Goal: Task Accomplishment & Management: Manage account settings

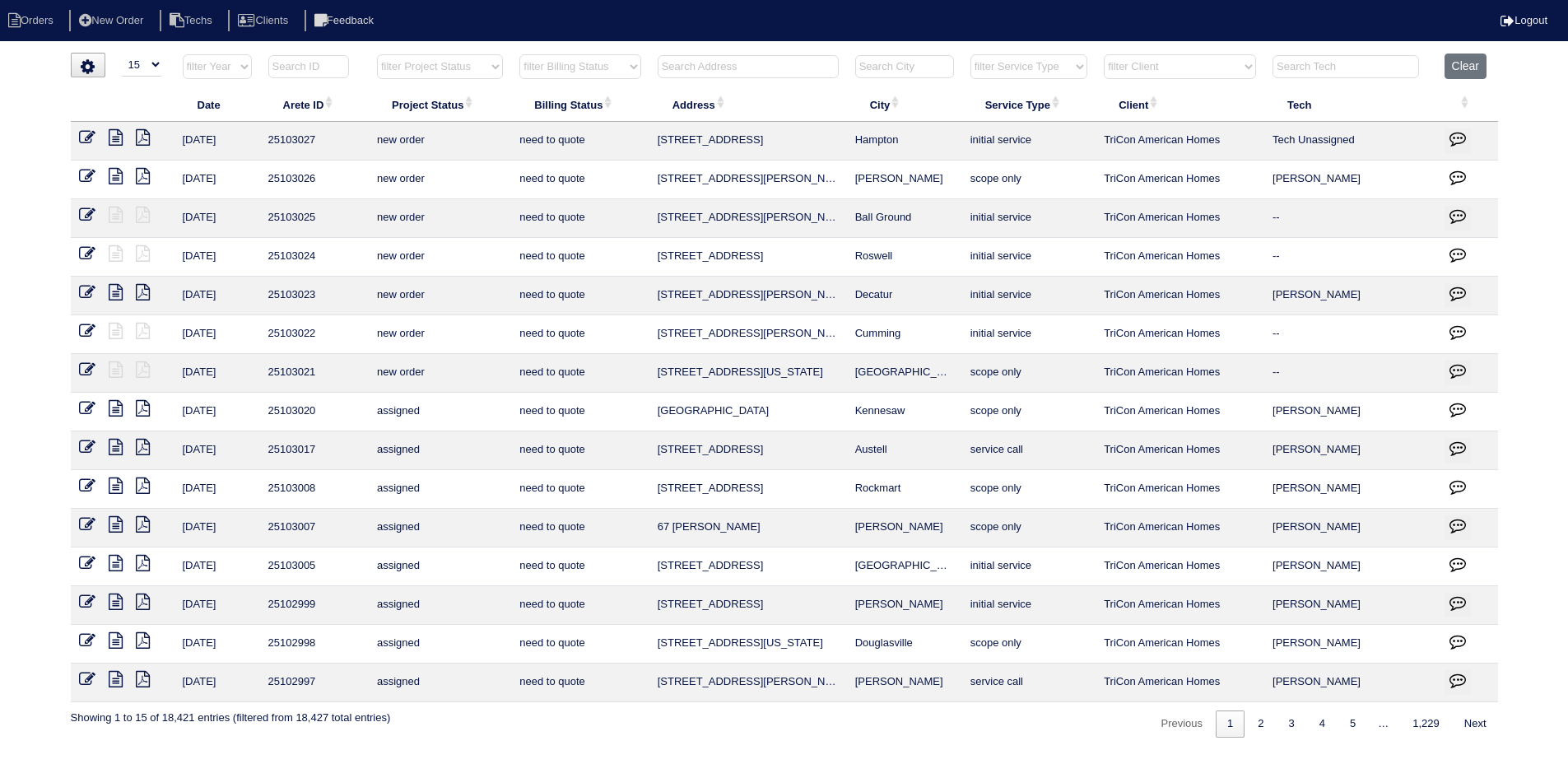
select select "15"
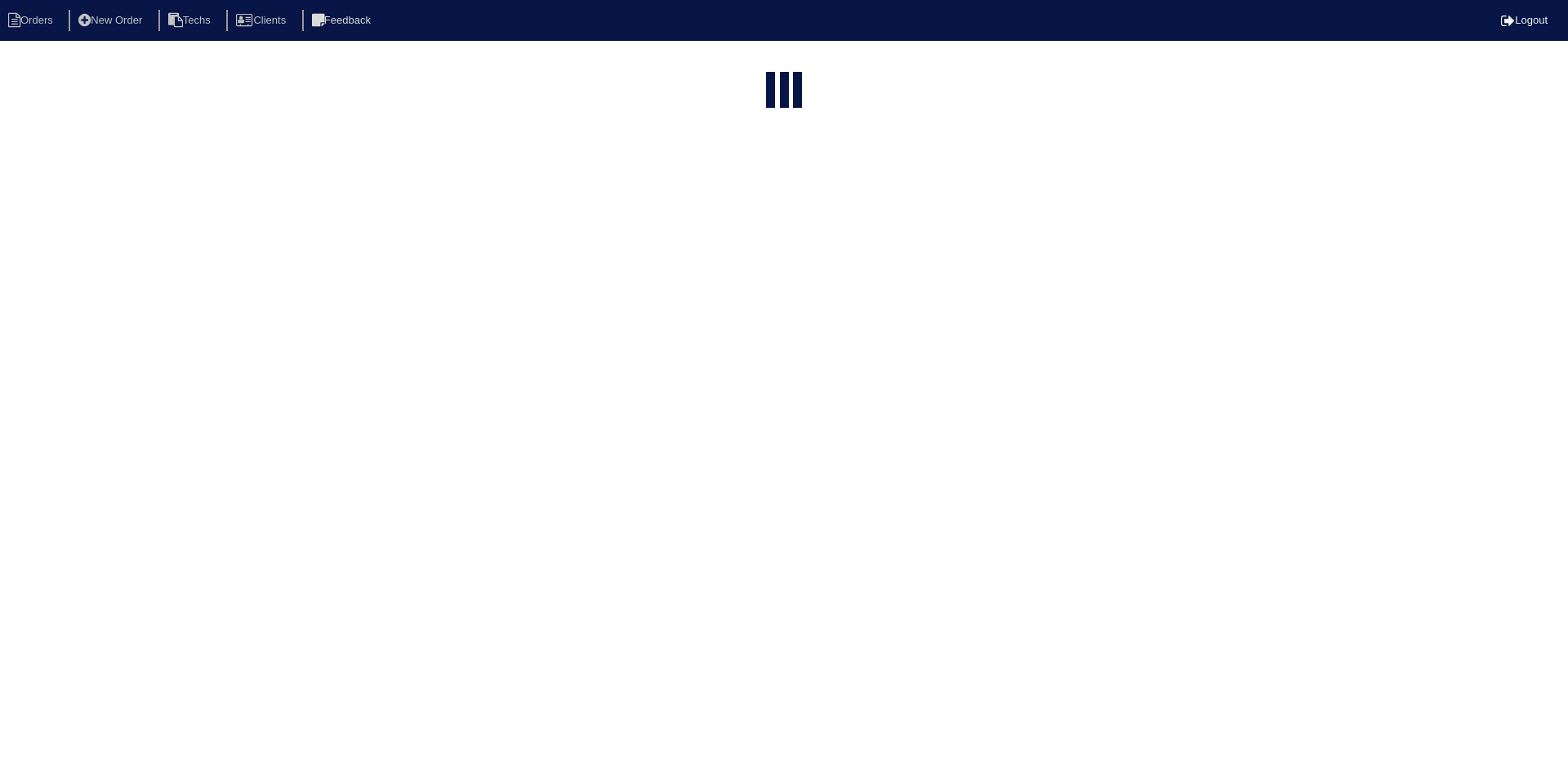
select select "15"
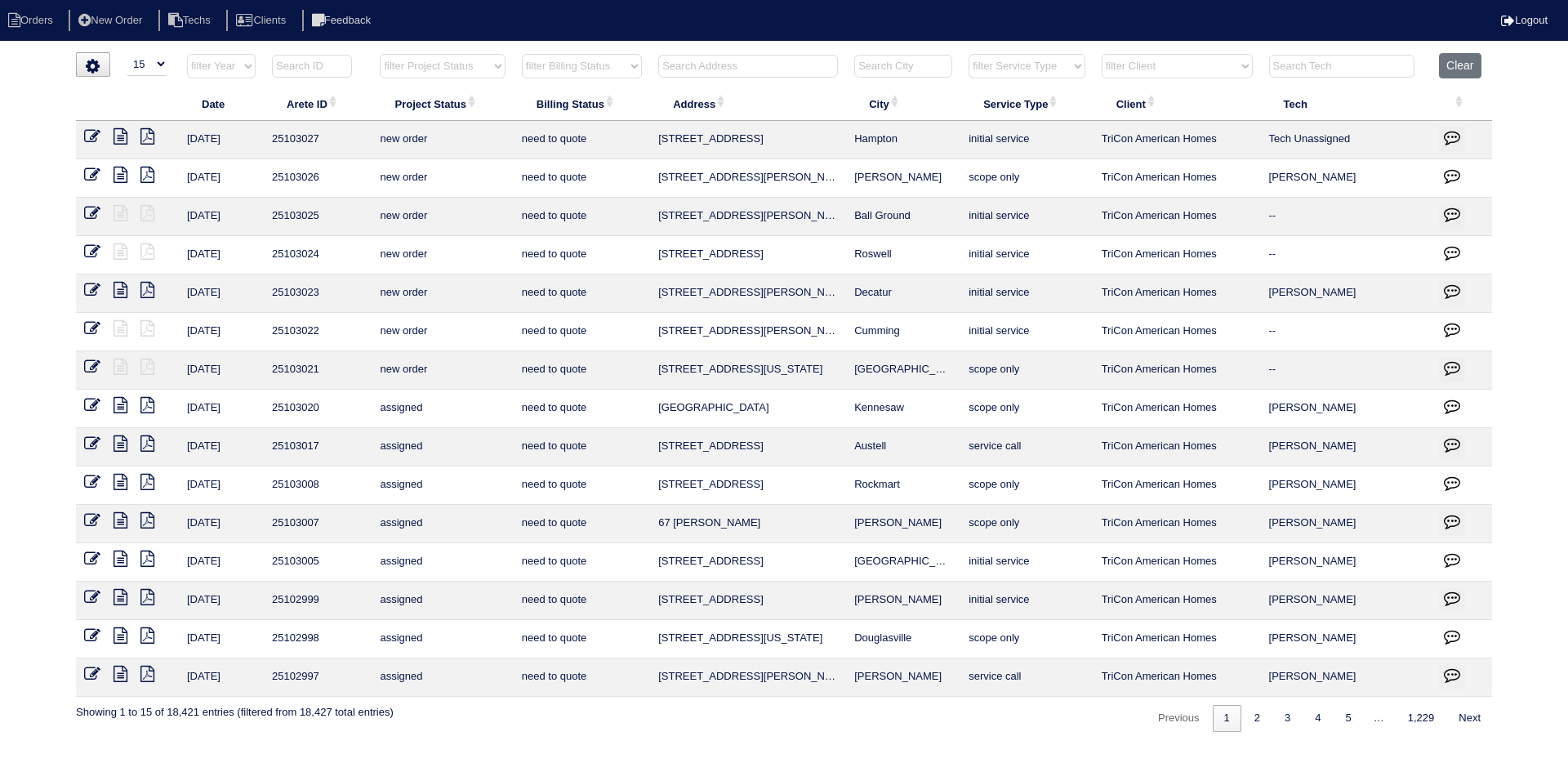
click at [754, 67] on input "text" at bounding box center [748, 66] width 180 height 23
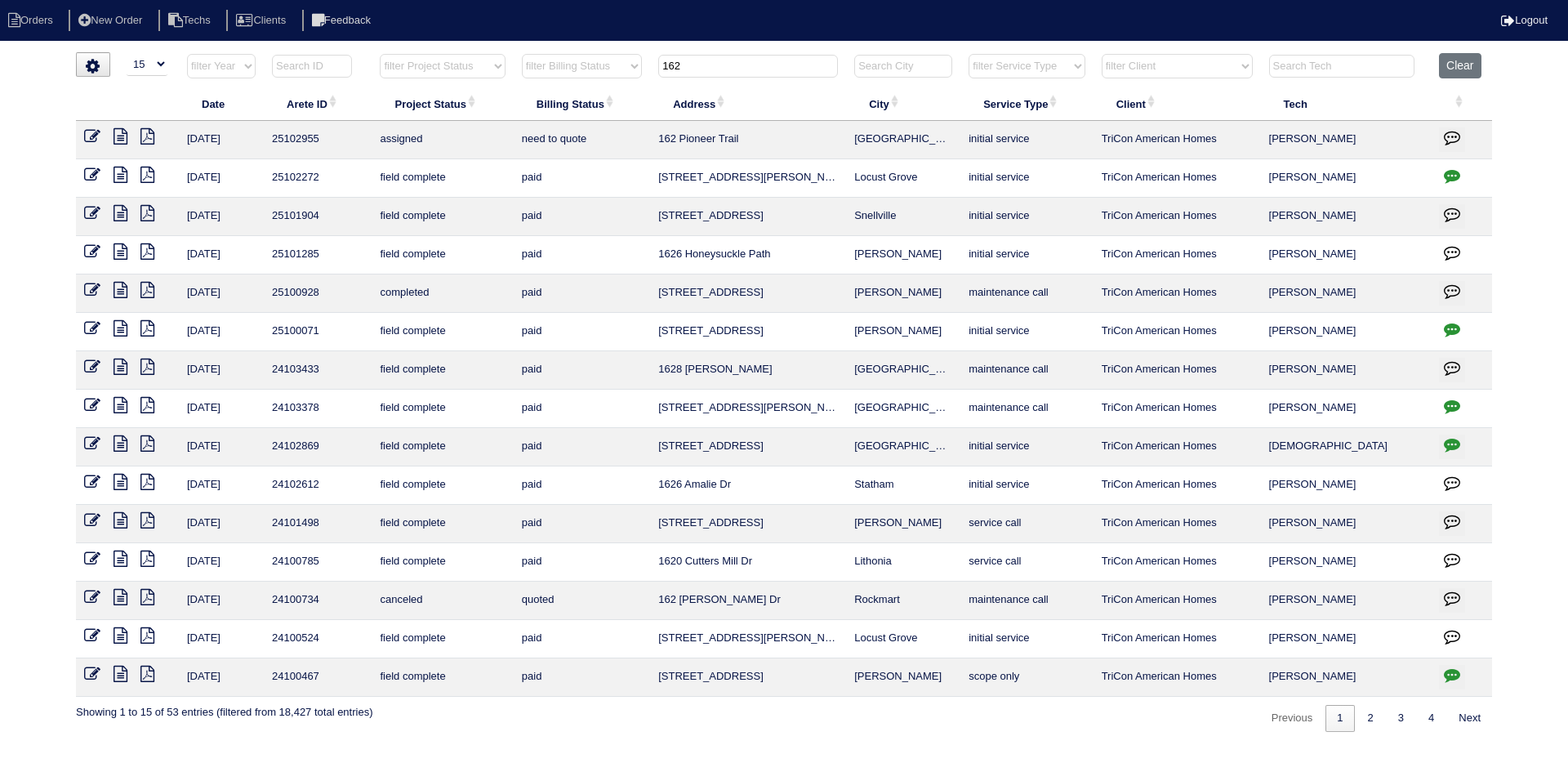
type input "162"
click at [120, 131] on icon at bounding box center [121, 136] width 14 height 16
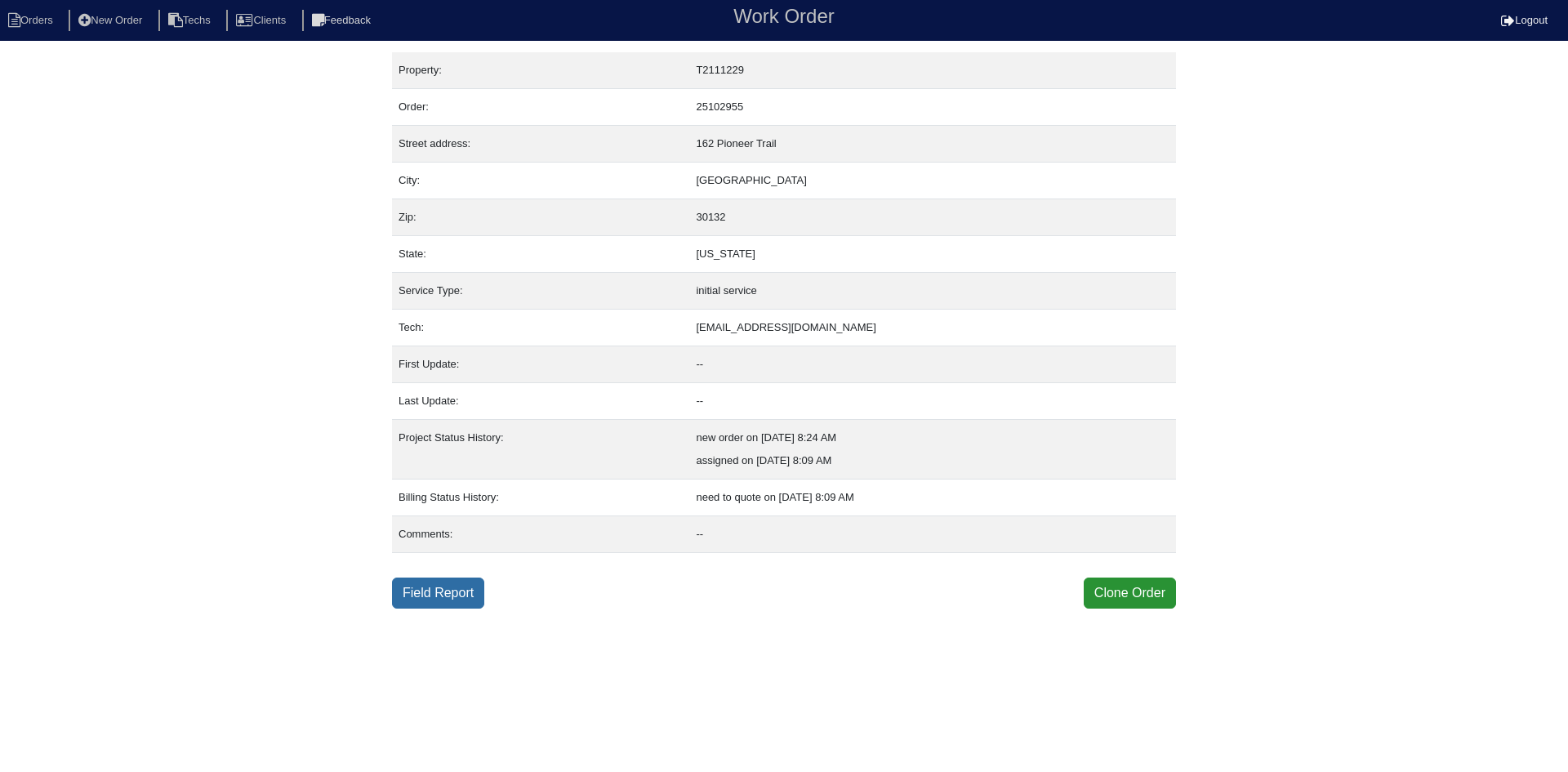
click at [460, 590] on link "Field Report" at bounding box center [439, 593] width 93 height 31
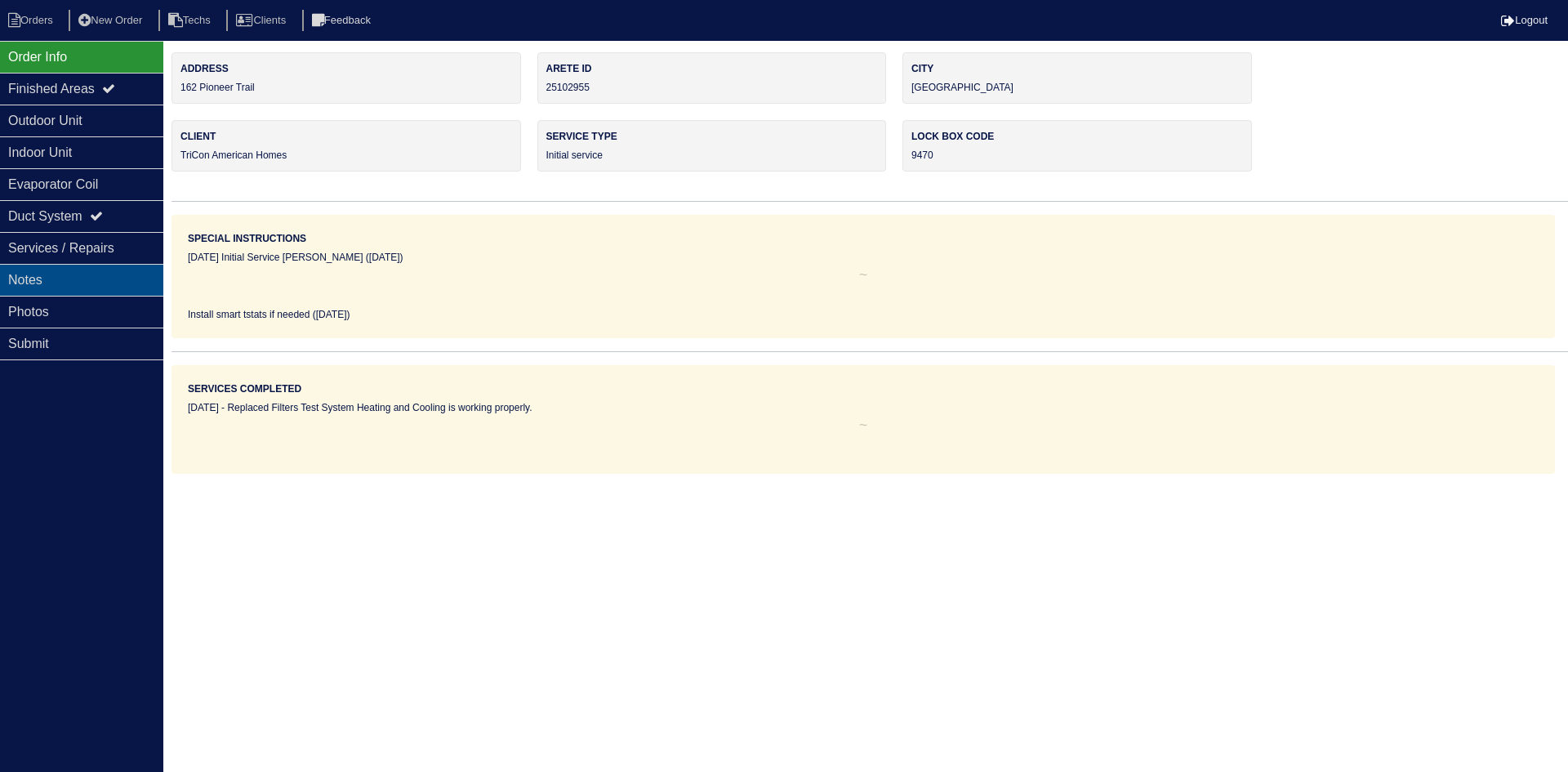
click at [59, 285] on div "Notes" at bounding box center [81, 279] width 164 height 32
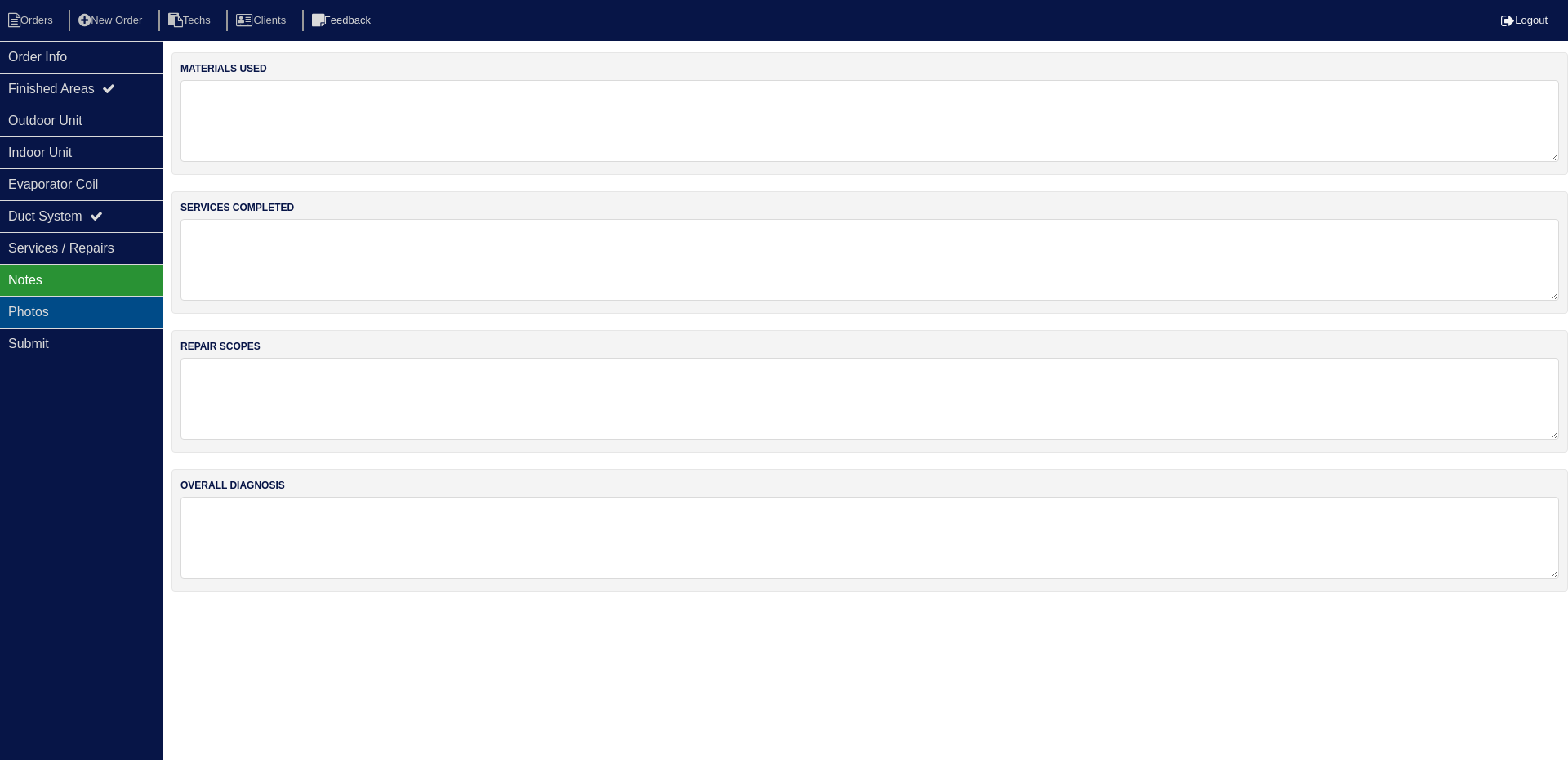
click at [57, 305] on div "Photos" at bounding box center [81, 311] width 164 height 32
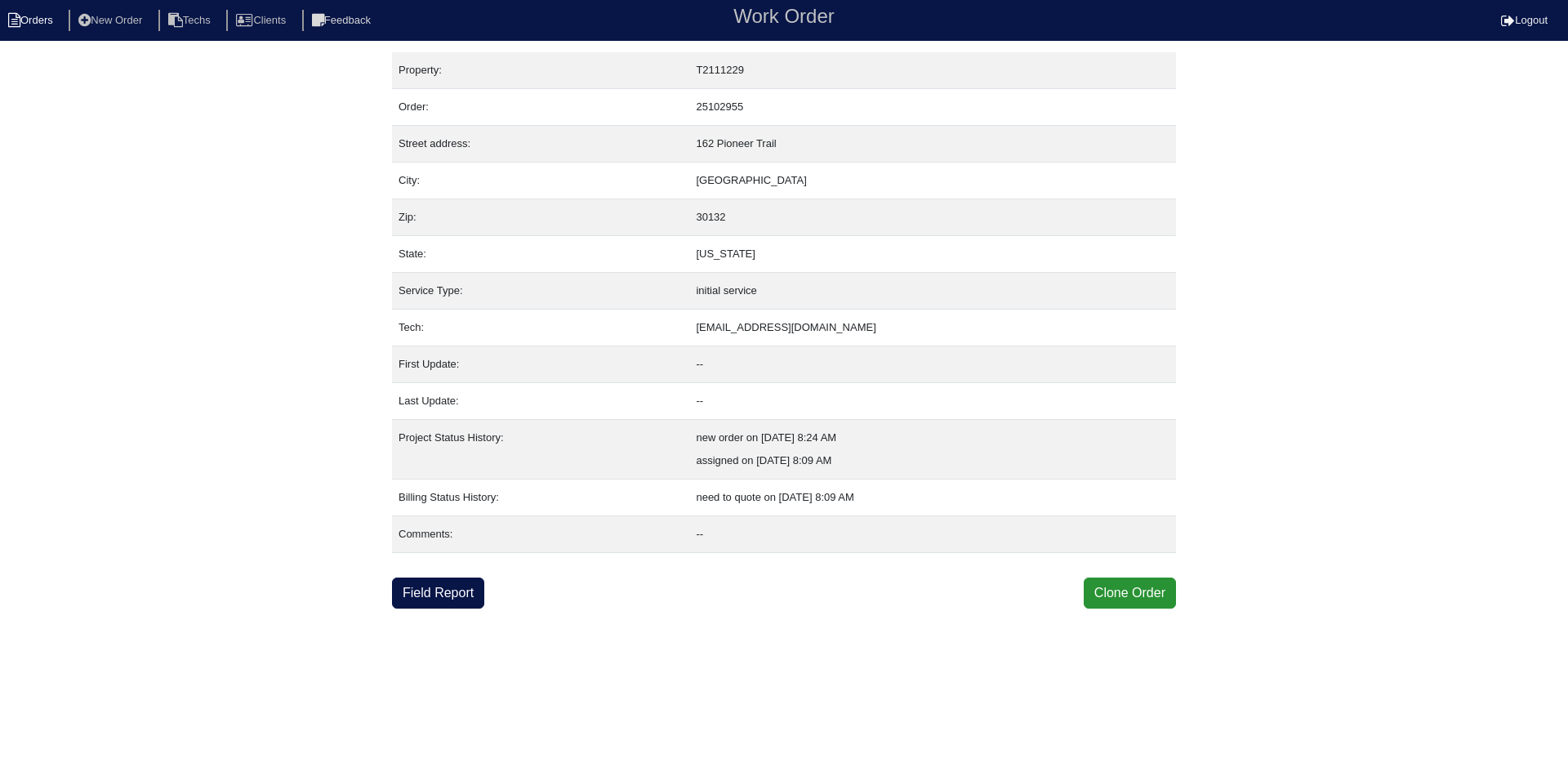
click at [39, 20] on li "Orders" at bounding box center [33, 21] width 66 height 22
select select "15"
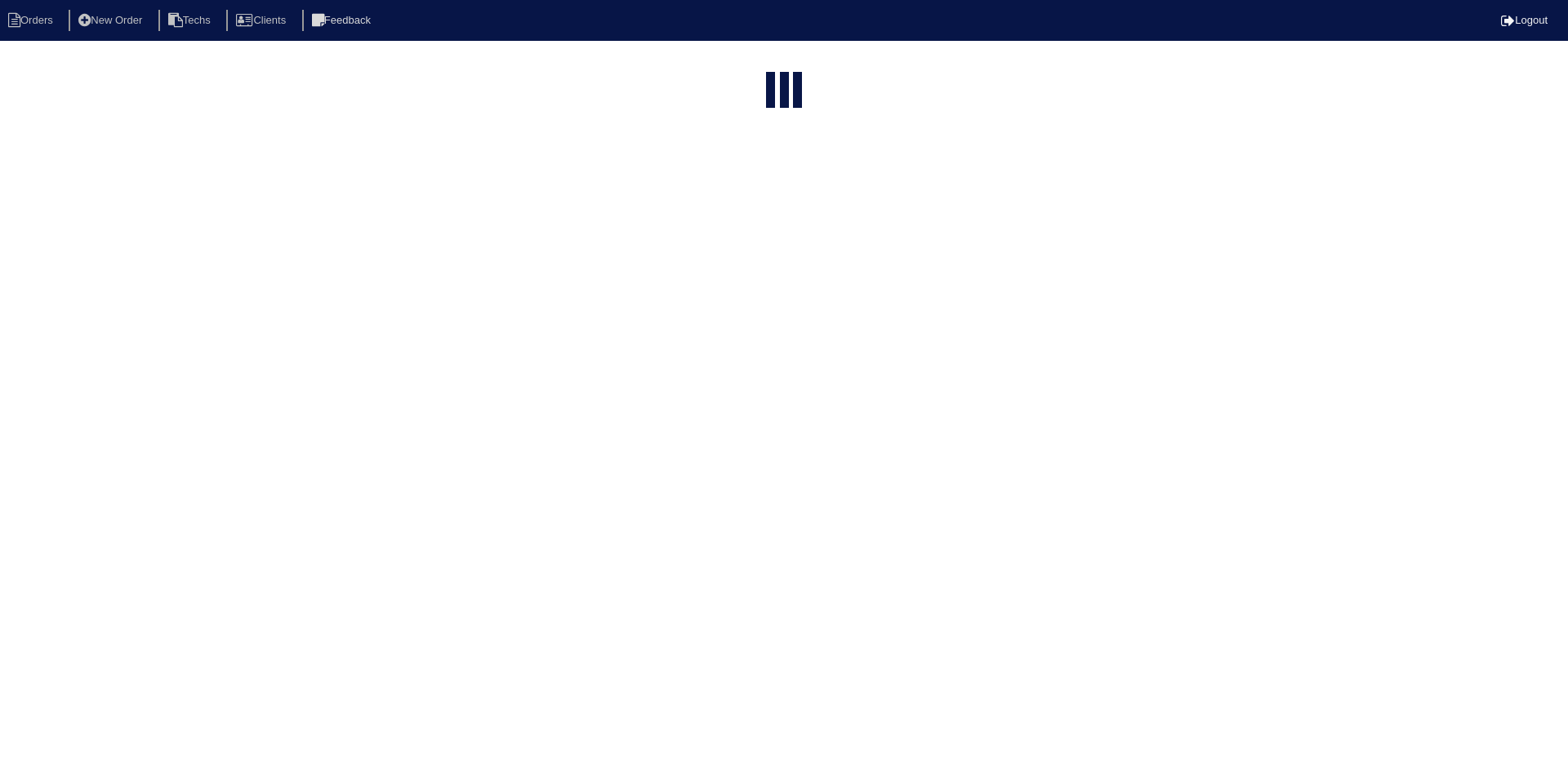
type input "162"
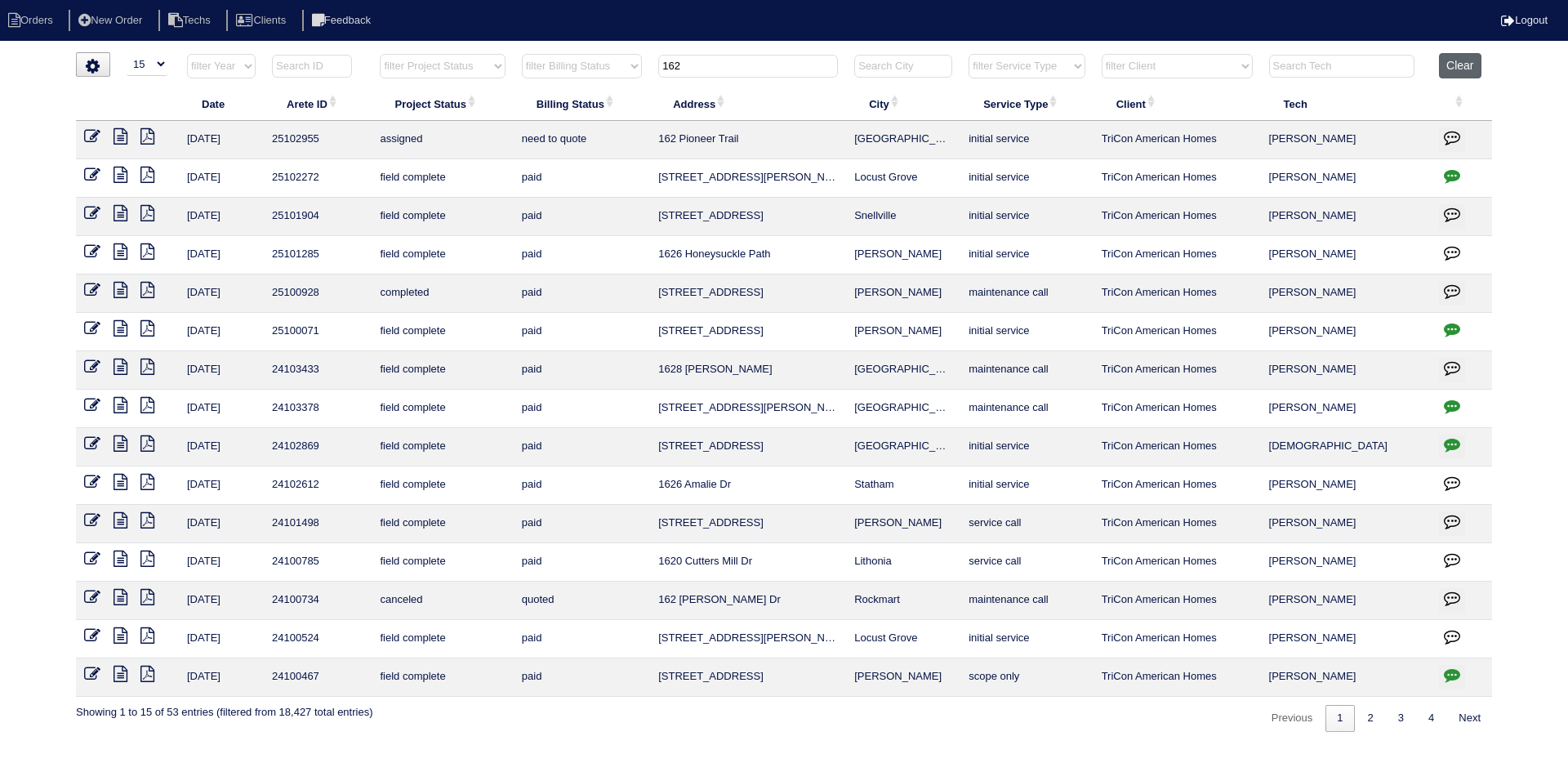
click at [1451, 66] on button "Clear" at bounding box center [1460, 66] width 42 height 26
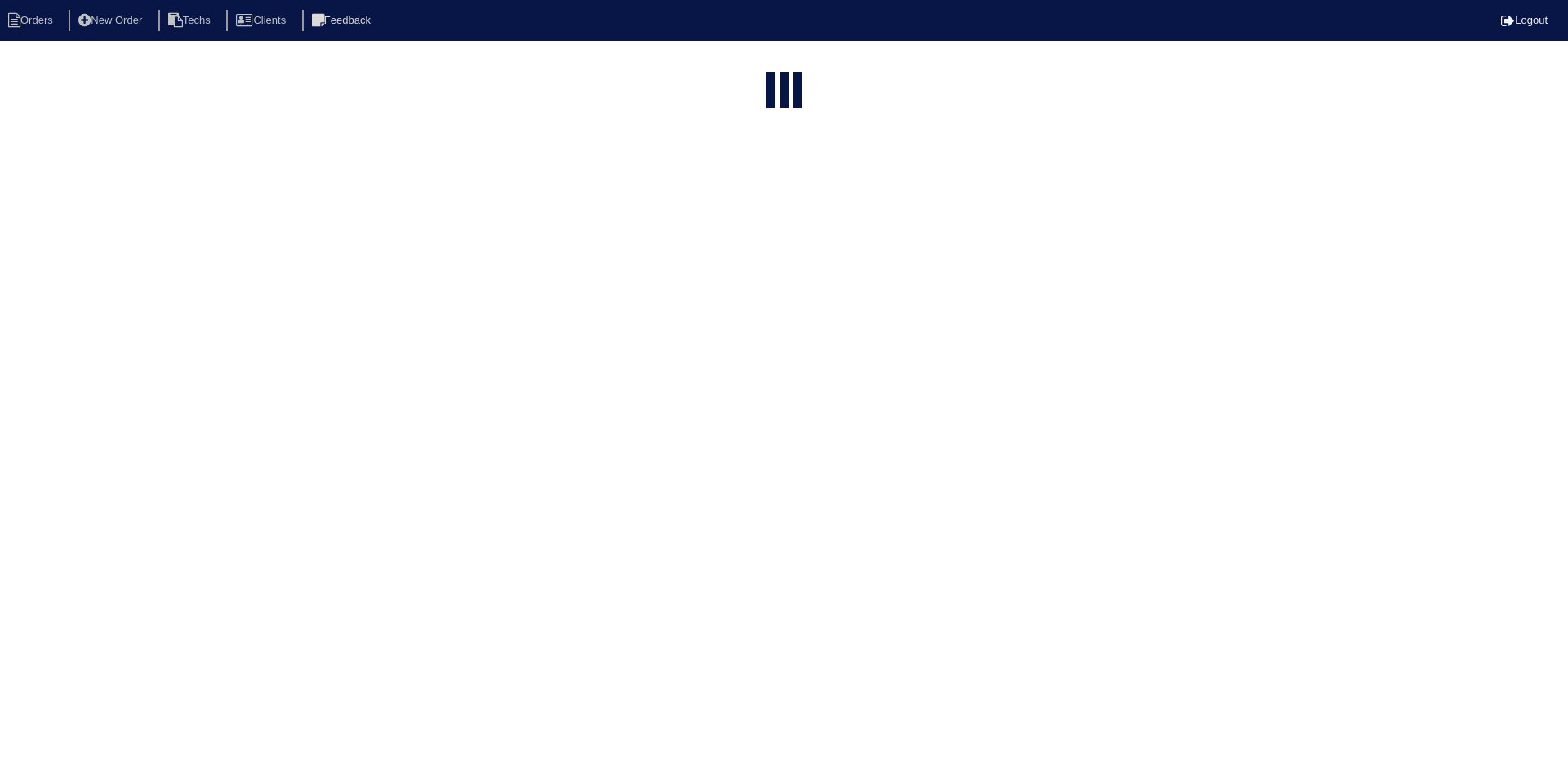
select select "15"
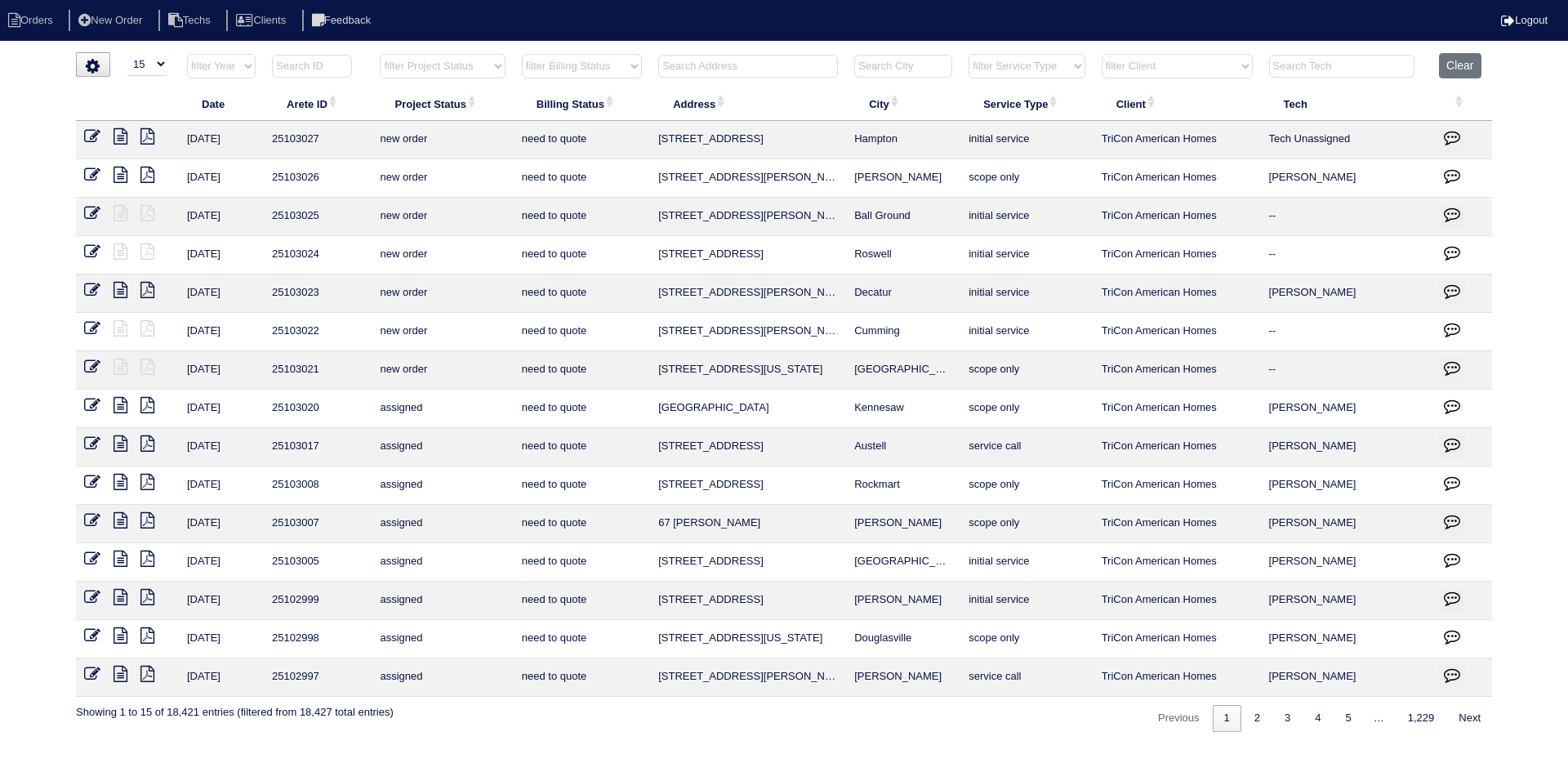
click at [480, 68] on select "filter Project Status -- Any Project Status -- new order assigned in progress f…" at bounding box center [442, 66] width 125 height 25
click at [380, 54] on select "filter Project Status -- Any Project Status -- new order assigned in progress f…" at bounding box center [442, 66] width 125 height 25
select select "field complete"
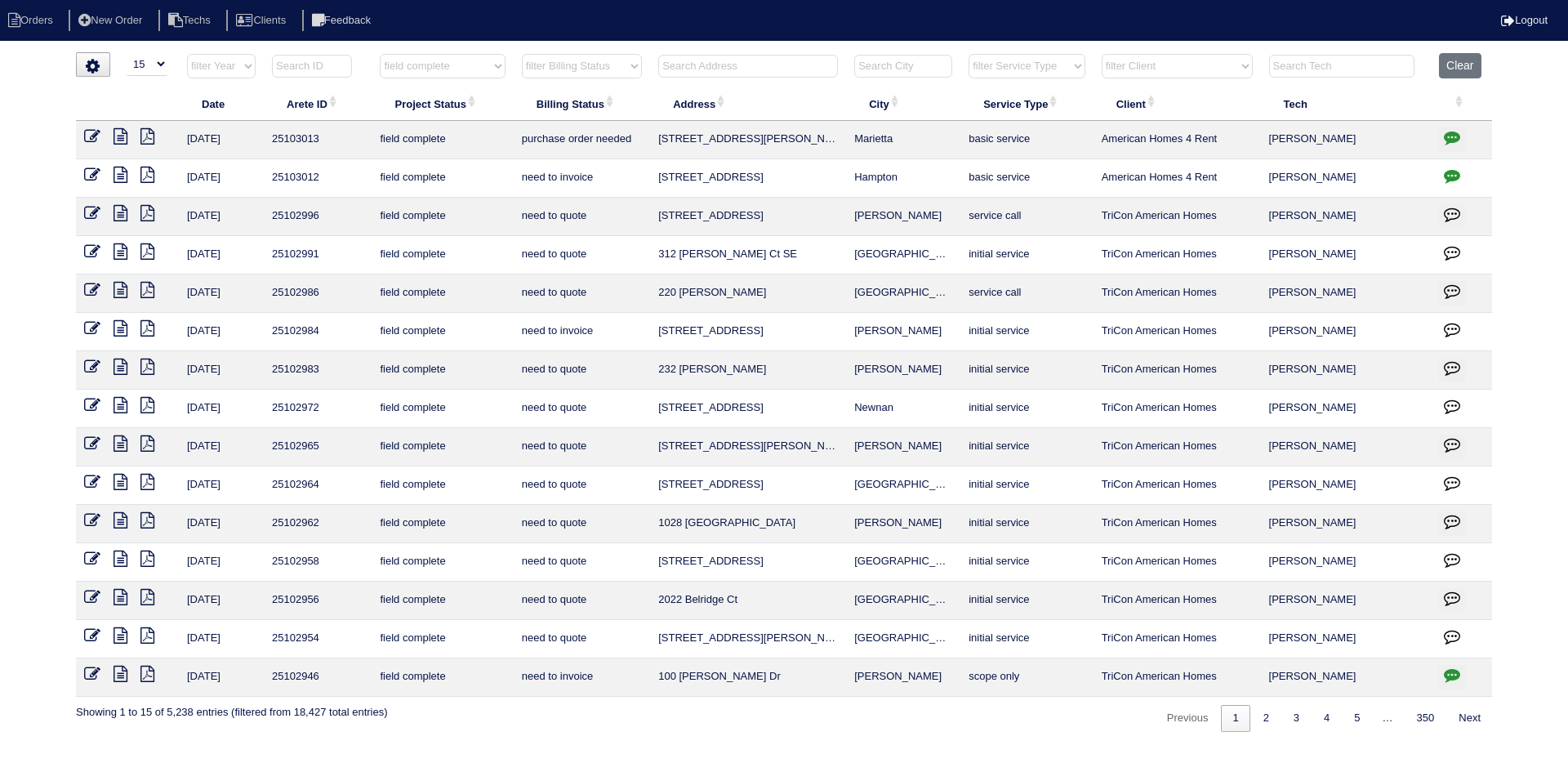
click at [592, 70] on select "filter Billing Status -- Any Billing Status -- need to quote quoted need to inv…" at bounding box center [582, 66] width 120 height 25
select select "need to quote"
click at [522, 54] on select "filter Billing Status -- Any Billing Status -- need to quote quoted need to inv…" at bounding box center [582, 66] width 120 height 25
select select "field complete"
select select "need to quote"
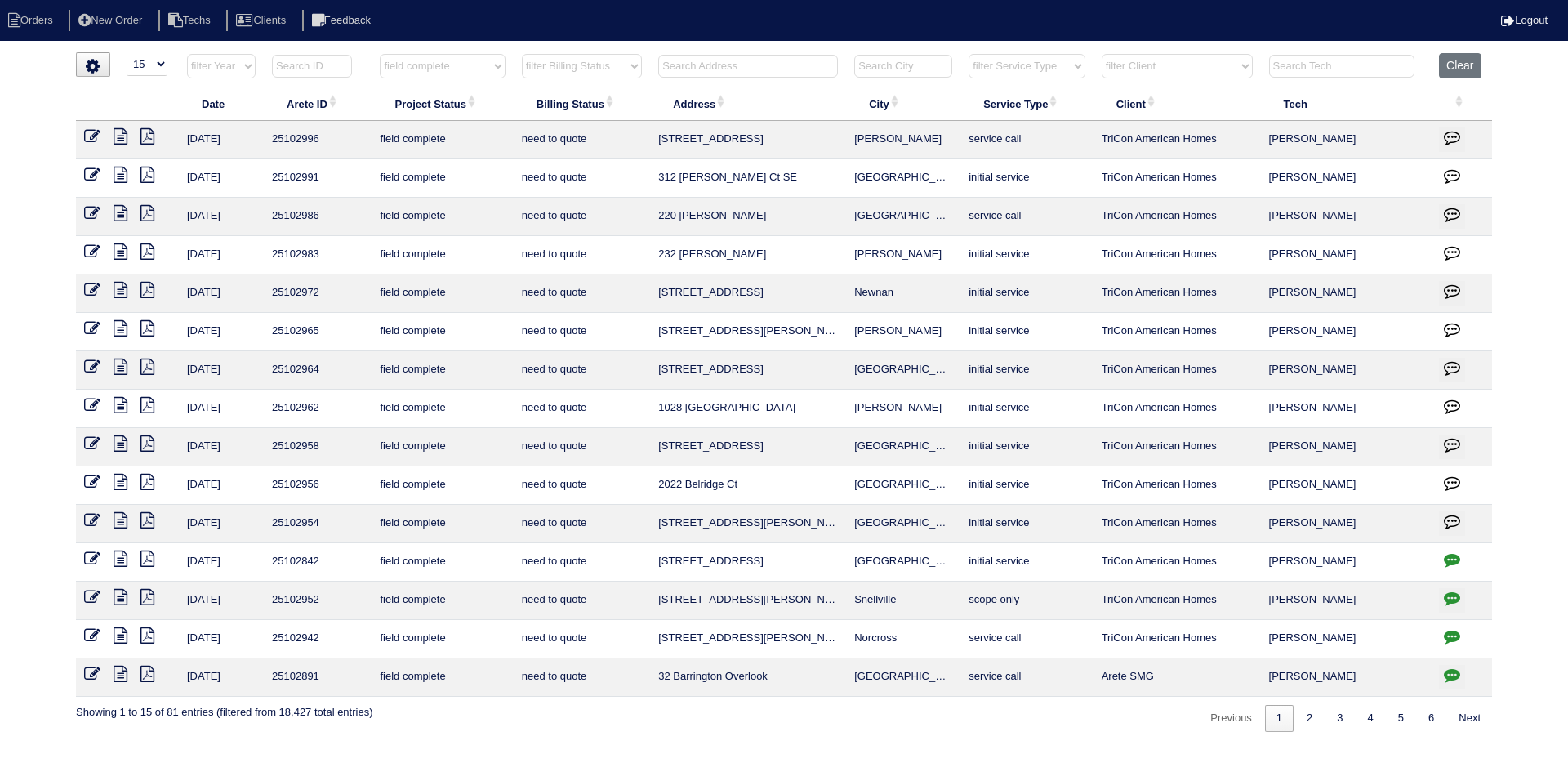
click at [1453, 595] on icon "button" at bounding box center [1451, 597] width 16 height 16
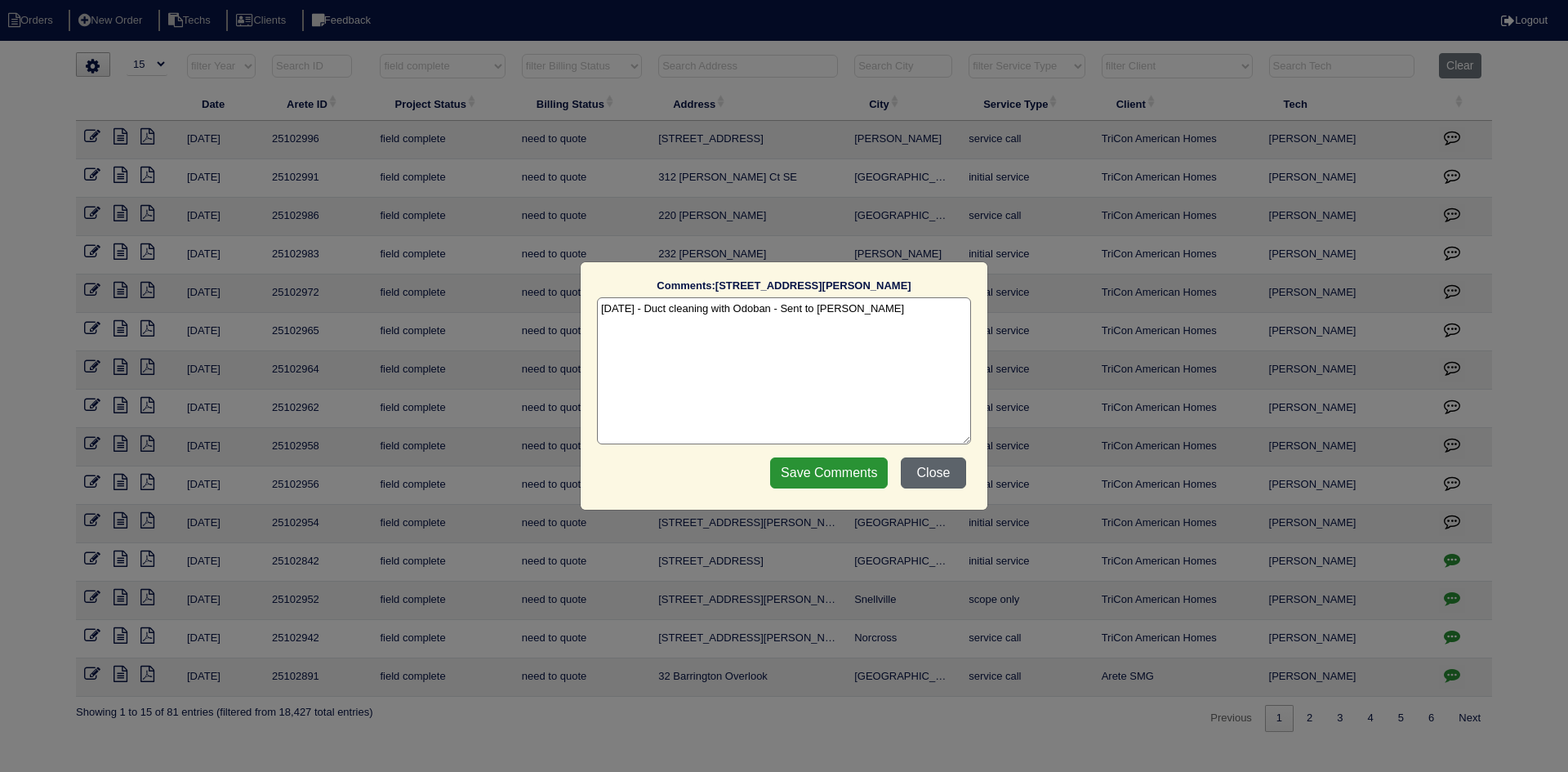
click at [920, 467] on button "Close" at bounding box center [934, 473] width 65 height 31
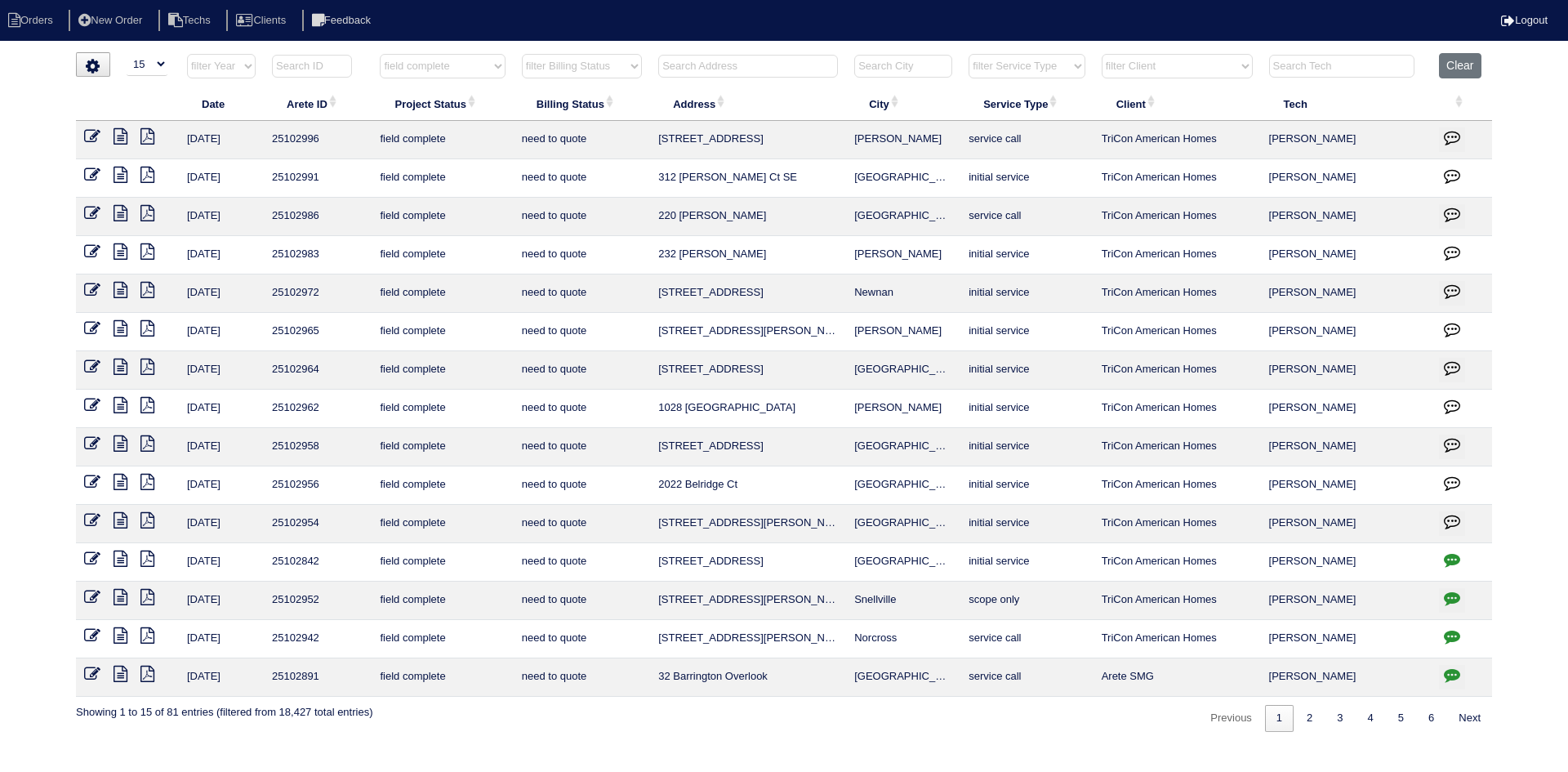
click at [1450, 673] on icon "button" at bounding box center [1451, 674] width 16 height 16
type textarea "8/5/25 - Per Payton - tenant text Payton wanting system serviced - Per Ben tena…"
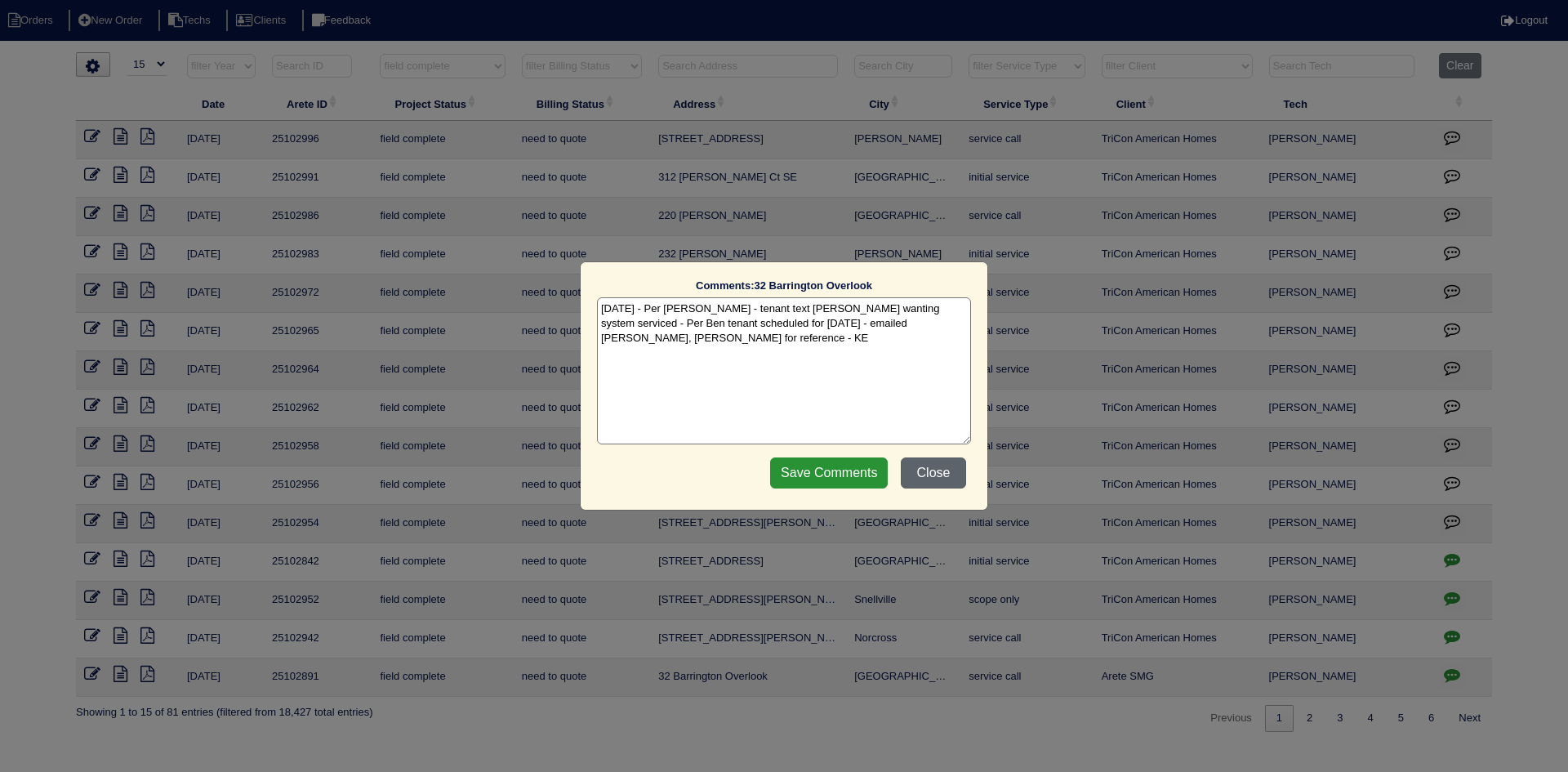
click at [955, 474] on button "Close" at bounding box center [934, 473] width 65 height 31
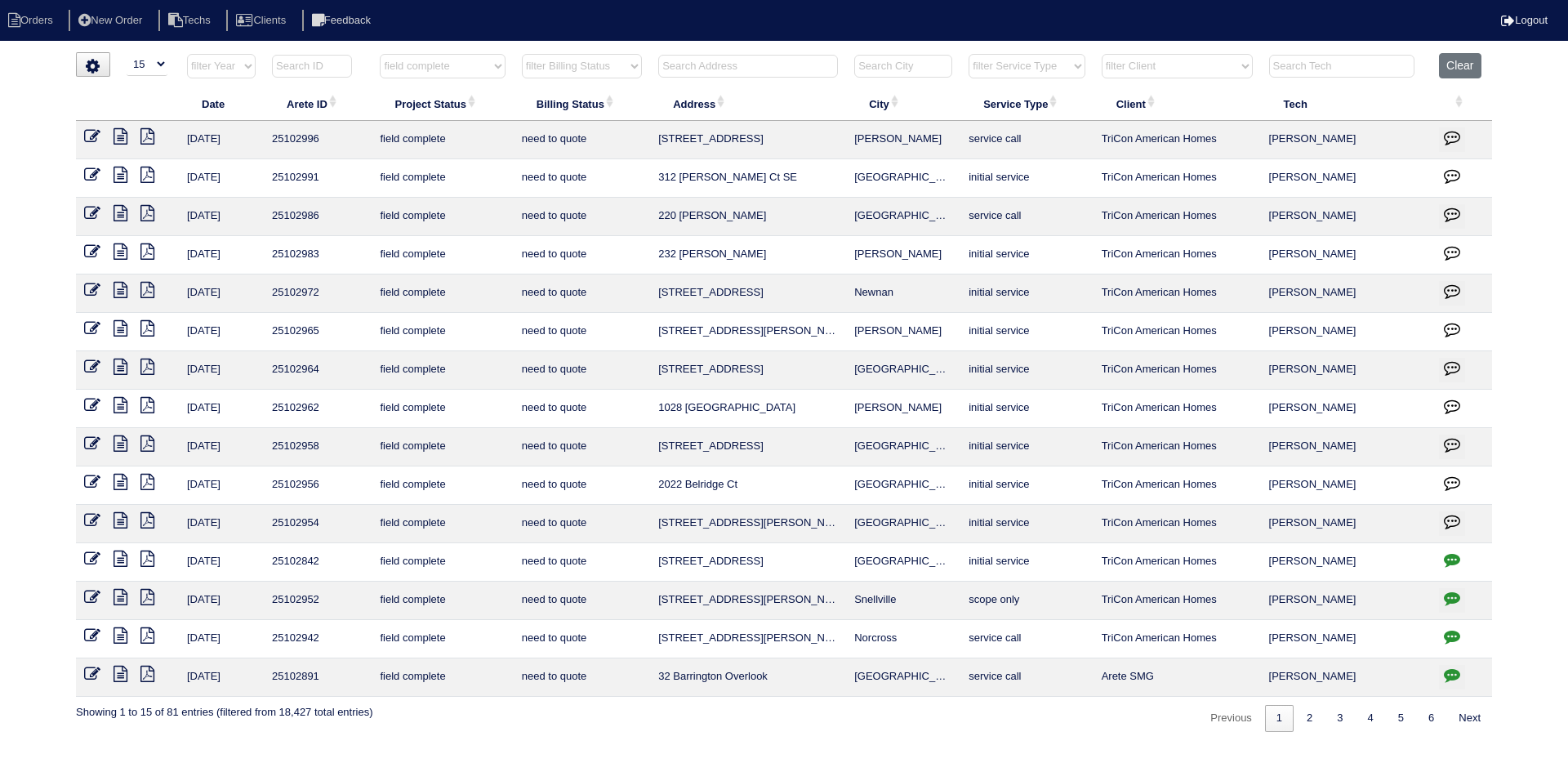
click at [712, 51] on html "Orders New Order Techs Clients Feedback Logout Orders New Order Users Clients M…" at bounding box center [784, 374] width 1568 height 748
click at [118, 331] on icon at bounding box center [121, 328] width 14 height 16
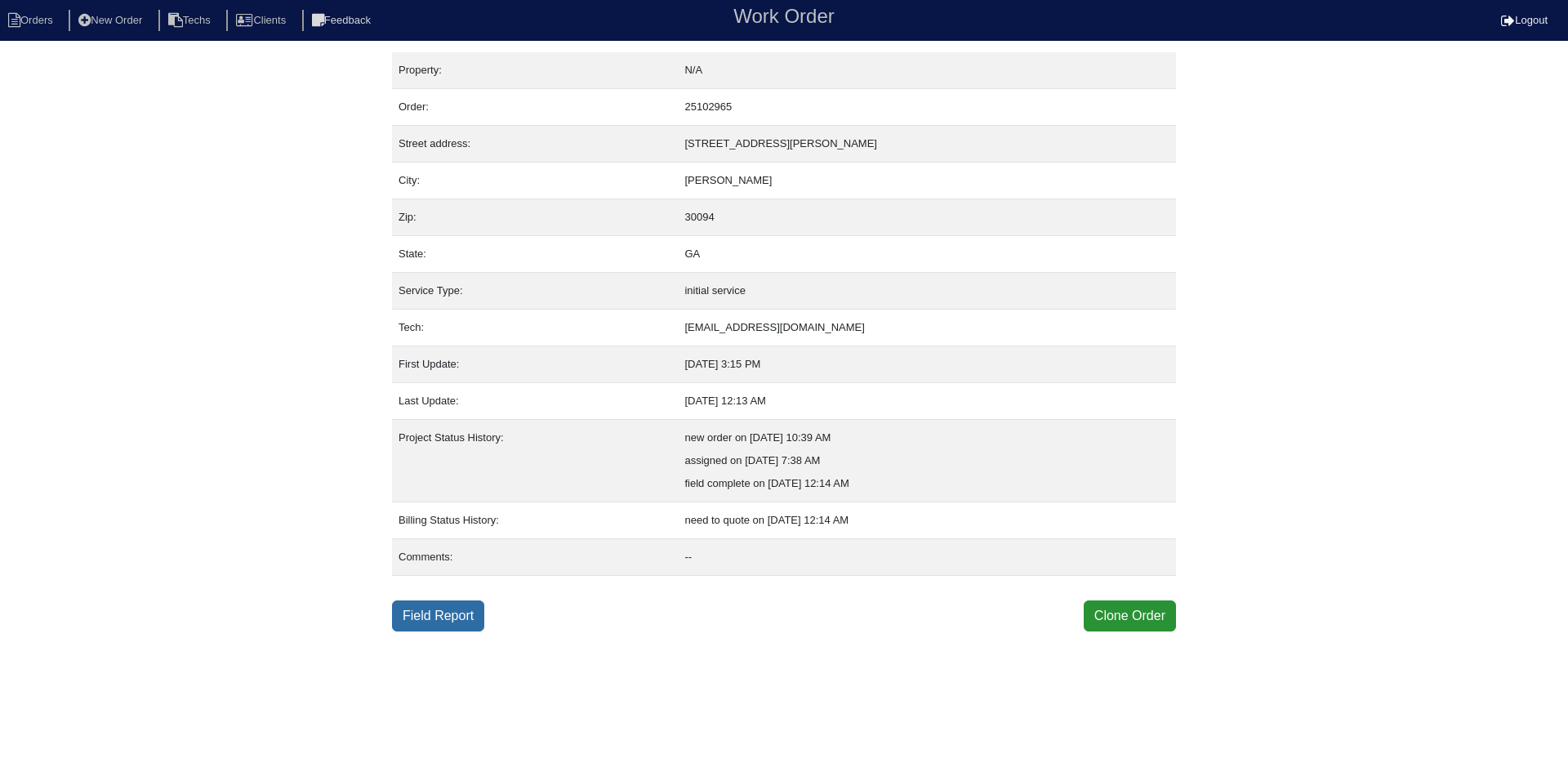
click at [440, 617] on link "Field Report" at bounding box center [439, 616] width 93 height 31
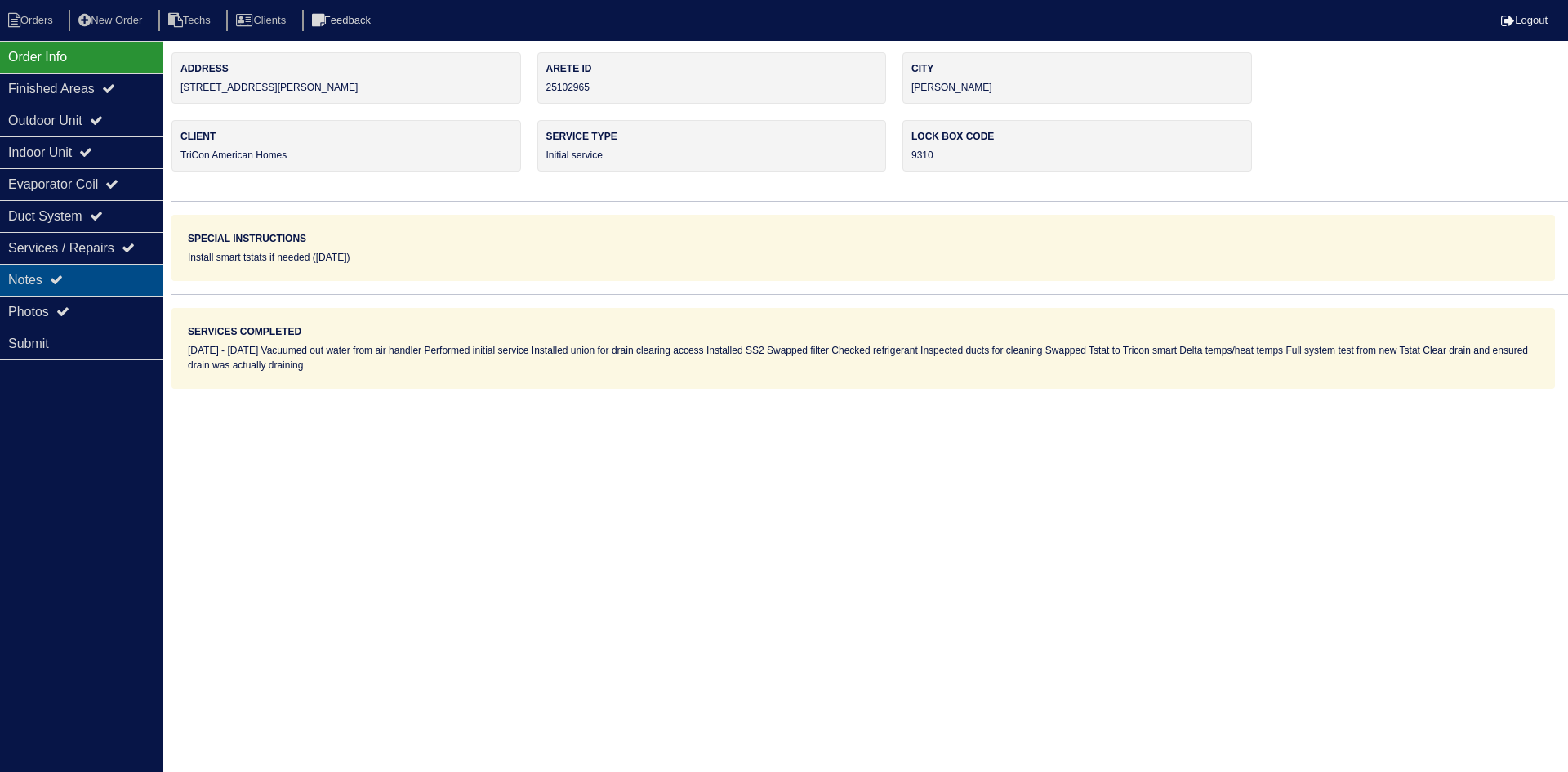
click at [45, 281] on div "Notes" at bounding box center [81, 279] width 164 height 32
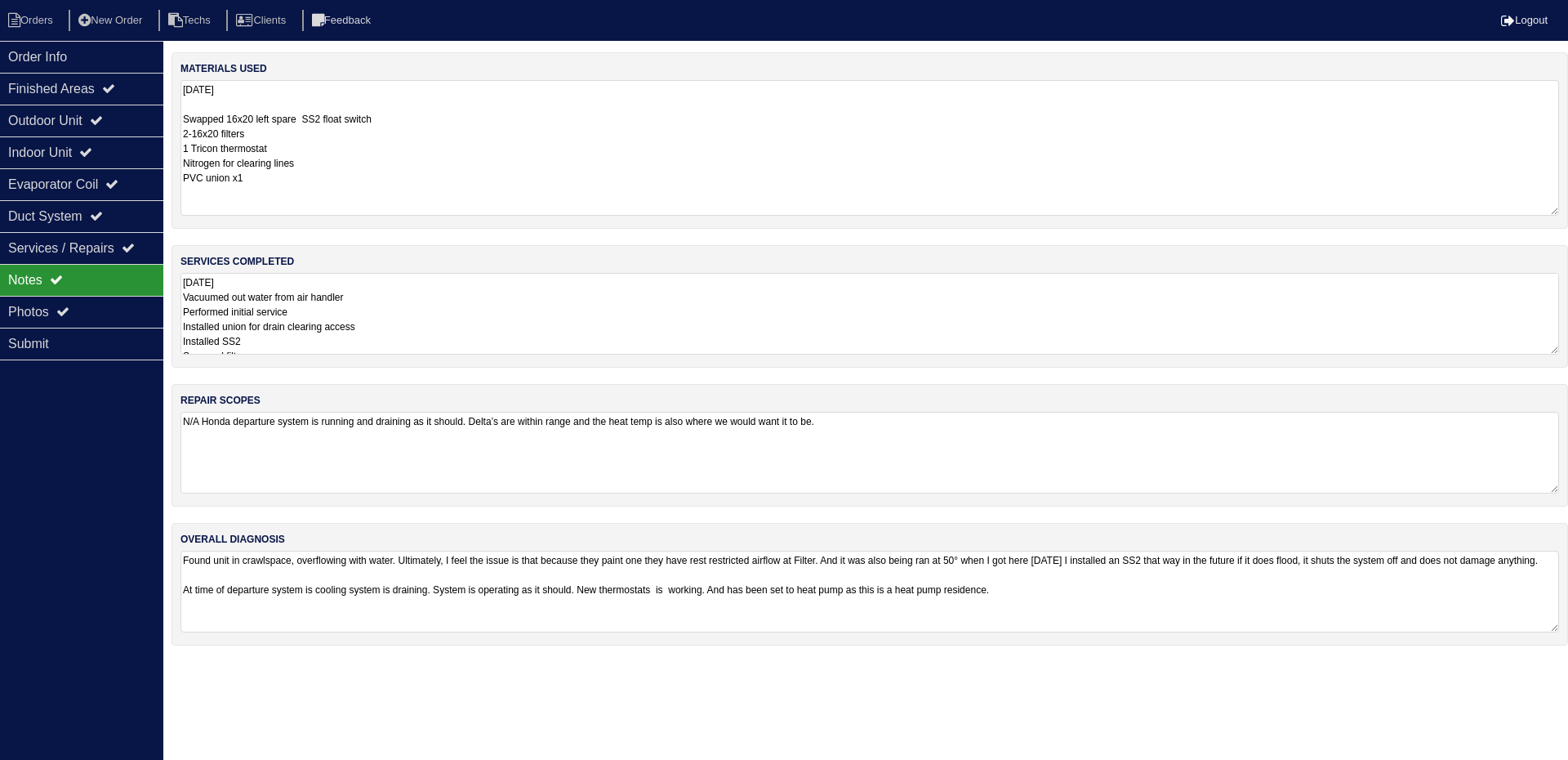
drag, startPoint x: 1553, startPoint y: 157, endPoint x: 1551, endPoint y: 211, distance: 54.0
click at [1551, 211] on textarea "8.13.25 Swapped 16x20 left spare SS2 float switch 2-16x20 filters 1 Tricon ther…" at bounding box center [870, 147] width 1379 height 135
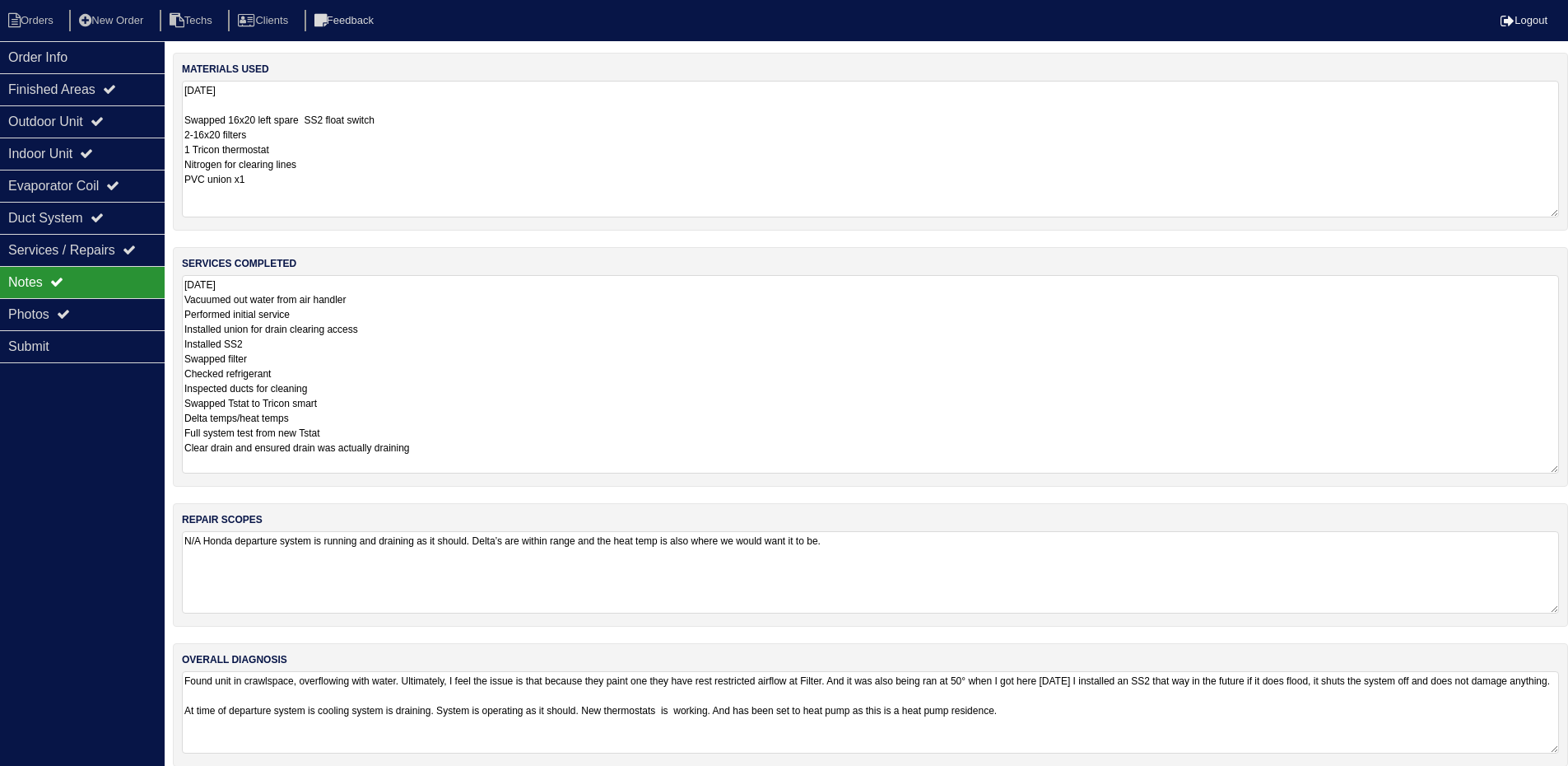
drag, startPoint x: 1565, startPoint y: 350, endPoint x: 1565, endPoint y: 466, distance: 116.0
click at [1565, 466] on div "services completed 8.13.25 Vacuumed out water from air handler Performed initia…" at bounding box center [870, 366] width 1395 height 239
click at [106, 115] on div "Outdoor Unit" at bounding box center [82, 121] width 165 height 32
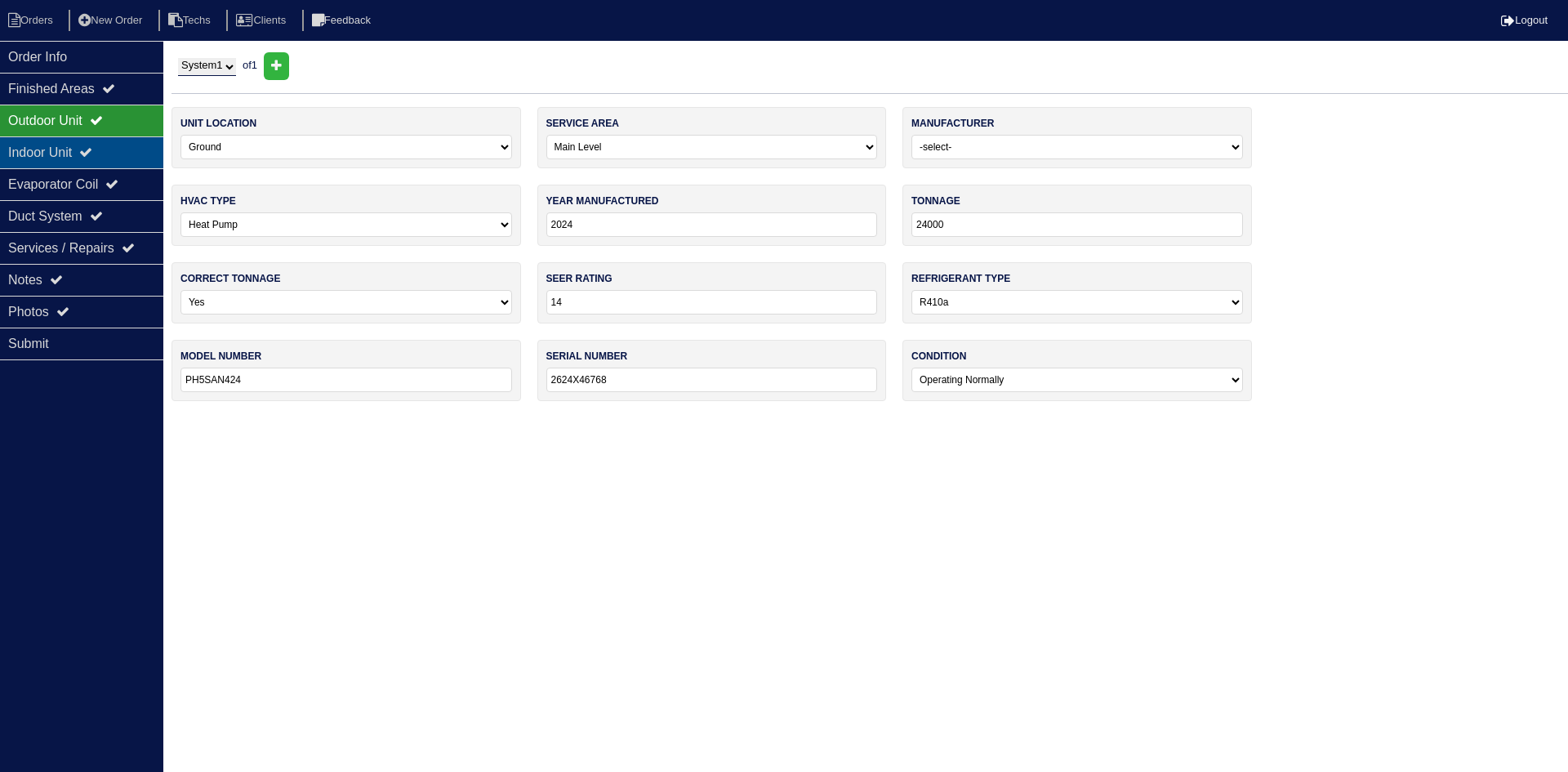
click at [94, 145] on div "Indoor Unit" at bounding box center [81, 152] width 164 height 32
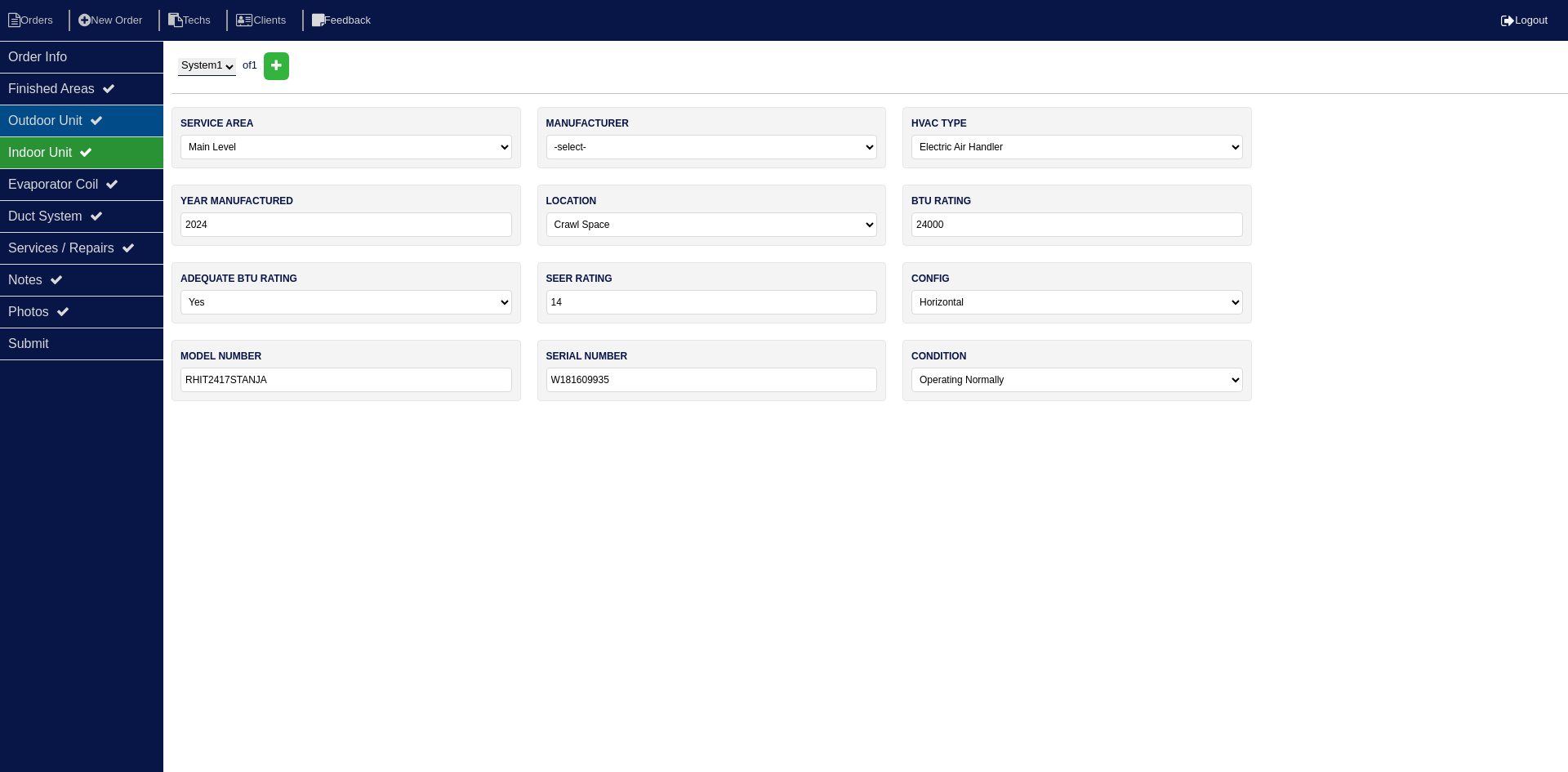
click at [96, 121] on div "Outdoor Unit" at bounding box center [81, 120] width 164 height 32
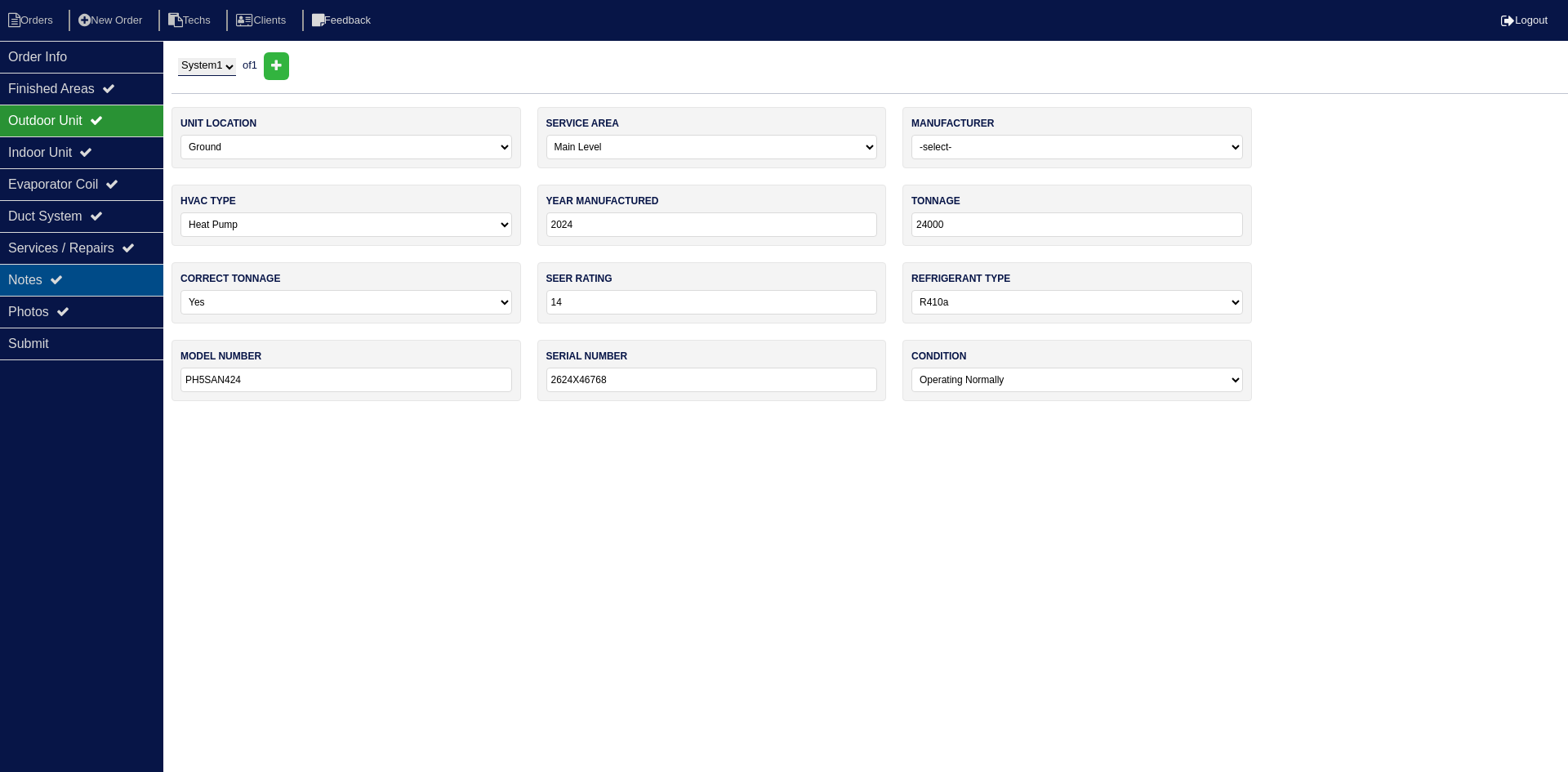
click at [46, 281] on div "Notes" at bounding box center [81, 279] width 164 height 32
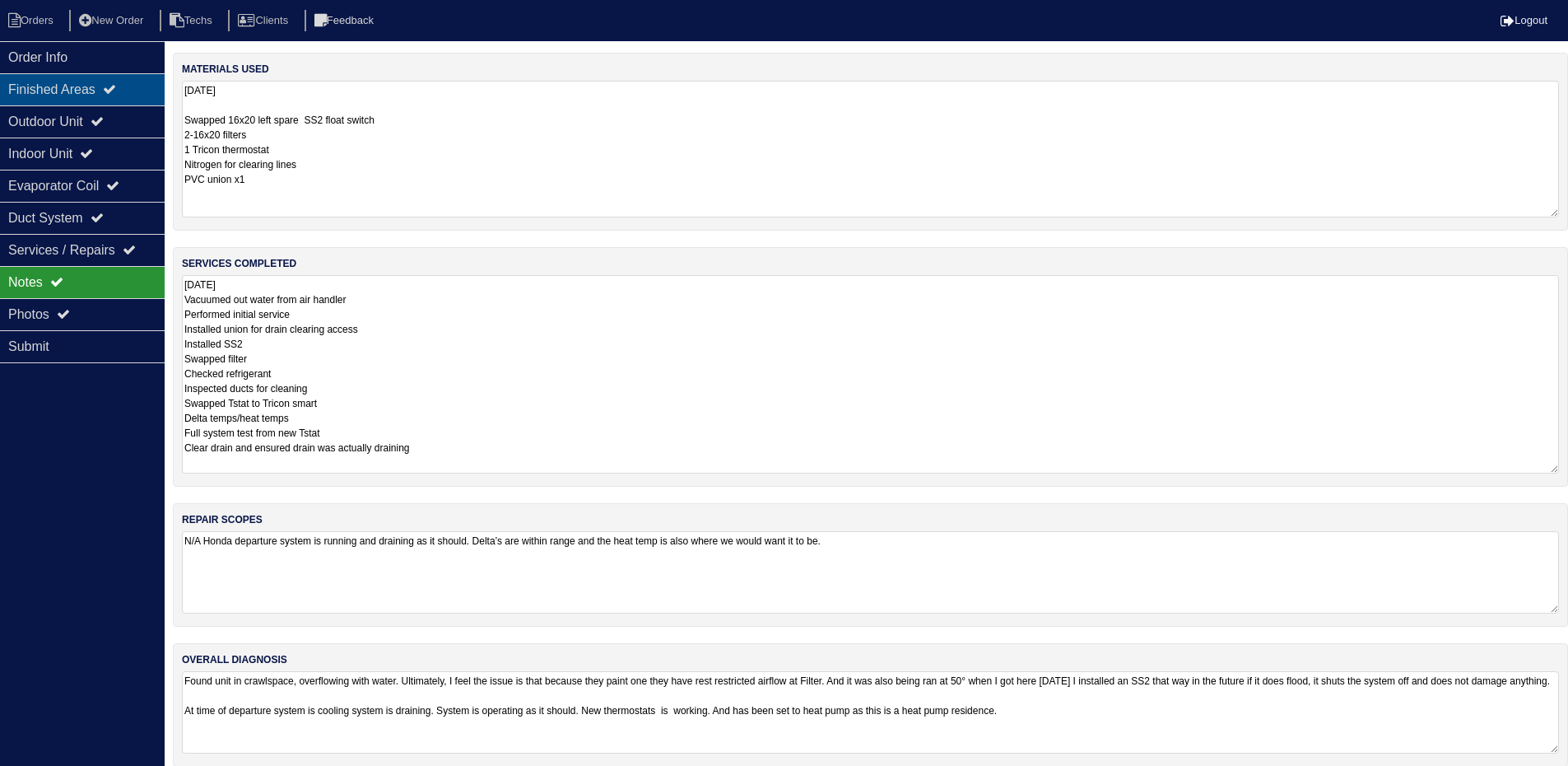
click at [148, 75] on div "Finished Areas" at bounding box center [82, 89] width 165 height 32
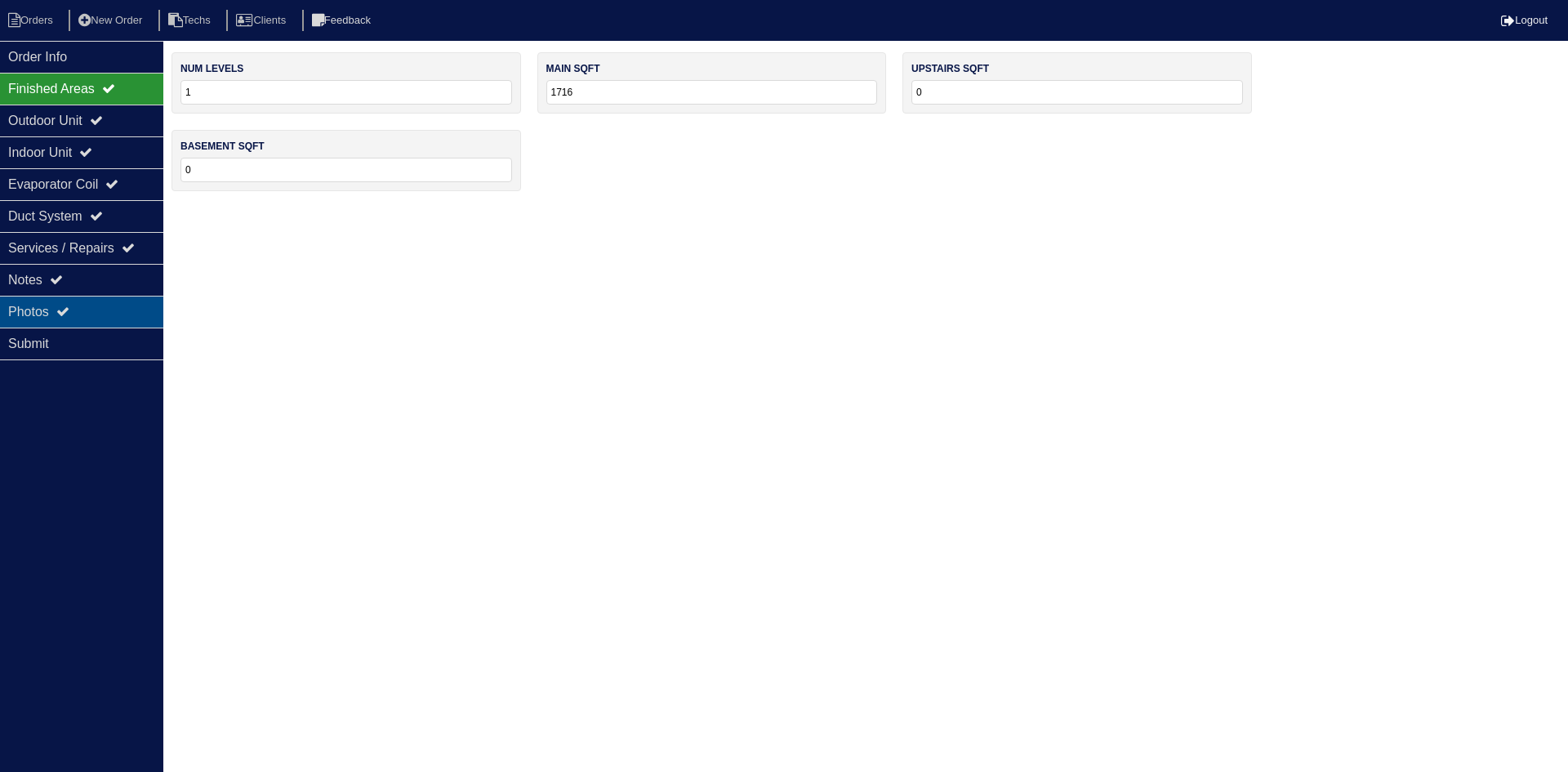
click at [78, 305] on div "Photos" at bounding box center [81, 311] width 164 height 32
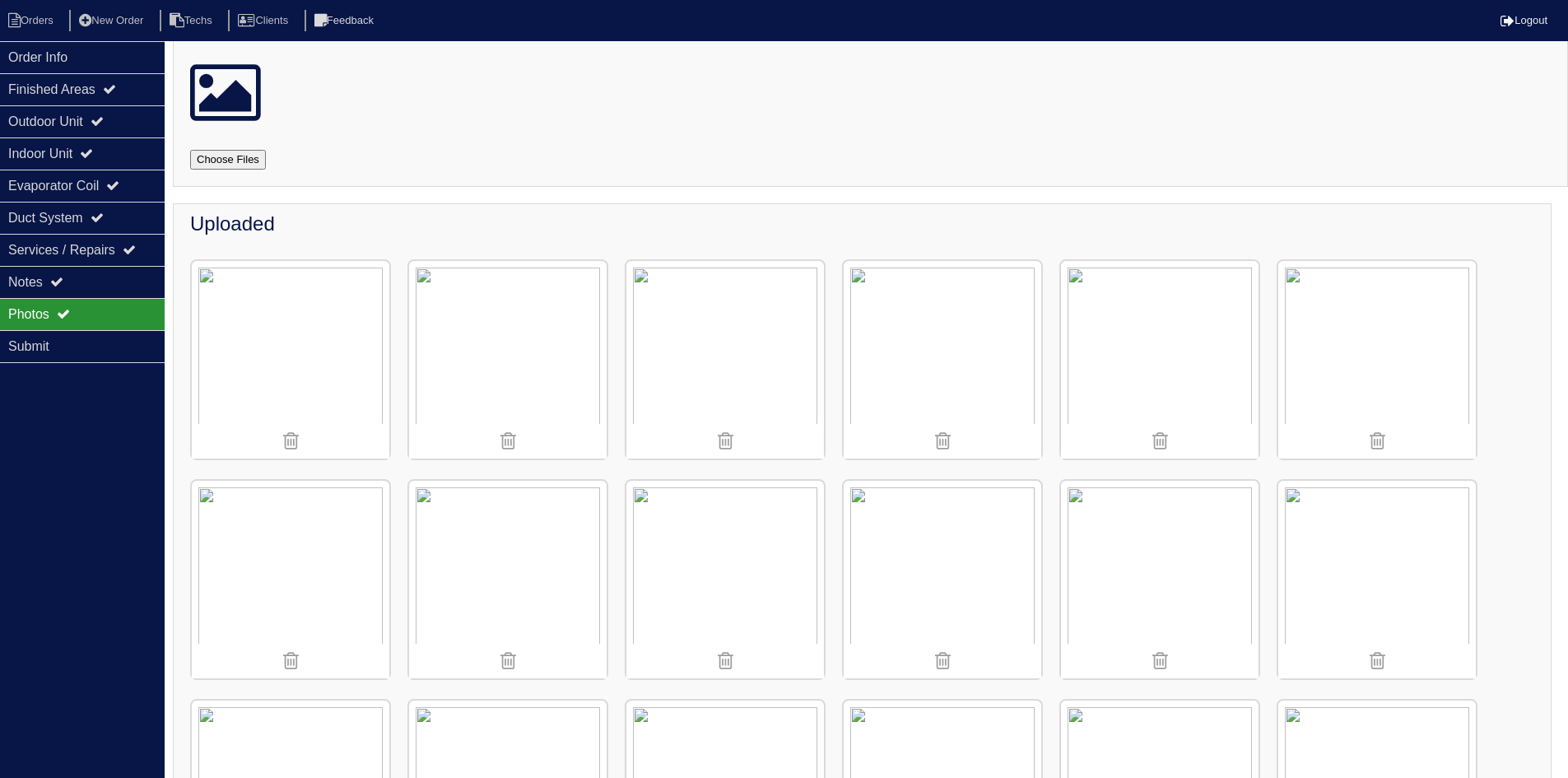
scroll to position [82, 0]
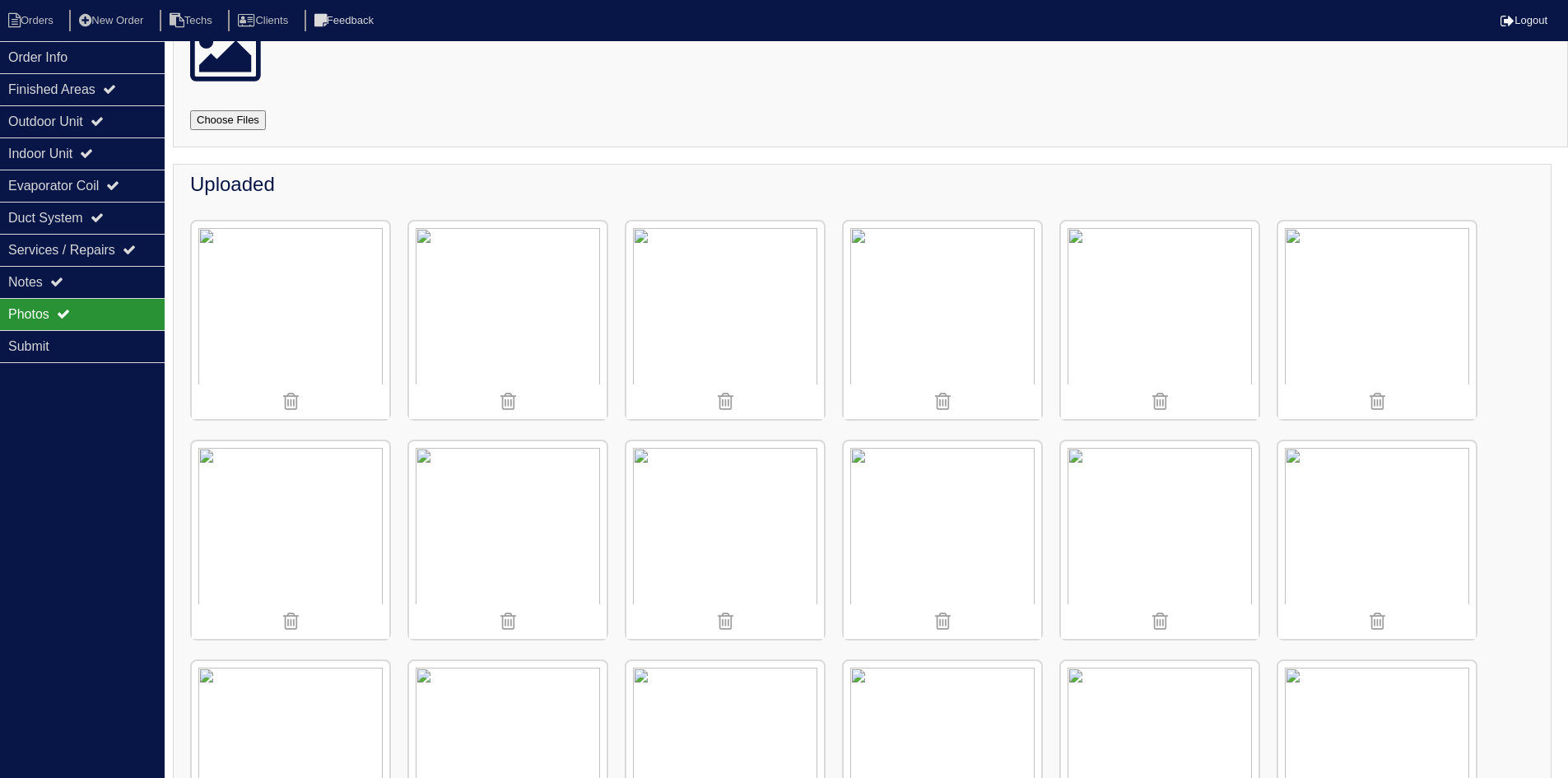
click at [1164, 317] on img at bounding box center [1160, 319] width 198 height 198
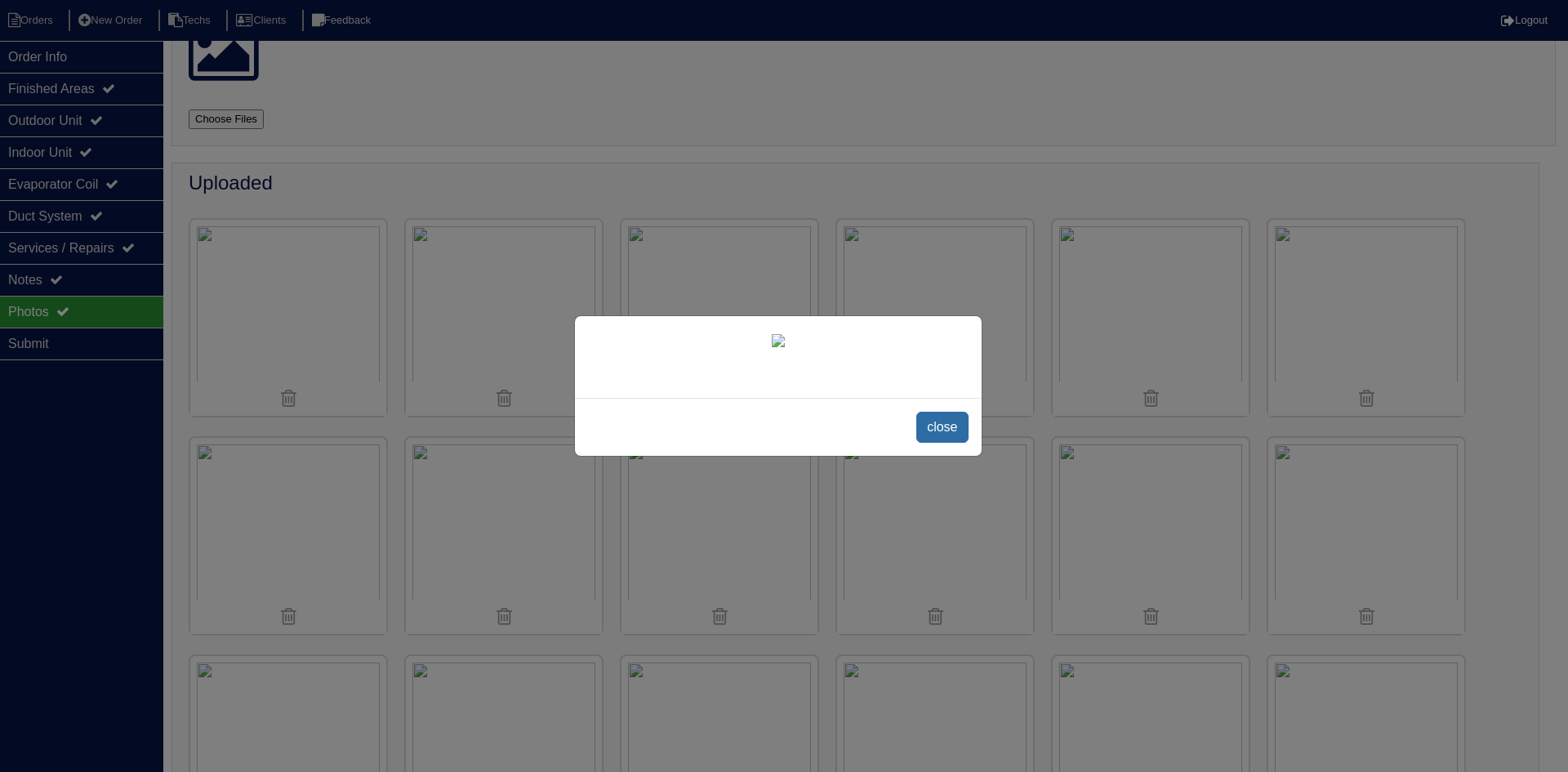
click at [944, 431] on span "close" at bounding box center [943, 427] width 51 height 31
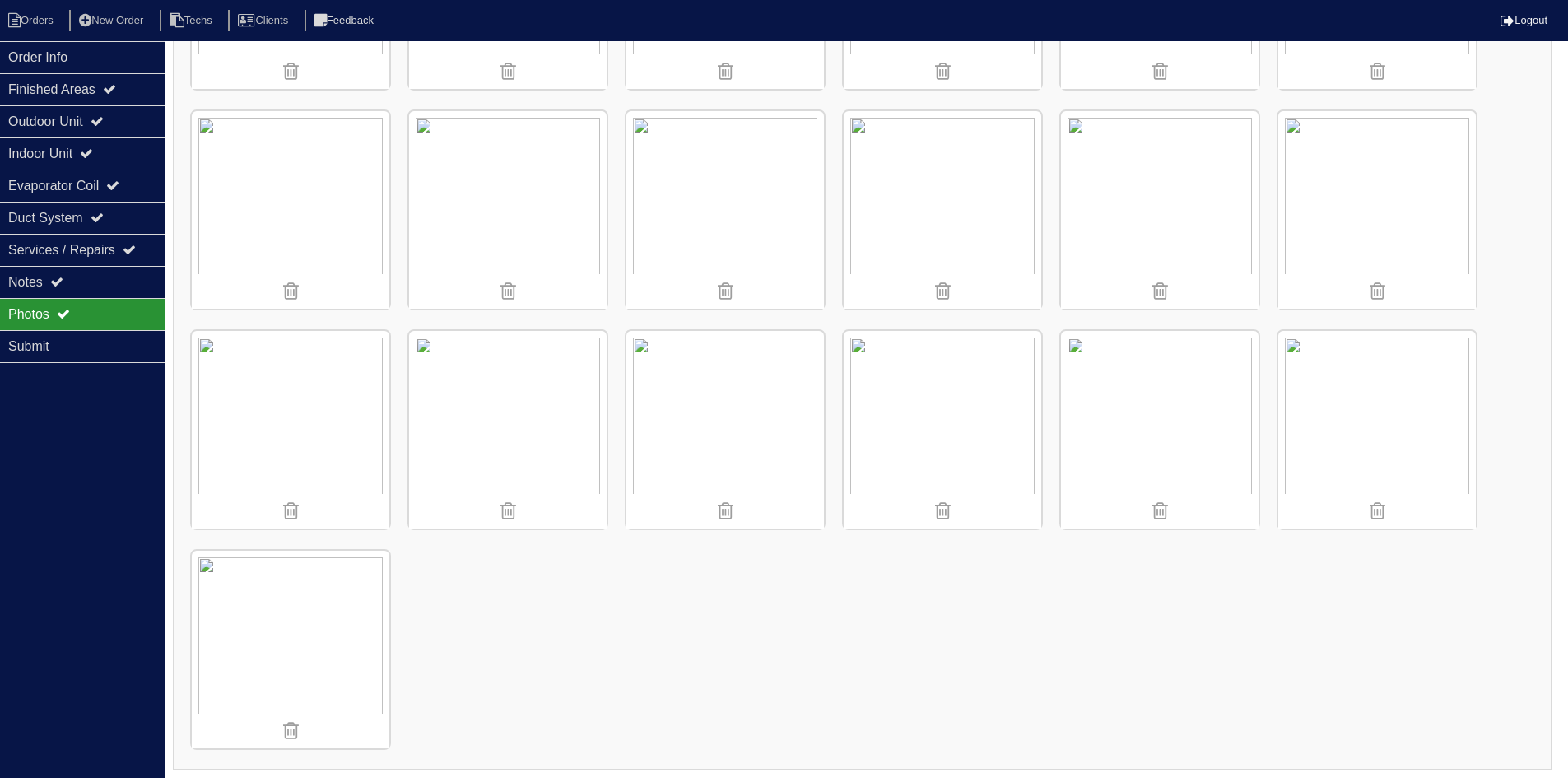
scroll to position [1512, 0]
click at [27, 24] on li "Orders" at bounding box center [33, 21] width 66 height 22
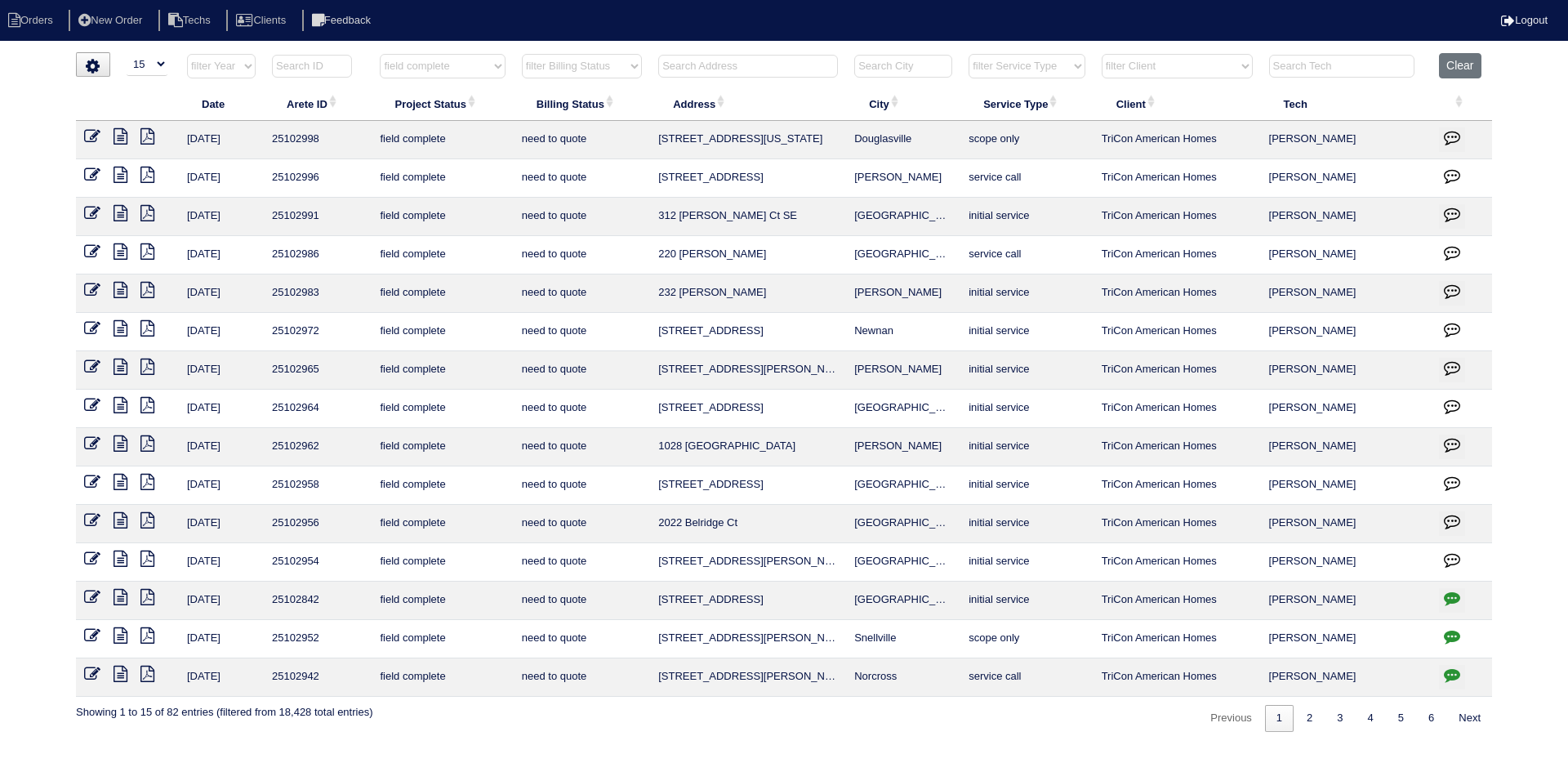
select select "15"
select select "field complete"
select select "need to quote"
click at [116, 404] on icon at bounding box center [121, 404] width 14 height 16
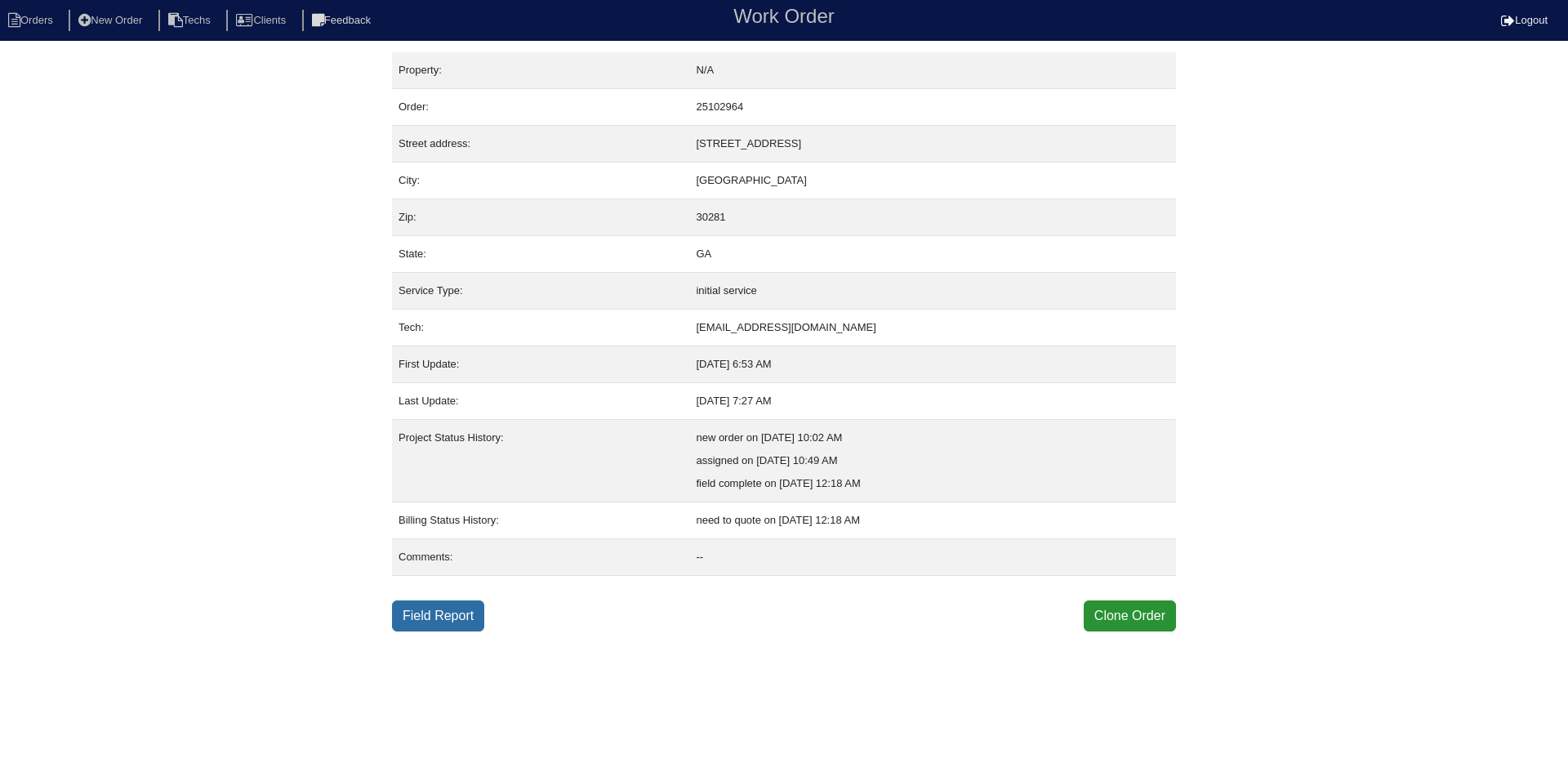
click at [446, 613] on link "Field Report" at bounding box center [439, 616] width 93 height 31
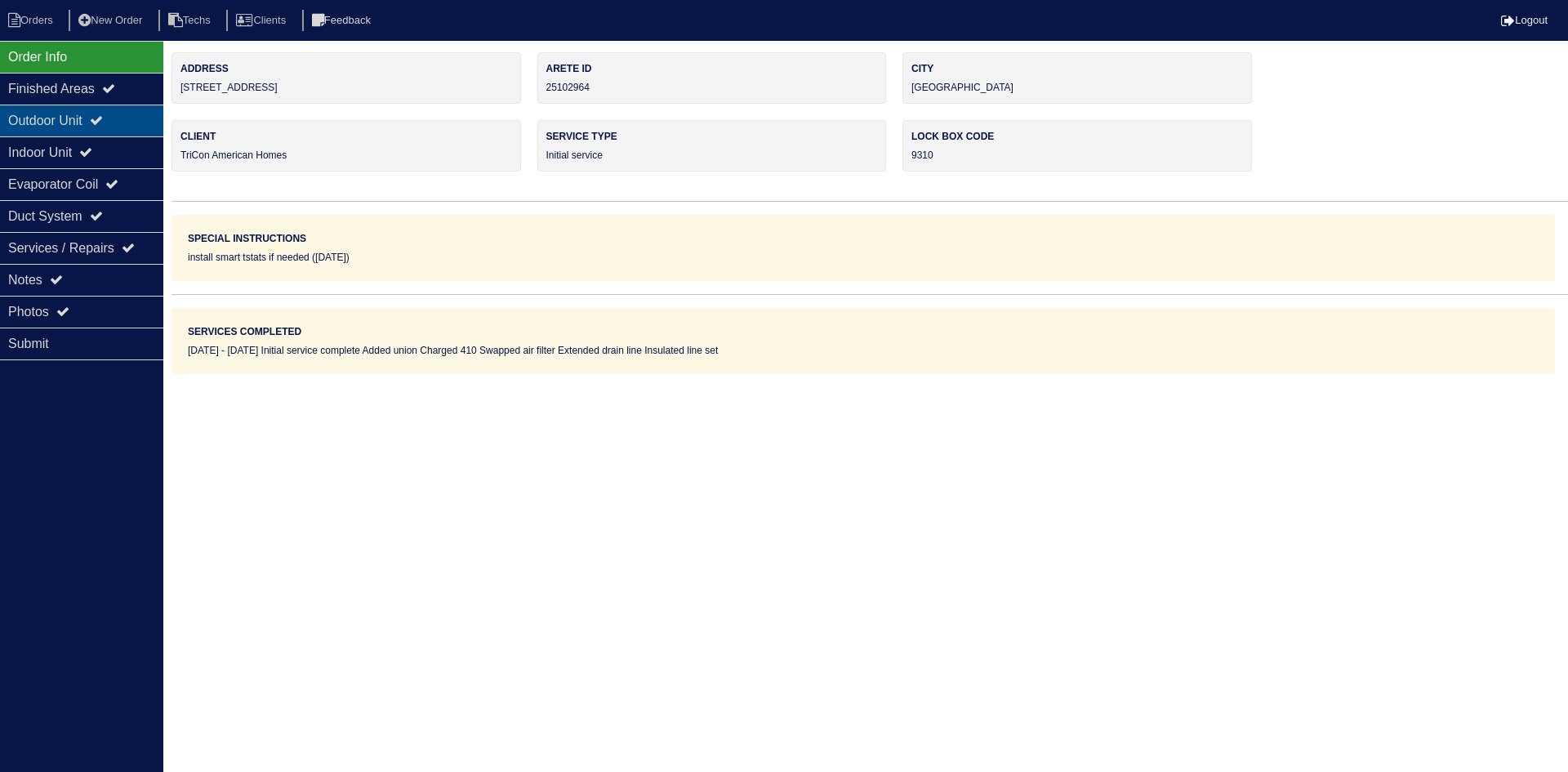
click at [117, 111] on div "Outdoor Unit" at bounding box center [81, 120] width 164 height 32
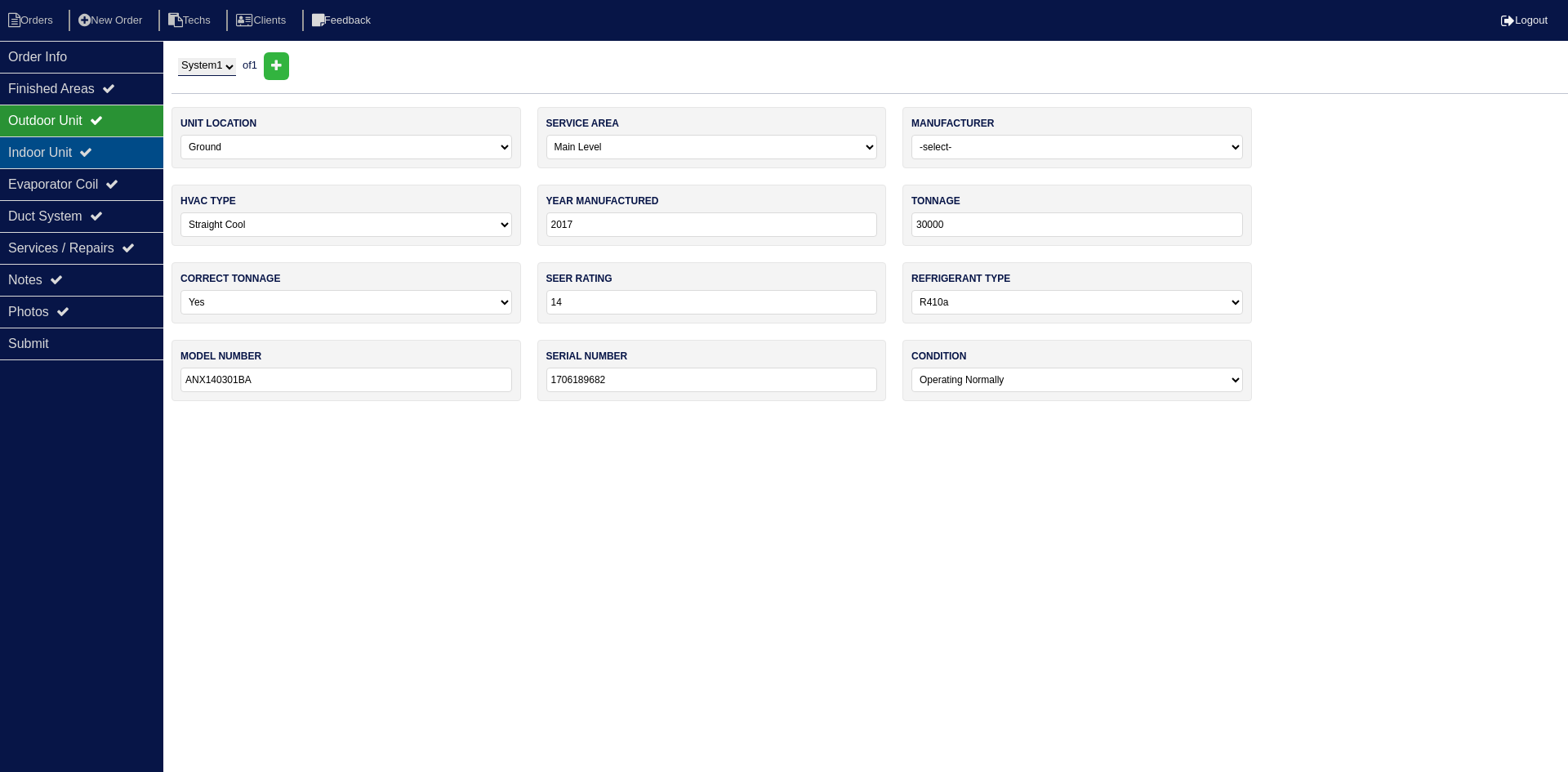
click at [109, 144] on div "Indoor Unit" at bounding box center [81, 152] width 164 height 32
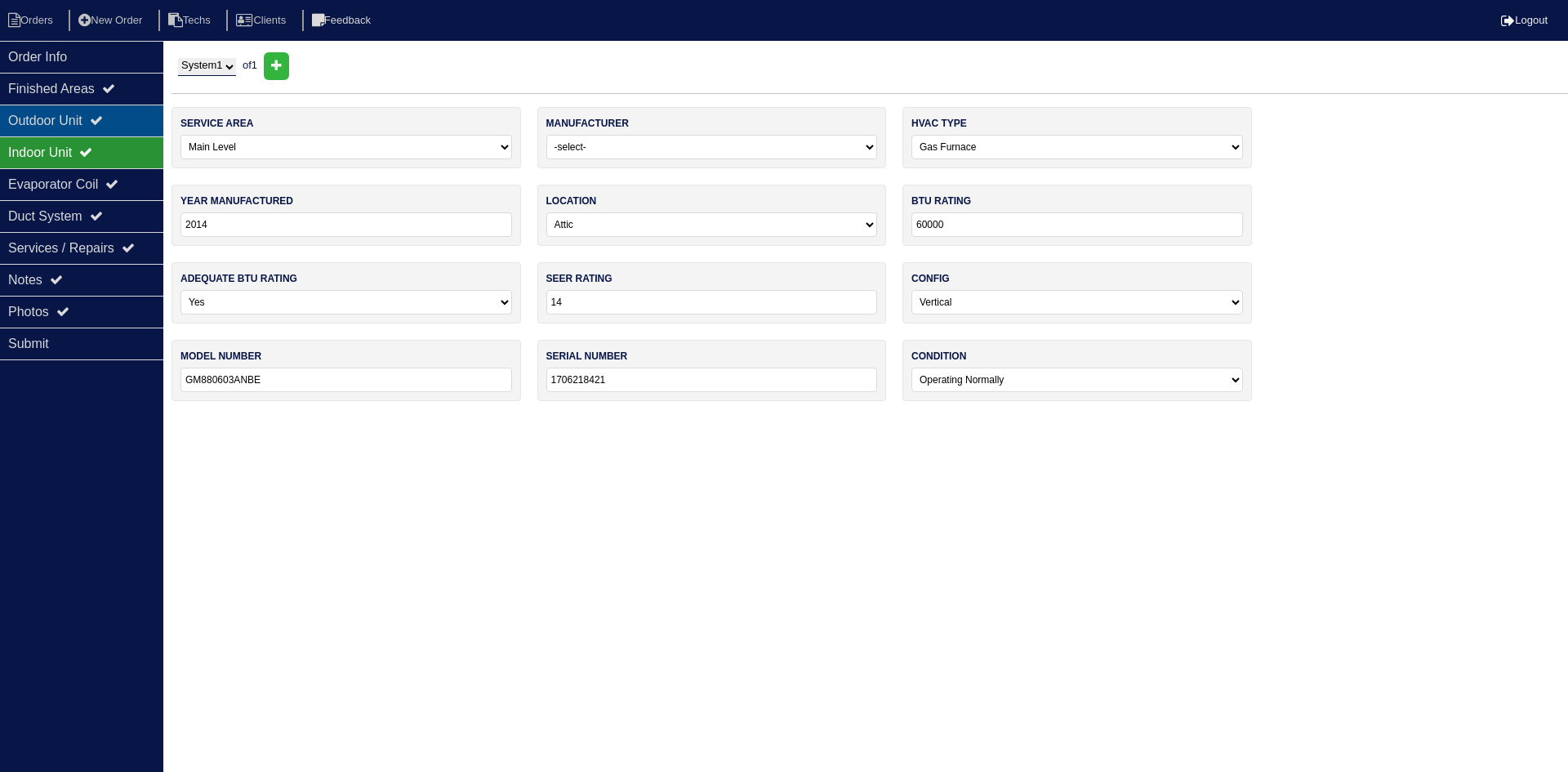
click at [103, 114] on icon at bounding box center [96, 120] width 13 height 13
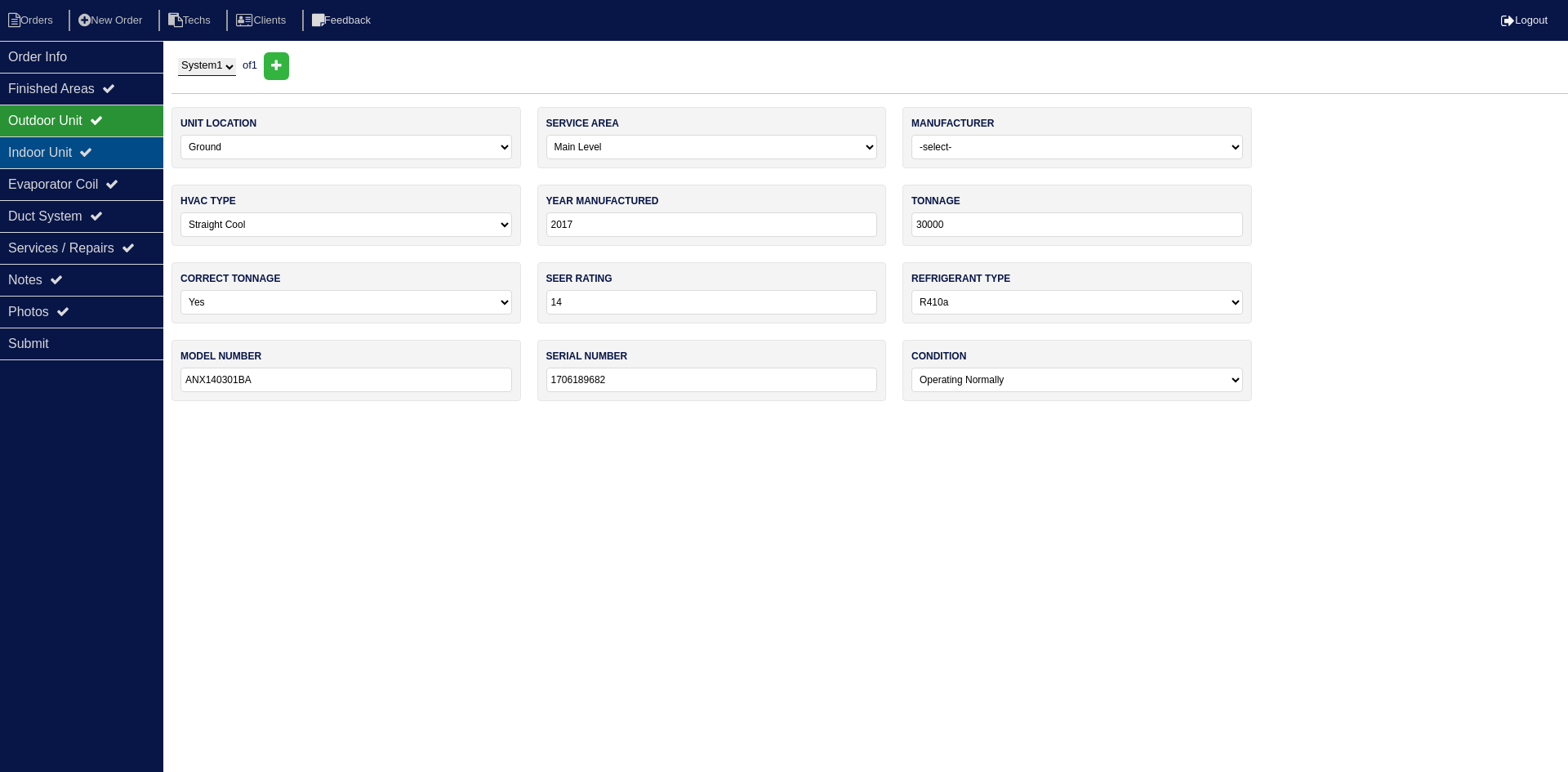
click at [117, 154] on div "Indoor Unit" at bounding box center [81, 152] width 164 height 32
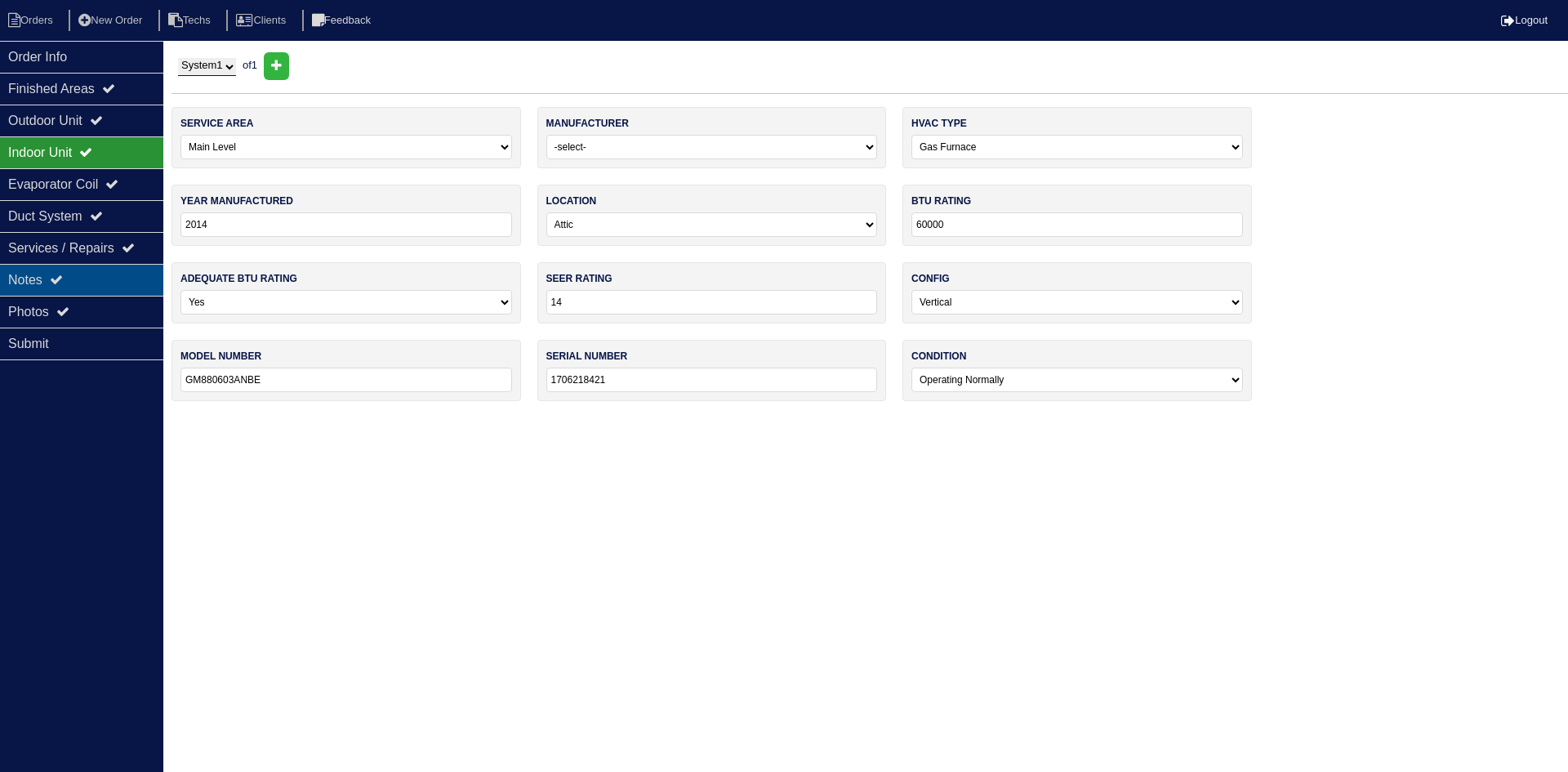
click at [109, 271] on div "Notes" at bounding box center [81, 279] width 164 height 32
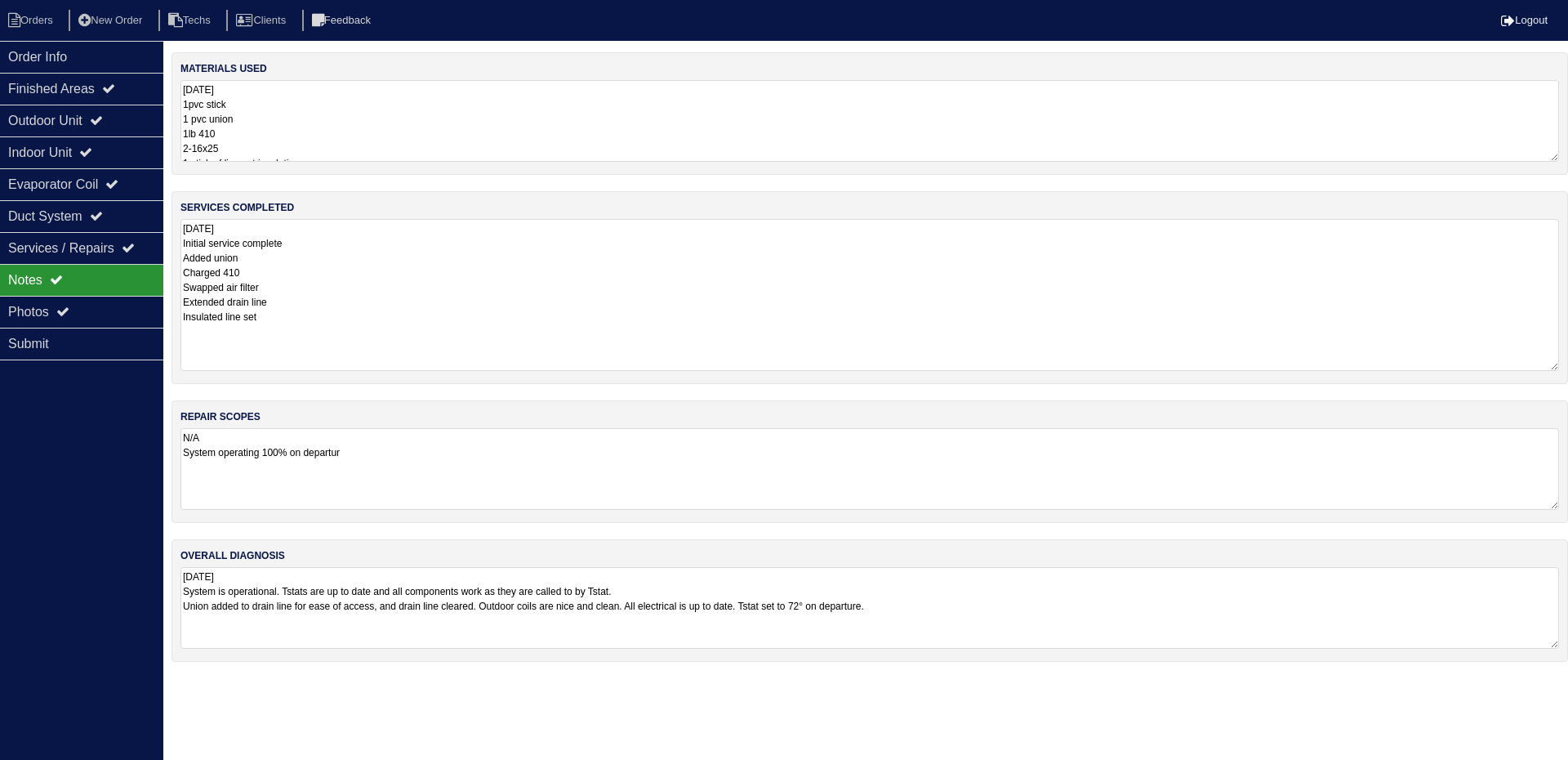
drag, startPoint x: 1555, startPoint y: 295, endPoint x: 1543, endPoint y: 365, distance: 71.0
click at [1543, 365] on textarea "8.13.25 Initial service complete Added union Charged 410 Swapped air filter Ext…" at bounding box center [870, 294] width 1379 height 152
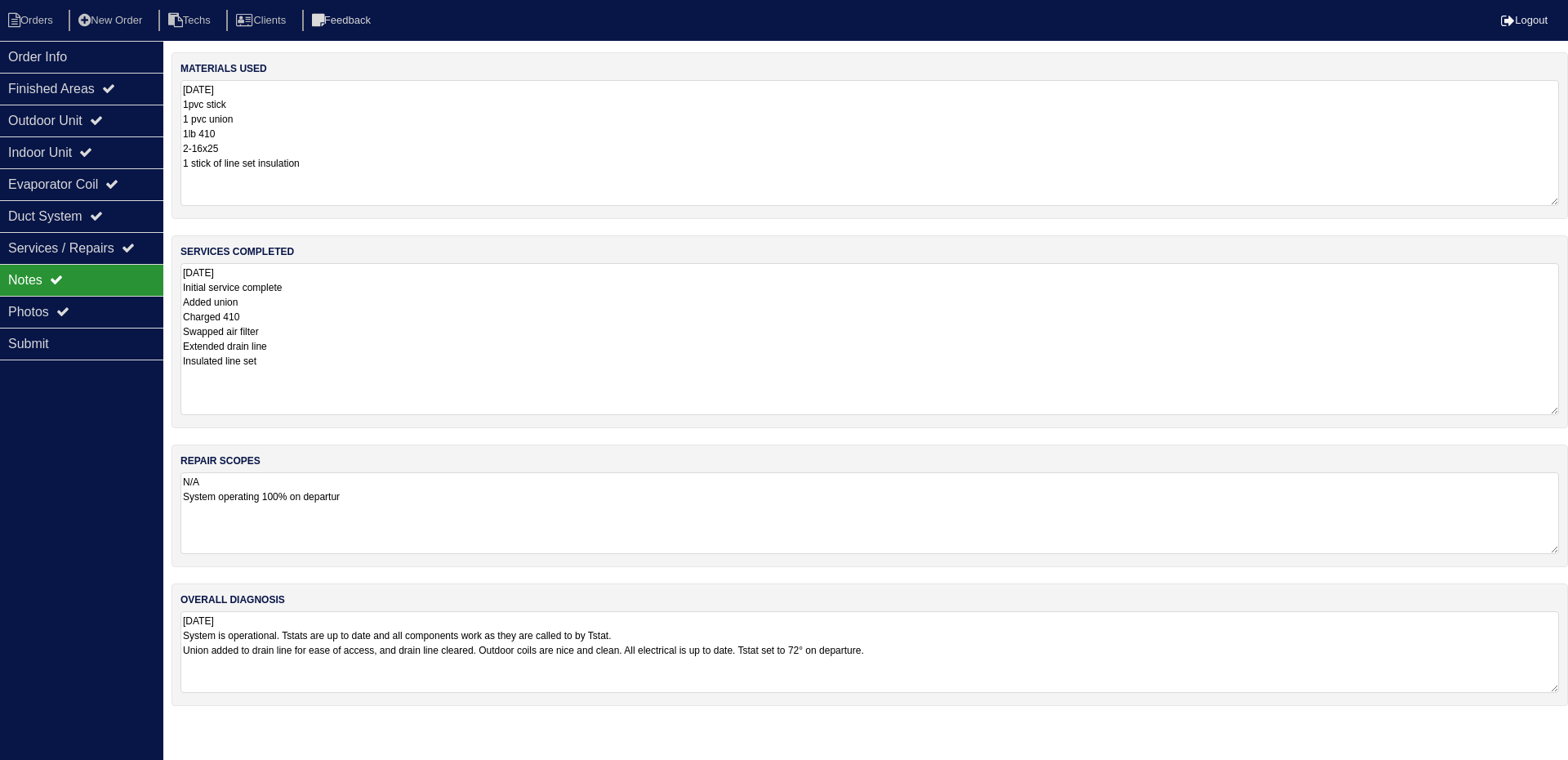
drag, startPoint x: 1554, startPoint y: 158, endPoint x: 1558, endPoint y: 201, distance: 43.2
click at [1558, 201] on textarea "8.12.25 1pvc stick 1 pvc union 1lb 410 2-16x25 1 stick of line set insulation" at bounding box center [870, 142] width 1379 height 126
click at [35, 312] on div "Photos" at bounding box center [81, 311] width 164 height 32
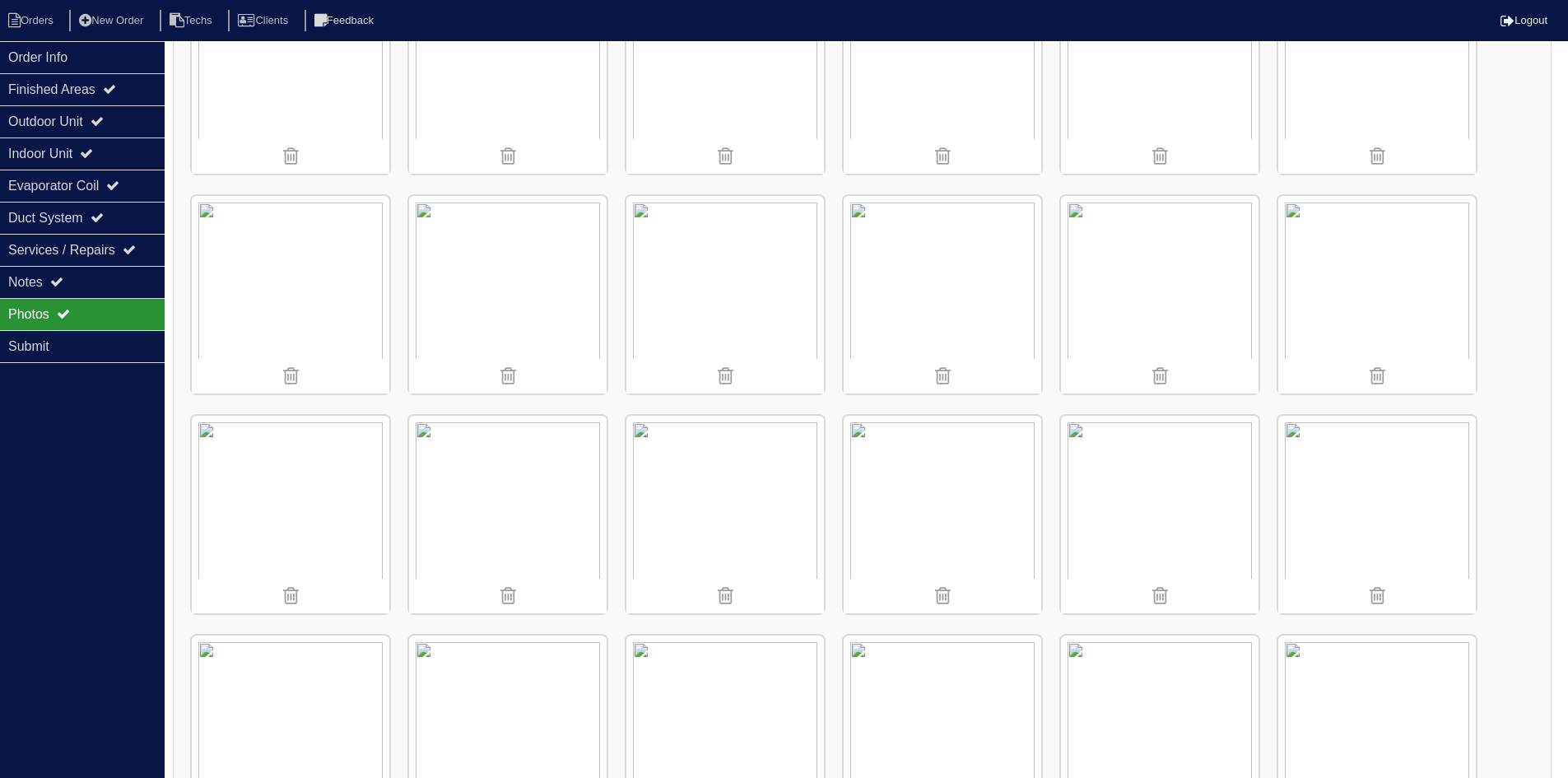
scroll to position [1729, 0]
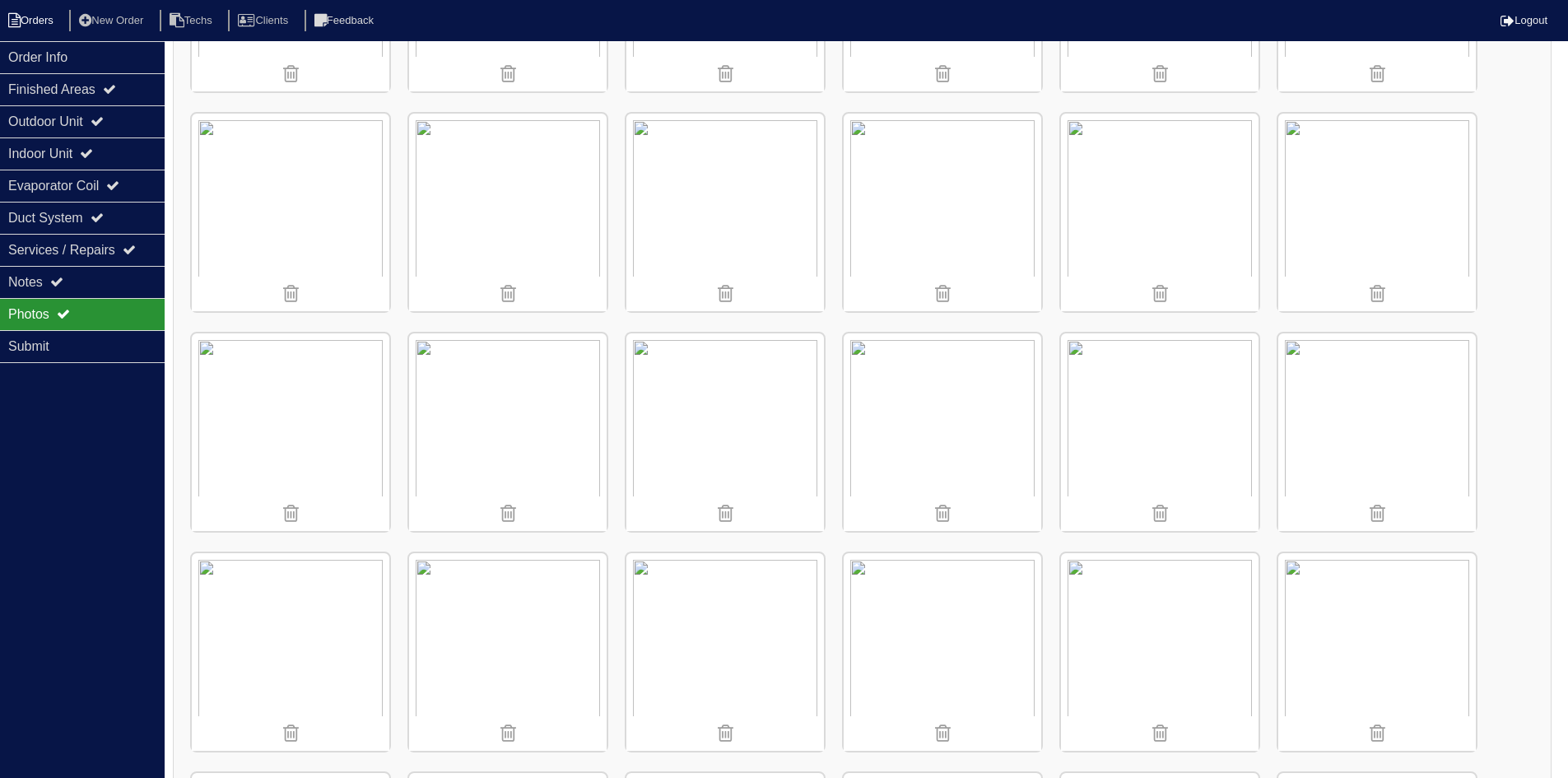
click at [41, 18] on li "Orders" at bounding box center [33, 21] width 66 height 22
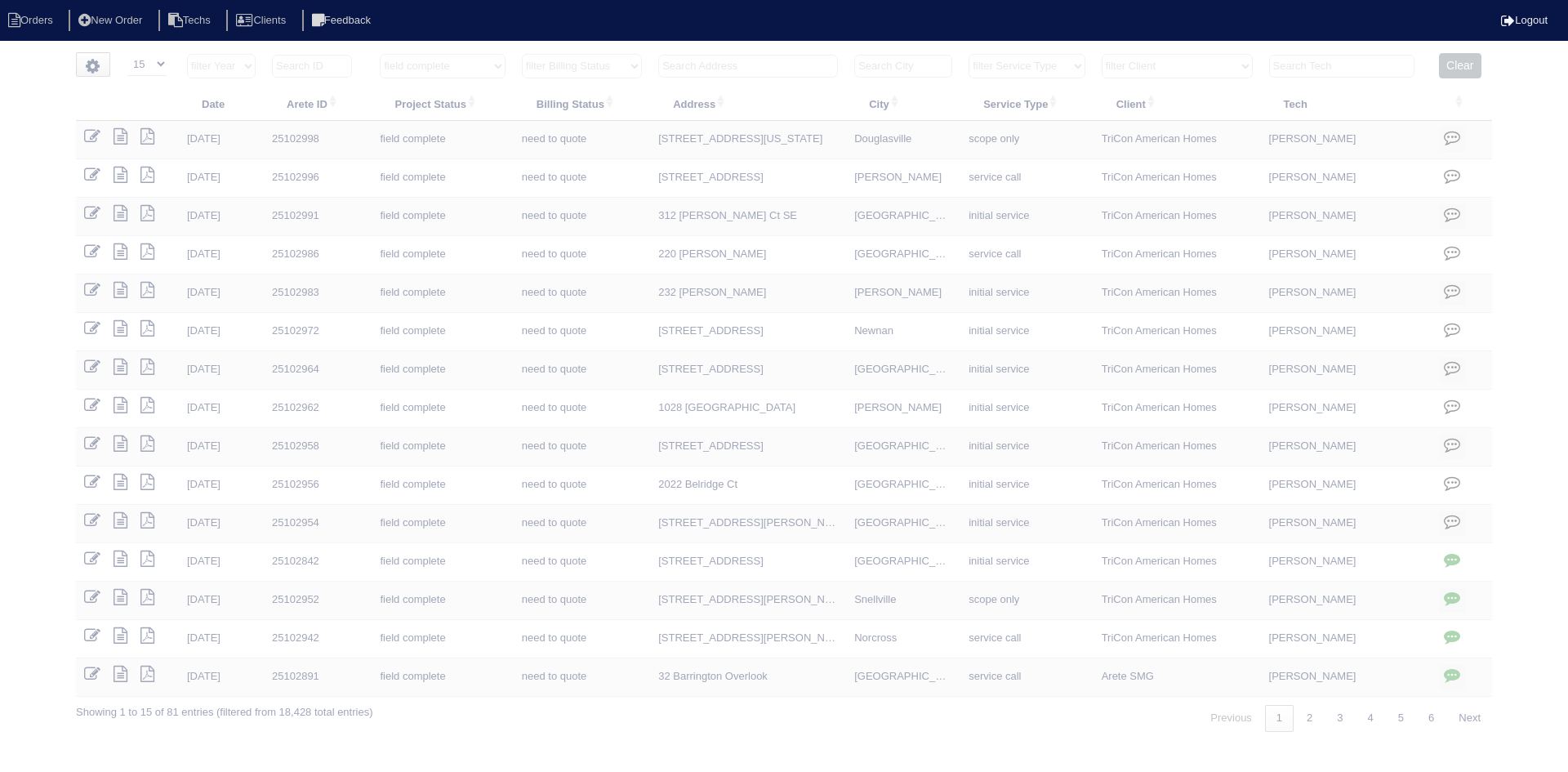
select select "15"
select select "field complete"
select select "need to quote"
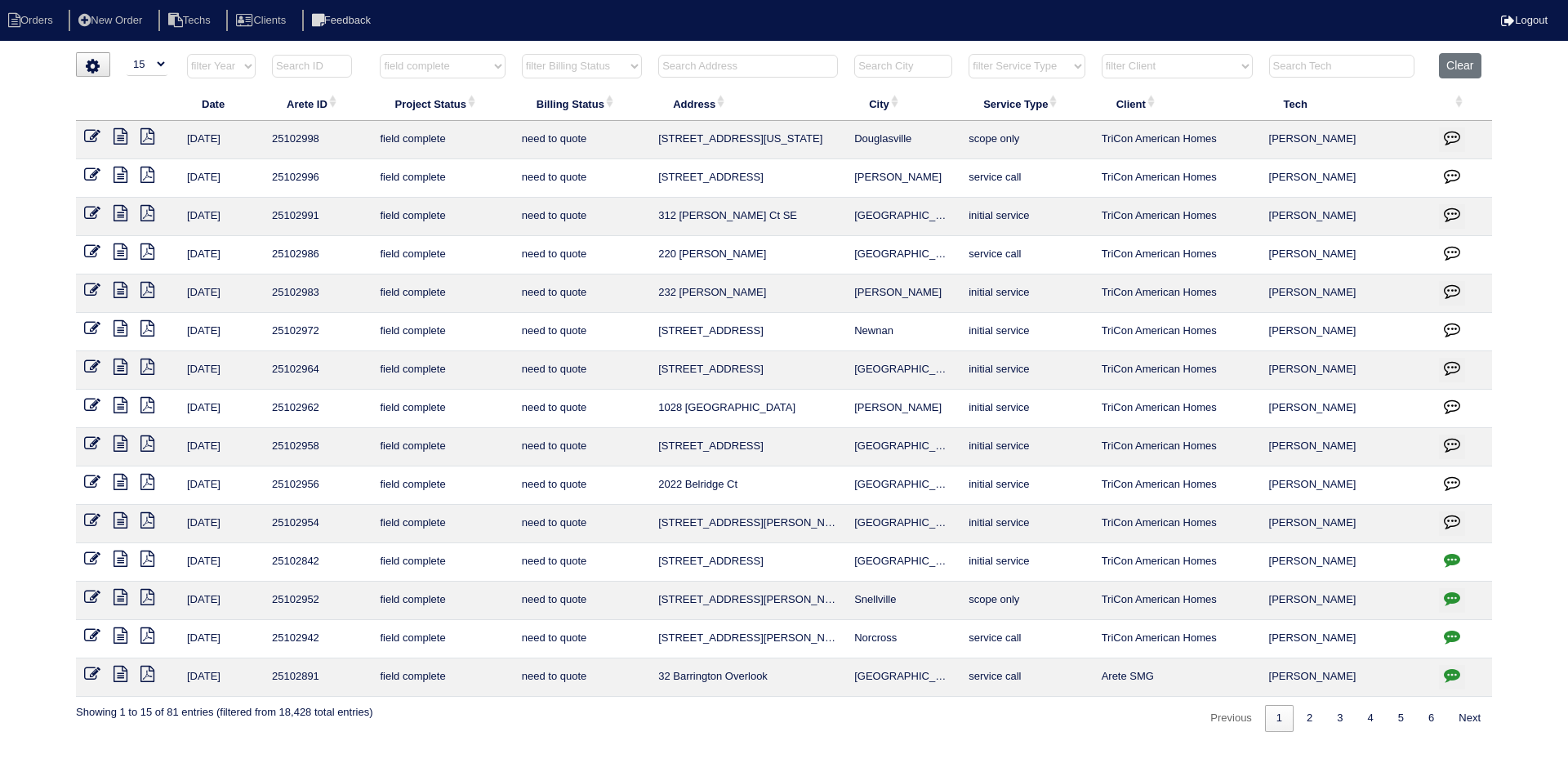
drag, startPoint x: 781, startPoint y: 368, endPoint x: 661, endPoint y: 374, distance: 120.1
click at [660, 372] on td "[STREET_ADDRESS]" at bounding box center [748, 370] width 196 height 39
click at [119, 366] on icon at bounding box center [121, 367] width 14 height 16
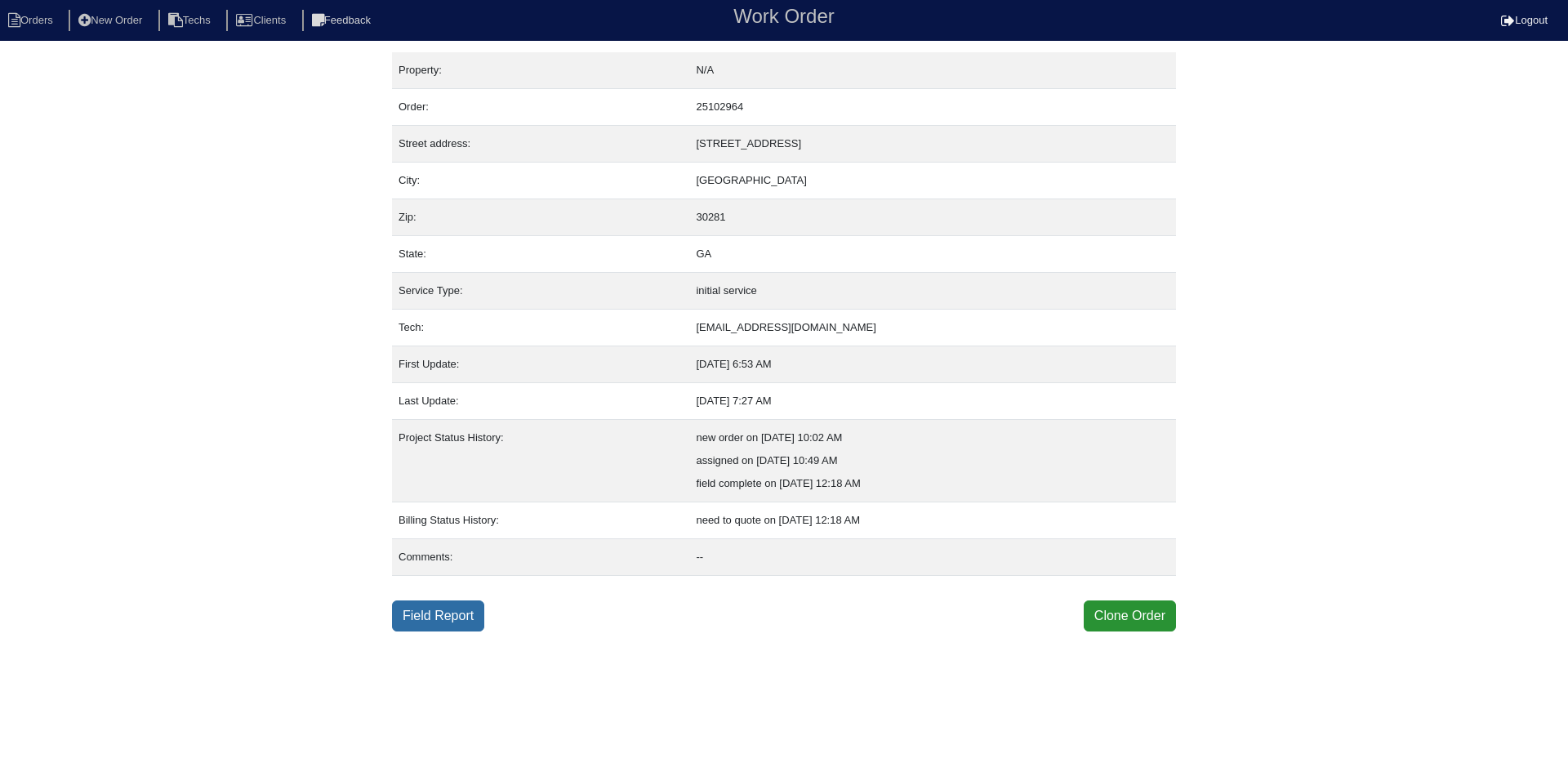
click at [439, 615] on link "Field Report" at bounding box center [439, 616] width 93 height 31
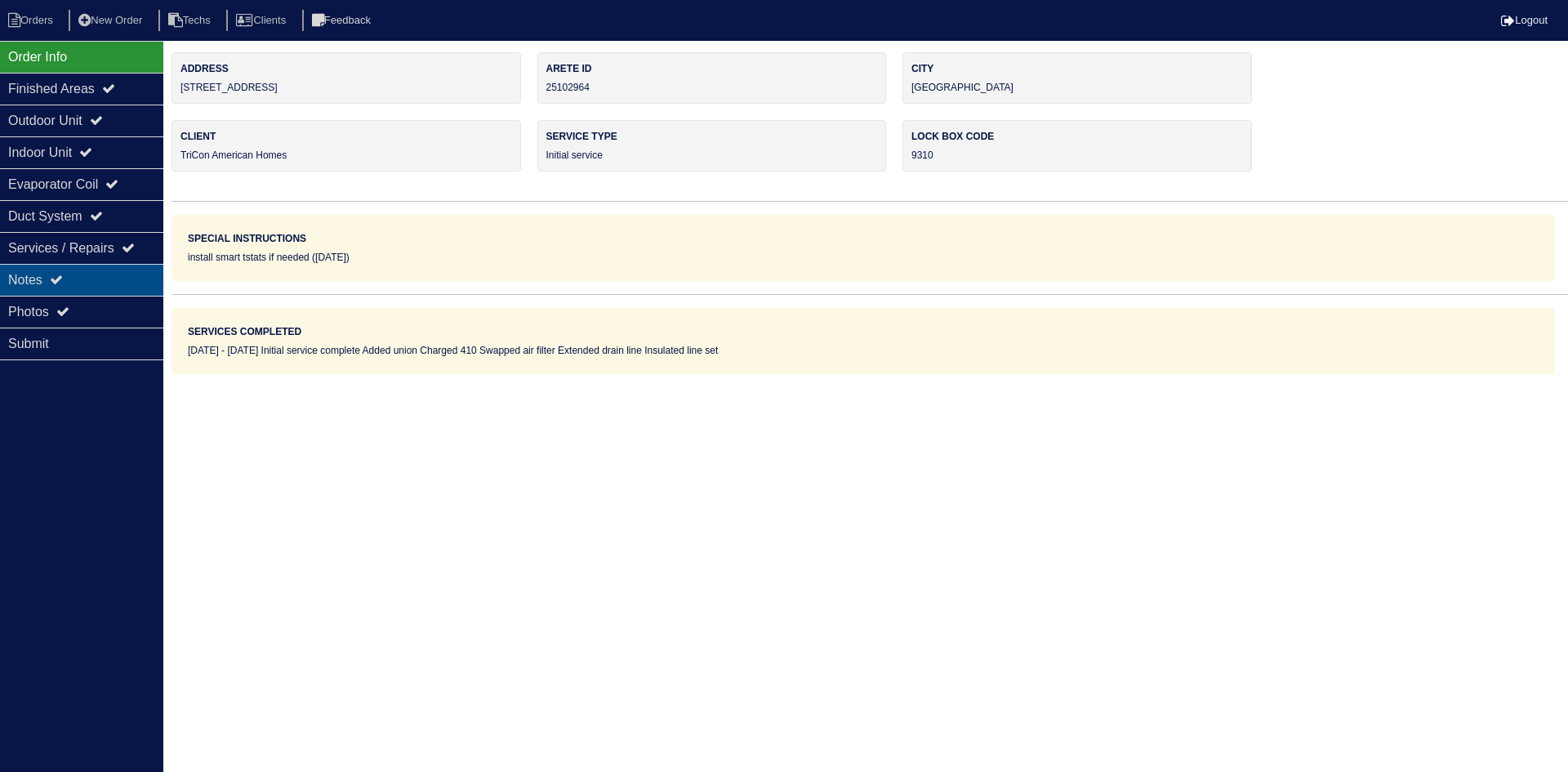
click at [120, 284] on div "Notes" at bounding box center [81, 279] width 164 height 32
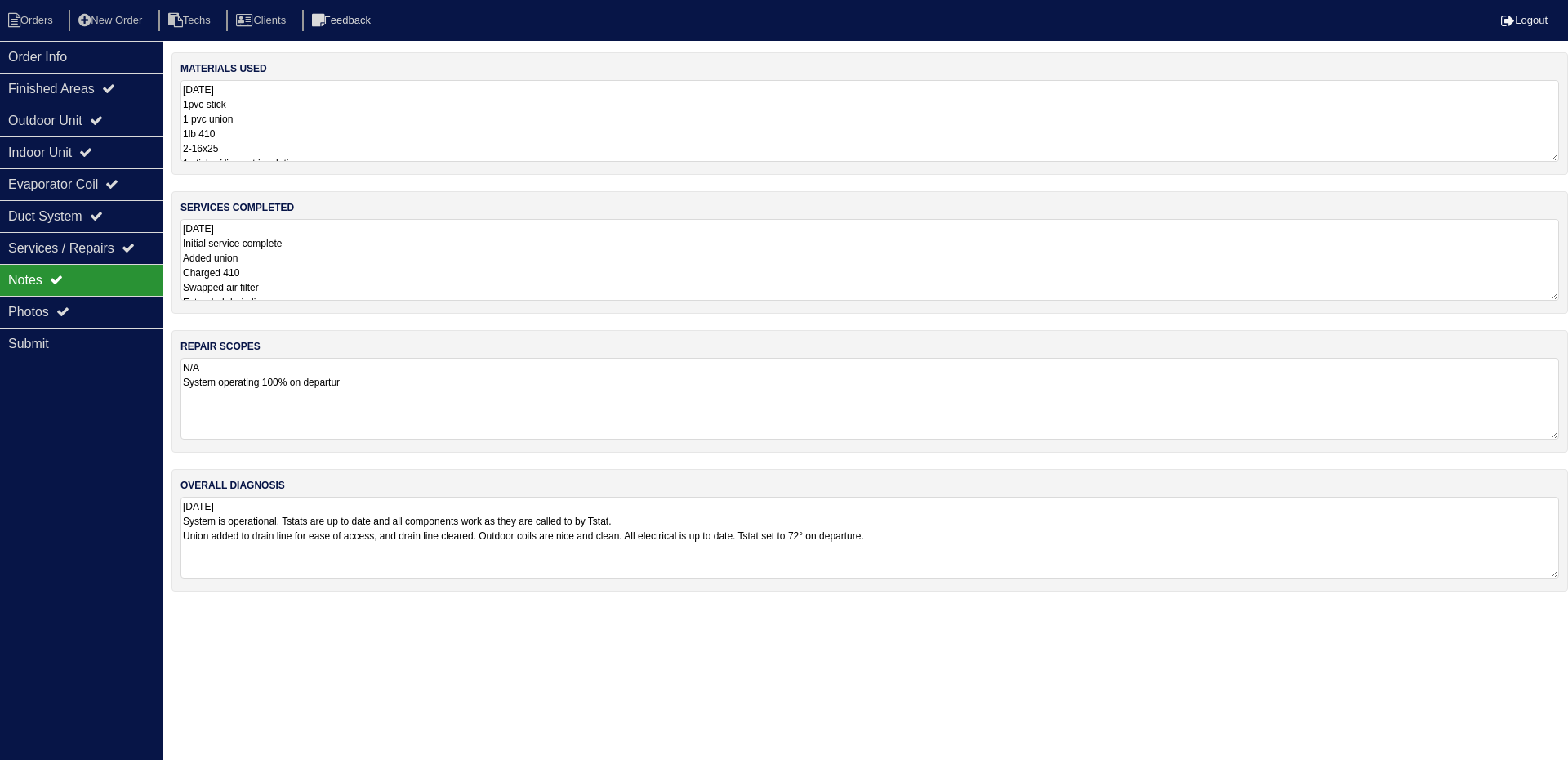
click at [350, 124] on textarea "8.12.25 1pvc stick 1 pvc union 1lb 410 2-16x25 1 stick of line set insulation" at bounding box center [870, 120] width 1379 height 81
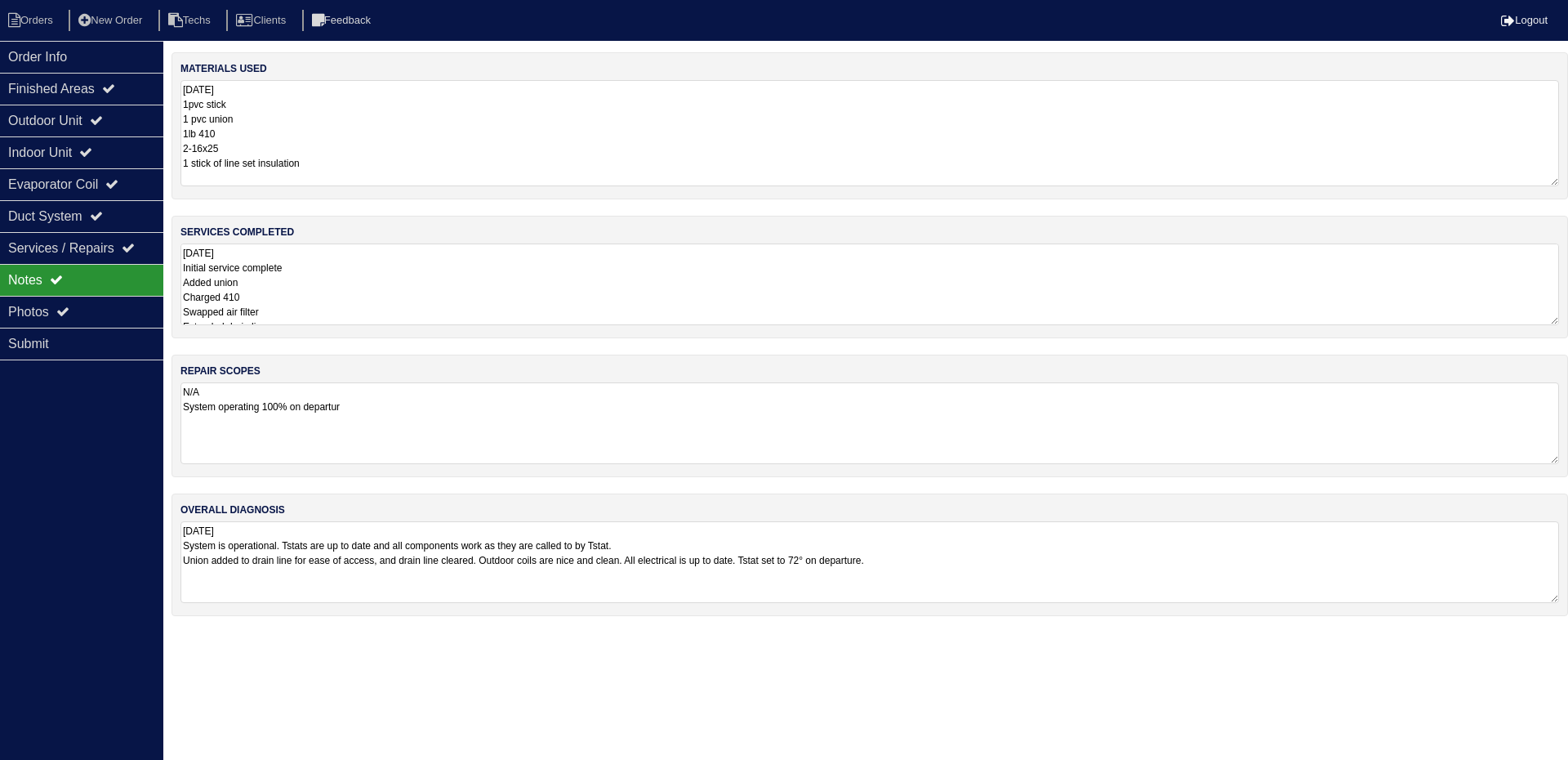
click at [338, 283] on textarea "8.13.25 Initial service complete Added union Charged 410 Swapped air filter Ext…" at bounding box center [870, 284] width 1379 height 81
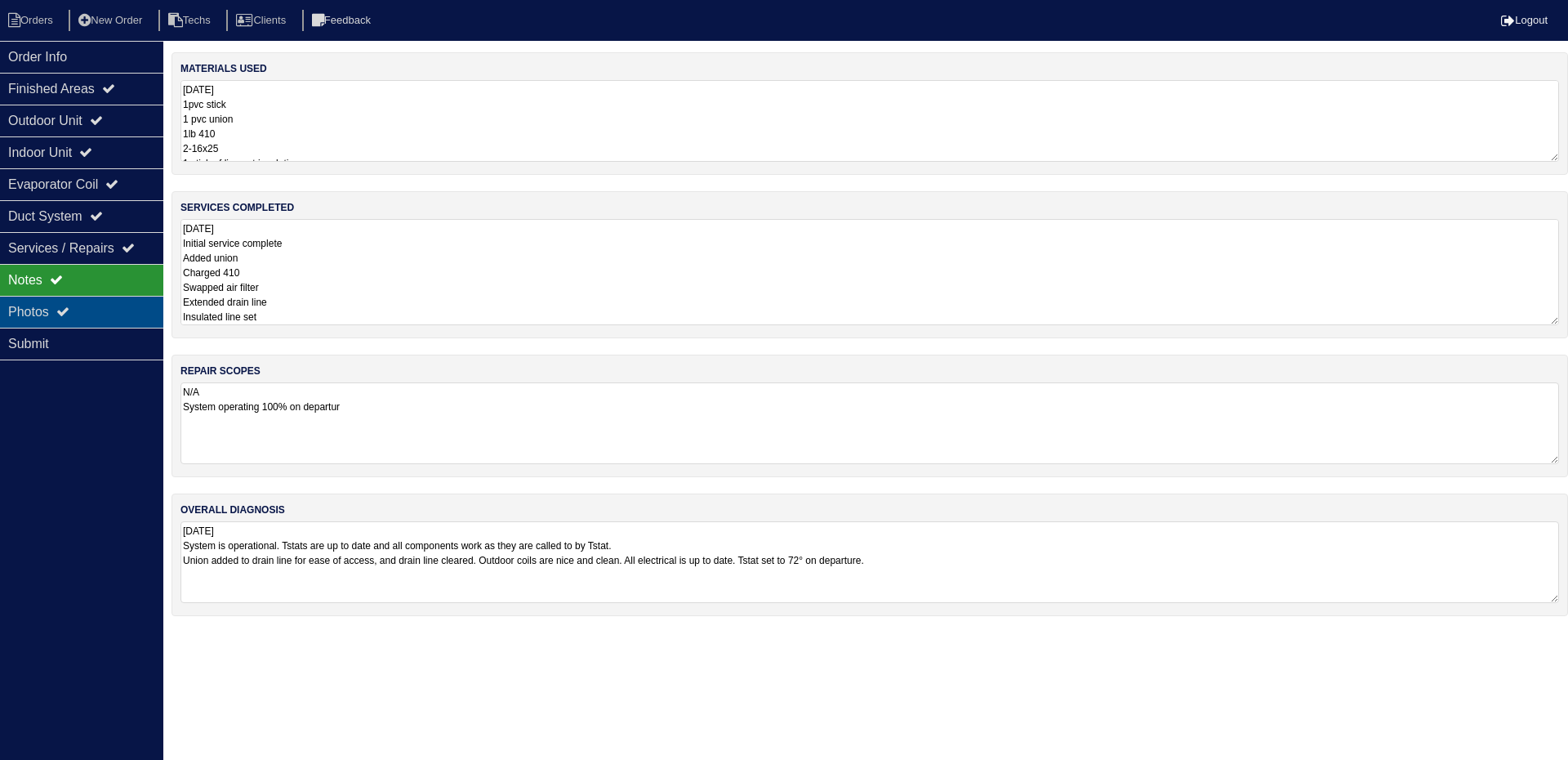
click at [107, 307] on div "Photos" at bounding box center [81, 311] width 164 height 32
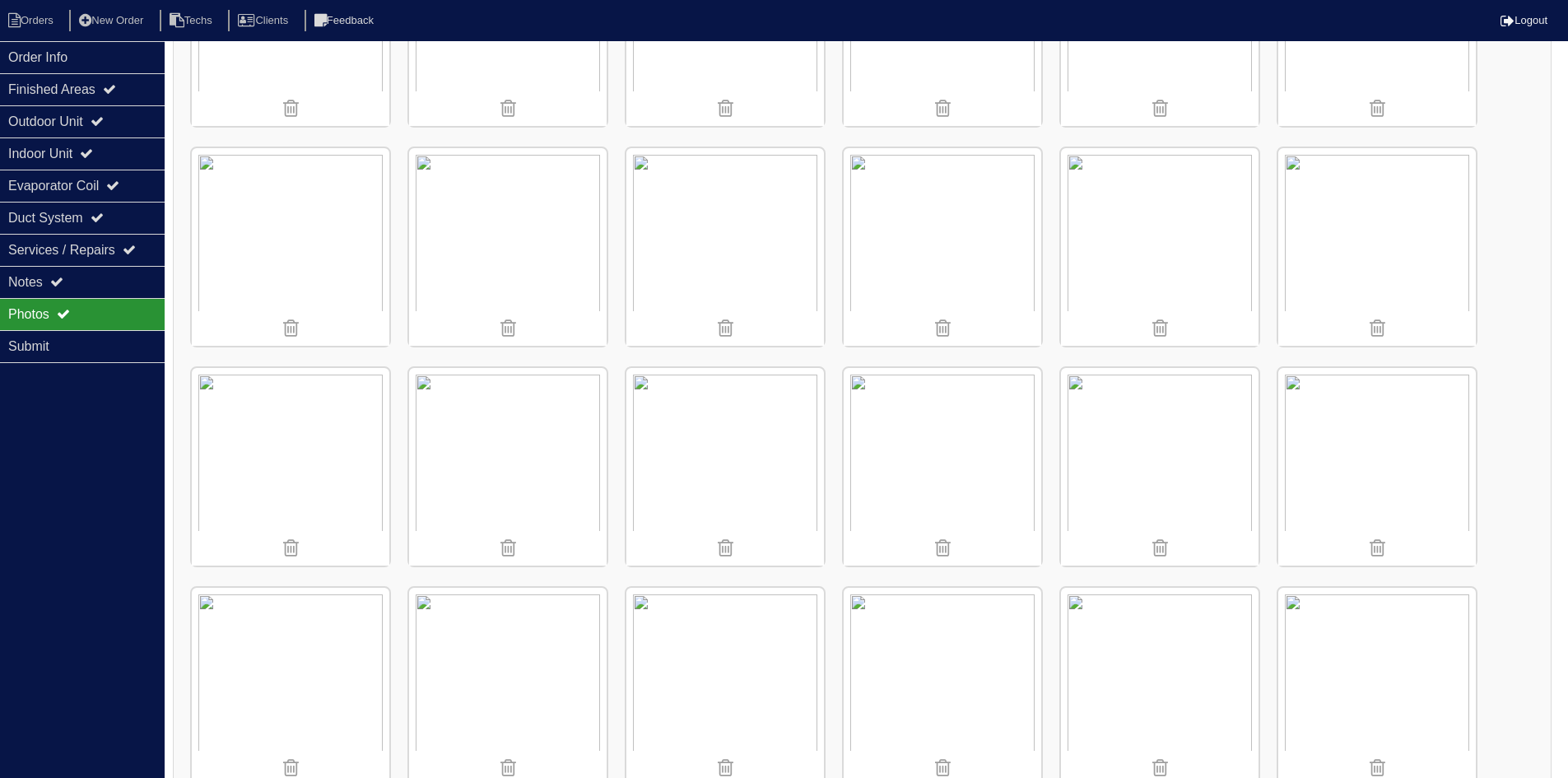
scroll to position [494, 0]
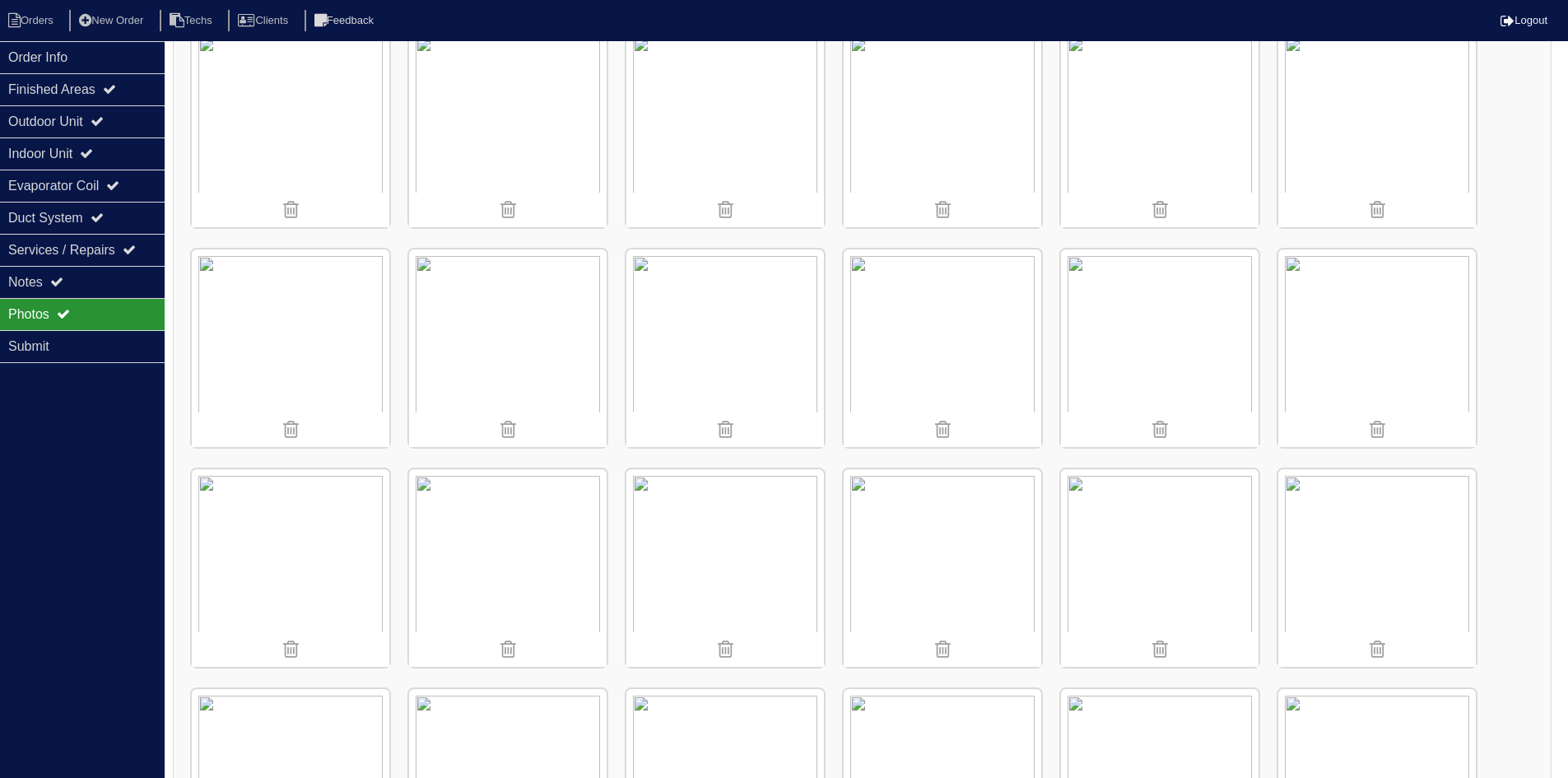
click at [1366, 349] on img at bounding box center [1377, 348] width 198 height 198
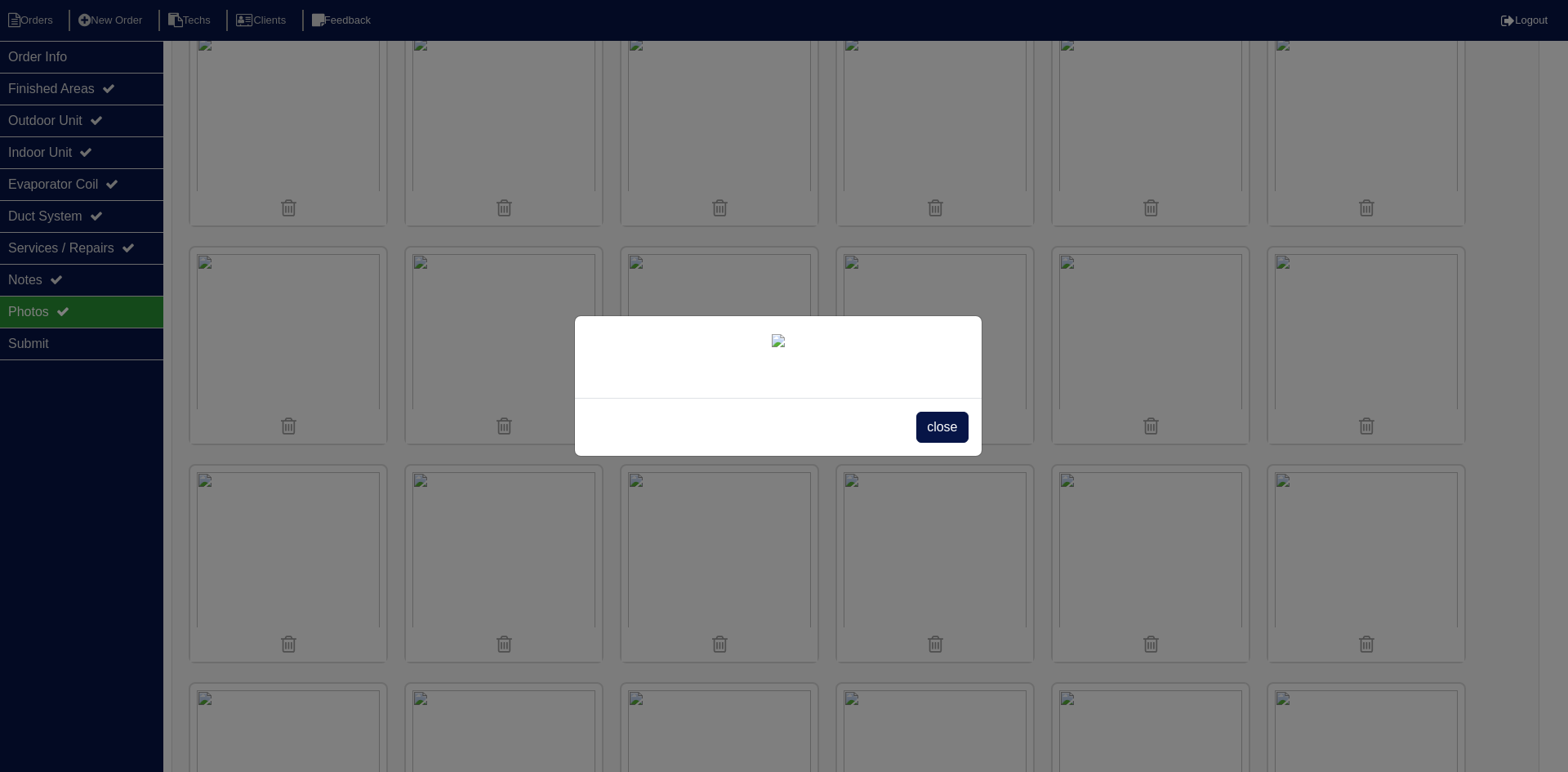
click at [946, 443] on span "close" at bounding box center [943, 427] width 51 height 31
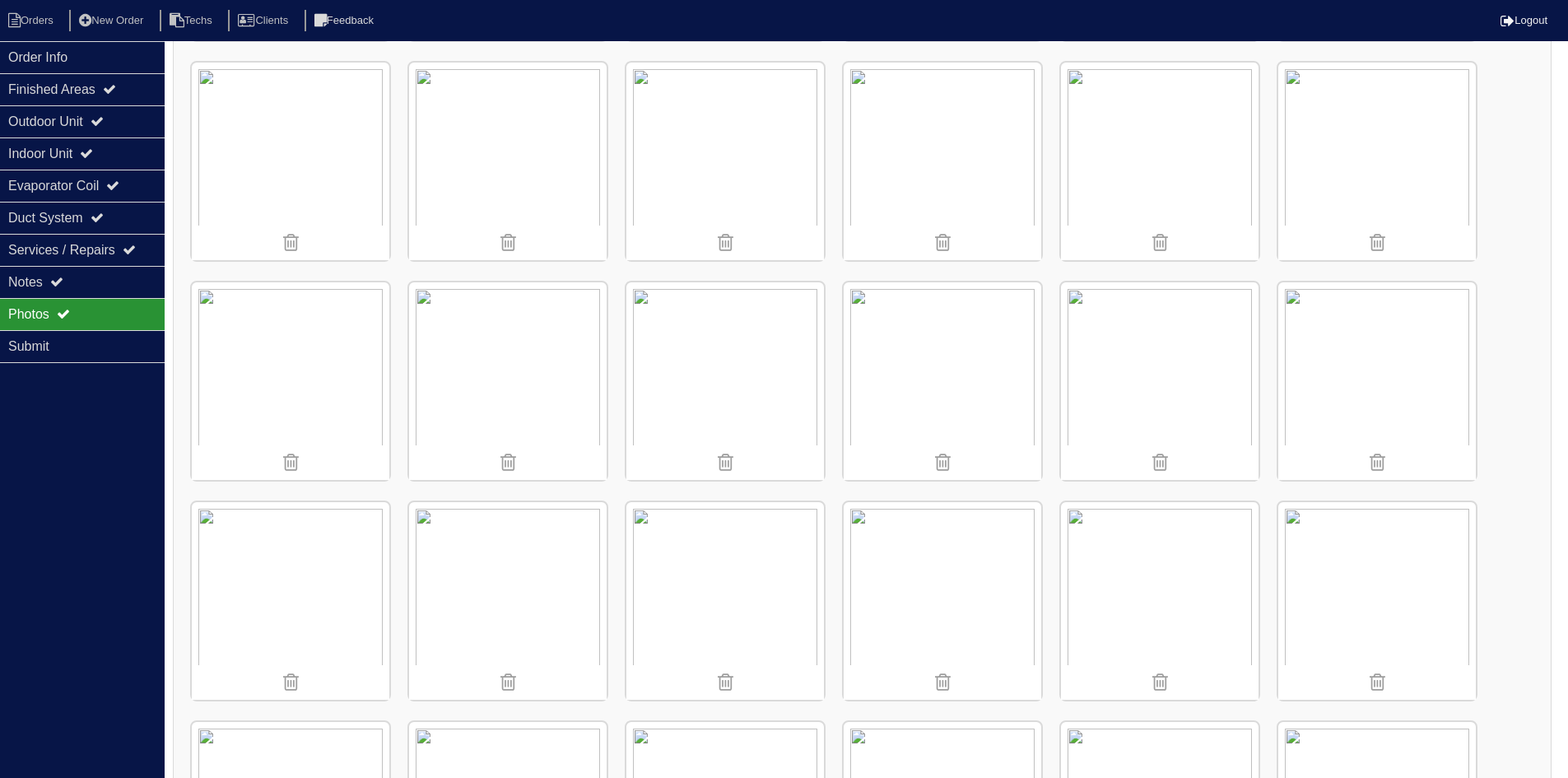
scroll to position [1263, 0]
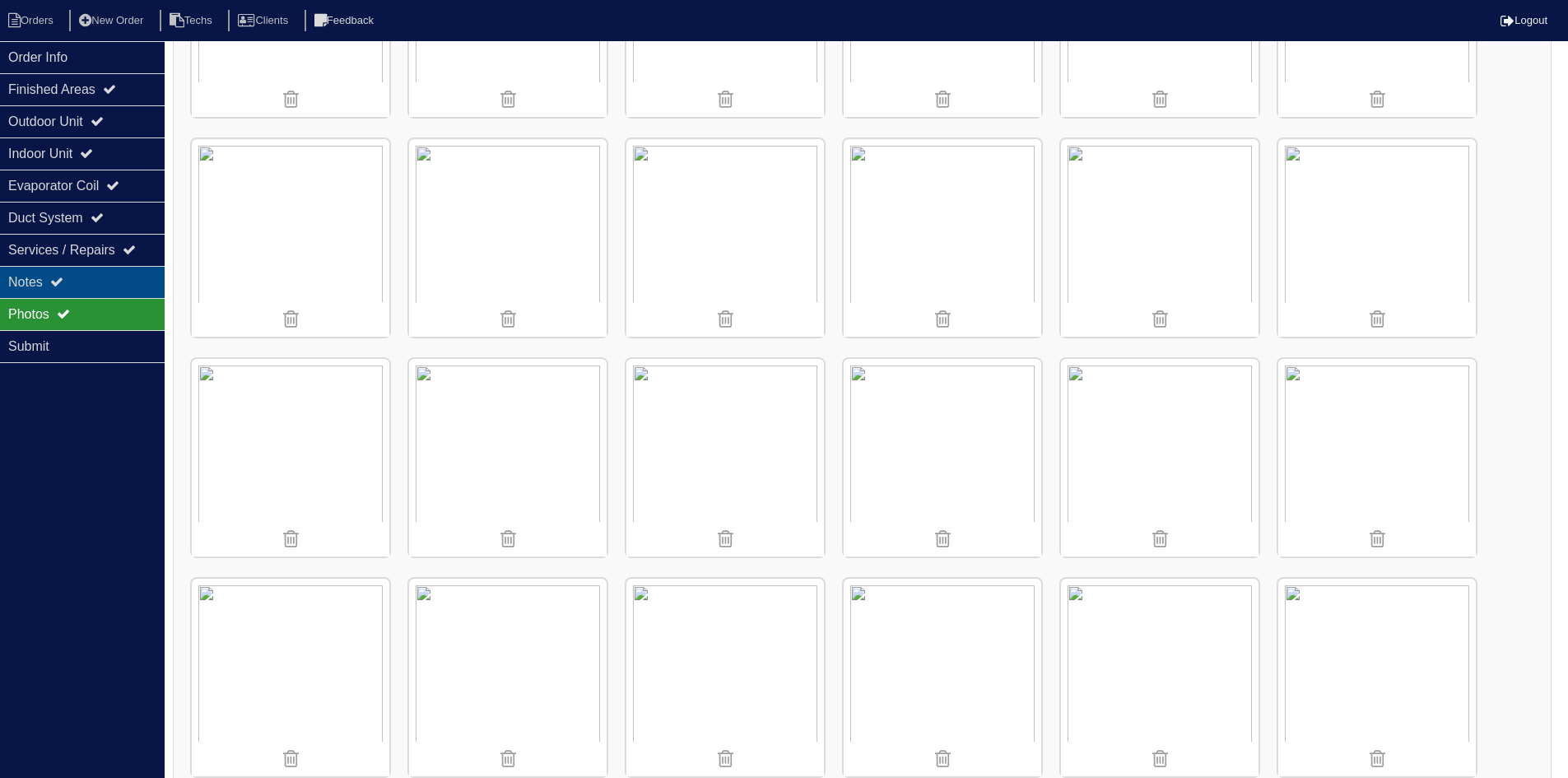
click at [104, 282] on div "Notes" at bounding box center [82, 281] width 165 height 32
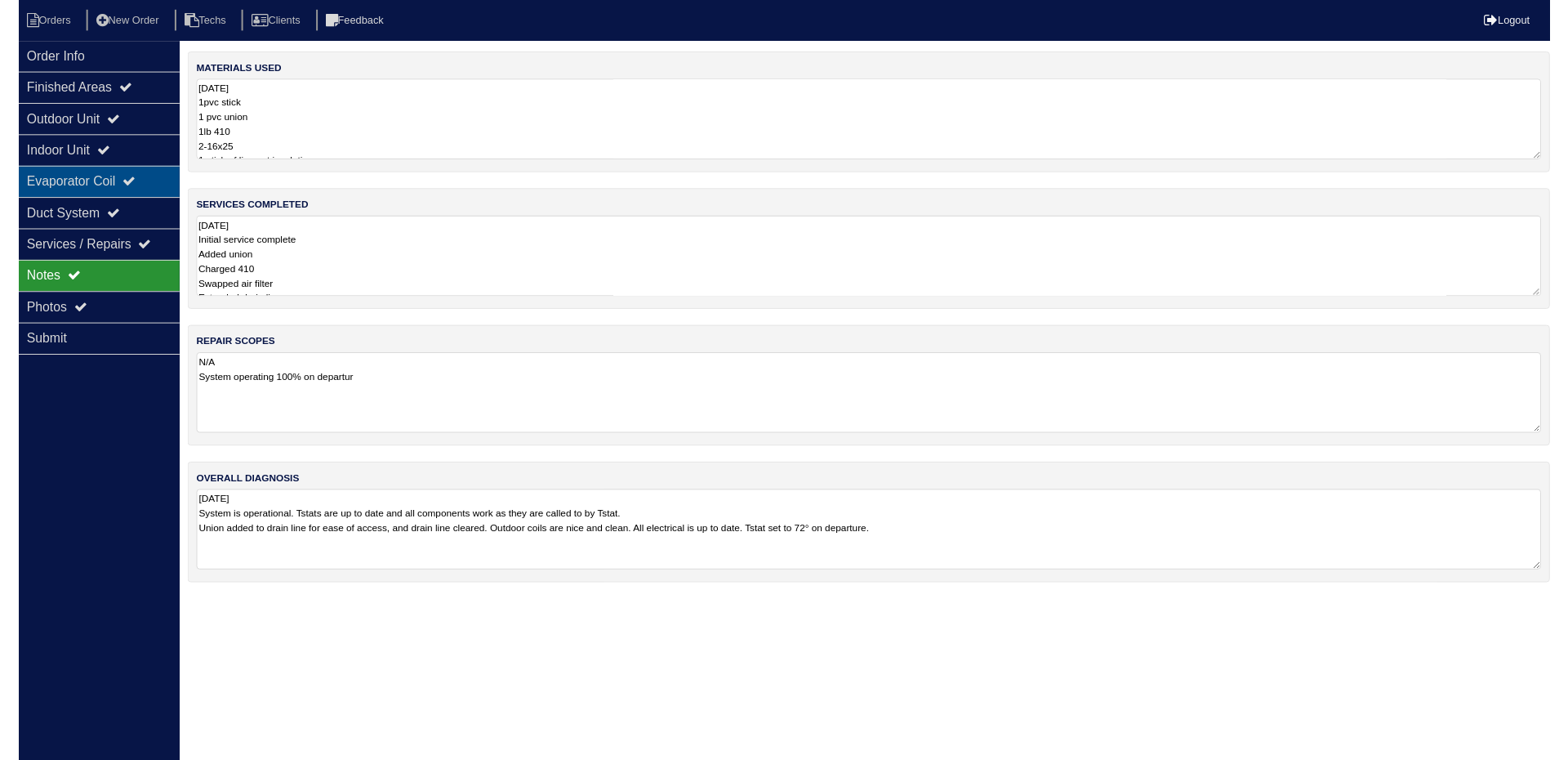
scroll to position [0, 0]
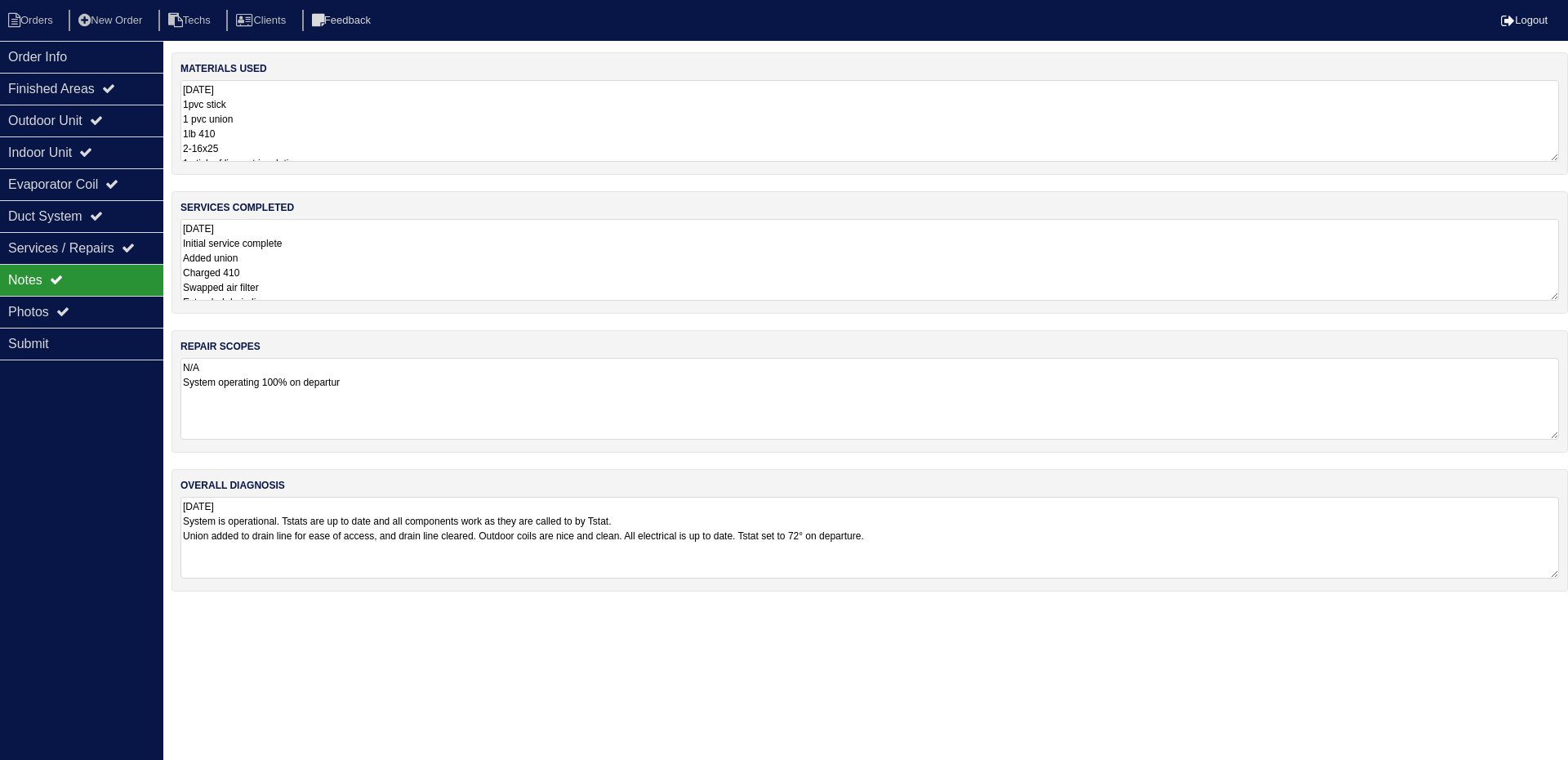
click at [359, 113] on textarea "8.12.25 1pvc stick 1 pvc union 1lb 410 2-16x25 1 stick of line set insulation" at bounding box center [870, 120] width 1379 height 81
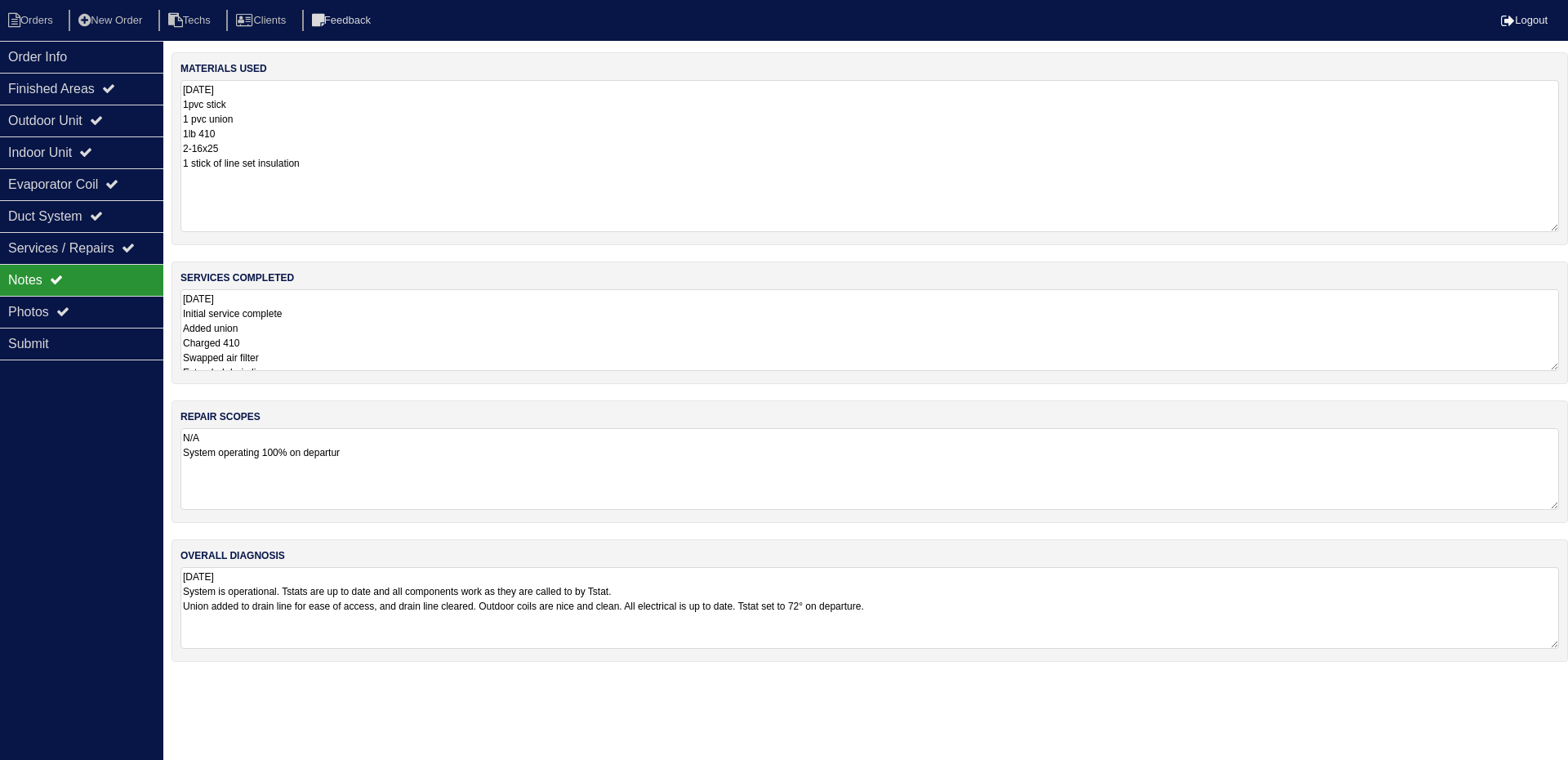
drag, startPoint x: 1555, startPoint y: 180, endPoint x: 1553, endPoint y: 225, distance: 45.0
click at [1553, 225] on textarea "8.12.25 1pvc stick 1 pvc union 1lb 410 2-16x25 1 stick of line set insulation" at bounding box center [870, 155] width 1379 height 152
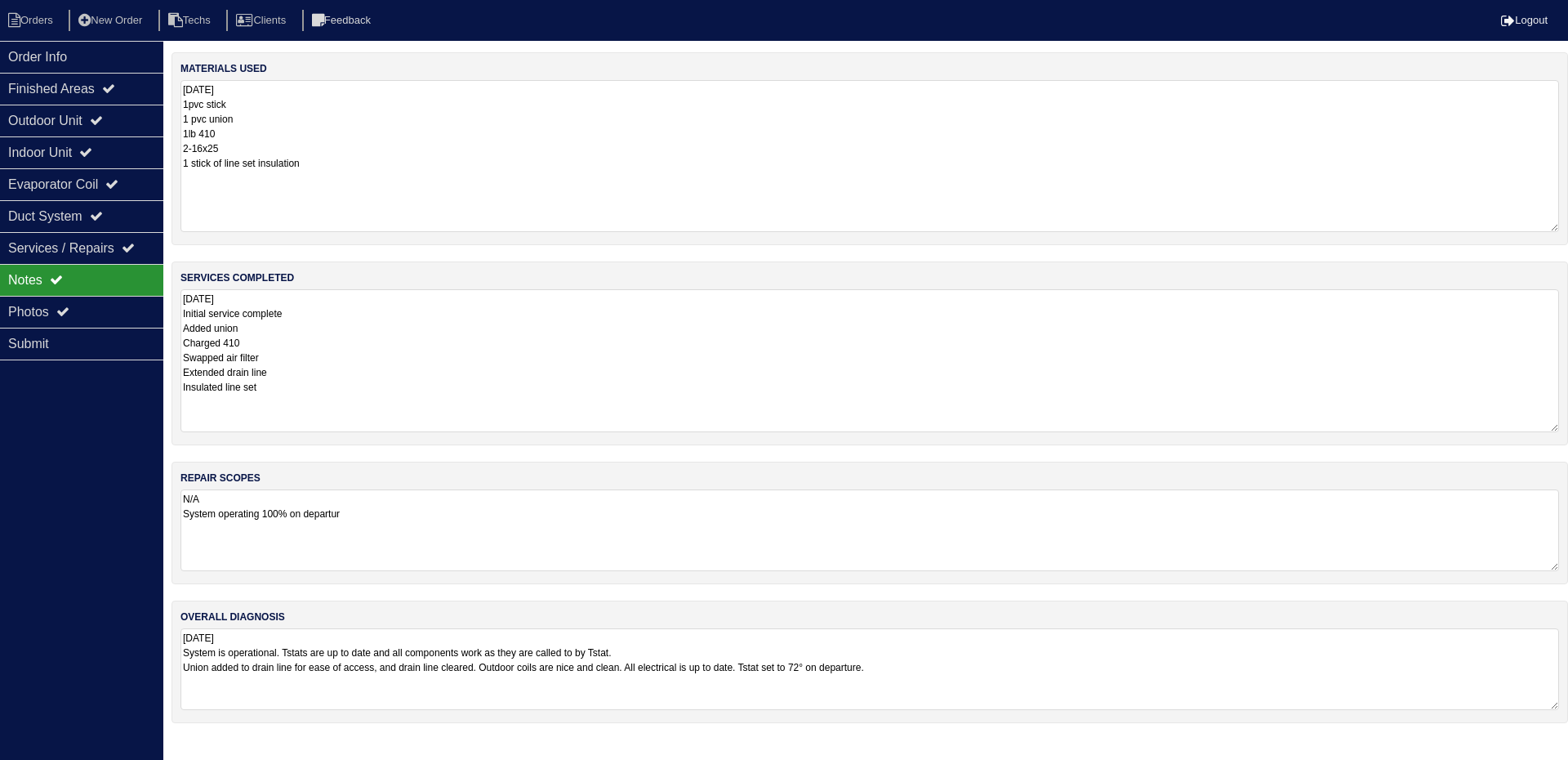
drag, startPoint x: 1554, startPoint y: 367, endPoint x: 1553, endPoint y: 428, distance: 61.0
click at [1553, 428] on textarea "8.13.25 Initial service complete Added union Charged 410 Swapped air filter Ext…" at bounding box center [870, 360] width 1379 height 143
click at [281, 386] on div "materials used 8.12.25 1pvc stick 1 pvc union 1lb 410 2-16x25 1 stick of line s…" at bounding box center [870, 396] width 1397 height 687
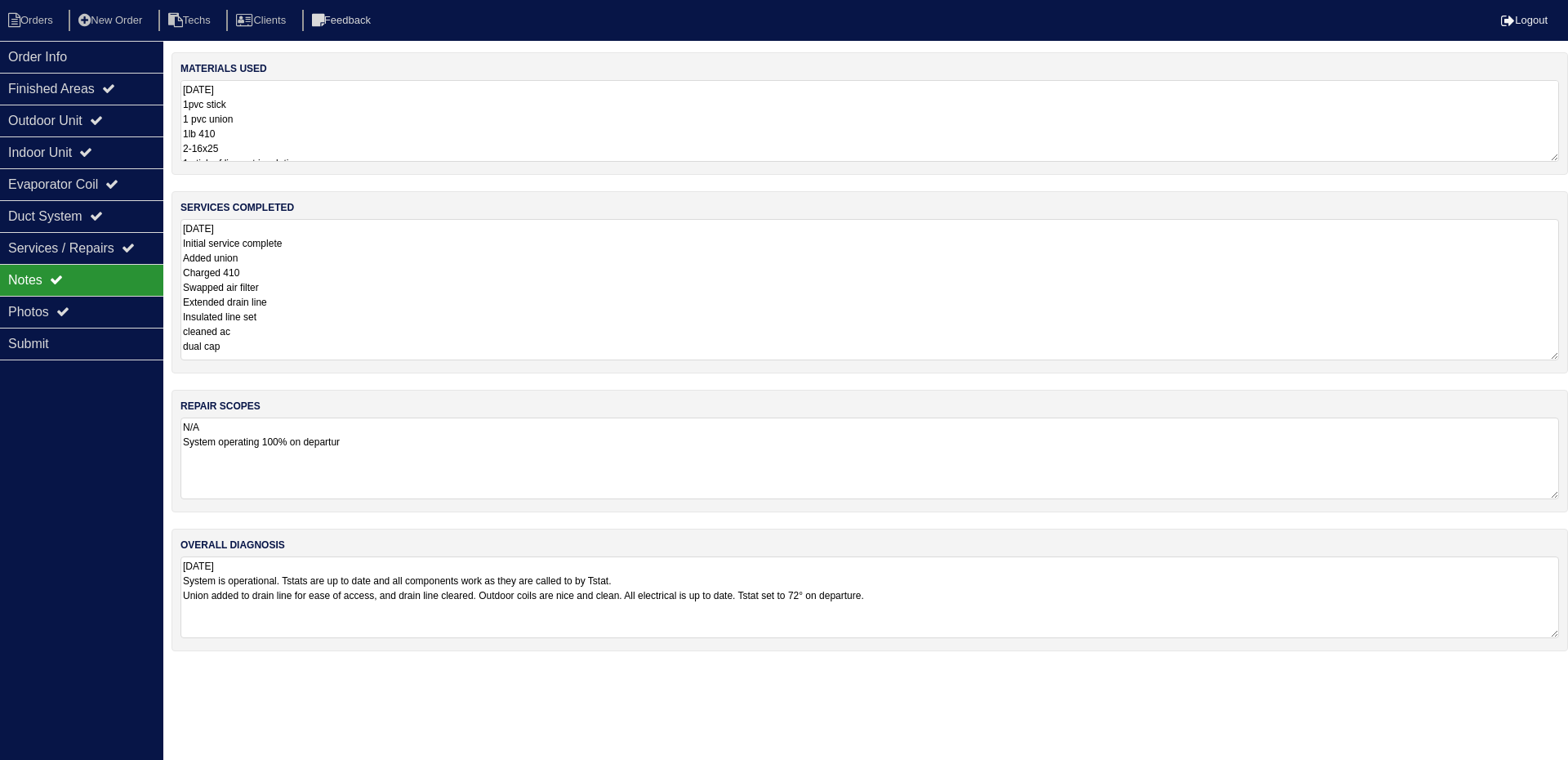
type textarea "8.13.25 Initial service complete Added union Charged 410 Swapped air filter Ext…"
click at [385, 141] on textarea "8.12.25 1pvc stick 1 pvc union 1lb 410 2-16x25 1 stick of line set insulation" at bounding box center [870, 120] width 1379 height 81
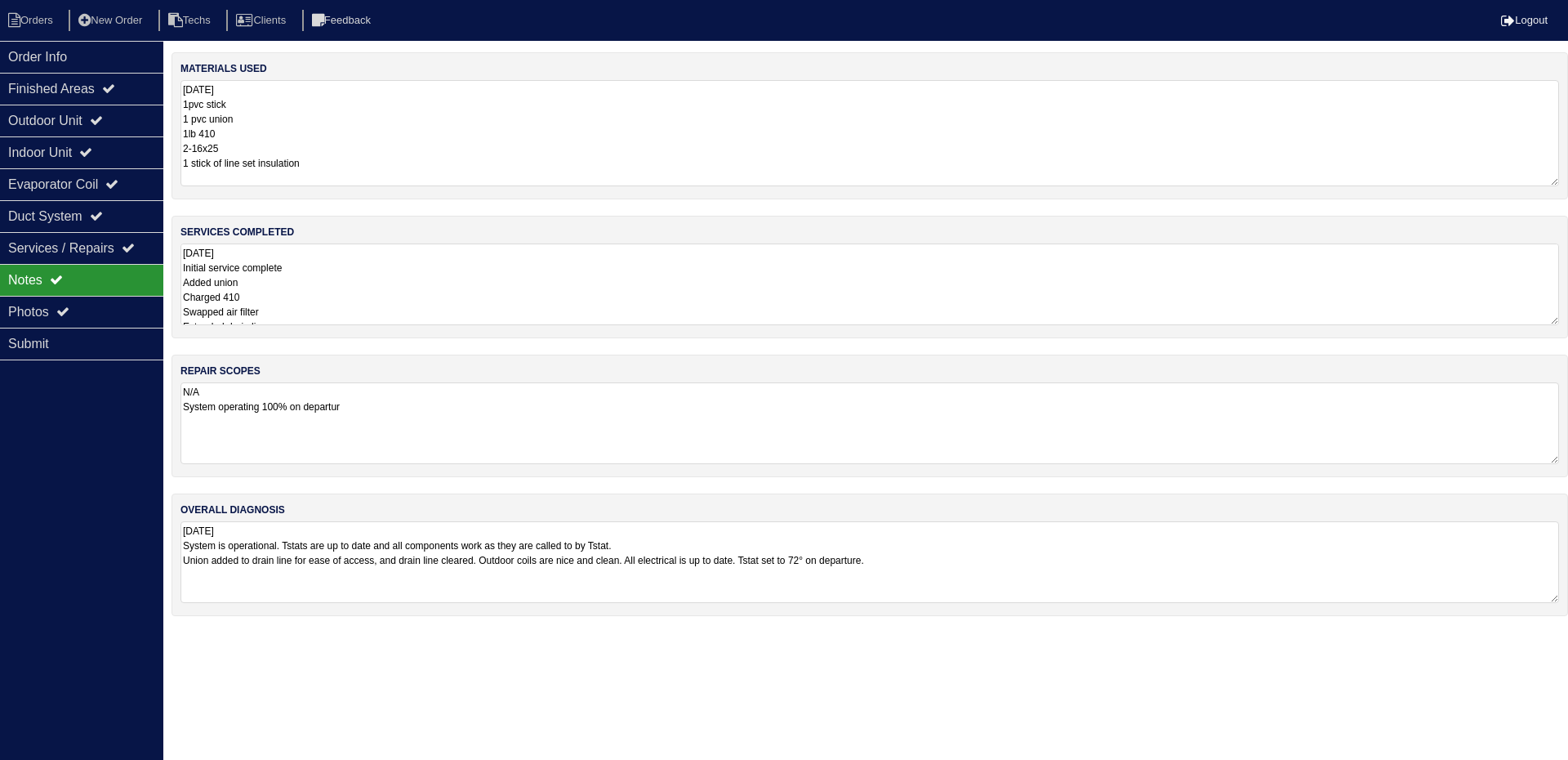
click at [362, 162] on textarea "8.12.25 1pvc stick 1 pvc union 1lb 410 2-16x25 1 stick of line set insulation" at bounding box center [870, 133] width 1379 height 106
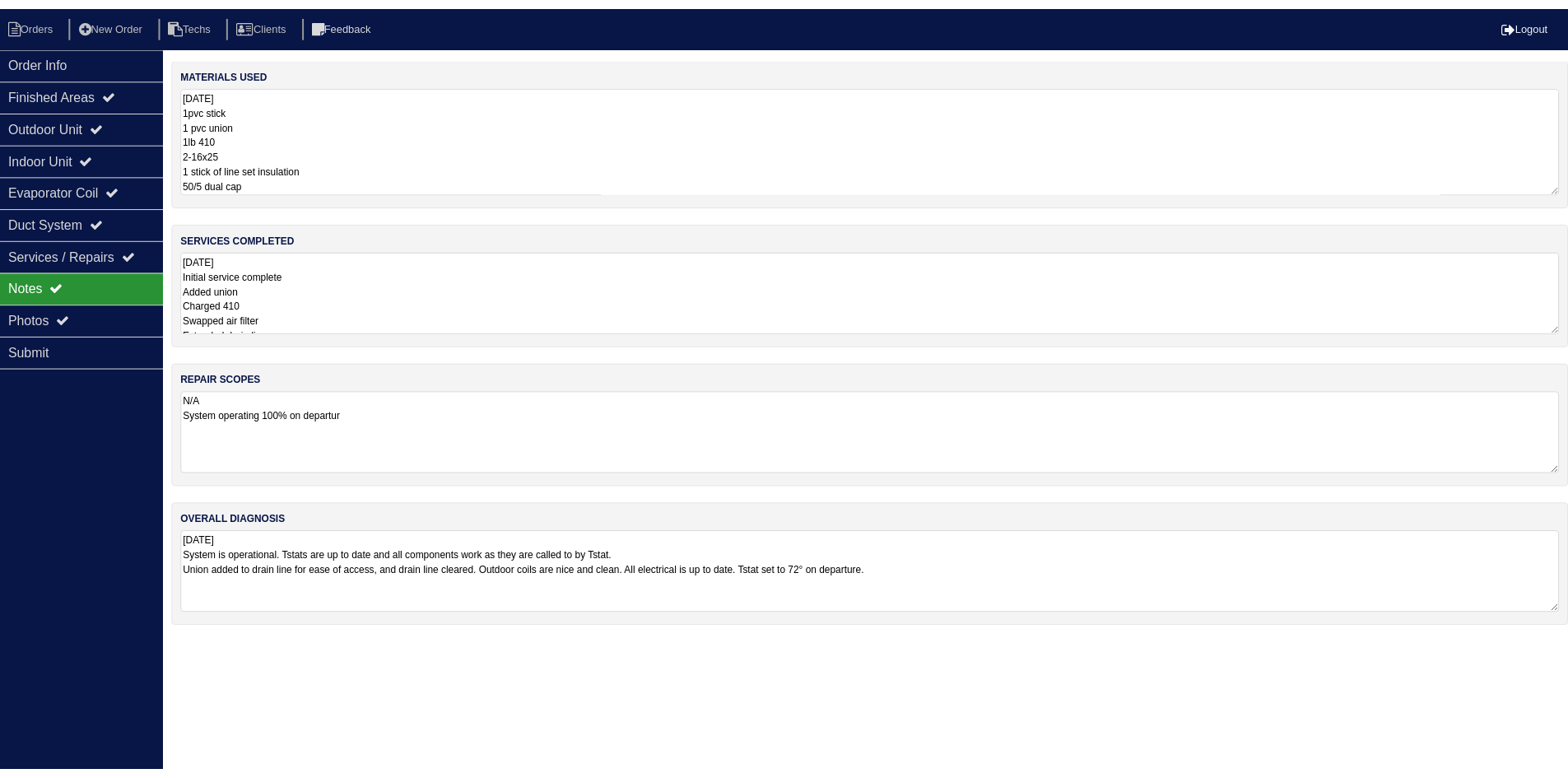
scroll to position [13, 0]
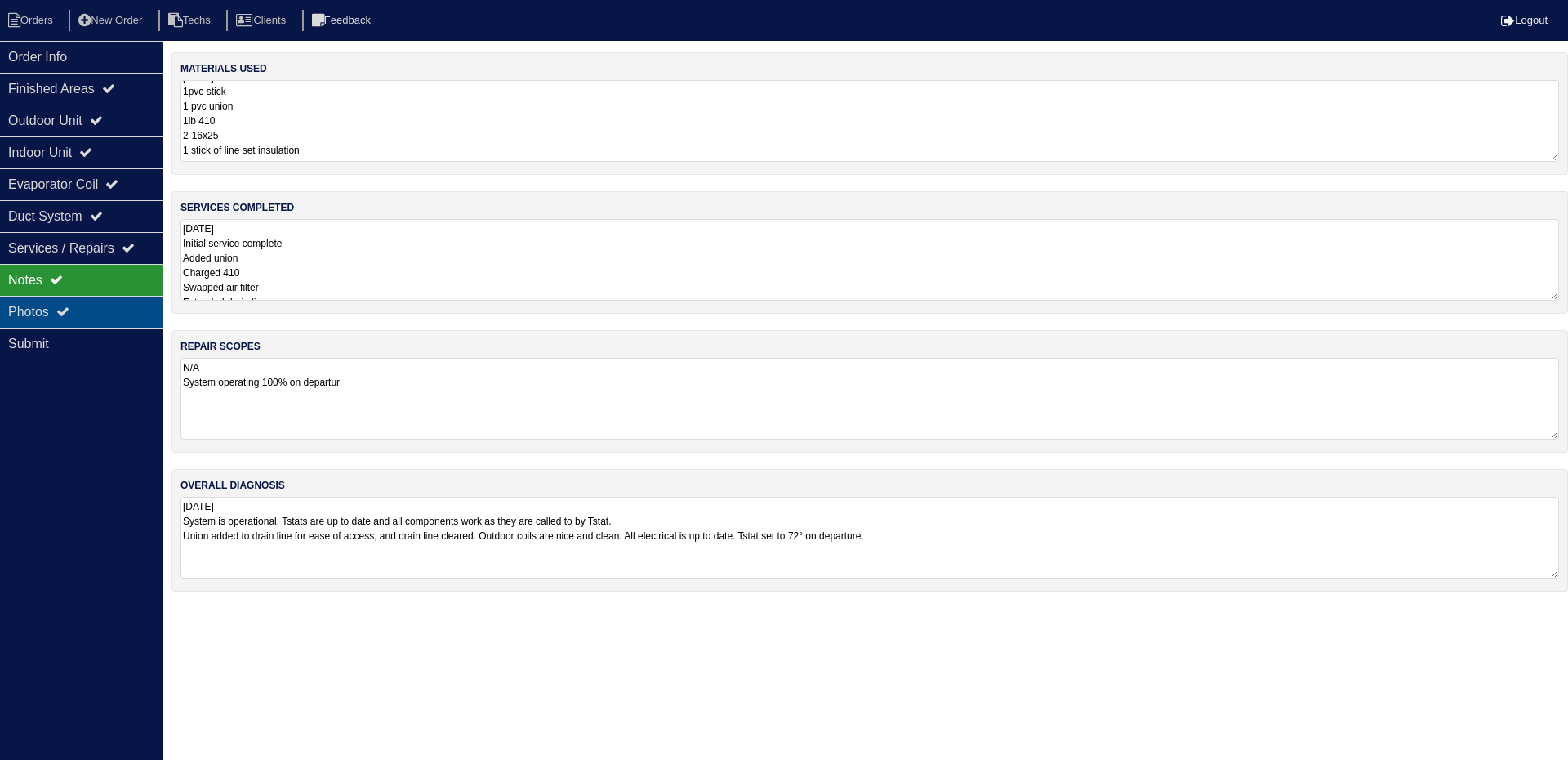
click at [131, 314] on div "Photos" at bounding box center [81, 311] width 164 height 32
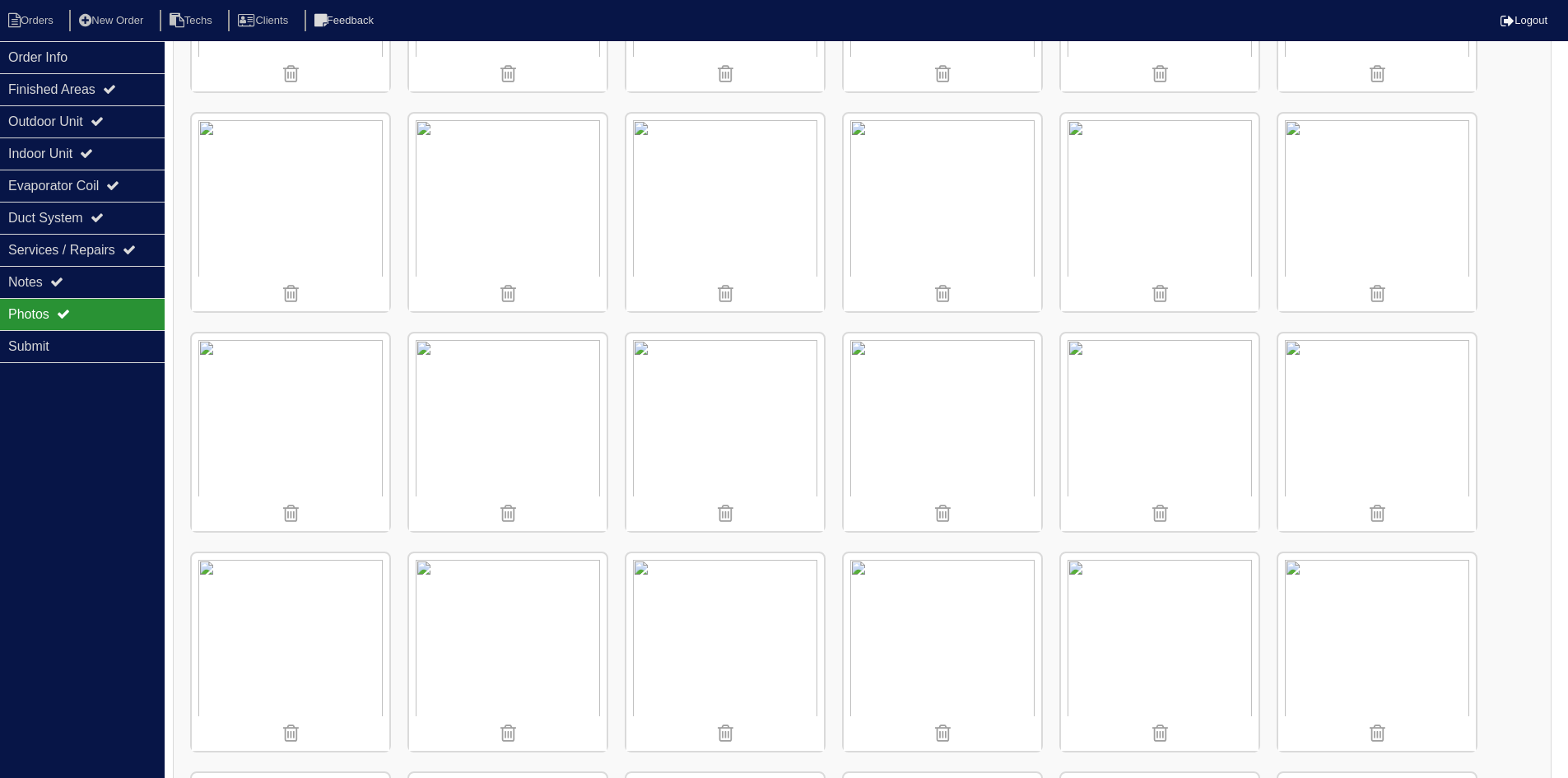
scroll to position [659, 0]
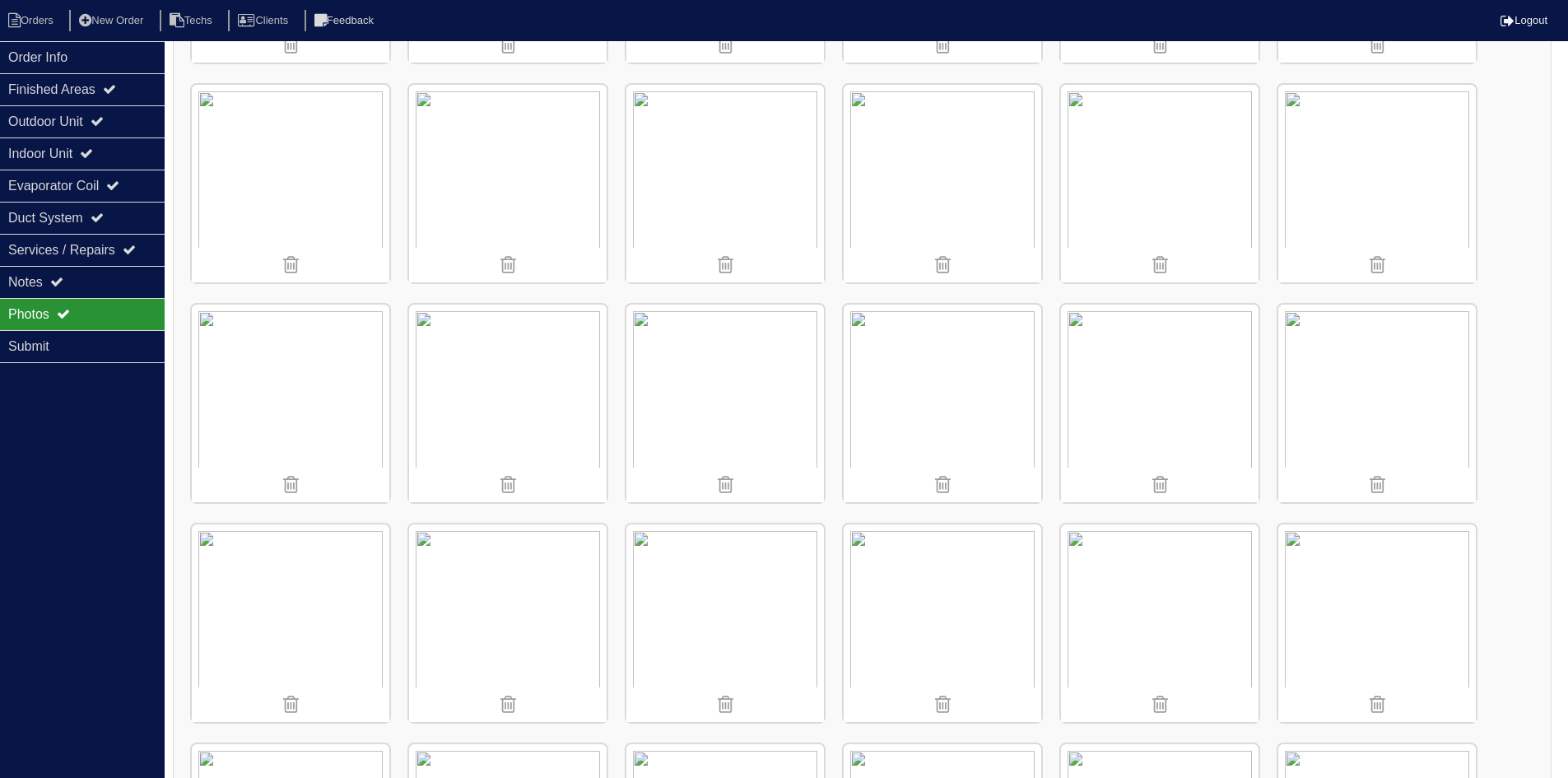
click at [1366, 204] on img at bounding box center [1377, 183] width 198 height 198
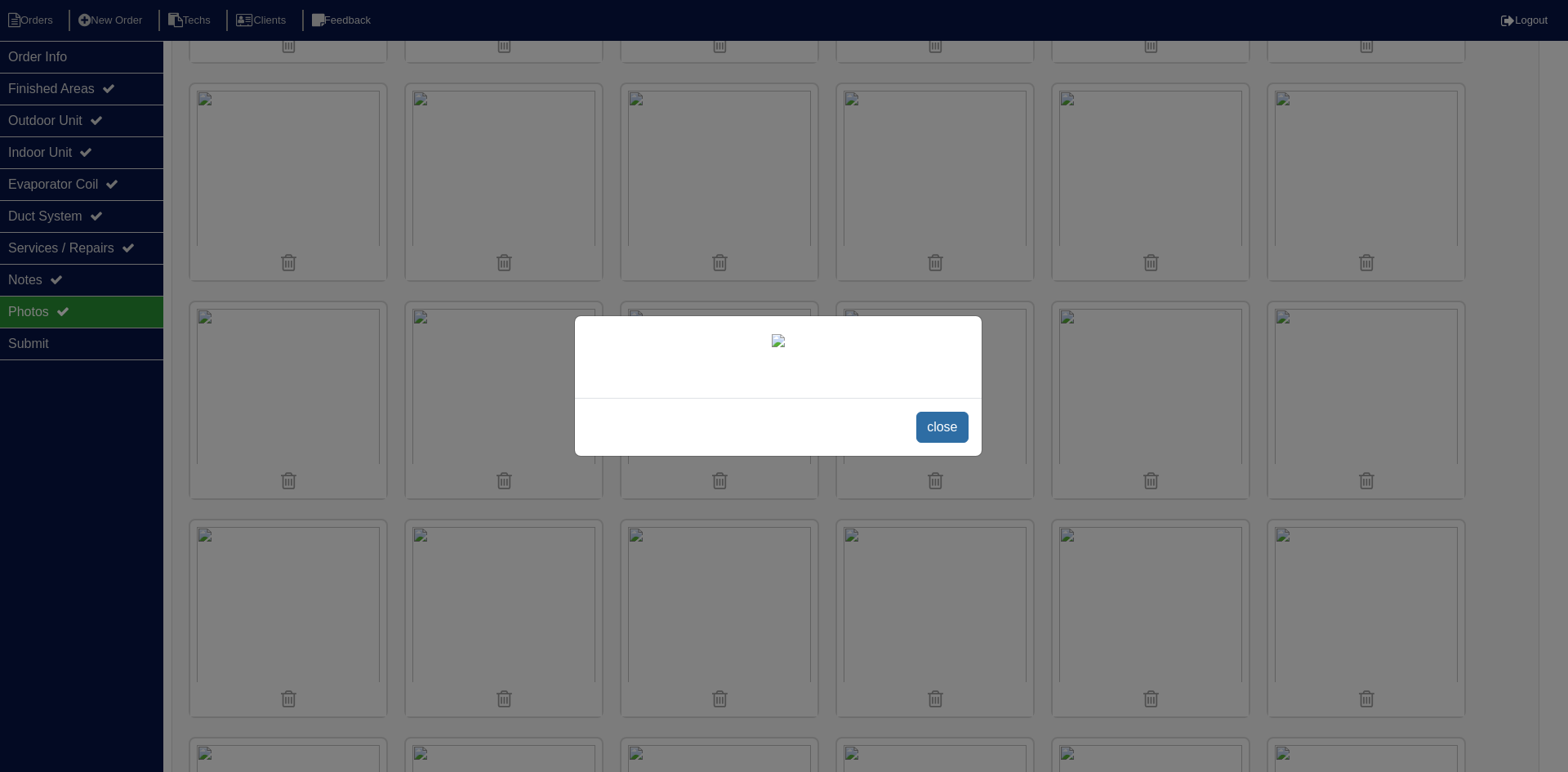
click at [943, 443] on span "close" at bounding box center [943, 427] width 51 height 31
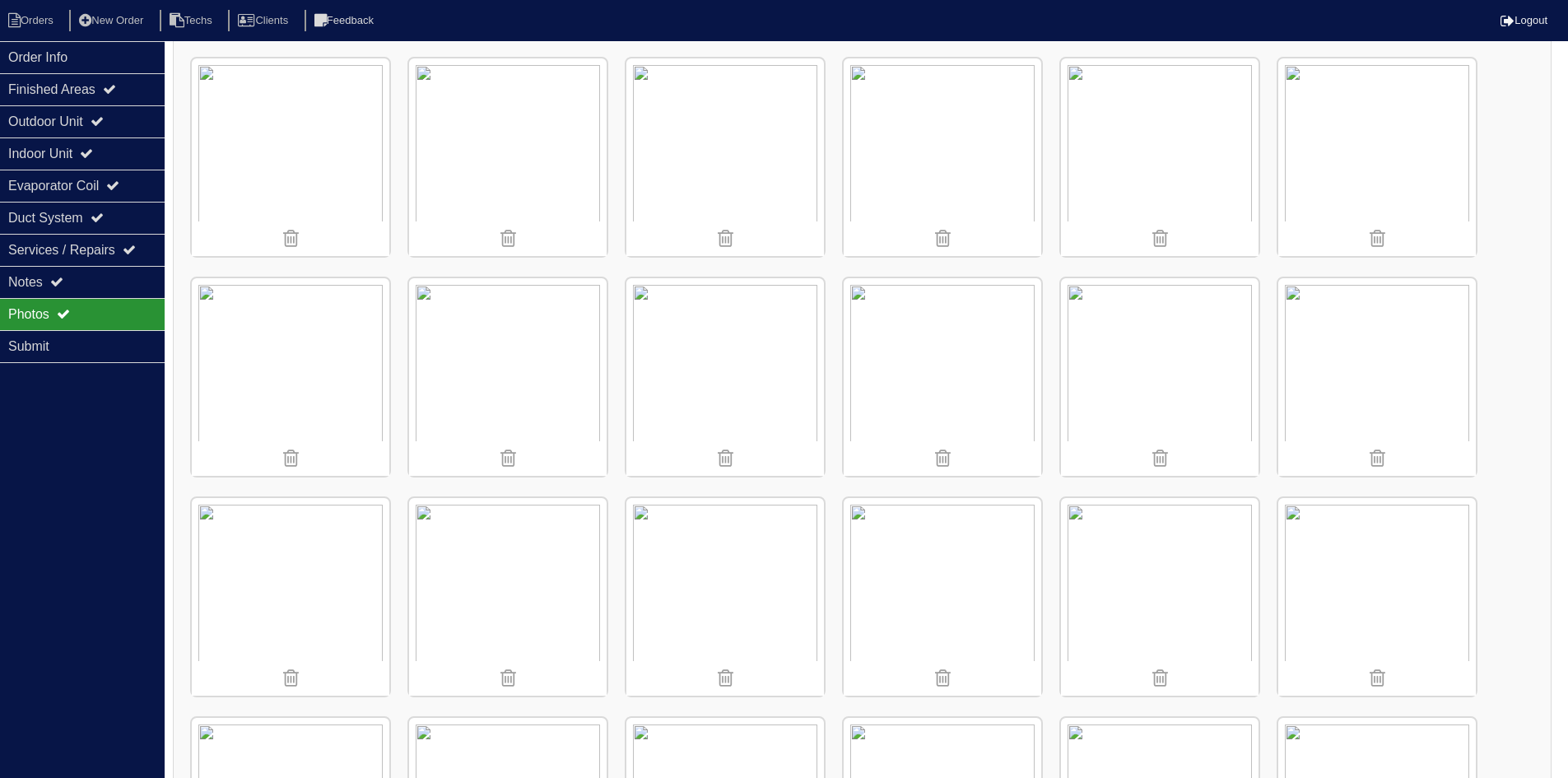
scroll to position [906, 0]
click at [732, 358] on img at bounding box center [724, 376] width 198 height 198
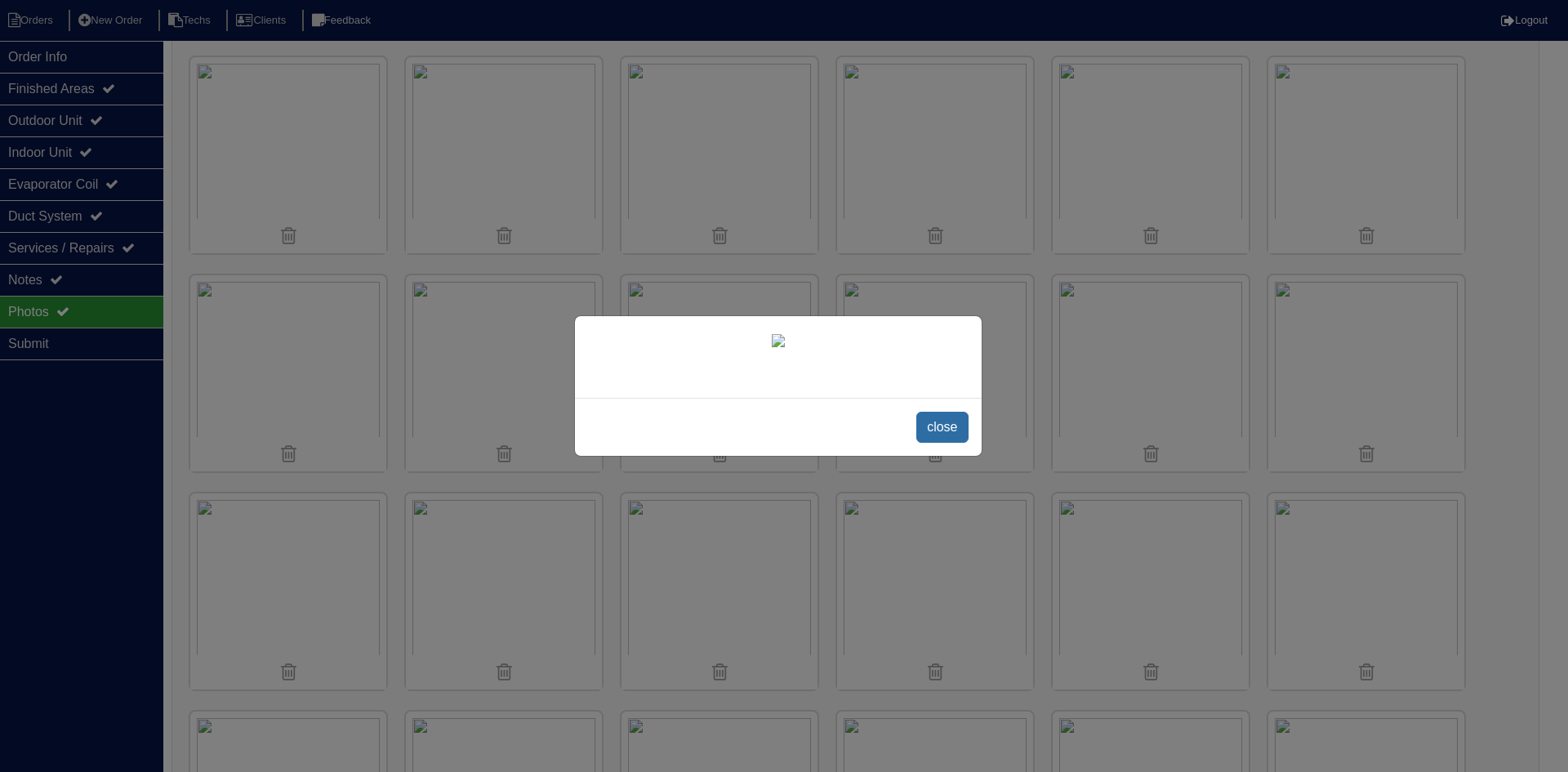
click at [954, 443] on span "close" at bounding box center [943, 427] width 51 height 31
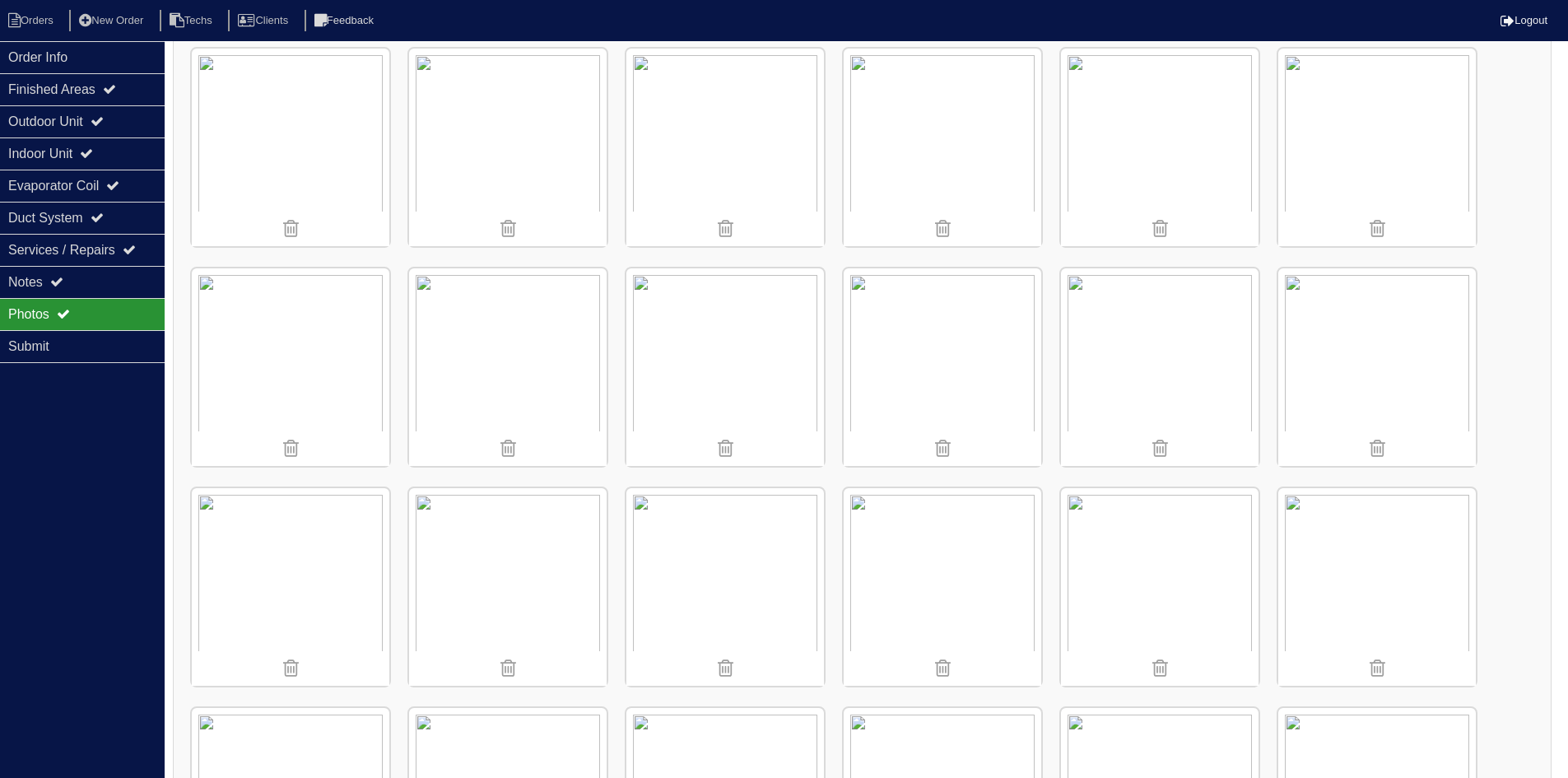
scroll to position [659, 0]
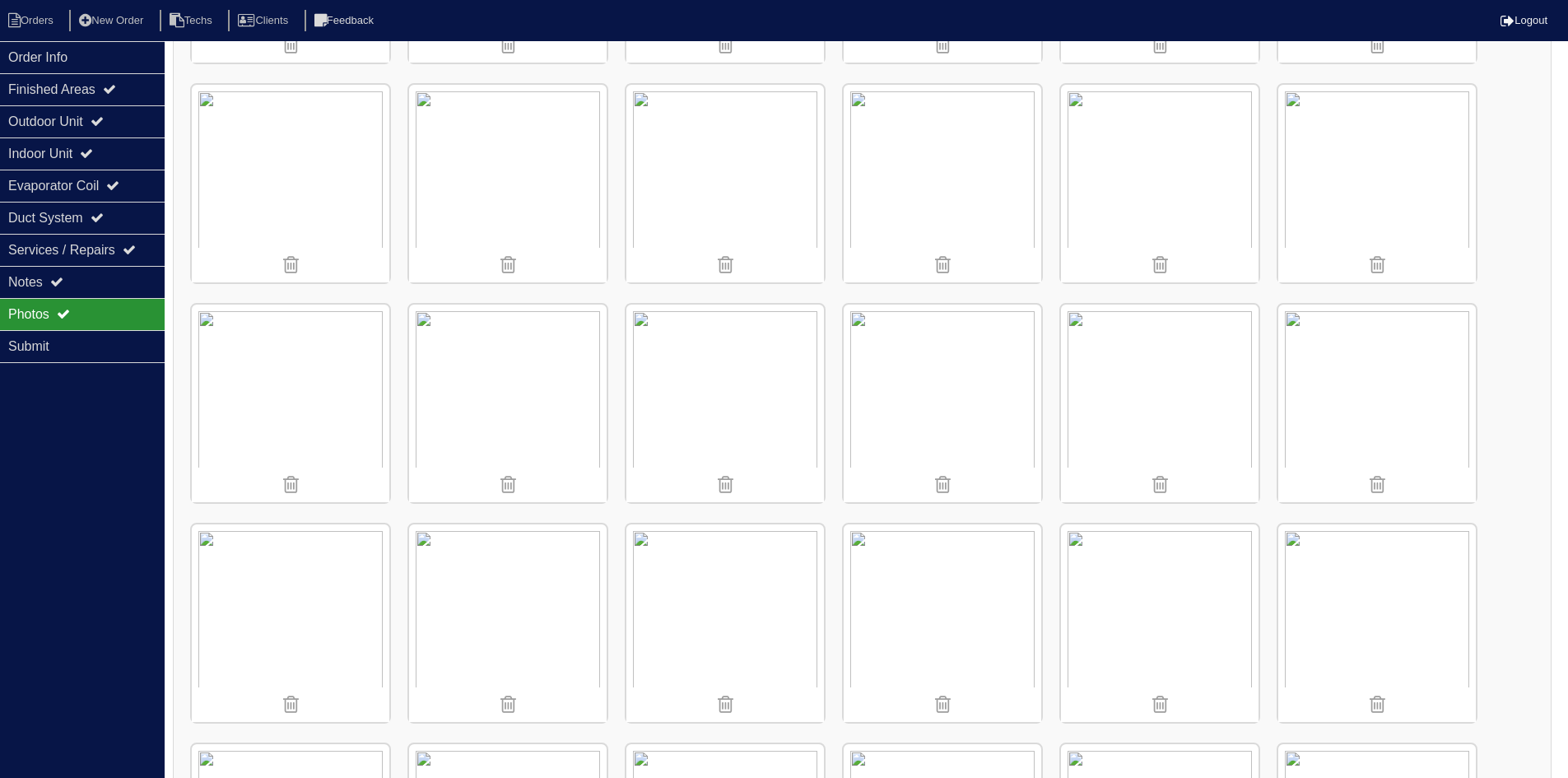
click at [1386, 187] on img at bounding box center [1377, 183] width 198 height 198
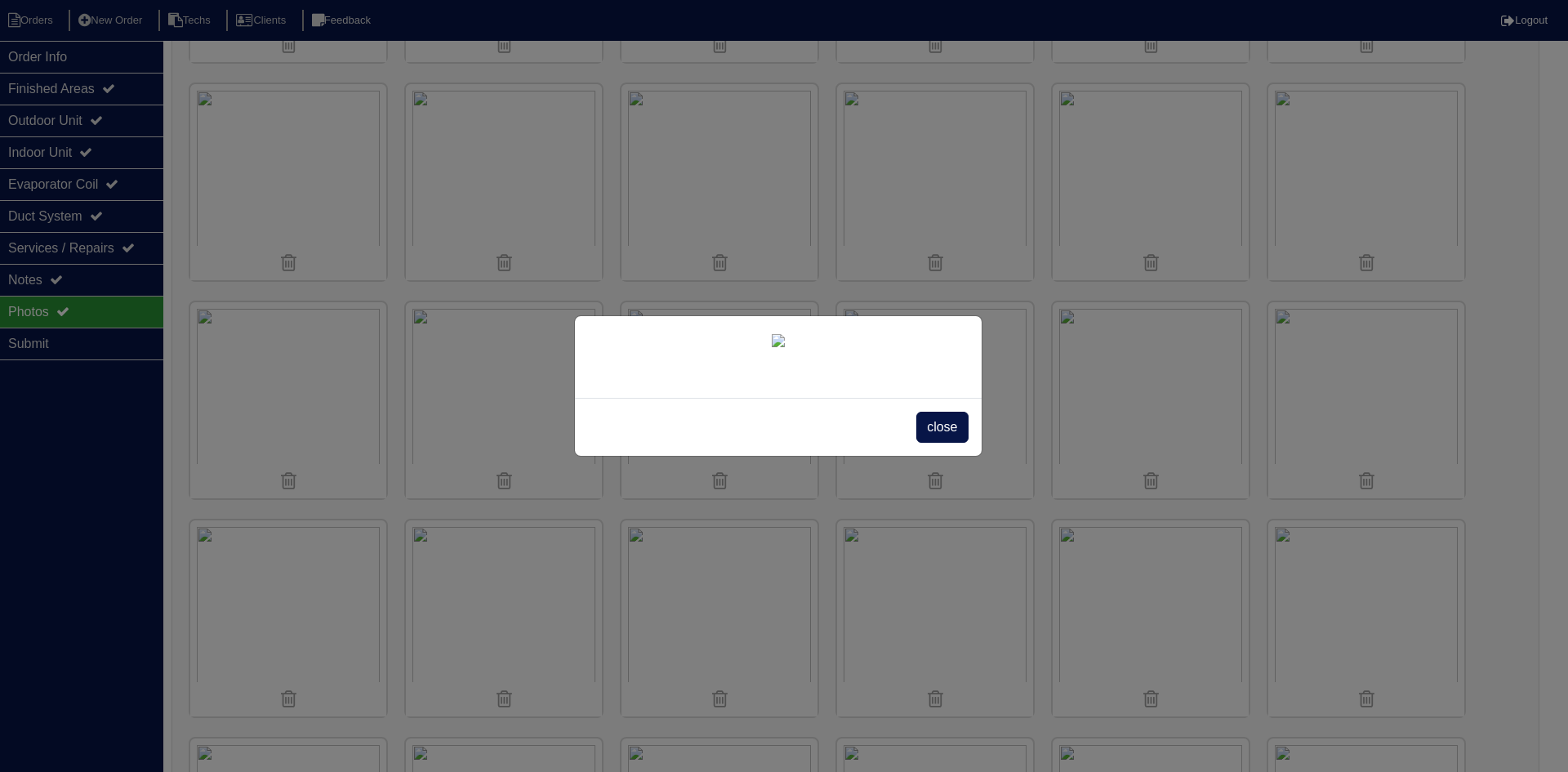
drag, startPoint x: 931, startPoint y: 653, endPoint x: 915, endPoint y: 648, distance: 16.8
click at [931, 443] on span "close" at bounding box center [943, 427] width 51 height 31
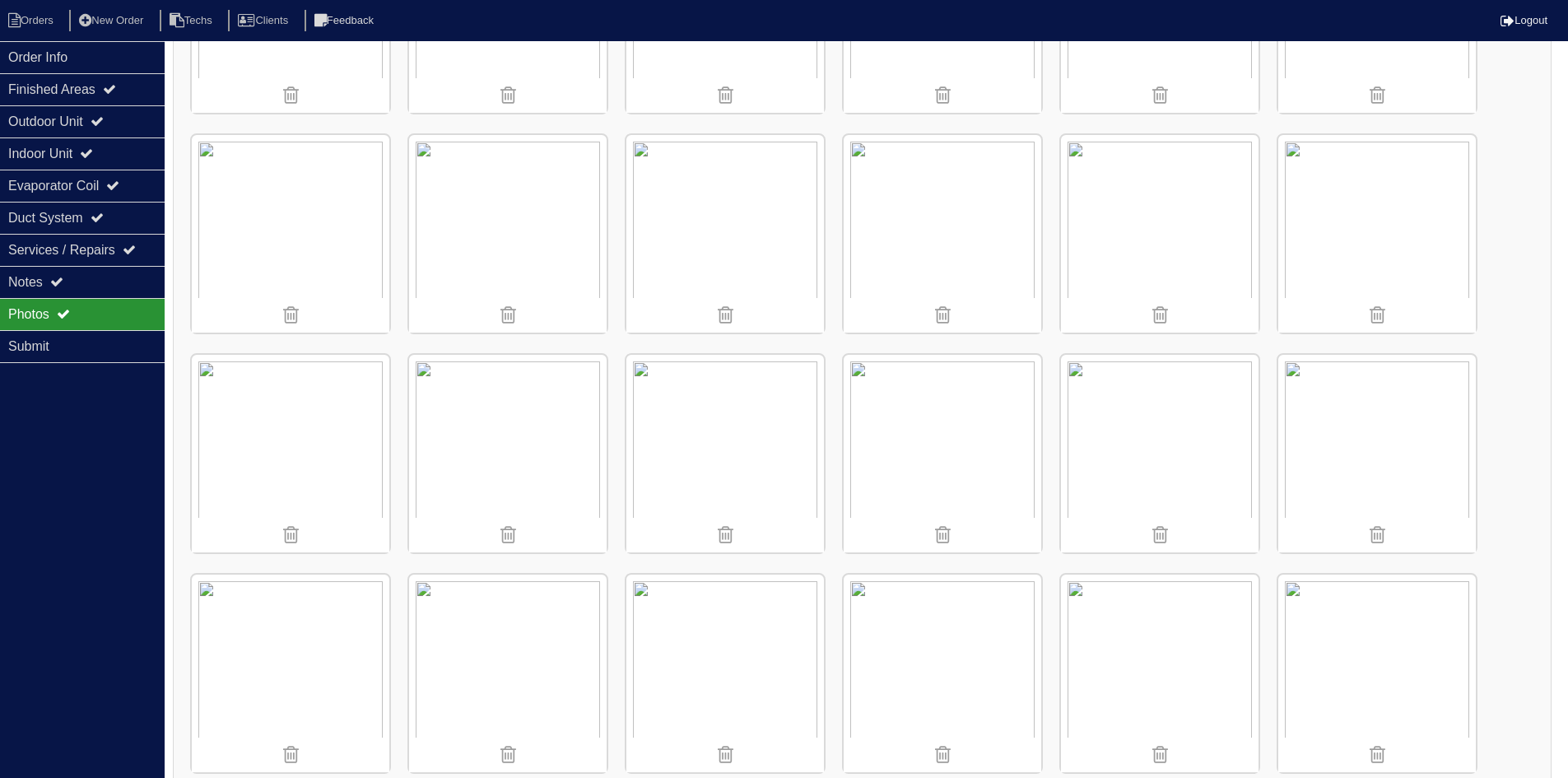
scroll to position [1976, 0]
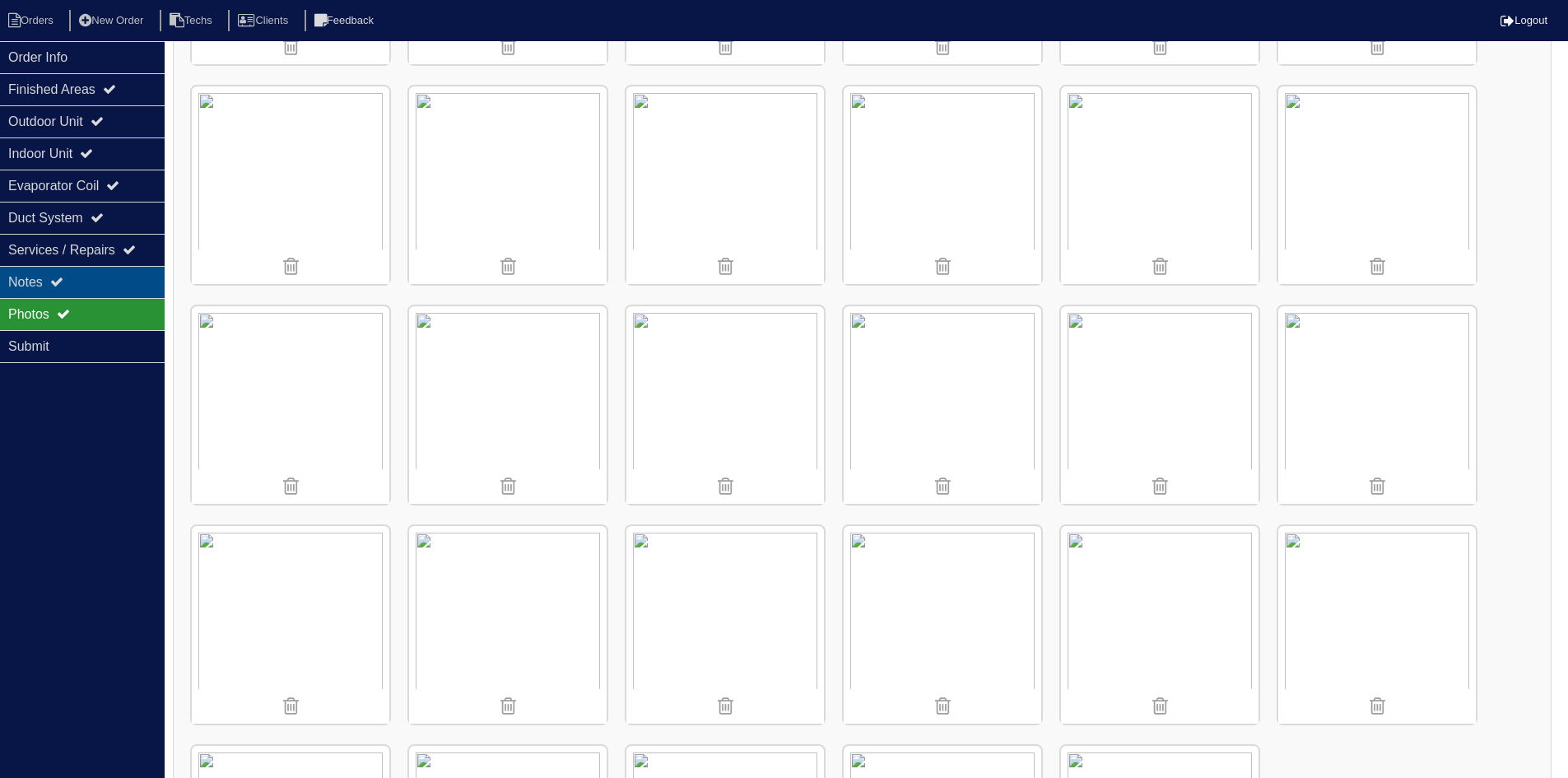
click at [102, 279] on div "Notes" at bounding box center [82, 281] width 165 height 32
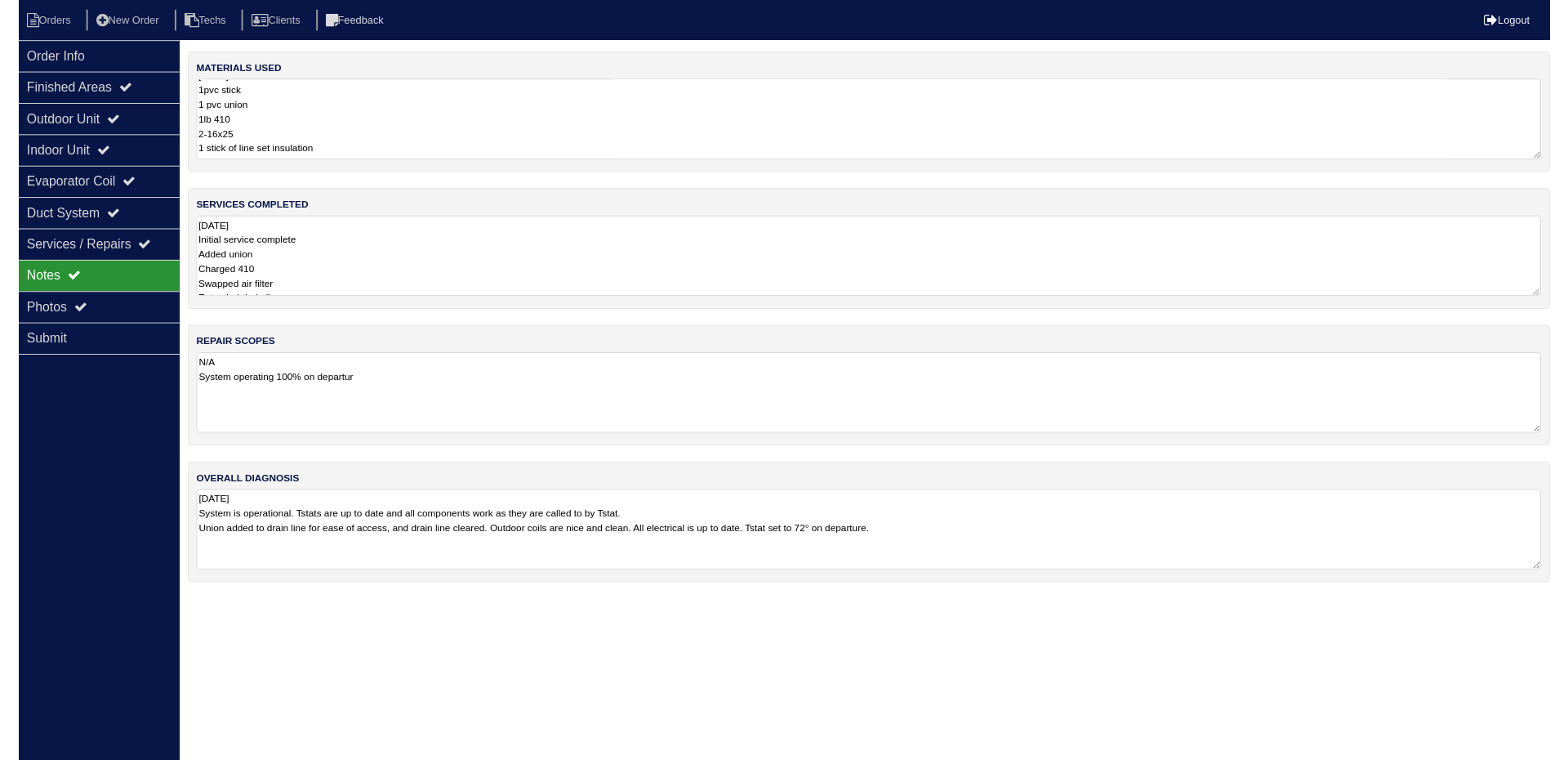
scroll to position [0, 0]
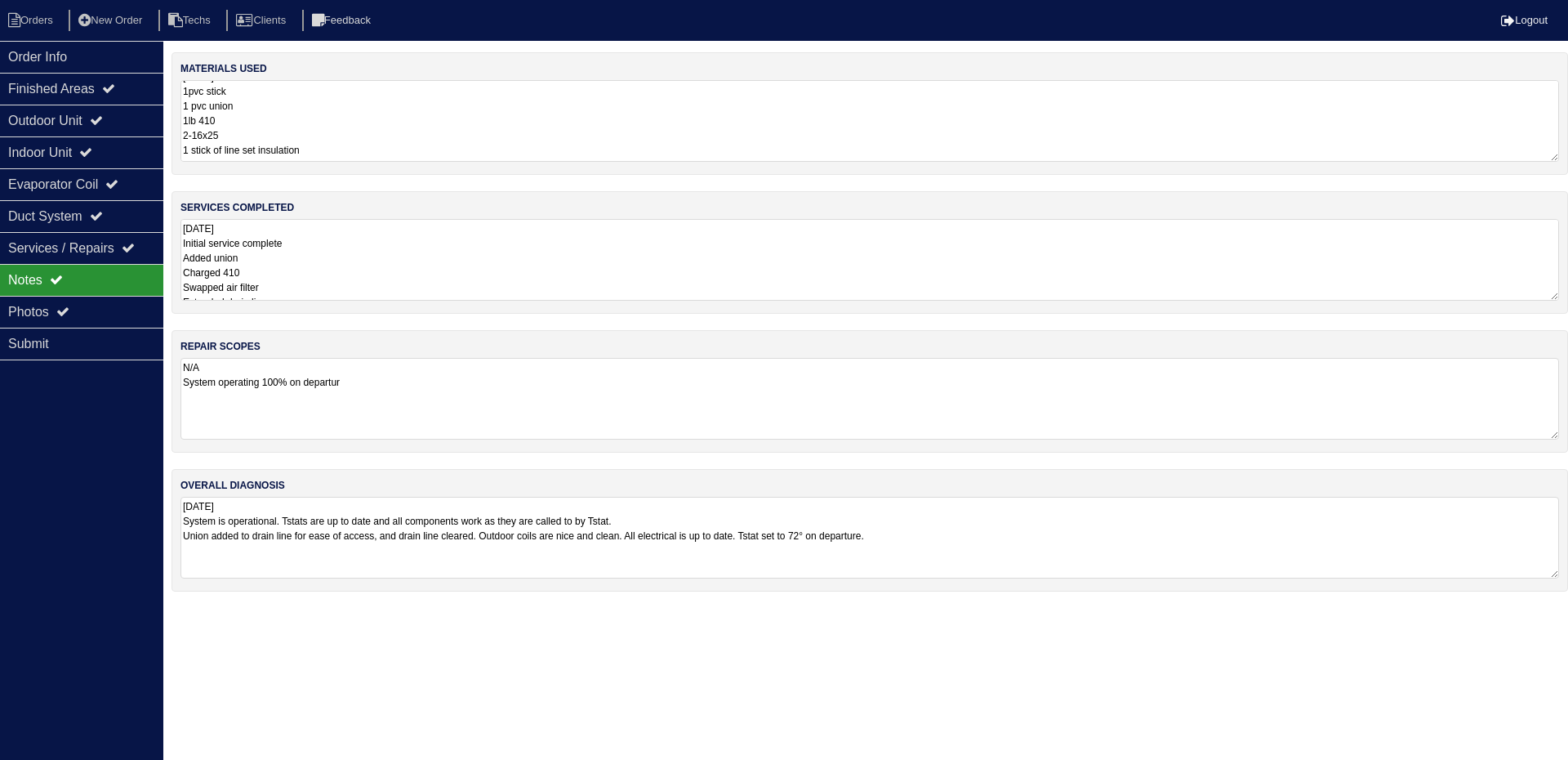
click at [1555, 153] on textarea "8.12.25 1pvc stick 1 pvc union 1lb 410 2-16x25 1 stick of line set insulation 5…" at bounding box center [870, 120] width 1379 height 81
click at [398, 137] on textarea "8.12.25 1pvc stick 1 pvc union 1lb 410 2-16x25 1 stick of line set insulation 5…" at bounding box center [870, 120] width 1379 height 81
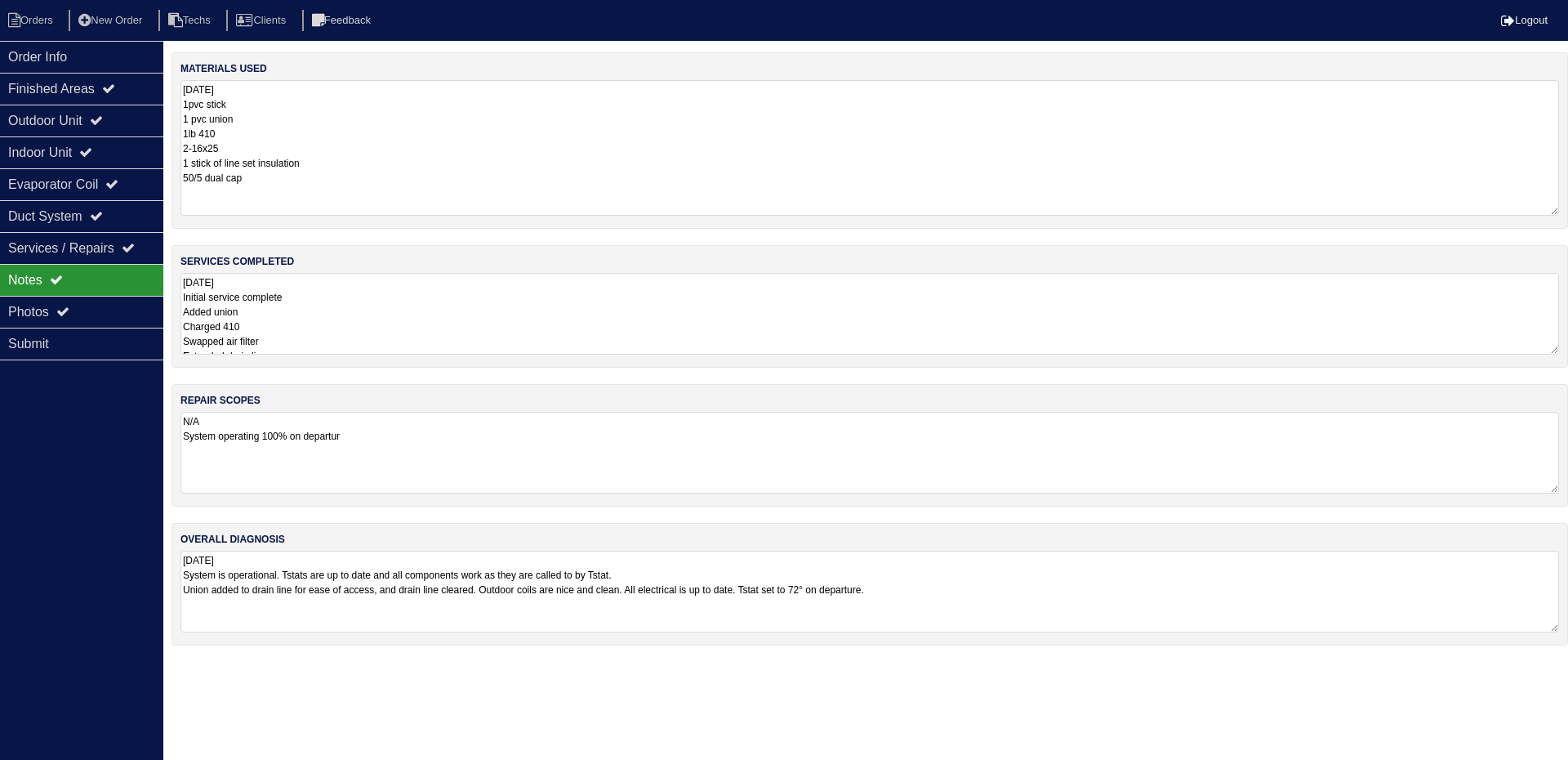
click at [299, 189] on textarea "8.12.25 1pvc stick 1 pvc union 1lb 410 2-16x25 1 stick of line set insulation 5…" at bounding box center [870, 147] width 1379 height 135
type textarea "8.12.25 1pvc stick 1 pvc union 1lb 410 2-16x25 1 stick of line set insulation 5…"
click at [411, 324] on textarea "8.13.25 Initial service complete Added union Charged 410 Swapped air filter Ext…" at bounding box center [870, 313] width 1379 height 81
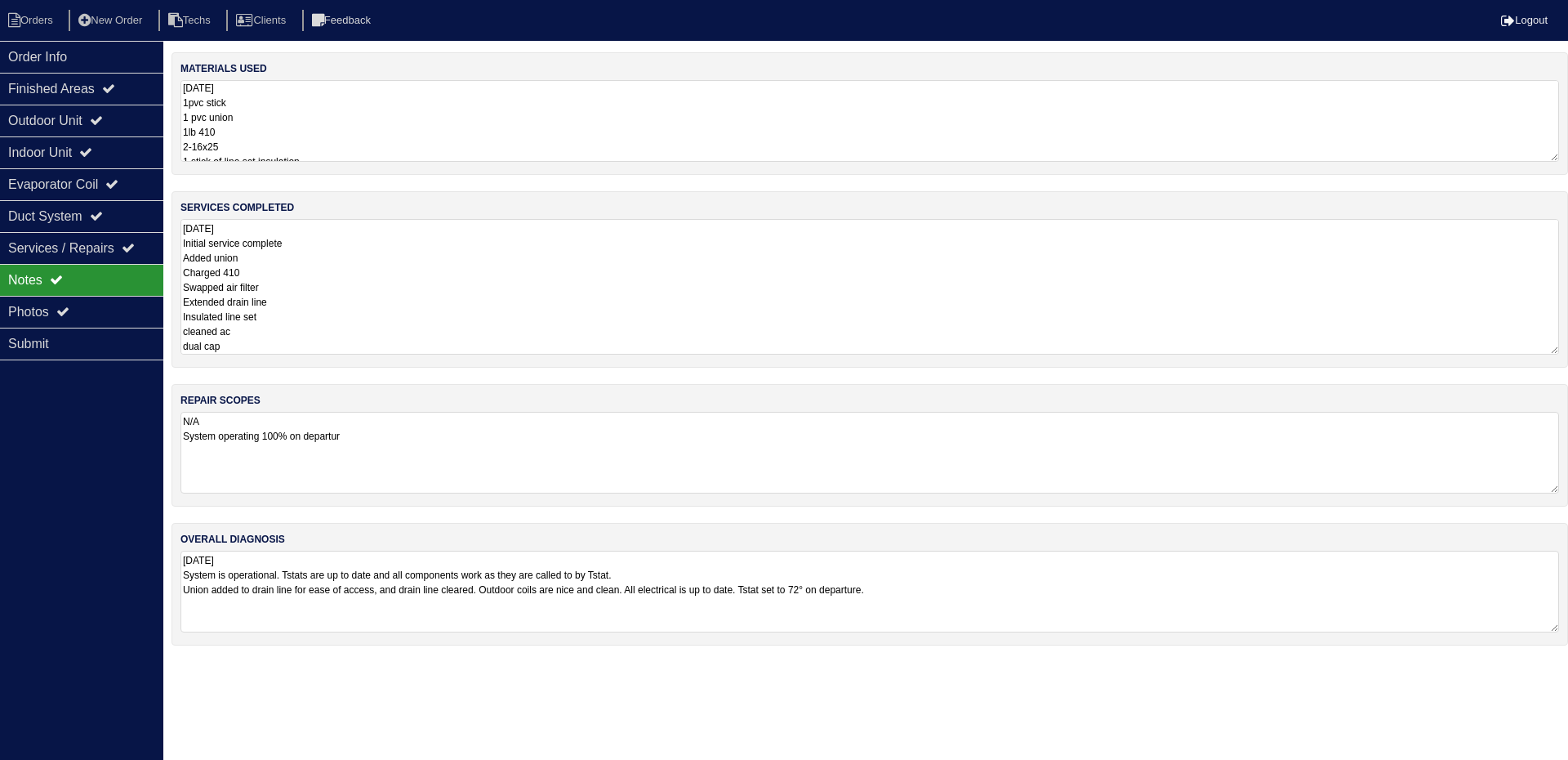
click at [322, 344] on textarea "8.13.25 Initial service complete Added union Charged 410 Swapped air filter Ext…" at bounding box center [870, 286] width 1379 height 135
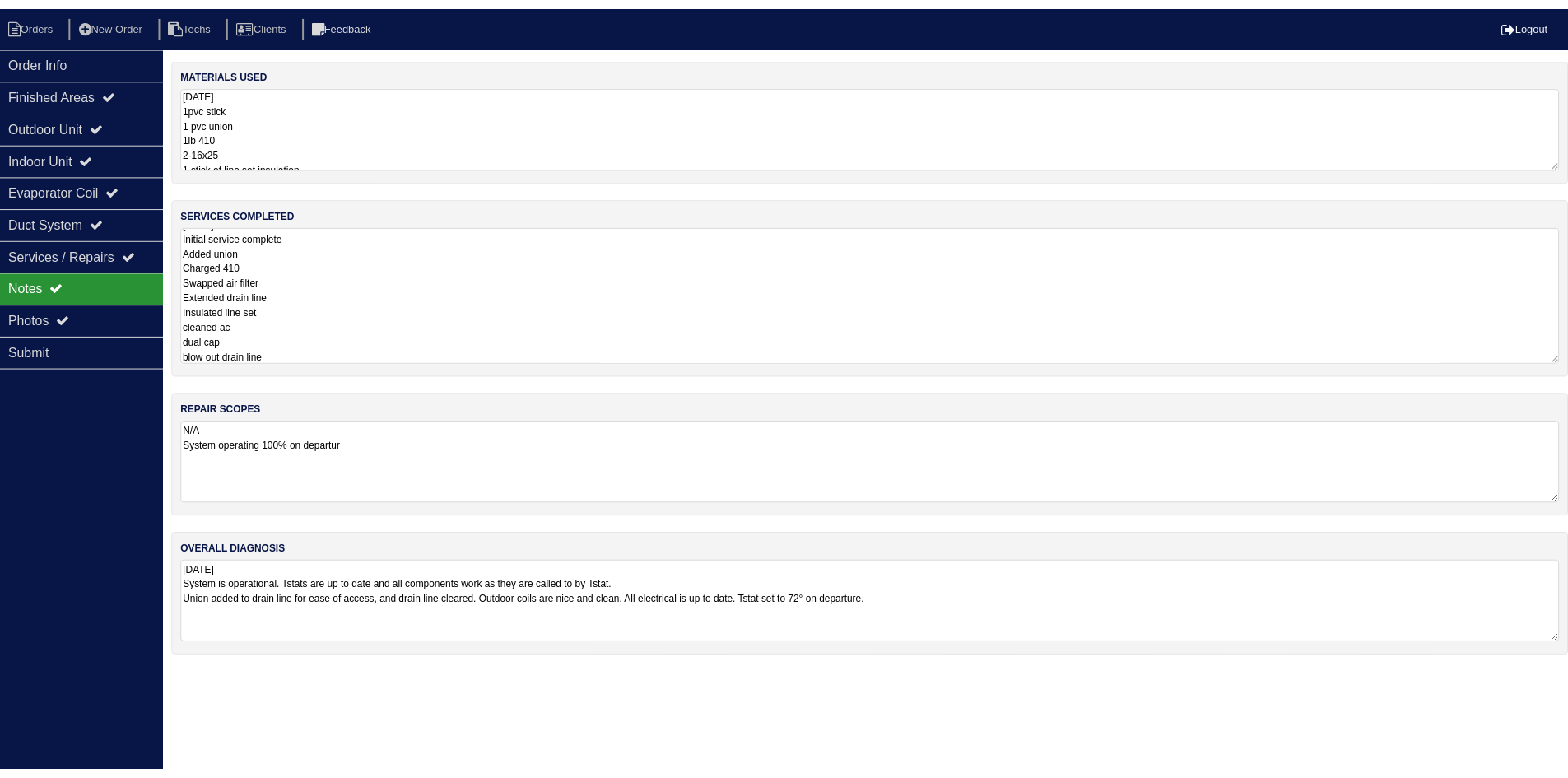
scroll to position [28, 0]
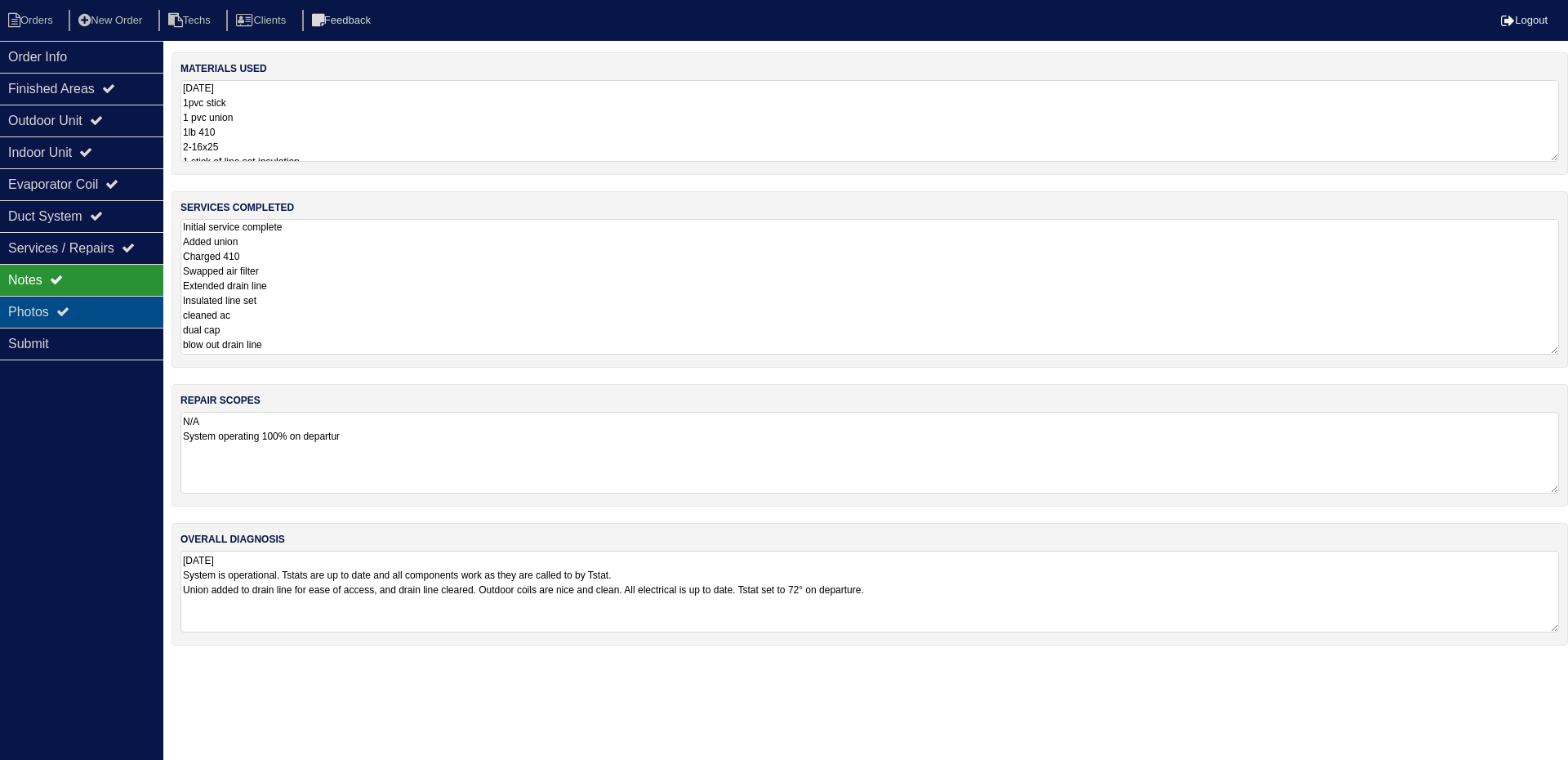
type textarea "8.13.25 Initial service complete Added union Charged 410 Swapped air filter Ext…"
click at [105, 316] on div "Photos" at bounding box center [81, 311] width 164 height 32
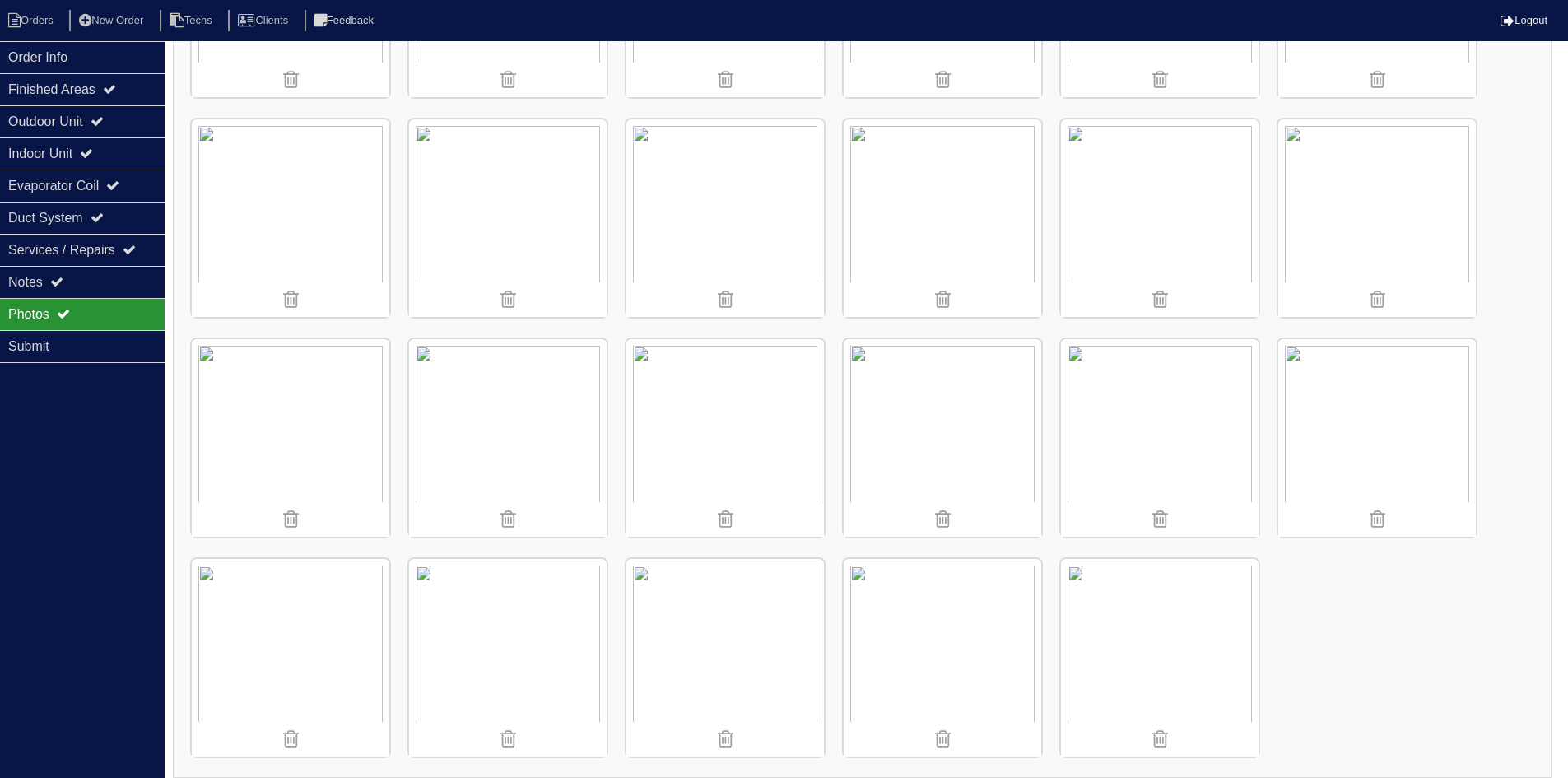
scroll to position [2169, 0]
click at [110, 278] on div "Notes" at bounding box center [82, 281] width 165 height 32
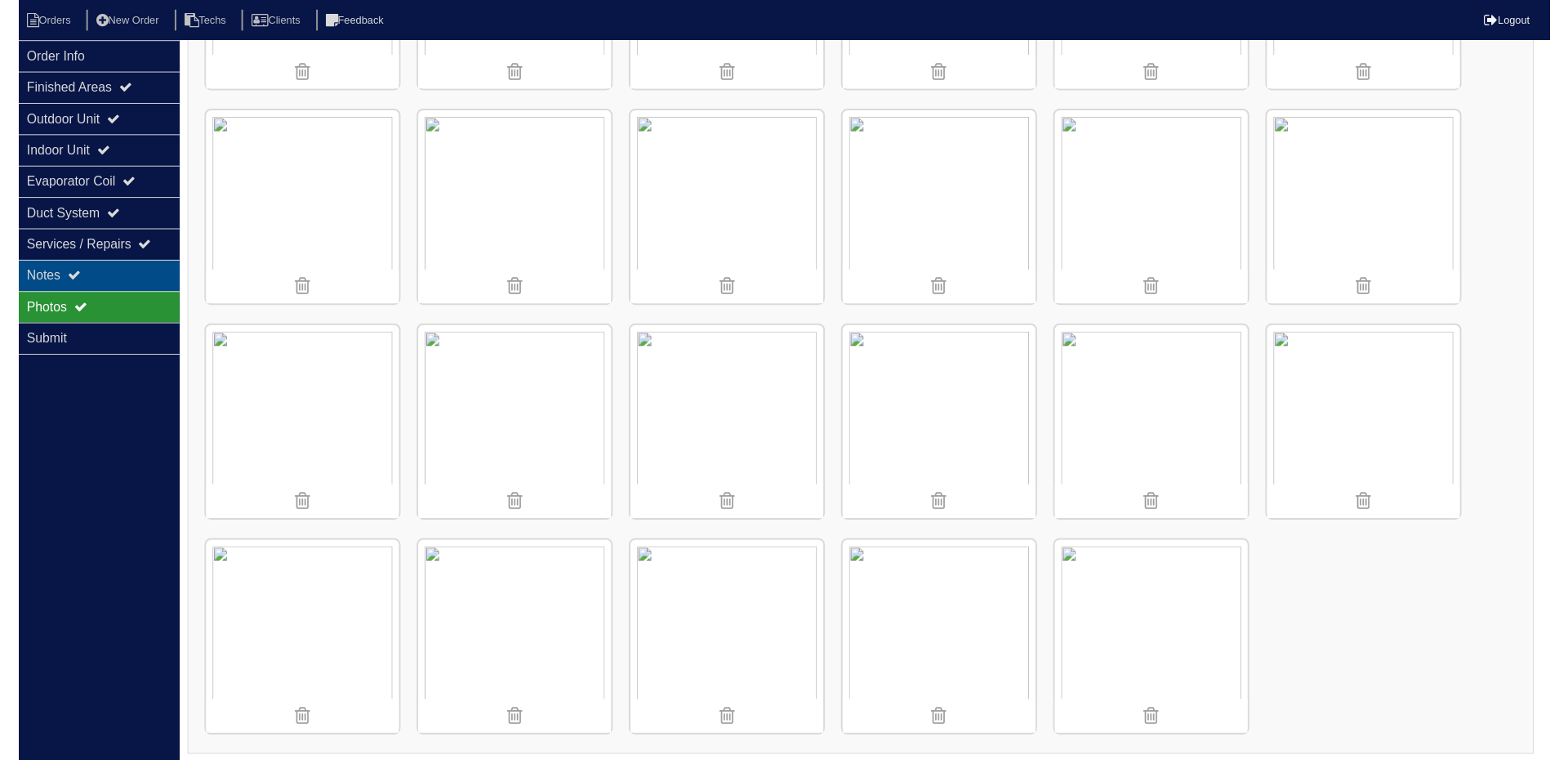
scroll to position [0, 0]
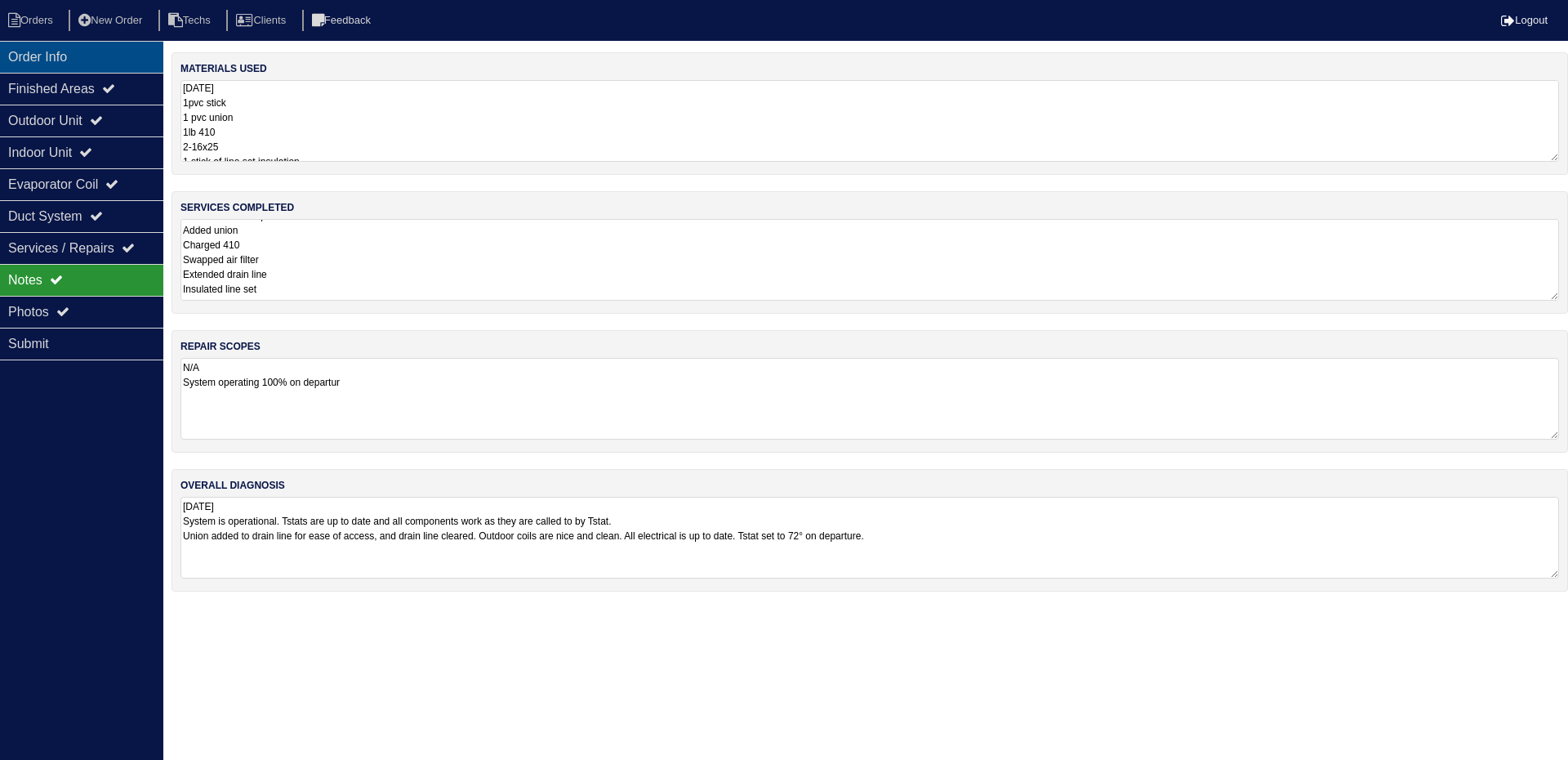
click at [104, 58] on div "Order Info" at bounding box center [81, 57] width 164 height 32
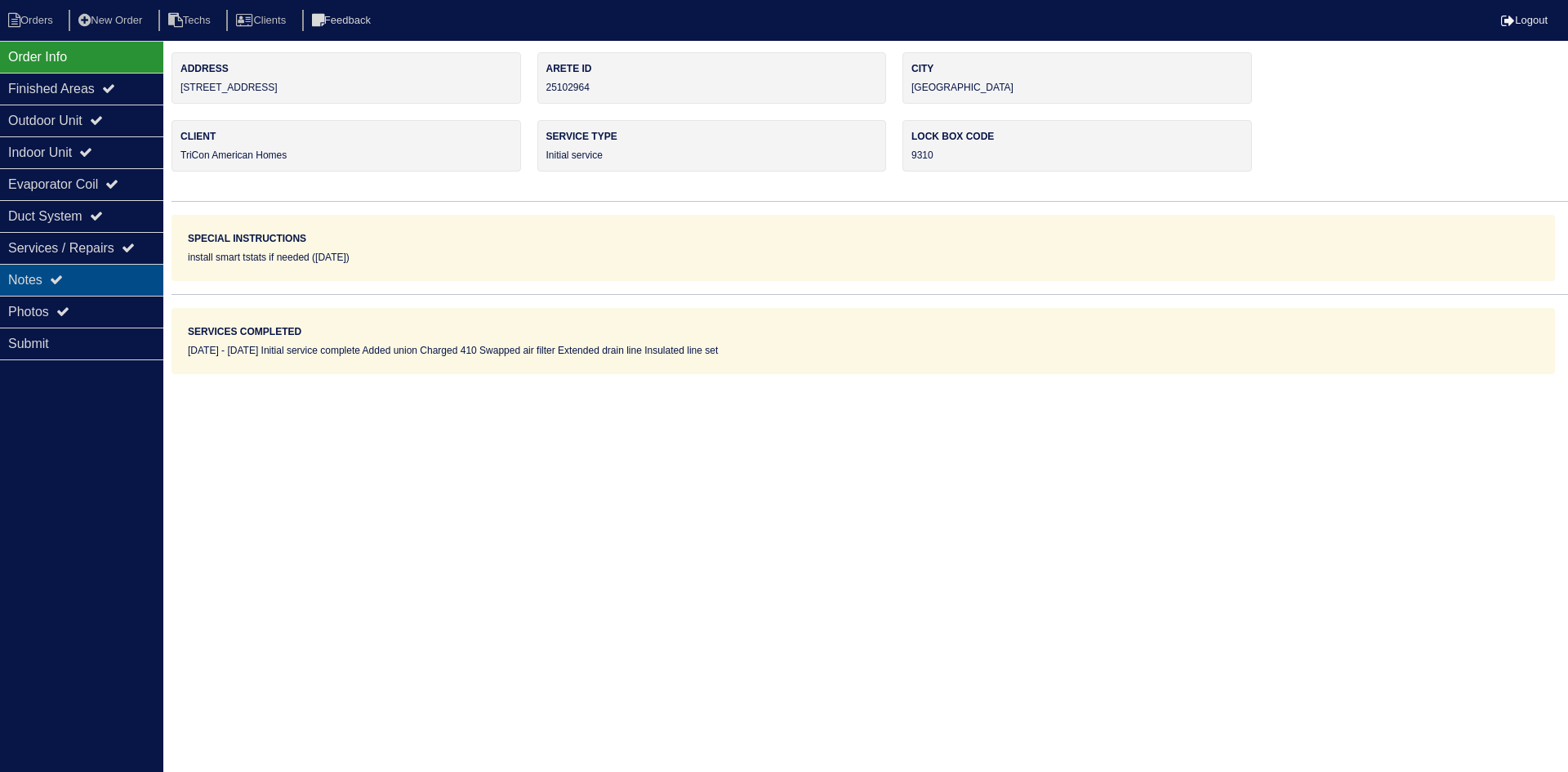
click at [111, 279] on div "Notes" at bounding box center [81, 279] width 164 height 32
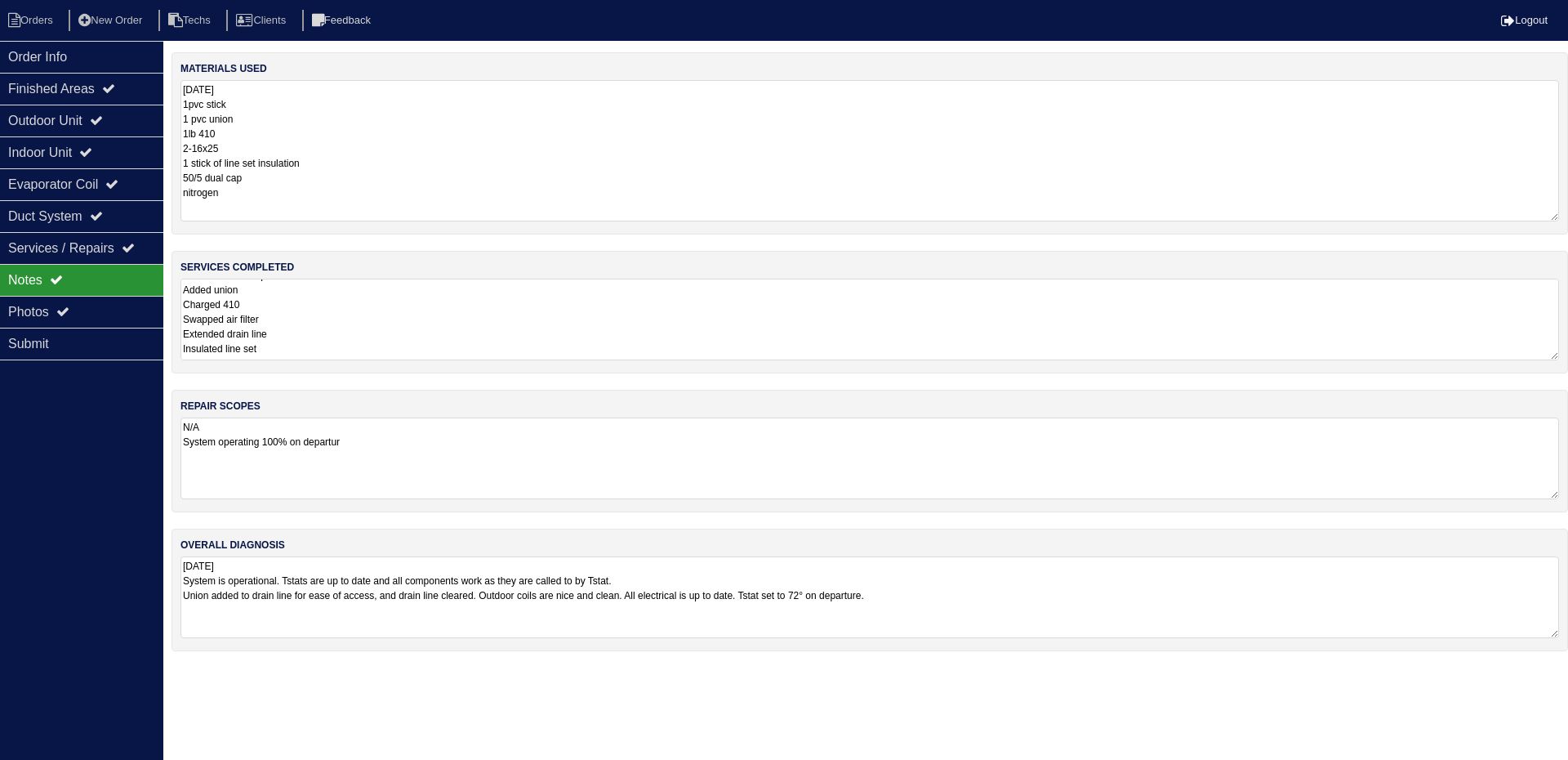
drag, startPoint x: 1553, startPoint y: 159, endPoint x: 1543, endPoint y: 218, distance: 59.8
click at [1543, 218] on textarea "8.12.25 1pvc stick 1 pvc union 1lb 410 2-16x25 1 stick of line set insulation 5…" at bounding box center [870, 150] width 1379 height 141
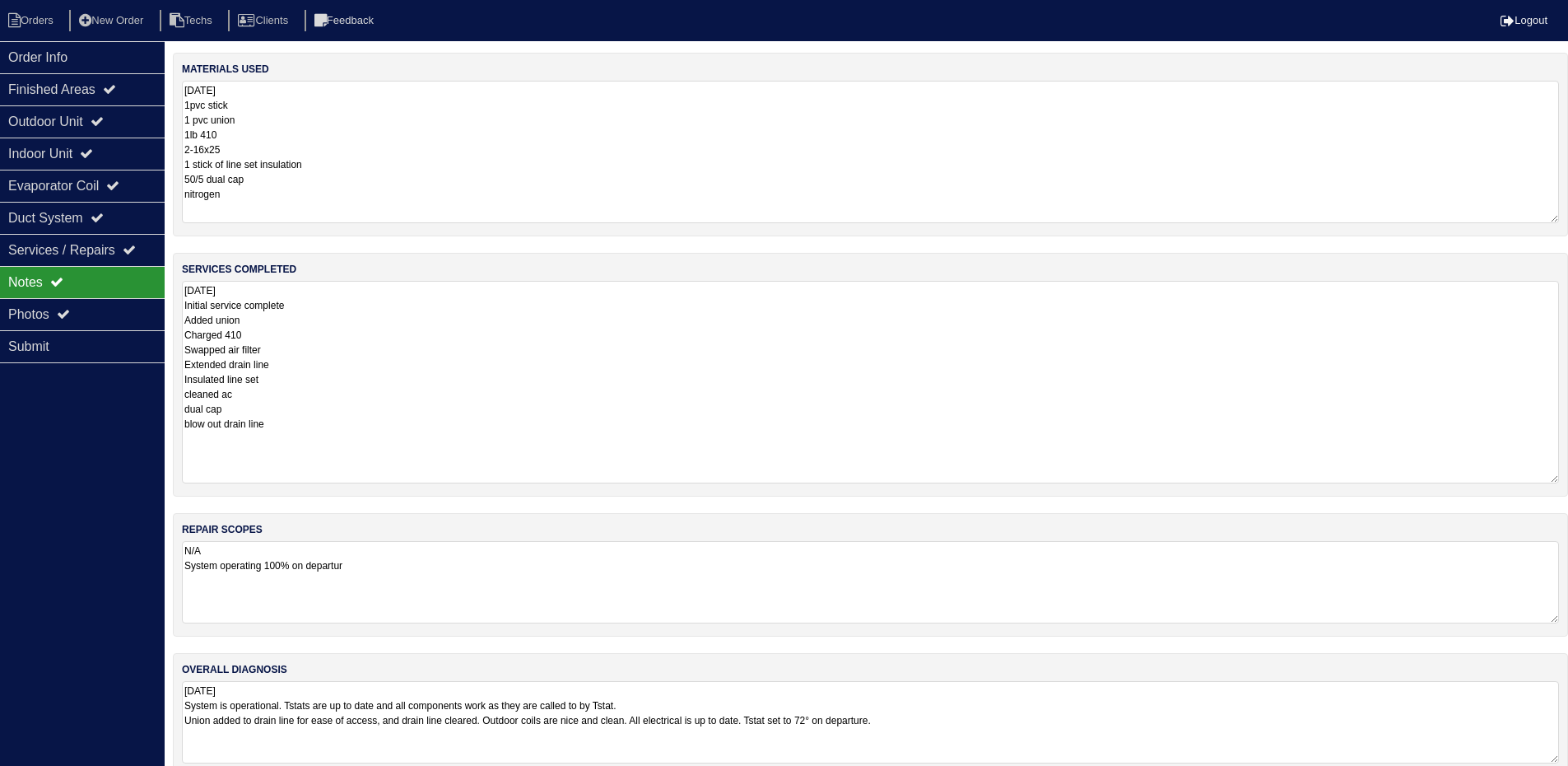
drag, startPoint x: 1565, startPoint y: 358, endPoint x: 1559, endPoint y: 478, distance: 120.1
click at [1559, 478] on div "services completed 8.13.25 Initial service complete Added union Charged 410 Swa…" at bounding box center [870, 375] width 1395 height 244
drag, startPoint x: 92, startPoint y: 308, endPoint x: 107, endPoint y: 311, distance: 15.3
click at [91, 308] on div "Photos" at bounding box center [82, 313] width 165 height 32
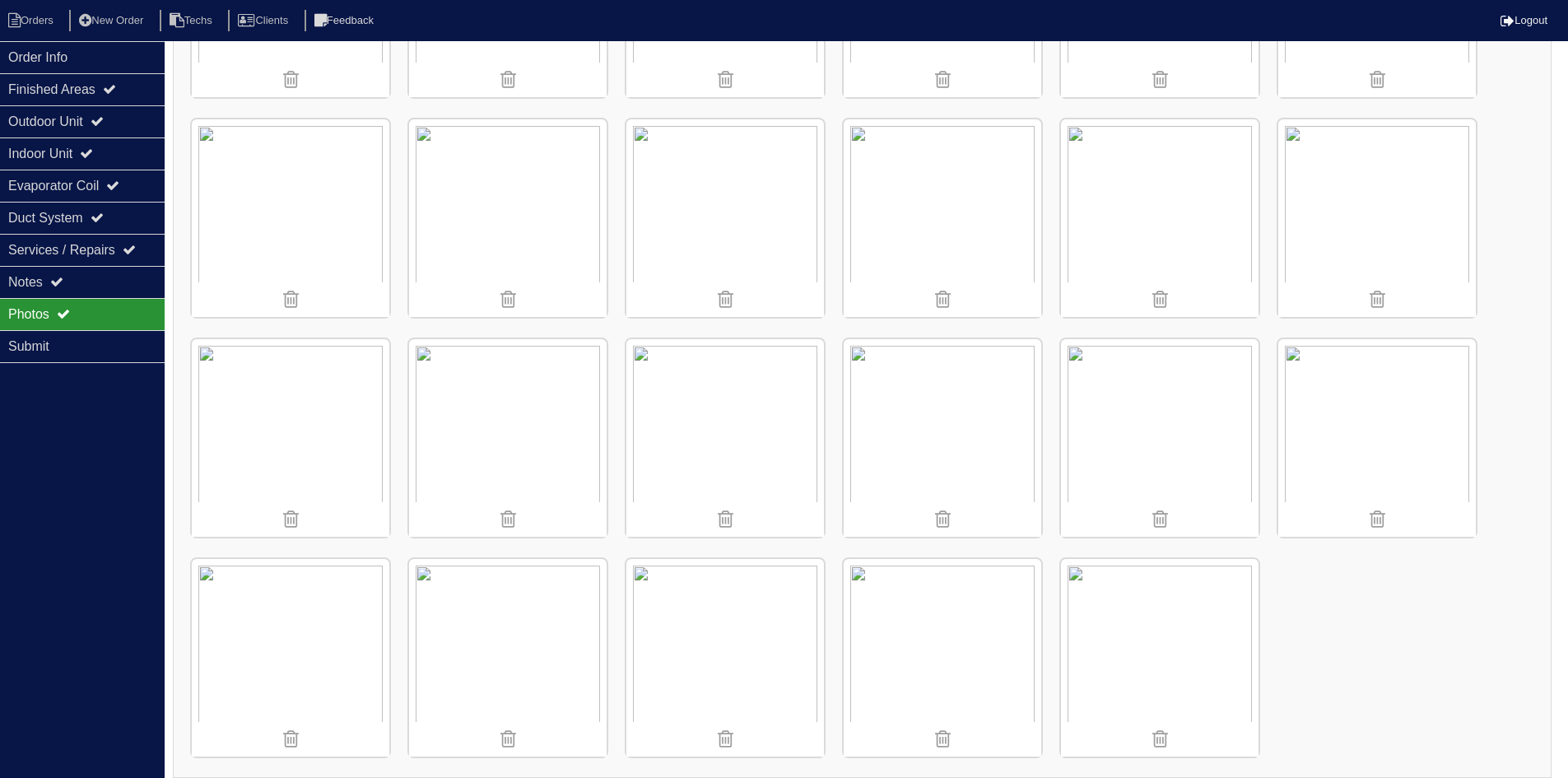
scroll to position [2169, 0]
click at [127, 217] on div "Duct System" at bounding box center [82, 218] width 165 height 32
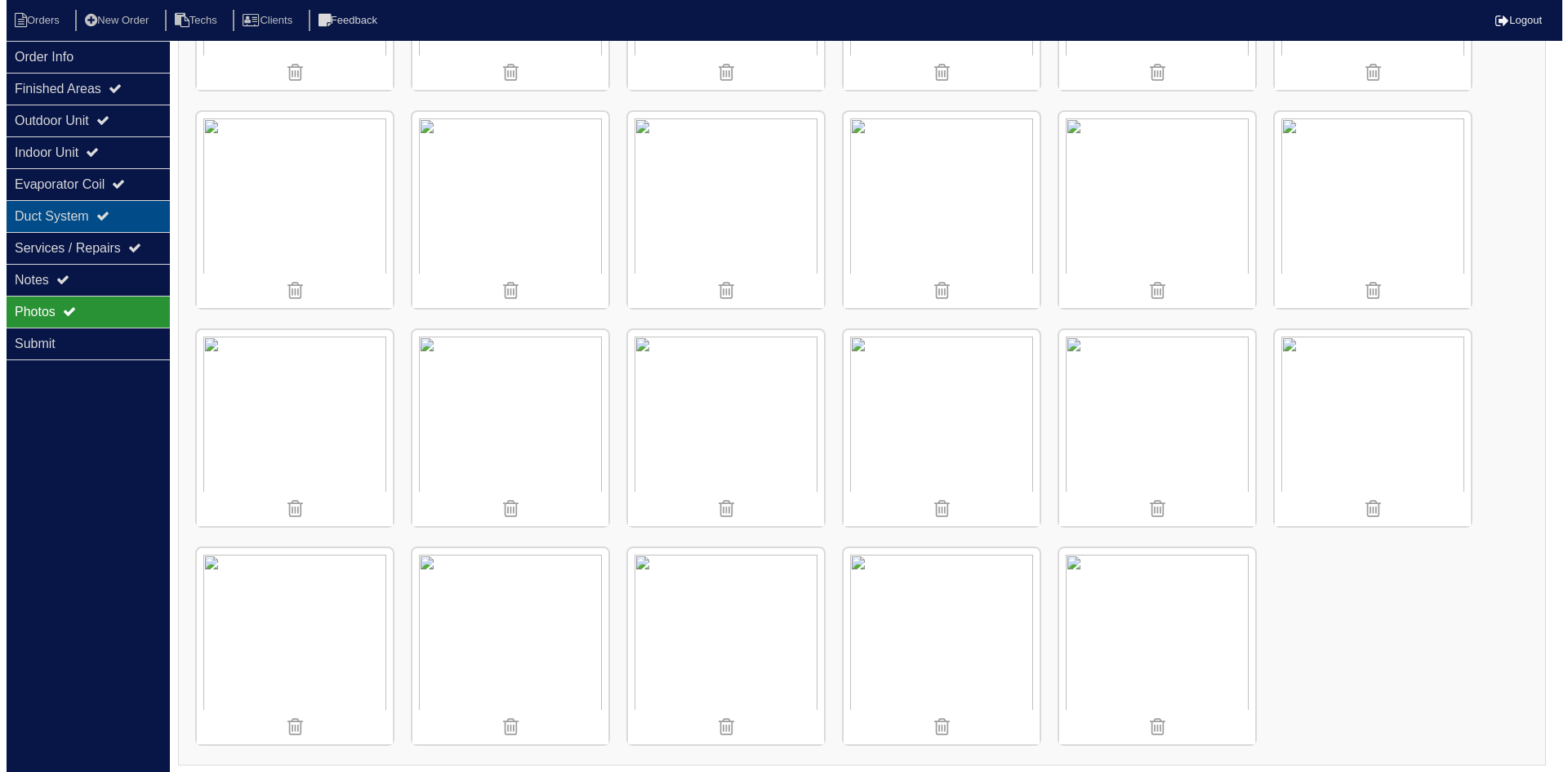
scroll to position [0, 0]
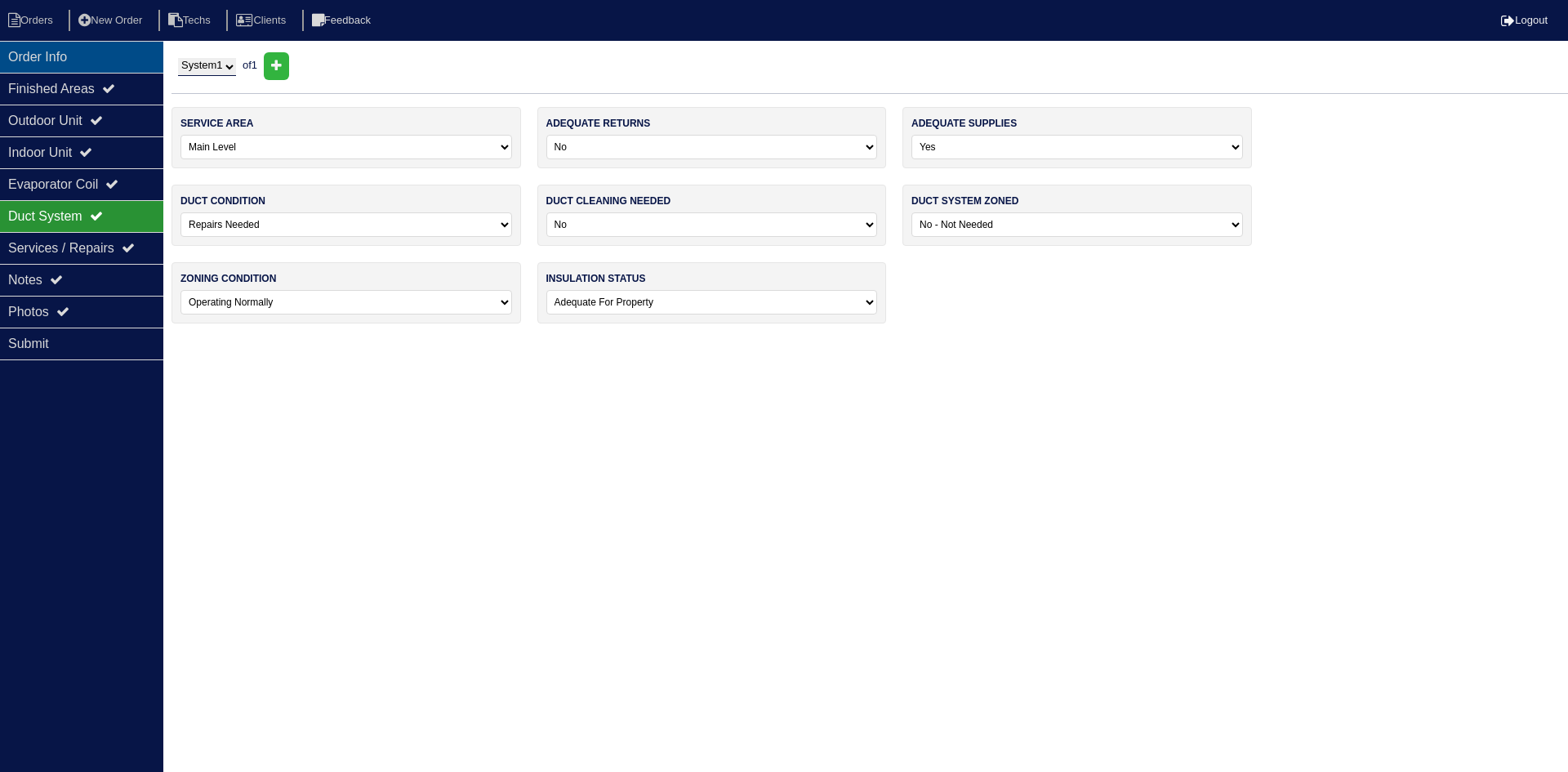
click at [94, 59] on div "Order Info" at bounding box center [81, 57] width 164 height 32
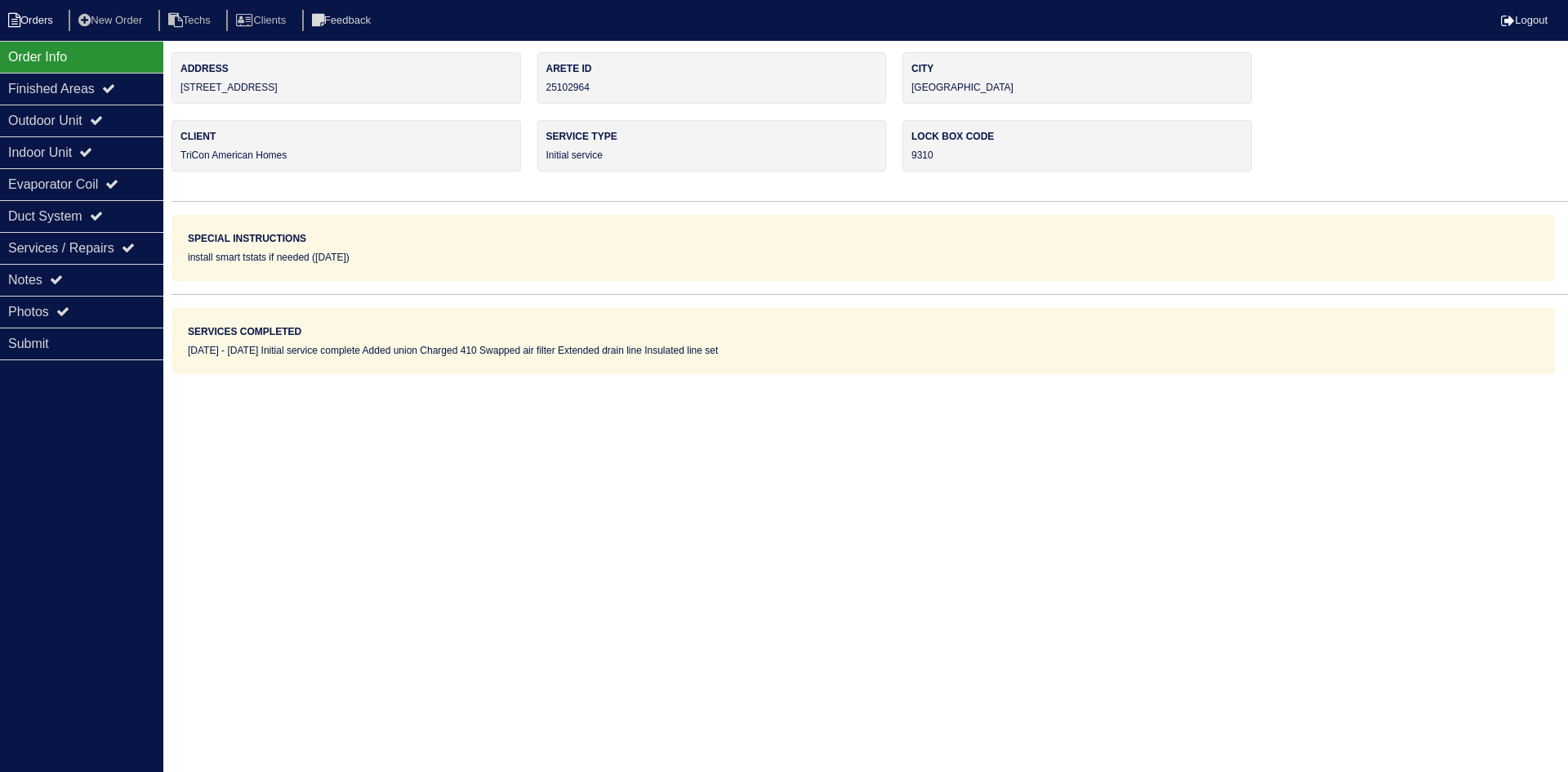
click at [55, 31] on li "Orders" at bounding box center [33, 21] width 66 height 22
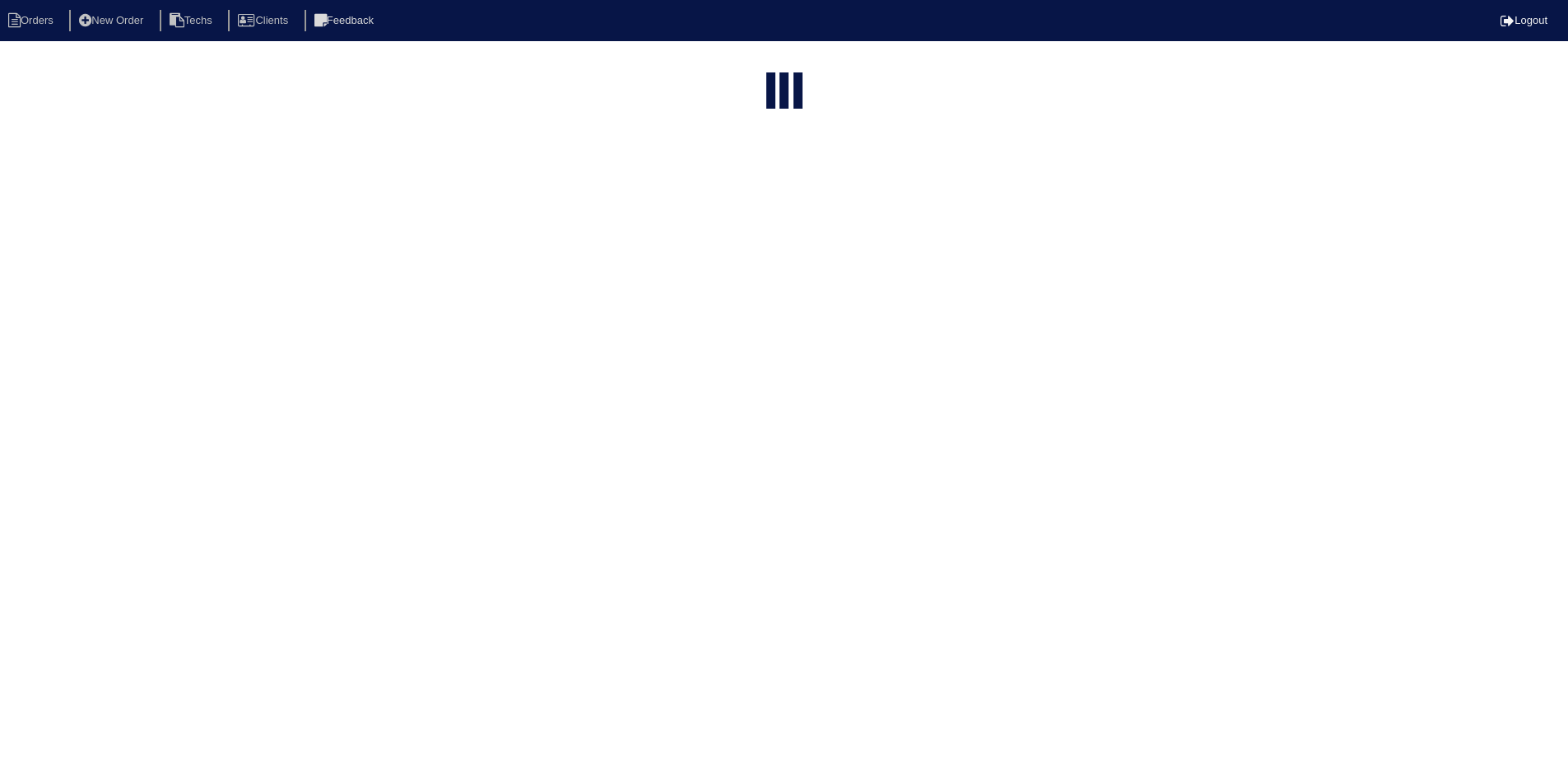
select select "15"
select select "field complete"
select select "need to quote"
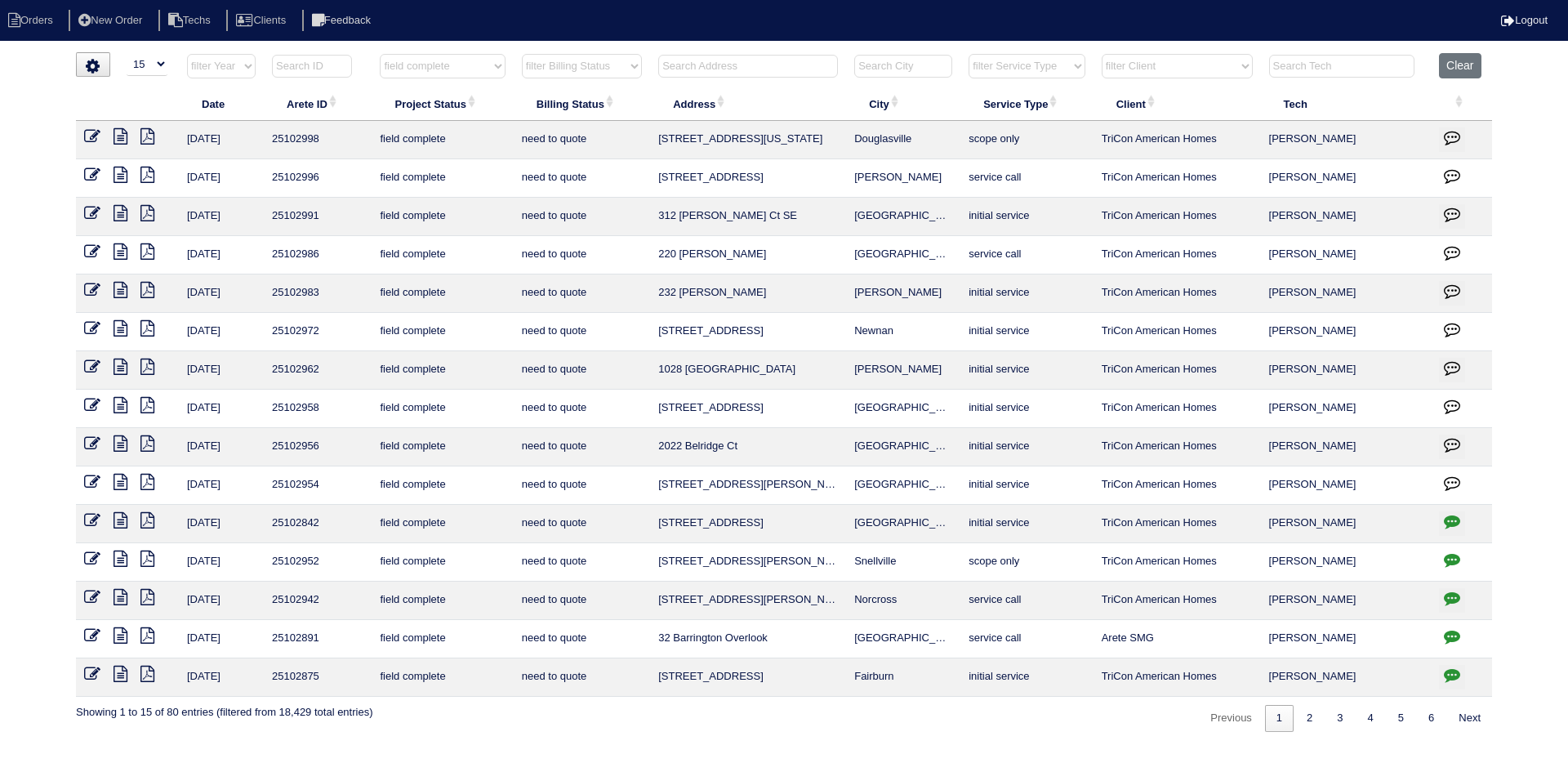
click at [118, 359] on icon at bounding box center [121, 367] width 14 height 16
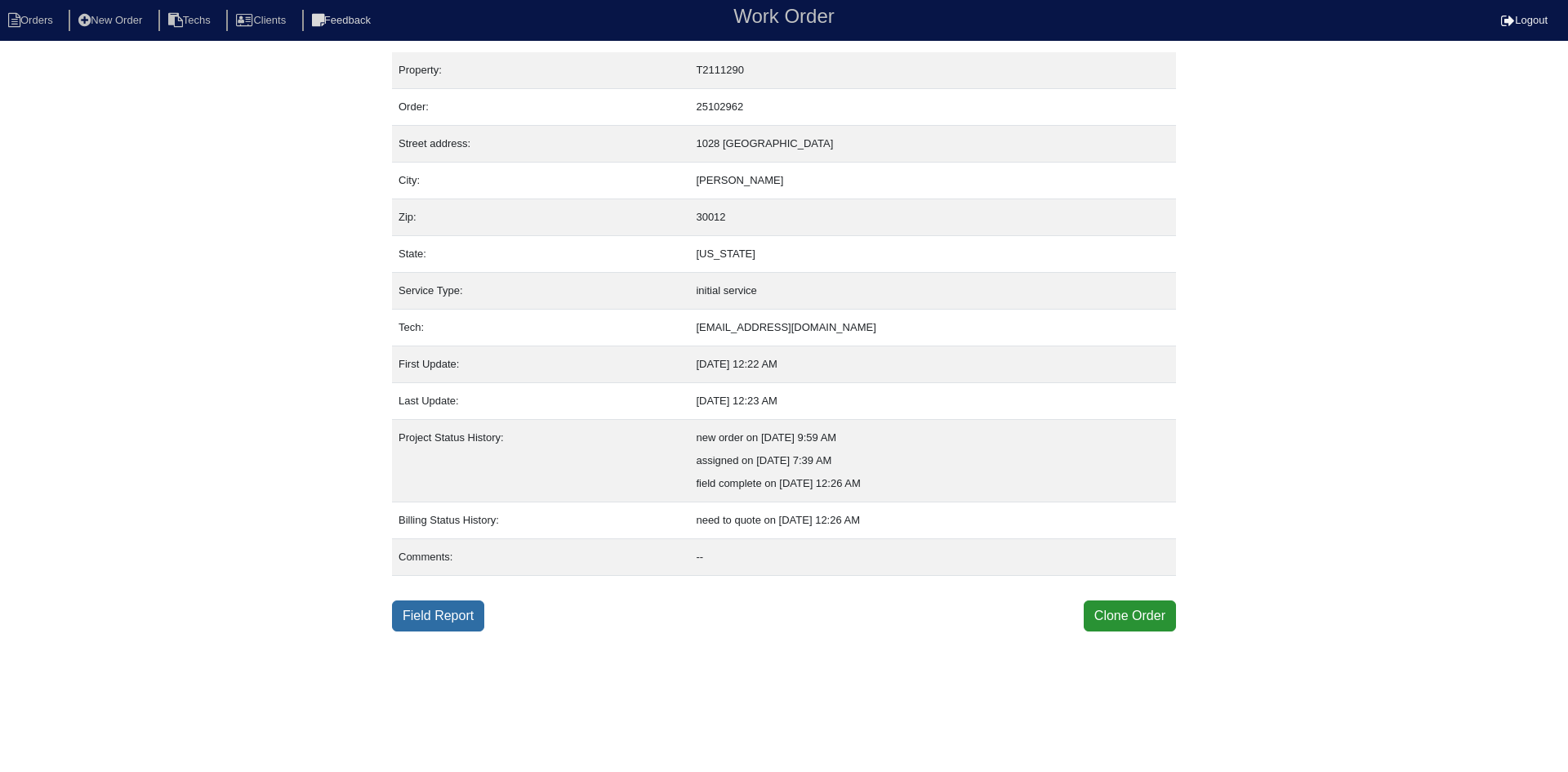
click at [421, 617] on link "Field Report" at bounding box center [439, 616] width 93 height 31
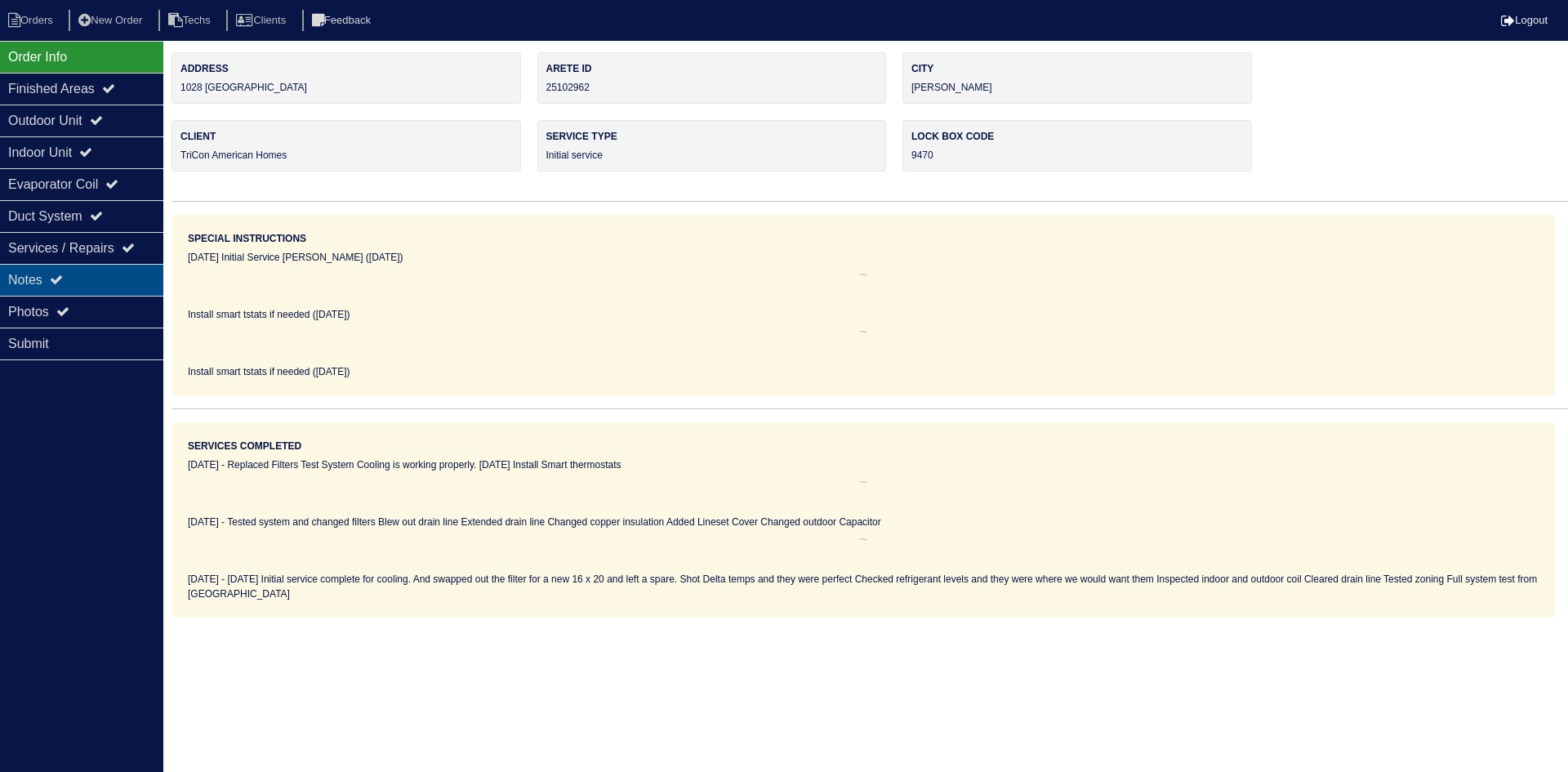
click at [111, 272] on div "Notes" at bounding box center [81, 279] width 164 height 32
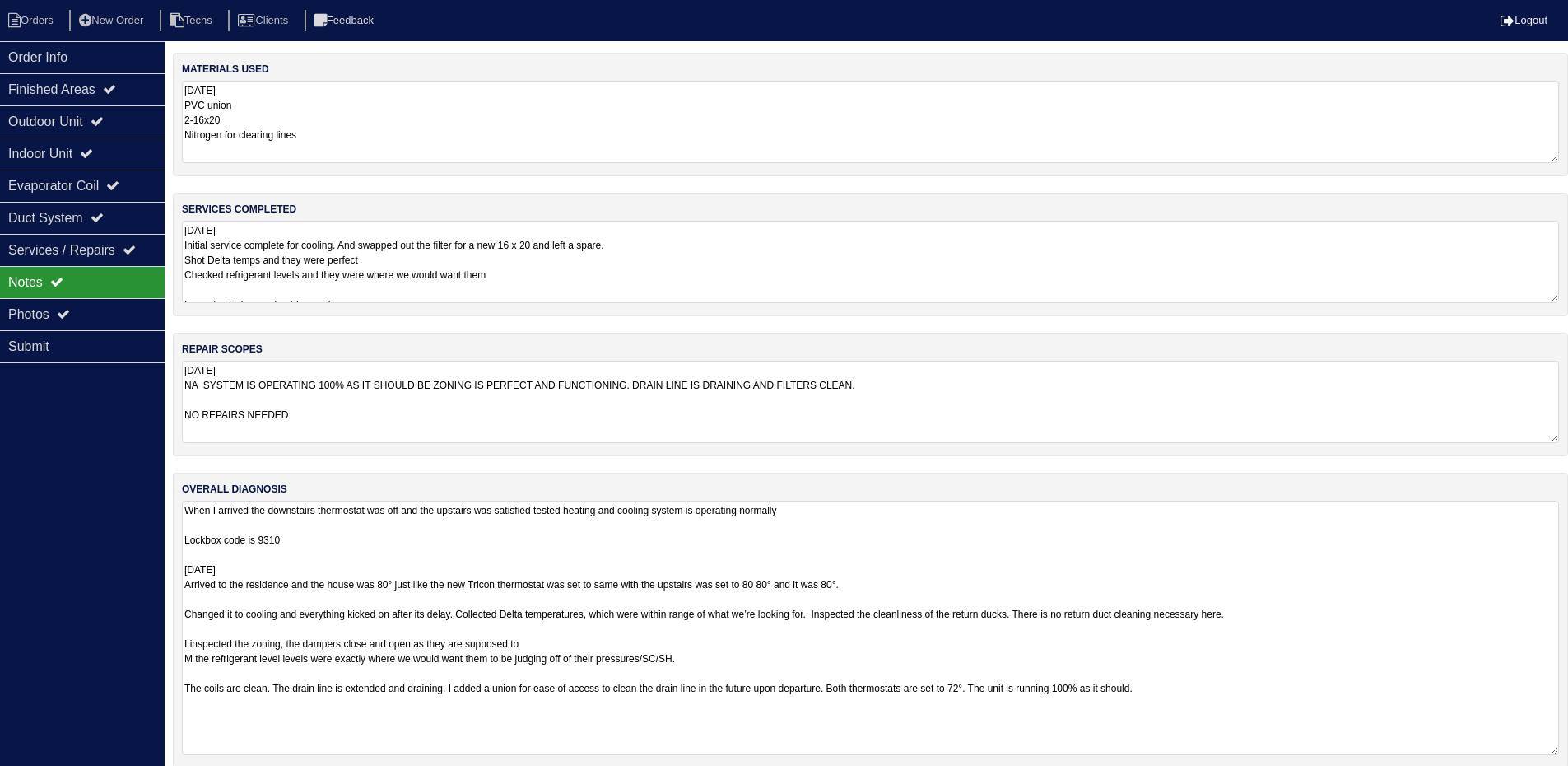
drag, startPoint x: 1566, startPoint y: 580, endPoint x: 1577, endPoint y: 752, distance: 172.4
click at [1568, 752] on html "Orders New Order Techs Clients Feedback Logout Orders New Order Users Clients M…" at bounding box center [784, 392] width 1568 height 785
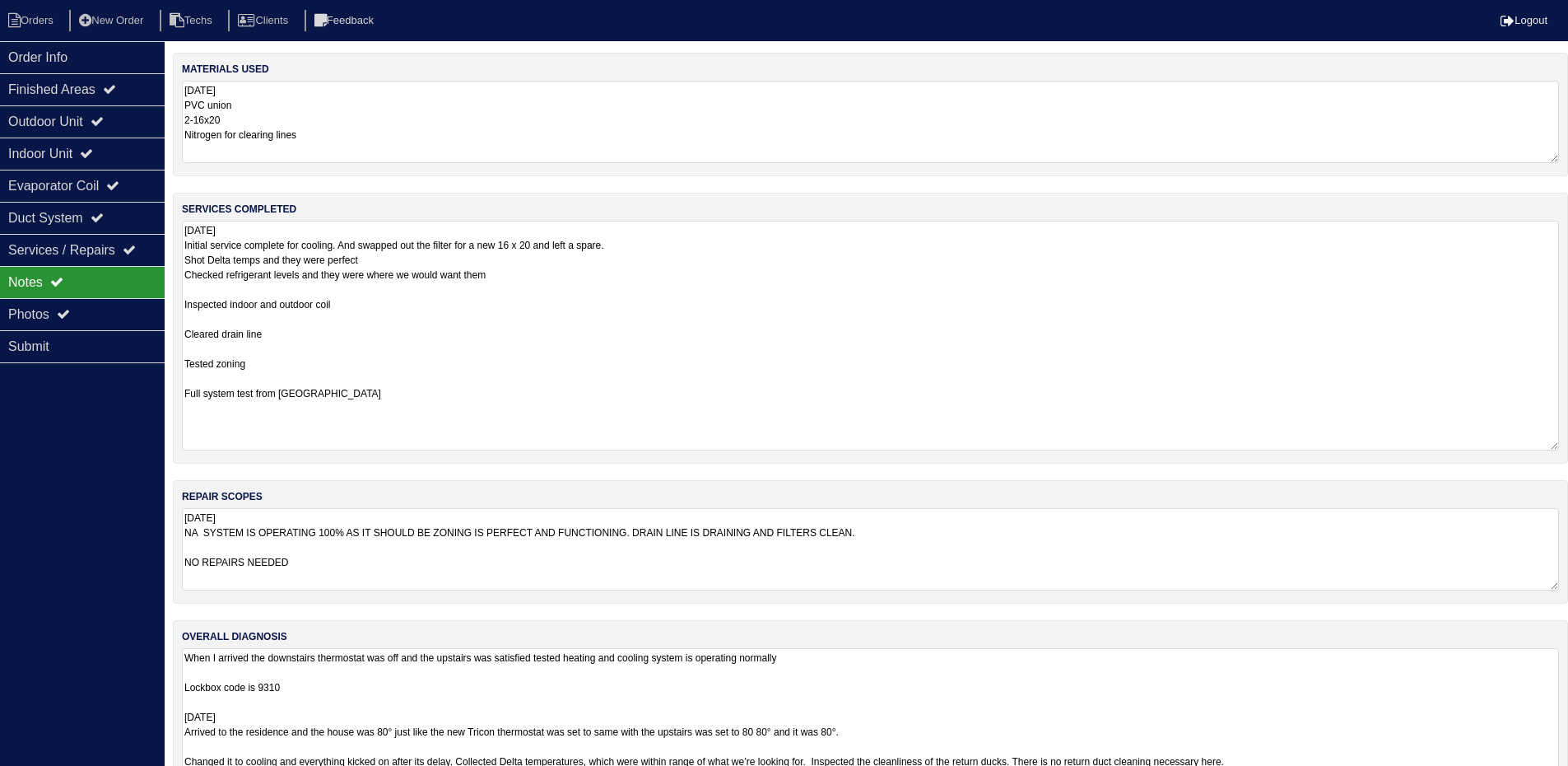
drag, startPoint x: 1553, startPoint y: 299, endPoint x: 1556, endPoint y: 446, distance: 147.0
click at [1556, 446] on textarea "8.13.25 Initial service complete for cooling. And swapped out the filter for a …" at bounding box center [870, 335] width 1377 height 230
click at [95, 126] on div "Outdoor Unit" at bounding box center [82, 121] width 165 height 32
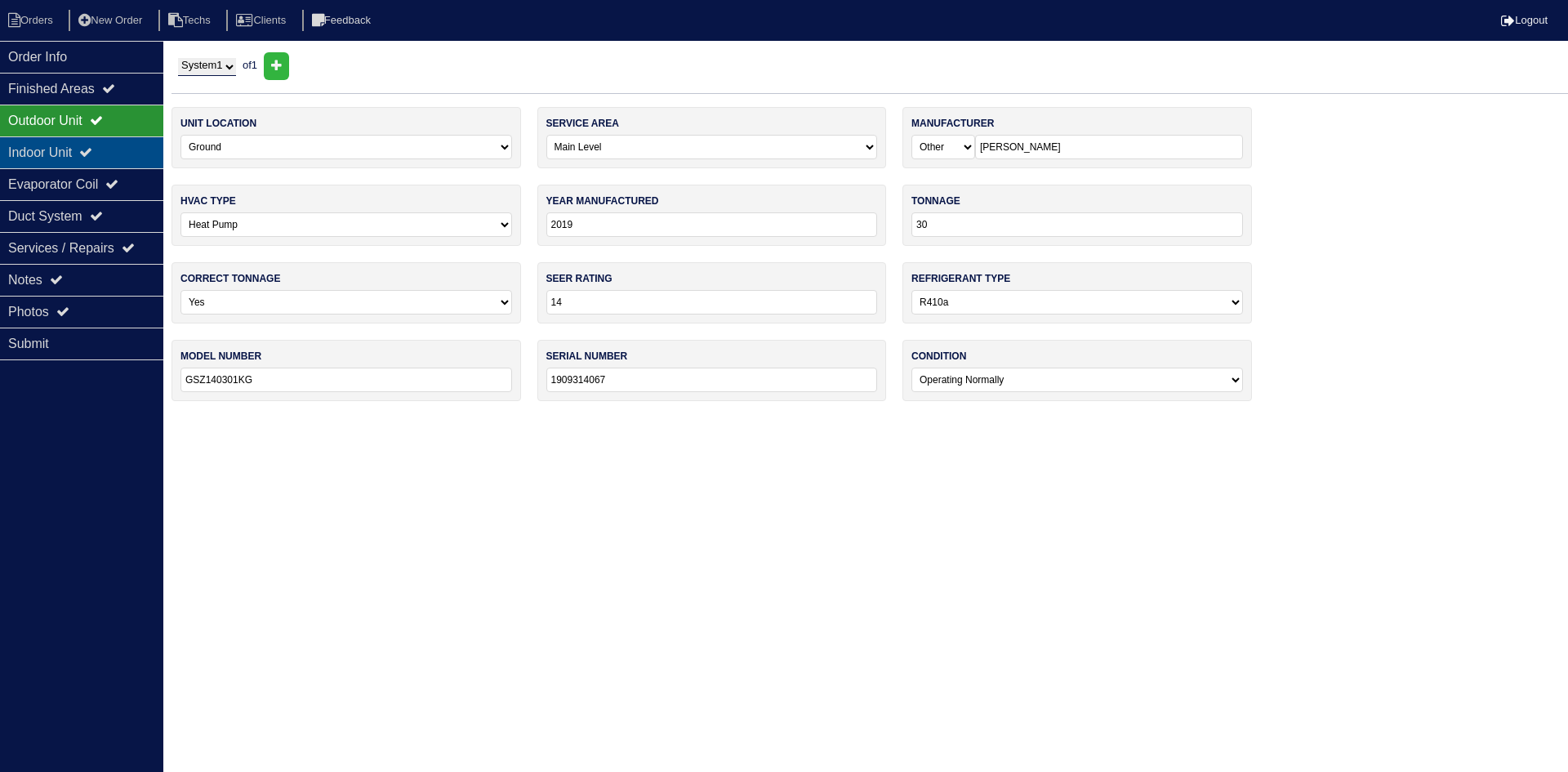
click at [93, 157] on icon at bounding box center [85, 152] width 13 height 13
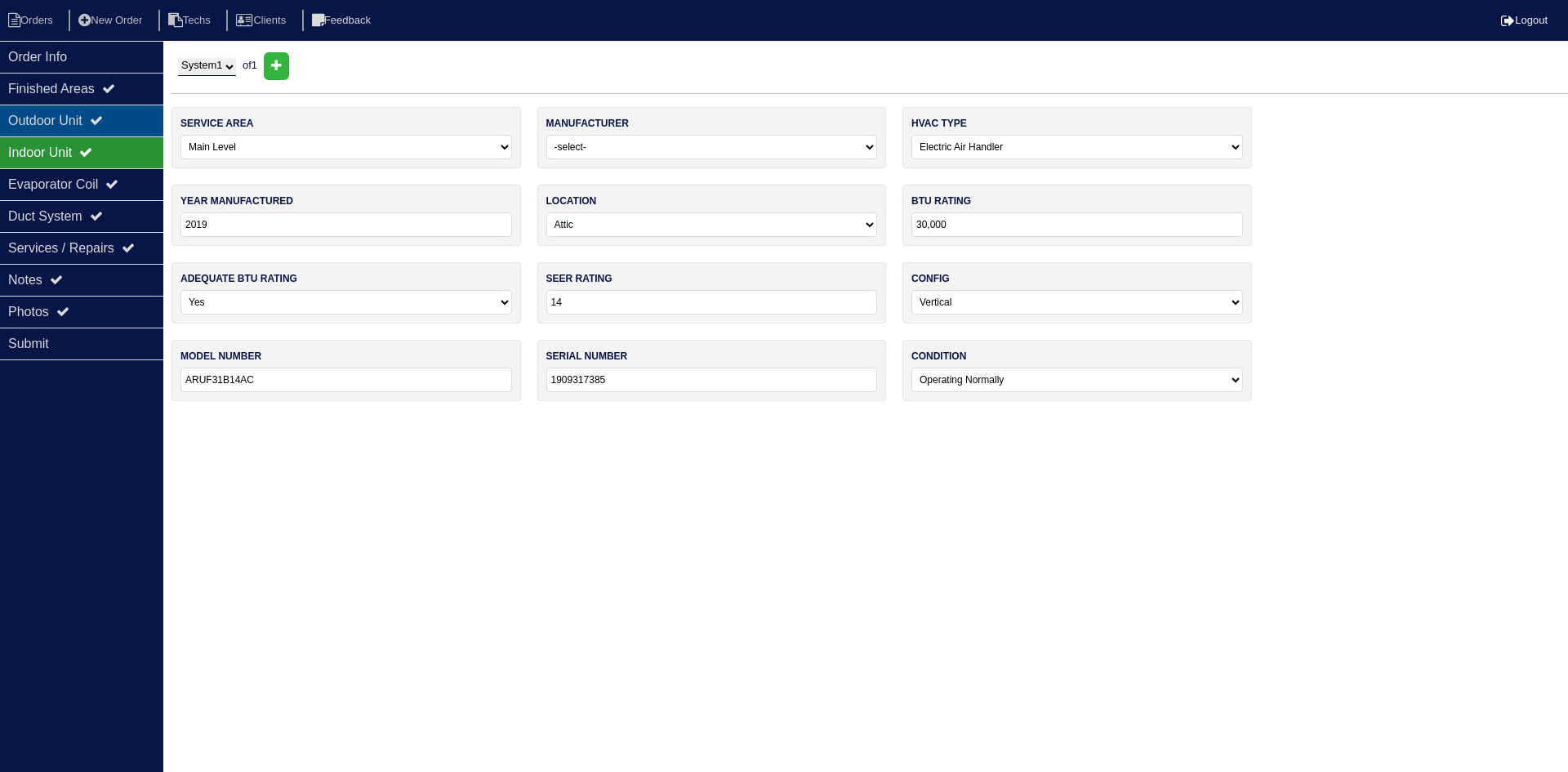
click at [100, 125] on div "Outdoor Unit" at bounding box center [81, 120] width 164 height 32
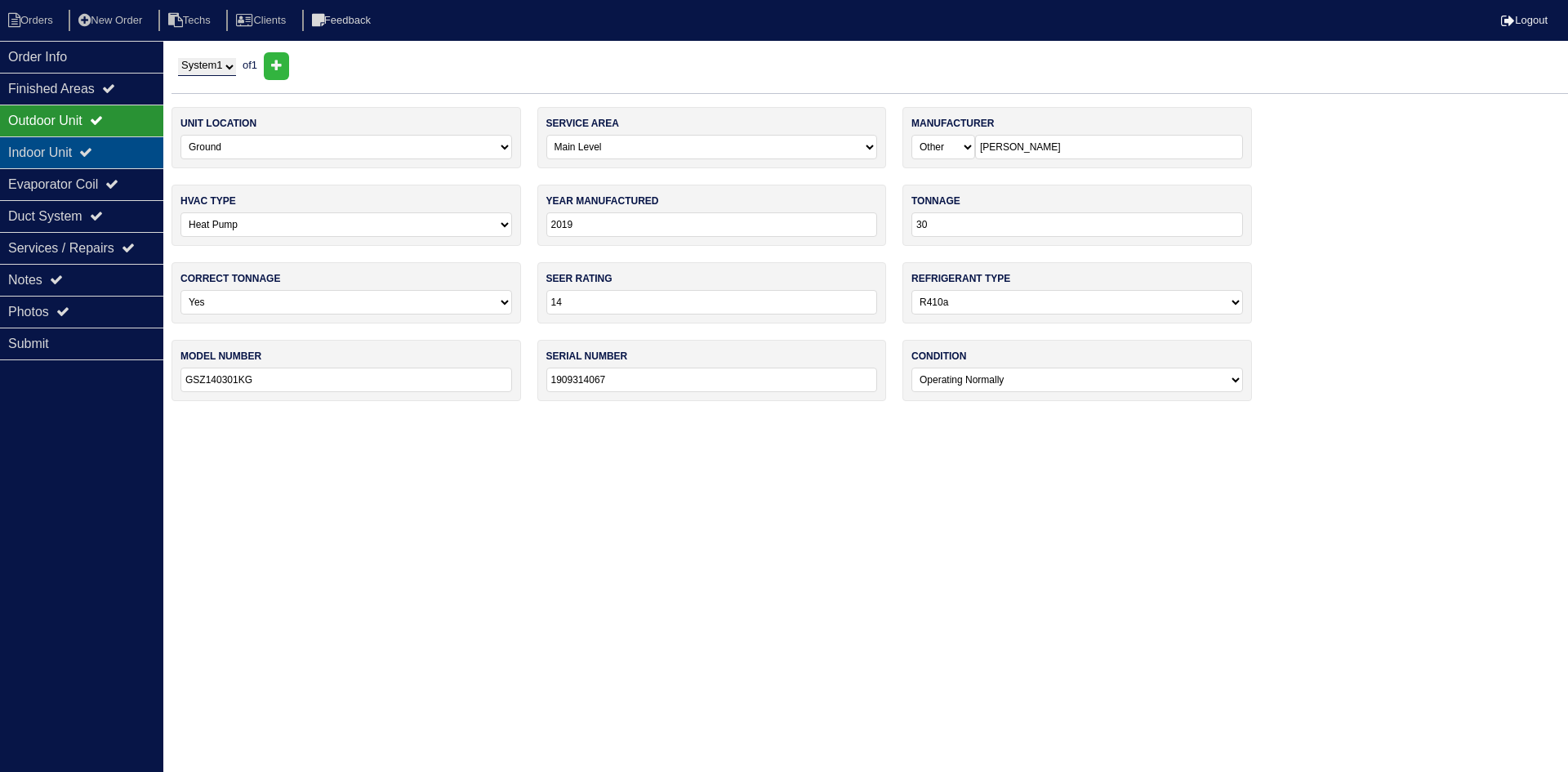
drag, startPoint x: 103, startPoint y: 153, endPoint x: 102, endPoint y: 144, distance: 9.1
click at [93, 153] on icon at bounding box center [85, 152] width 13 height 13
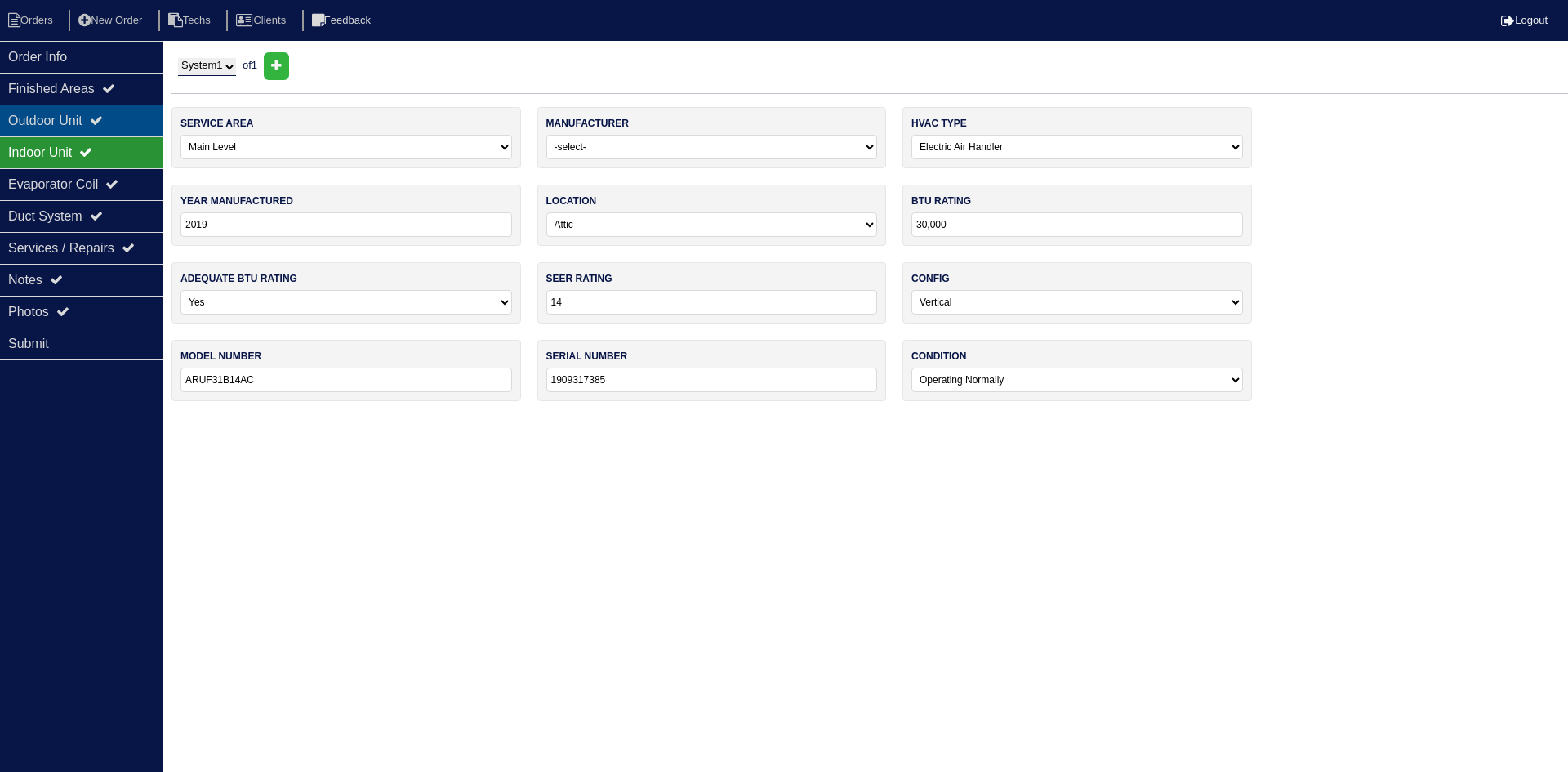
click at [94, 117] on div "Outdoor Unit" at bounding box center [81, 120] width 164 height 32
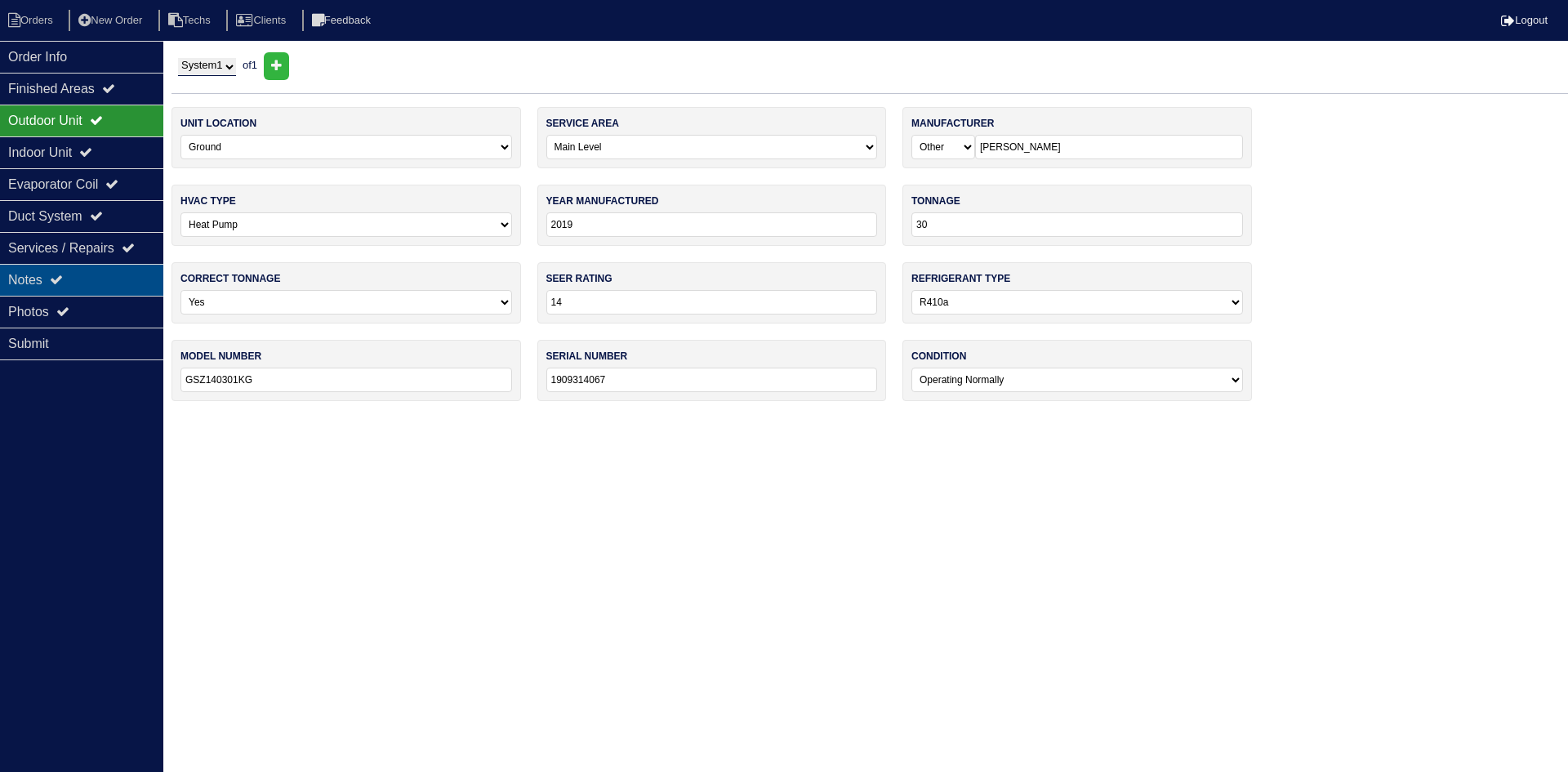
click at [69, 287] on div "Notes" at bounding box center [81, 279] width 164 height 32
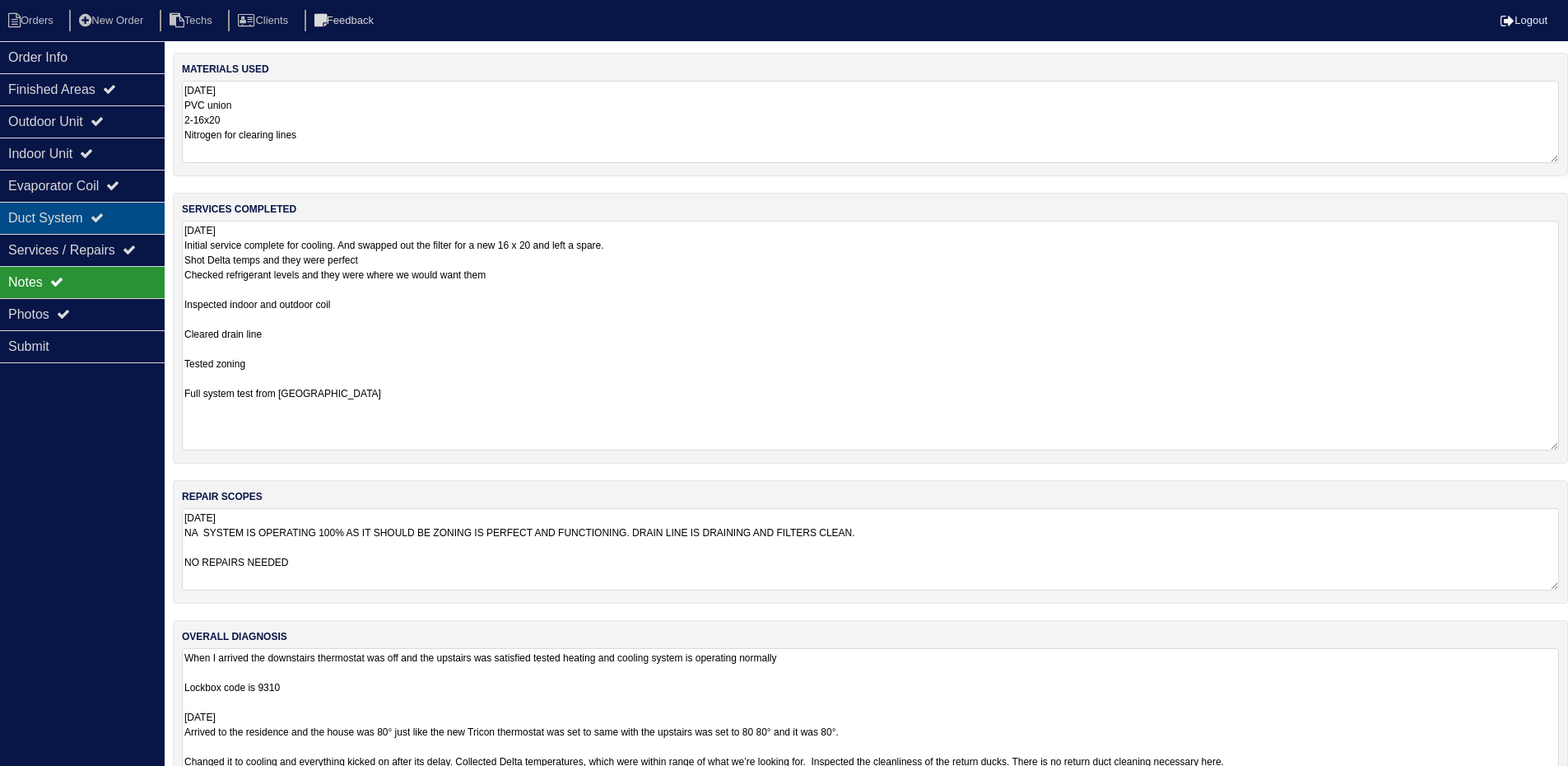
click at [98, 219] on div "Duct System" at bounding box center [82, 218] width 165 height 32
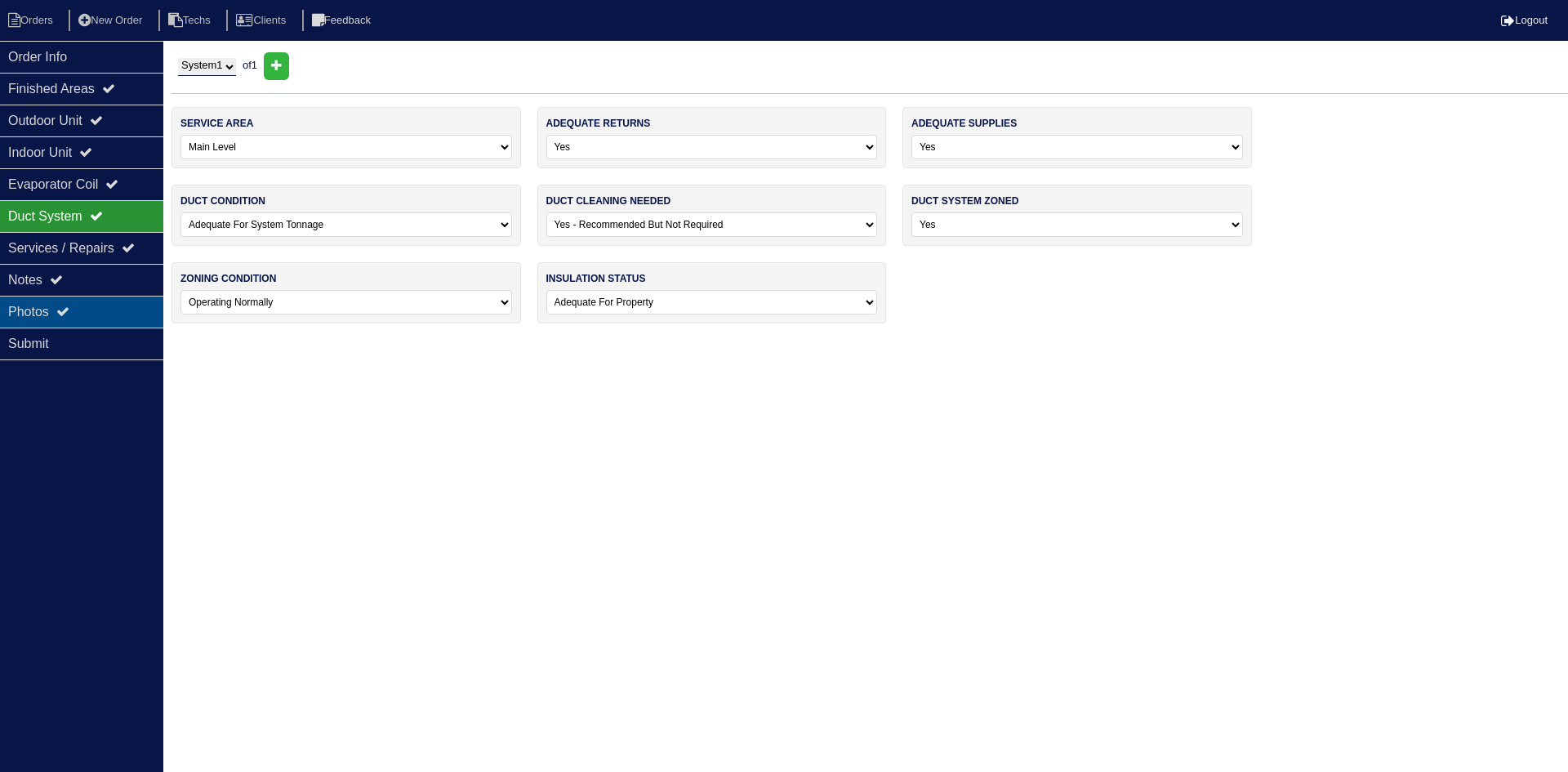
click at [93, 313] on div "Photos" at bounding box center [81, 311] width 164 height 32
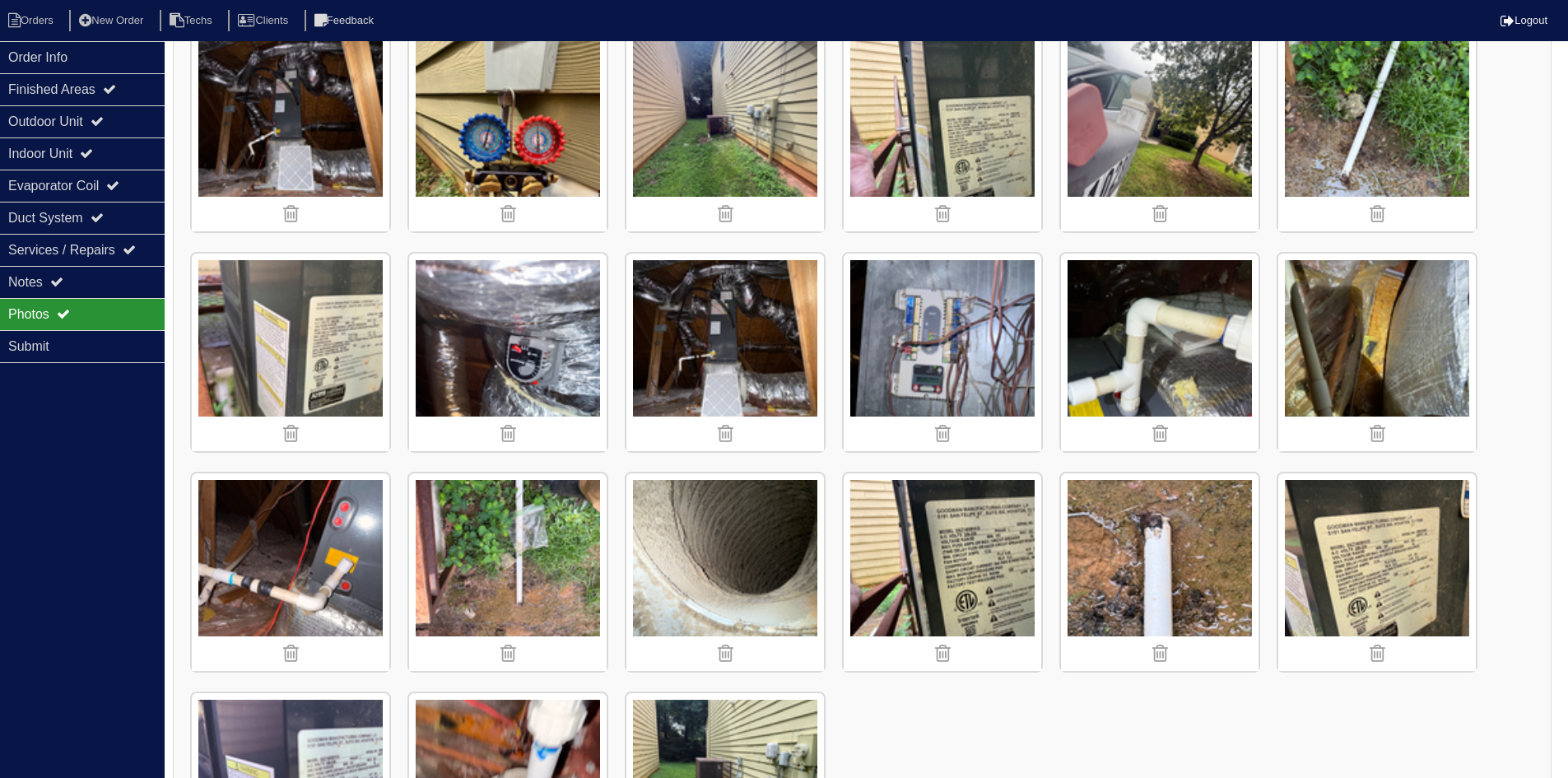
scroll to position [1400, 0]
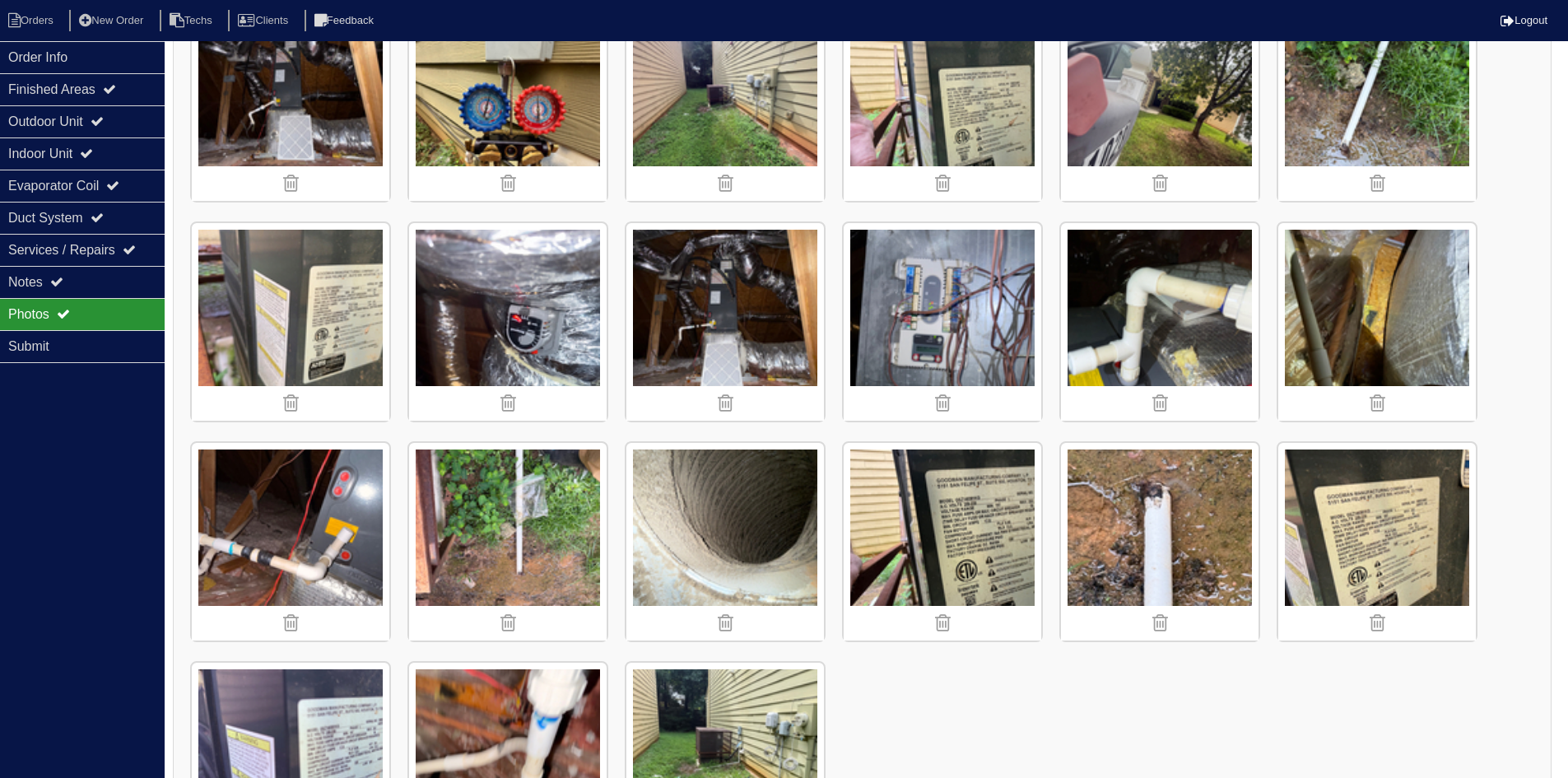
click at [725, 506] on img at bounding box center [724, 541] width 198 height 198
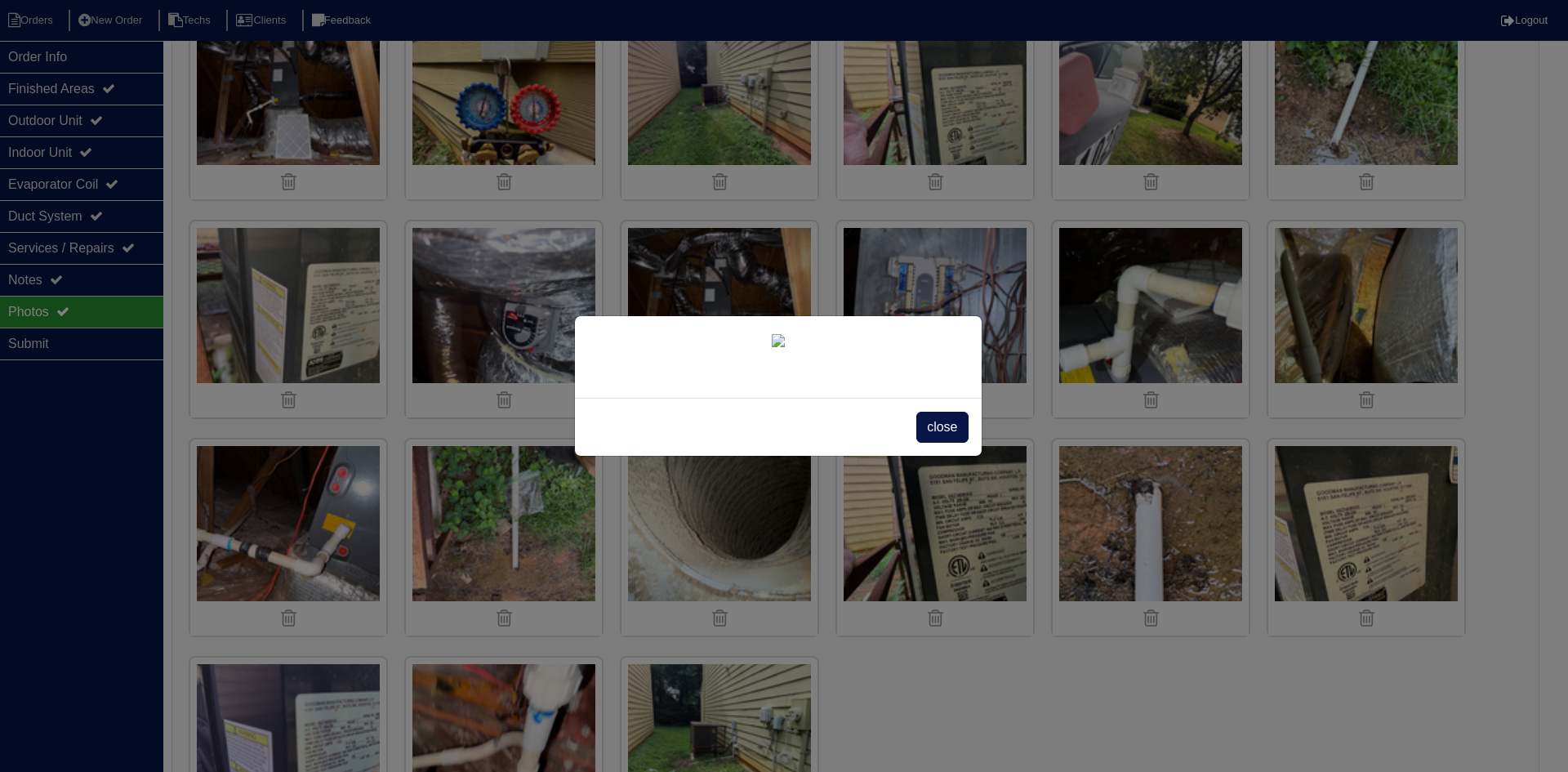
click at [942, 443] on span "close" at bounding box center [943, 427] width 51 height 31
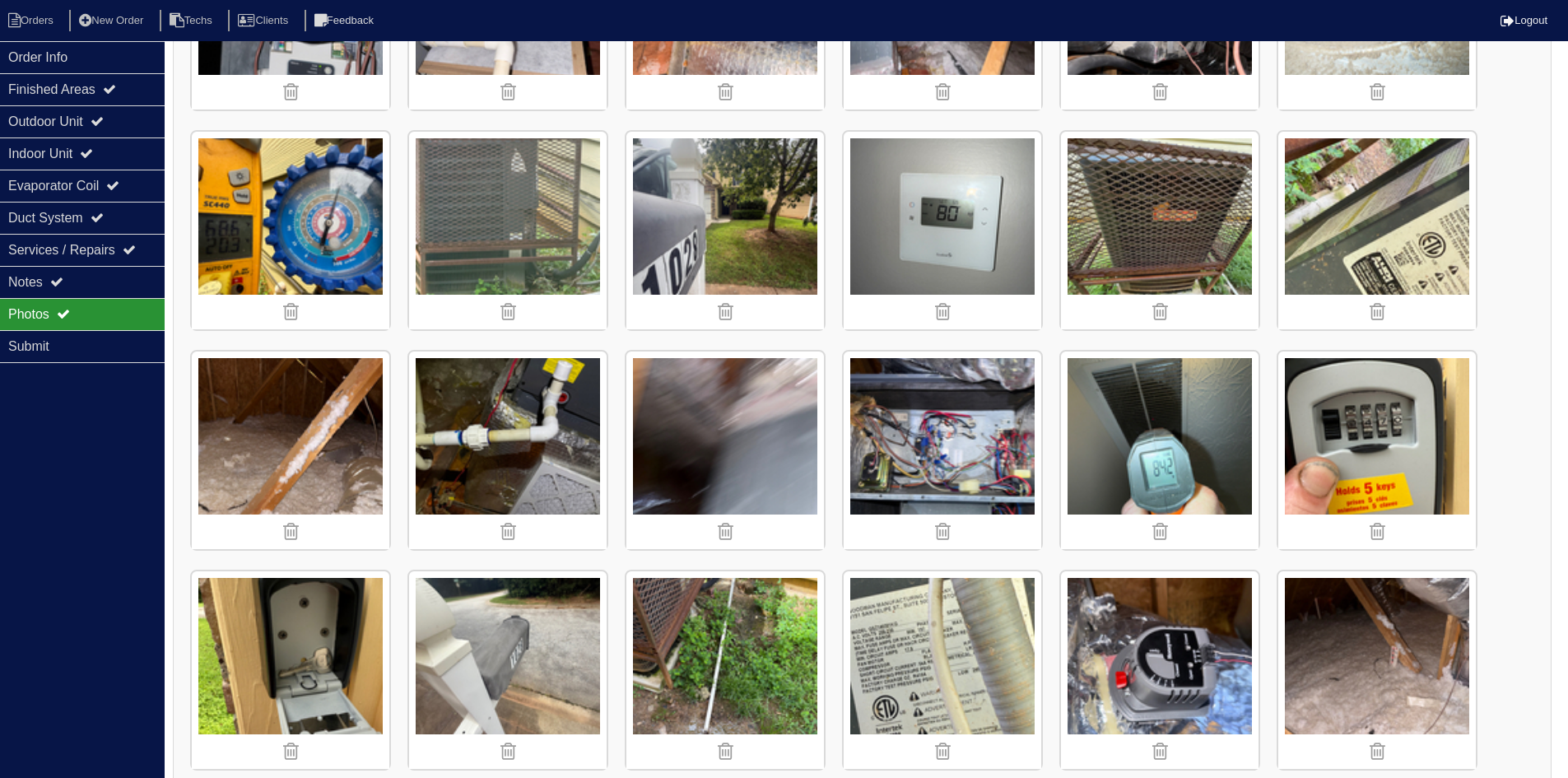
scroll to position [329, 0]
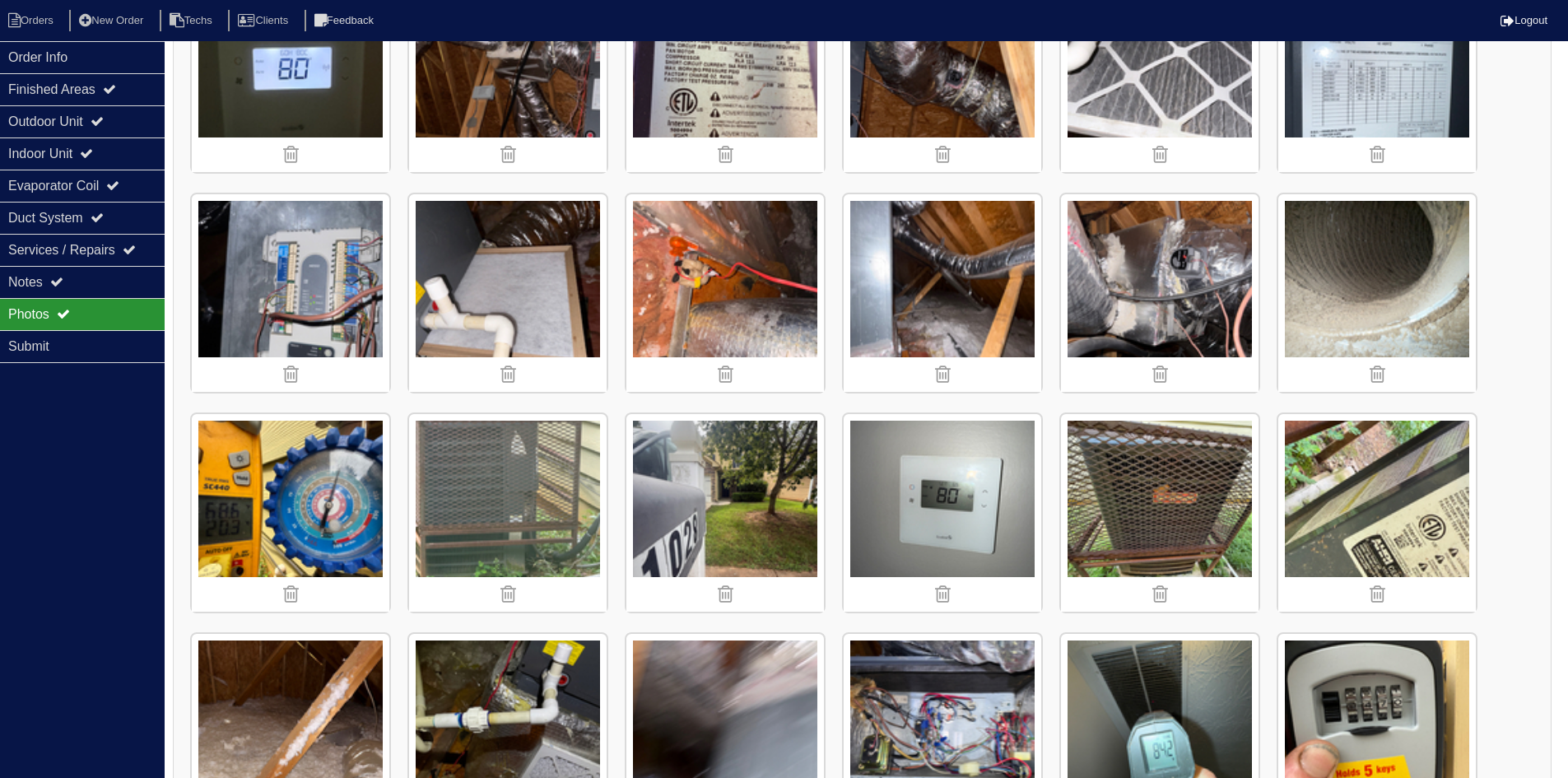
click at [1346, 290] on img at bounding box center [1377, 293] width 198 height 198
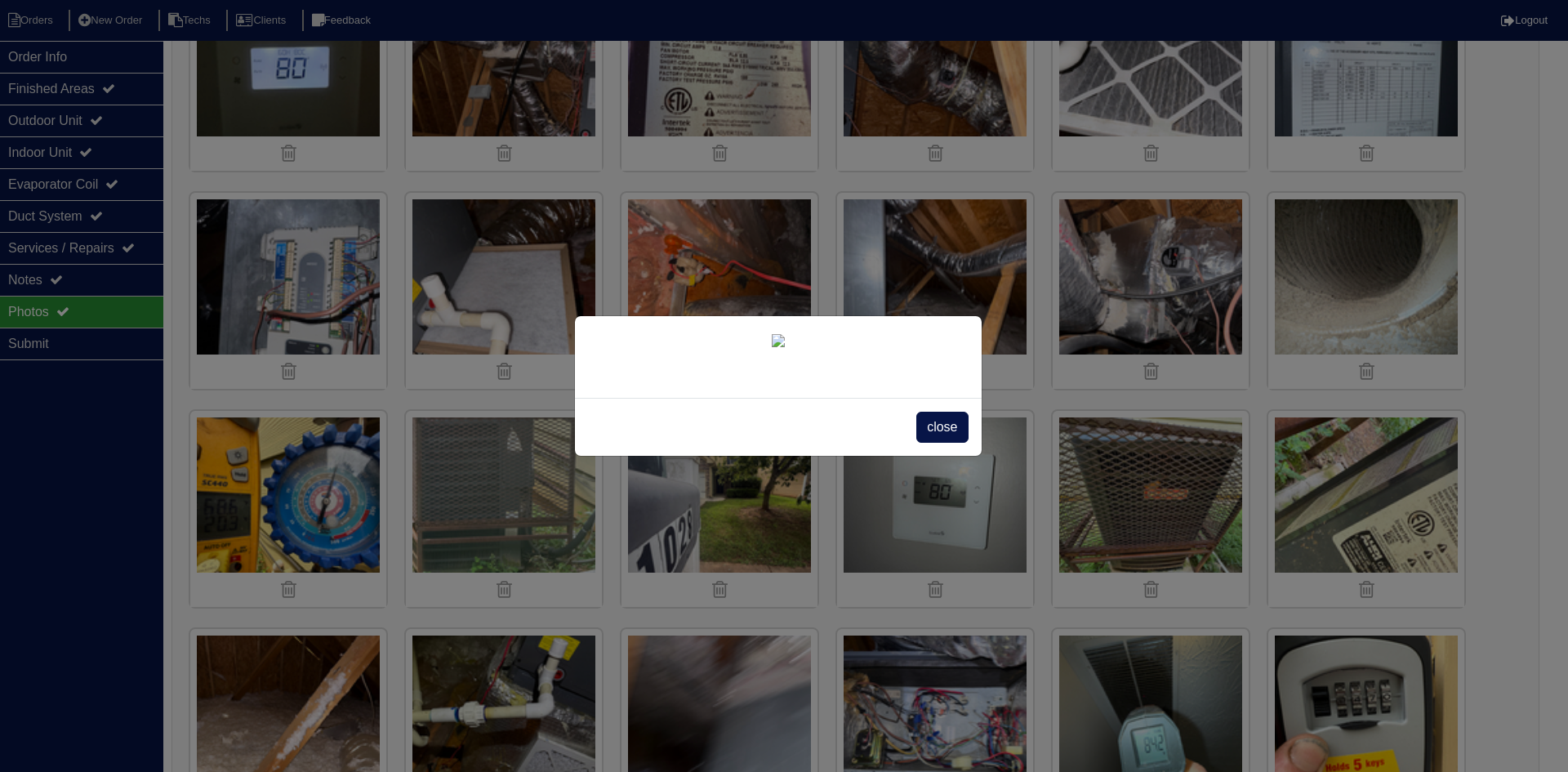
click at [940, 443] on span "close" at bounding box center [943, 427] width 51 height 31
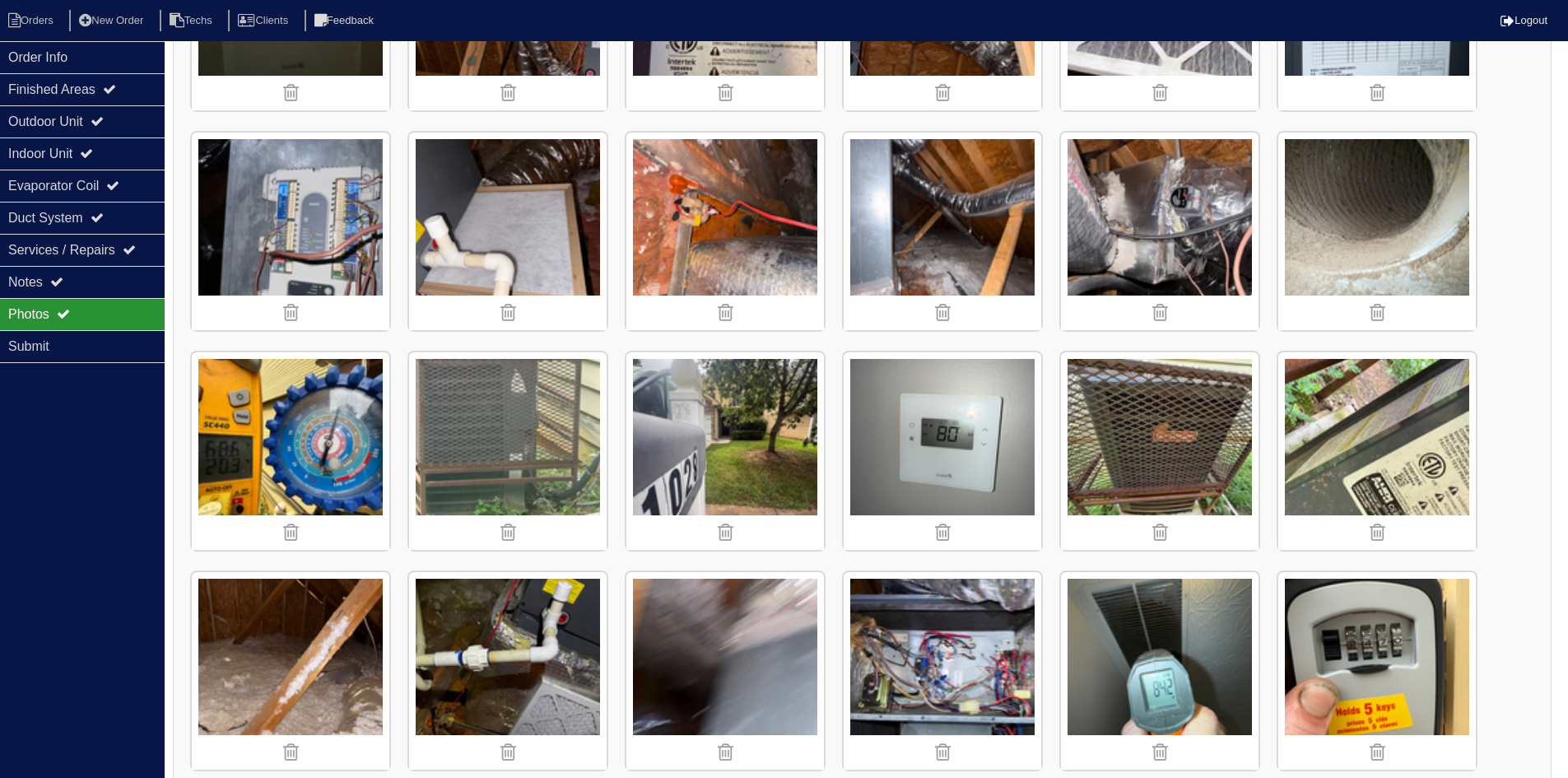
scroll to position [412, 0]
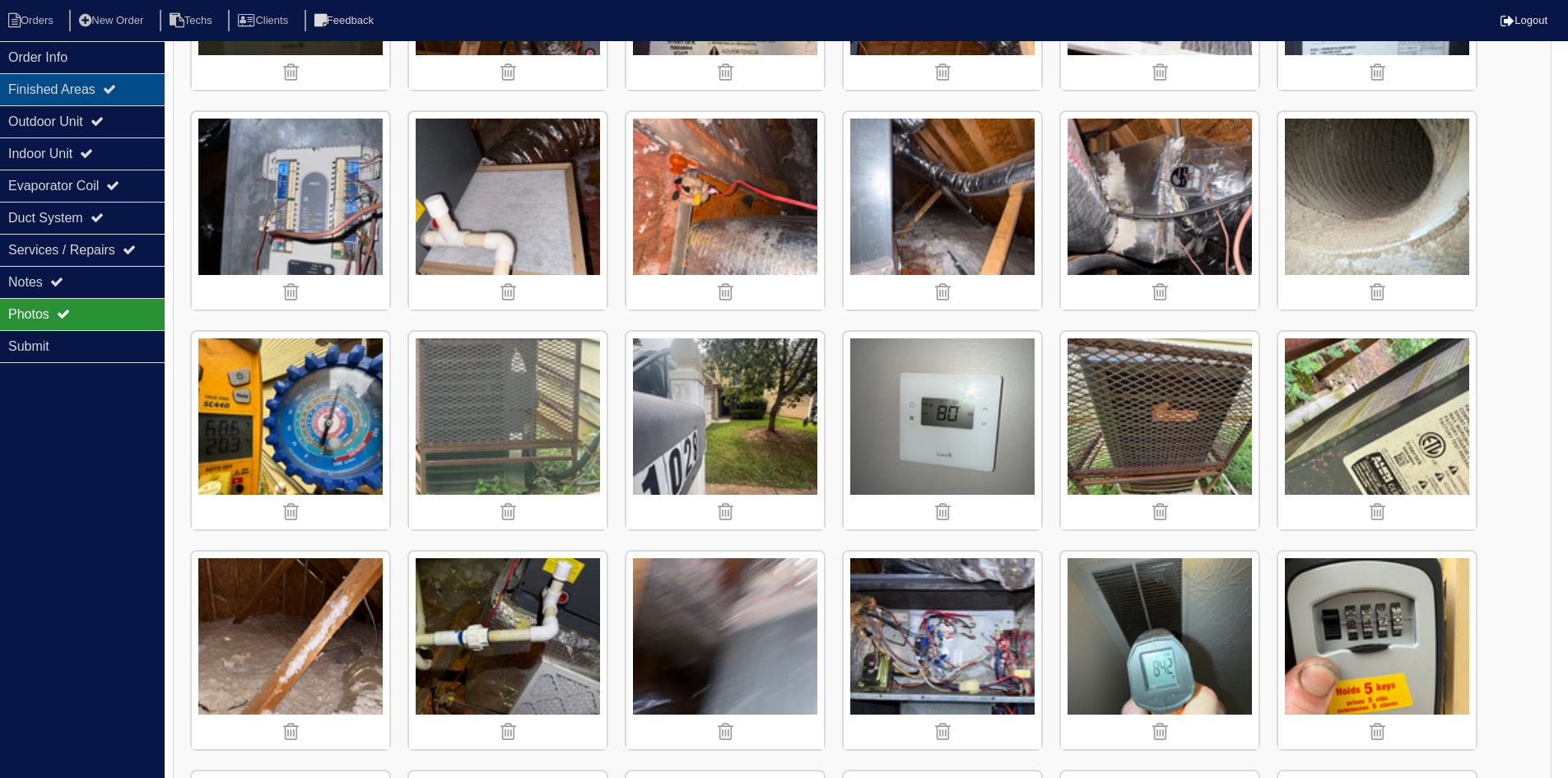
click at [116, 84] on icon at bounding box center [109, 88] width 13 height 13
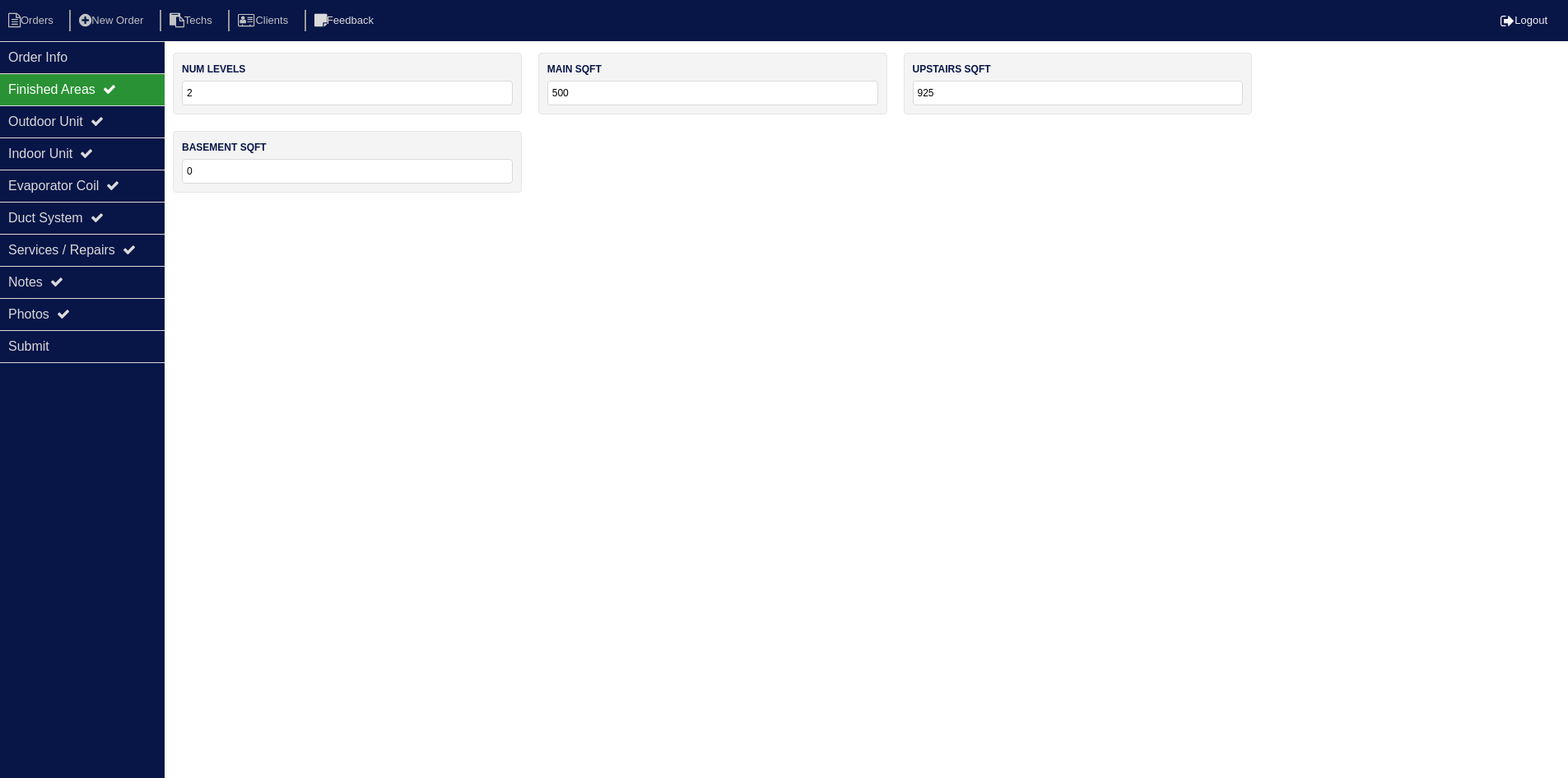
scroll to position [0, 0]
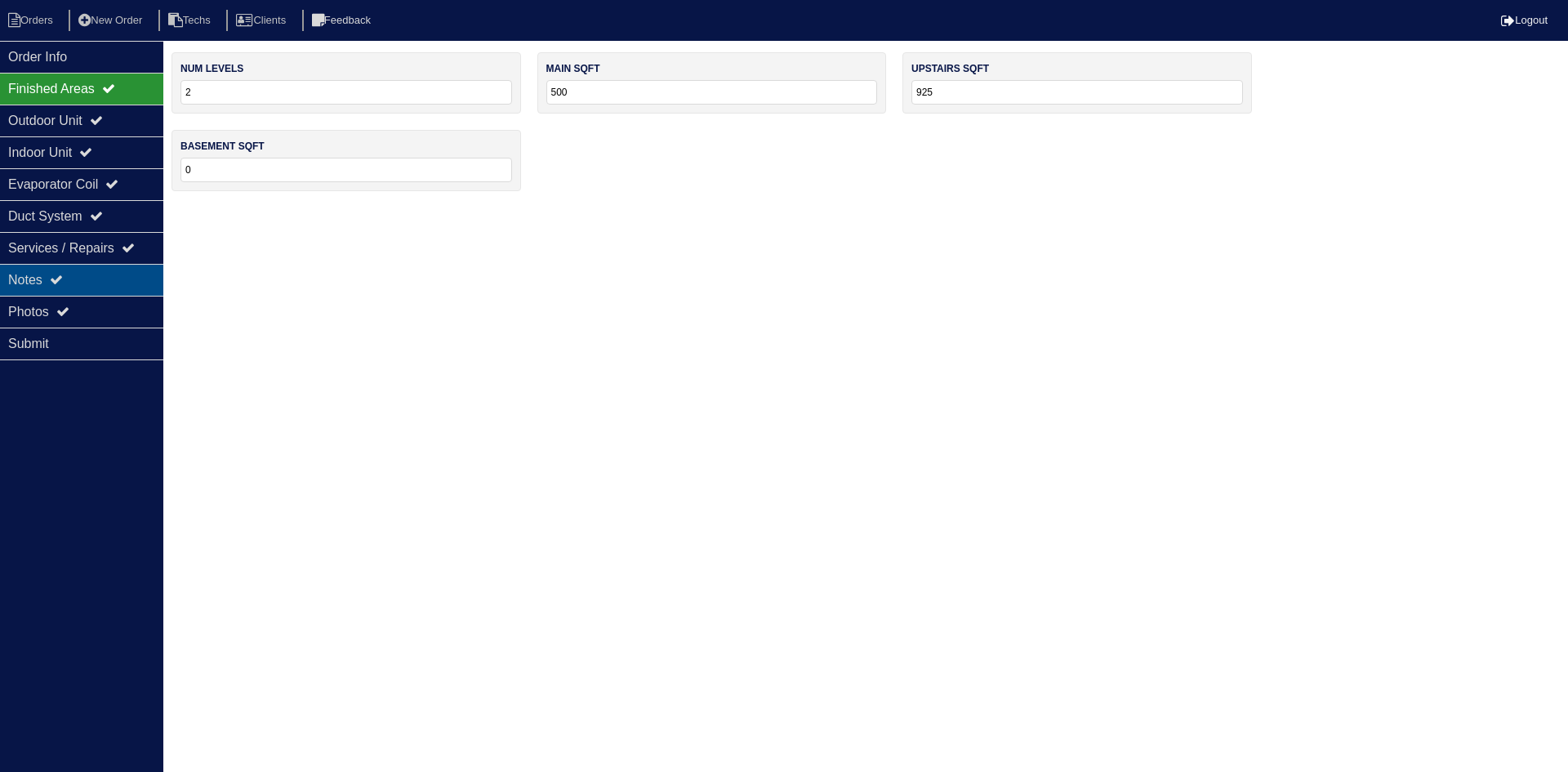
click at [88, 278] on div "Notes" at bounding box center [81, 279] width 164 height 32
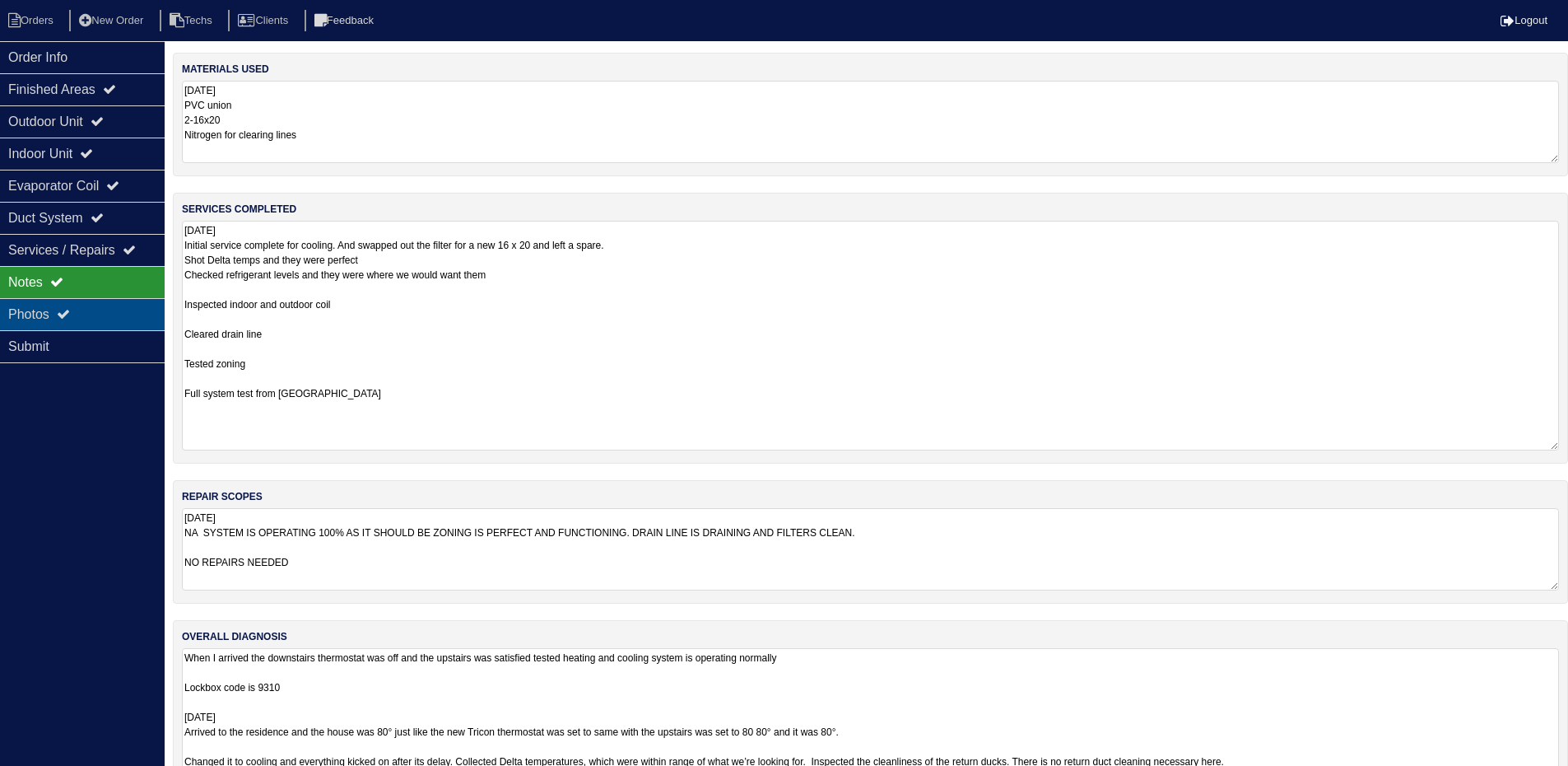
drag, startPoint x: 76, startPoint y: 308, endPoint x: 105, endPoint y: 314, distance: 29.6
click at [76, 308] on div "Photos" at bounding box center [82, 313] width 165 height 32
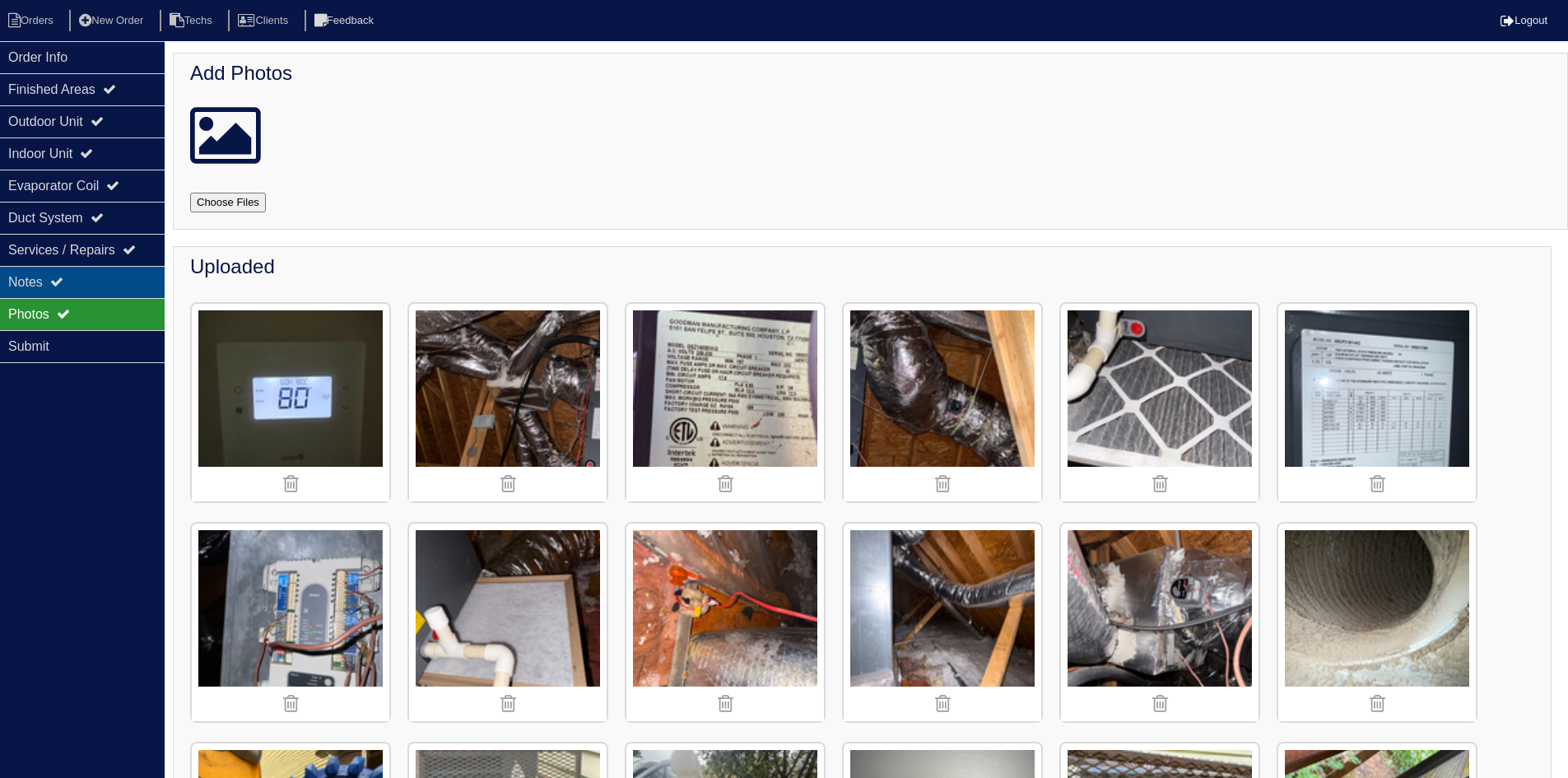
click at [79, 278] on div "Notes" at bounding box center [82, 281] width 165 height 32
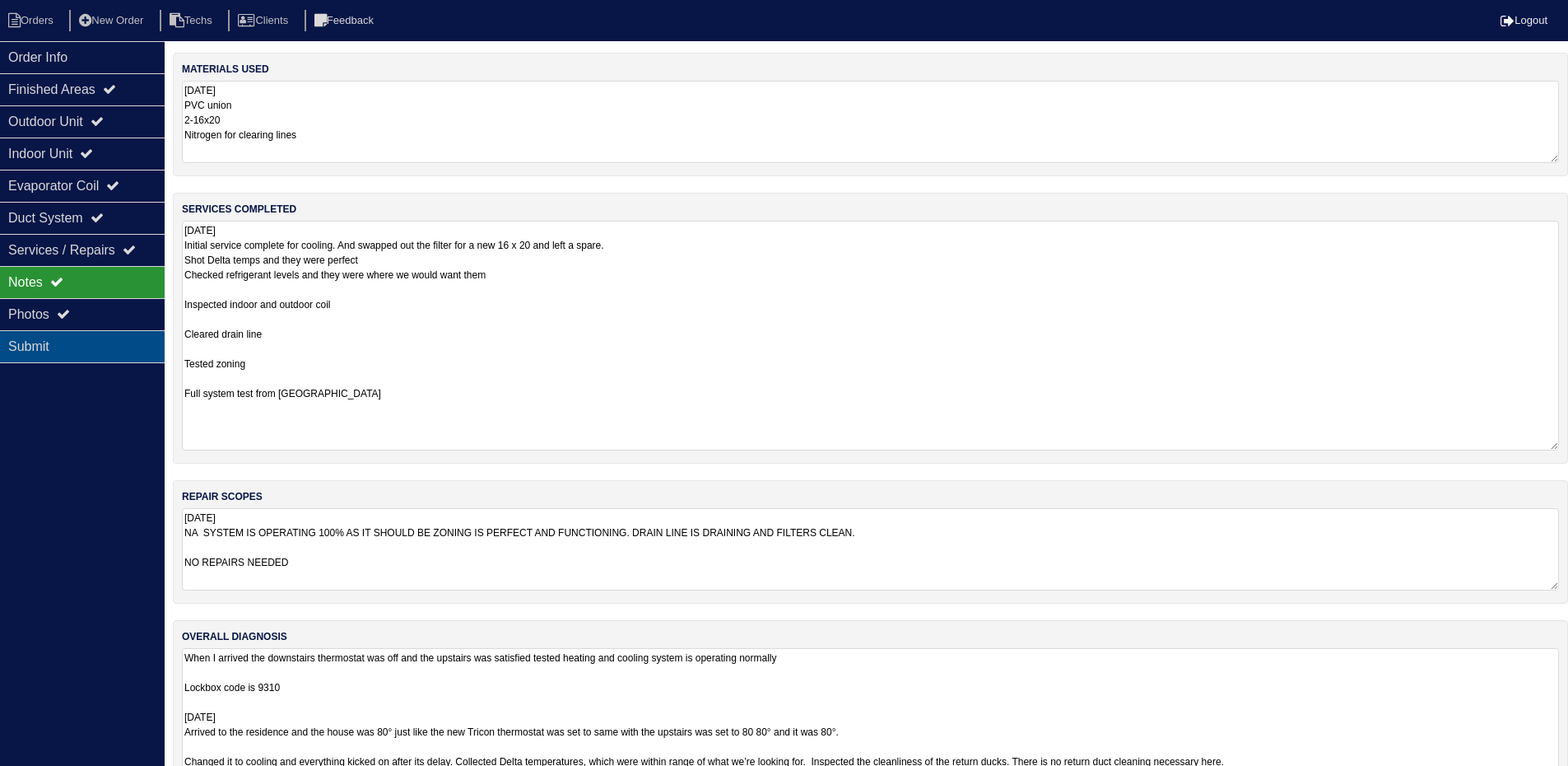
drag, startPoint x: 87, startPoint y: 320, endPoint x: 136, endPoint y: 334, distance: 51.0
click at [86, 319] on div "Photos" at bounding box center [82, 313] width 165 height 32
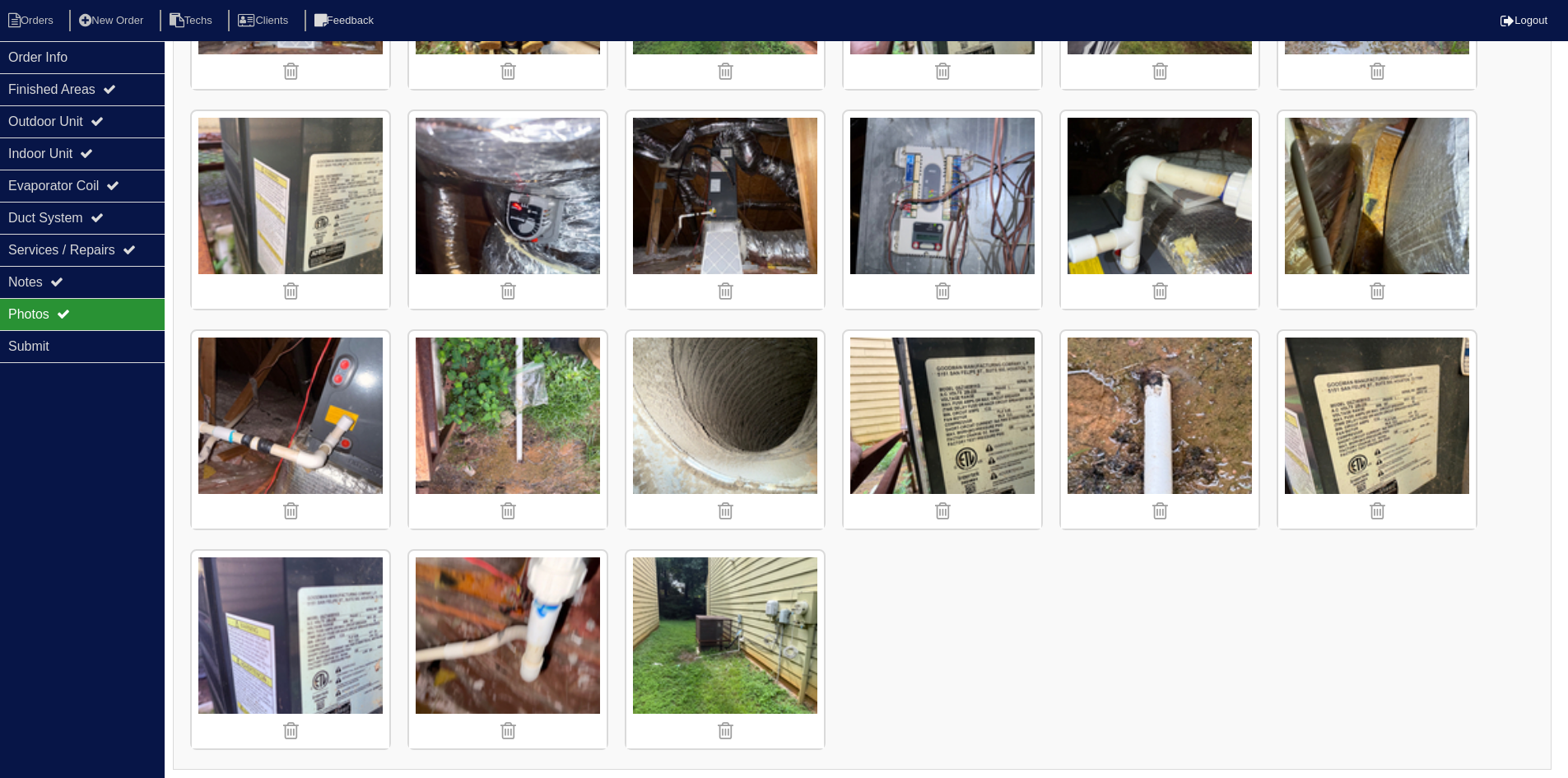
scroll to position [1512, 0]
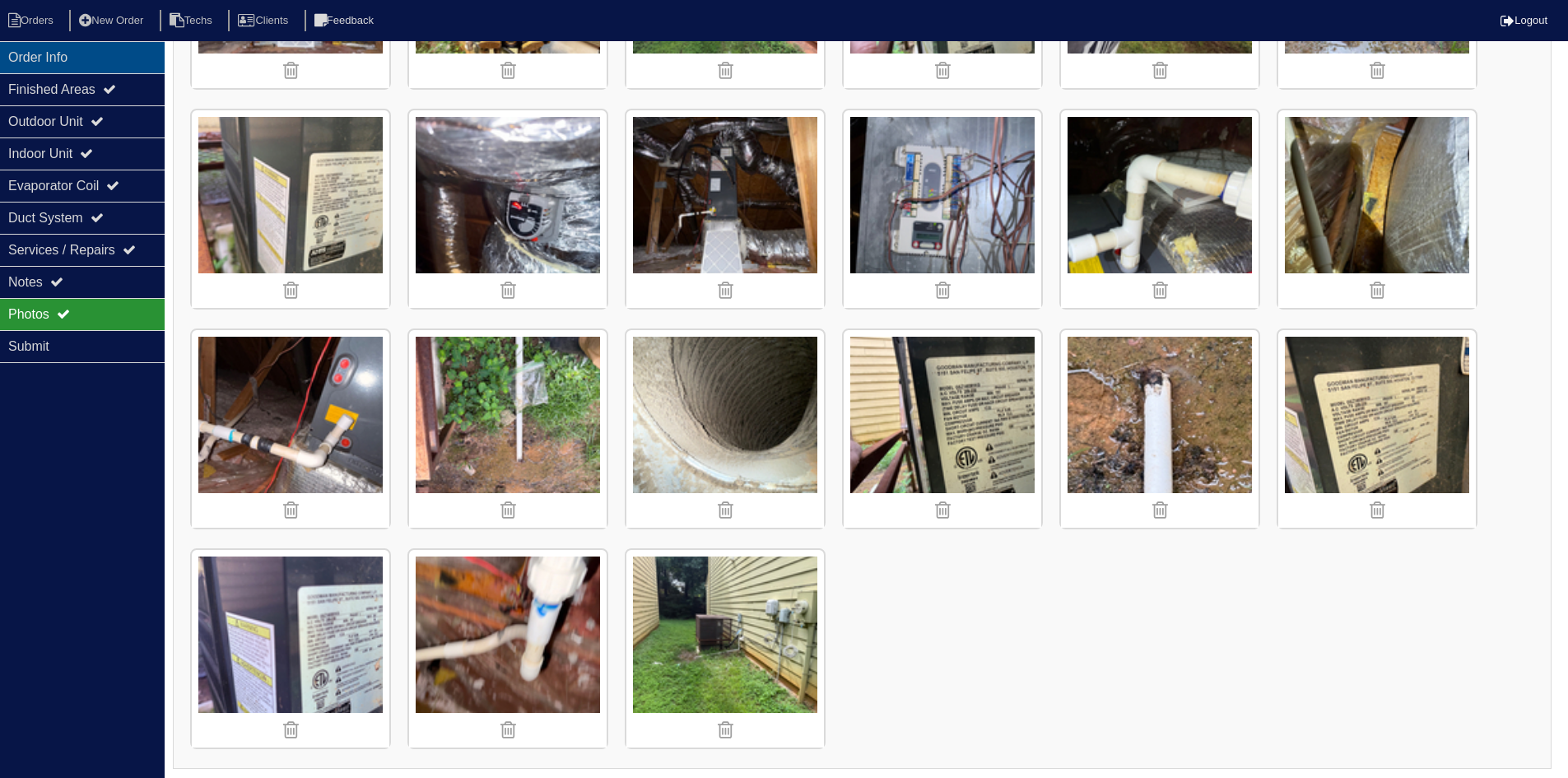
click at [99, 62] on div "Order Info" at bounding box center [82, 57] width 165 height 32
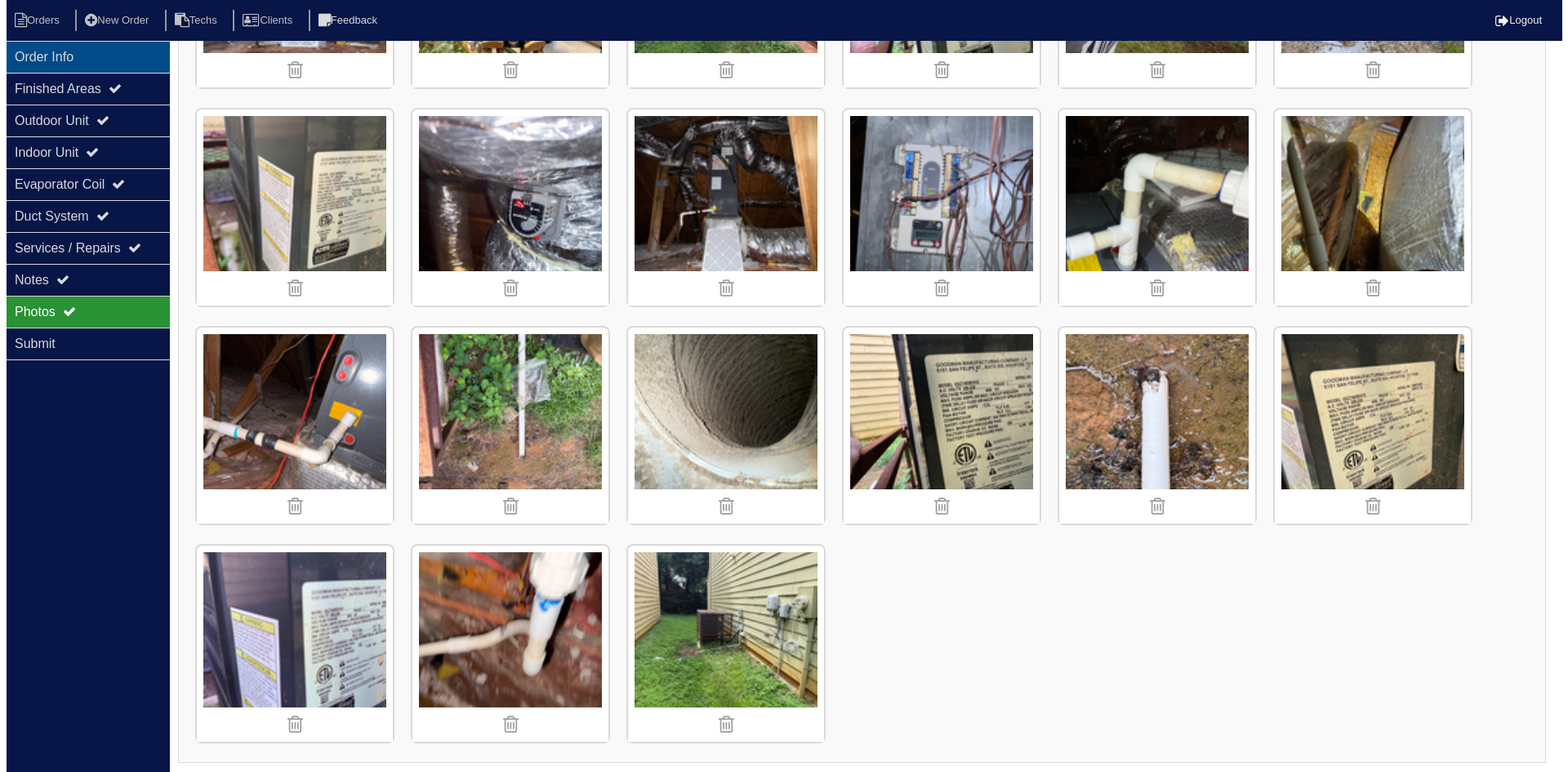
scroll to position [0, 0]
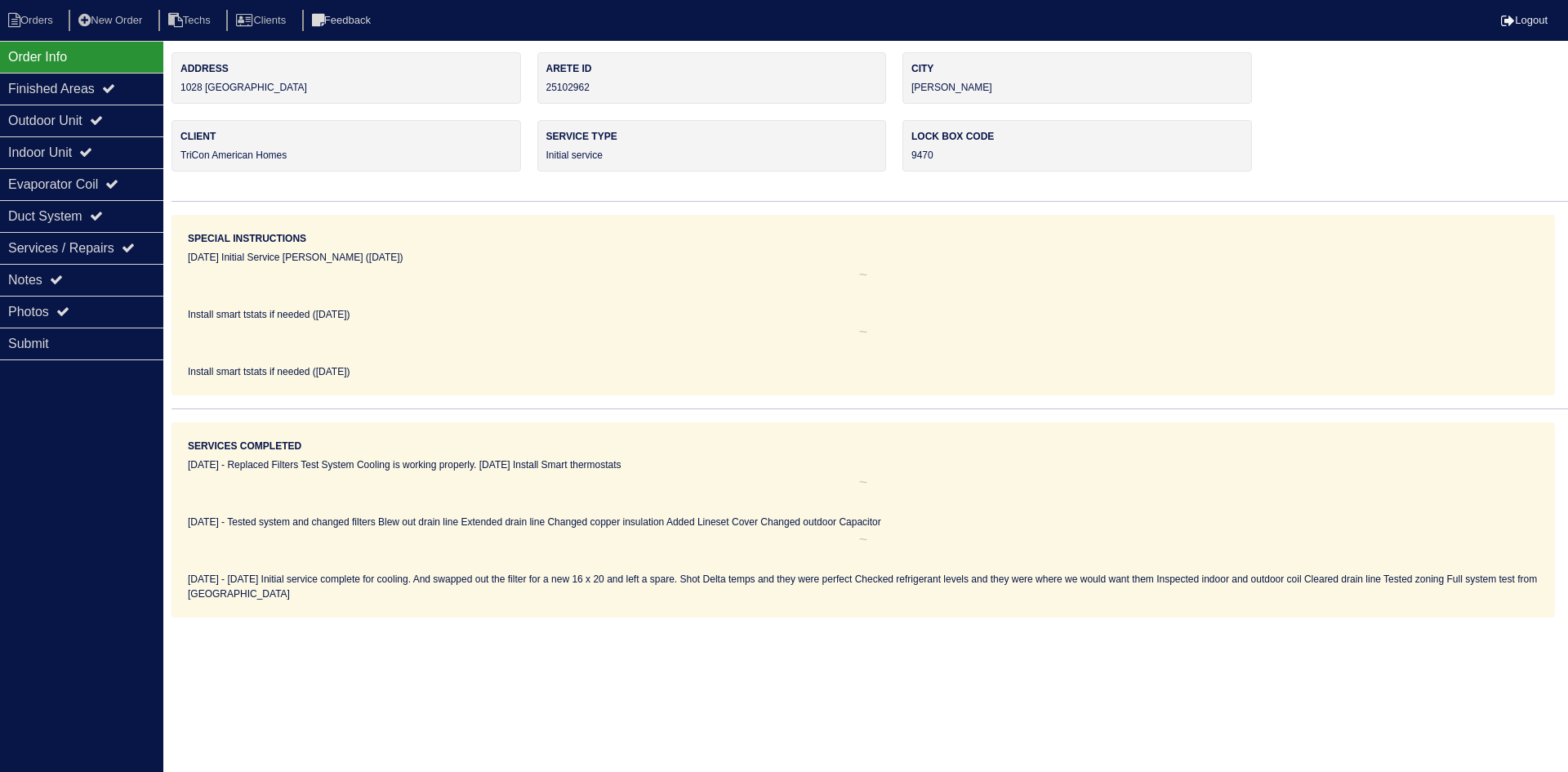
click at [44, 32] on nav "Orders New Order Techs Clients Feedback Logout" at bounding box center [784, 21] width 1568 height 41
click at [45, 20] on li "Orders" at bounding box center [33, 21] width 66 height 22
select select "15"
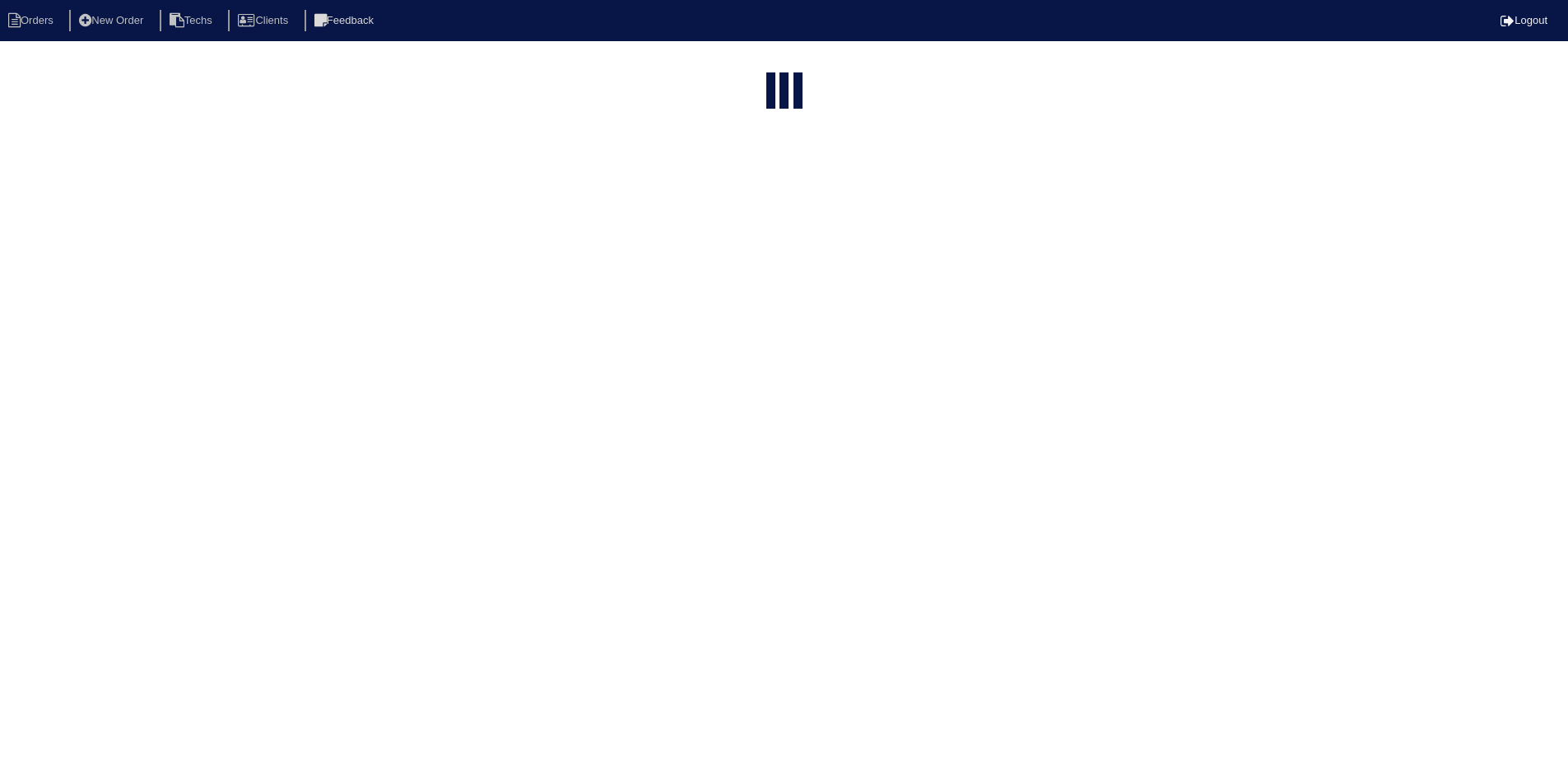
select select "field complete"
select select "need to quote"
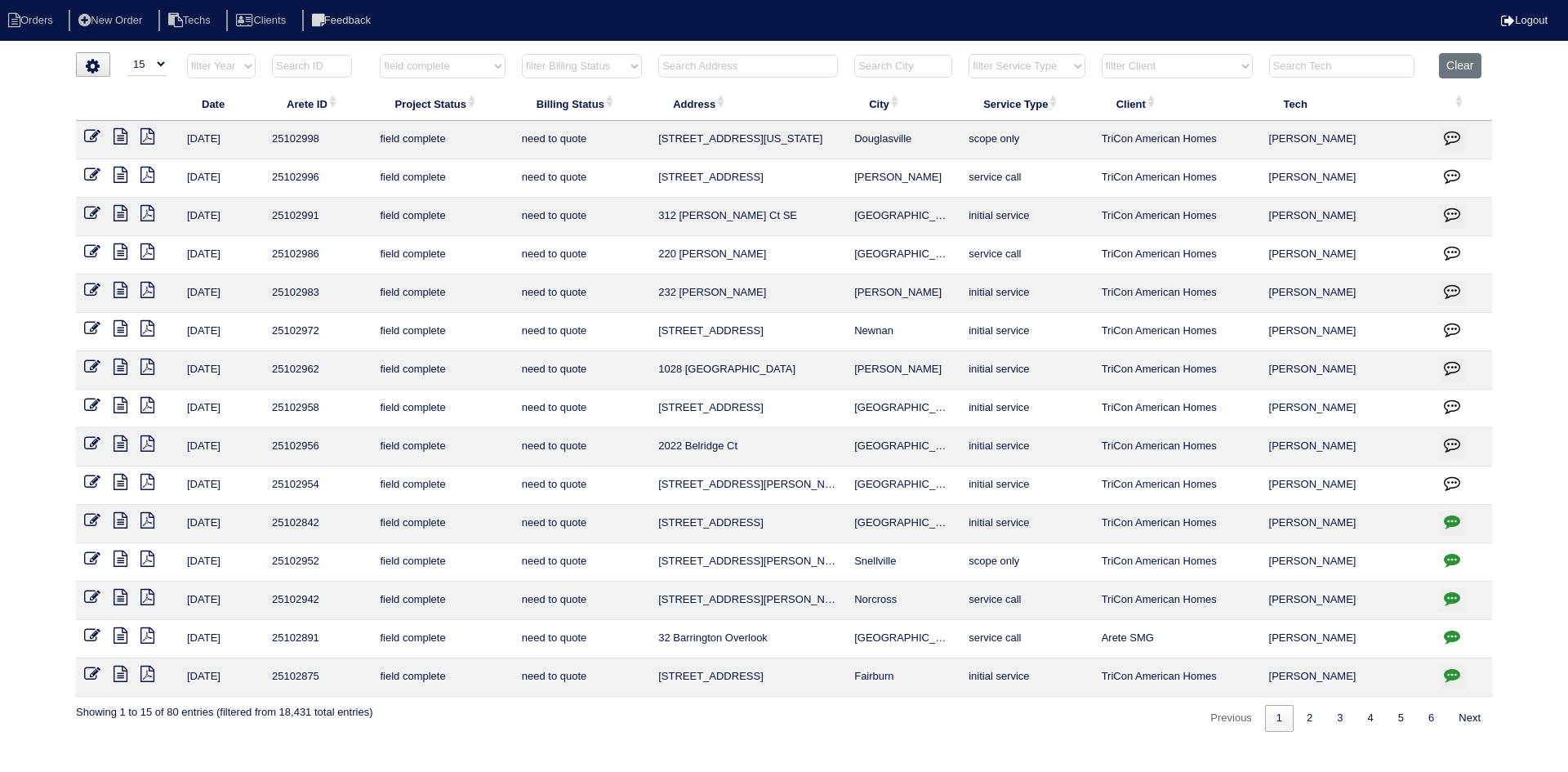
click at [118, 404] on icon at bounding box center [121, 404] width 14 height 16
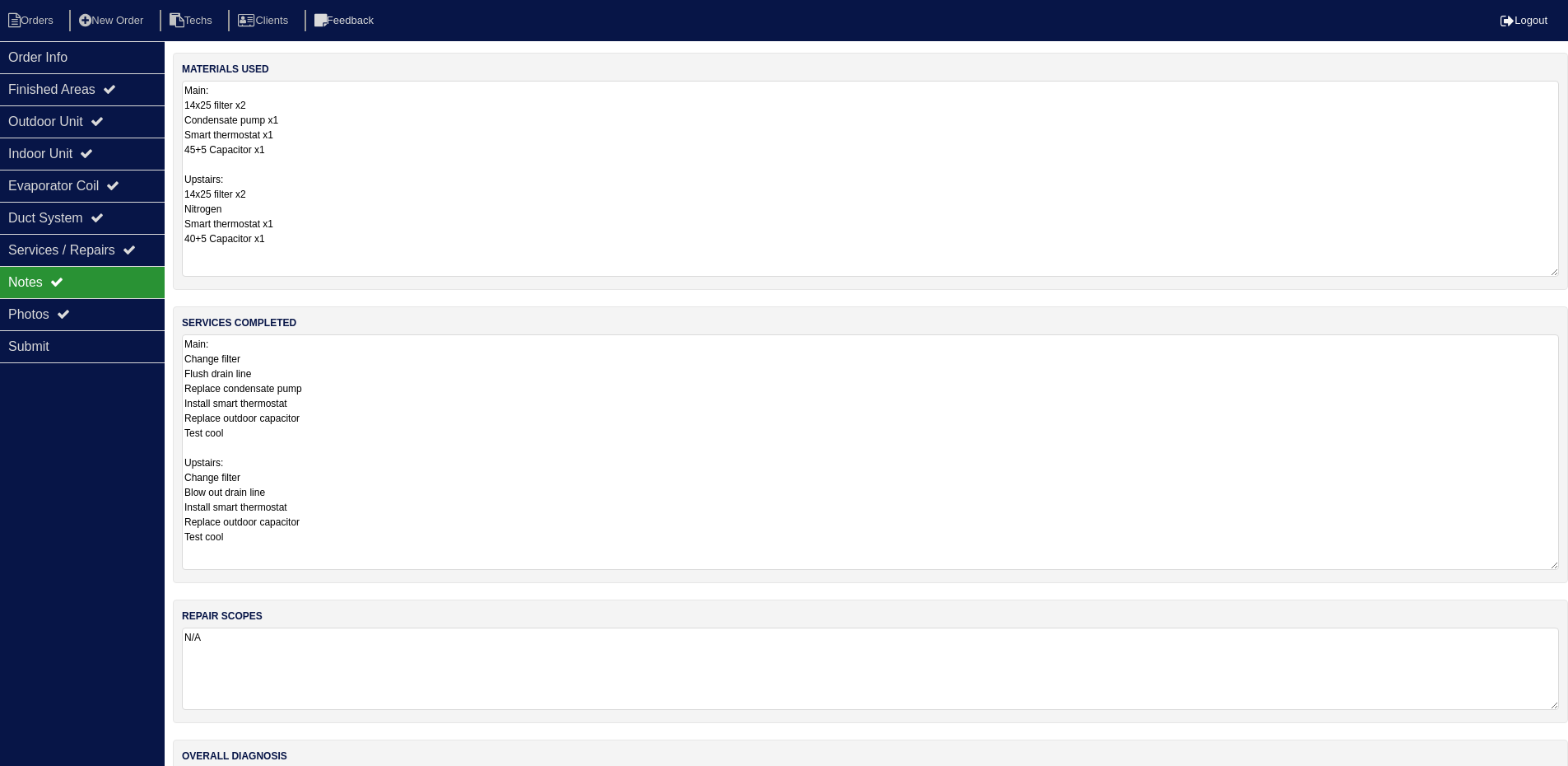
click at [1150, 674] on textarea "N/A" at bounding box center [870, 668] width 1377 height 82
click at [104, 123] on icon at bounding box center [97, 121] width 13 height 13
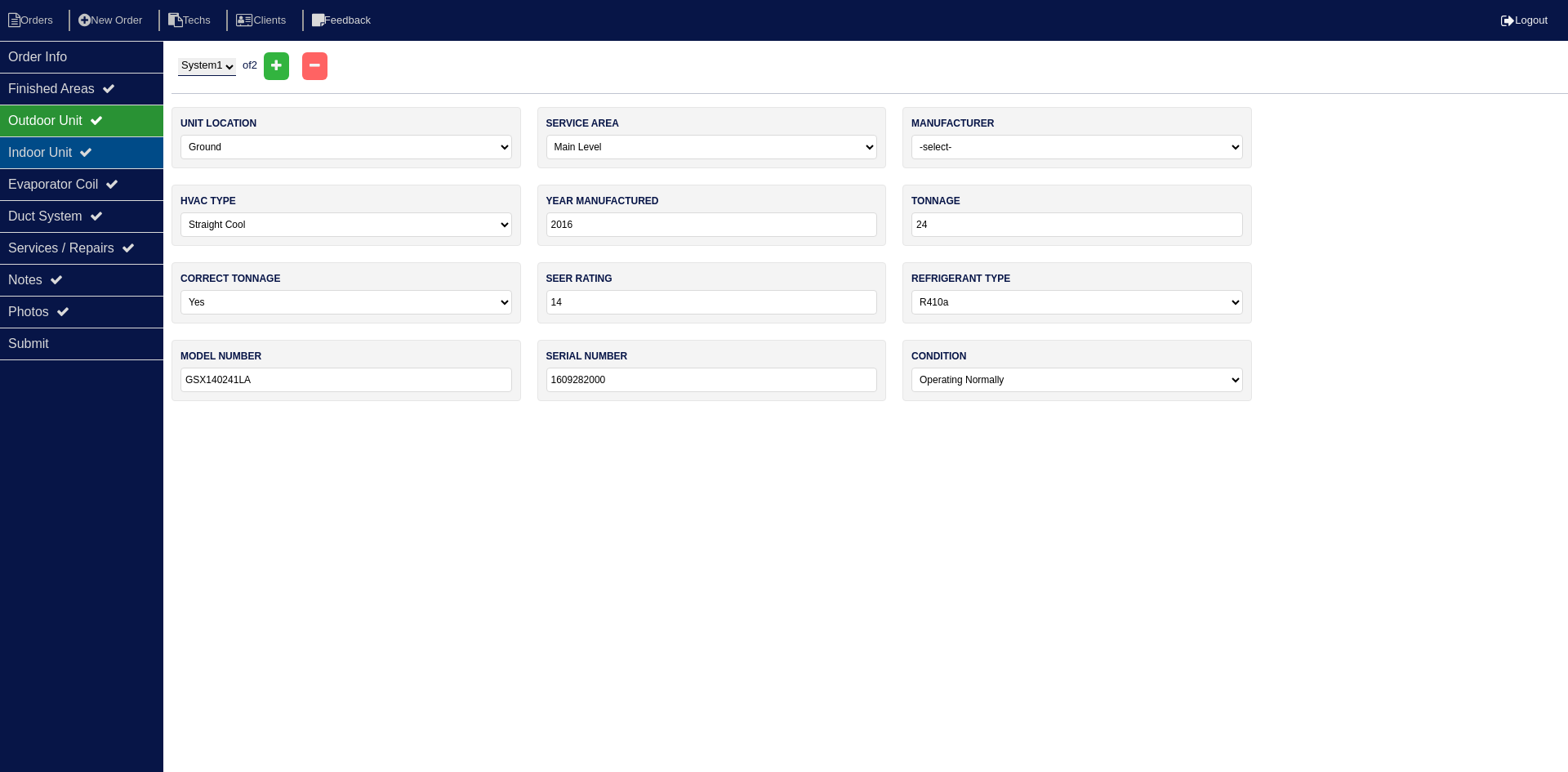
click at [128, 150] on div "Indoor Unit" at bounding box center [81, 152] width 164 height 32
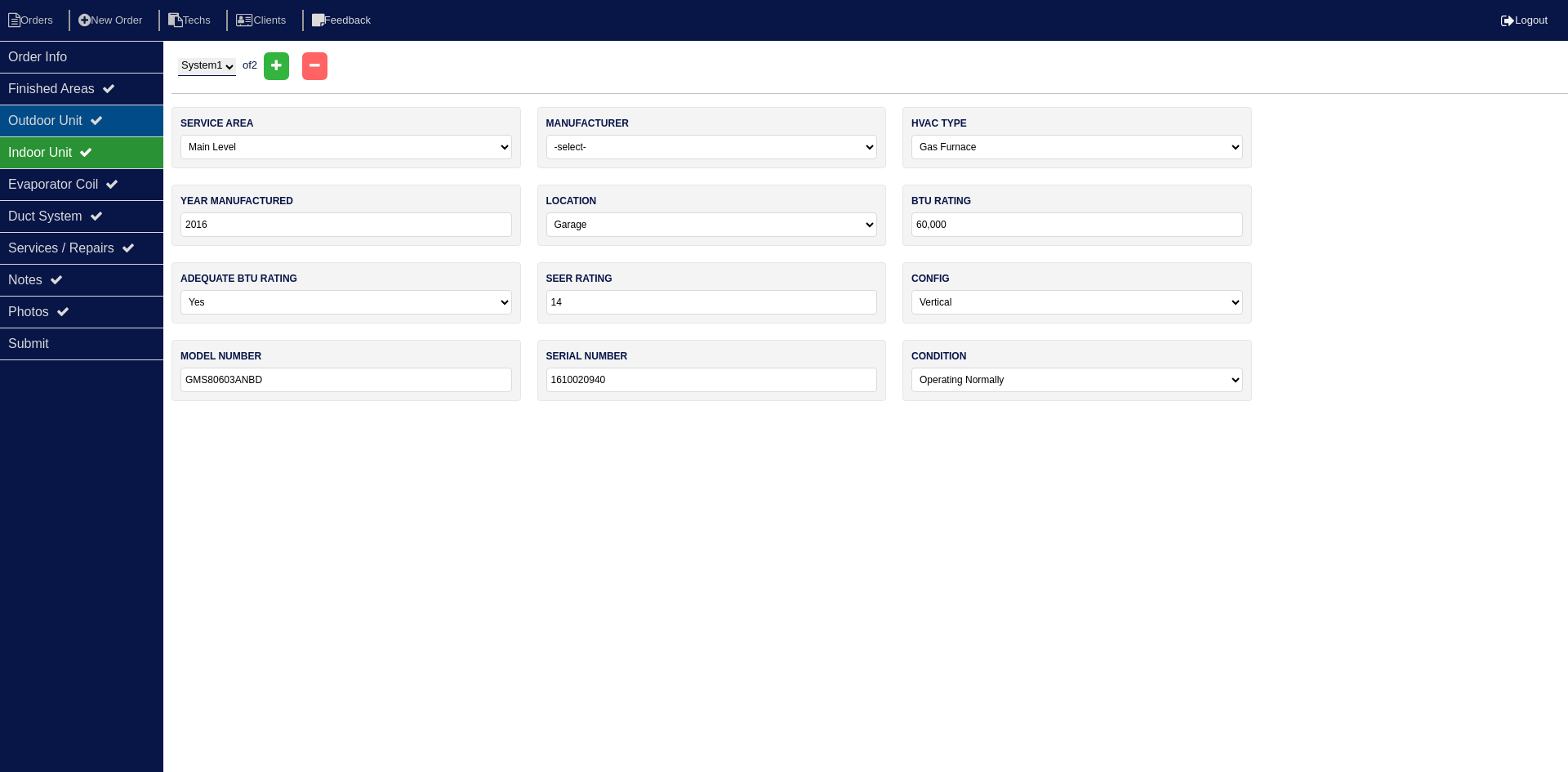
click at [103, 117] on icon at bounding box center [96, 120] width 13 height 13
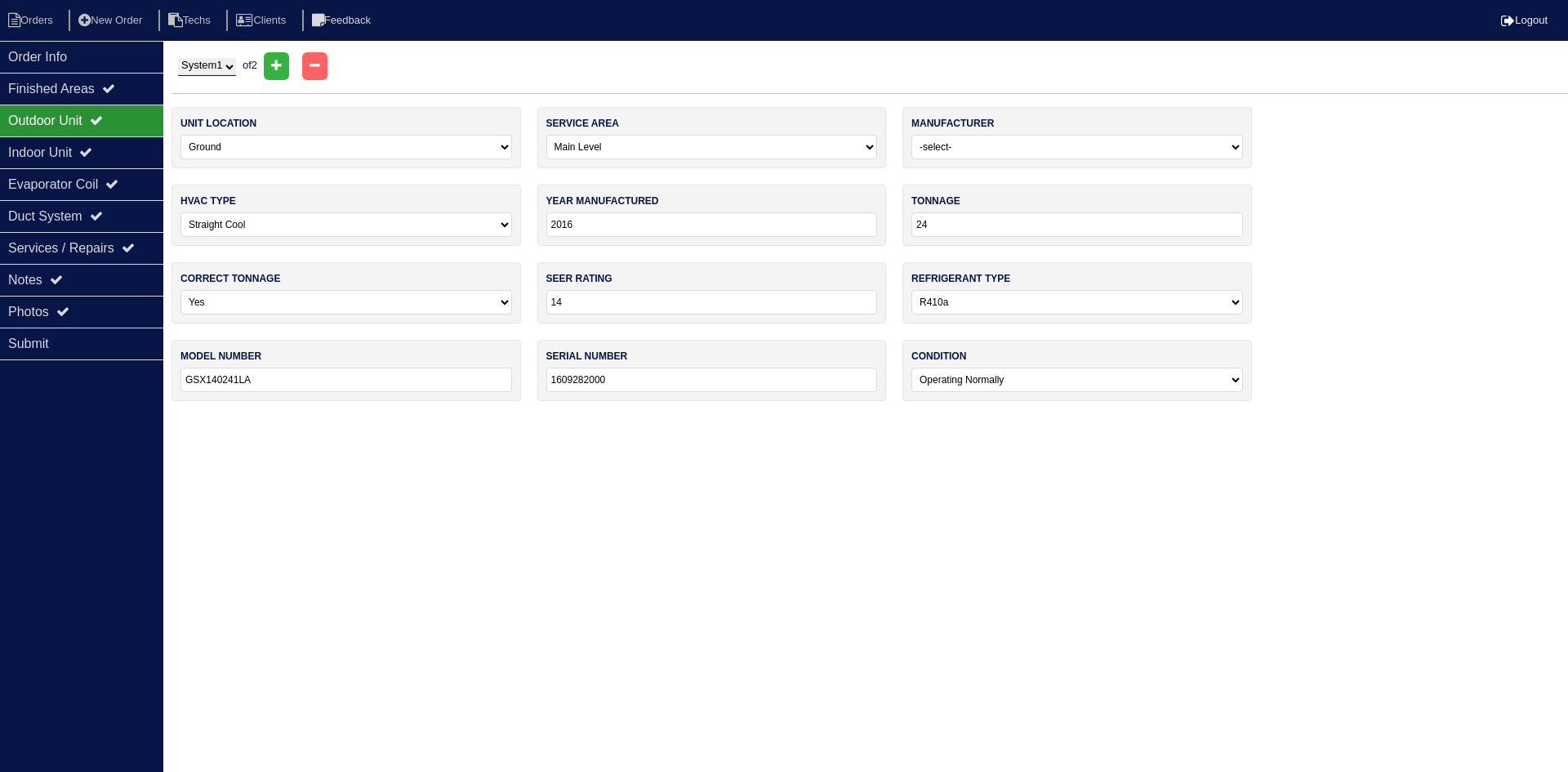
click at [229, 68] on select "System 1 System 2" at bounding box center [207, 67] width 58 height 18
select select "2"
click at [178, 58] on select "System 1 System 2" at bounding box center [207, 67] width 58 height 18
select select "1"
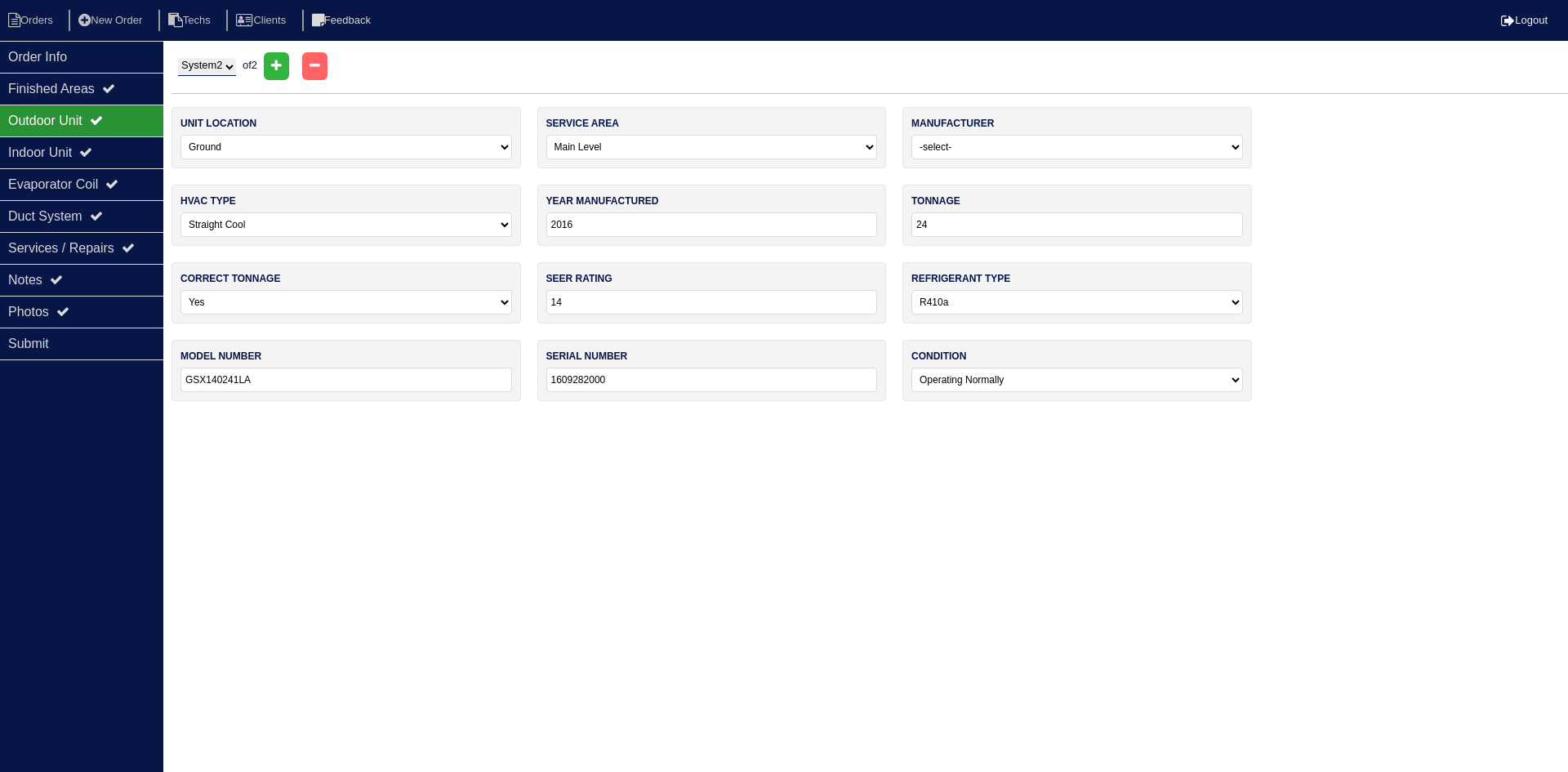
select select "0"
select select "1"
click at [109, 142] on div "Indoor Unit" at bounding box center [81, 152] width 164 height 32
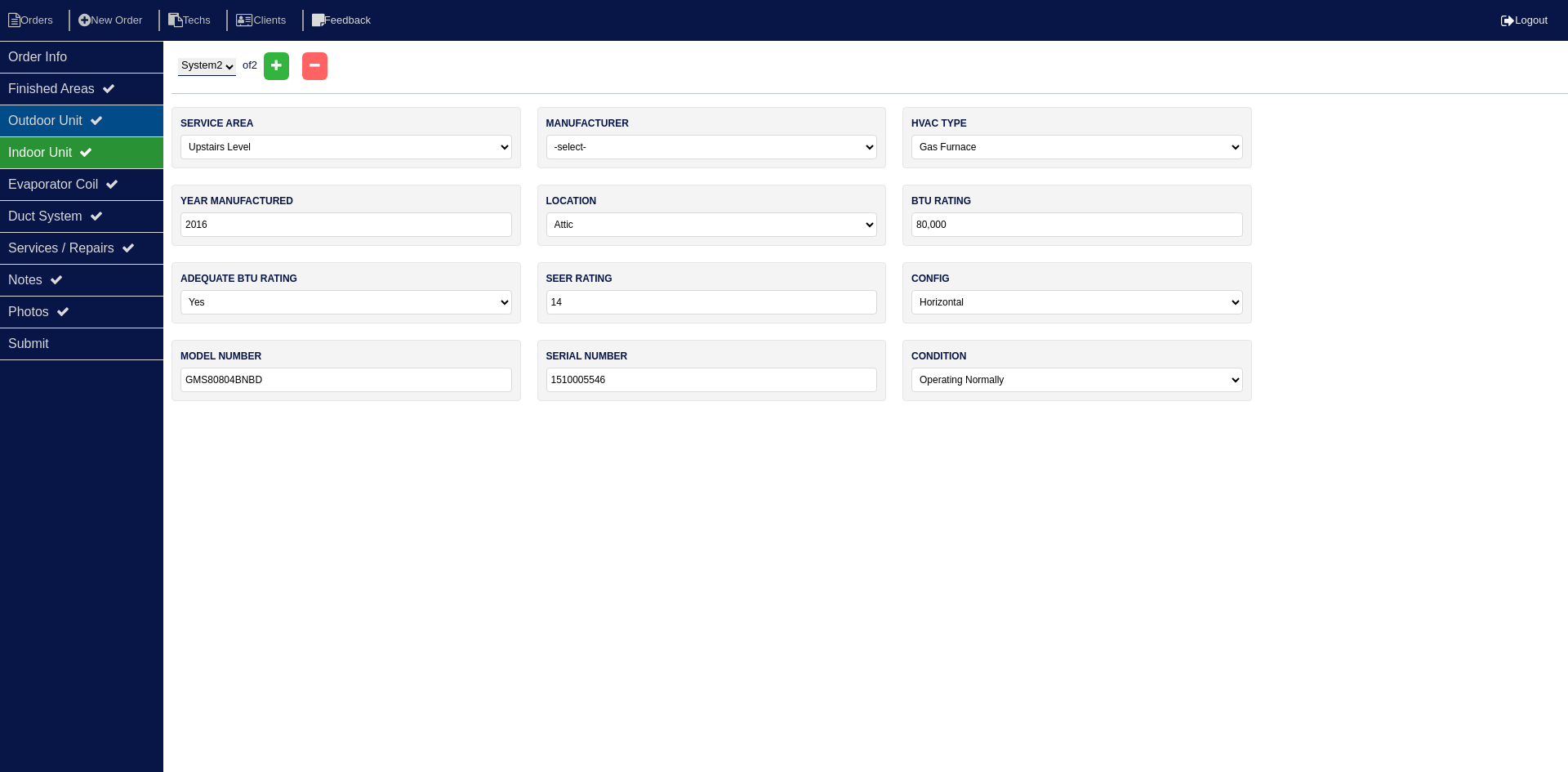
click at [103, 125] on icon at bounding box center [96, 120] width 13 height 13
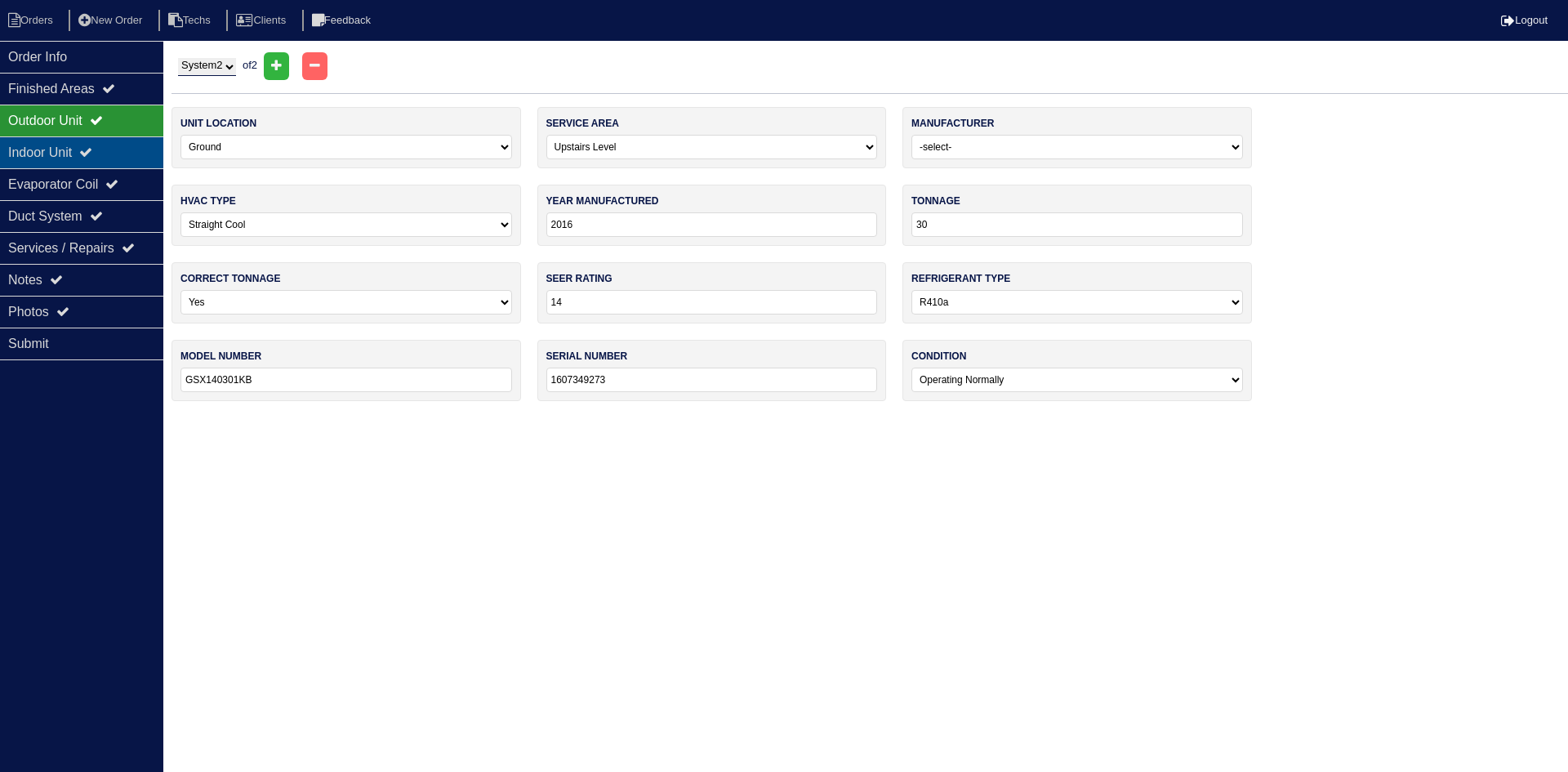
click at [108, 145] on div "Indoor Unit" at bounding box center [81, 152] width 164 height 32
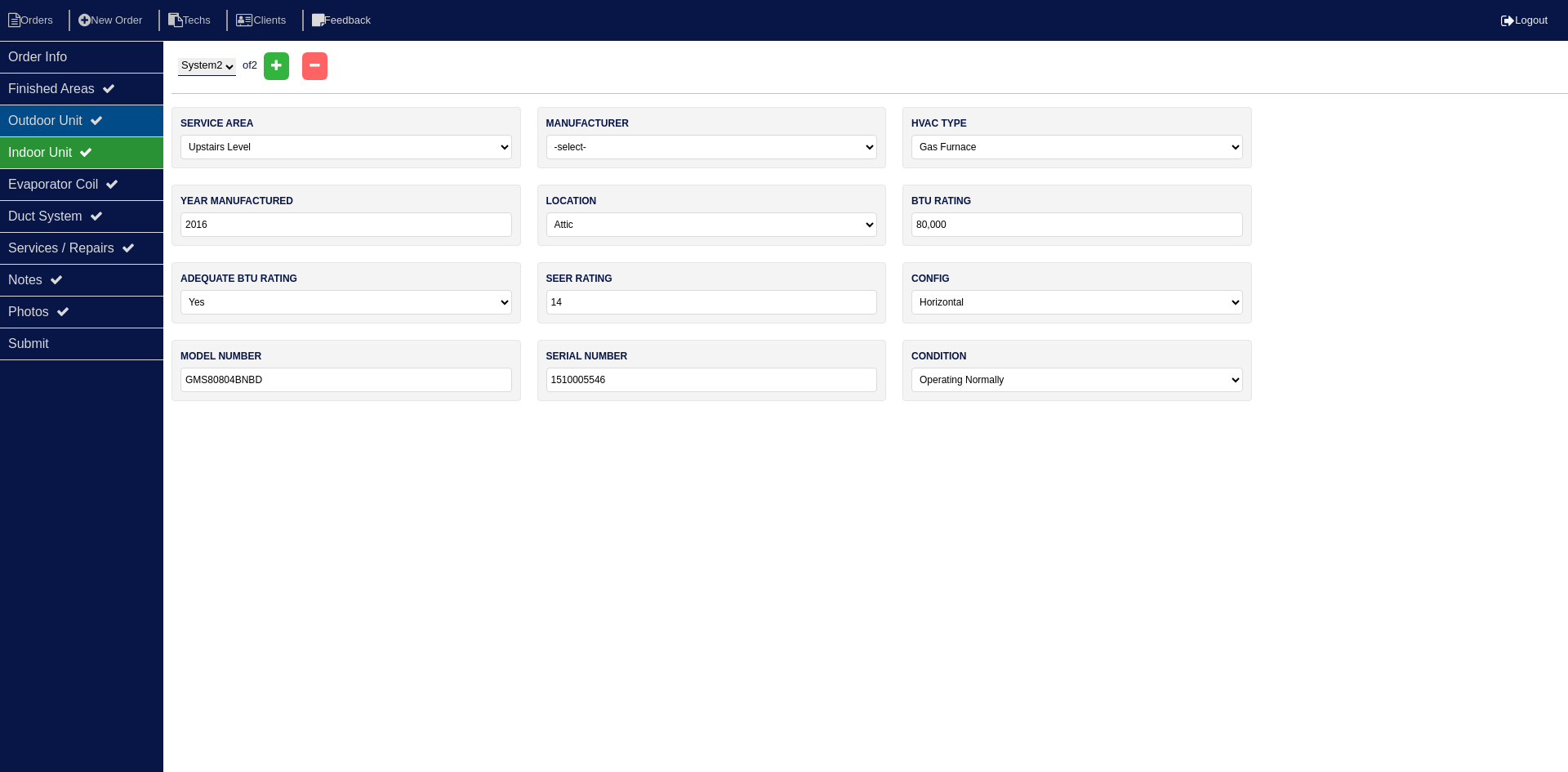
click at [109, 128] on div "Outdoor Unit" at bounding box center [81, 120] width 164 height 32
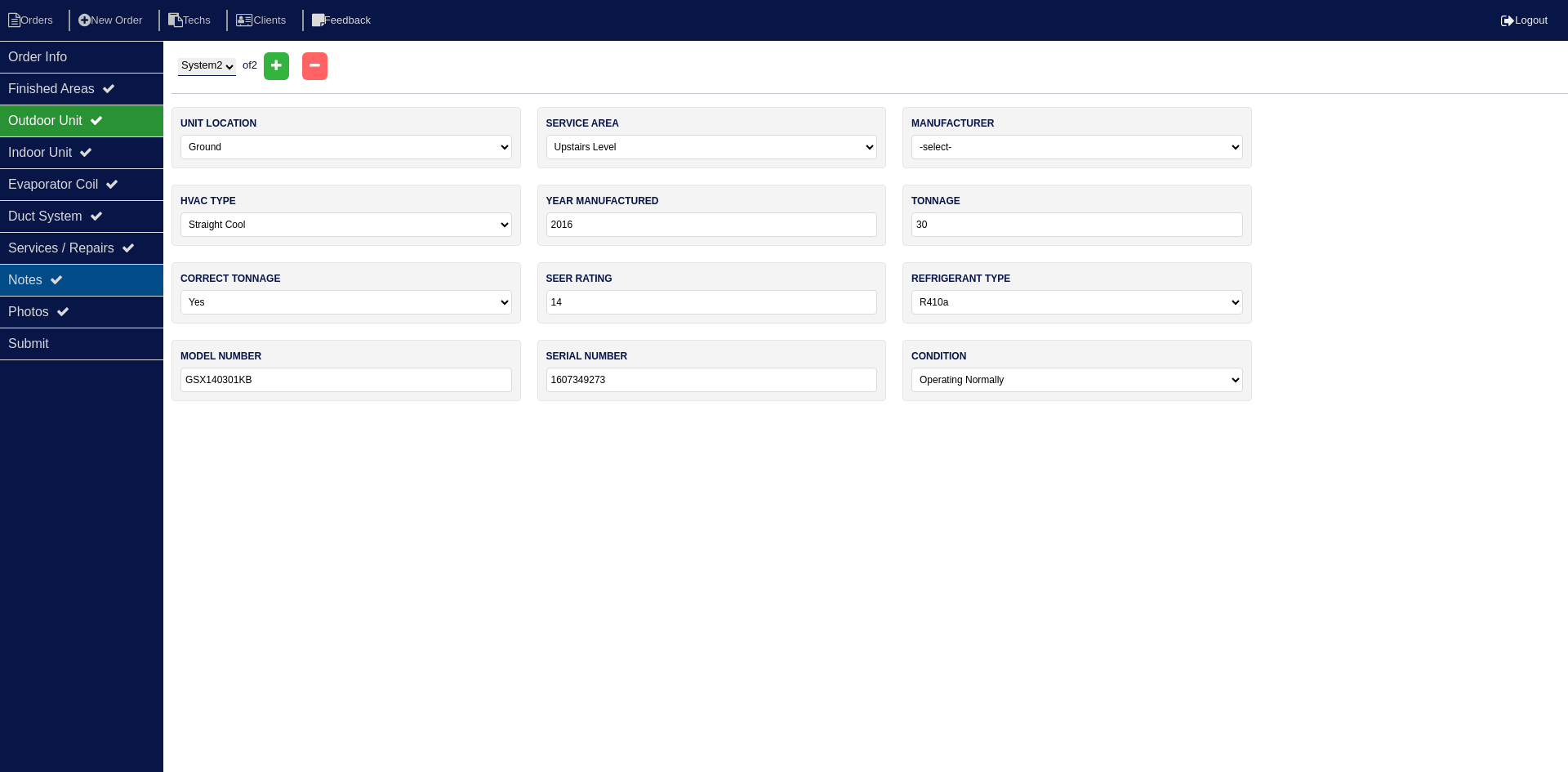
click at [51, 286] on div "Notes" at bounding box center [81, 279] width 164 height 32
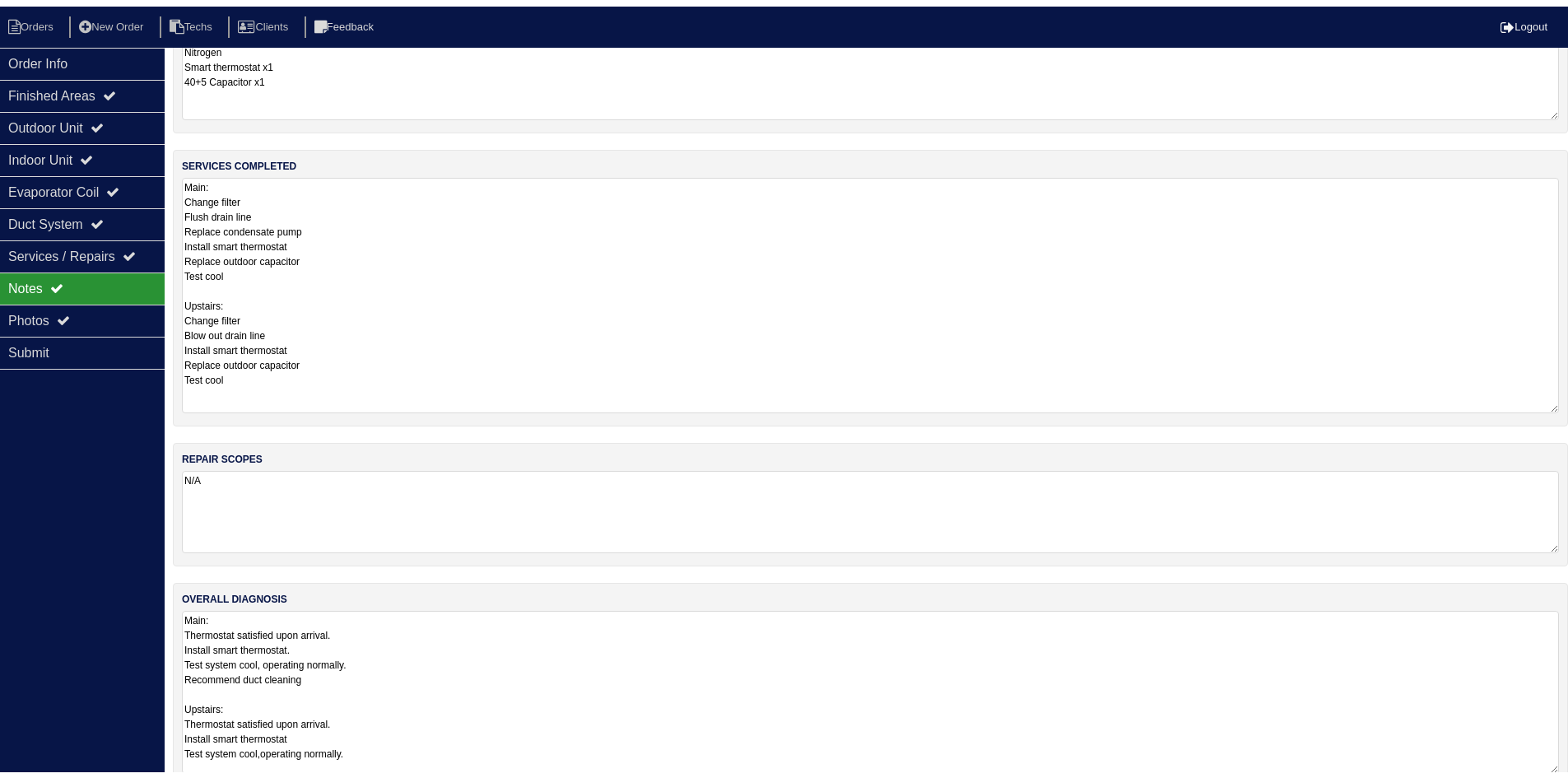
scroll to position [194, 0]
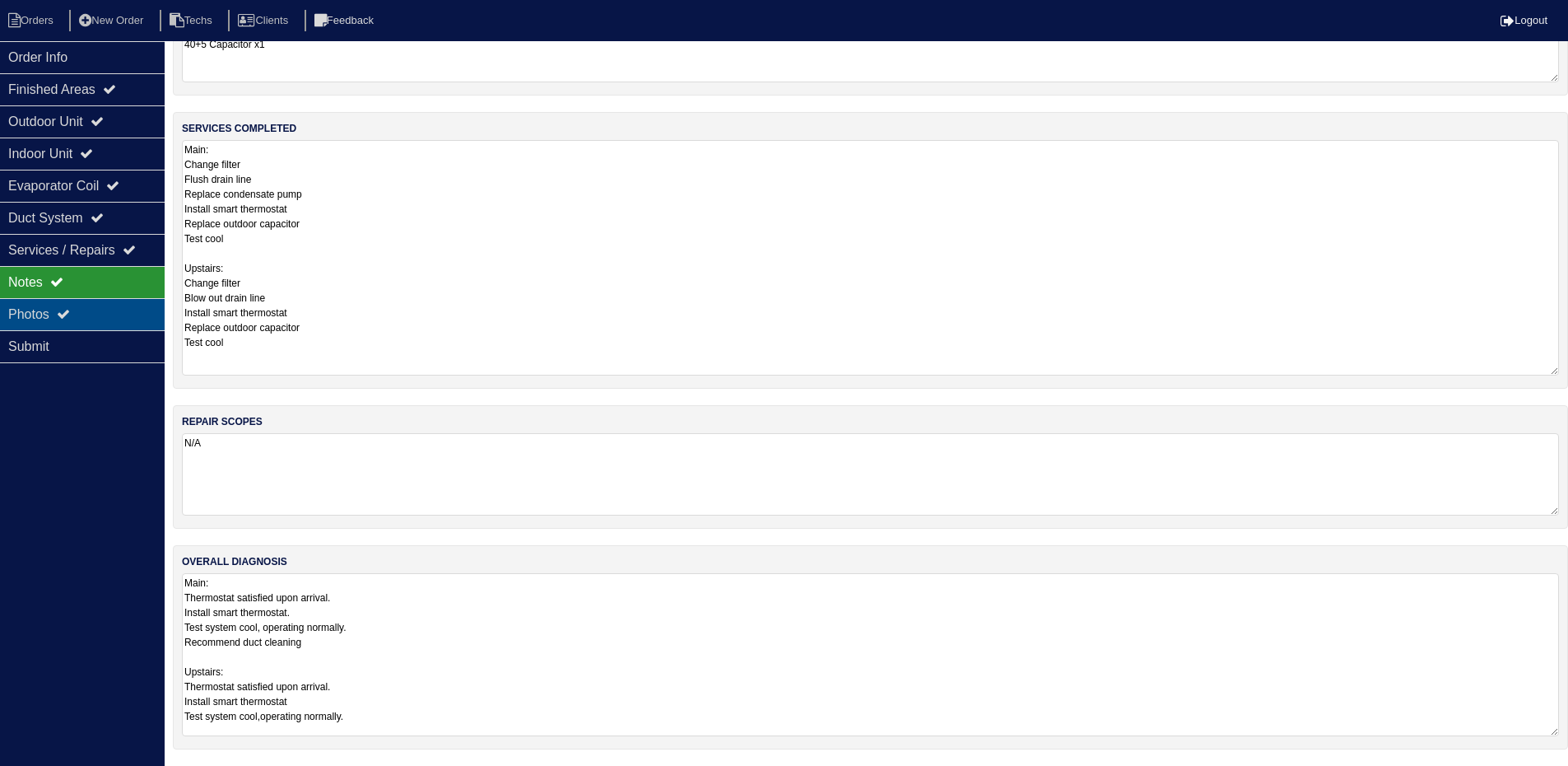
click at [98, 321] on div "Photos" at bounding box center [82, 313] width 165 height 32
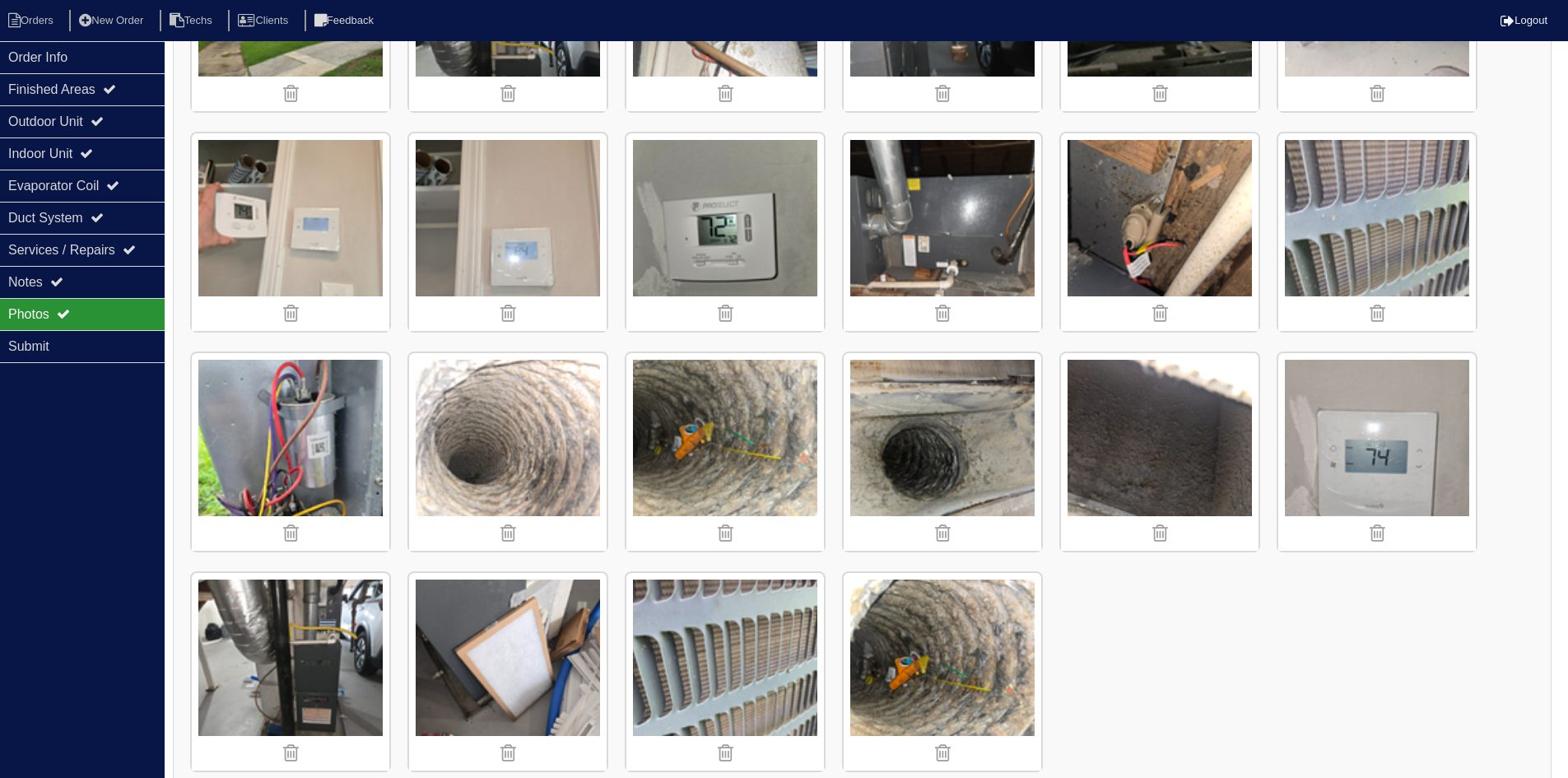
scroll to position [2607, 0]
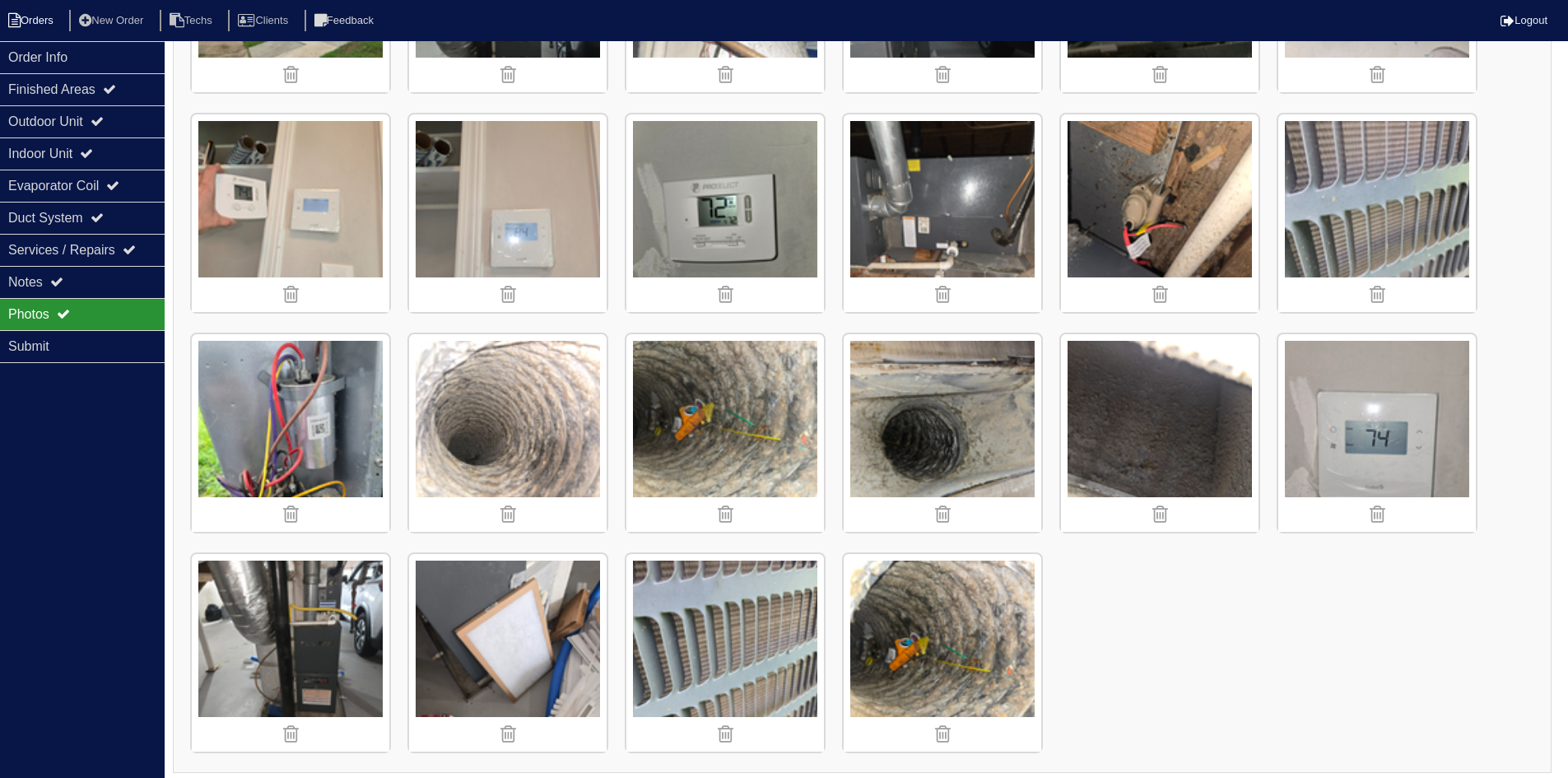
click at [39, 23] on li "Orders" at bounding box center [33, 21] width 66 height 22
select select "15"
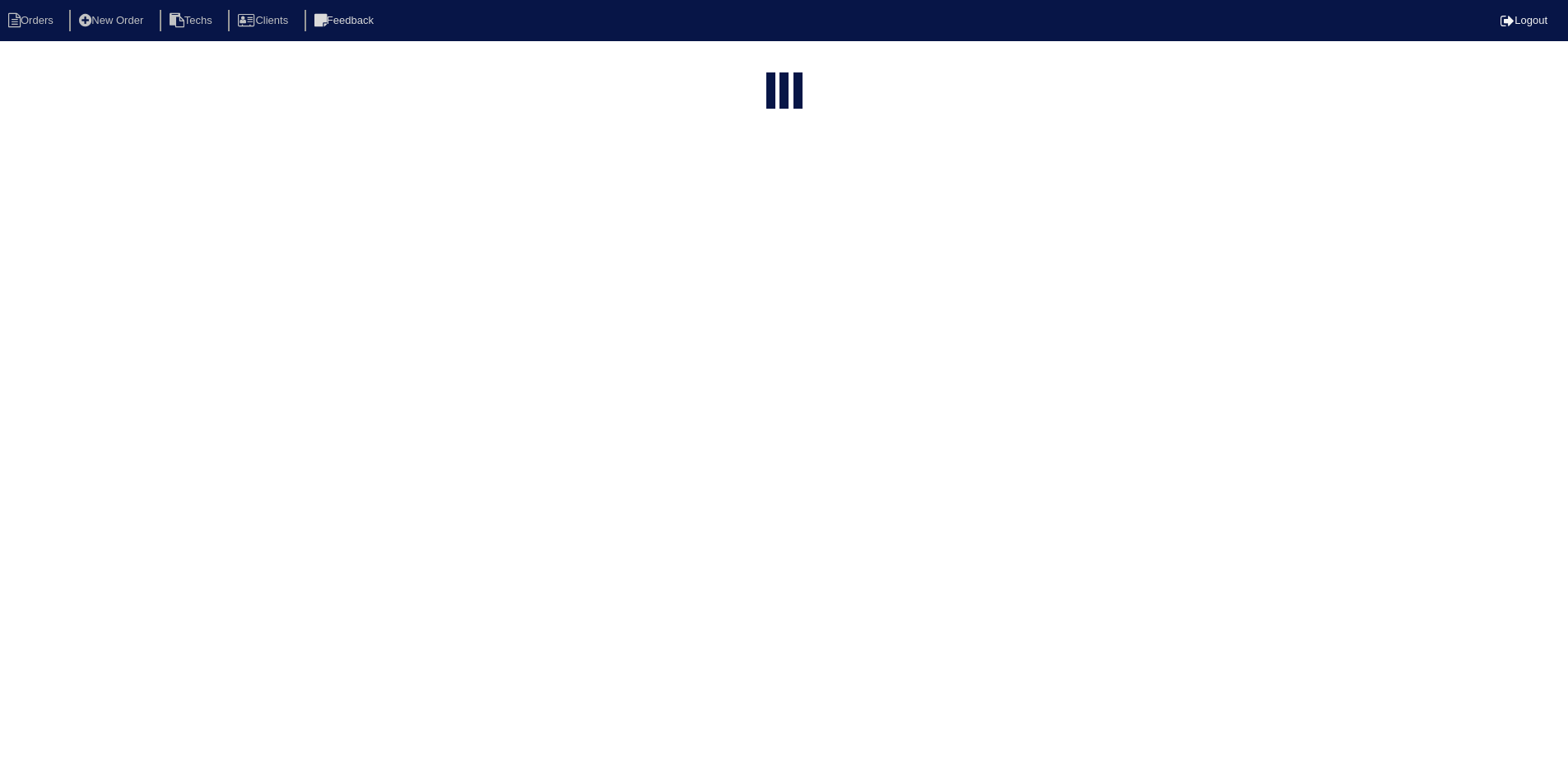
select select "field complete"
select select "need to quote"
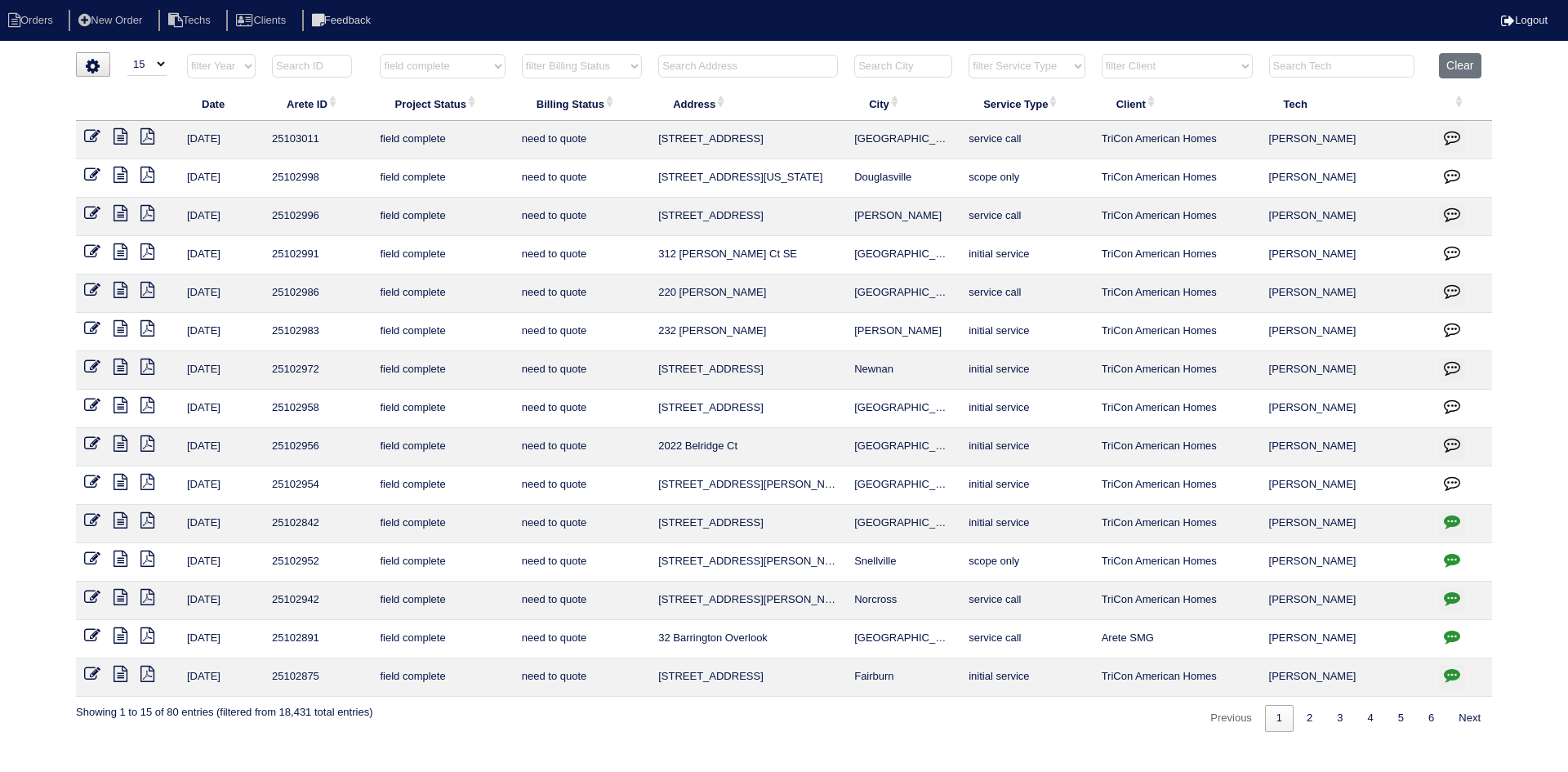
click at [123, 359] on icon at bounding box center [121, 367] width 14 height 16
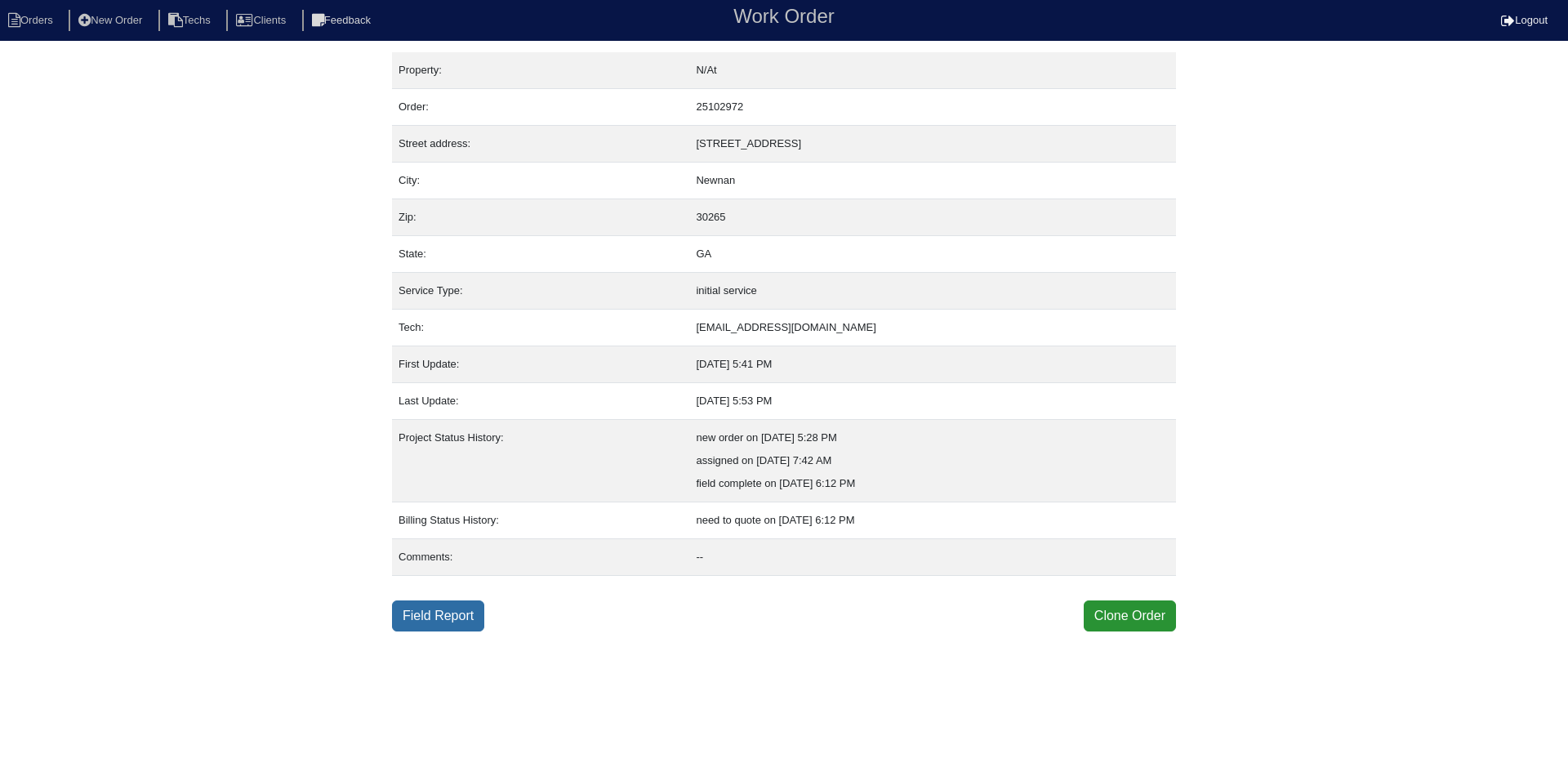
click at [446, 610] on link "Field Report" at bounding box center [439, 616] width 93 height 31
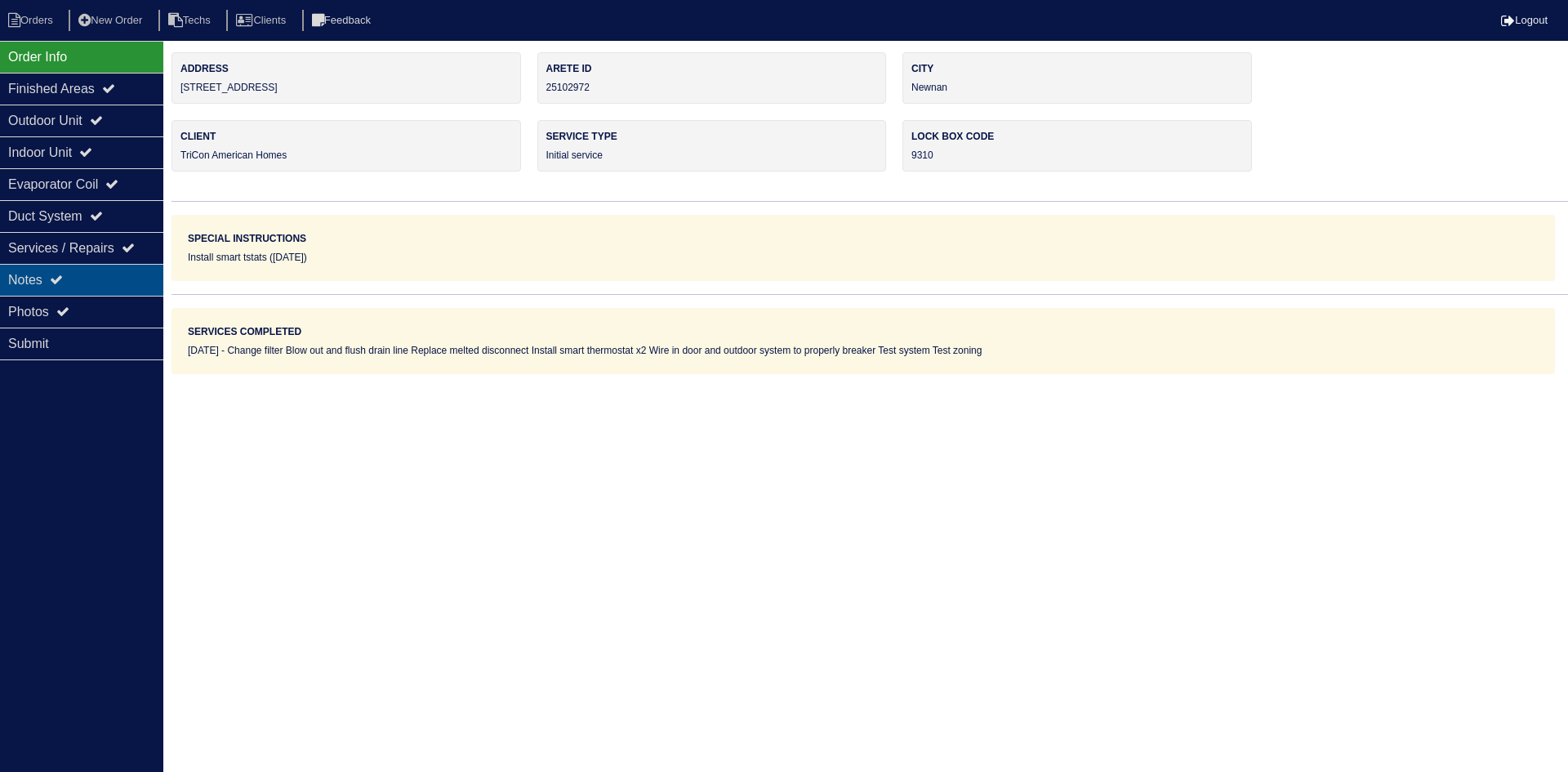
click at [124, 274] on div "Notes" at bounding box center [81, 279] width 164 height 32
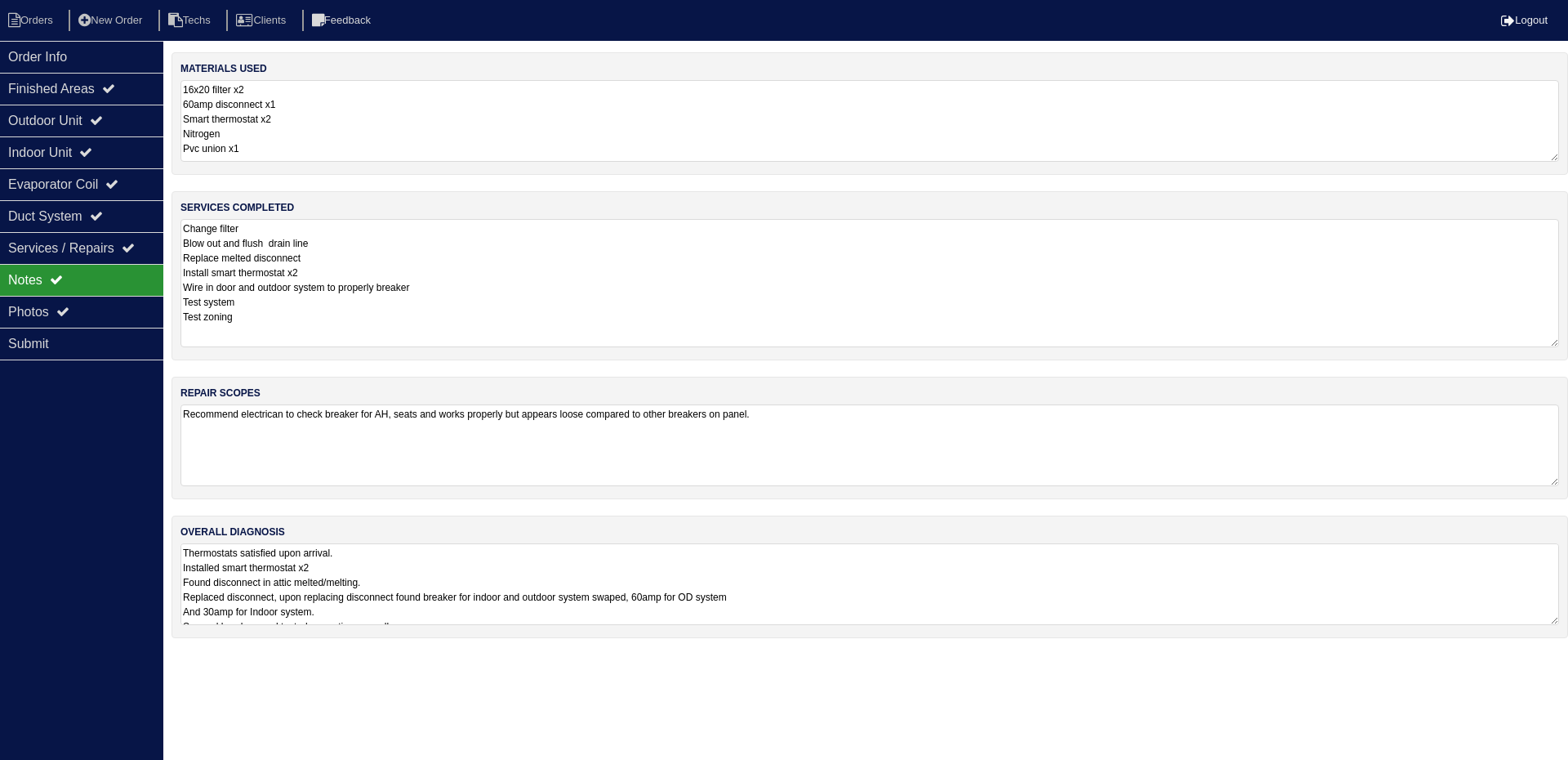
drag, startPoint x: 1552, startPoint y: 290, endPoint x: 1546, endPoint y: 338, distance: 48.4
click at [1546, 338] on textarea "Change filter Blow out and flush drain line Replace melted disconnect Install s…" at bounding box center [870, 283] width 1379 height 129
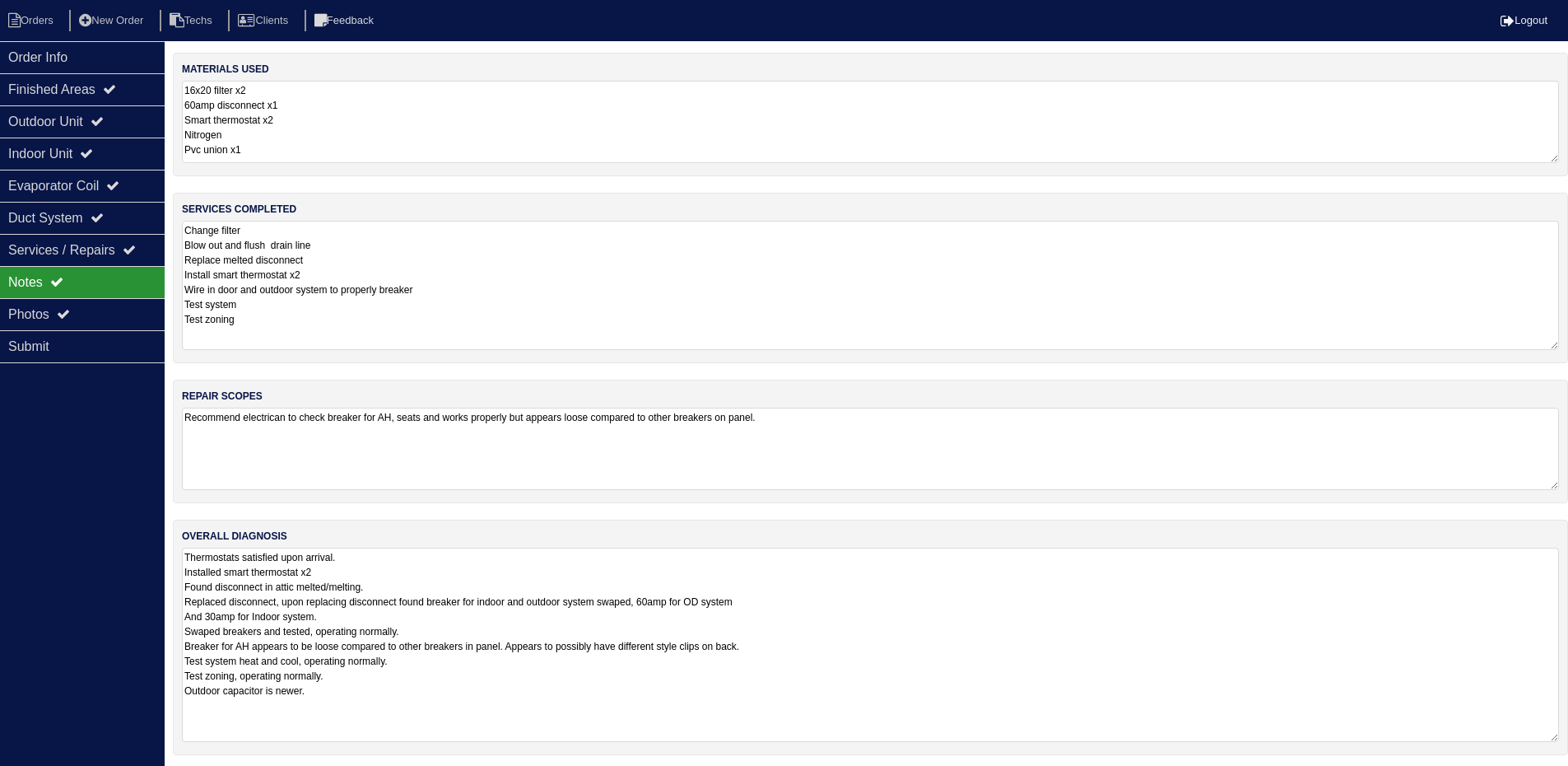
drag, startPoint x: 1567, startPoint y: 626, endPoint x: 1155, endPoint y: 609, distance: 412.4
click at [1554, 738] on textarea "Thermostats satisfied upon arrival. Installed smart thermostat x2 Found disconn…" at bounding box center [870, 644] width 1377 height 194
click at [92, 117] on div "Outdoor Unit" at bounding box center [82, 121] width 165 height 32
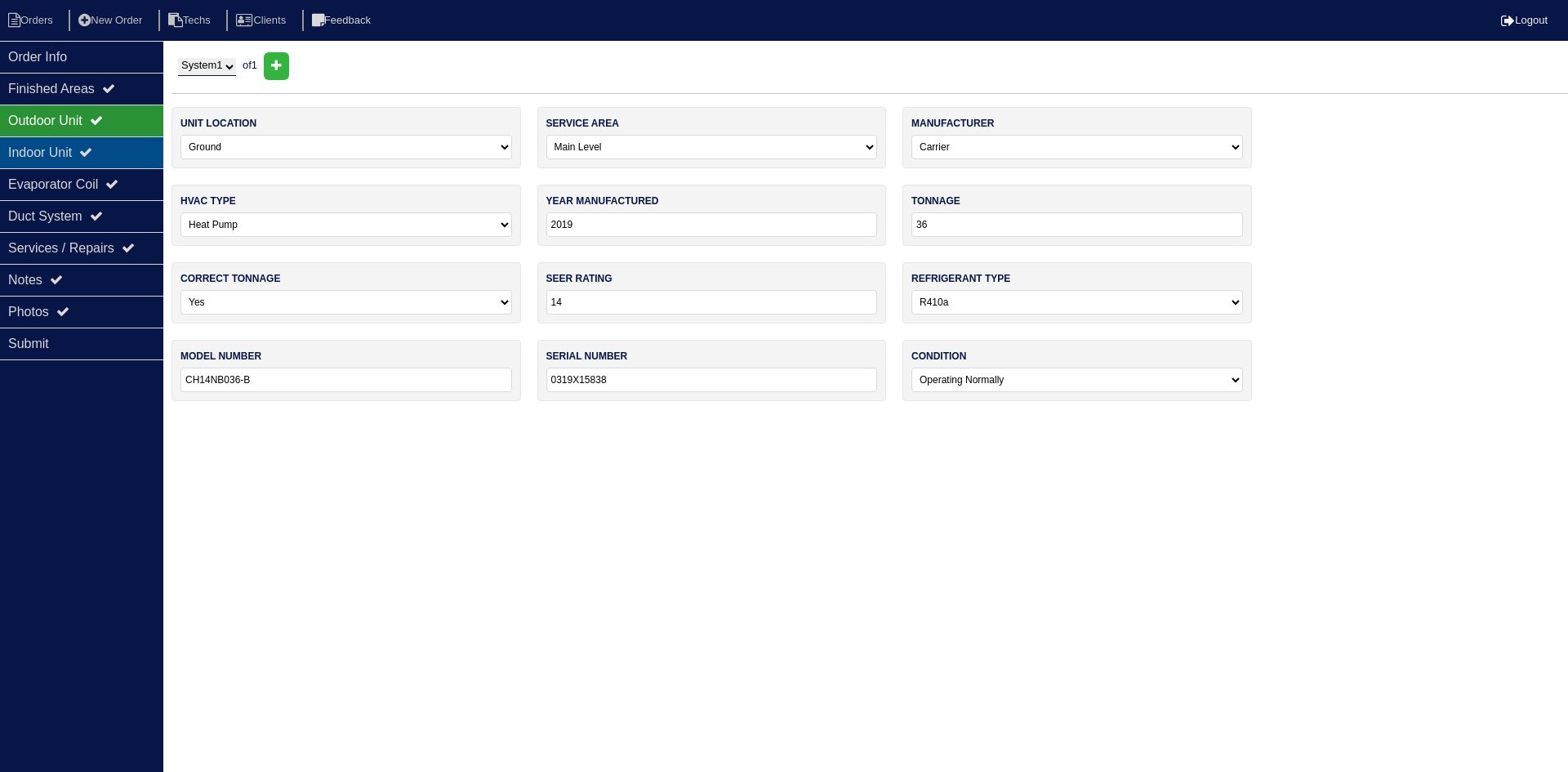
click at [84, 147] on div "Indoor Unit" at bounding box center [81, 152] width 164 height 32
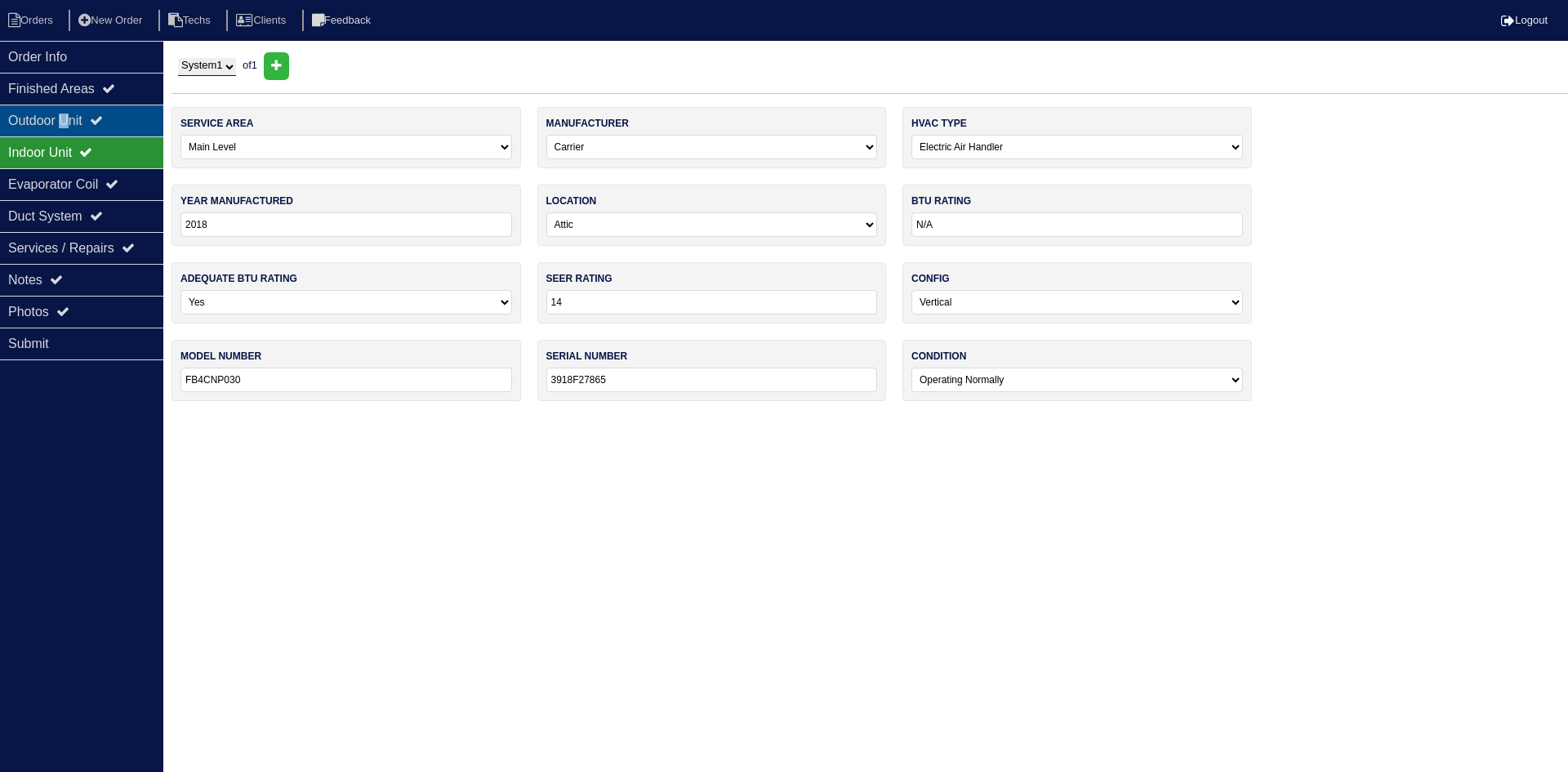
click at [69, 123] on div "Outdoor Unit" at bounding box center [81, 120] width 164 height 32
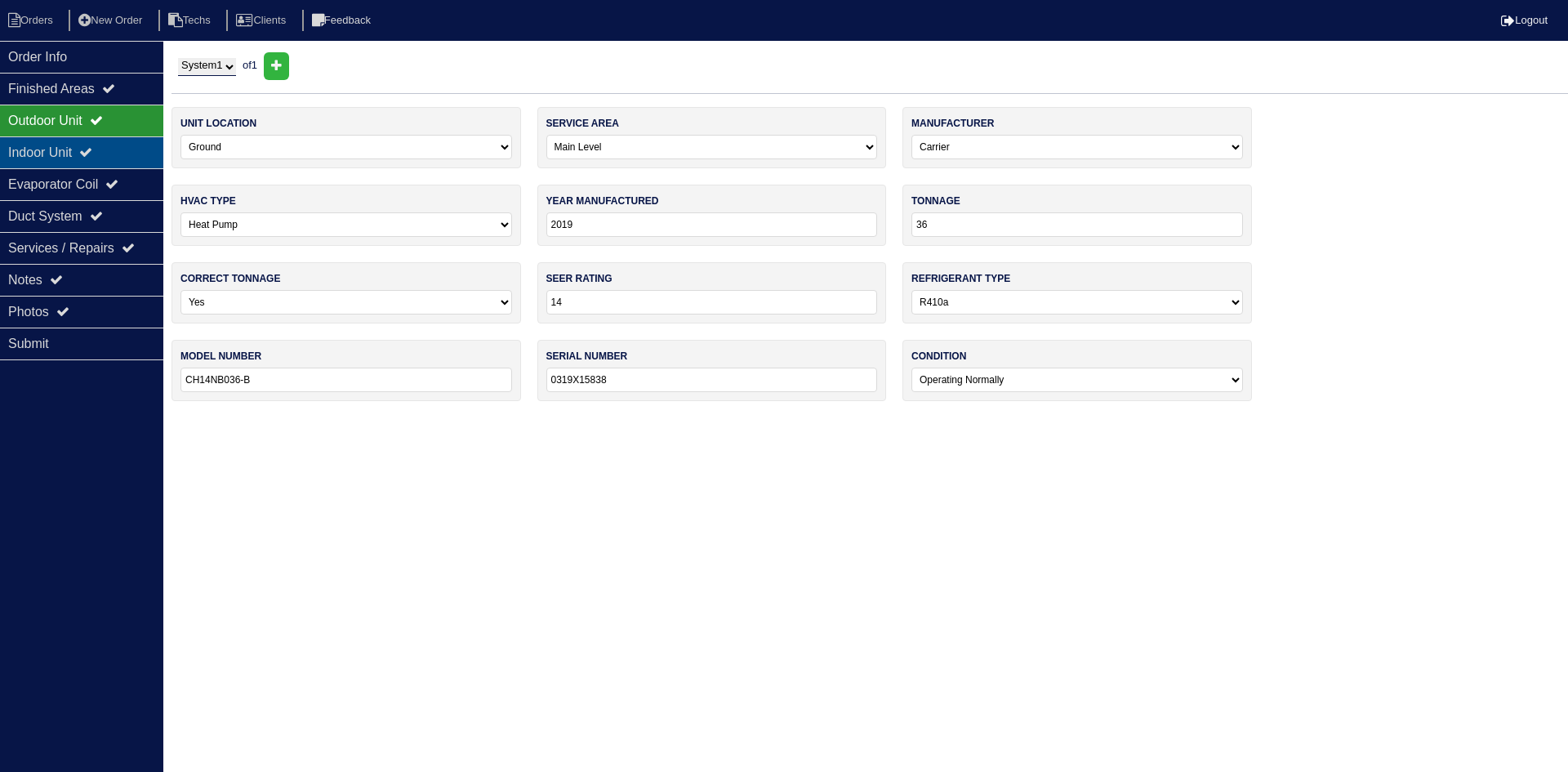
click at [83, 139] on div "Indoor Unit" at bounding box center [81, 152] width 164 height 32
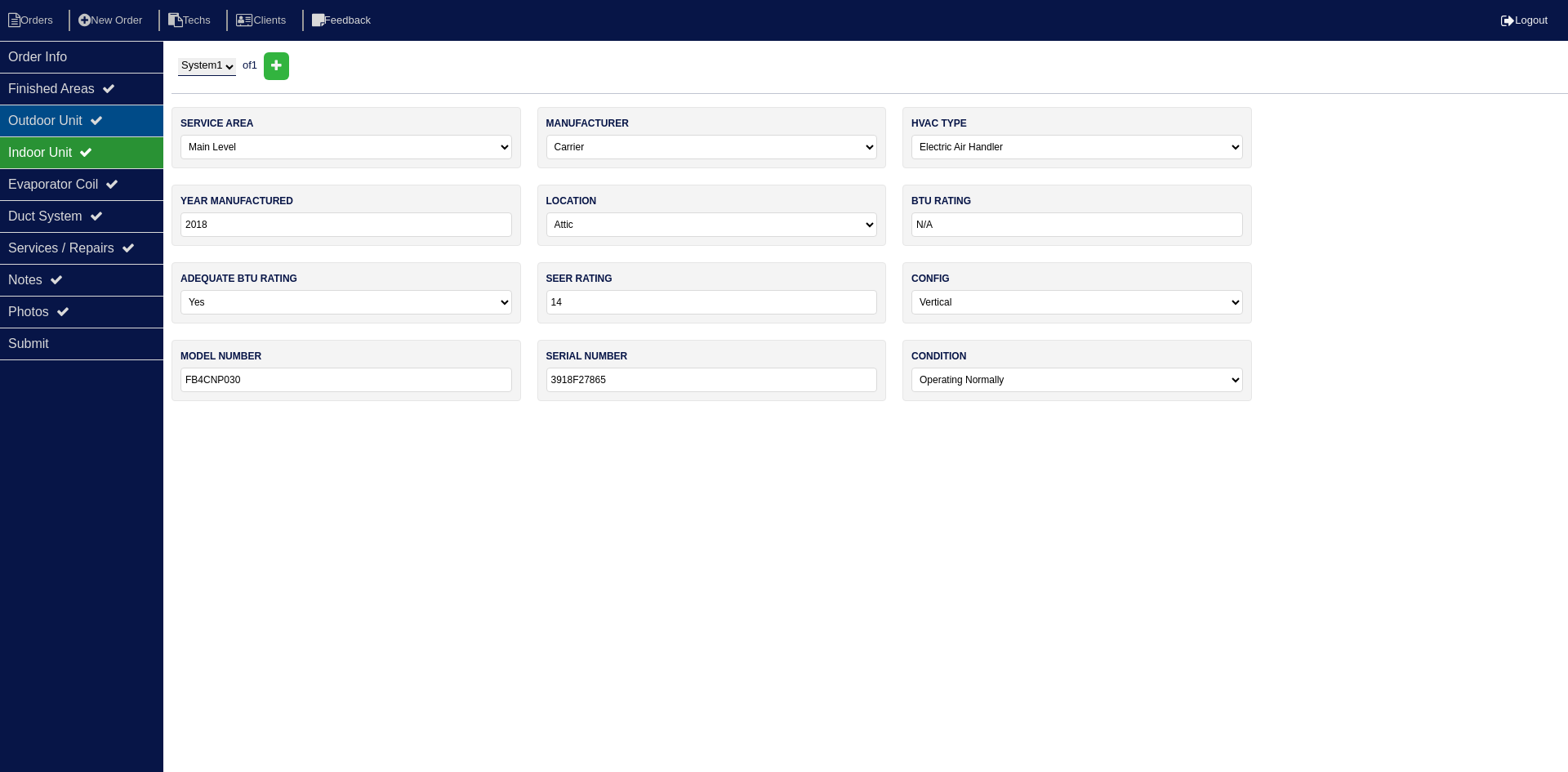
click at [85, 114] on div "Outdoor Unit" at bounding box center [81, 120] width 164 height 32
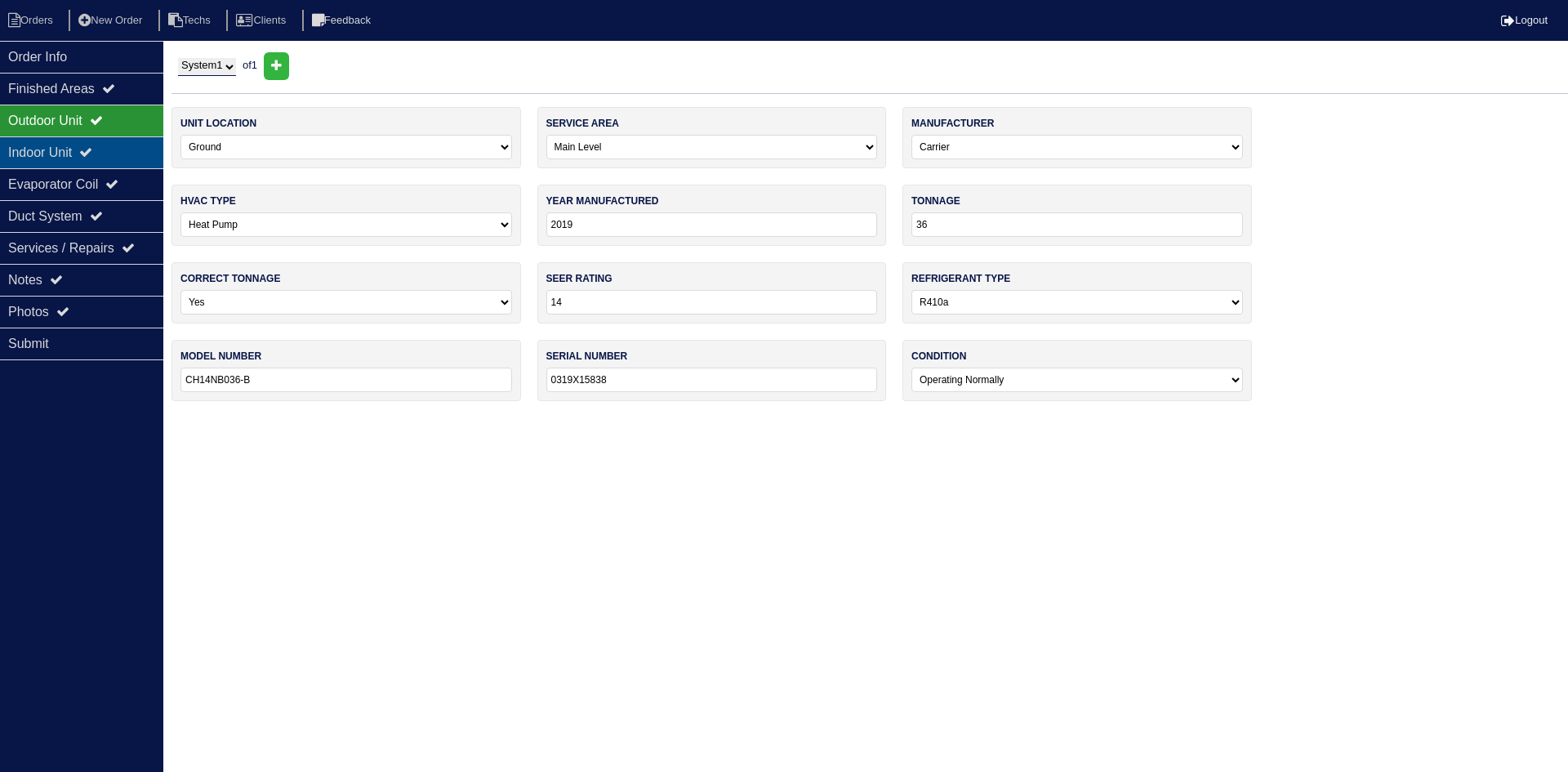
click at [85, 146] on div "Indoor Unit" at bounding box center [81, 152] width 164 height 32
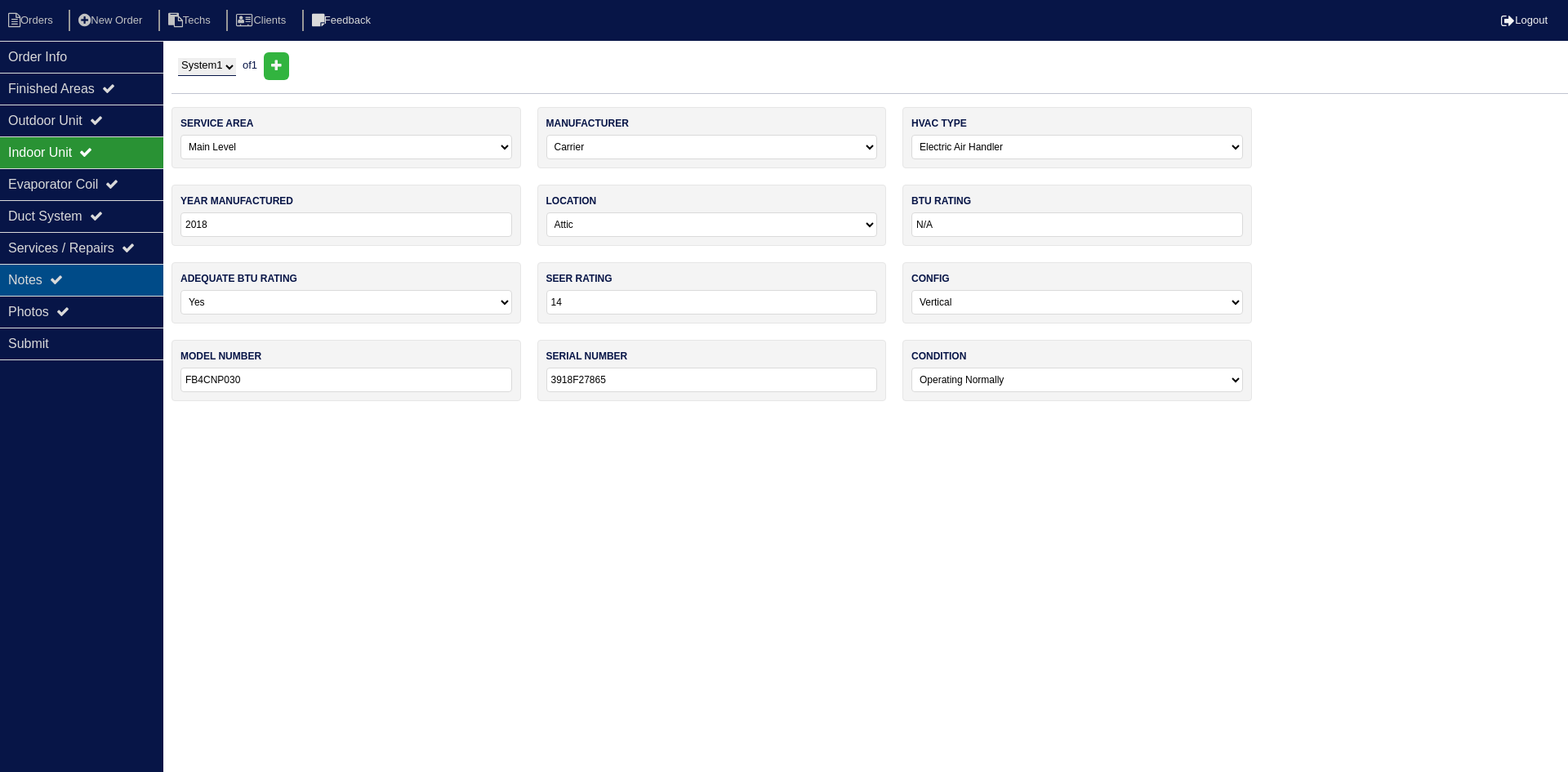
click at [58, 277] on icon at bounding box center [56, 278] width 13 height 13
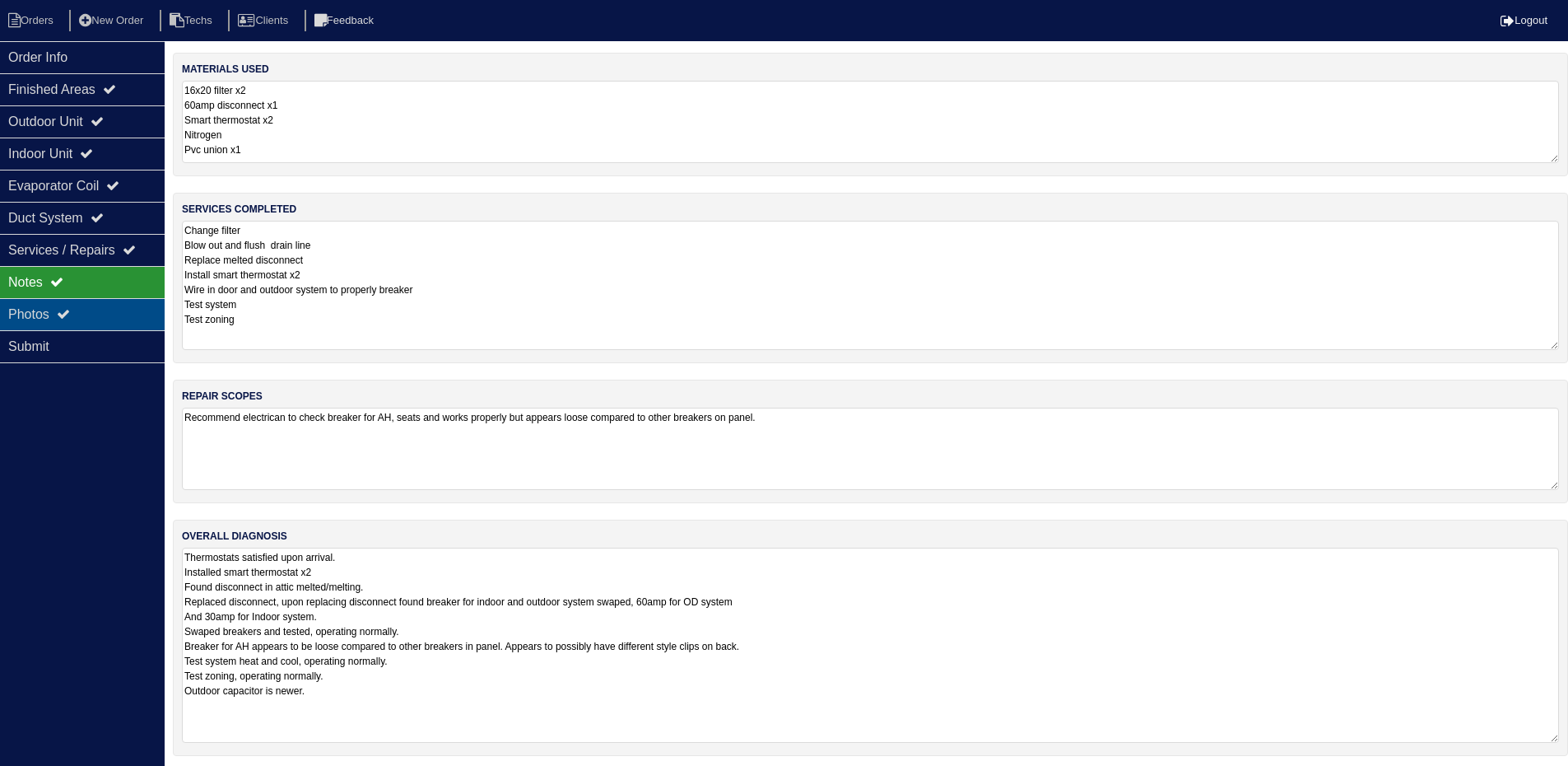
click at [120, 312] on div "Photos" at bounding box center [82, 313] width 165 height 32
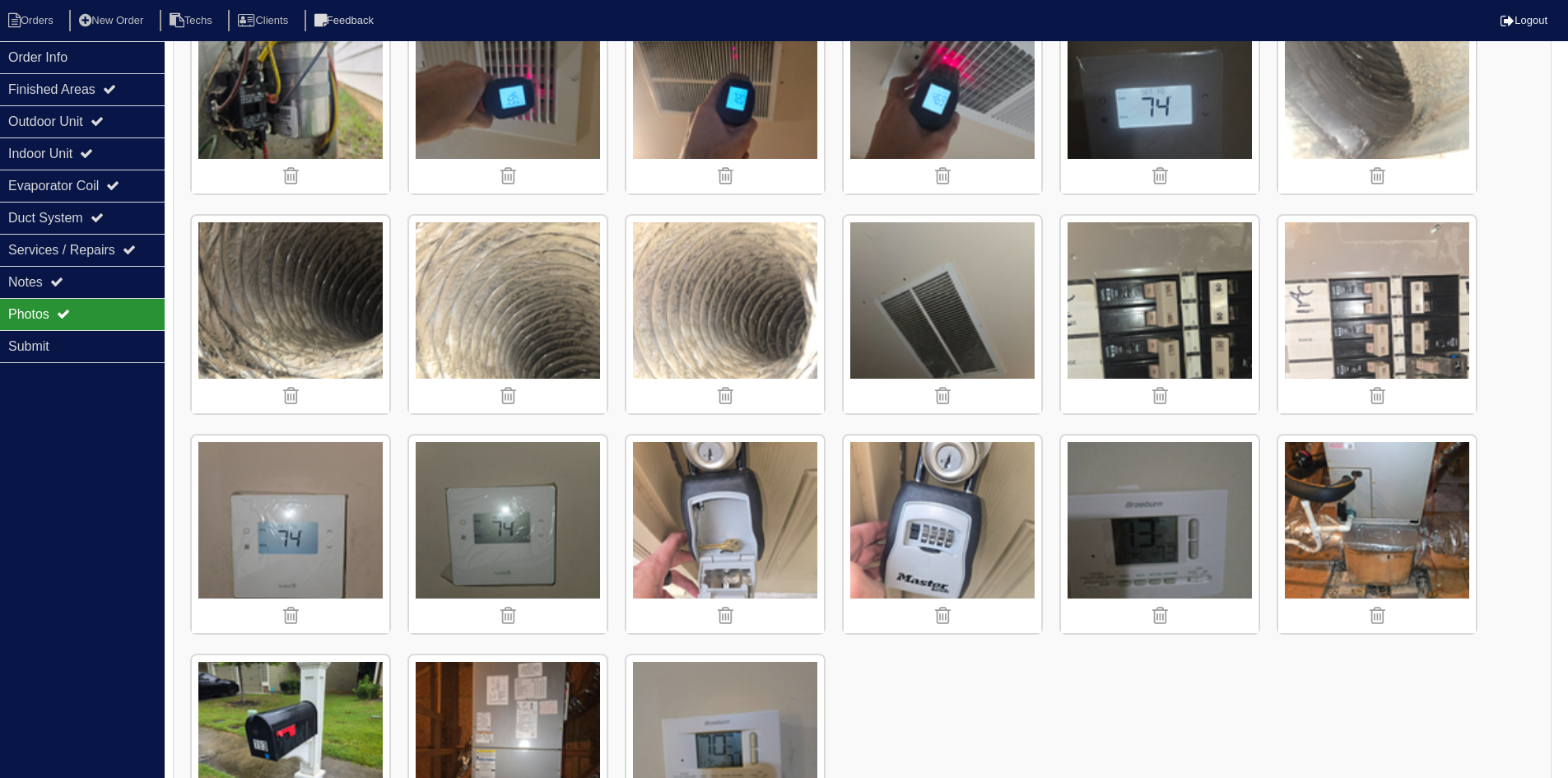
scroll to position [2388, 0]
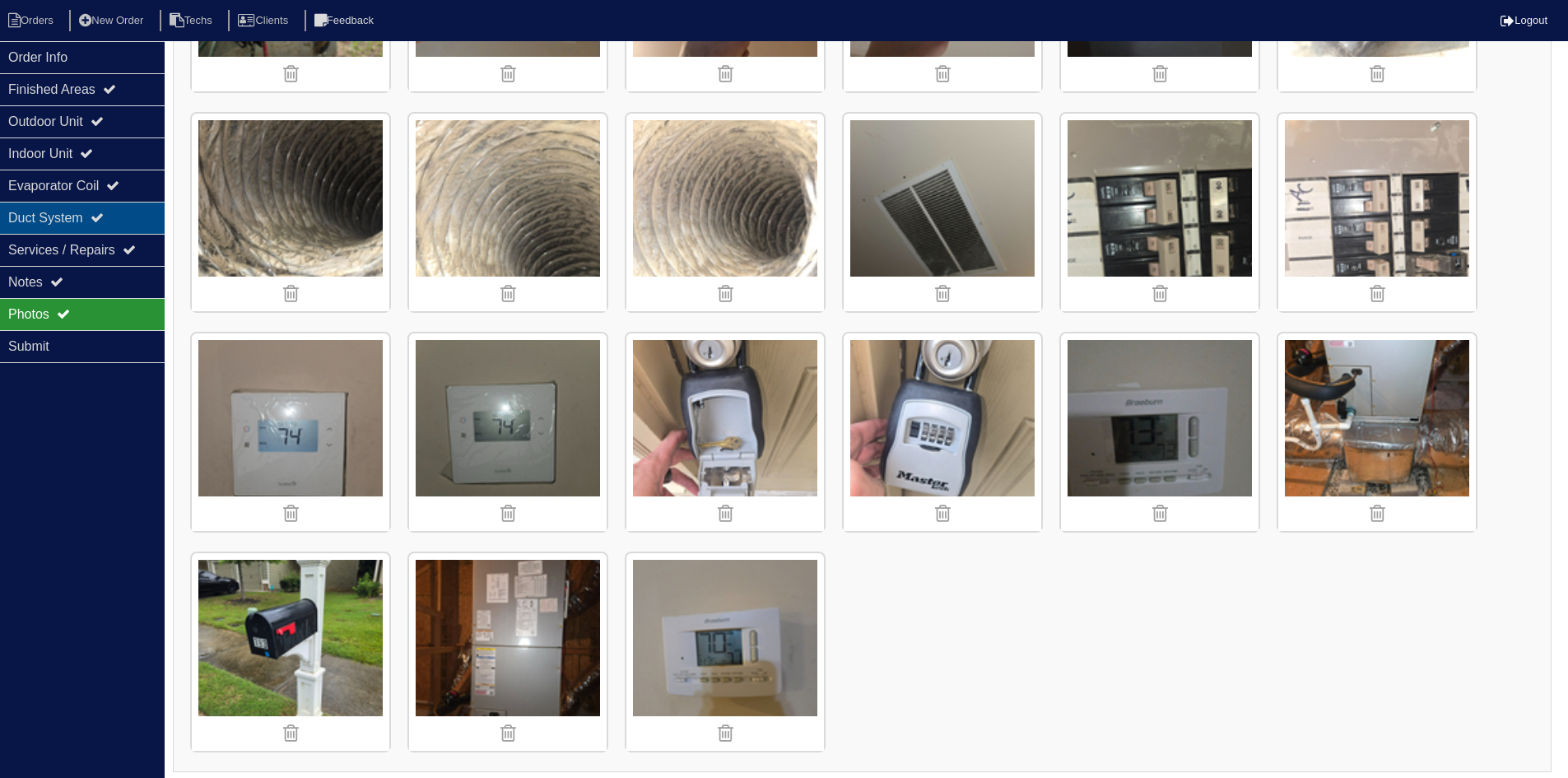
drag, startPoint x: 101, startPoint y: 220, endPoint x: 120, endPoint y: 218, distance: 19.1
click at [101, 219] on icon at bounding box center [97, 217] width 13 height 13
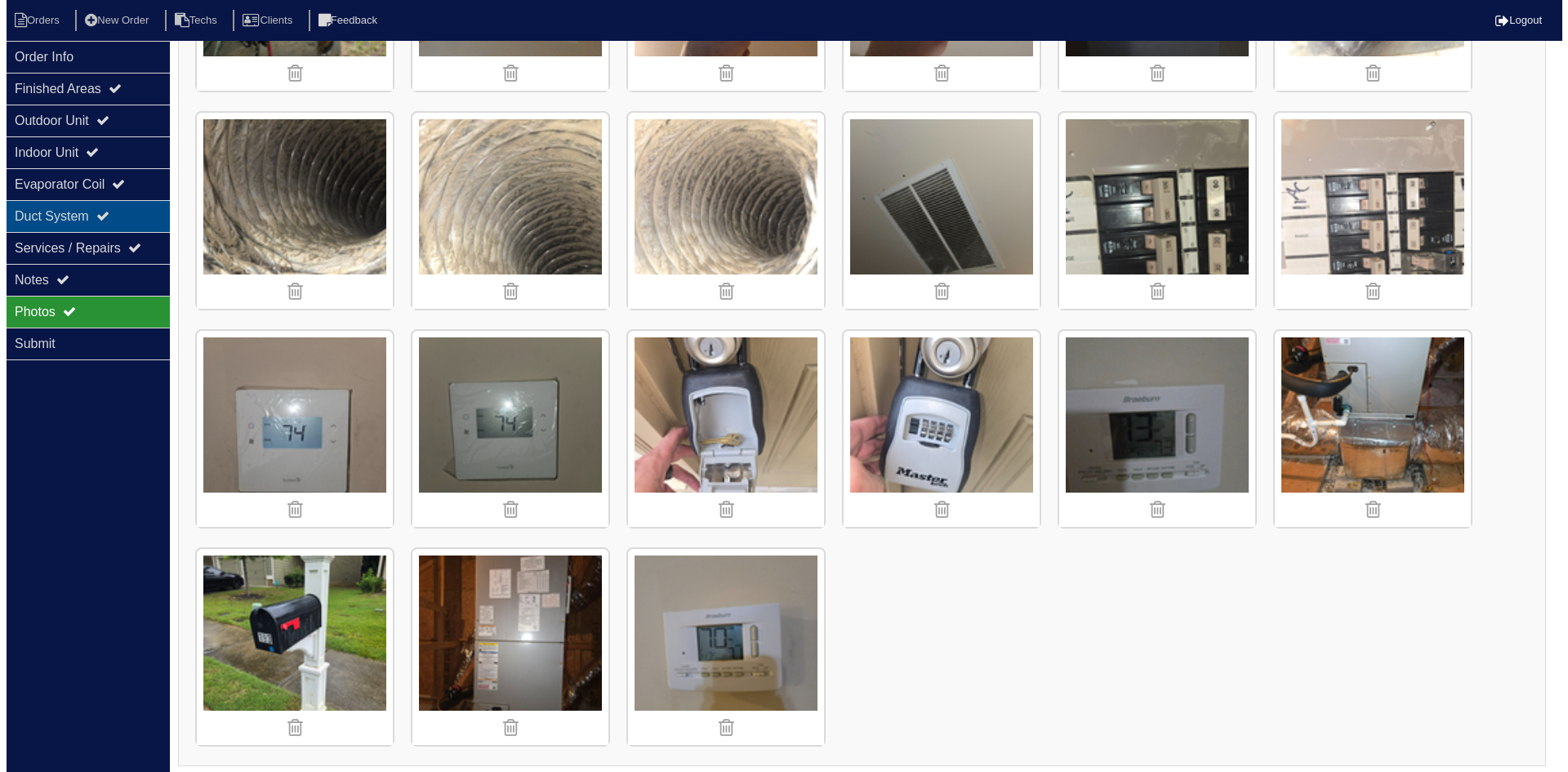
scroll to position [0, 0]
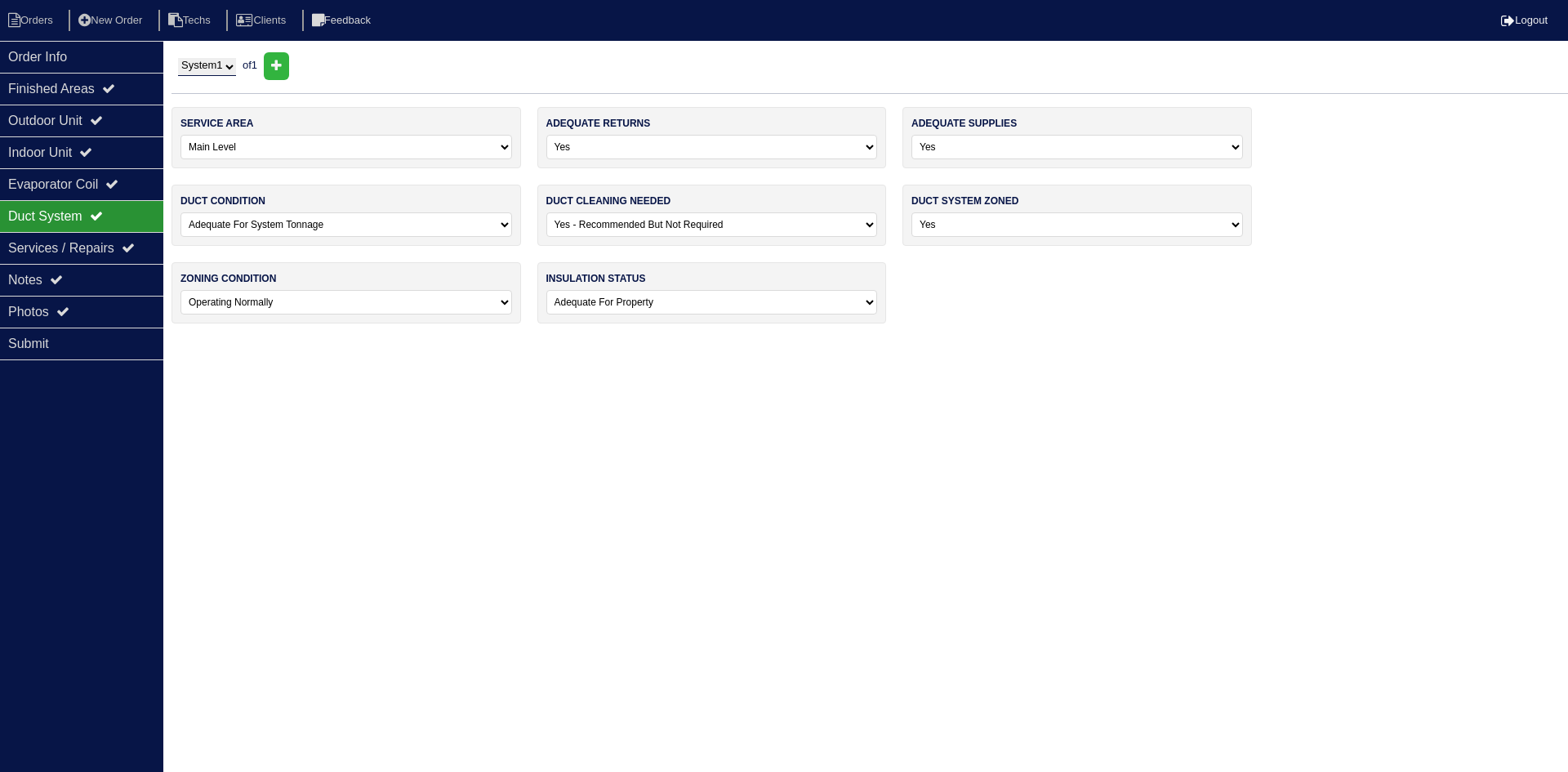
click at [50, 34] on nav "Orders New Order Techs Clients Feedback Logout" at bounding box center [784, 21] width 1568 height 41
click at [46, 21] on li "Orders" at bounding box center [33, 21] width 66 height 22
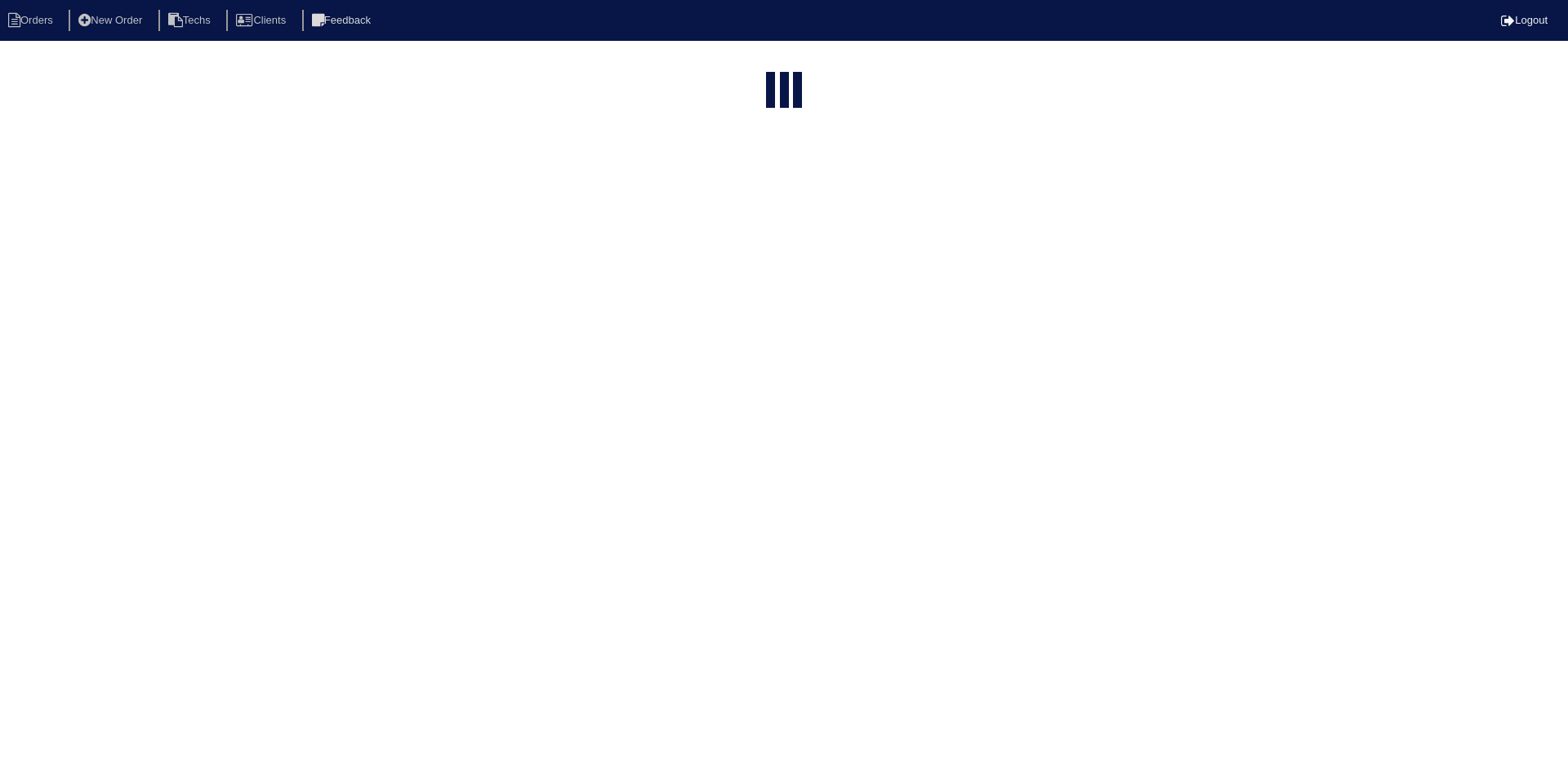
select select "15"
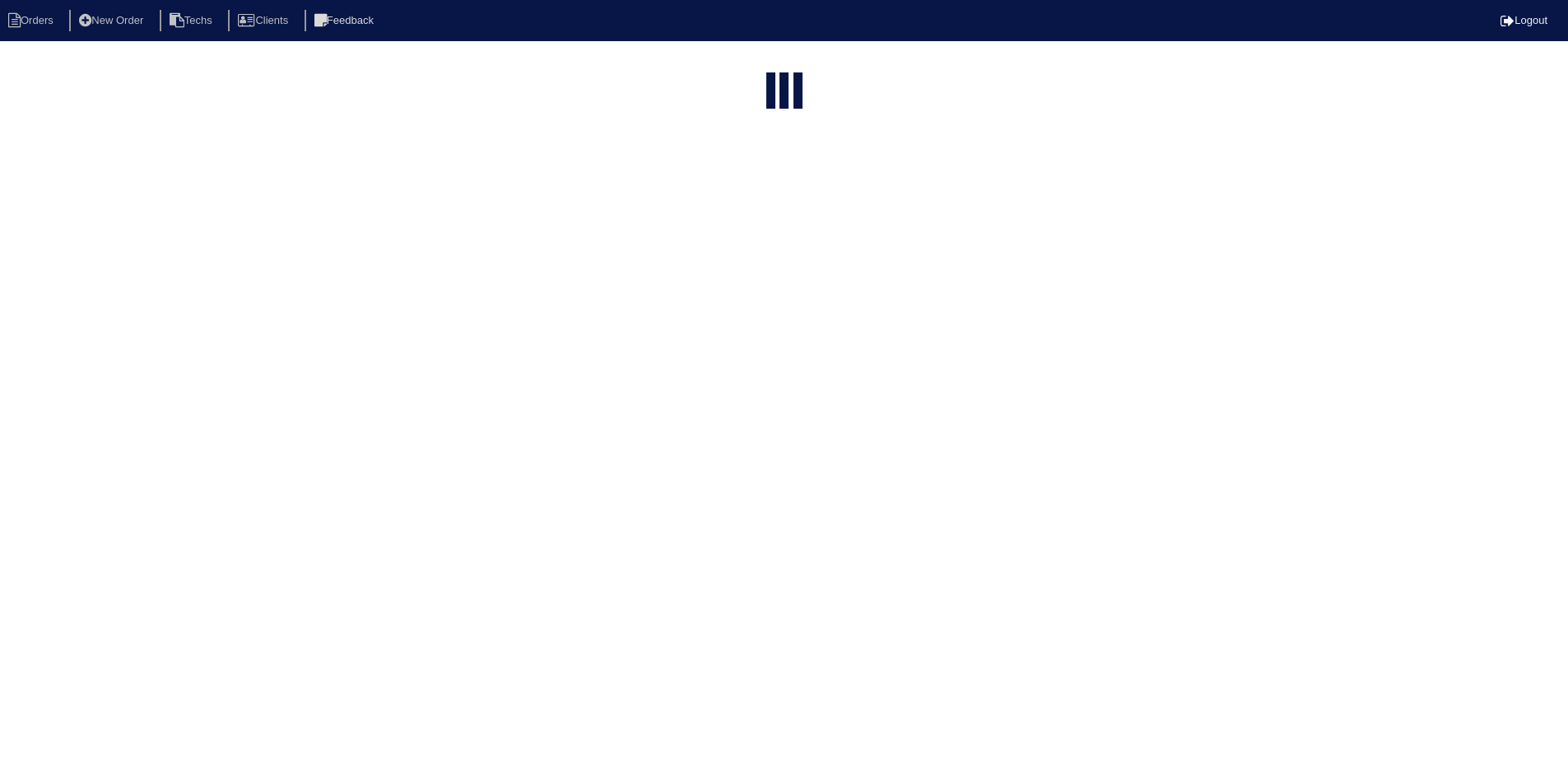
select select "field complete"
select select "need to quote"
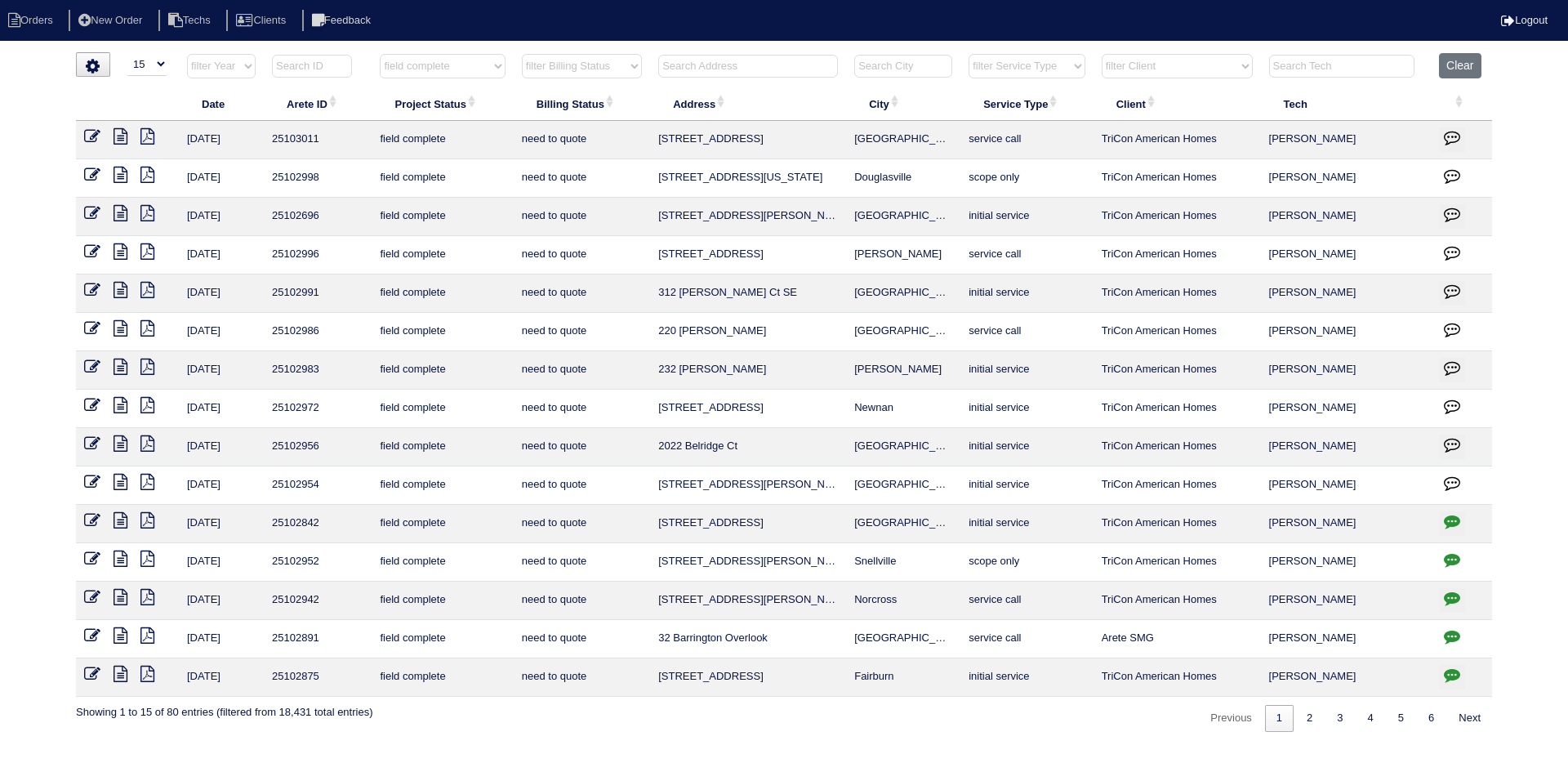
click at [119, 367] on icon at bounding box center [121, 367] width 14 height 16
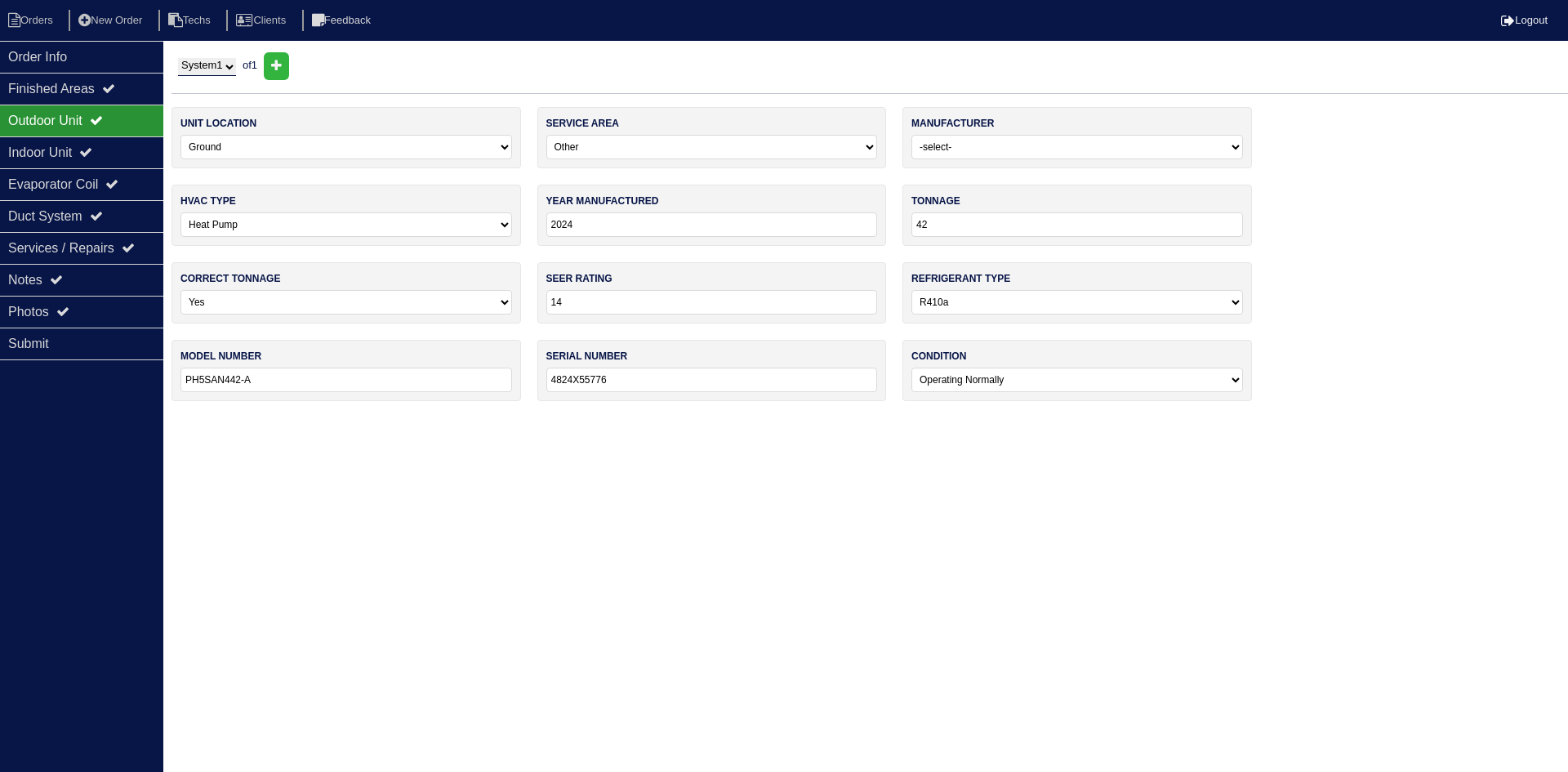
select select "0"
select select "3"
select select "[PERSON_NAME]"
select select "1"
select select "0"
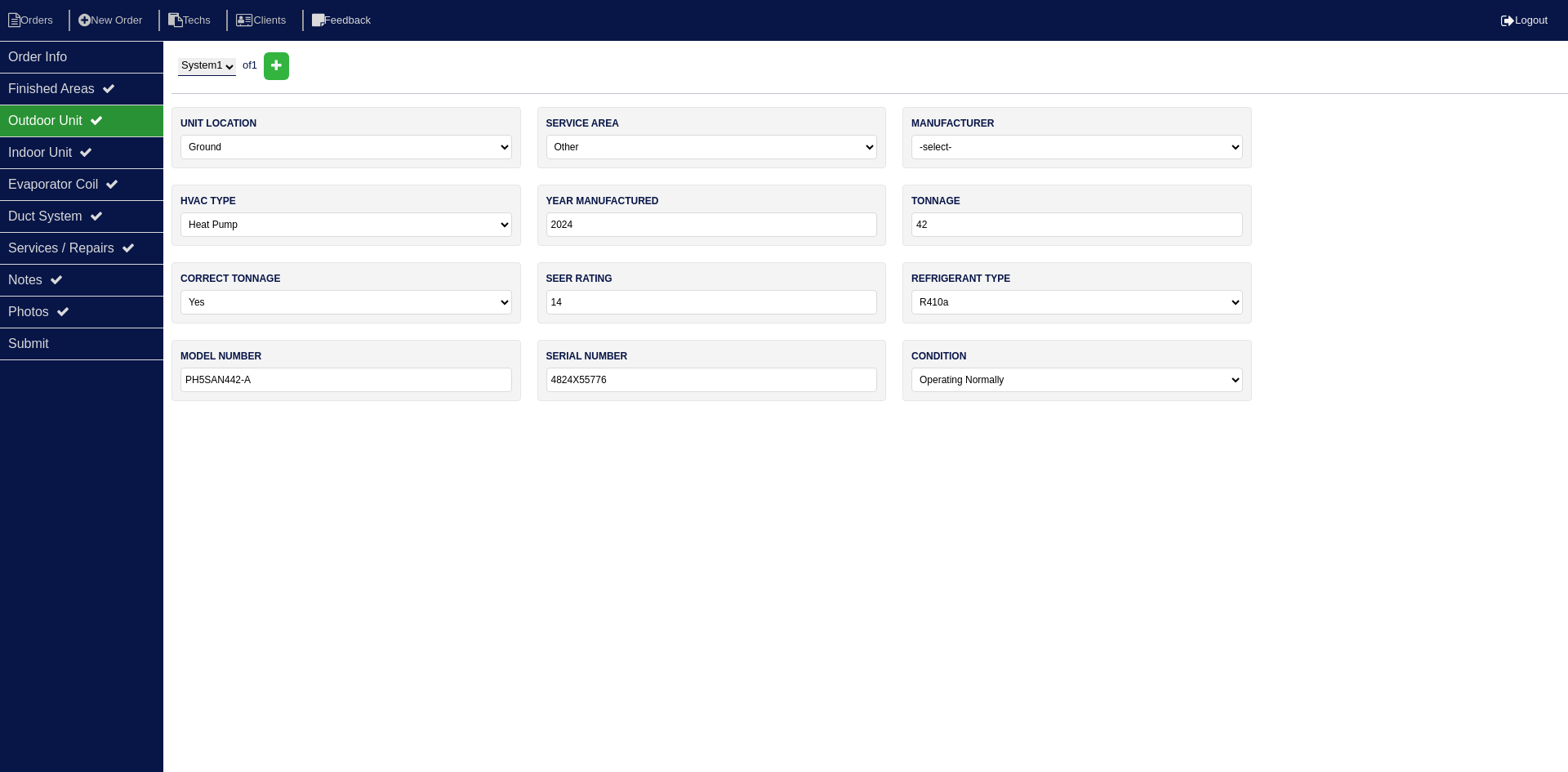
select select "1"
select select "0"
select select "3"
select select "[PERSON_NAME]"
select select "1"
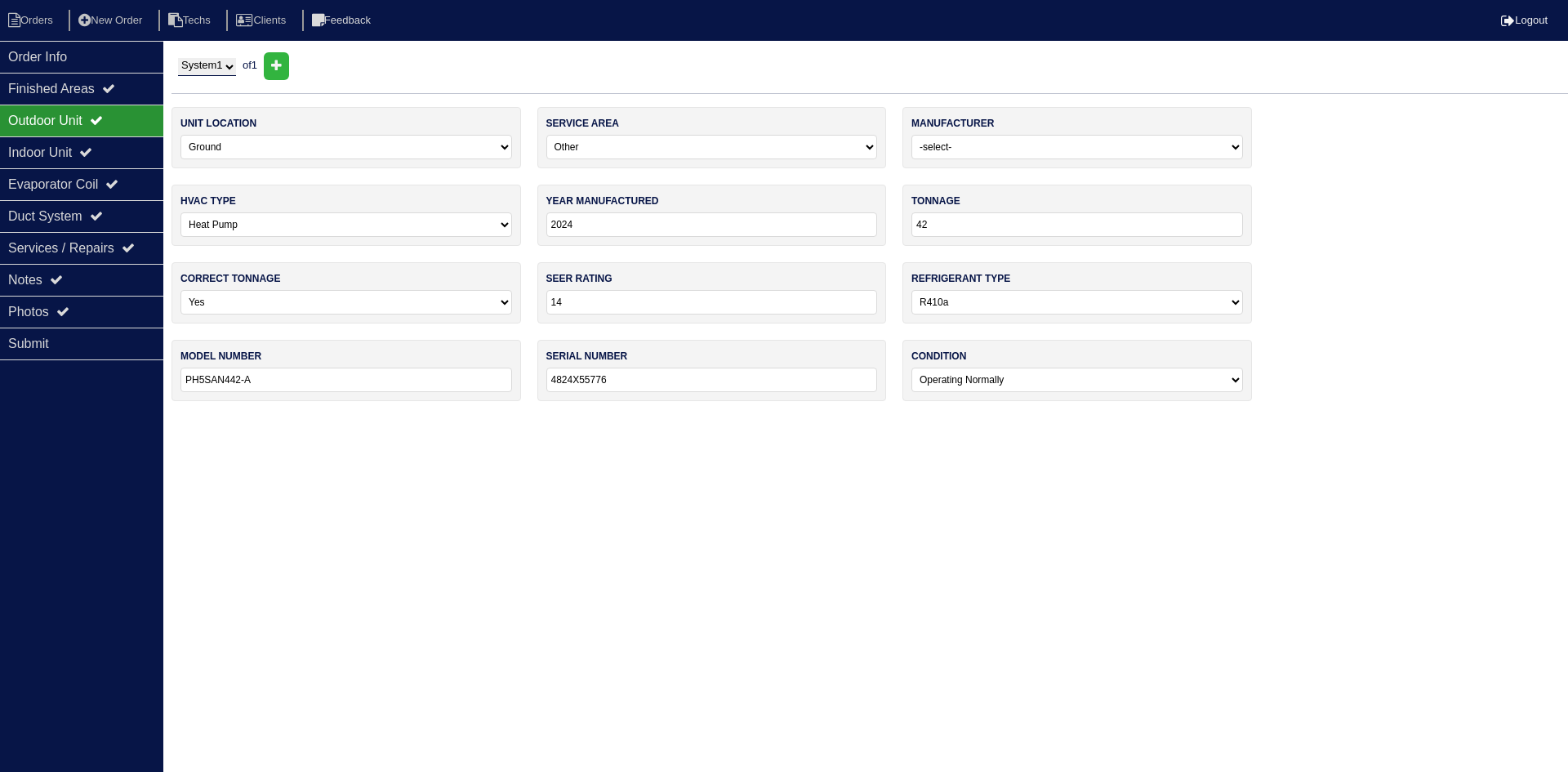
select select "0"
click at [93, 150] on icon at bounding box center [85, 152] width 13 height 13
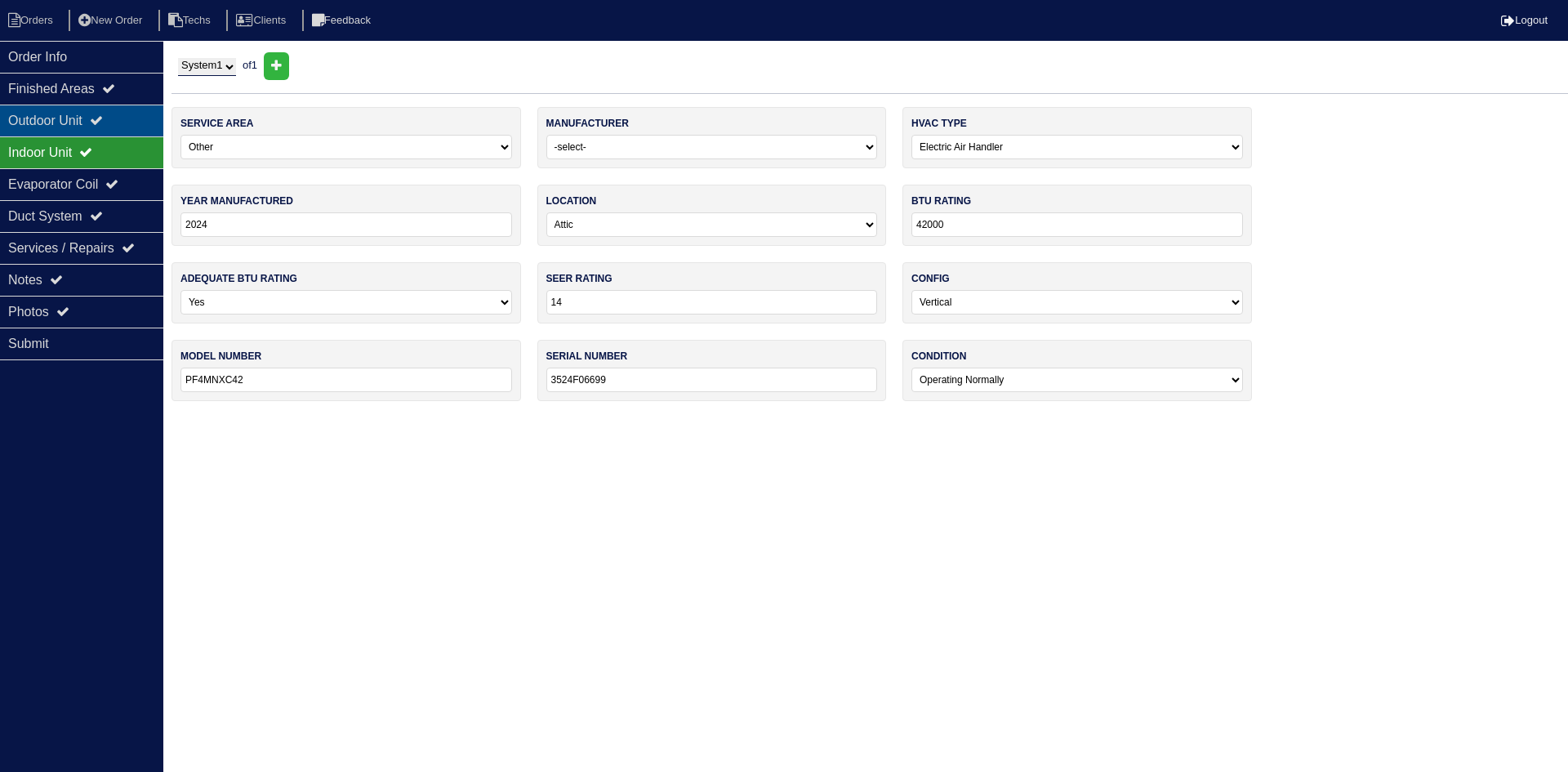
click at [96, 110] on div "Outdoor Unit" at bounding box center [81, 120] width 164 height 32
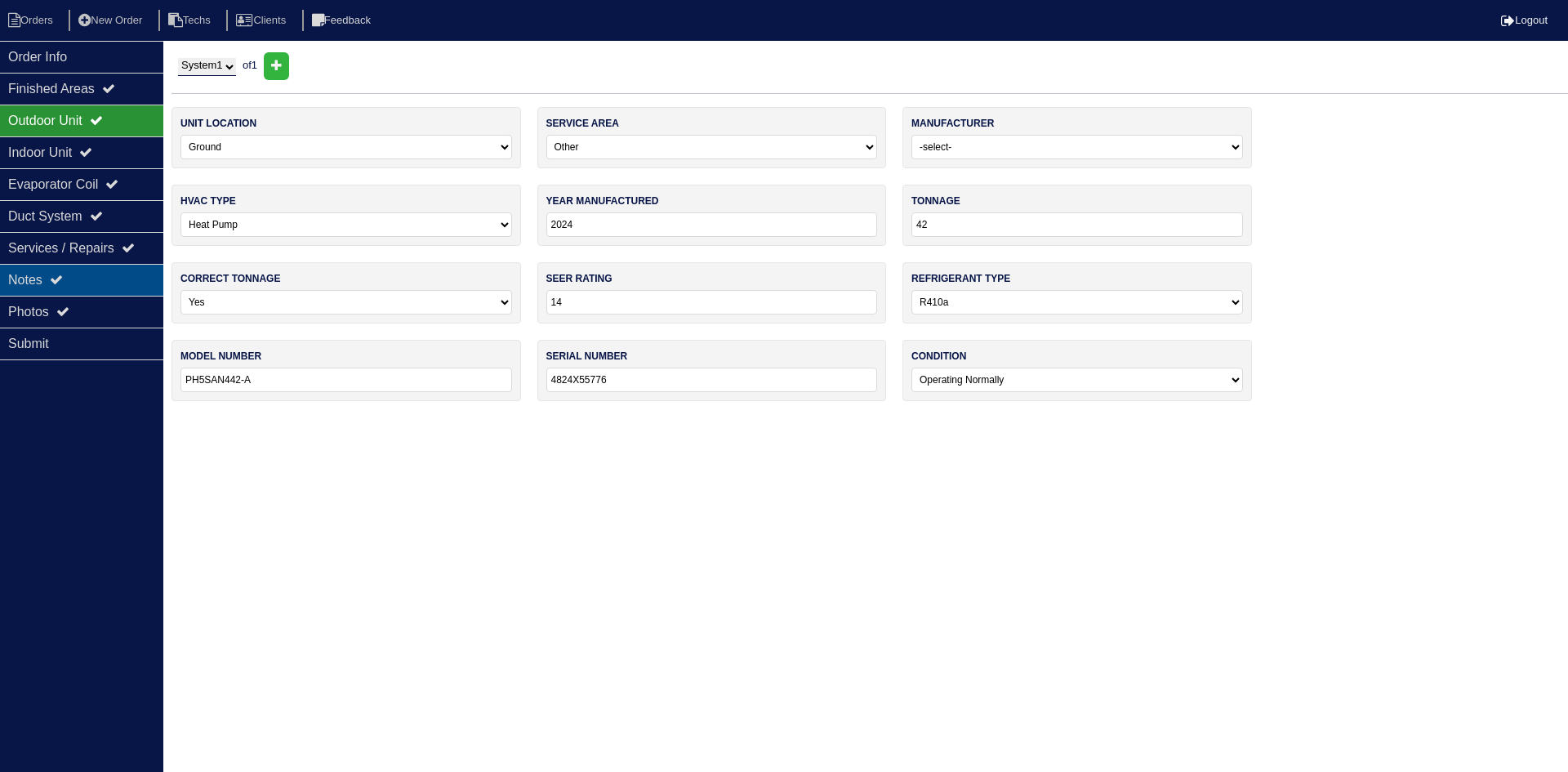
click at [86, 280] on div "Notes" at bounding box center [81, 279] width 164 height 32
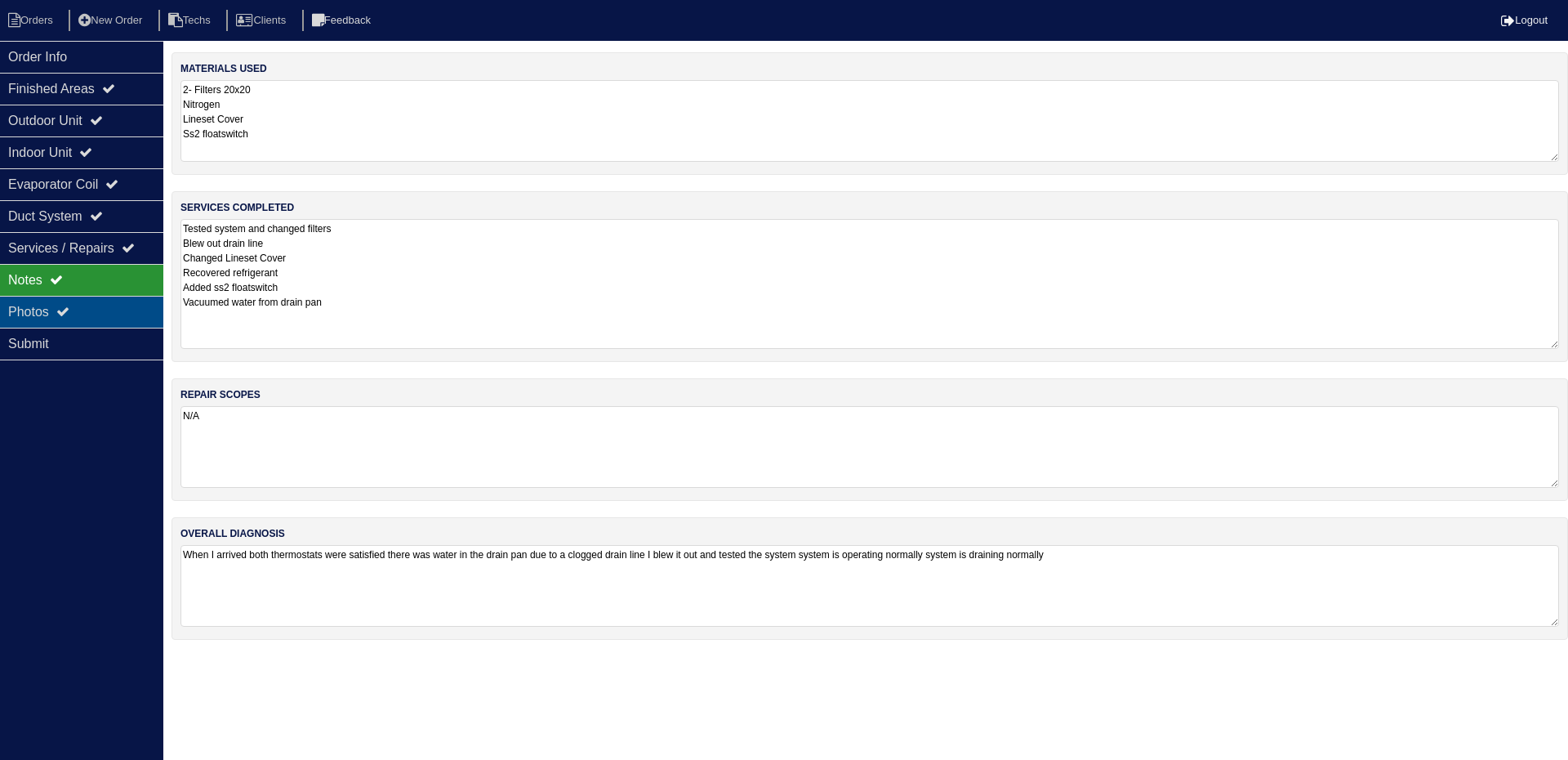
click at [107, 298] on div "Photos" at bounding box center [81, 311] width 164 height 32
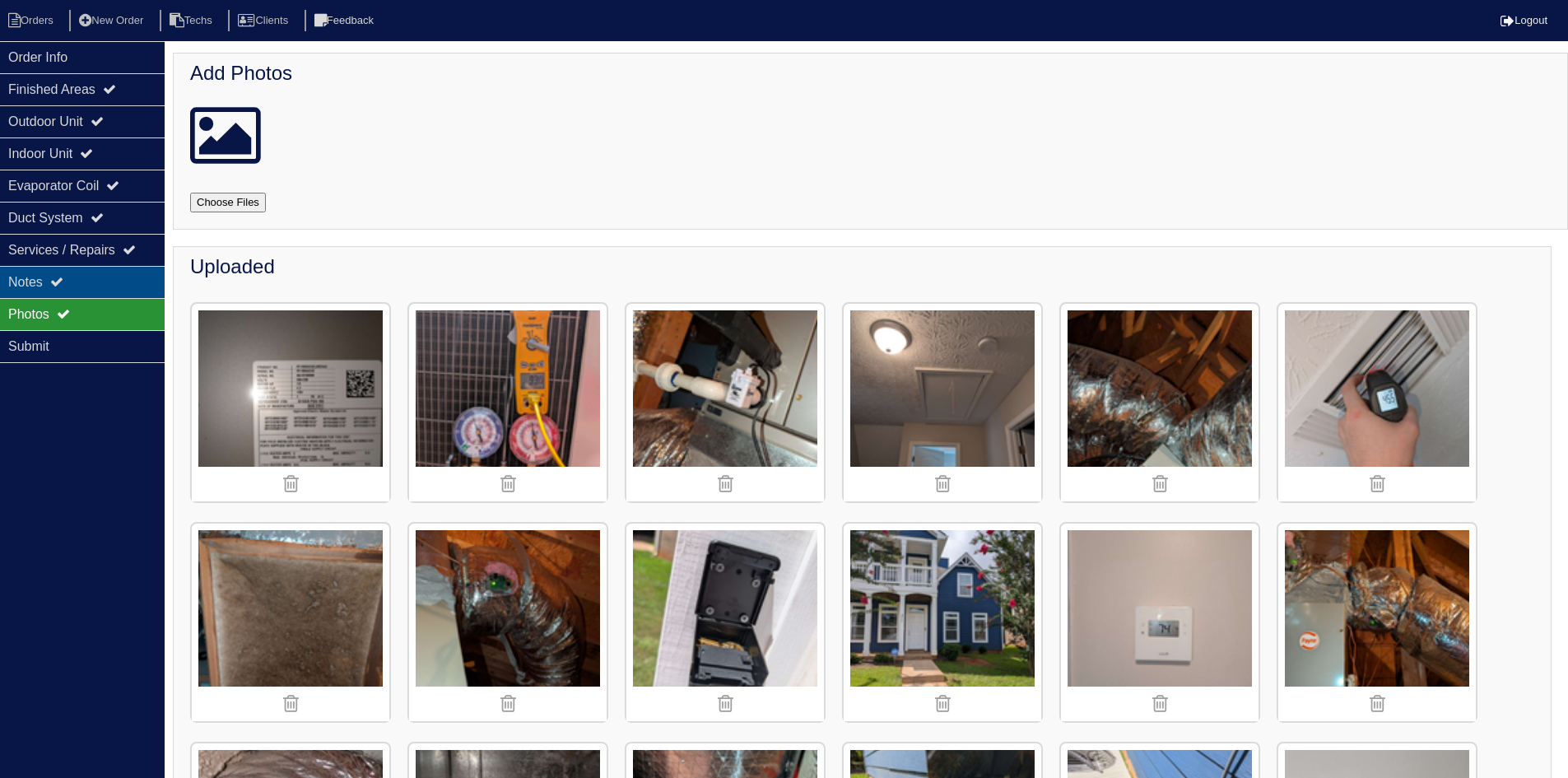
click at [33, 280] on div "Notes" at bounding box center [82, 281] width 165 height 32
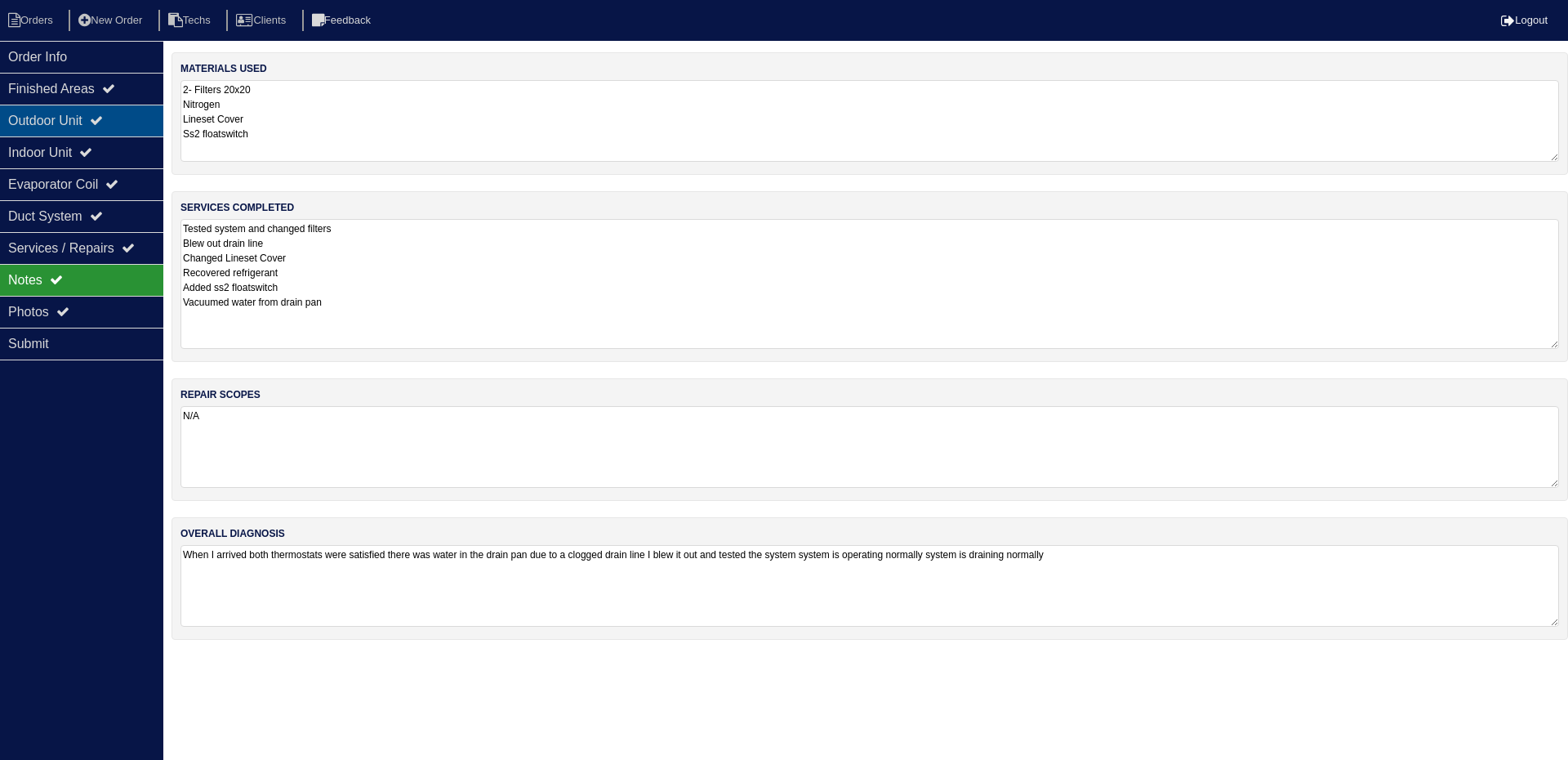
click at [124, 123] on div "Outdoor Unit" at bounding box center [81, 120] width 164 height 32
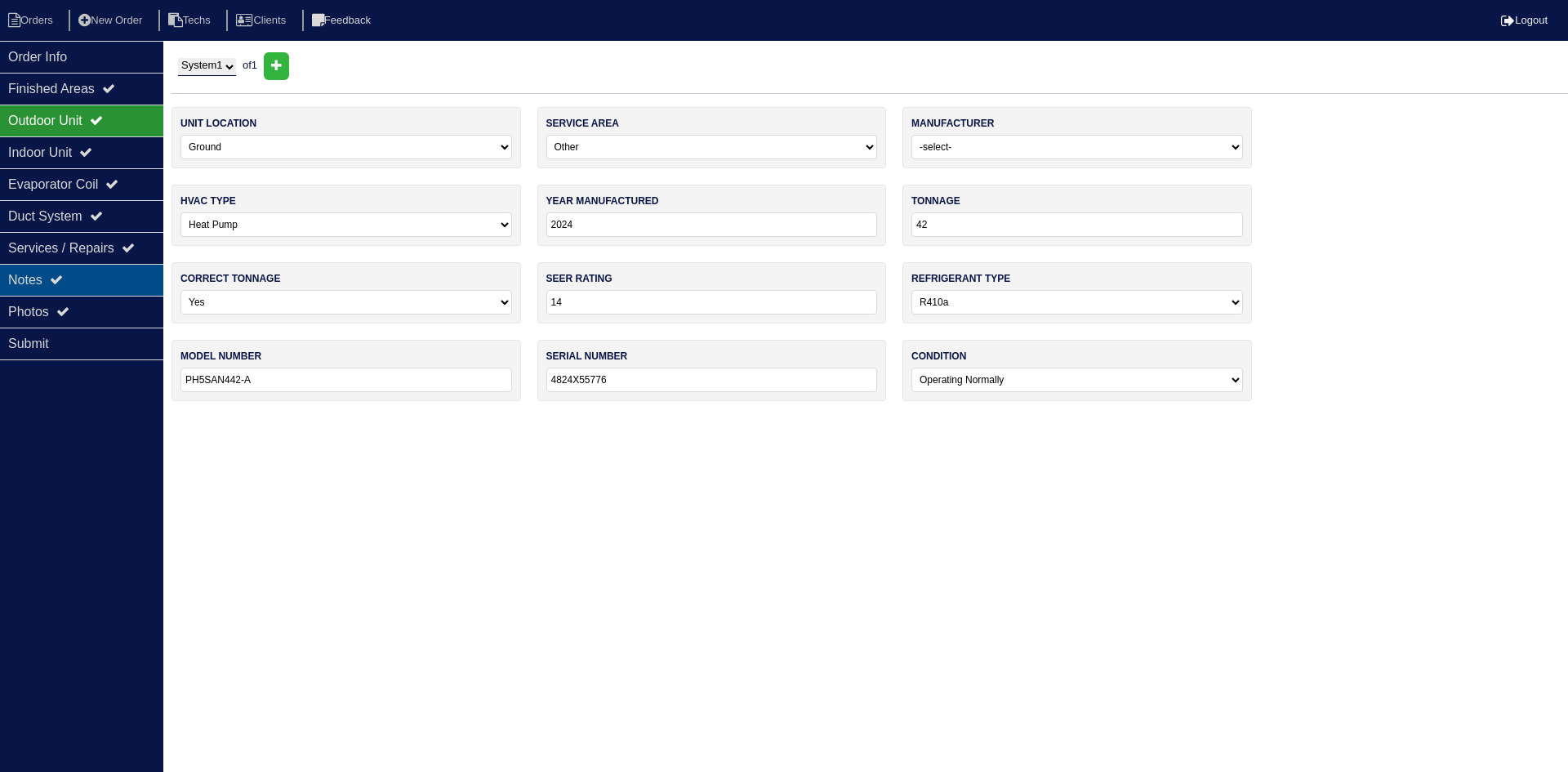
click at [115, 289] on div "Notes" at bounding box center [81, 279] width 164 height 32
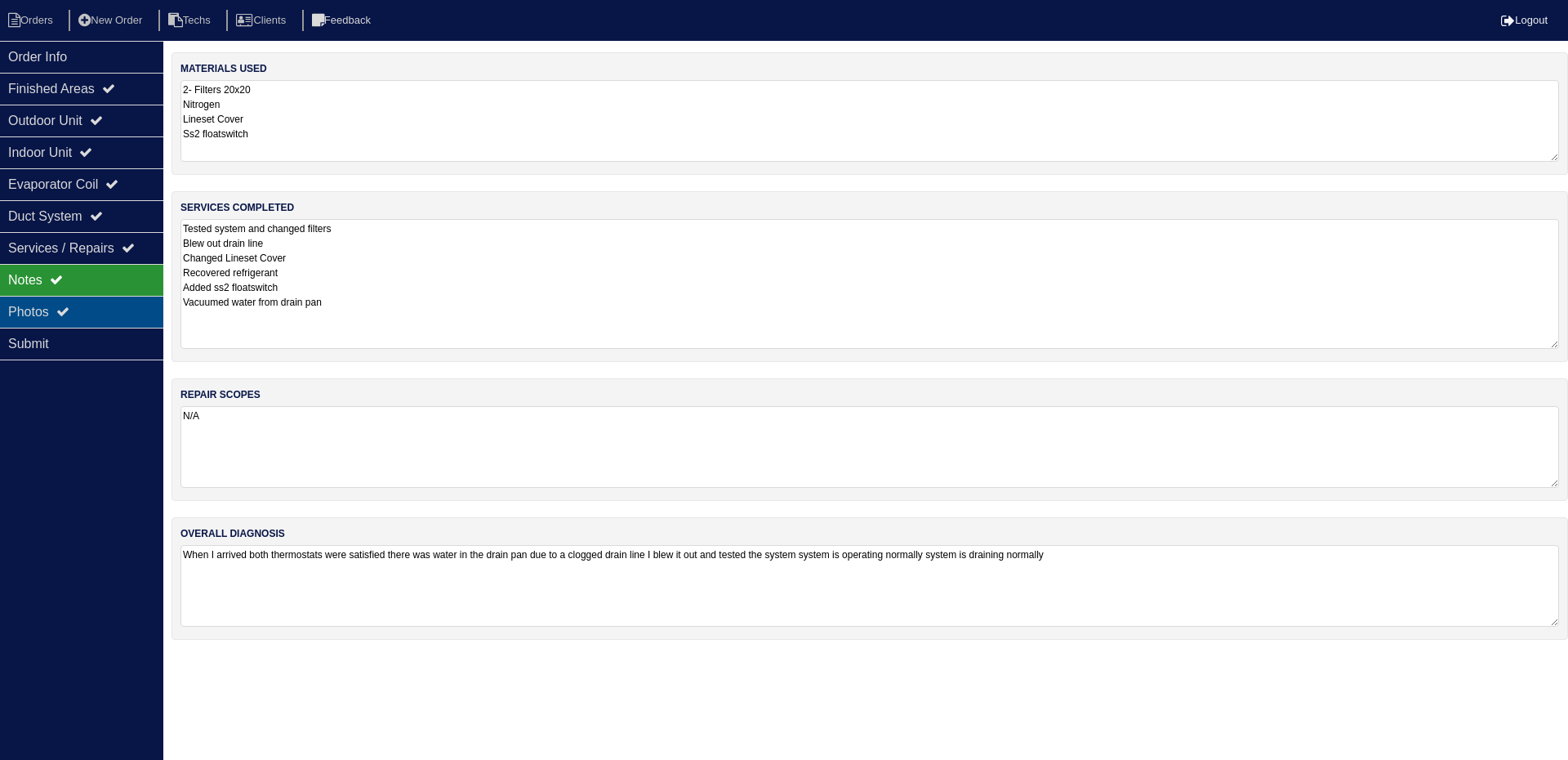
click at [79, 314] on div "Photos" at bounding box center [81, 311] width 164 height 32
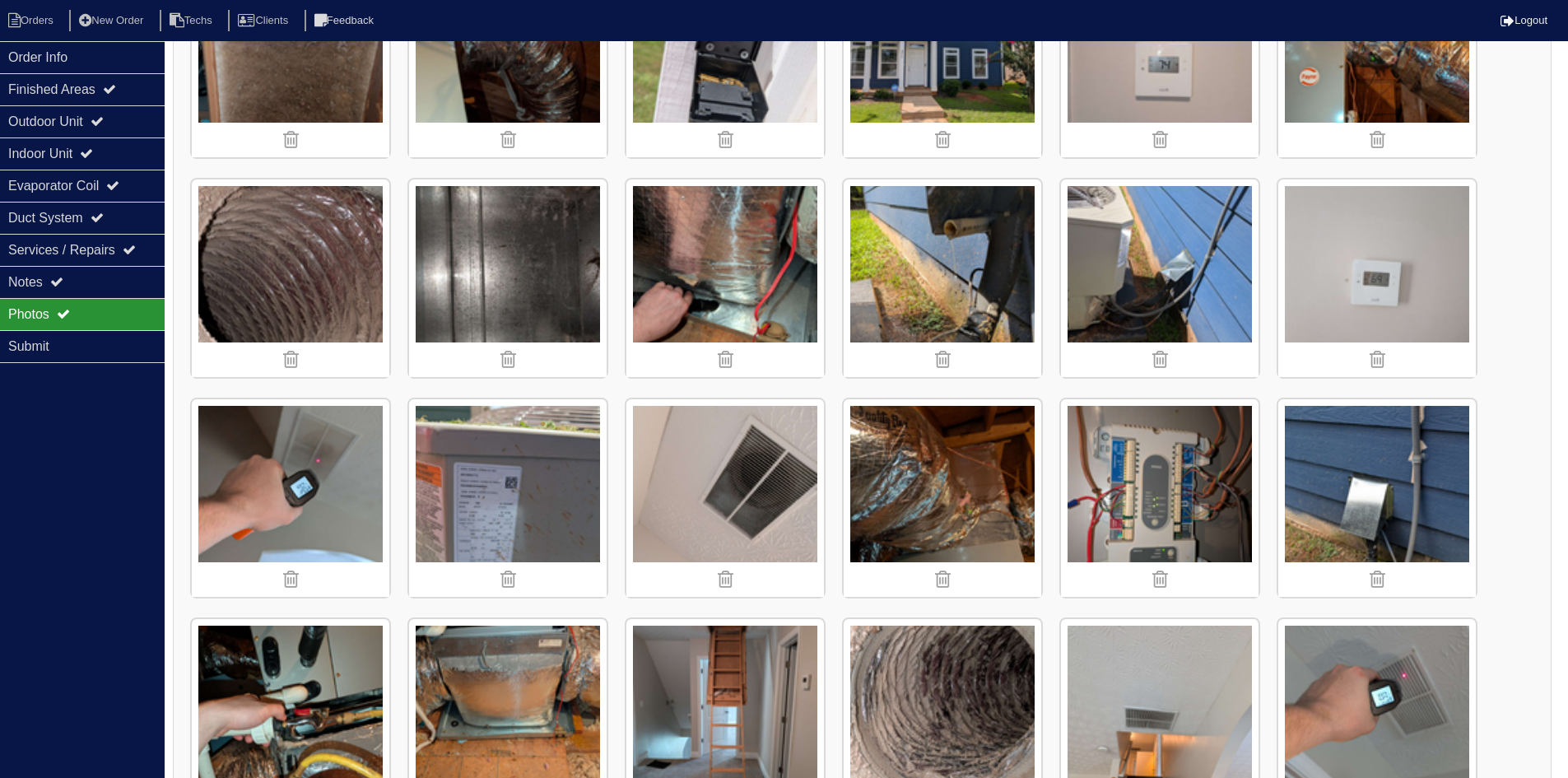
scroll to position [526, 0]
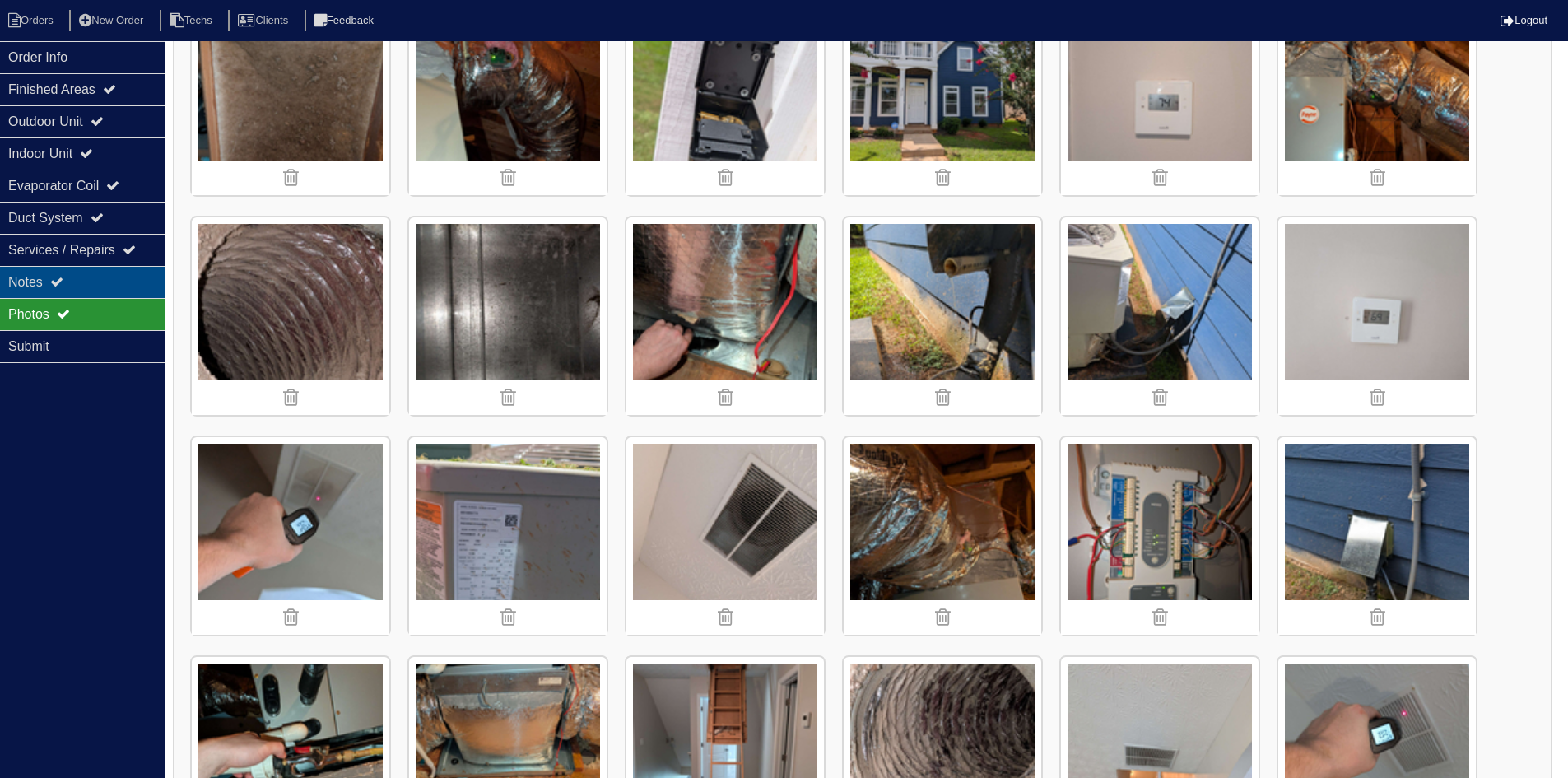
click at [115, 284] on div "Notes" at bounding box center [82, 281] width 165 height 32
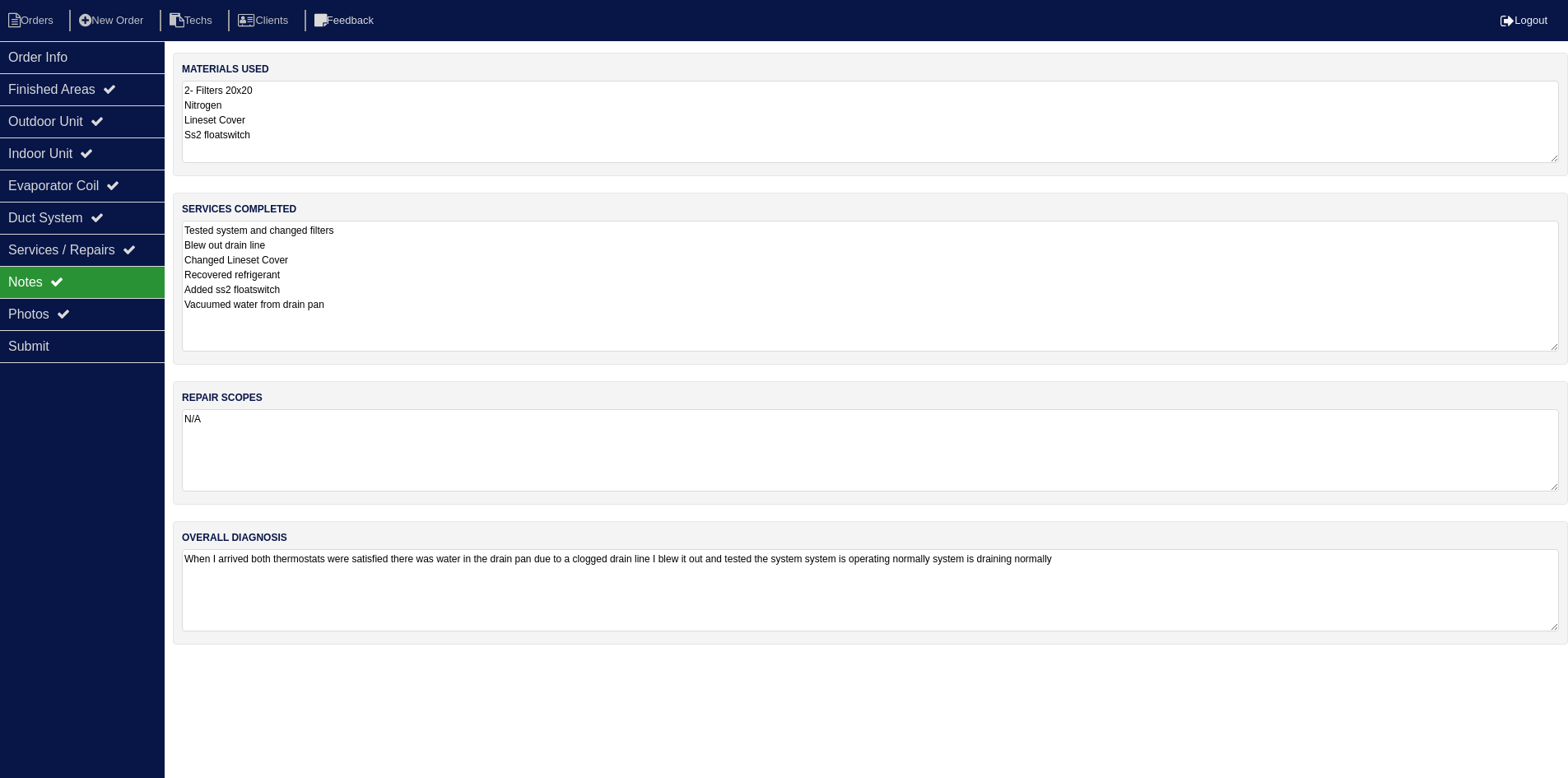
scroll to position [0, 0]
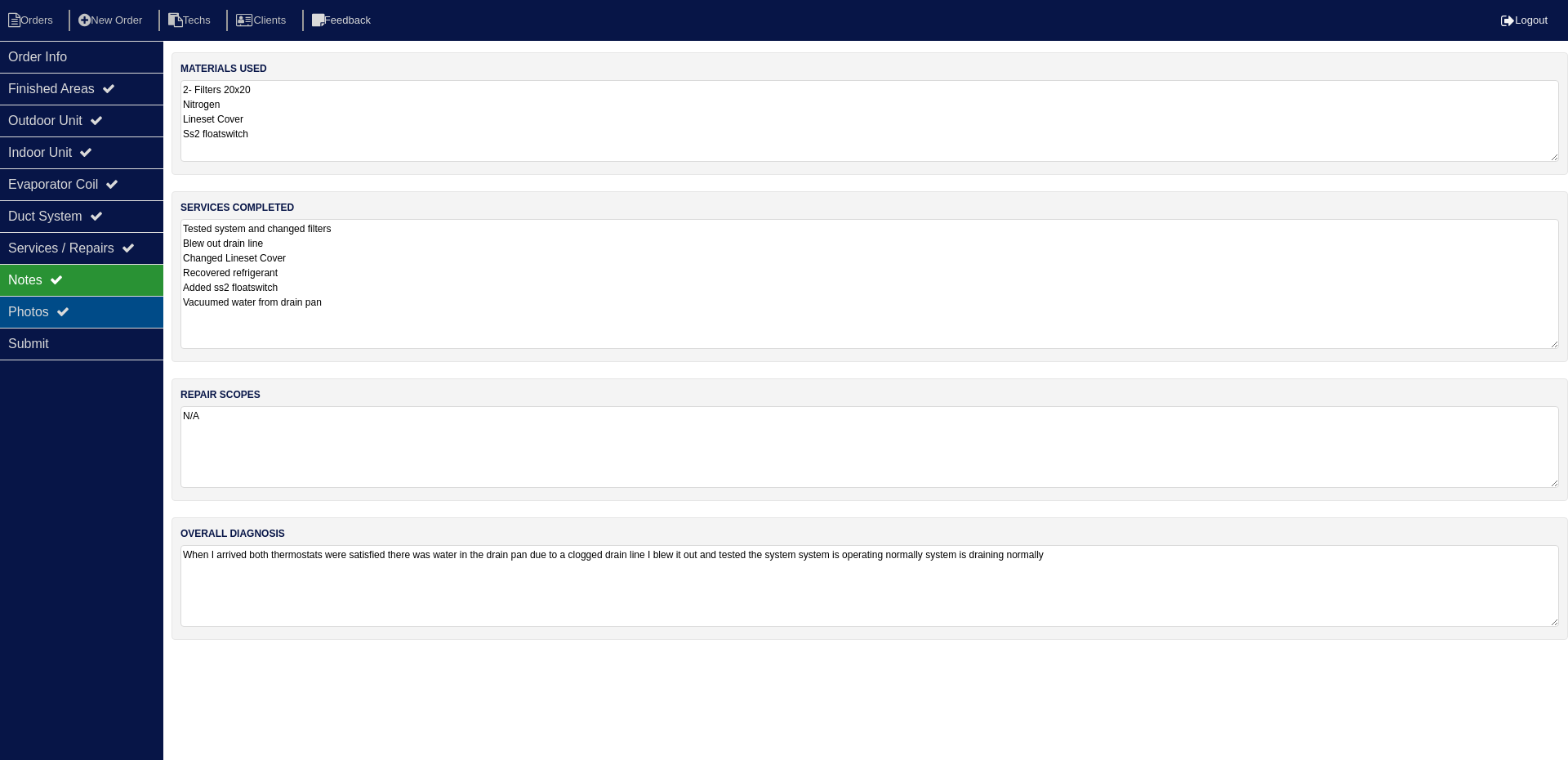
click at [66, 308] on icon at bounding box center [63, 311] width 13 height 13
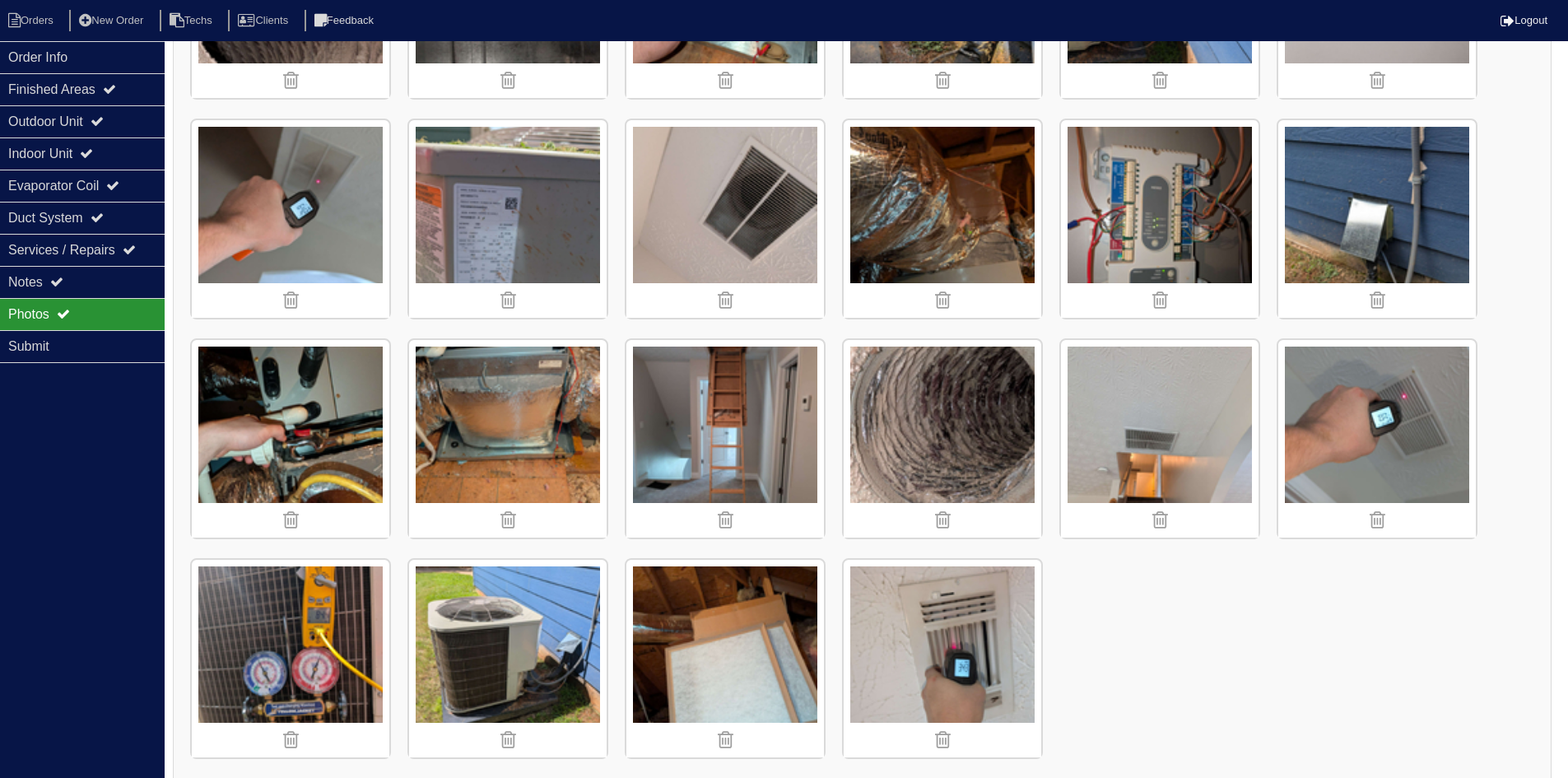
scroll to position [856, 0]
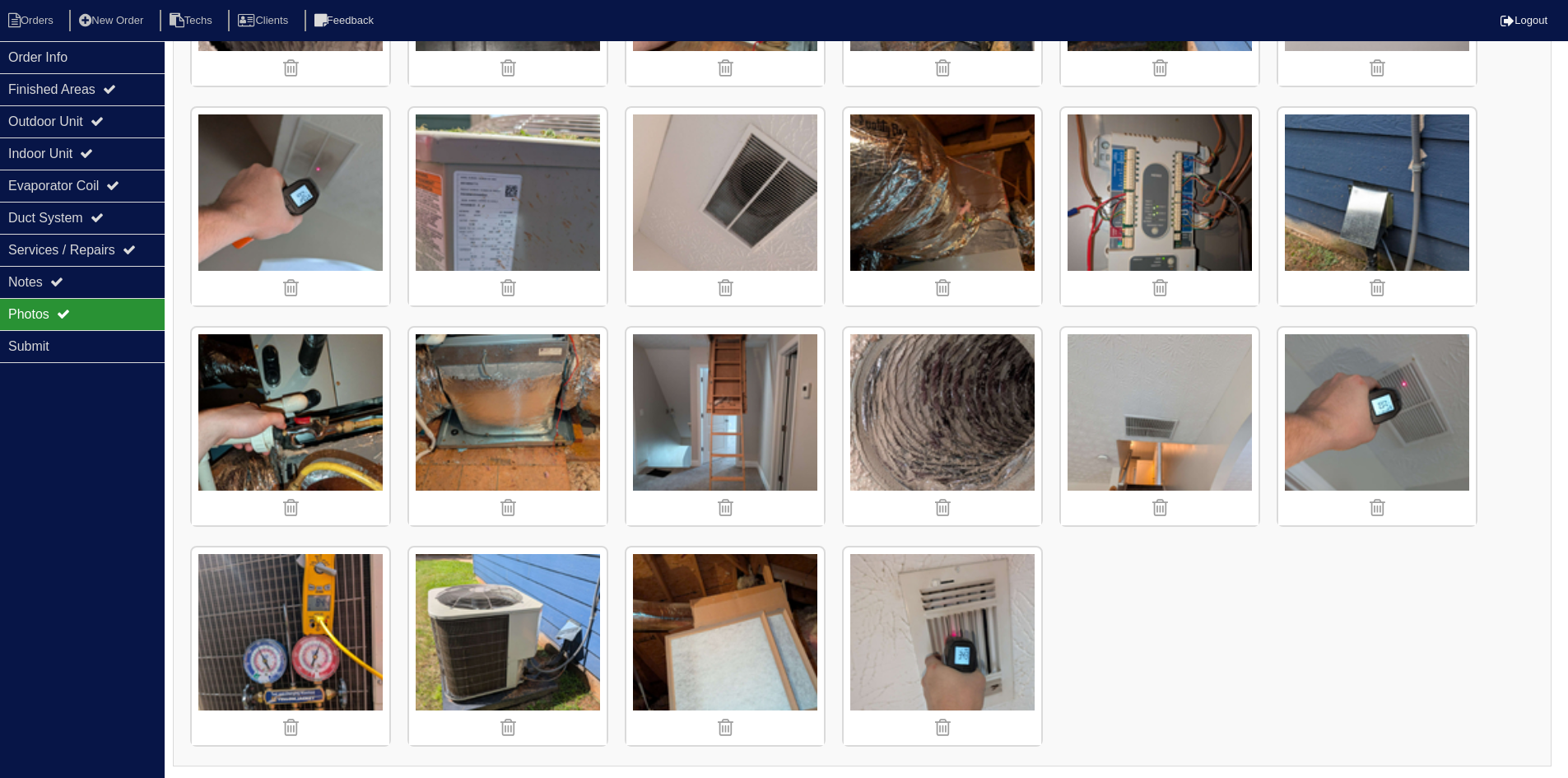
click at [546, 611] on img at bounding box center [508, 646] width 198 height 198
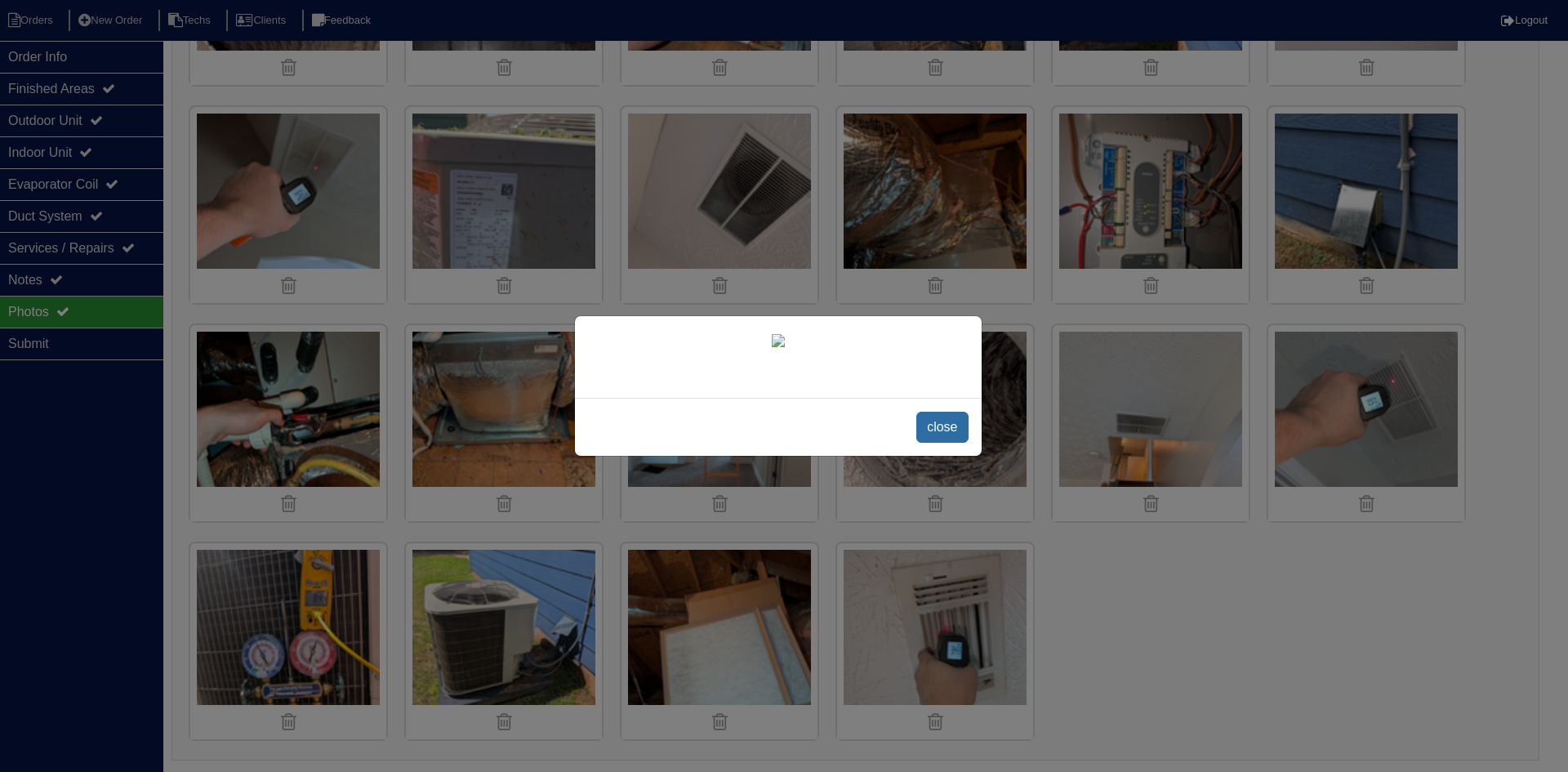
click at [949, 430] on span "close" at bounding box center [943, 427] width 51 height 31
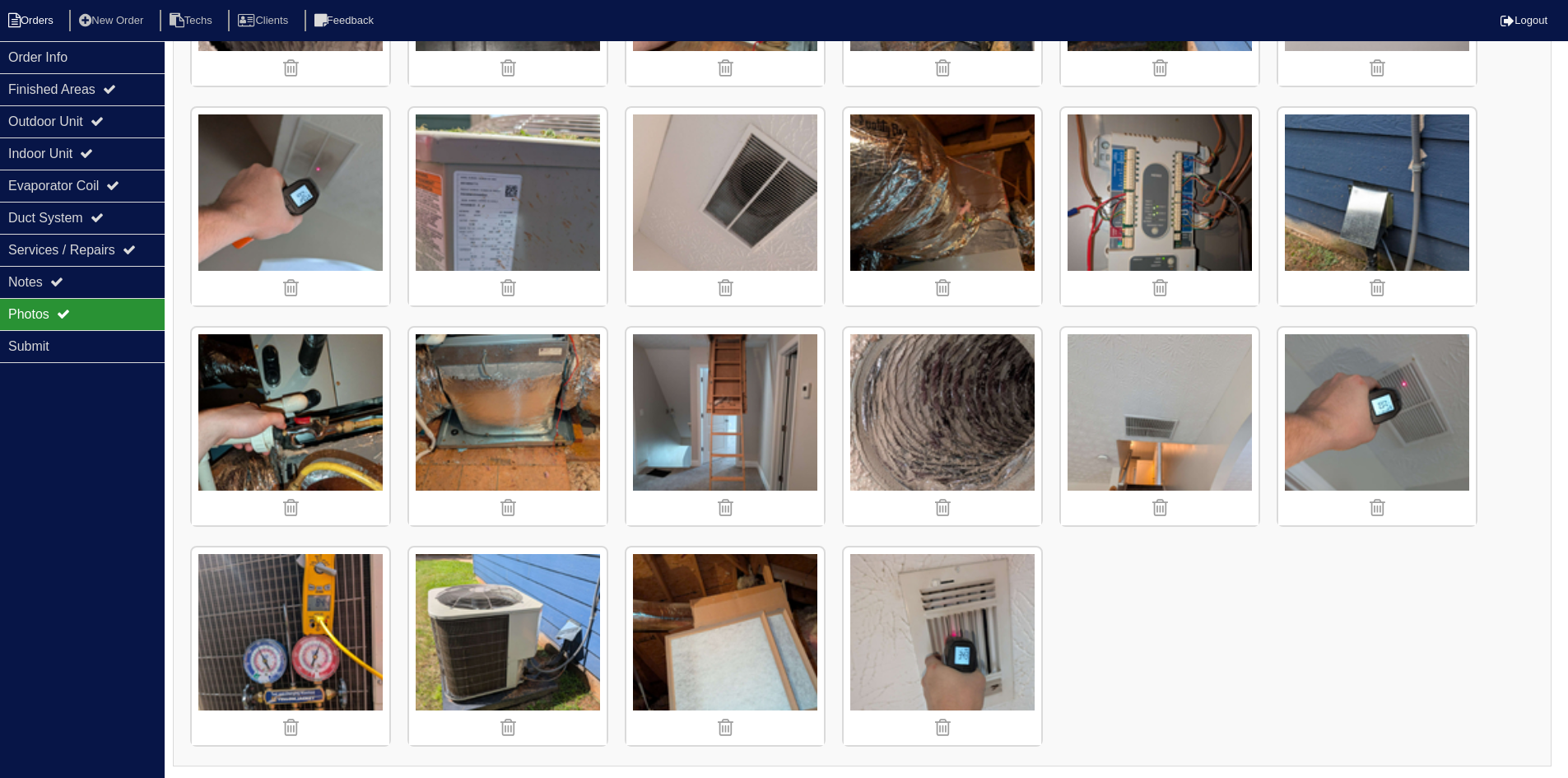
drag, startPoint x: 29, startPoint y: 16, endPoint x: 11, endPoint y: 21, distance: 18.7
click at [29, 16] on li "Orders" at bounding box center [33, 21] width 66 height 22
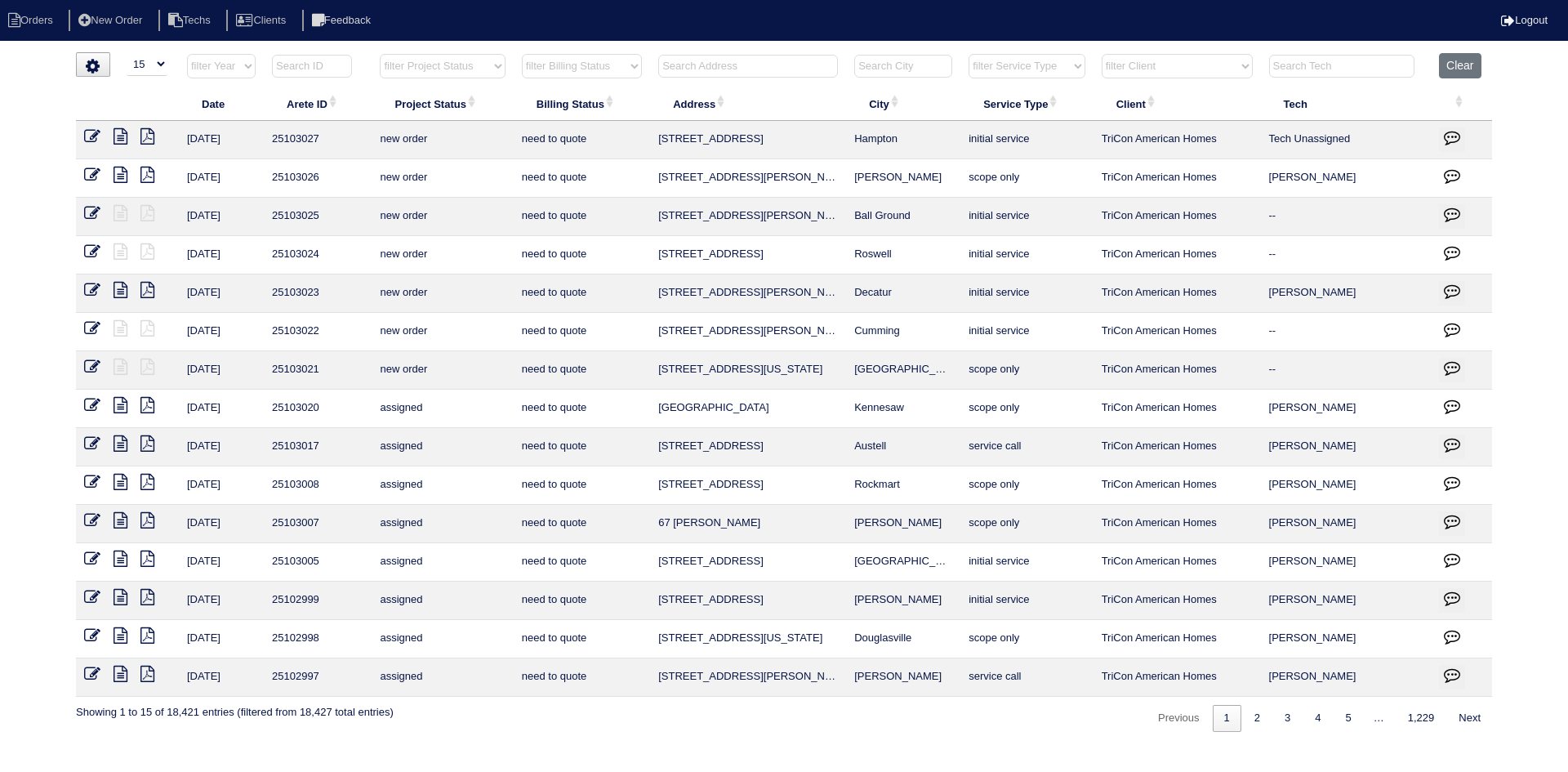
select select "15"
click at [742, 68] on input "text" at bounding box center [748, 66] width 180 height 23
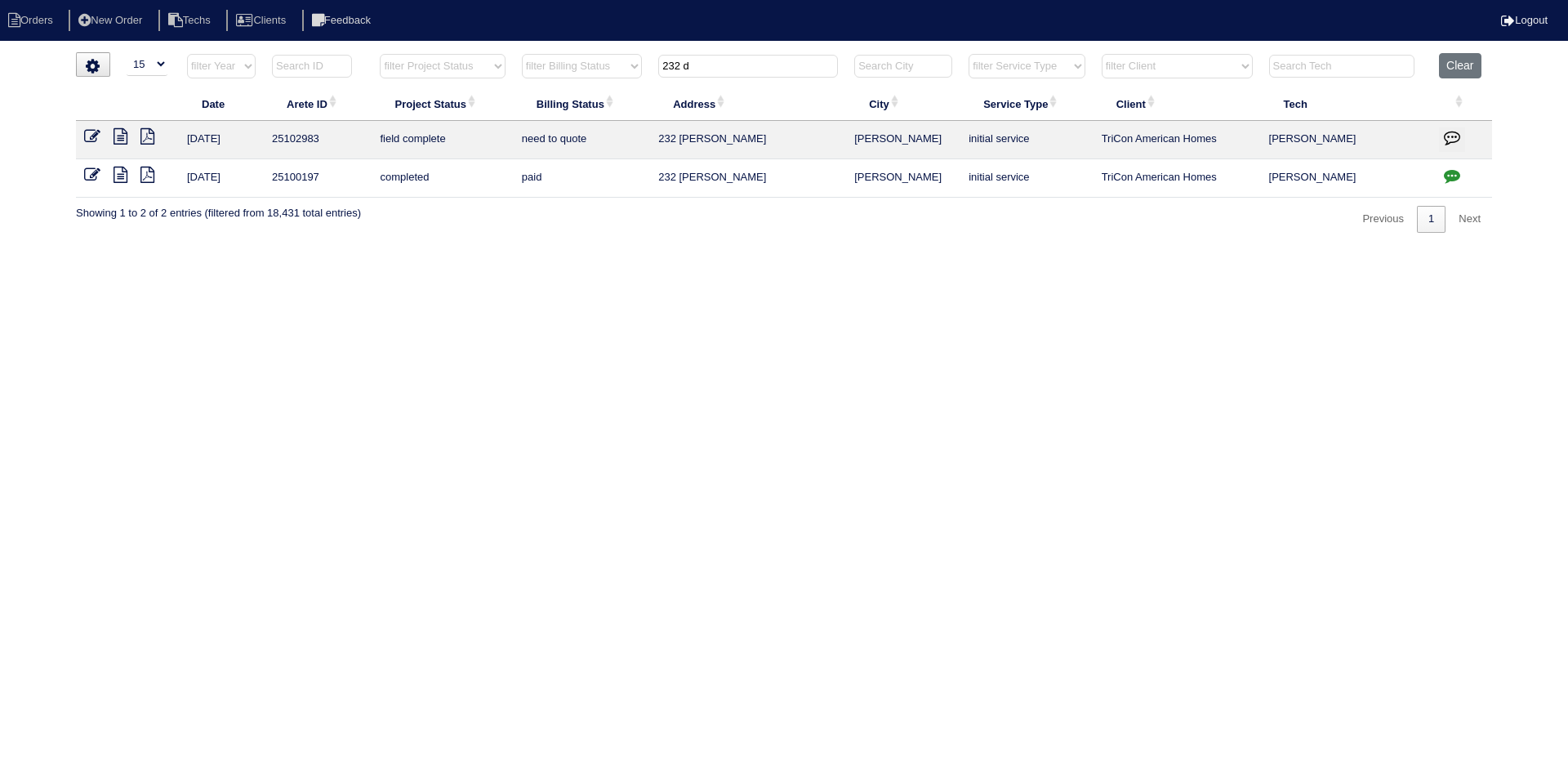
type input "232 d"
click at [1454, 177] on icon "button" at bounding box center [1451, 175] width 16 height 16
type textarea "[DATE] - Replacement approved - Sent to [PERSON_NAME], [PERSON_NAME] - KE [DATE…"
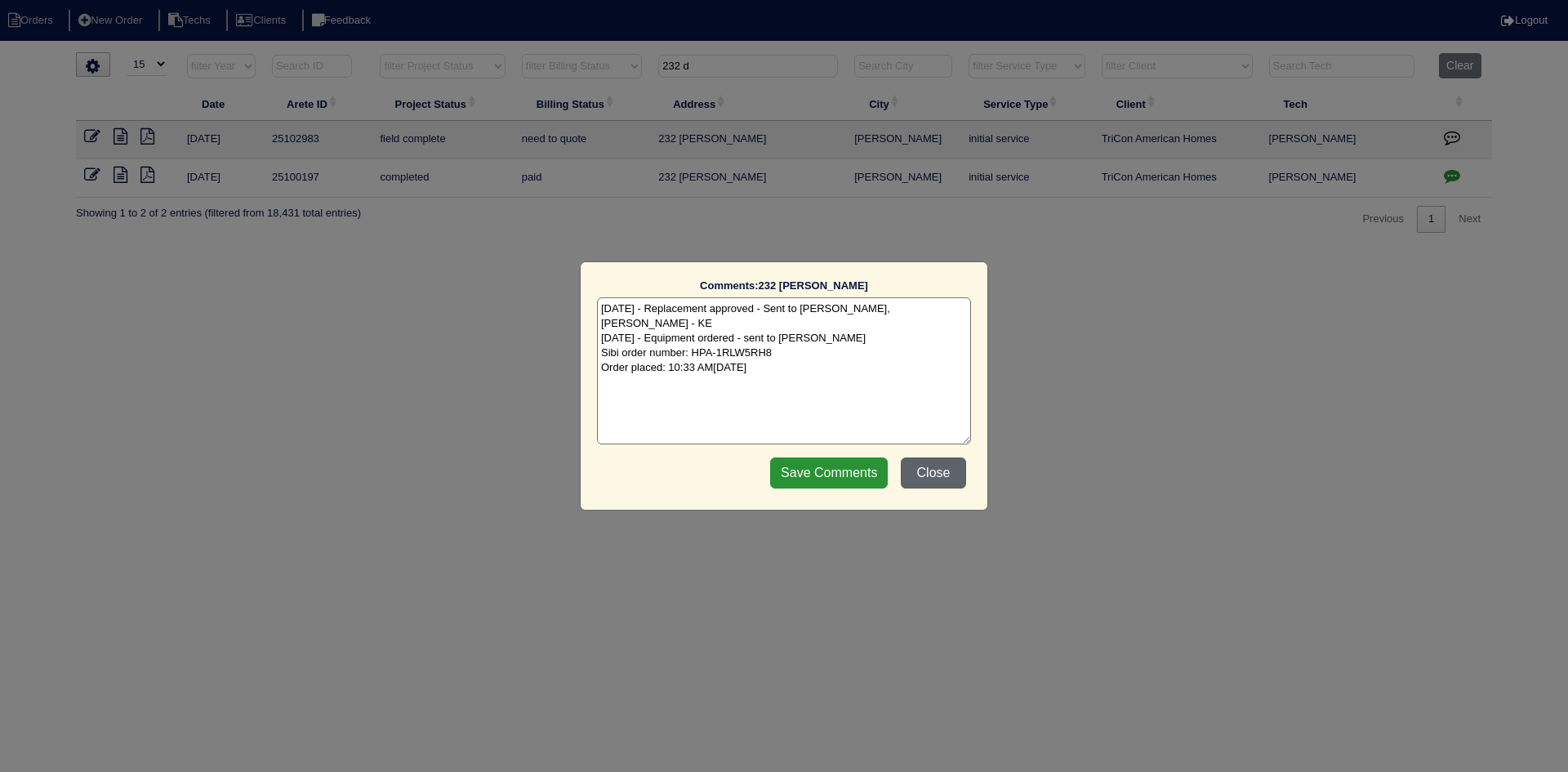
click at [919, 477] on button "Close" at bounding box center [934, 473] width 65 height 31
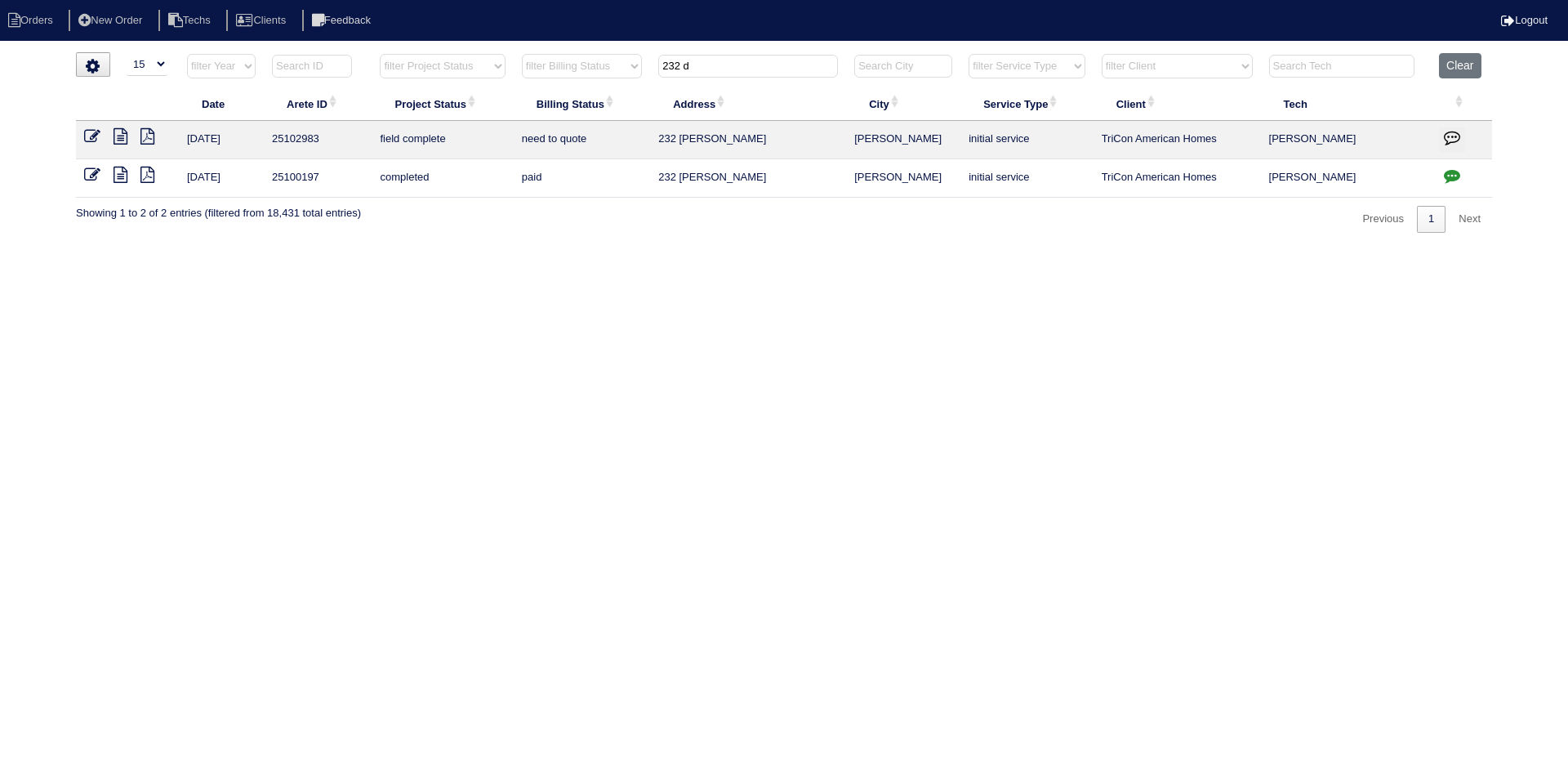
click at [120, 173] on icon at bounding box center [121, 174] width 14 height 16
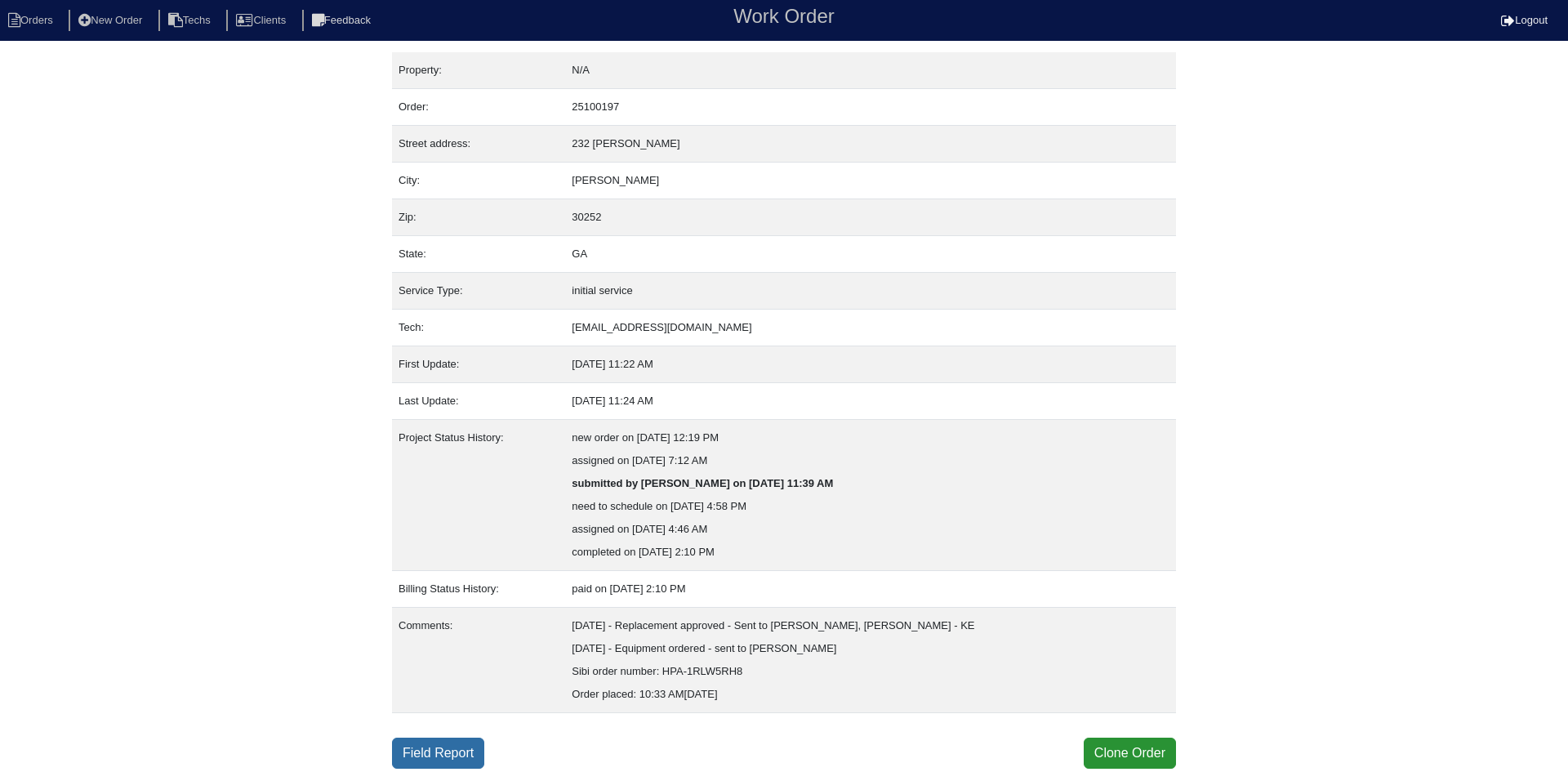
click at [435, 747] on link "Field Report" at bounding box center [439, 753] width 93 height 31
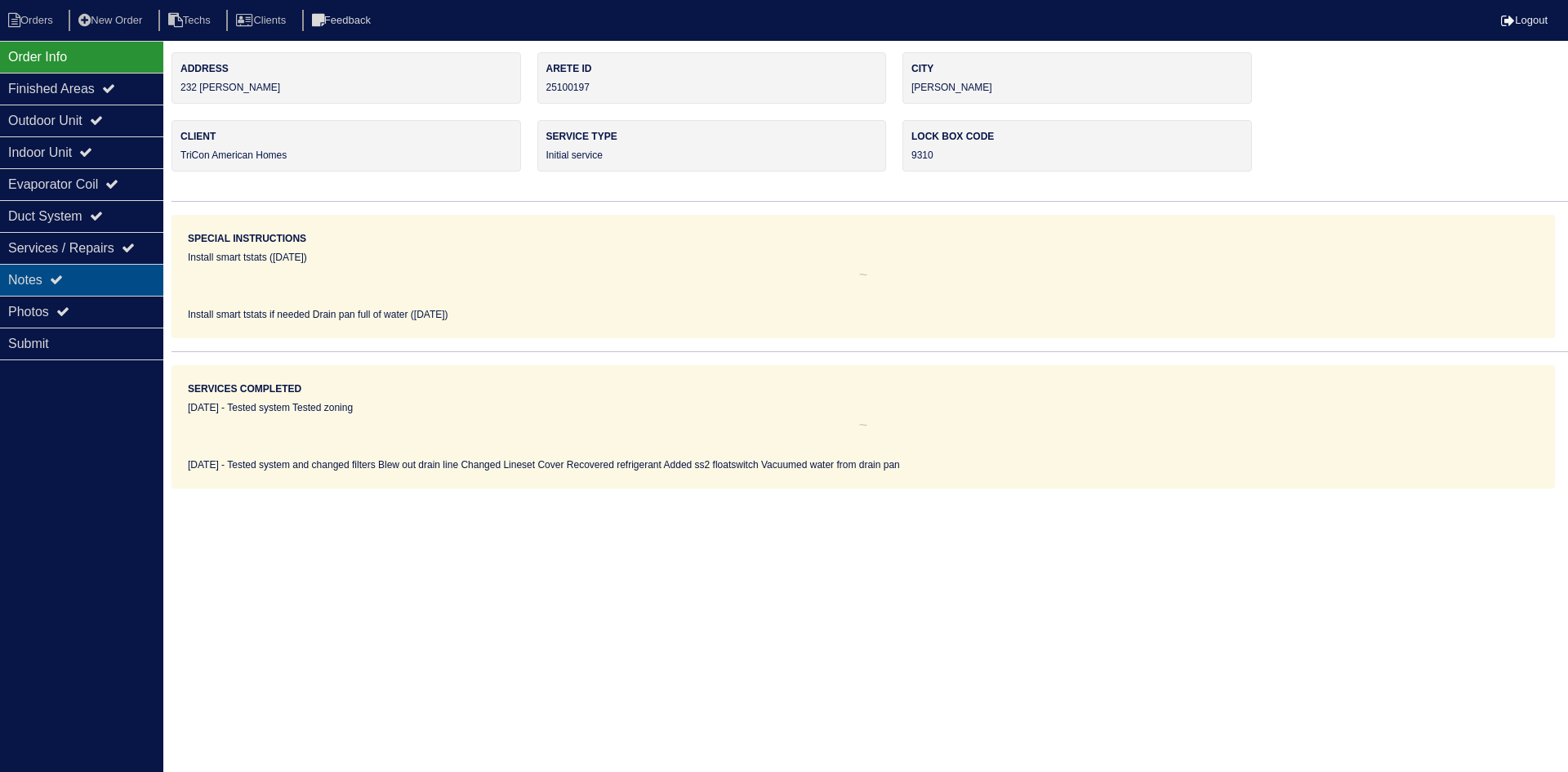
click at [114, 274] on div "Notes" at bounding box center [81, 279] width 164 height 32
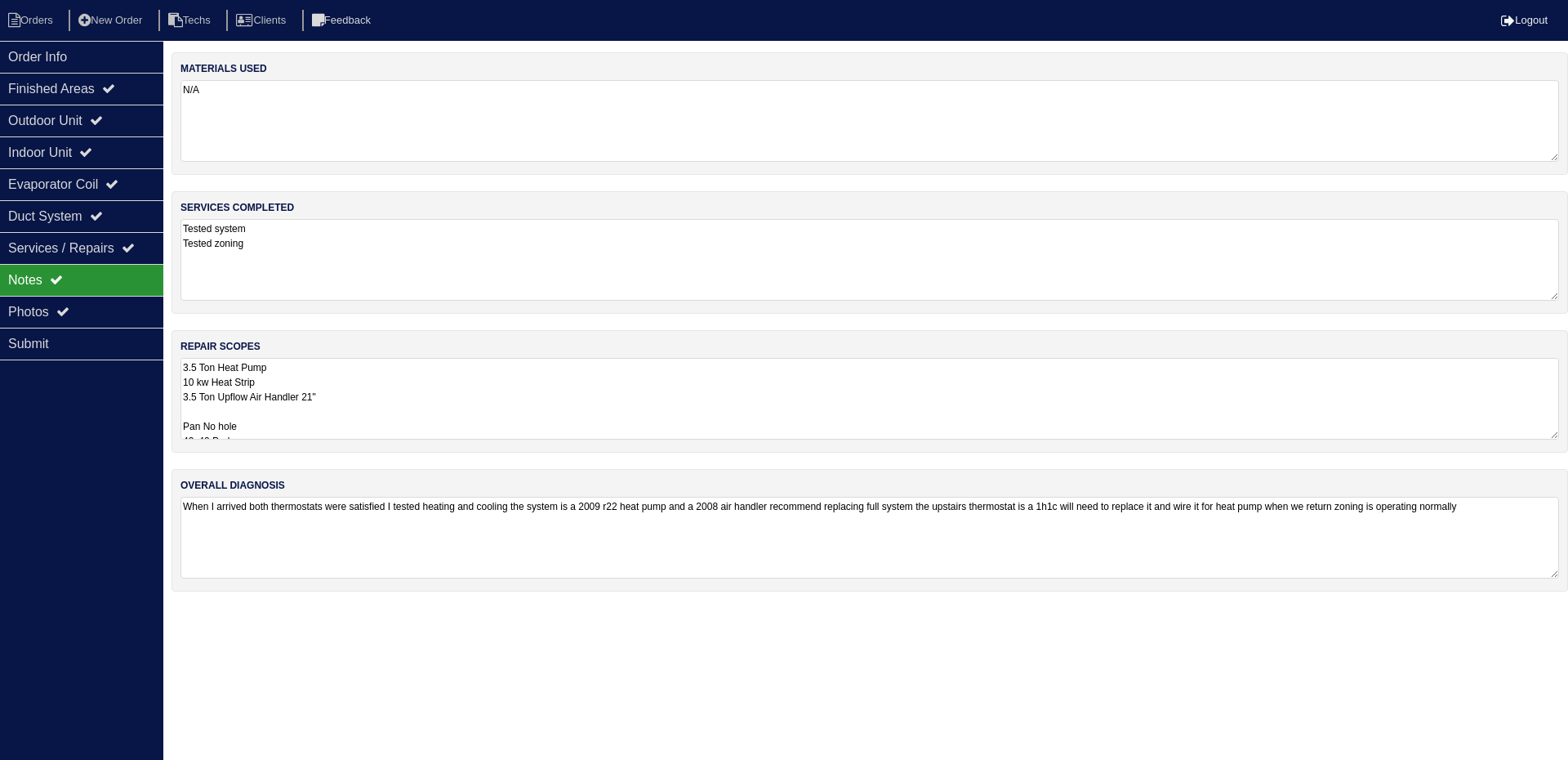
click at [431, 397] on textarea "3.5 Ton Heat Pump 10 kw Heat Strip 3.5 Ton Upflow Air Handler 21" Pan No hole 4…" at bounding box center [870, 398] width 1379 height 81
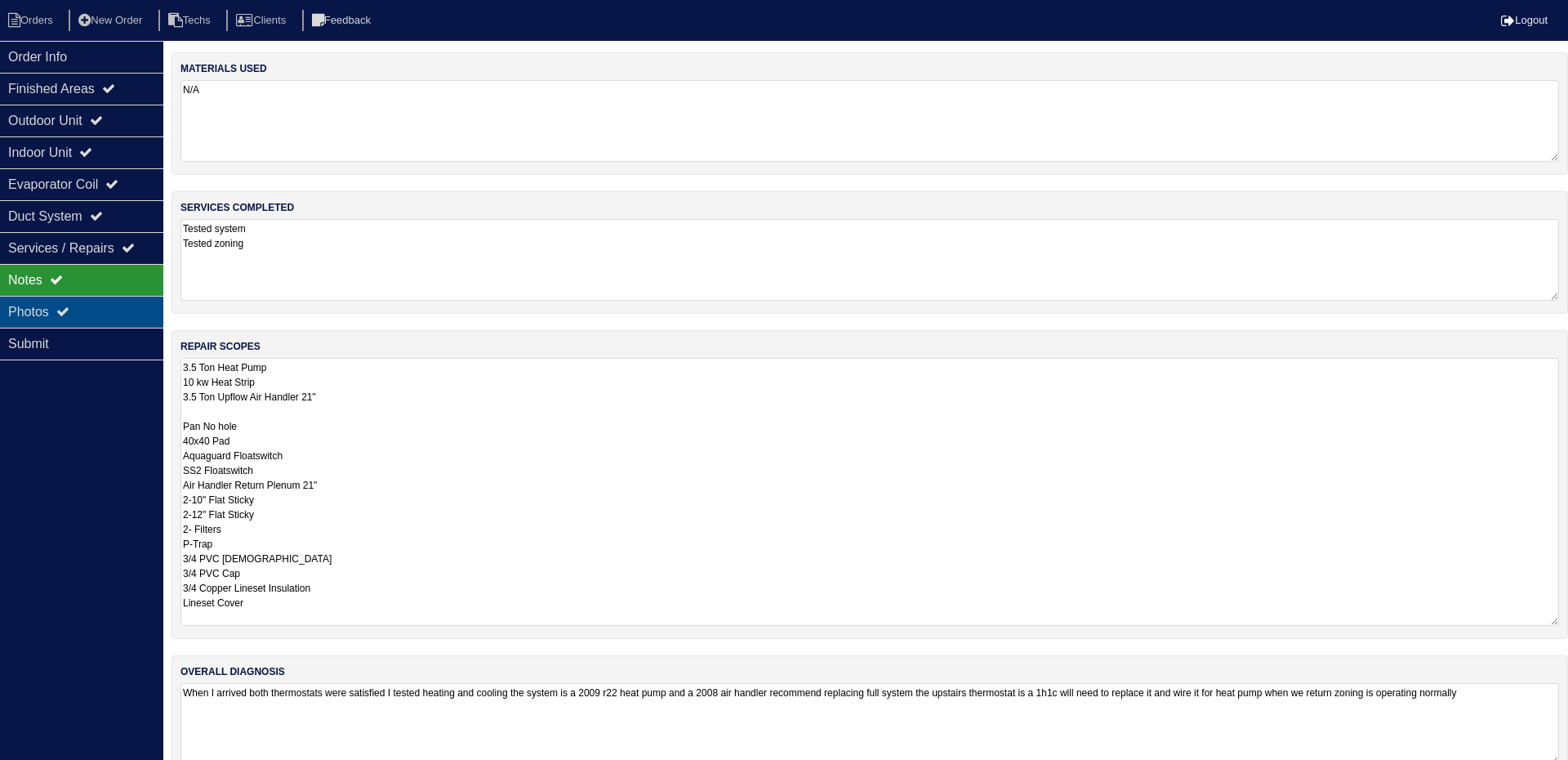
drag, startPoint x: 117, startPoint y: 306, endPoint x: 137, endPoint y: 306, distance: 20.0
click at [117, 306] on div "Photos" at bounding box center [81, 311] width 164 height 32
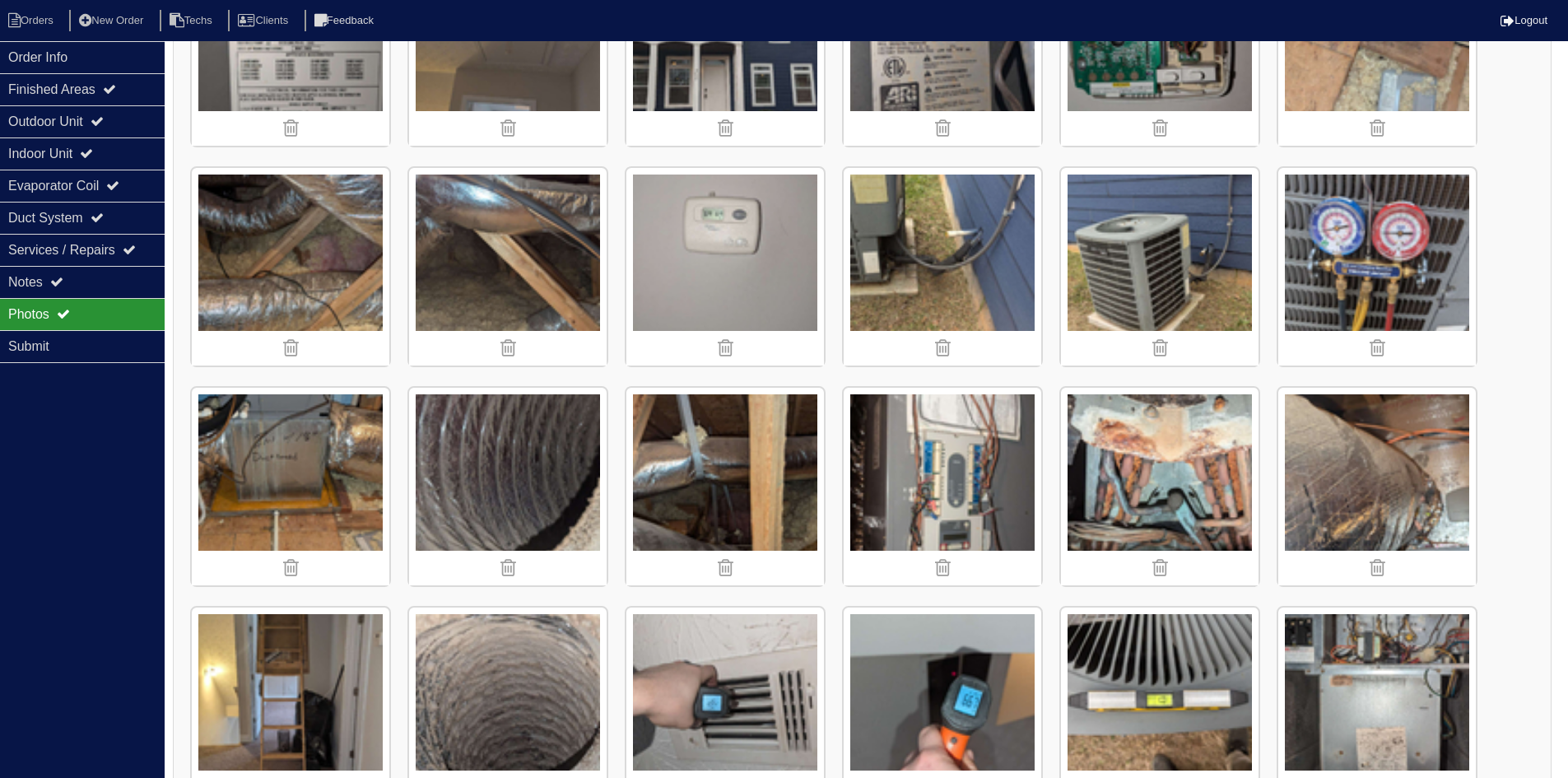
scroll to position [576, 0]
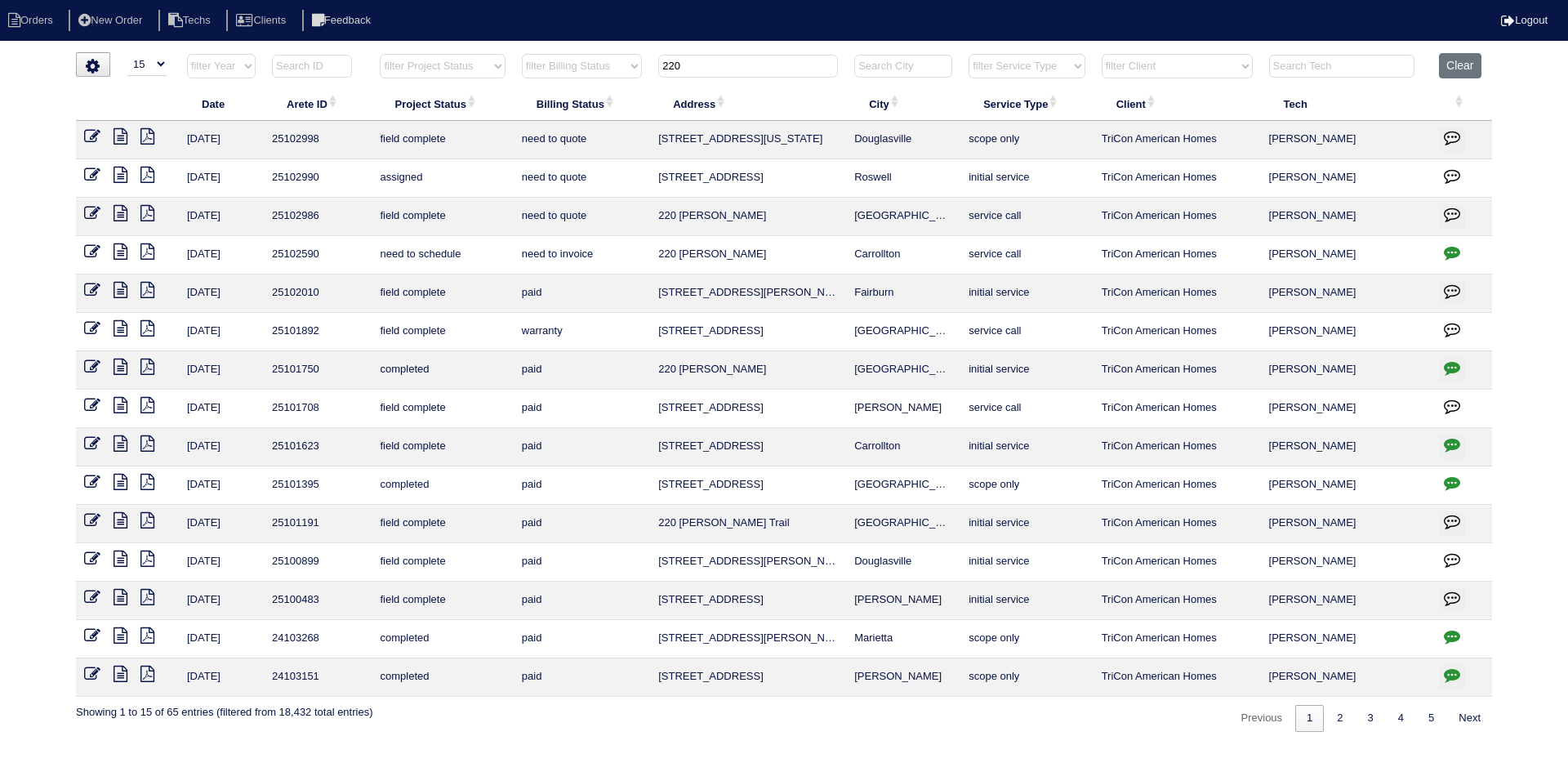
select select "15"
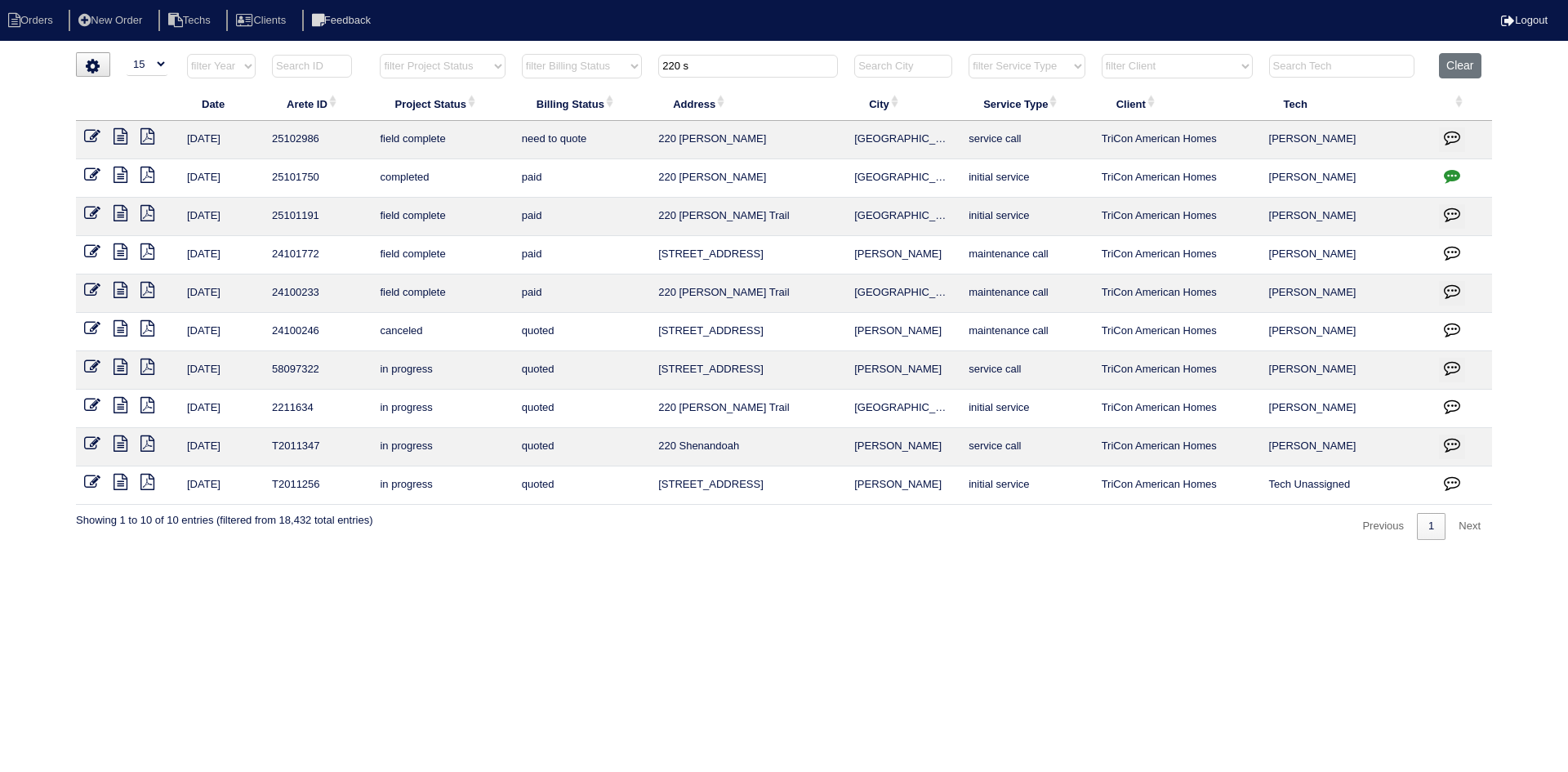
type input "220 s"
click at [117, 131] on icon at bounding box center [121, 136] width 14 height 16
click at [92, 140] on icon at bounding box center [92, 136] width 16 height 16
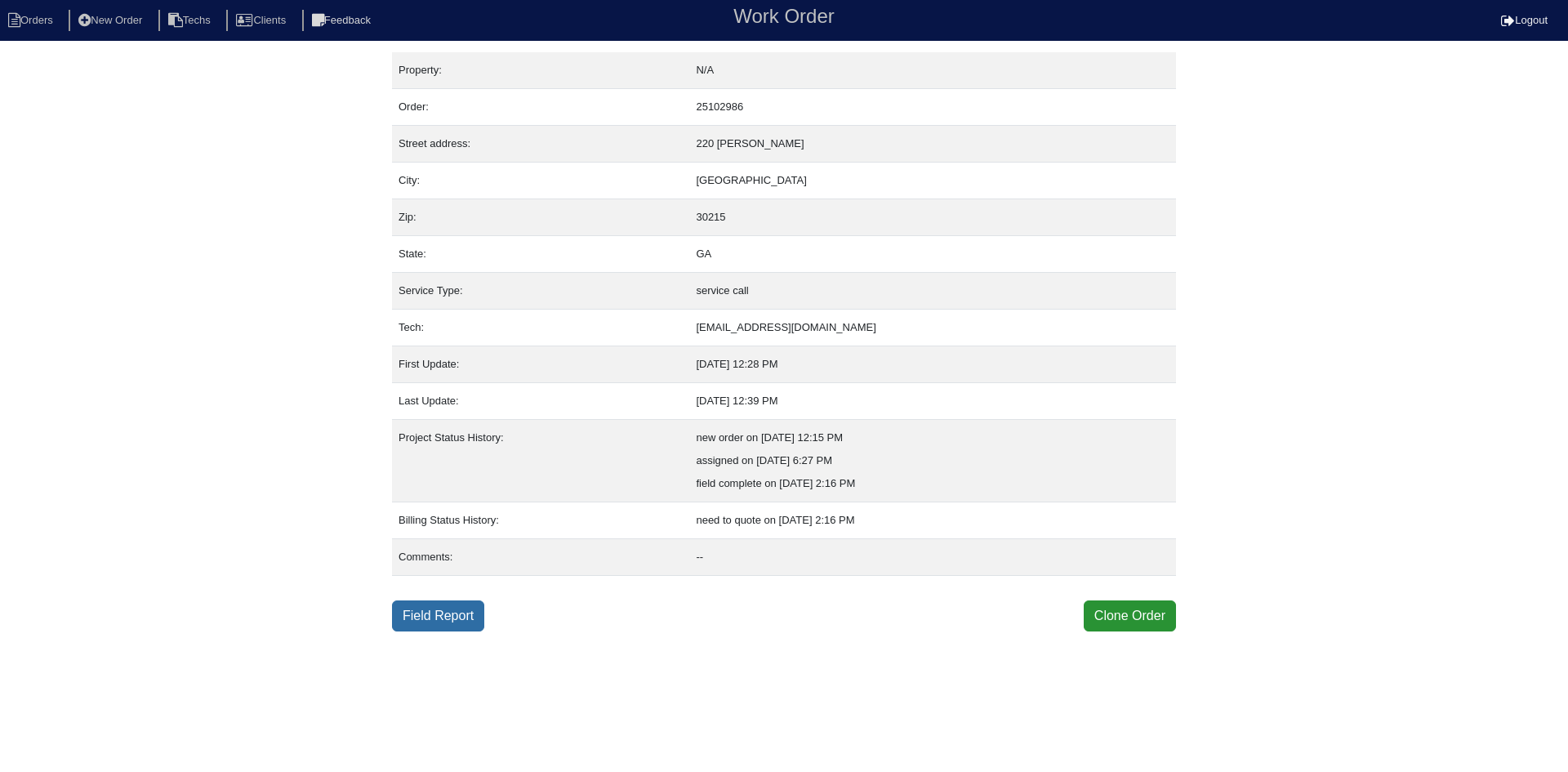
click at [447, 617] on link "Field Report" at bounding box center [439, 616] width 93 height 31
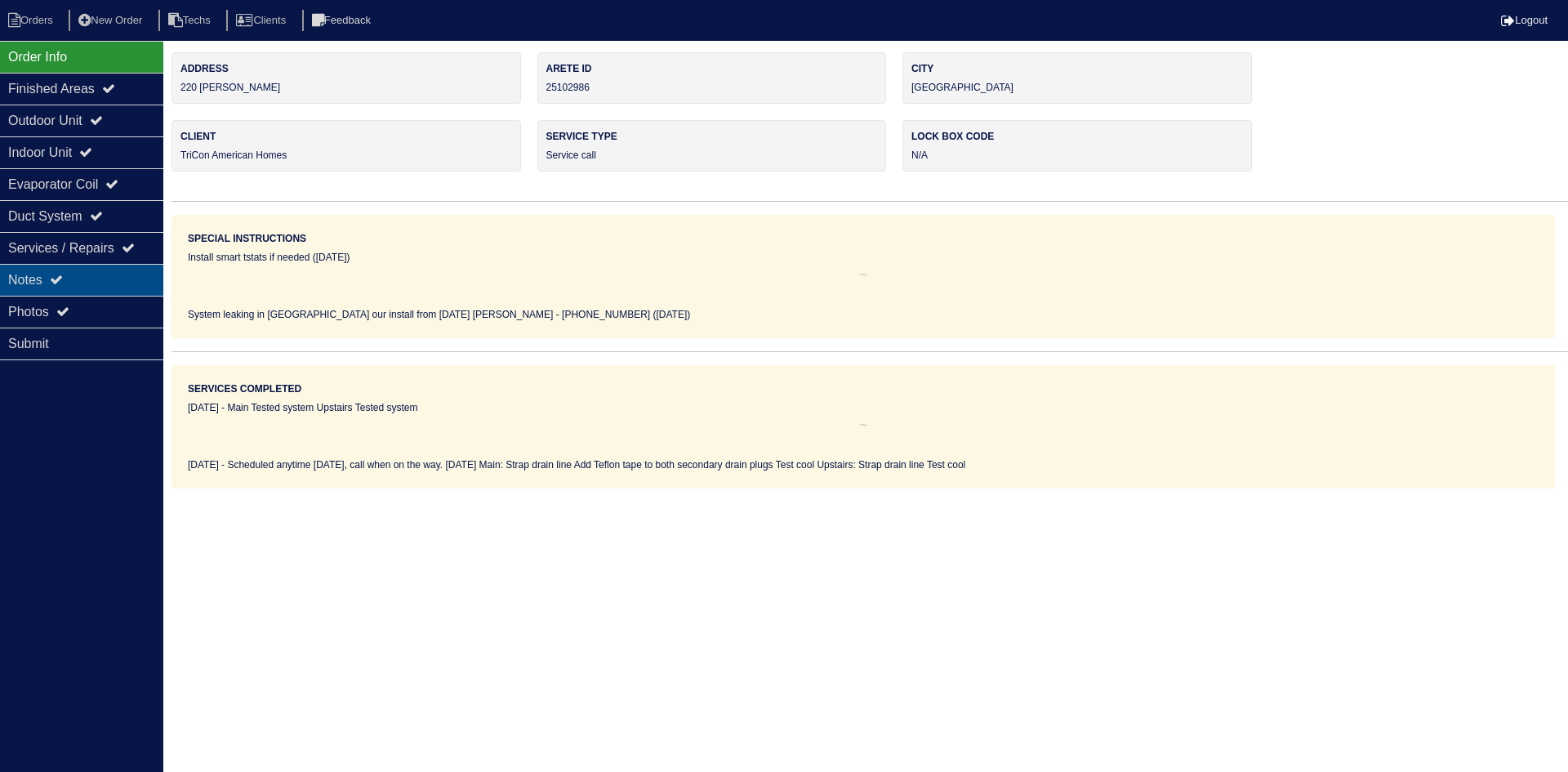
click at [76, 285] on div "Notes" at bounding box center [81, 279] width 164 height 32
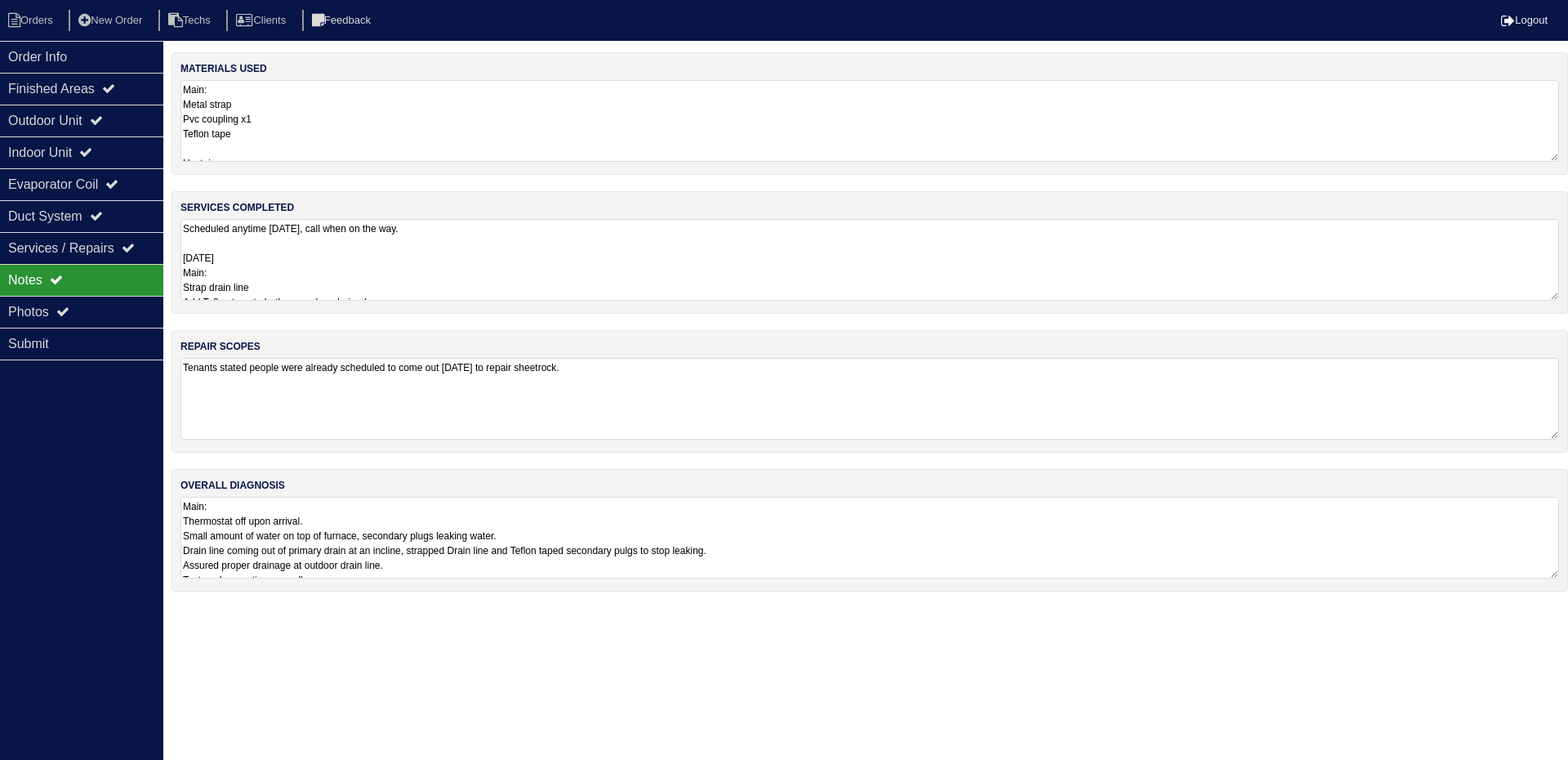
click at [969, 531] on textarea "Main: Thermostat off upon arrival. Small amount of water on top of furnace, sec…" at bounding box center [870, 537] width 1379 height 81
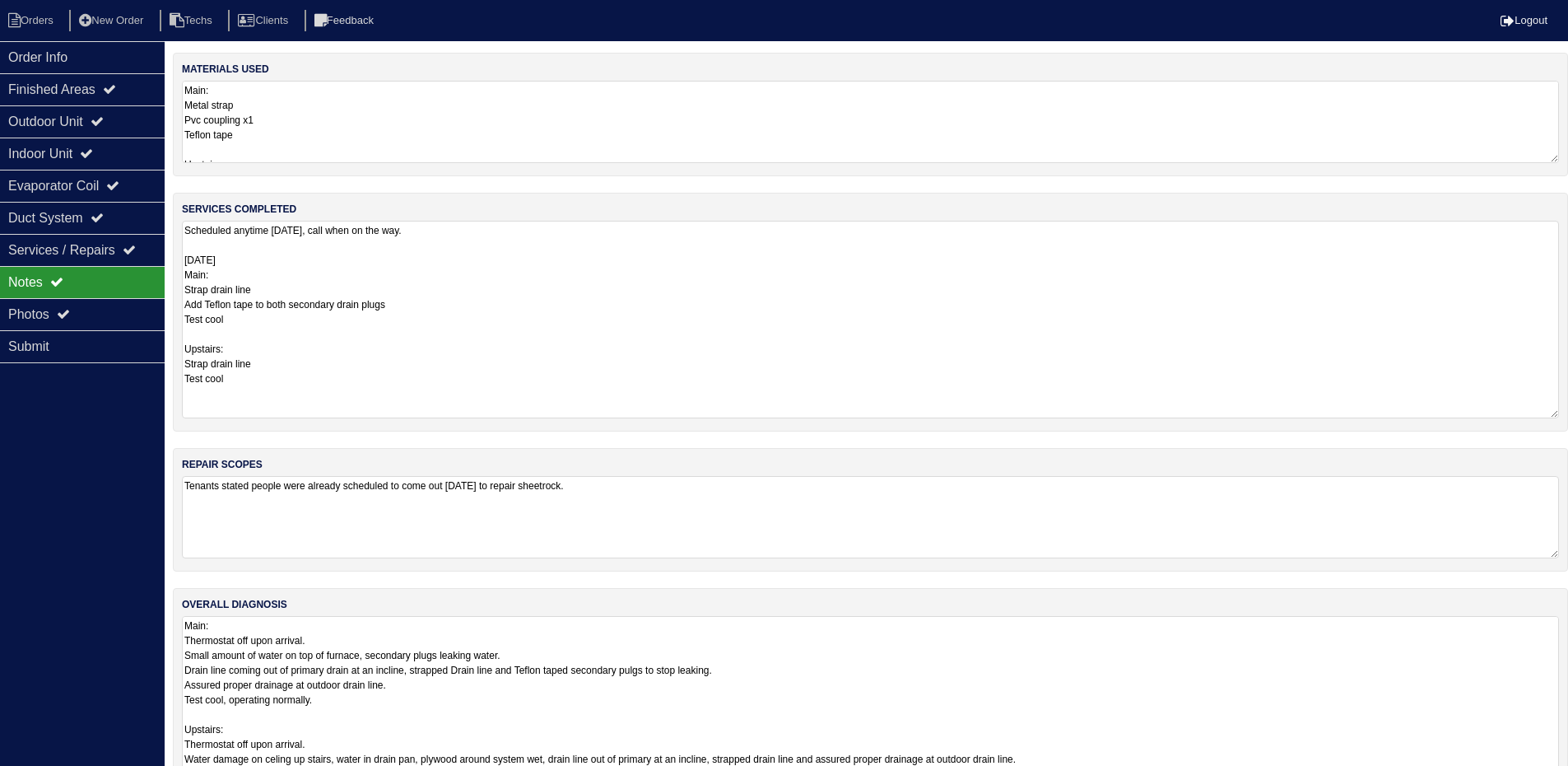
drag, startPoint x: 1564, startPoint y: 297, endPoint x: 1567, endPoint y: 413, distance: 116.0
click at [1567, 413] on div "services completed Scheduled anytime Wednesday, call when on the way. 8/13/25 M…" at bounding box center [870, 312] width 1395 height 238
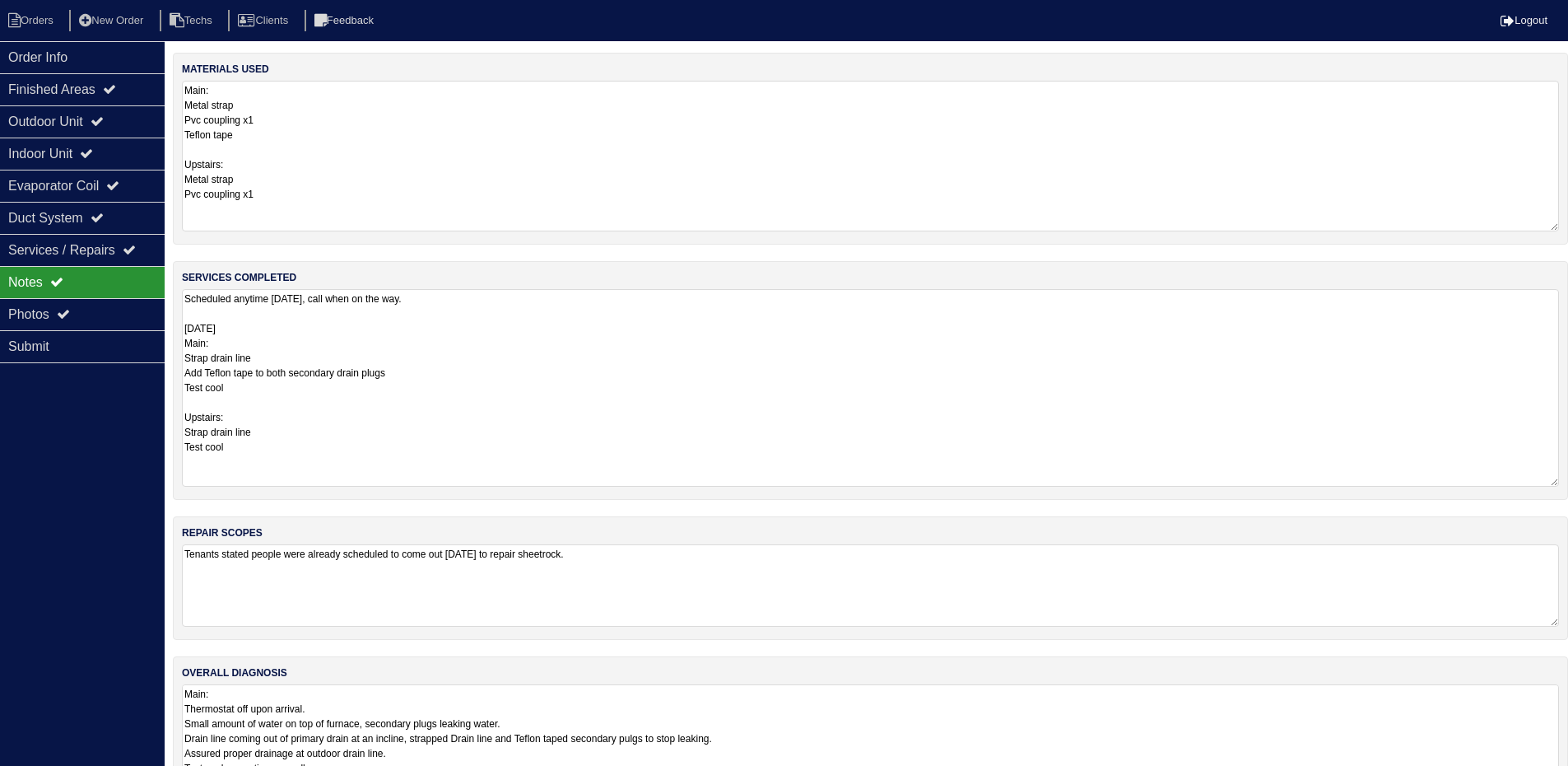
drag, startPoint x: 1549, startPoint y: 157, endPoint x: 1546, endPoint y: 225, distance: 68.1
click at [1546, 225] on textarea "Main: Metal strap Pvc coupling x1 Teflon tape Upstairs: Metal strap Pvc couplin…" at bounding box center [870, 155] width 1377 height 150
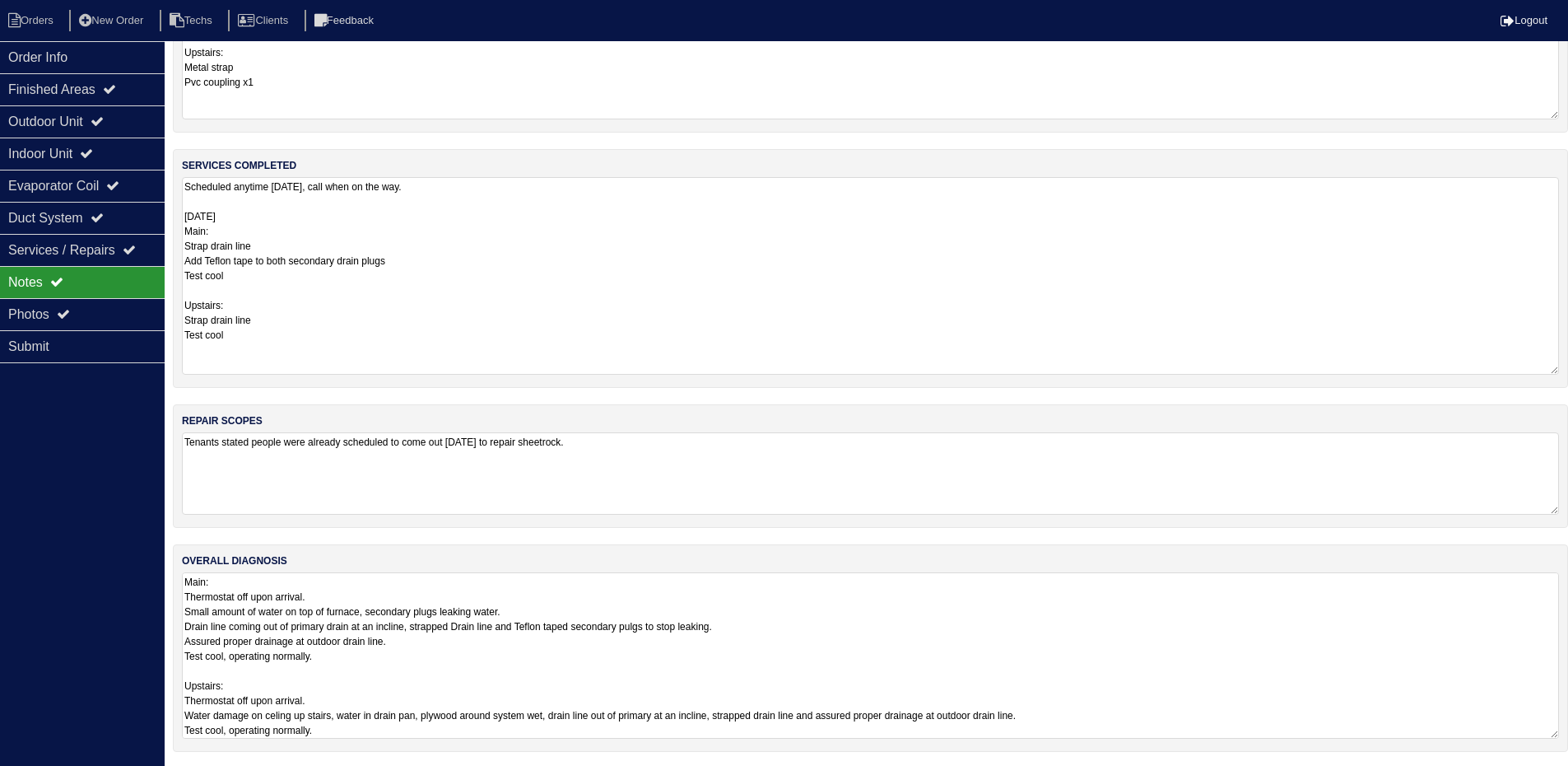
scroll to position [115, 0]
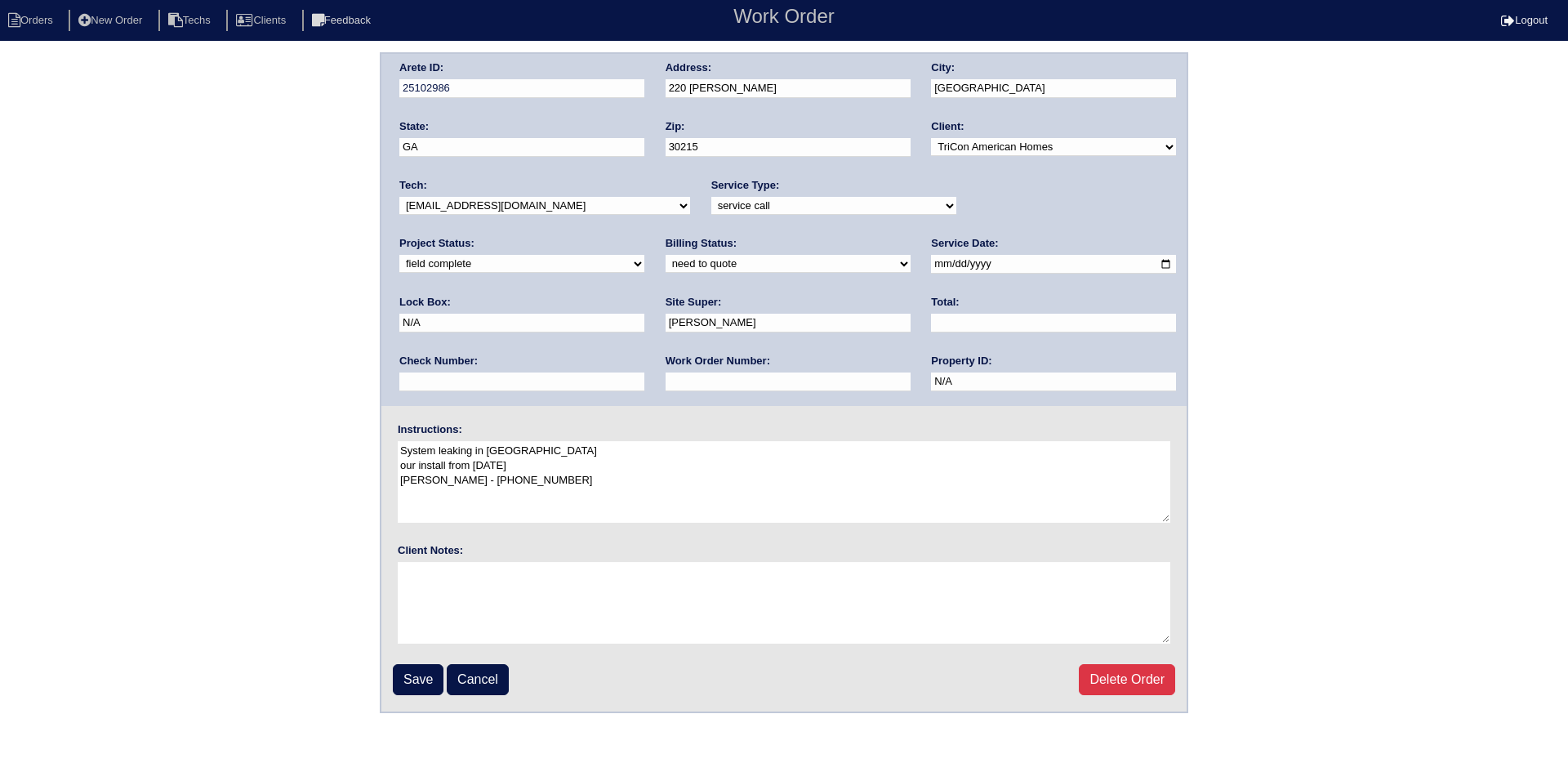
click at [666, 267] on select "need to quote quoted need to invoice invoiced paid warranty purchase order need…" at bounding box center [788, 263] width 245 height 18
select select "warranty"
click at [666, 255] on select "need to quote quoted need to invoice invoiced paid warranty purchase order need…" at bounding box center [788, 263] width 245 height 18
click at [419, 673] on input "Save" at bounding box center [418, 679] width 51 height 31
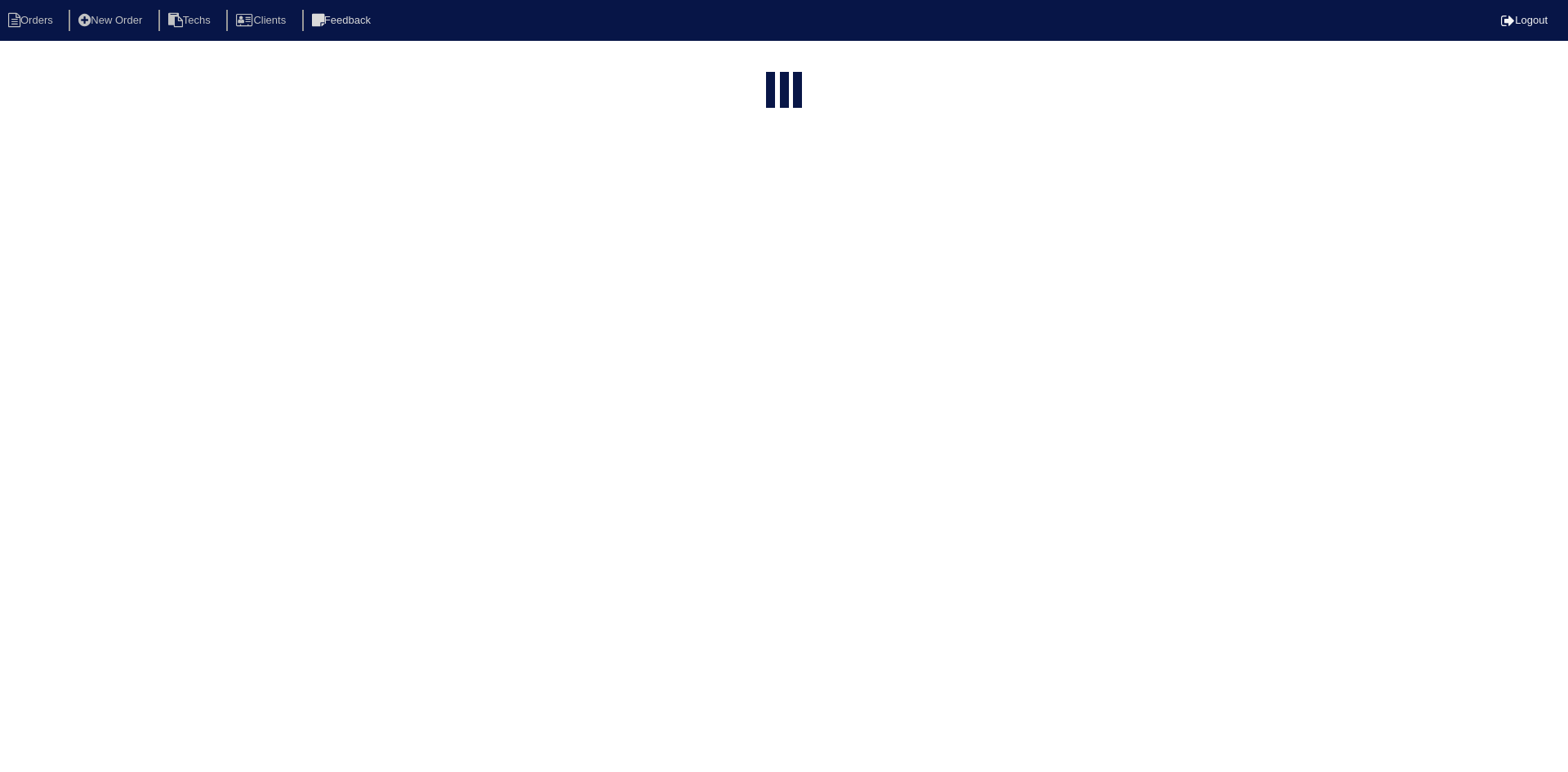
select select "15"
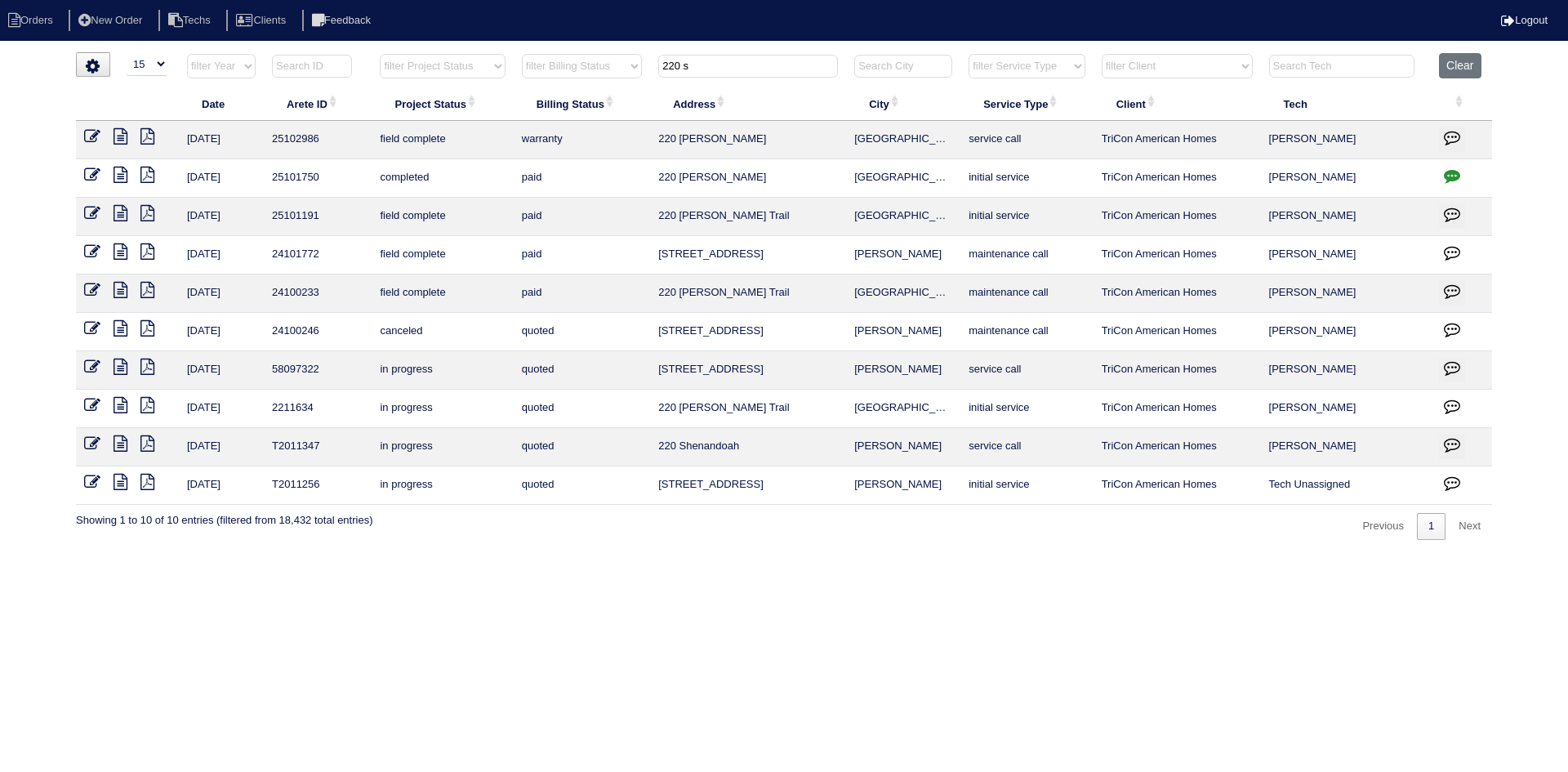
click at [1467, 63] on button "Clear" at bounding box center [1460, 66] width 42 height 26
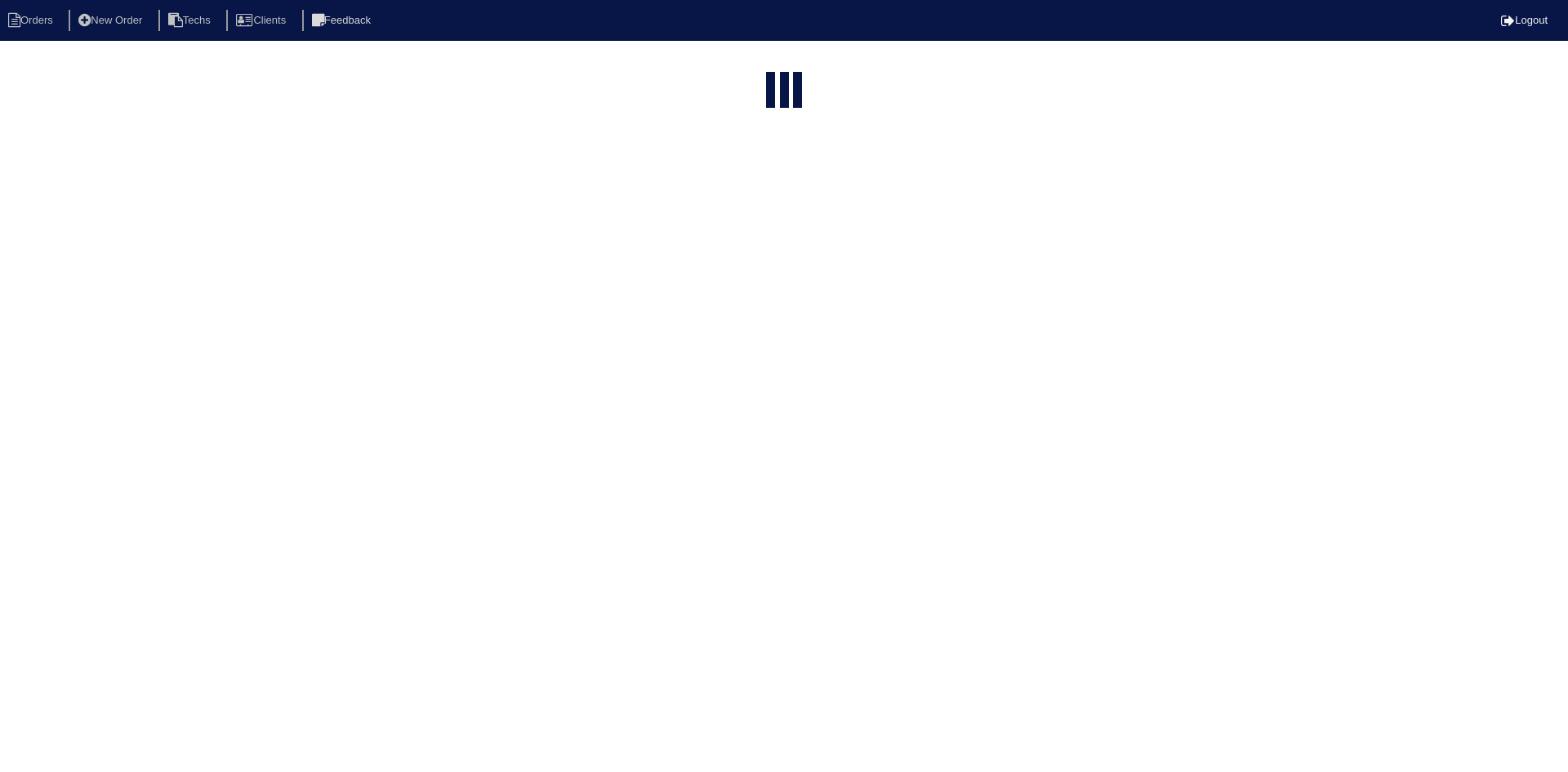
select select "15"
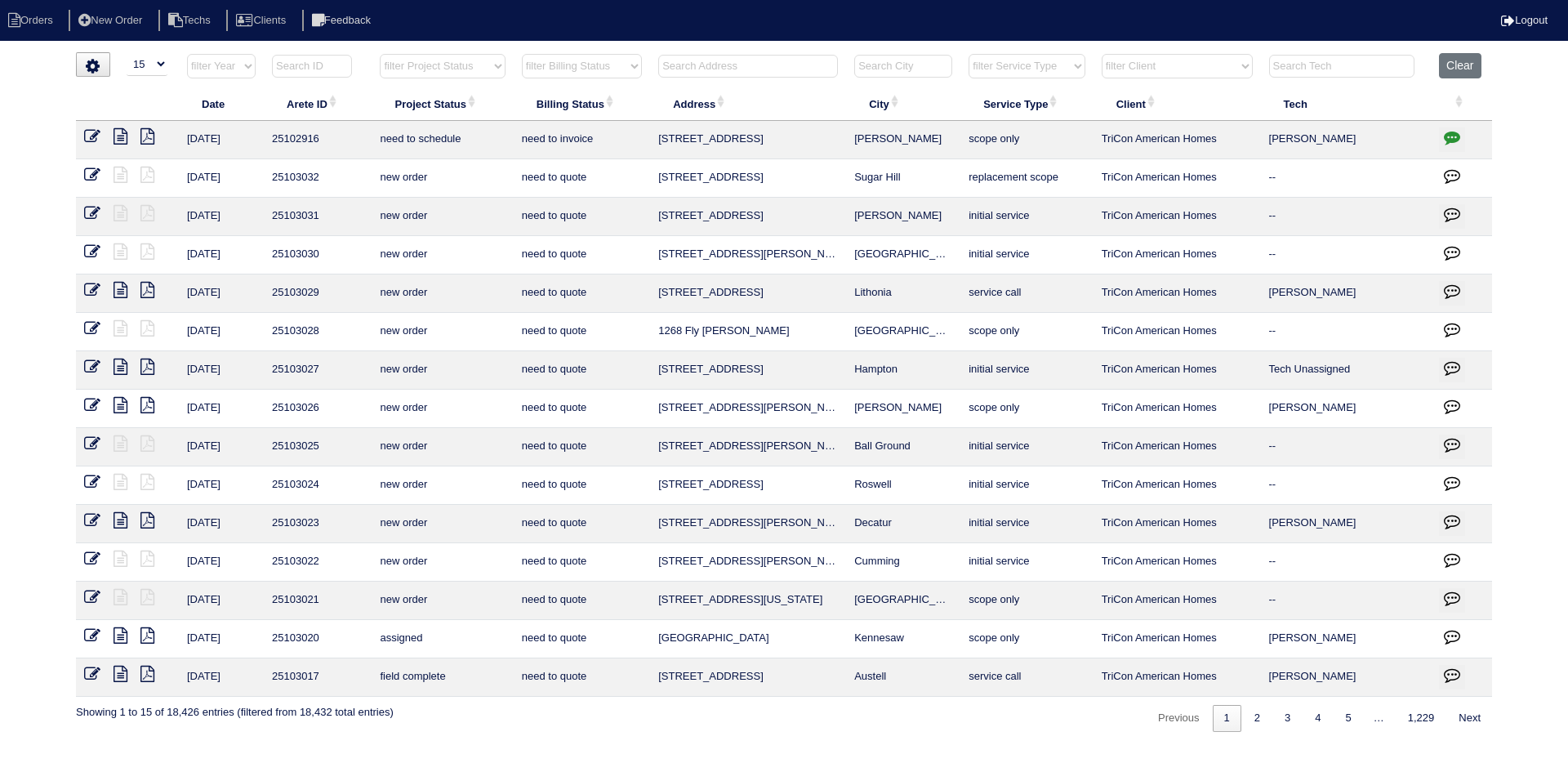
click at [482, 66] on select "filter Project Status -- Any Project Status -- new order assigned in progress f…" at bounding box center [442, 66] width 125 height 25
click at [380, 54] on select "filter Project Status -- Any Project Status -- new order assigned in progress f…" at bounding box center [442, 66] width 125 height 25
select select "field complete"
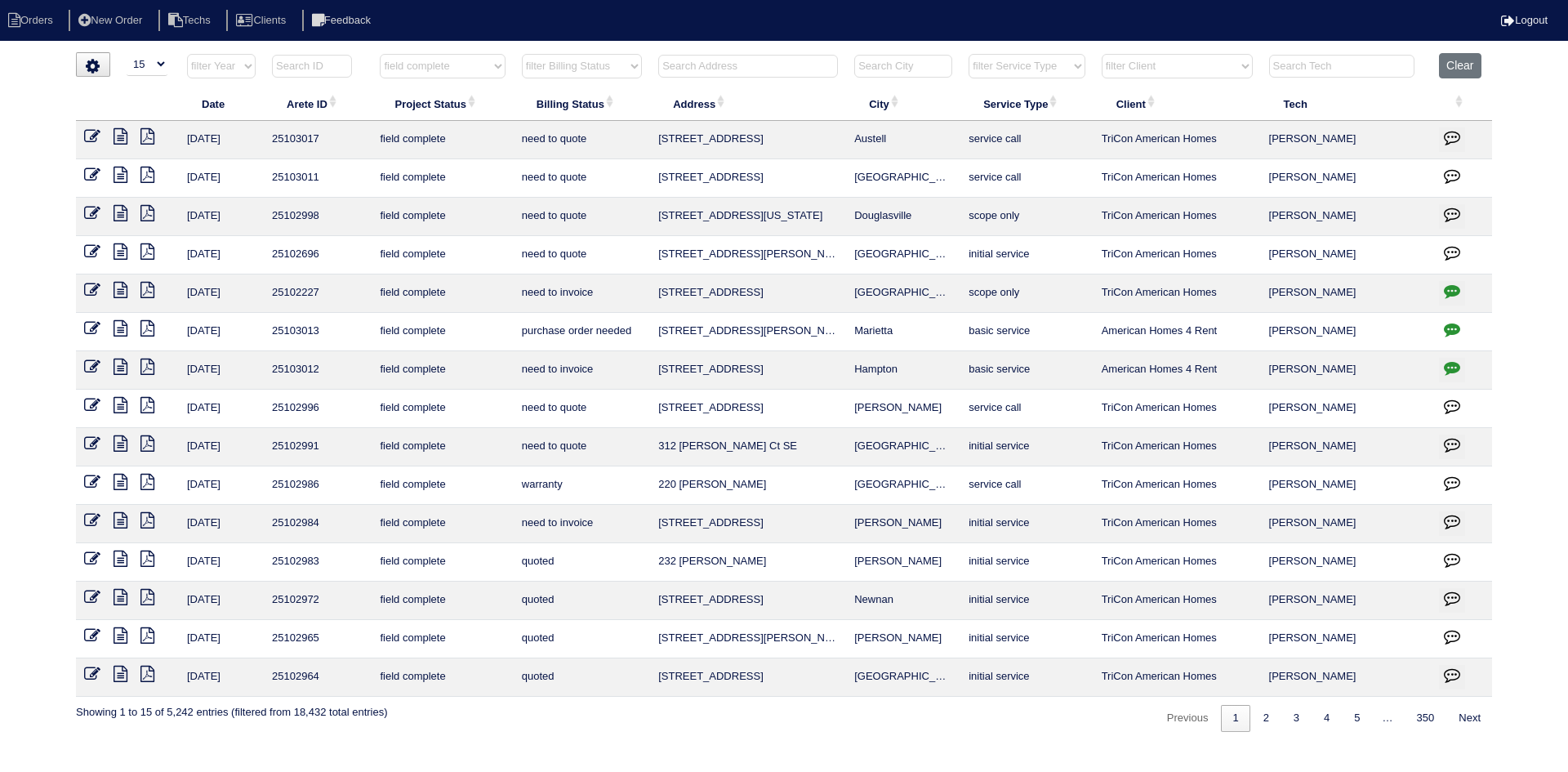
drag, startPoint x: 633, startPoint y: 62, endPoint x: 635, endPoint y: 77, distance: 15.1
click at [633, 62] on select "filter Billing Status -- Any Billing Status -- need to quote quoted need to inv…" at bounding box center [582, 66] width 120 height 25
select select "need to quote"
click at [522, 54] on select "filter Billing Status -- Any Billing Status -- need to quote quoted need to inv…" at bounding box center [582, 66] width 120 height 25
select select "field complete"
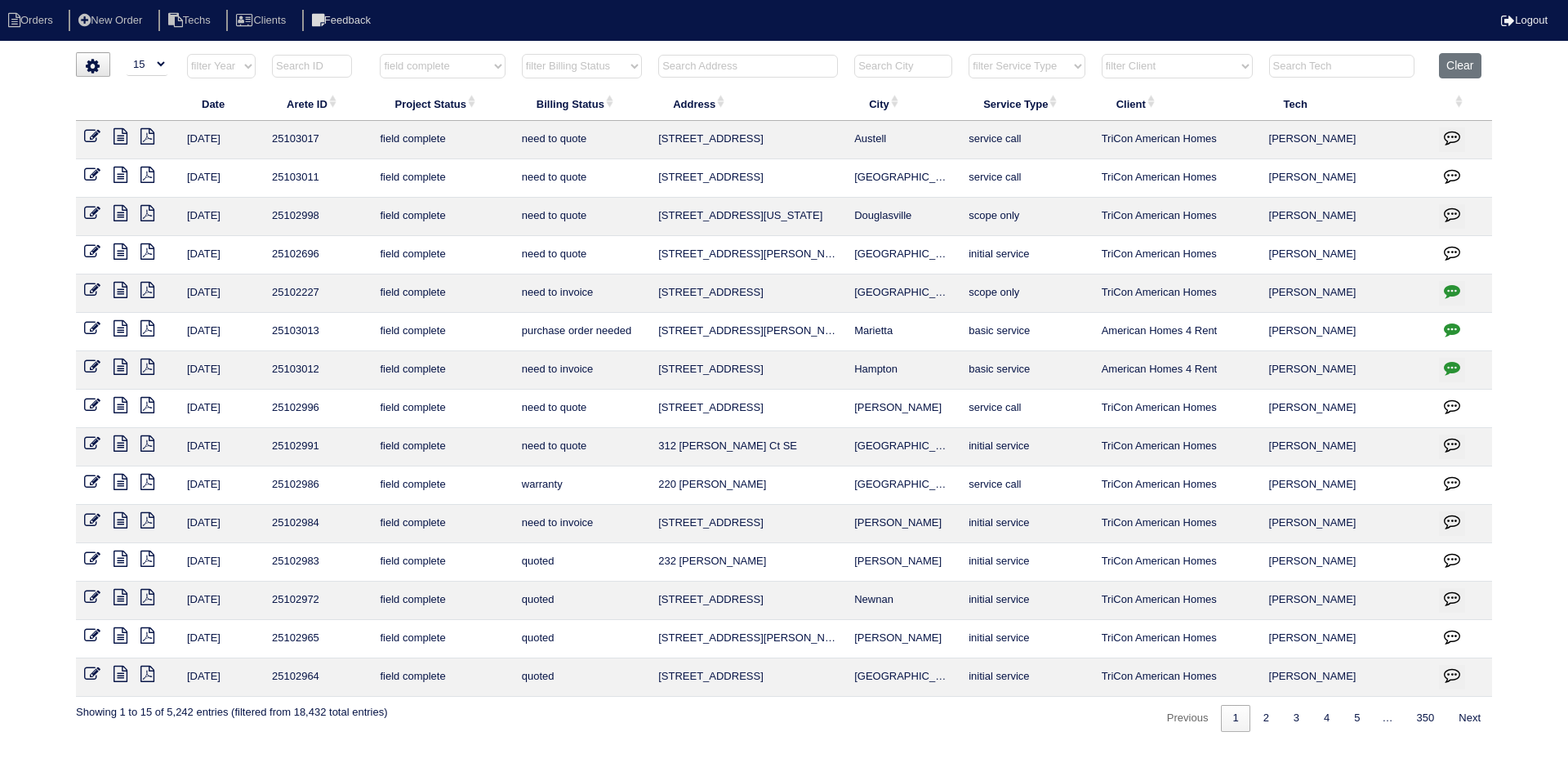
select select "need to quote"
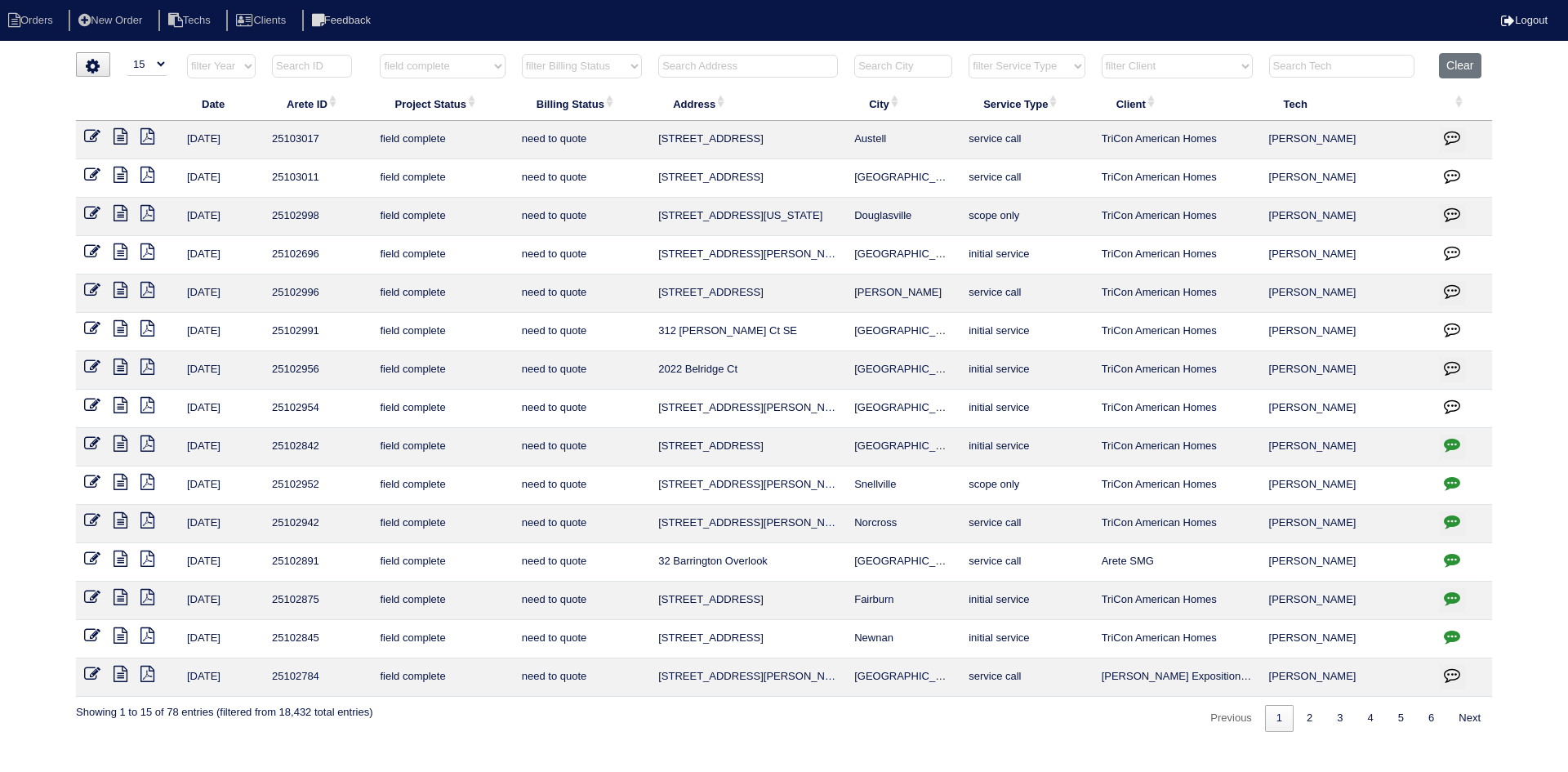
click at [123, 328] on icon at bounding box center [121, 328] width 14 height 16
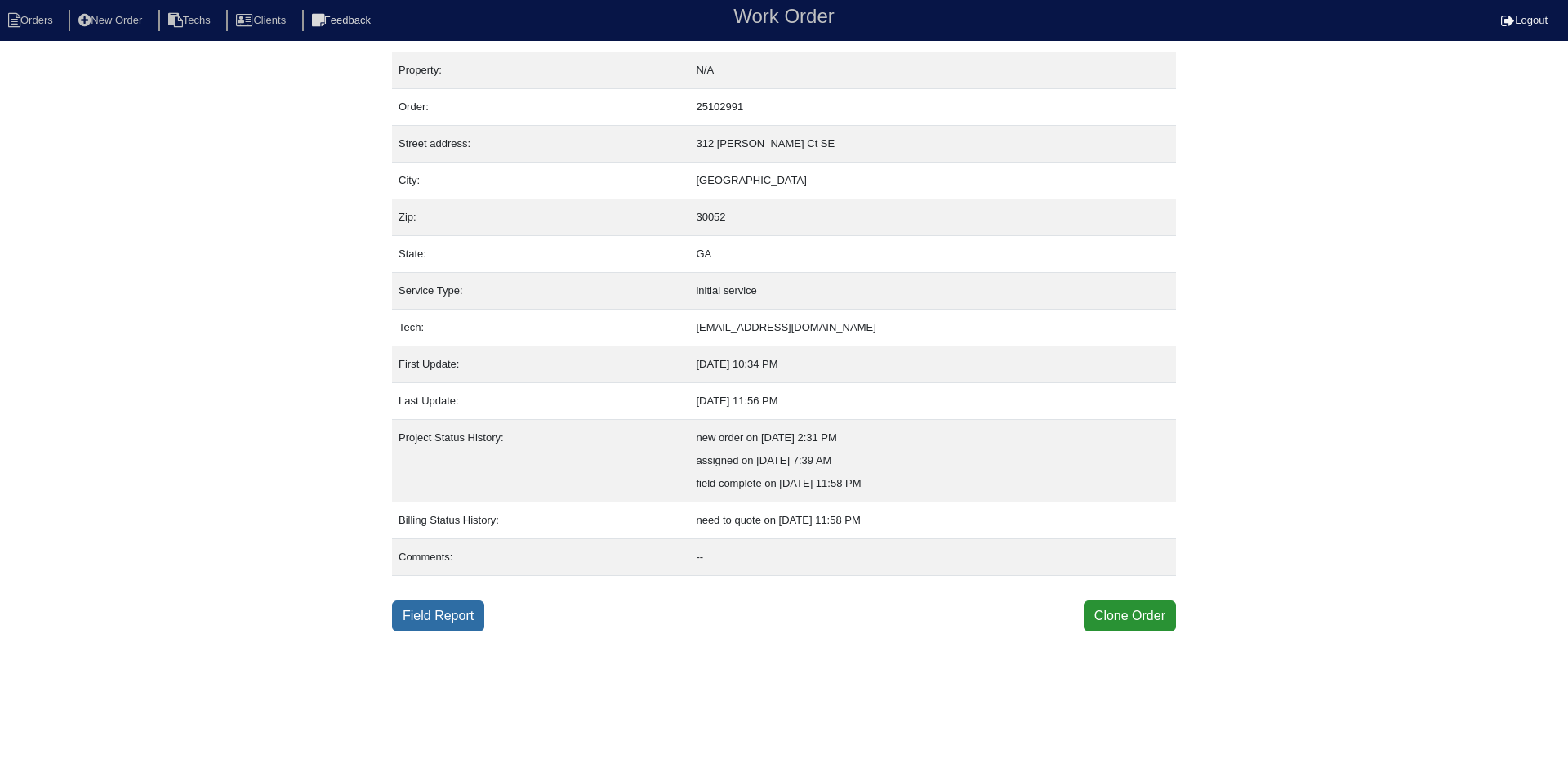
click at [458, 609] on link "Field Report" at bounding box center [439, 616] width 93 height 31
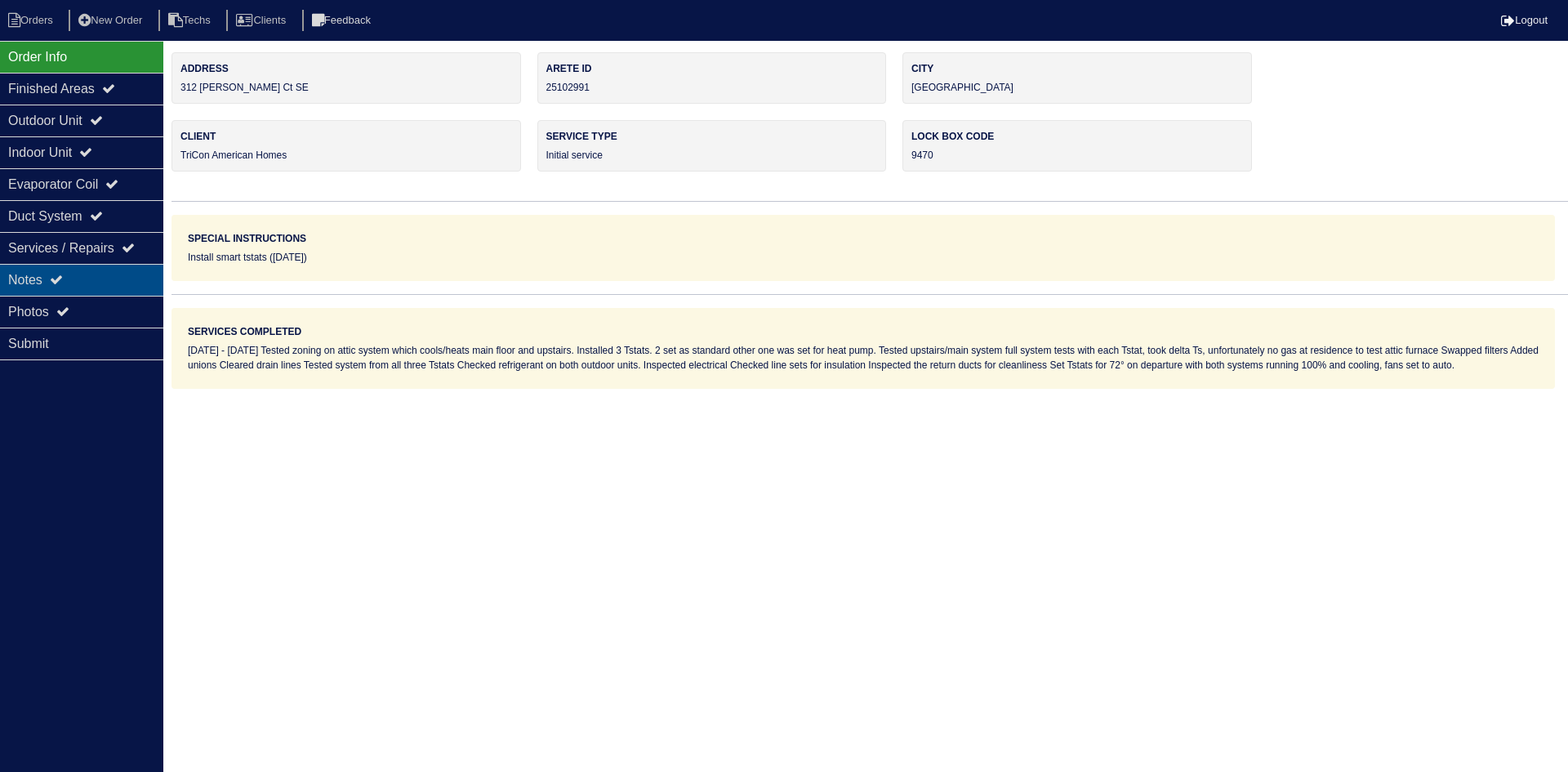
click at [49, 279] on div "Notes" at bounding box center [81, 279] width 164 height 32
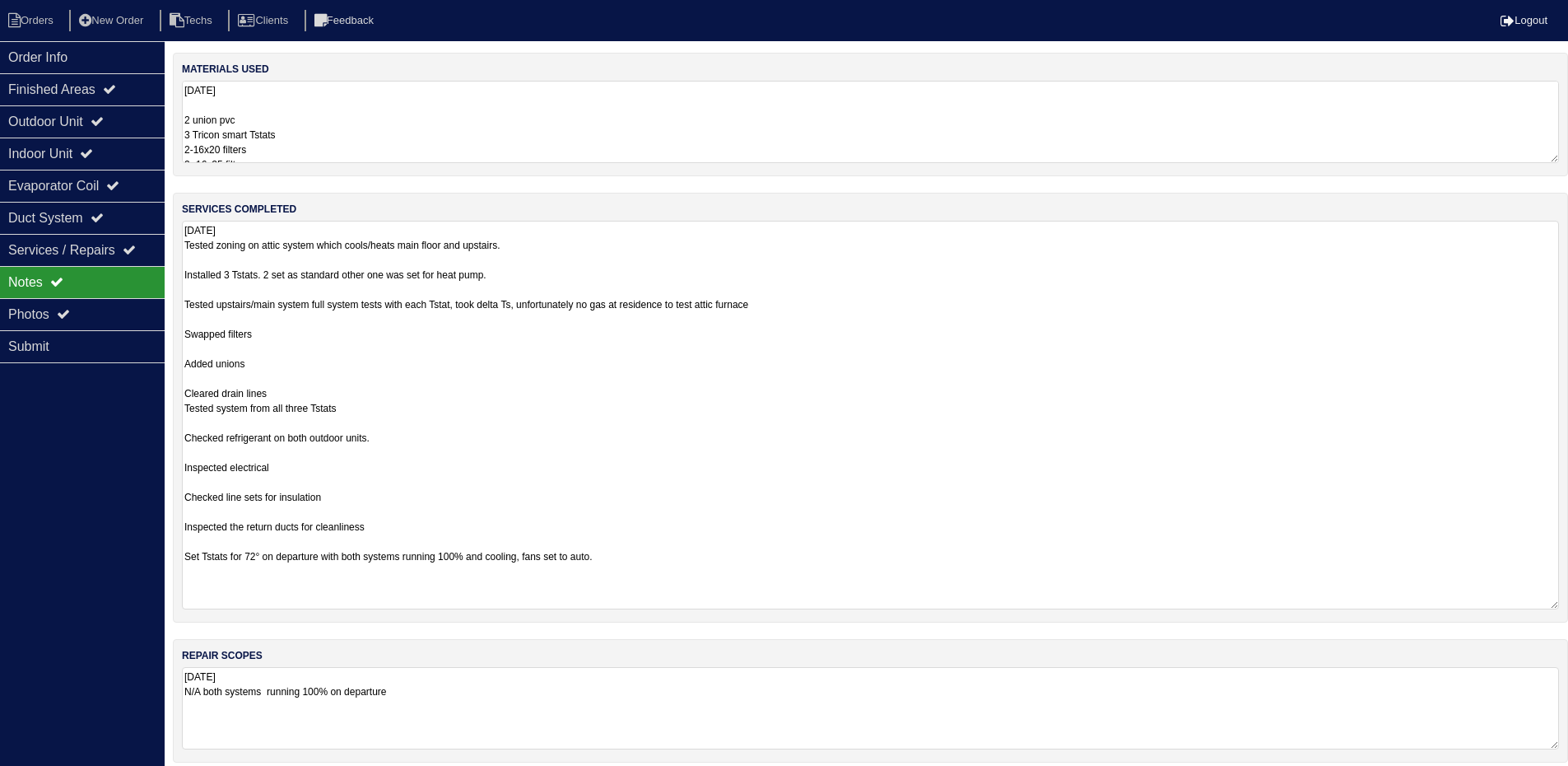
drag, startPoint x: 1567, startPoint y: 298, endPoint x: 1556, endPoint y: 605, distance: 307.2
click at [1556, 605] on textarea "8.13.25 Tested zoning on attic system which cools/heats main floor and upstairs…" at bounding box center [870, 415] width 1377 height 389
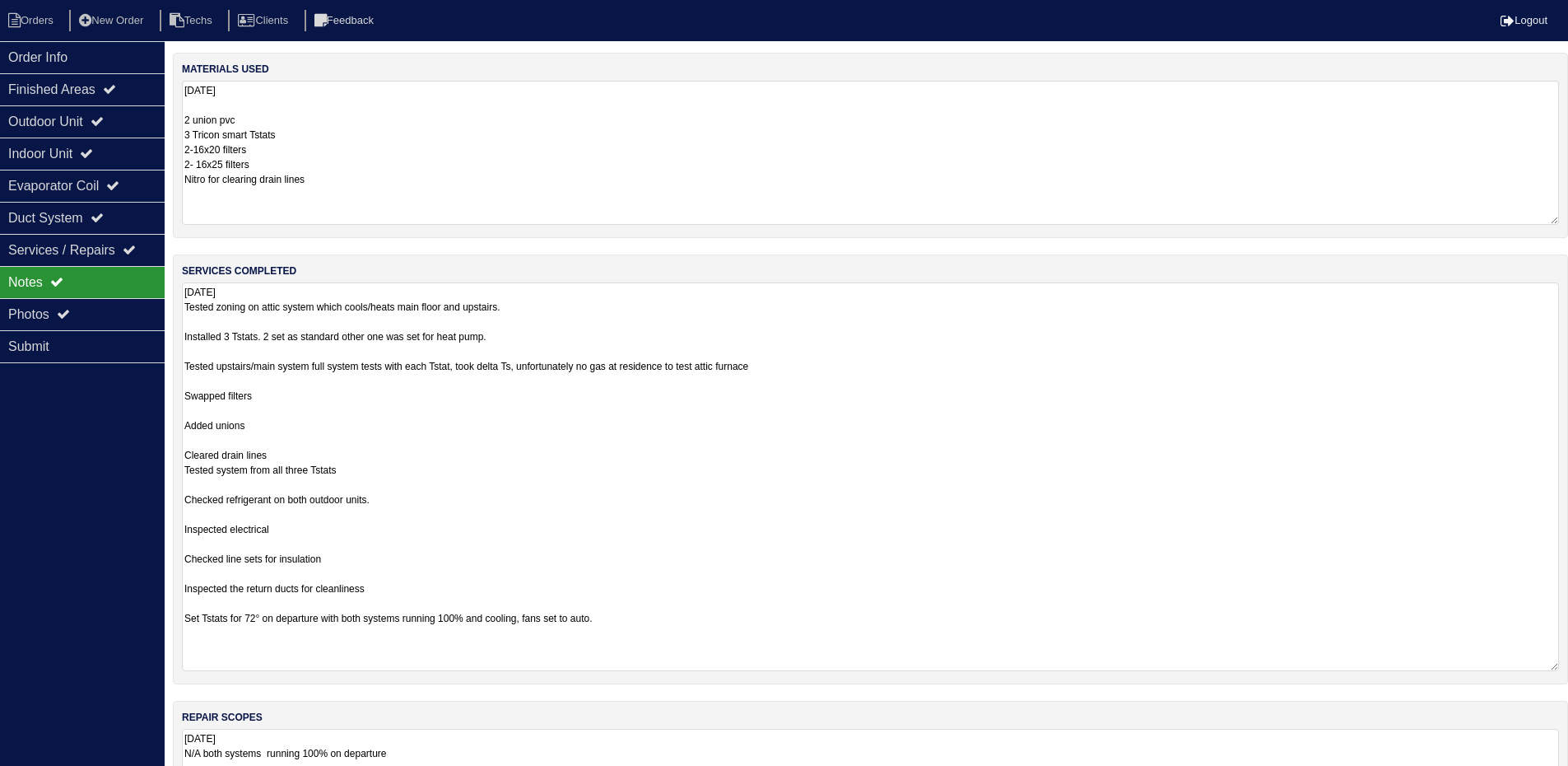
drag, startPoint x: 1552, startPoint y: 161, endPoint x: 1552, endPoint y: 223, distance: 62.0
click at [1552, 223] on textarea "8.13.26 2 union pvc 3 Tricon smart Tstats 2-16x20 filters 2- 16x25 filters Nitr…" at bounding box center [870, 152] width 1377 height 144
click at [115, 130] on div "Outdoor Unit" at bounding box center [82, 121] width 165 height 32
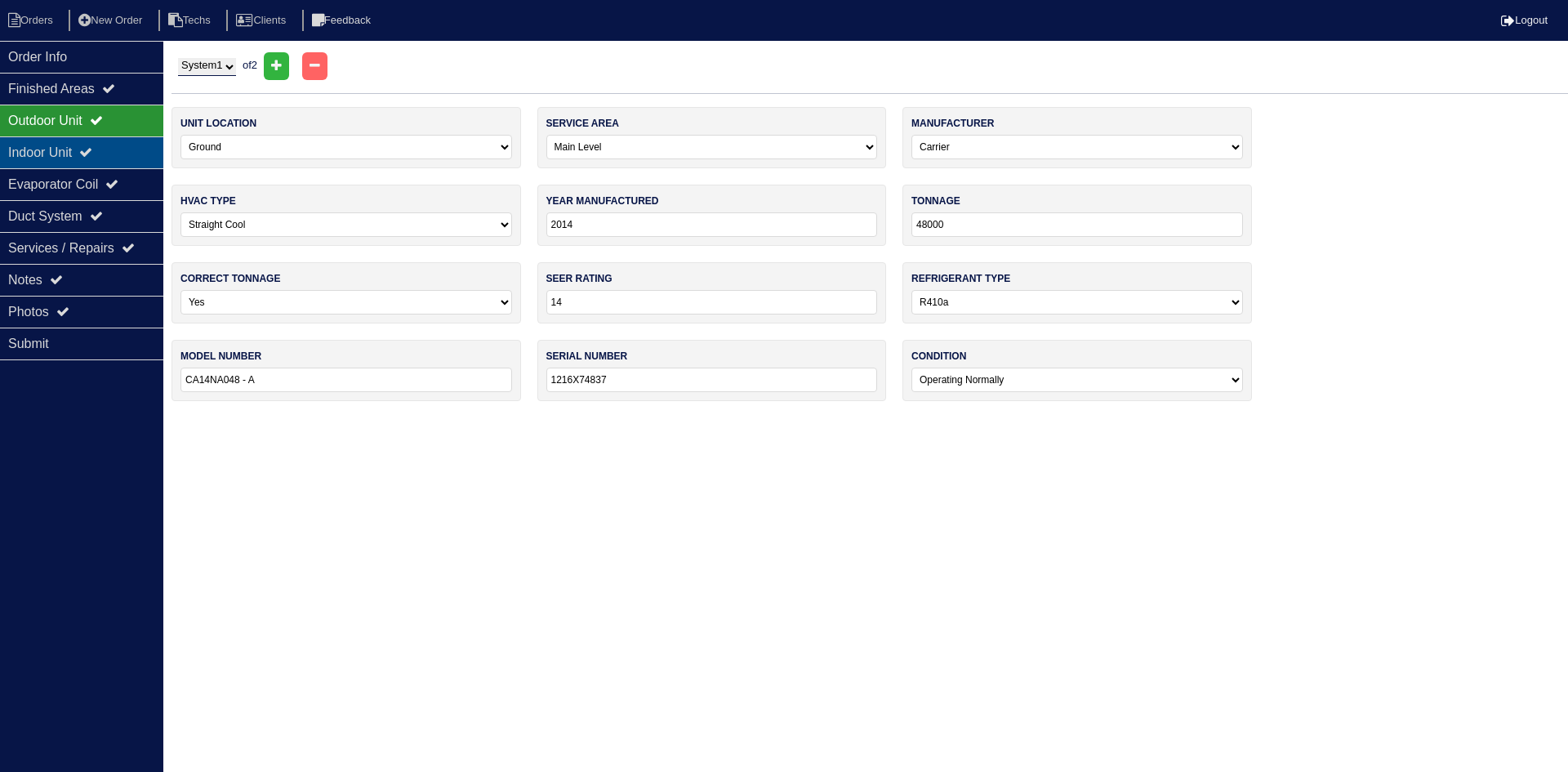
click at [99, 145] on div "Indoor Unit" at bounding box center [81, 152] width 164 height 32
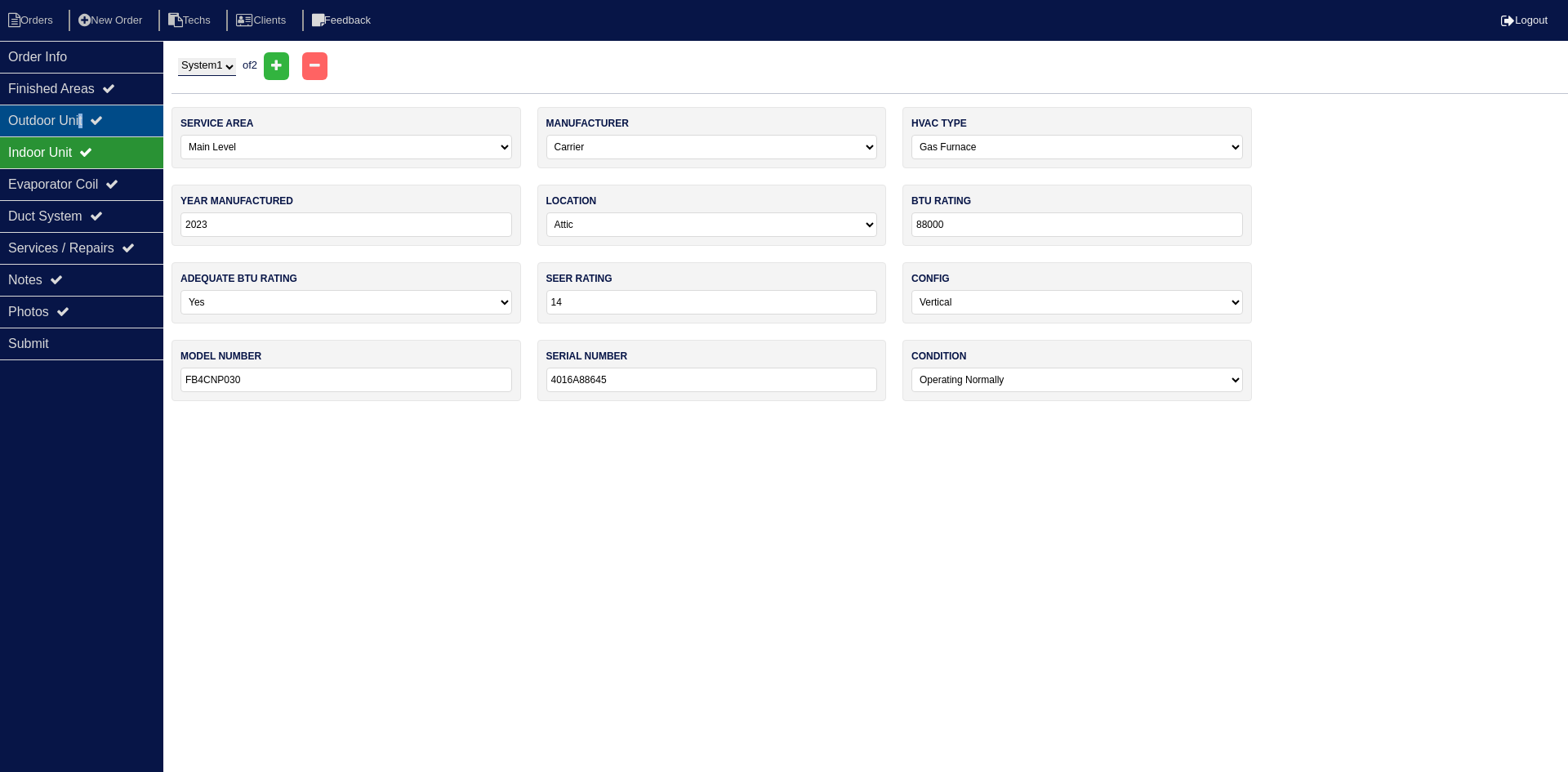
click at [90, 125] on div "Outdoor Unit" at bounding box center [81, 120] width 164 height 32
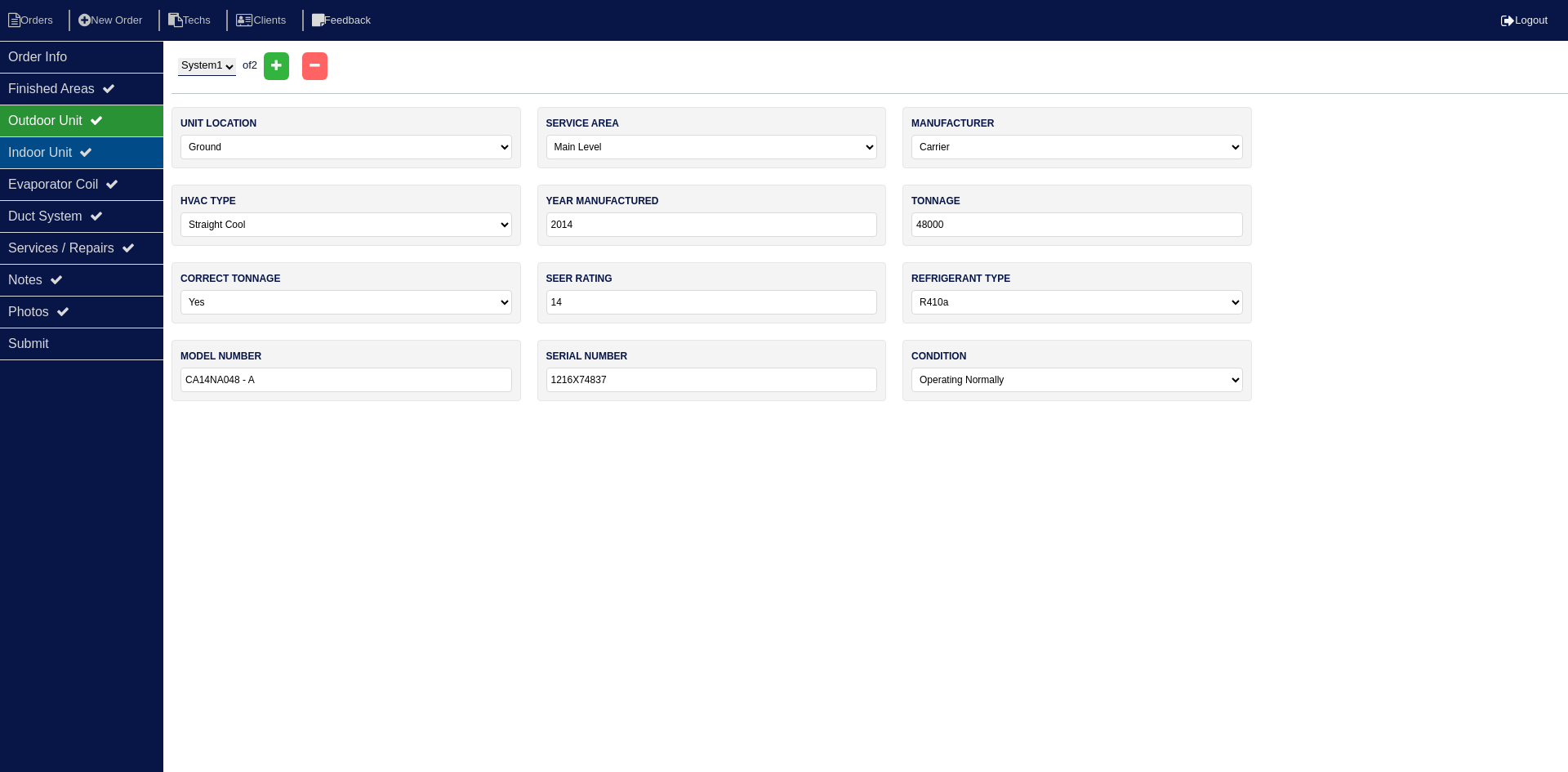
click at [93, 147] on icon at bounding box center [85, 152] width 13 height 13
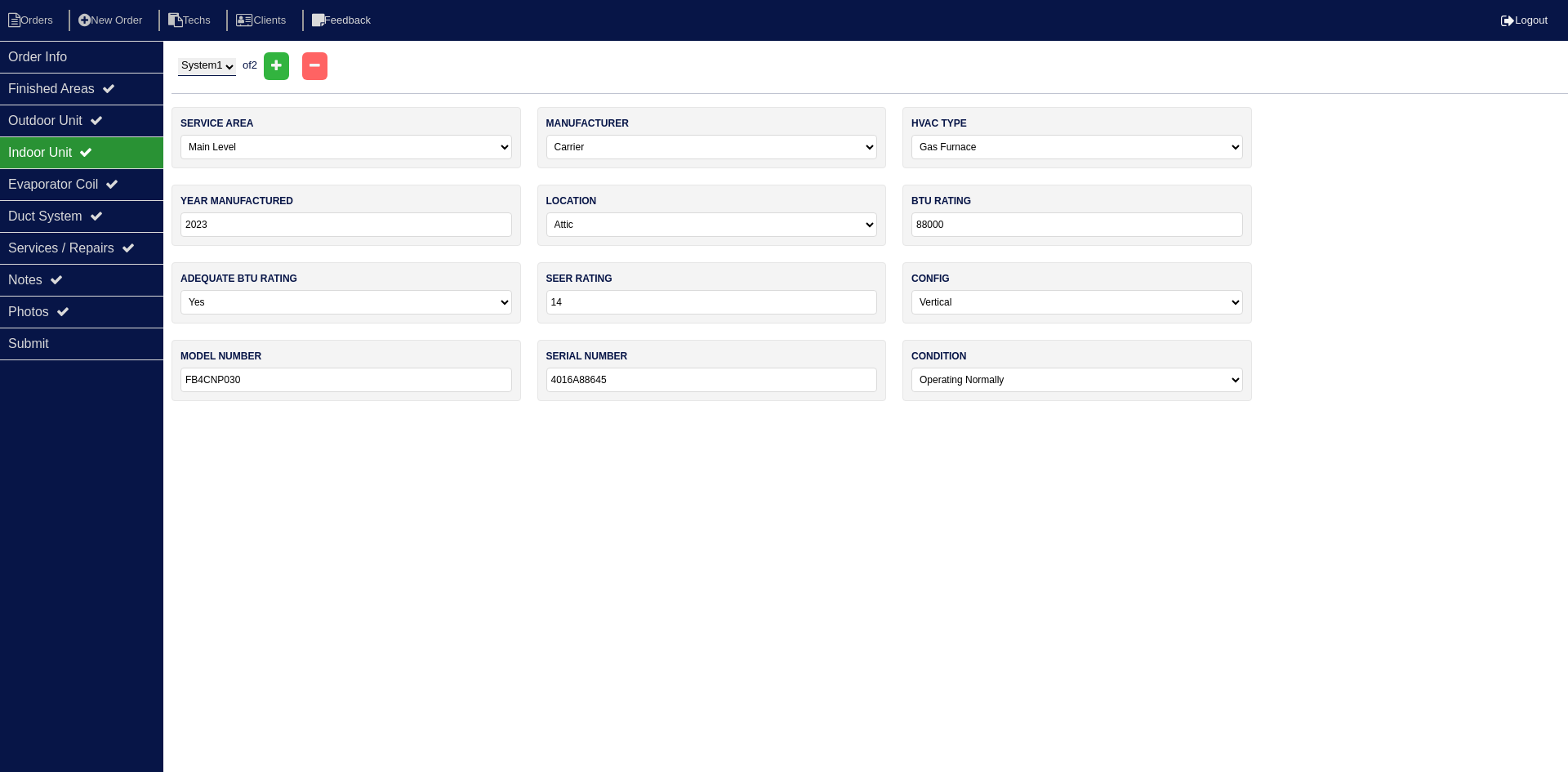
click at [213, 69] on select "System 1 System 2" at bounding box center [207, 67] width 58 height 18
select select "2"
click at [178, 58] on select "System 1 System 2" at bounding box center [207, 67] width 58 height 18
select select "2"
select select "1"
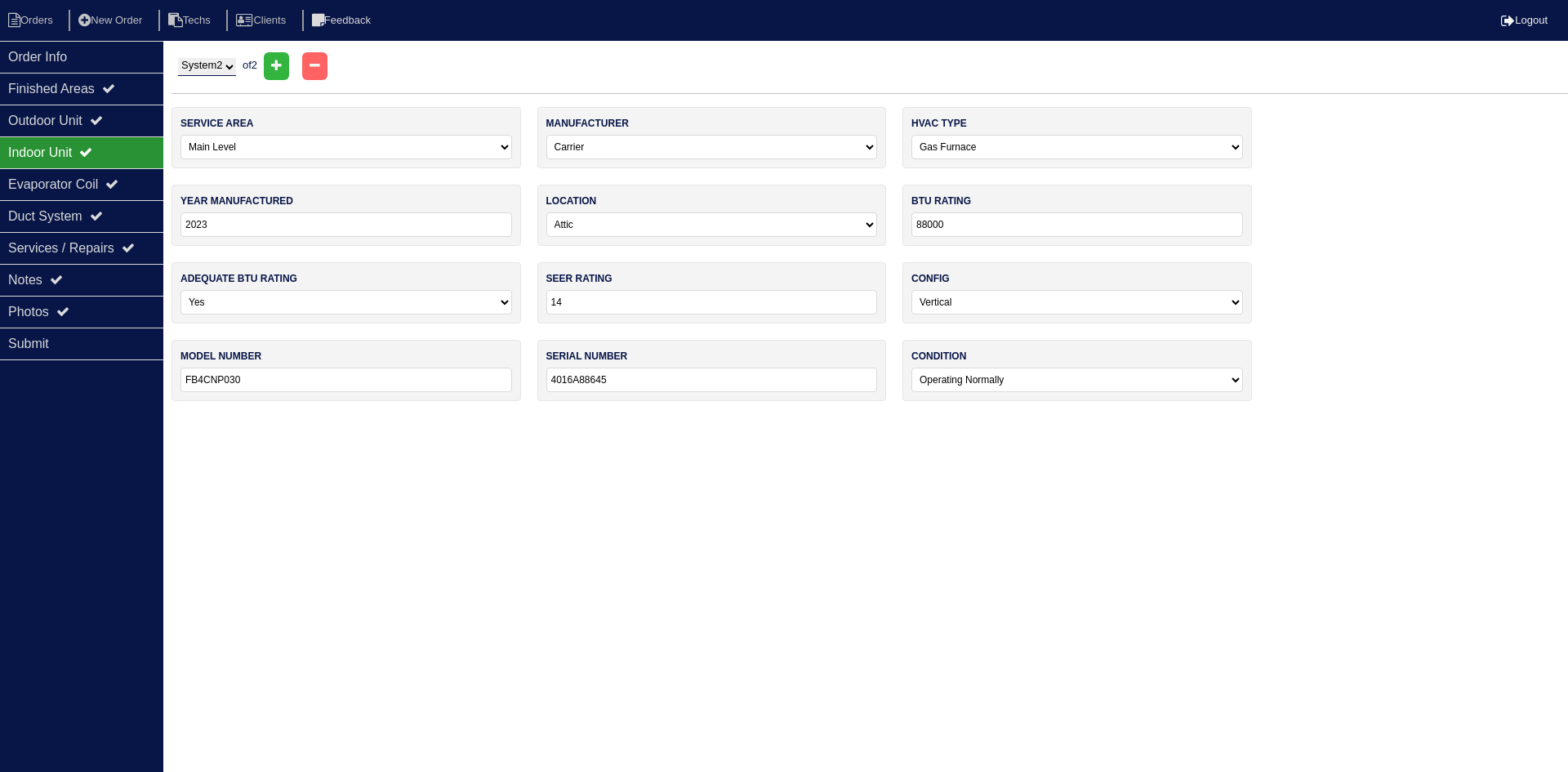
type input "2016"
select select "3"
type input "30000"
click at [83, 119] on div "Outdoor Unit" at bounding box center [81, 120] width 164 height 32
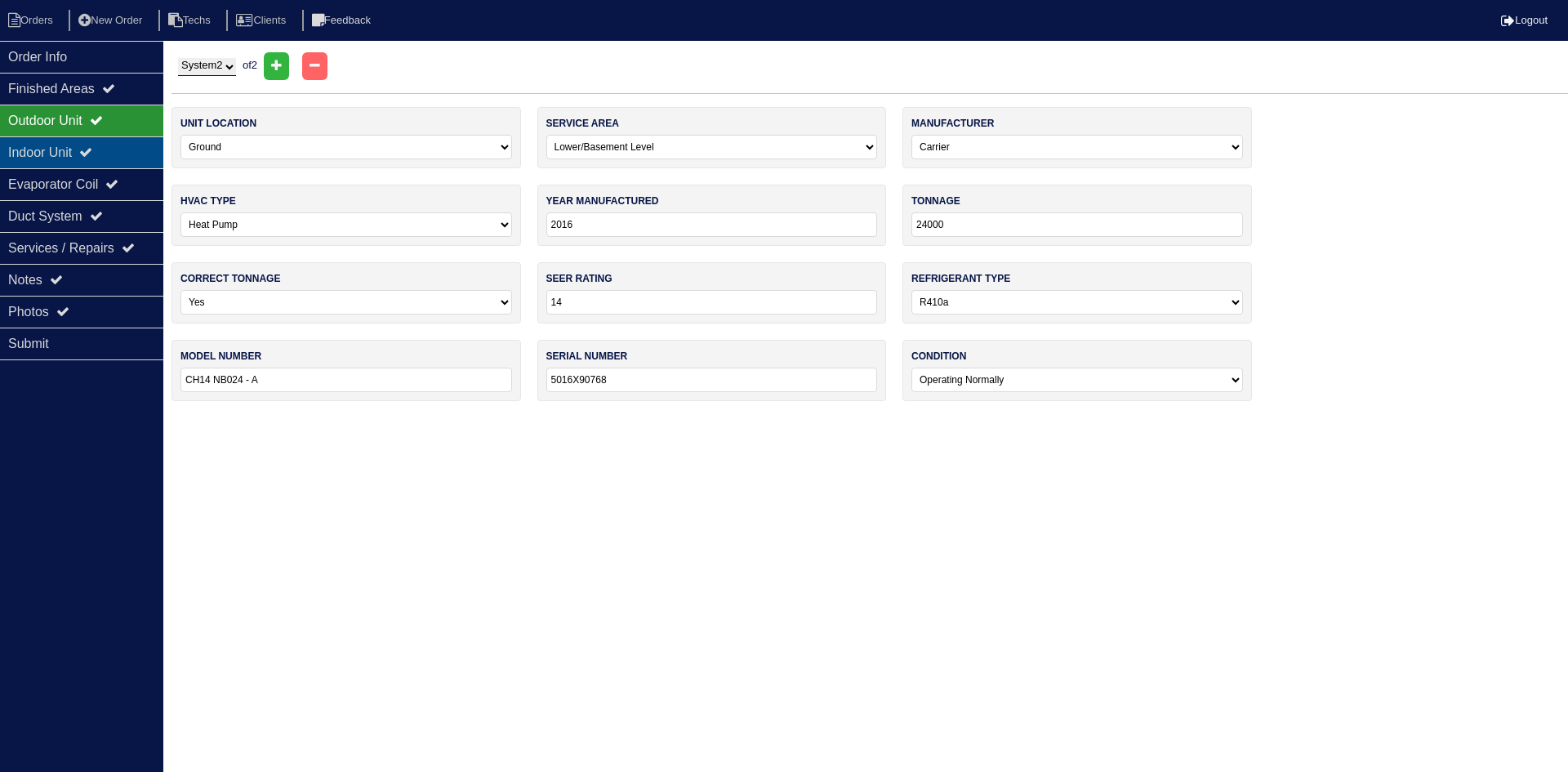
click at [131, 147] on div "Indoor Unit" at bounding box center [81, 152] width 164 height 32
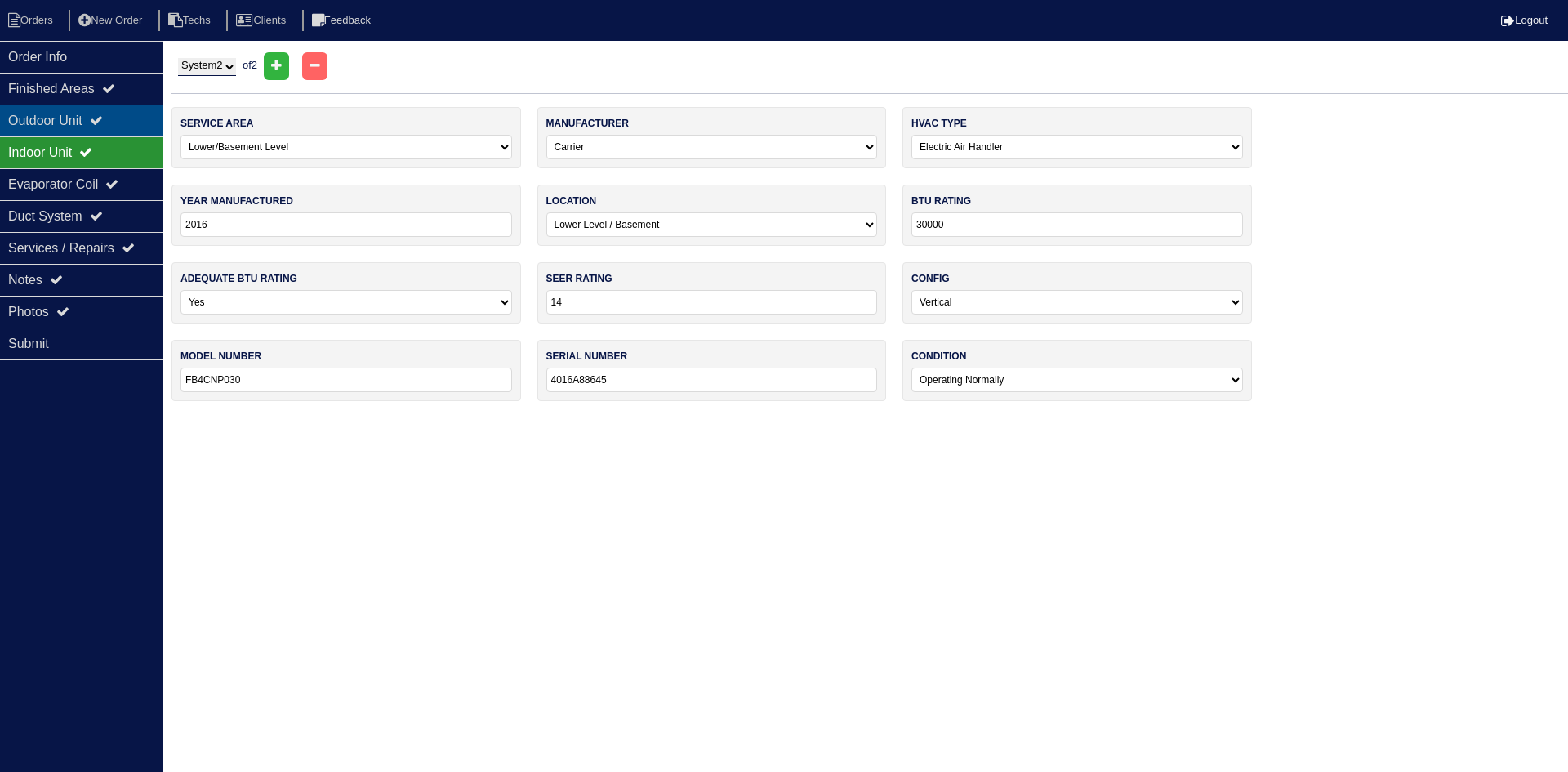
click at [103, 122] on icon at bounding box center [96, 120] width 13 height 13
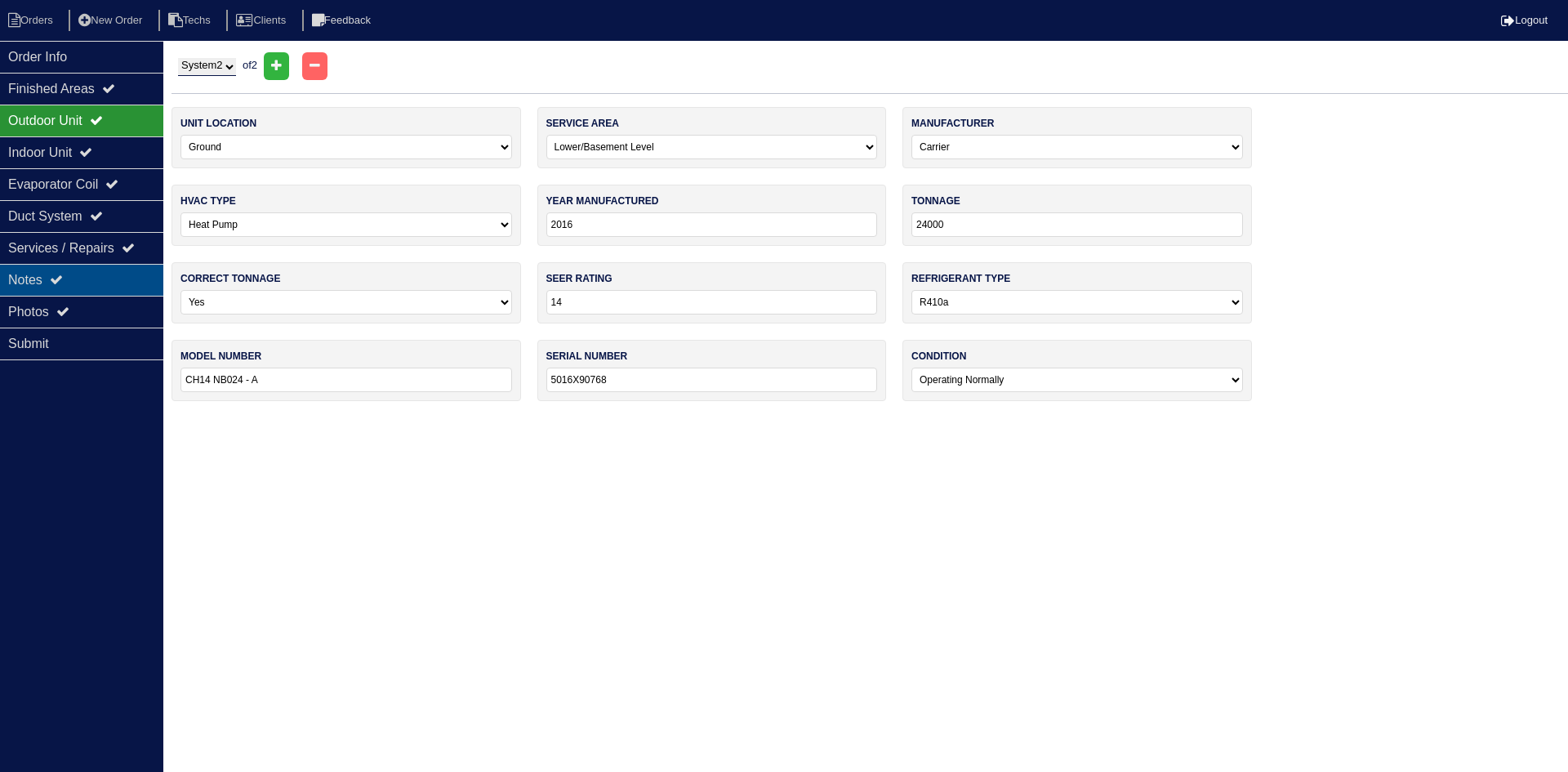
click at [82, 272] on div "Notes" at bounding box center [81, 279] width 164 height 32
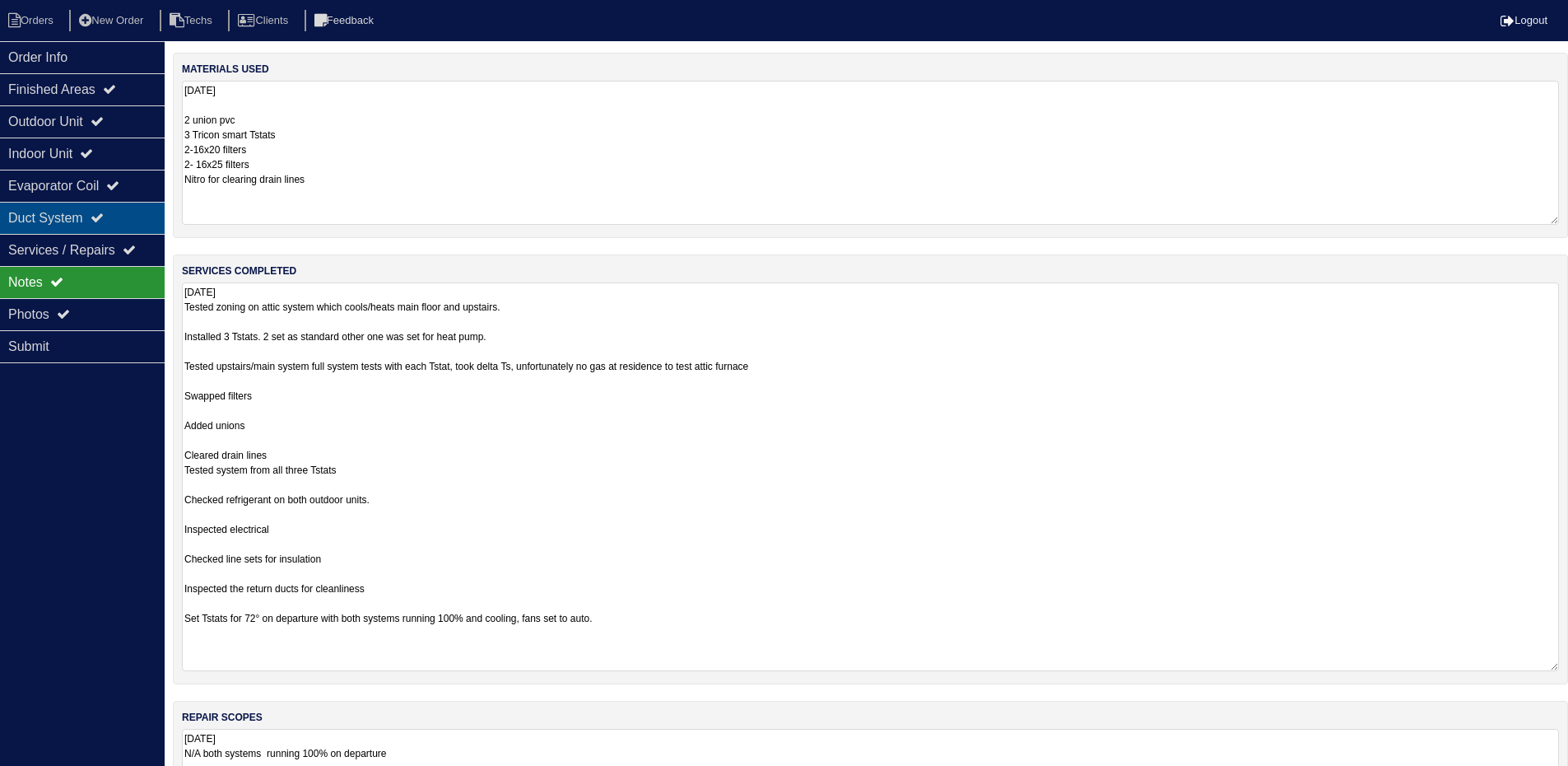
click at [131, 211] on div "Duct System" at bounding box center [82, 218] width 165 height 32
select select "2"
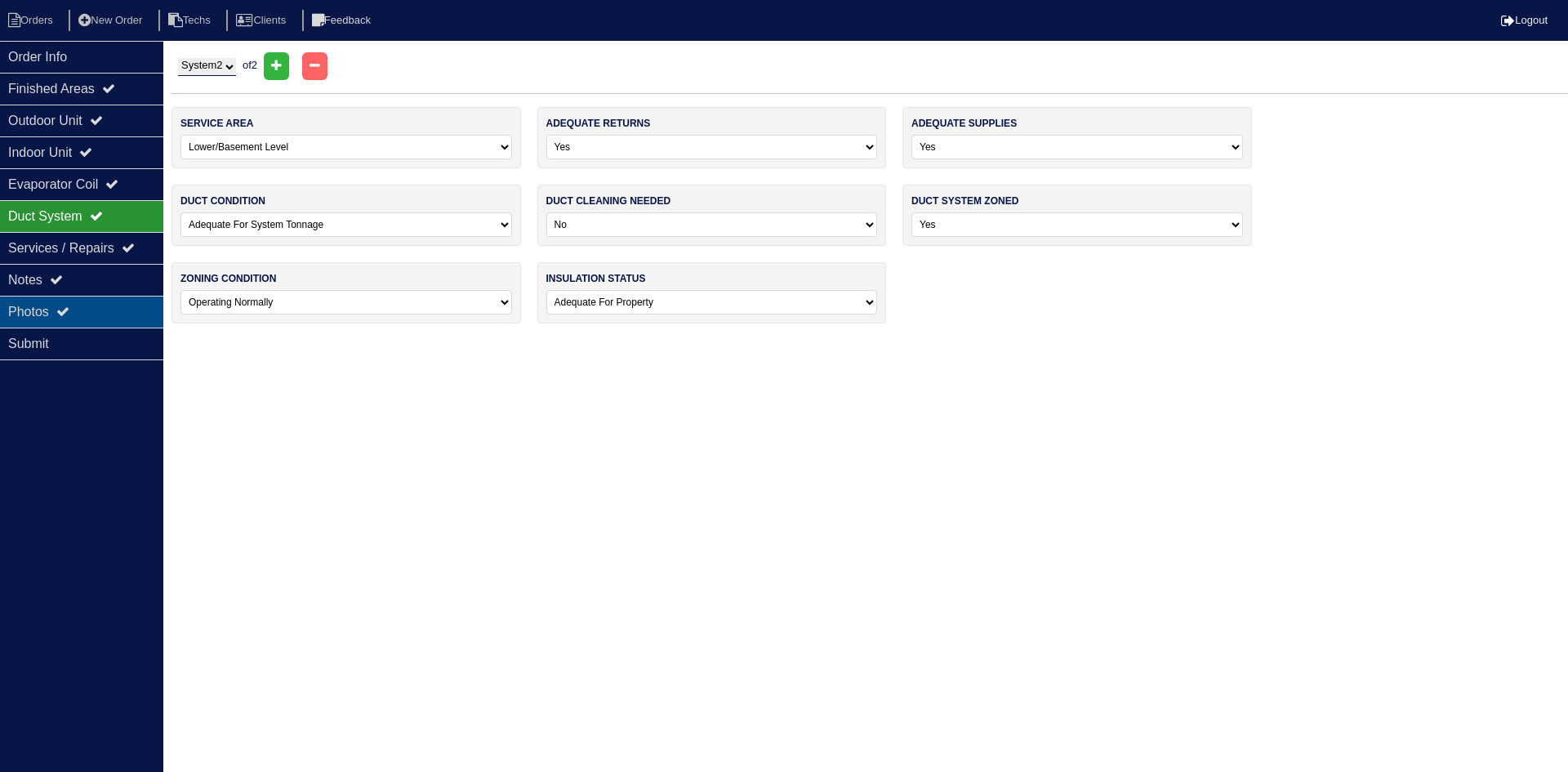
click at [103, 303] on div "Photos" at bounding box center [81, 311] width 164 height 32
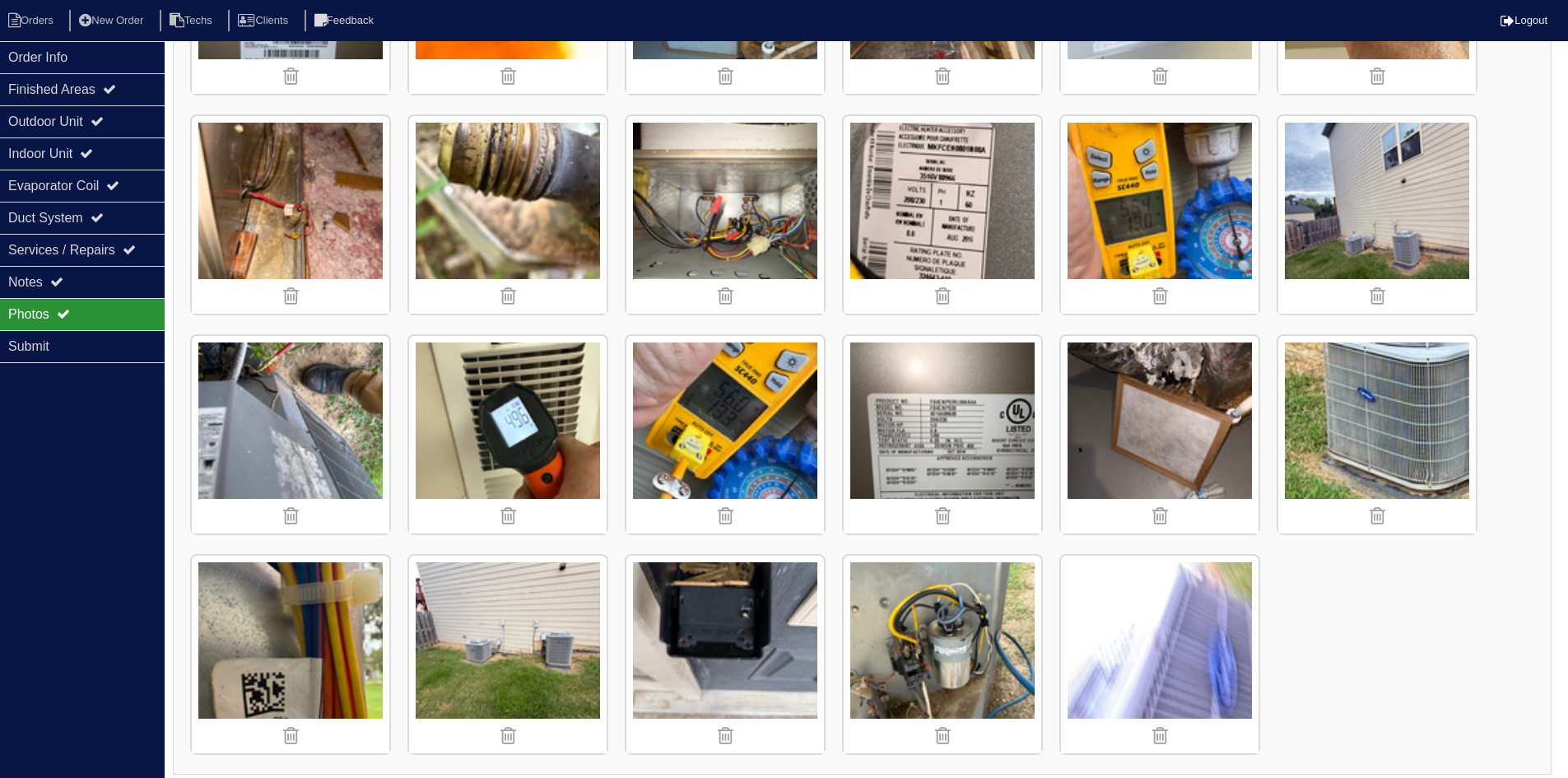
scroll to position [2169, 0]
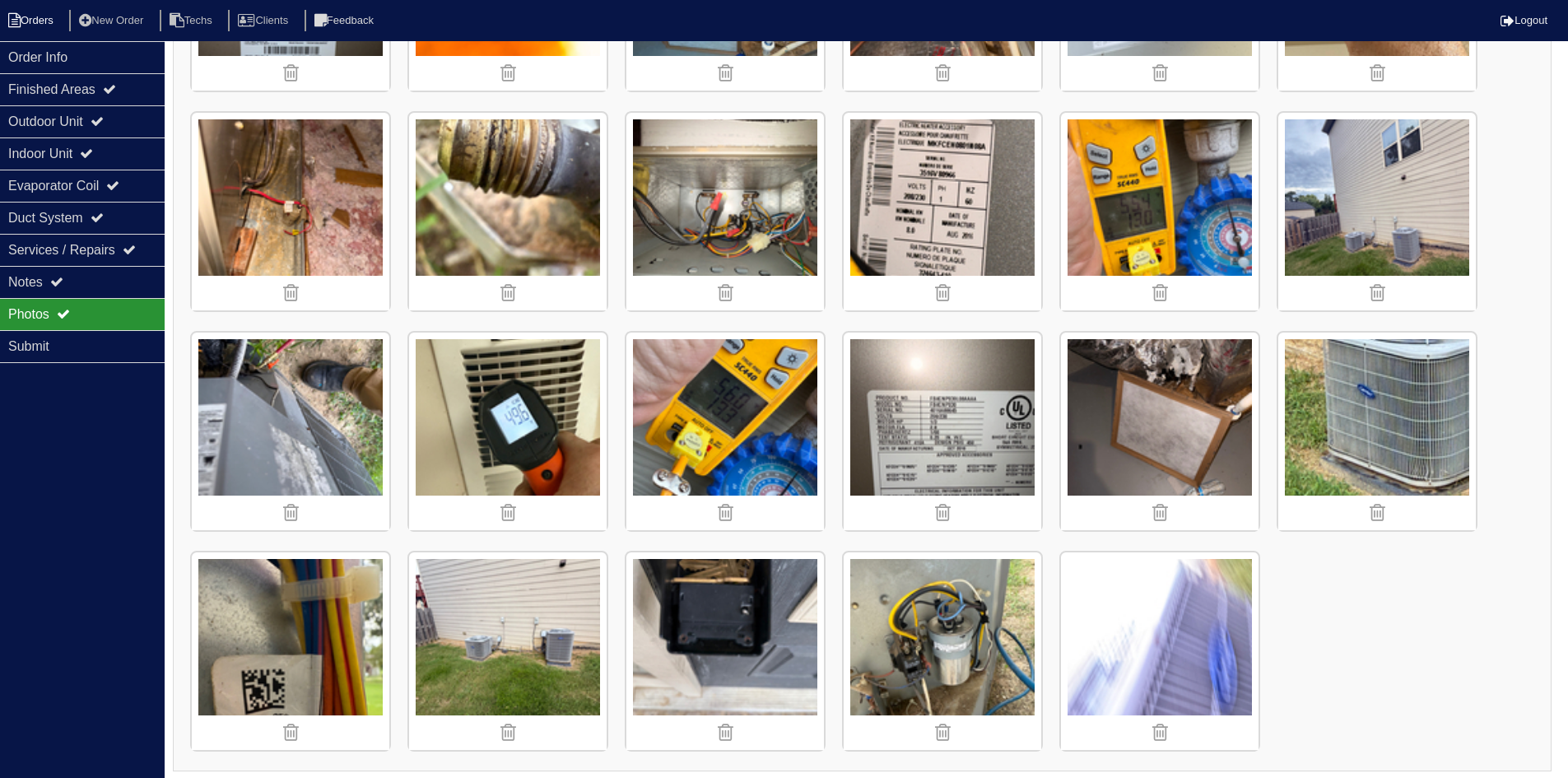
click at [36, 28] on li "Orders" at bounding box center [33, 21] width 66 height 22
select select "15"
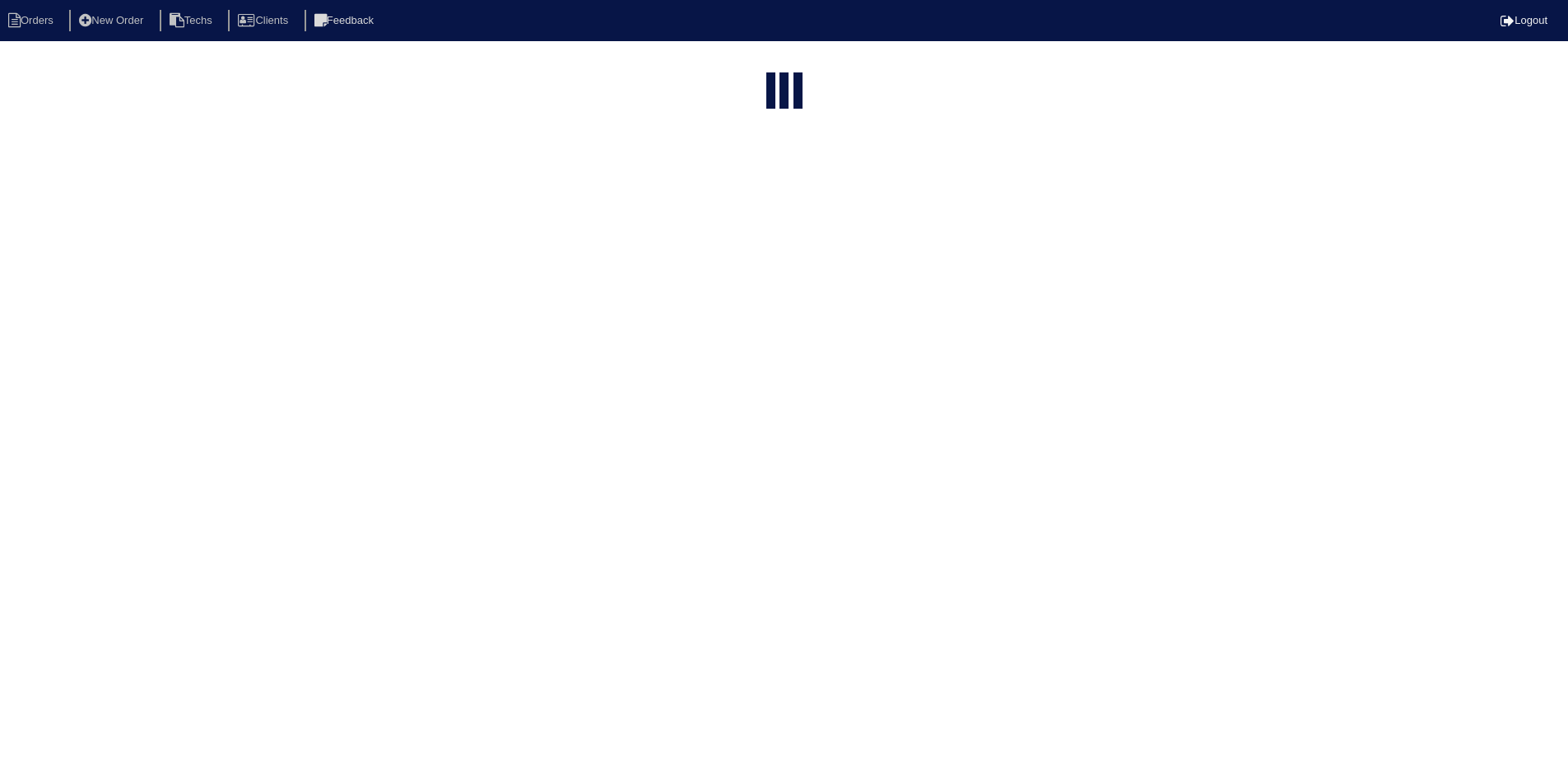
select select "field complete"
select select "need to quote"
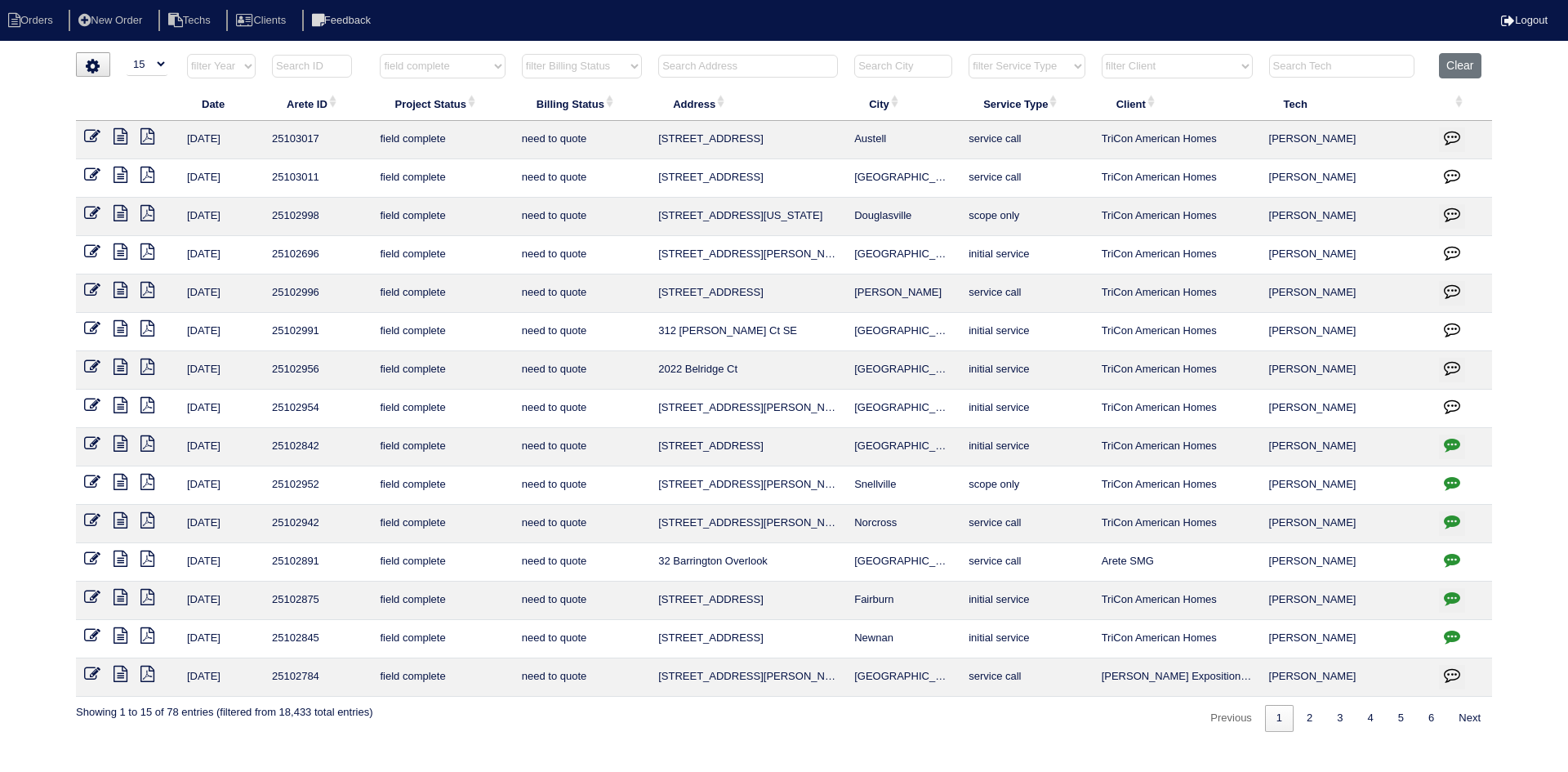
click at [117, 289] on icon at bounding box center [121, 290] width 14 height 16
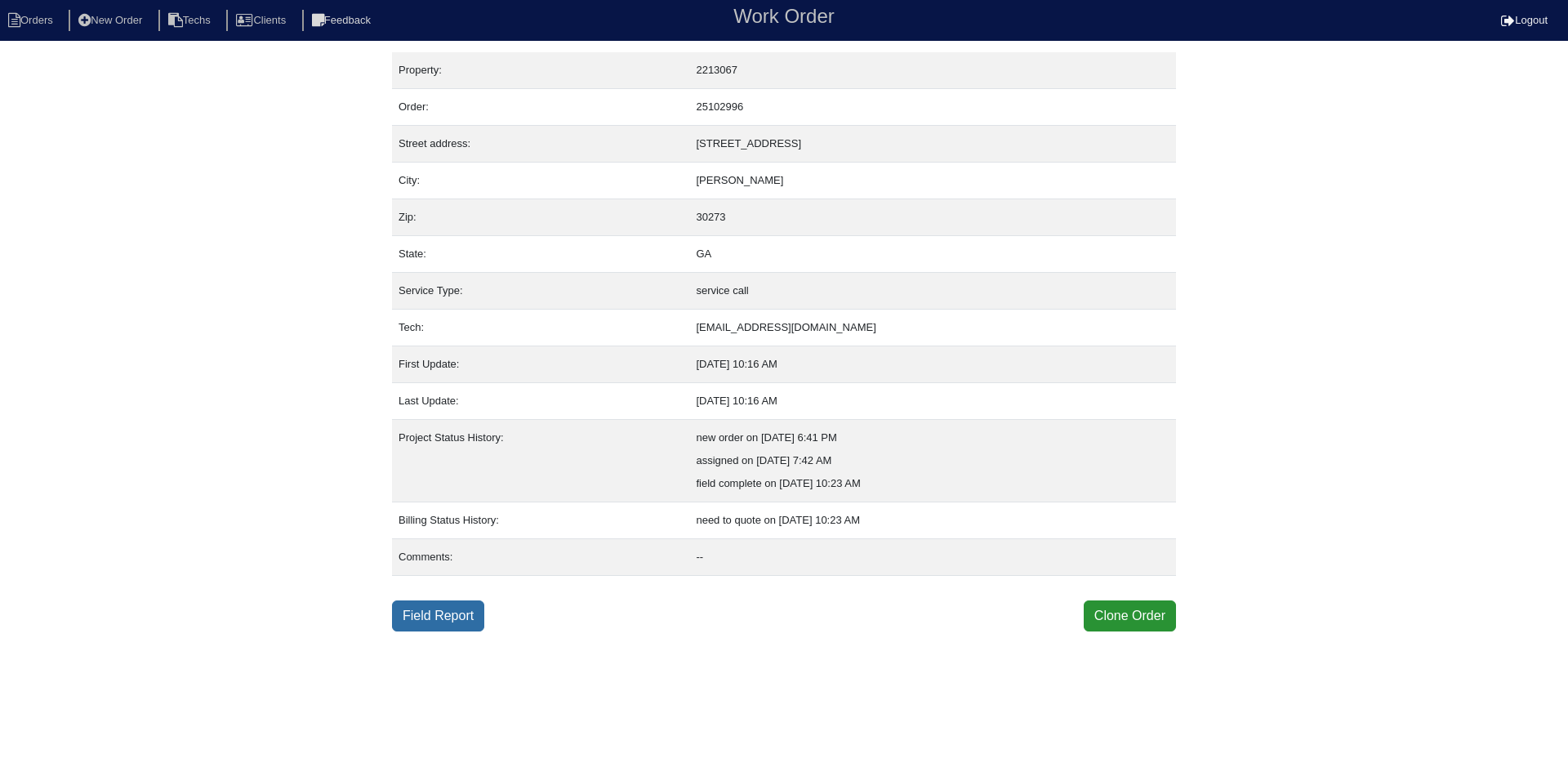
click at [453, 614] on link "Field Report" at bounding box center [439, 616] width 93 height 31
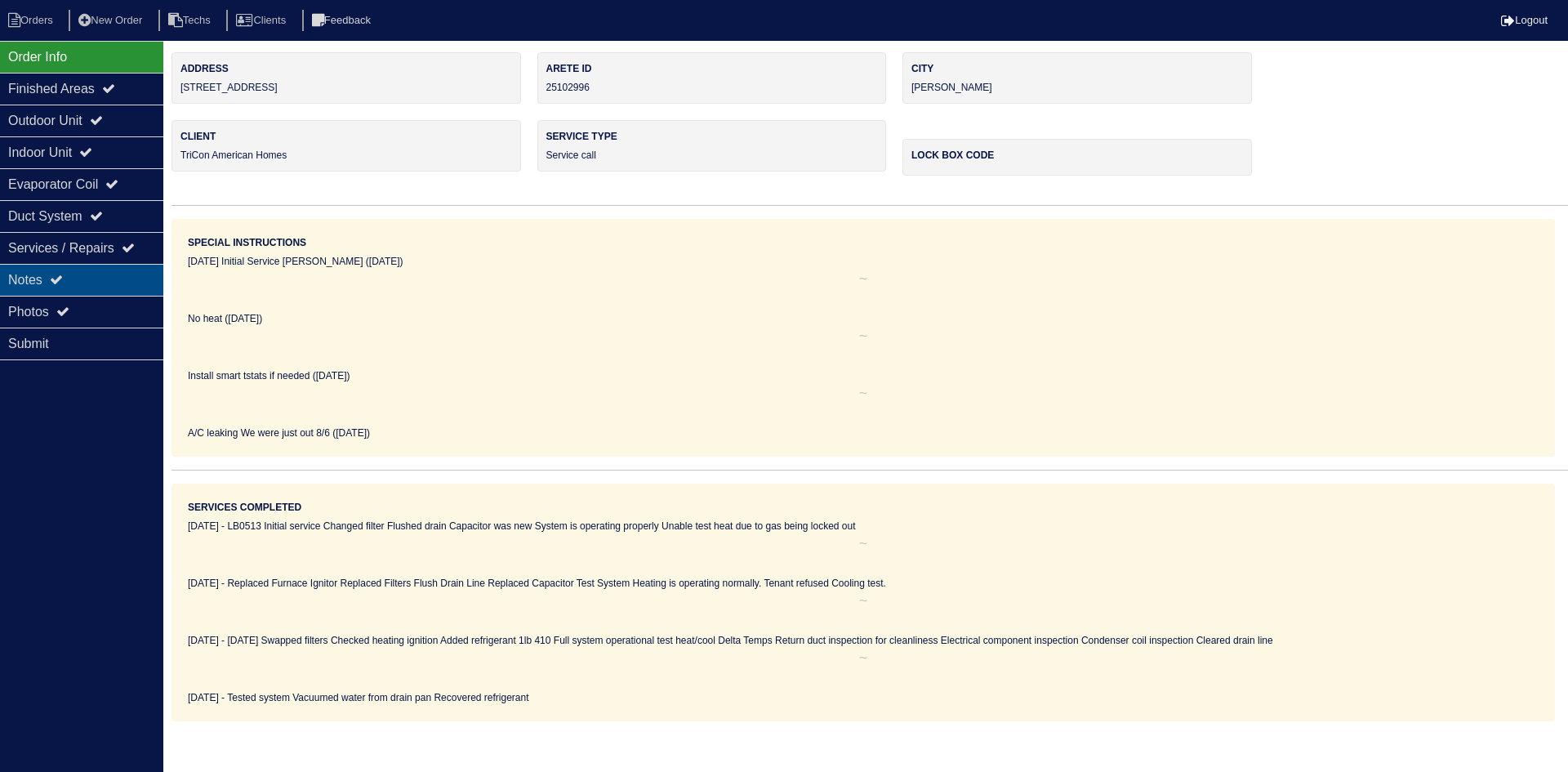
click at [93, 278] on div "Notes" at bounding box center [81, 279] width 164 height 32
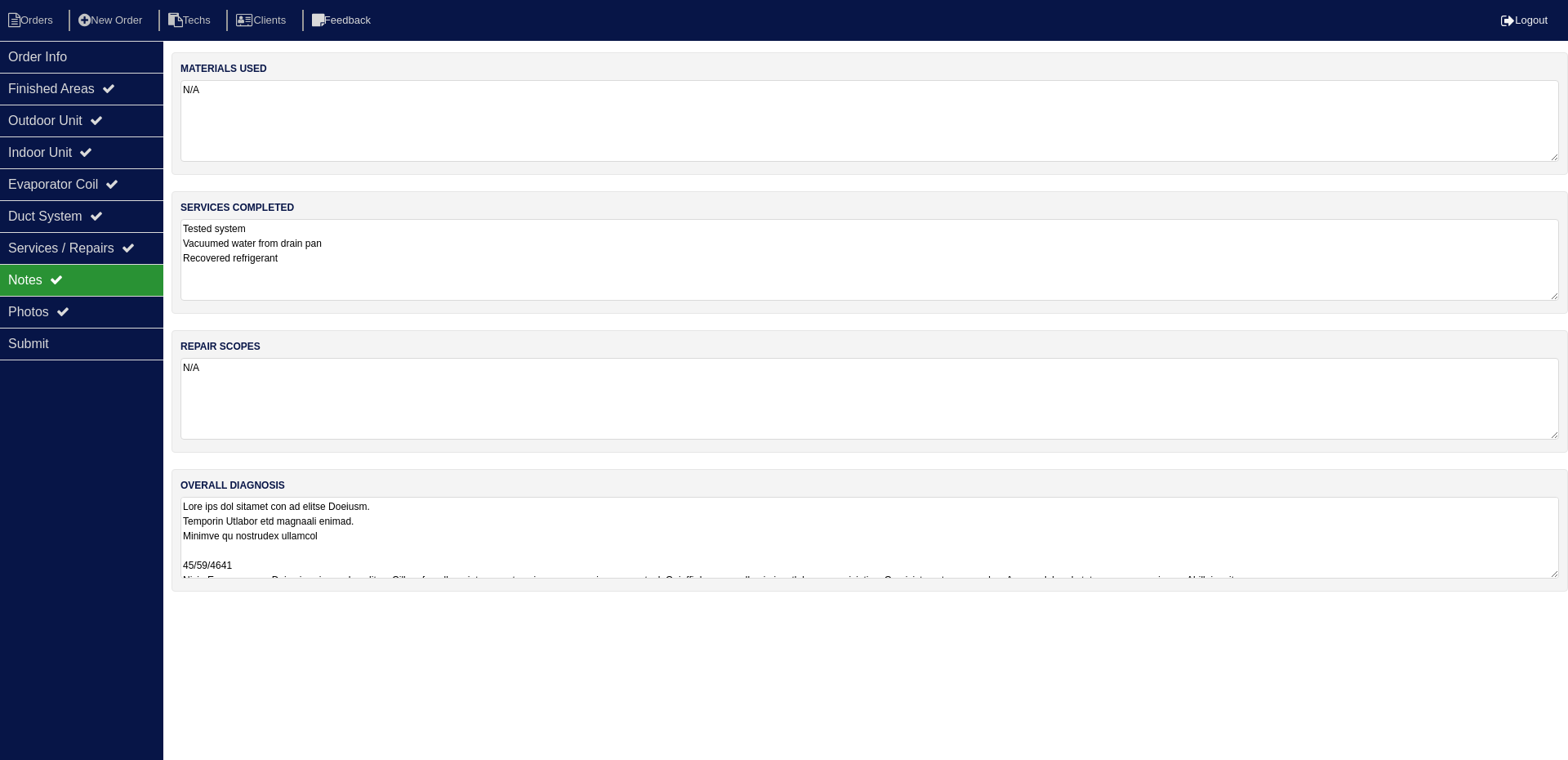
drag, startPoint x: 622, startPoint y: 529, endPoint x: 615, endPoint y: 524, distance: 8.6
click at [621, 527] on textarea at bounding box center [870, 537] width 1379 height 81
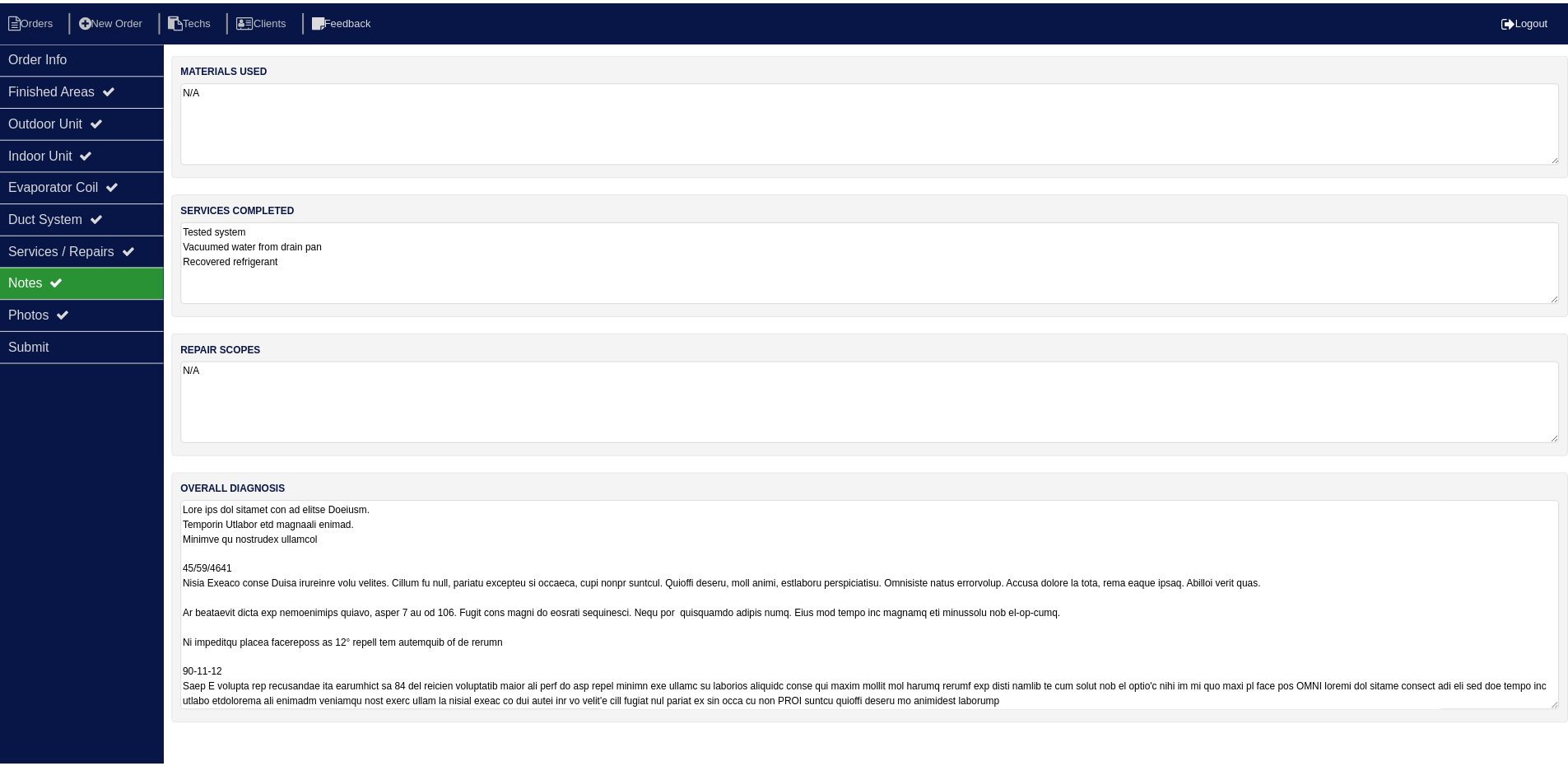
scroll to position [2, 0]
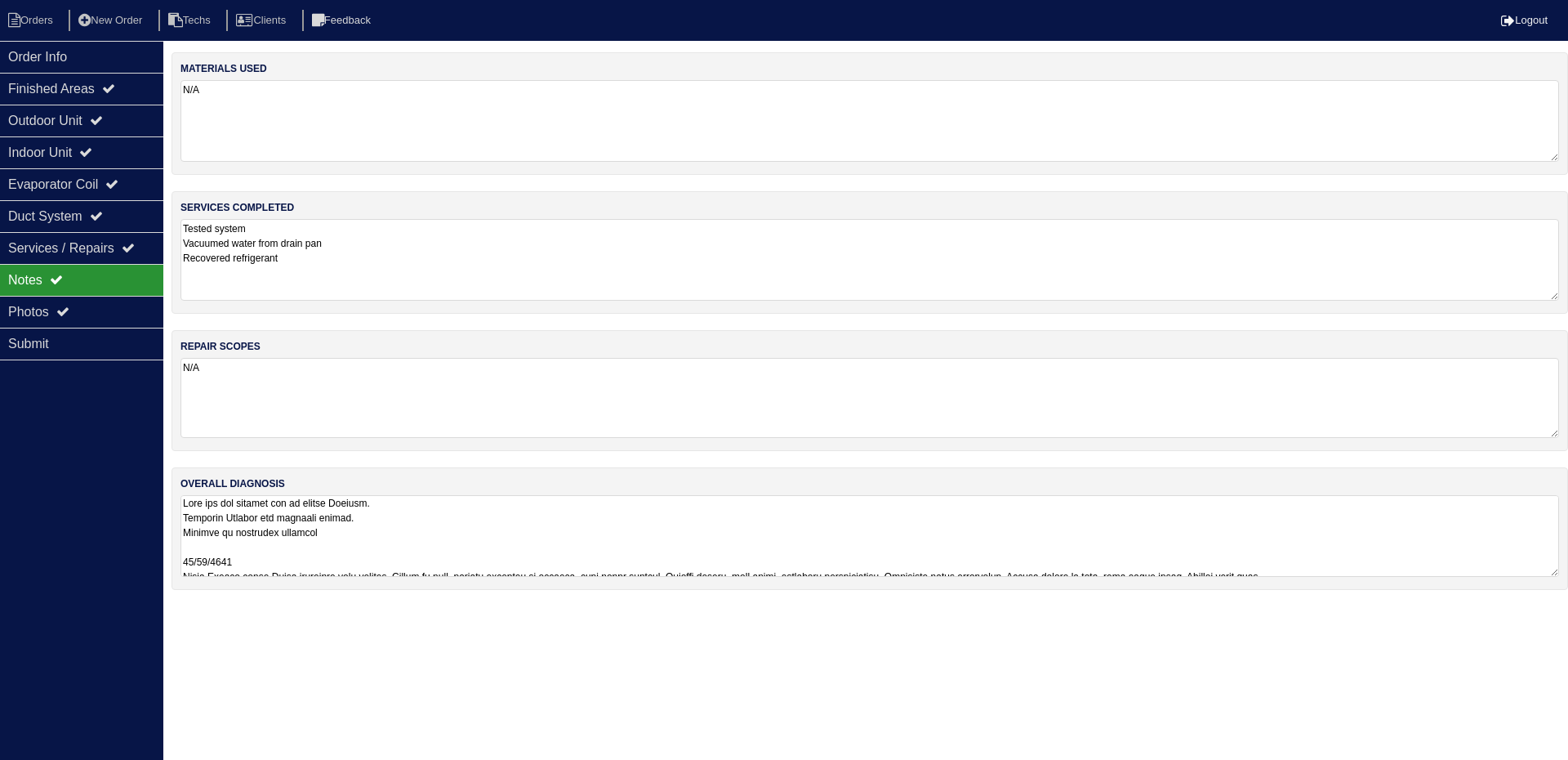
click at [1433, 383] on textarea "N/A" at bounding box center [870, 398] width 1379 height 80
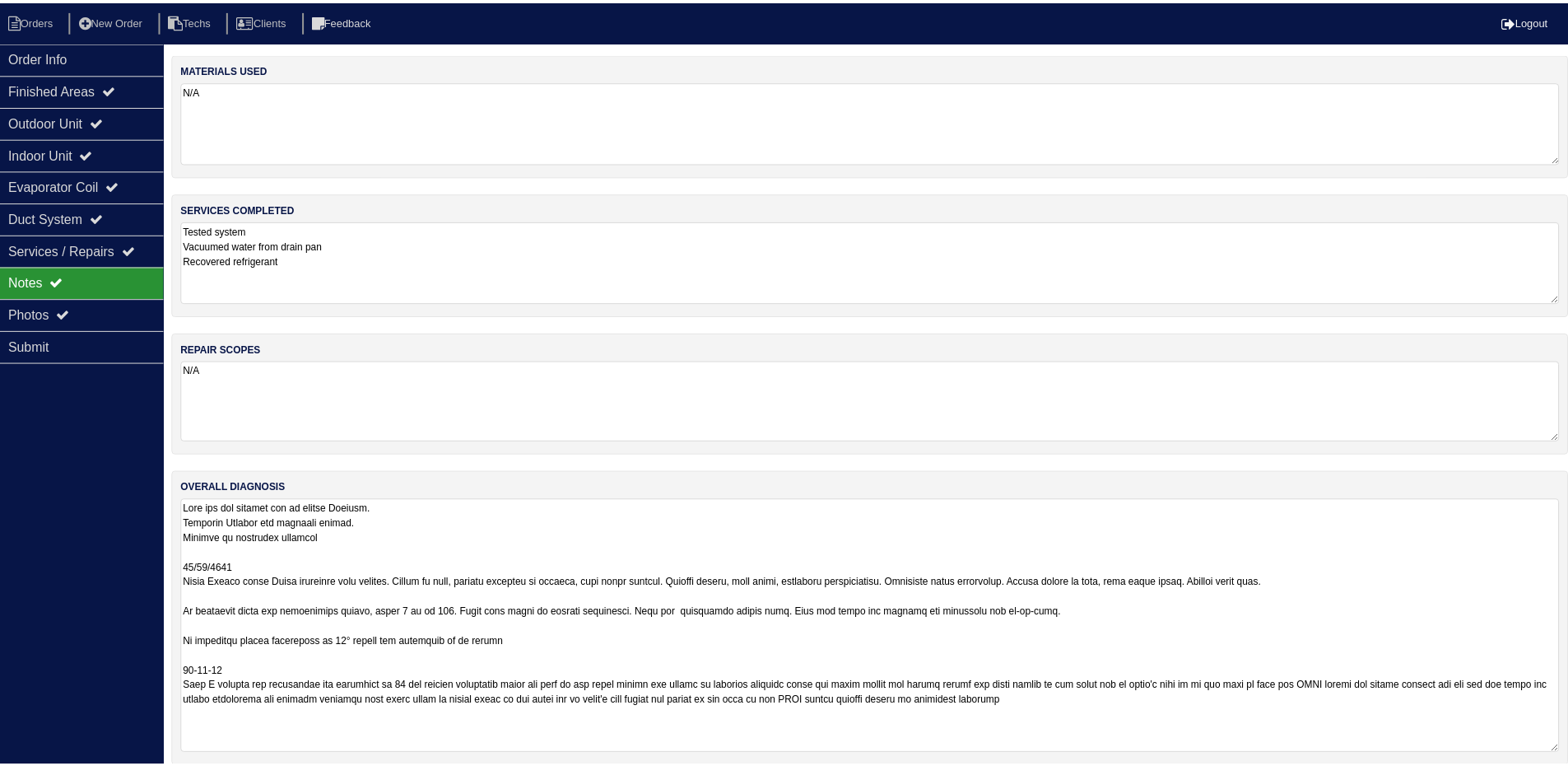
scroll to position [0, 0]
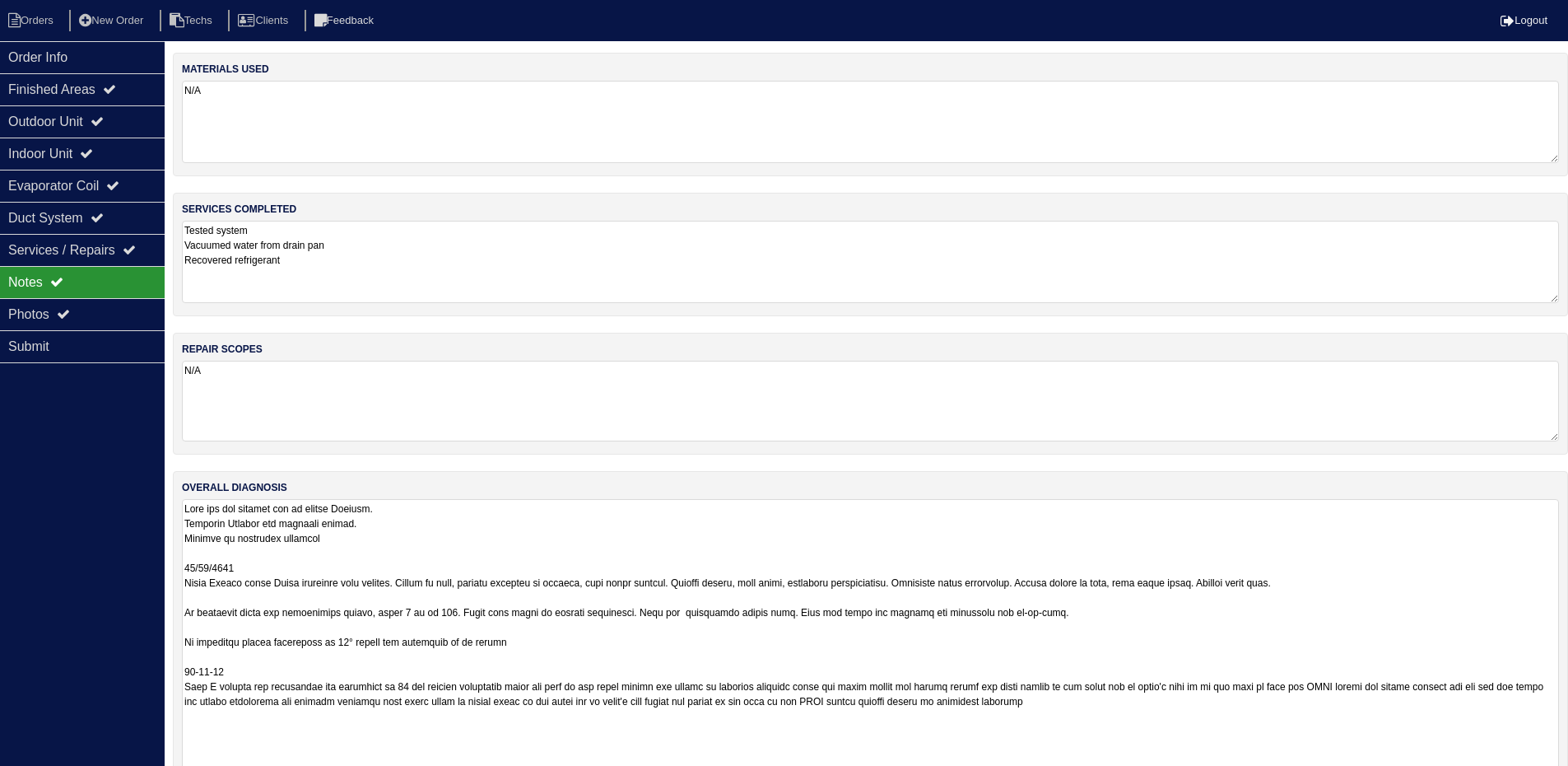
drag, startPoint x: 1567, startPoint y: 577, endPoint x: 1579, endPoint y: 817, distance: 240.3
click at [1568, 777] on html "Orders New Order Techs Clients Feedback Logout Orders New Order Users Clients M…" at bounding box center [784, 425] width 1568 height 851
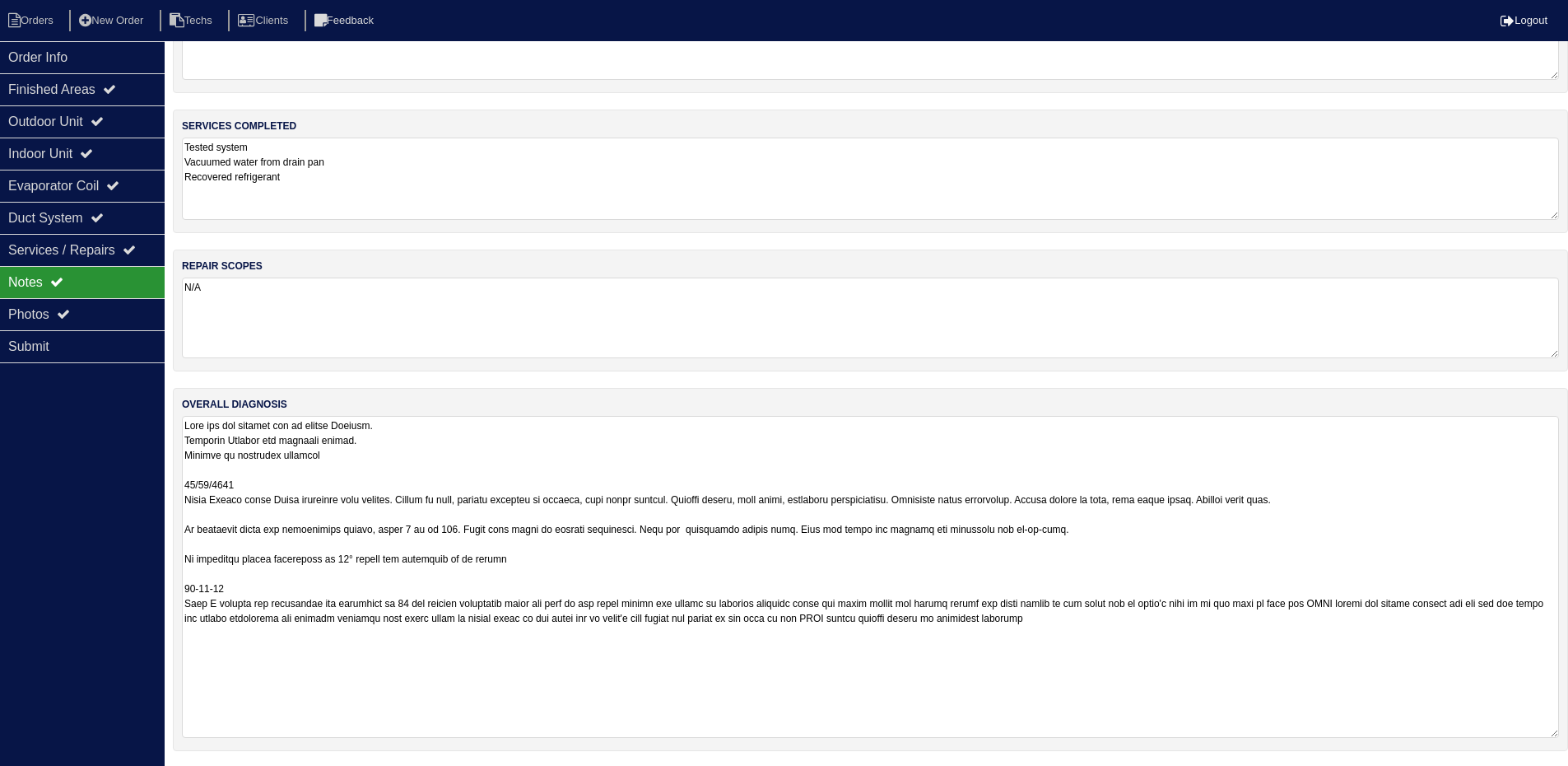
scroll to position [85, 0]
click at [30, 60] on div "Order Info" at bounding box center [82, 57] width 165 height 32
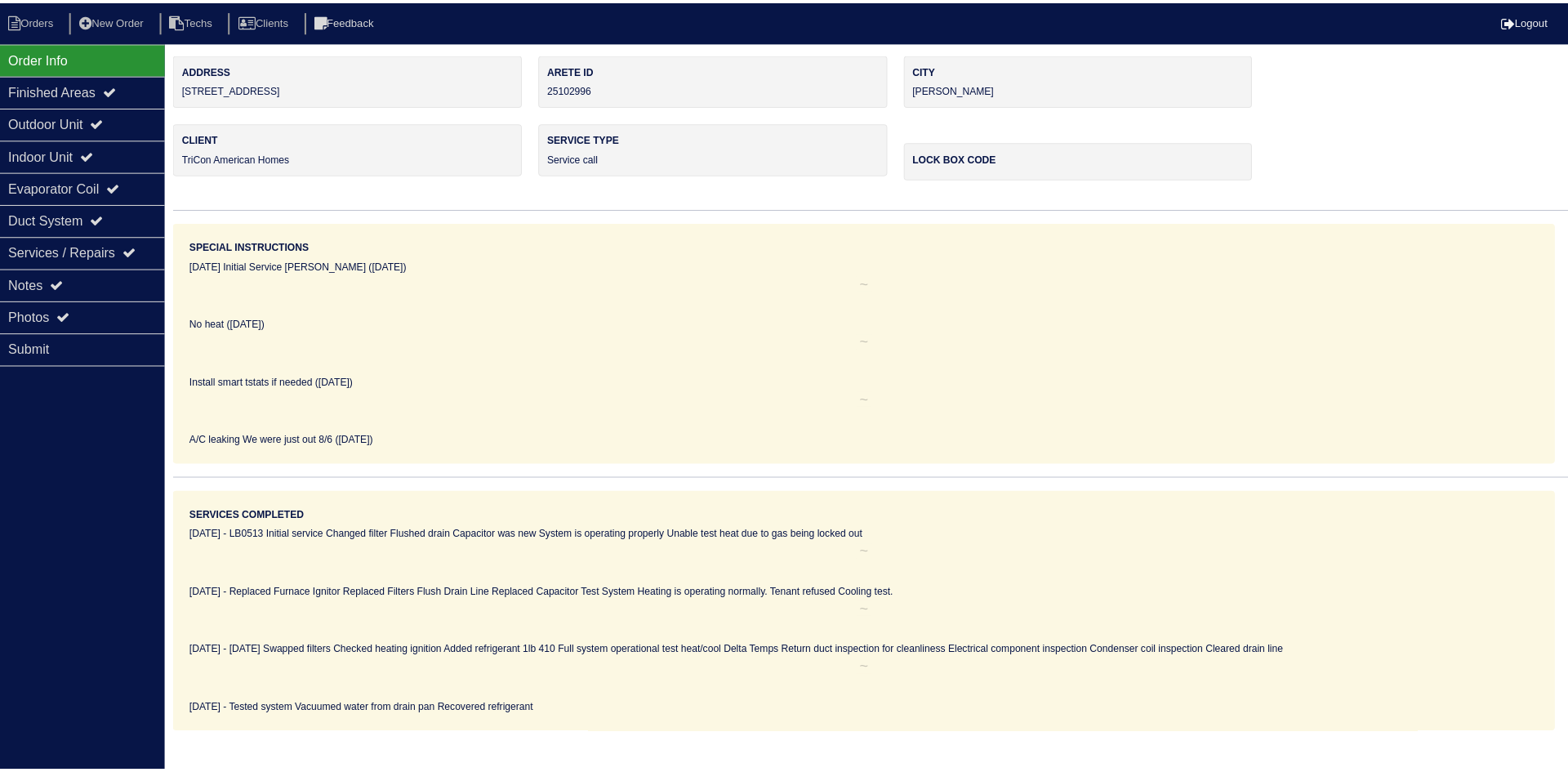
scroll to position [0, 0]
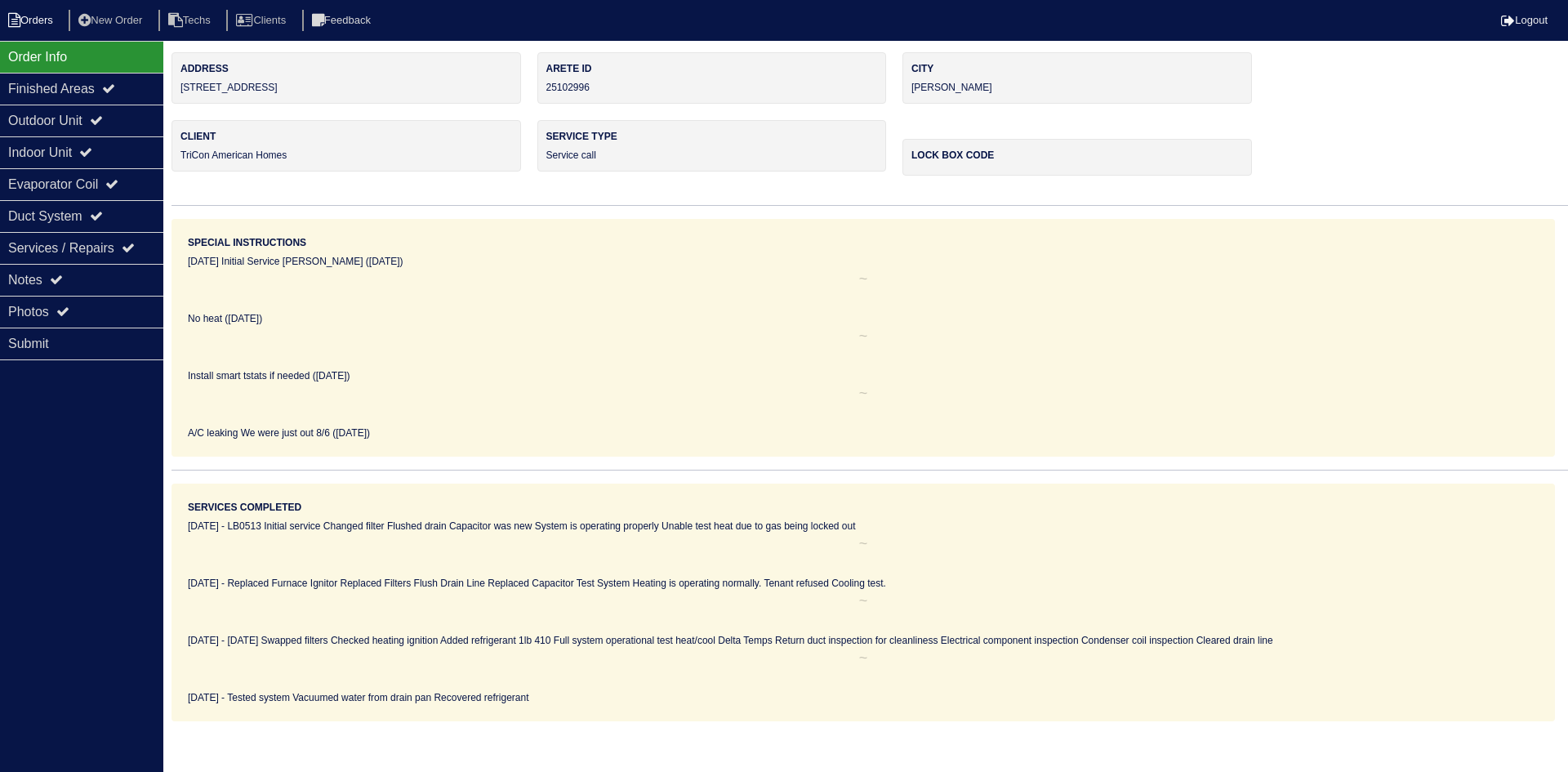
click at [27, 13] on li "Orders" at bounding box center [33, 21] width 66 height 22
select select "15"
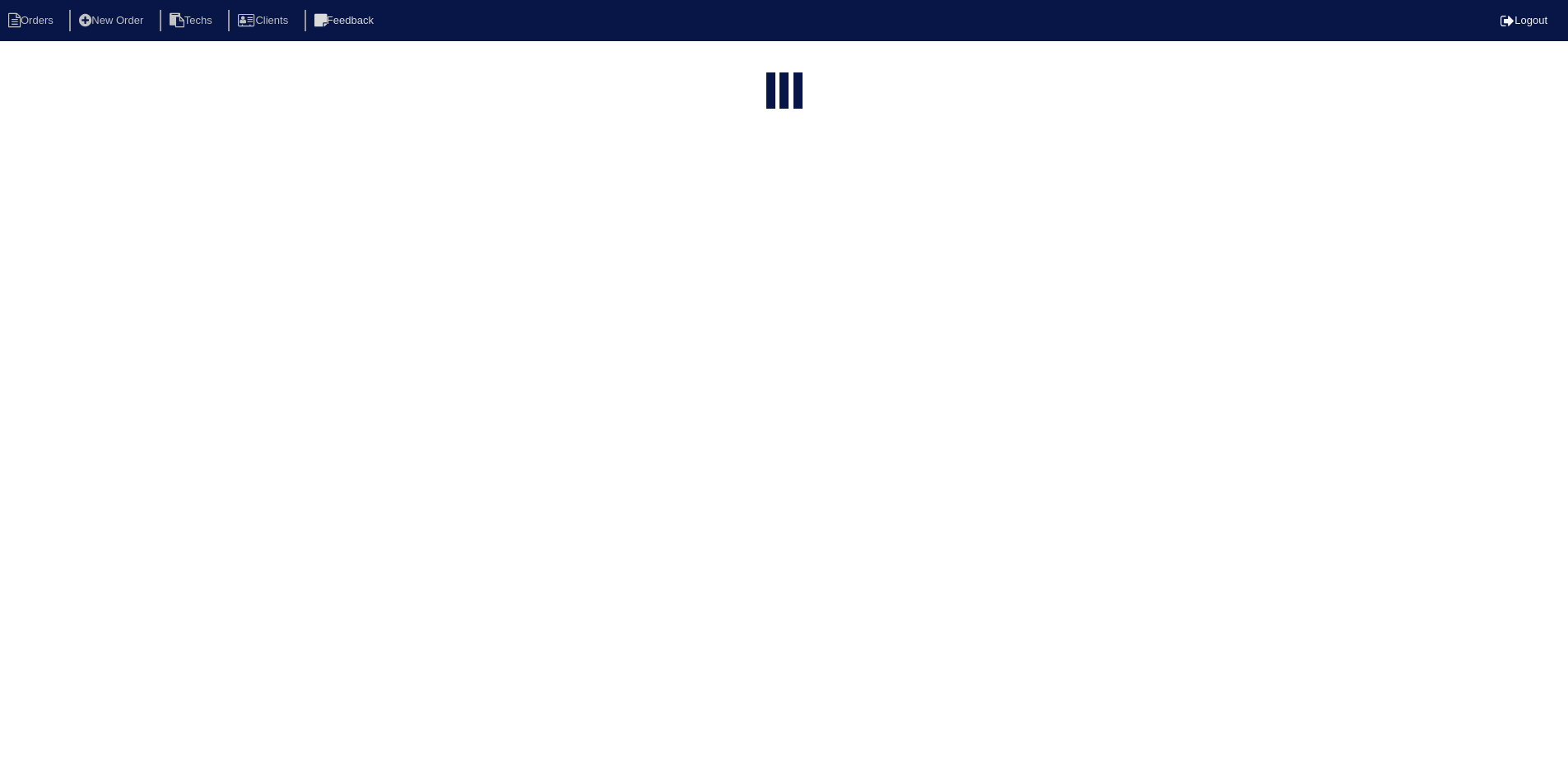
select select "field complete"
select select "need to quote"
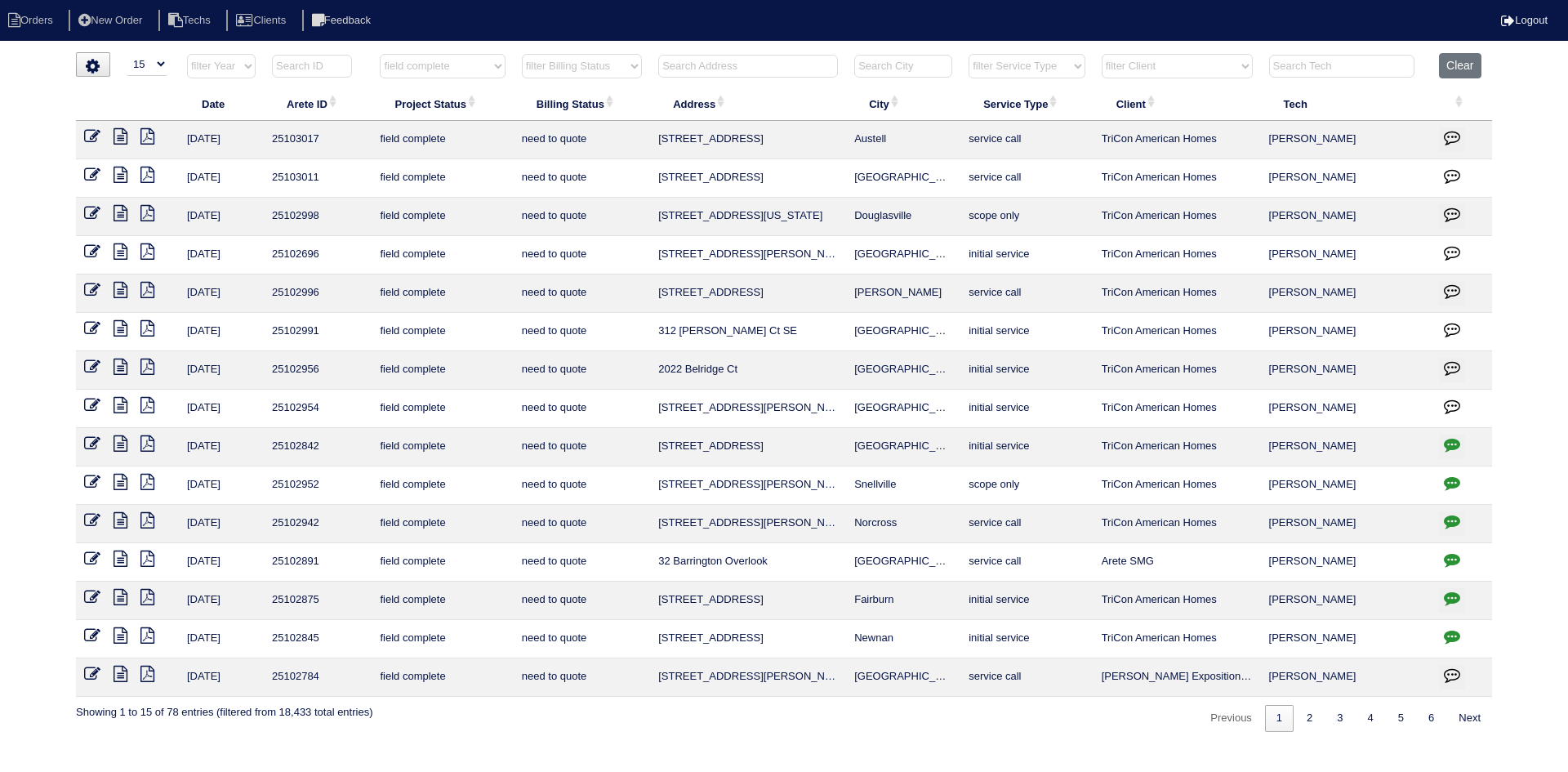
click at [122, 289] on icon at bounding box center [121, 290] width 14 height 16
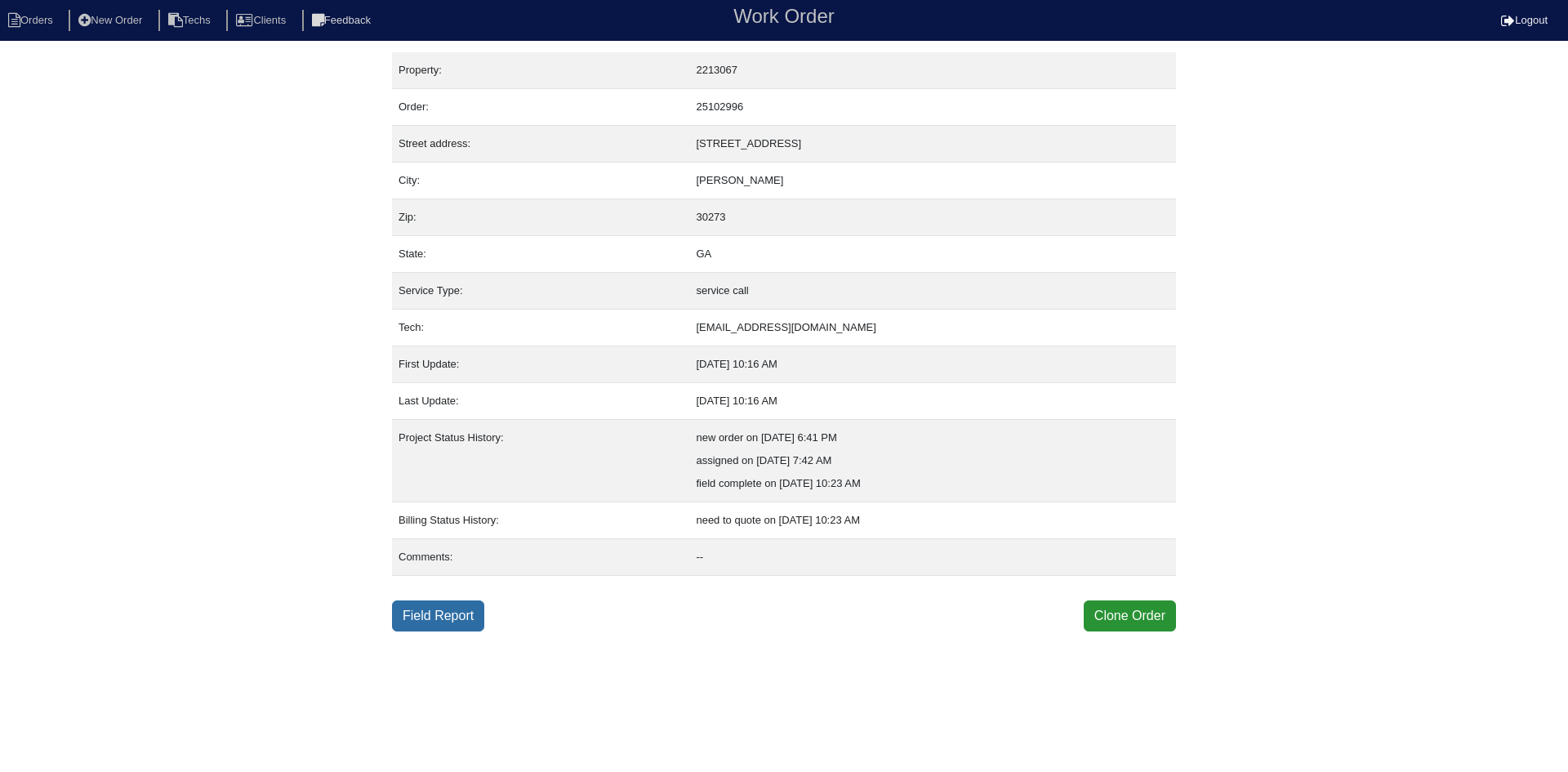
click at [428, 618] on link "Field Report" at bounding box center [439, 616] width 93 height 31
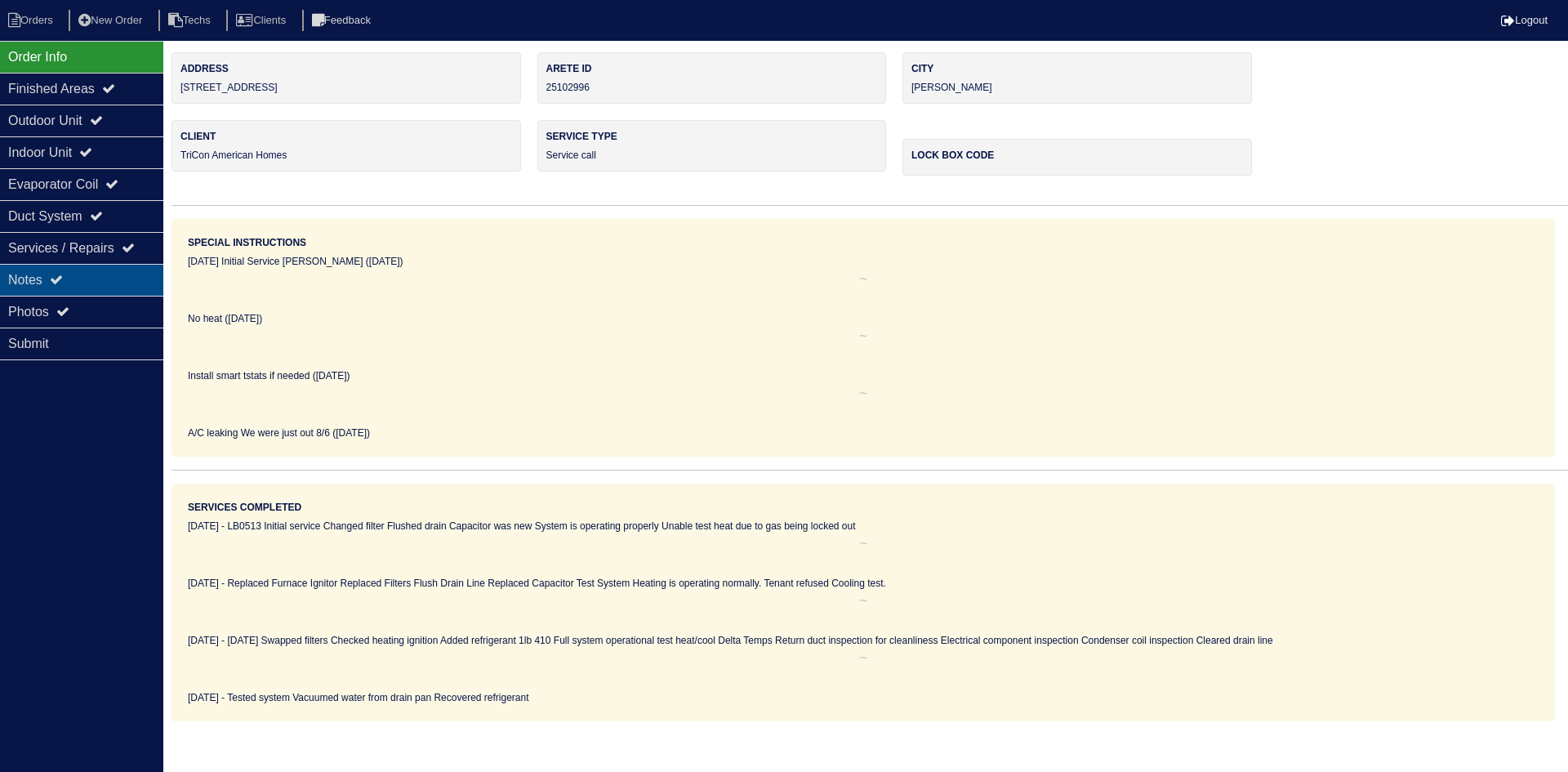
click at [90, 278] on div "Notes" at bounding box center [81, 279] width 164 height 32
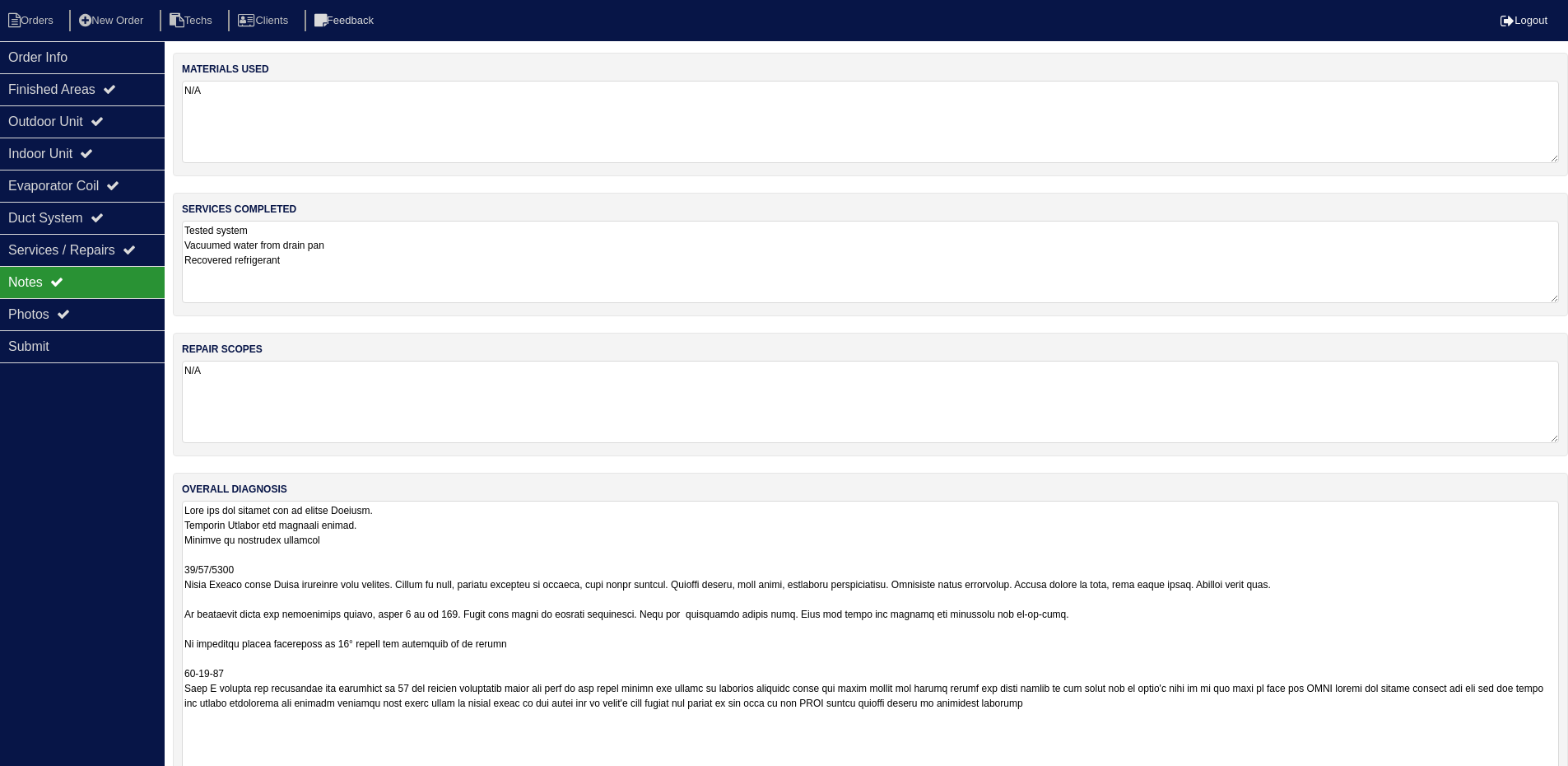
drag, startPoint x: 1566, startPoint y: 575, endPoint x: 1545, endPoint y: 817, distance: 242.9
click at [1545, 777] on html "Orders New Order Techs Clients Feedback Logout Orders New Order Users Clients M…" at bounding box center [784, 427] width 1568 height 854
click at [43, 20] on li "Orders" at bounding box center [33, 21] width 66 height 22
select select "15"
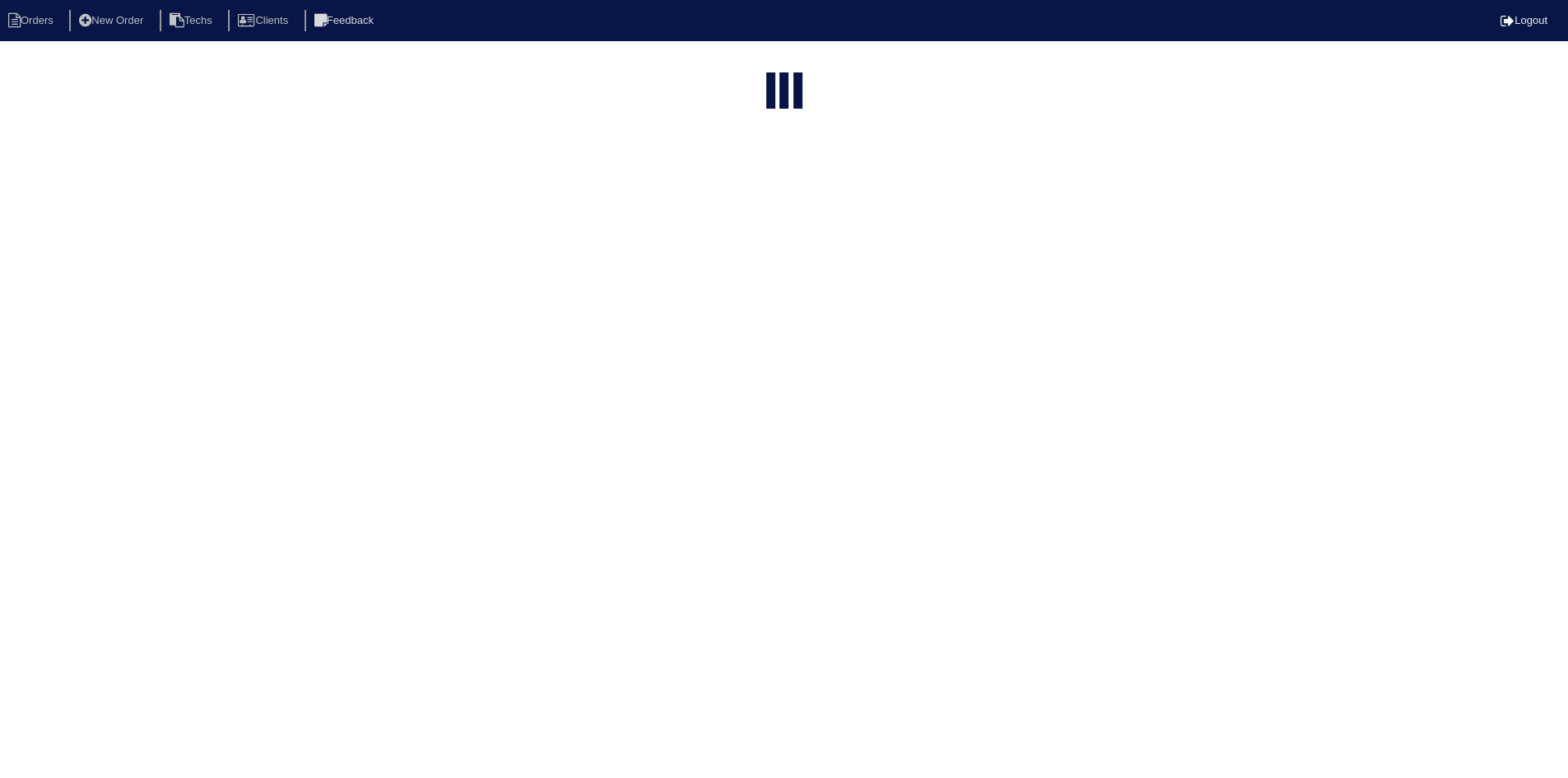
select select "field complete"
select select "need to quote"
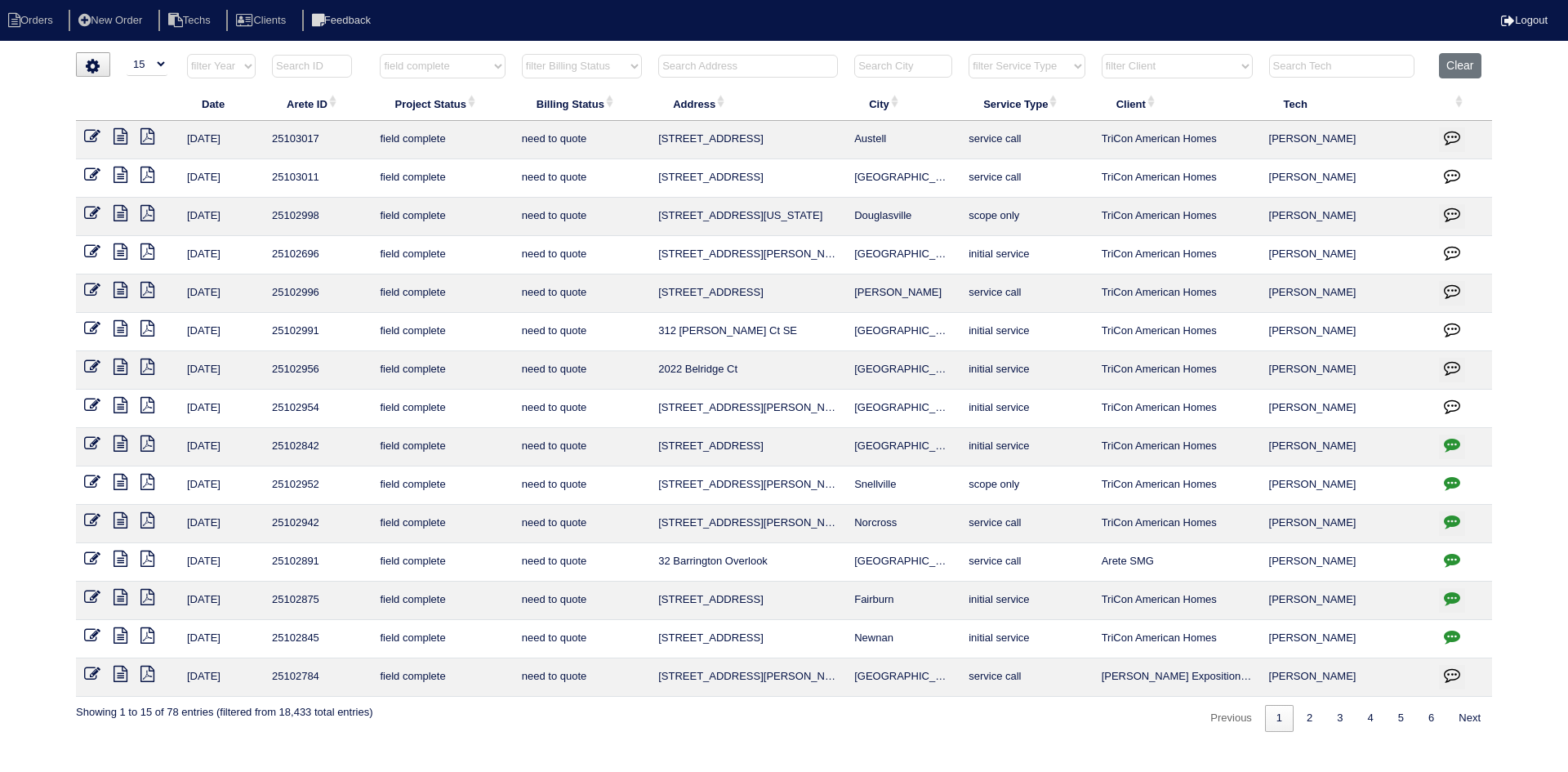
click at [1451, 446] on icon "button" at bounding box center [1451, 444] width 16 height 16
type textarea "8/7/25 - LB open with no keys per Chase - emailed site super - KE 8/12/25 - Key…"
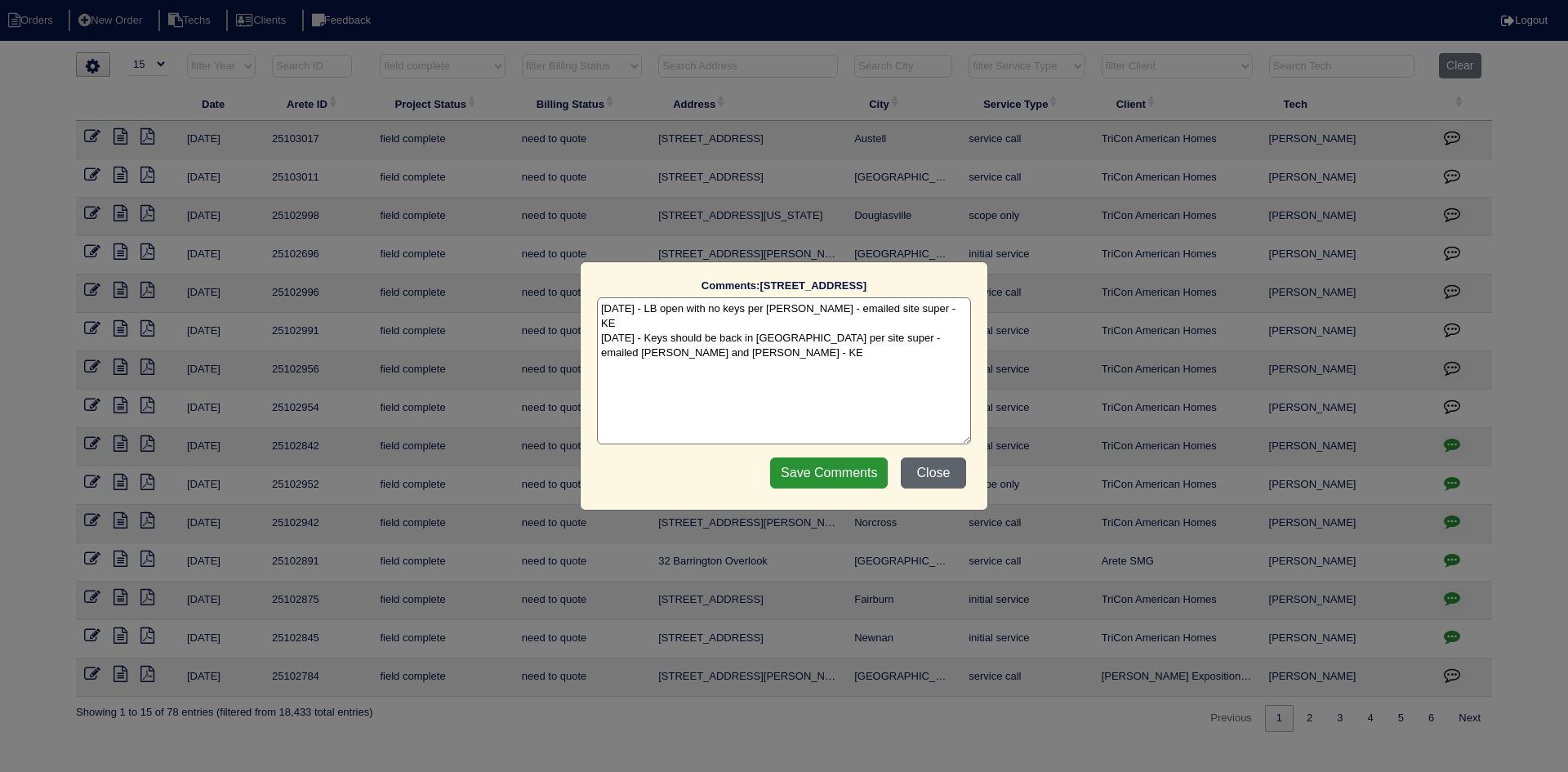
click at [933, 470] on button "Close" at bounding box center [934, 473] width 65 height 31
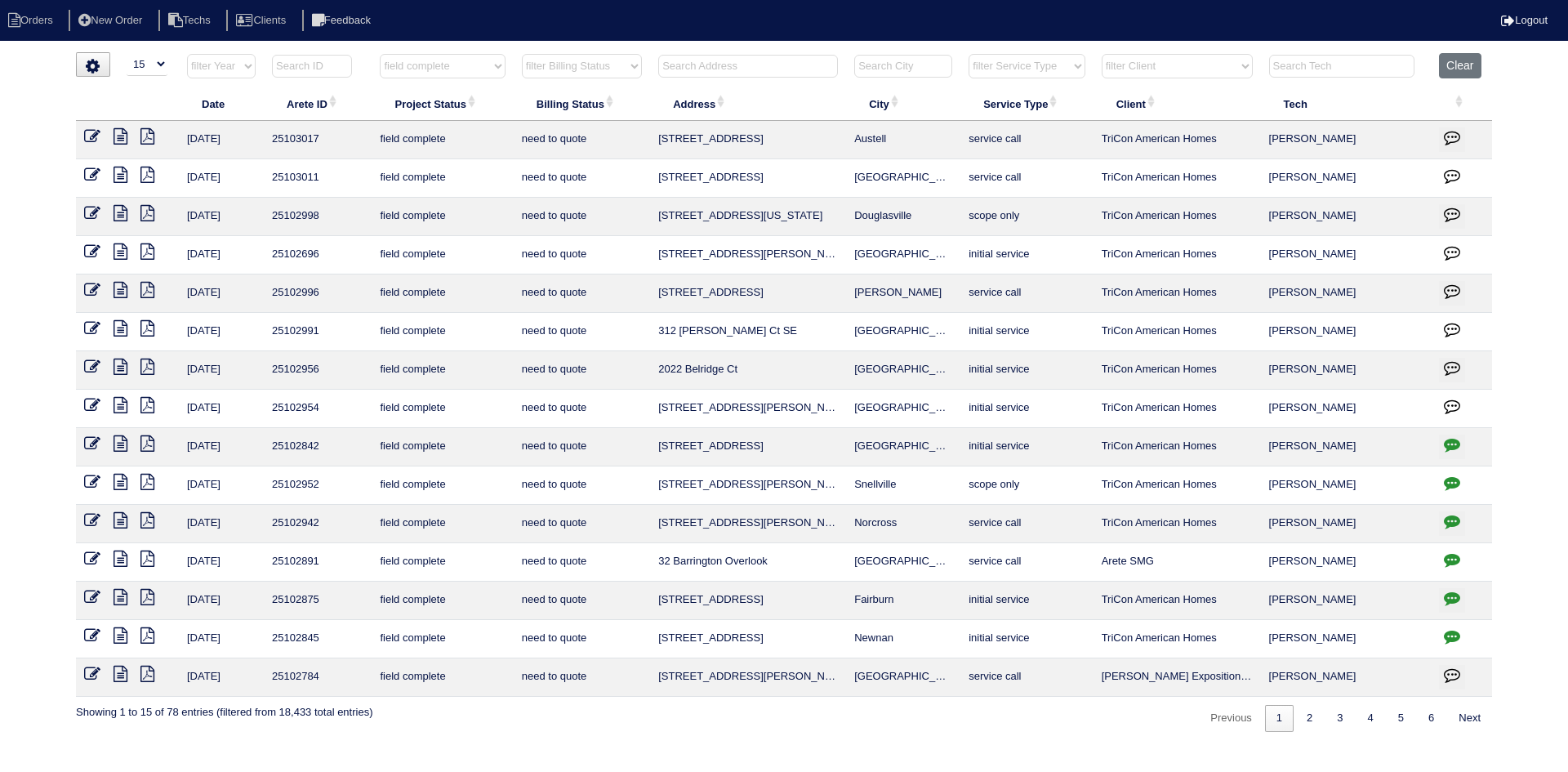
click at [117, 446] on icon at bounding box center [121, 443] width 14 height 16
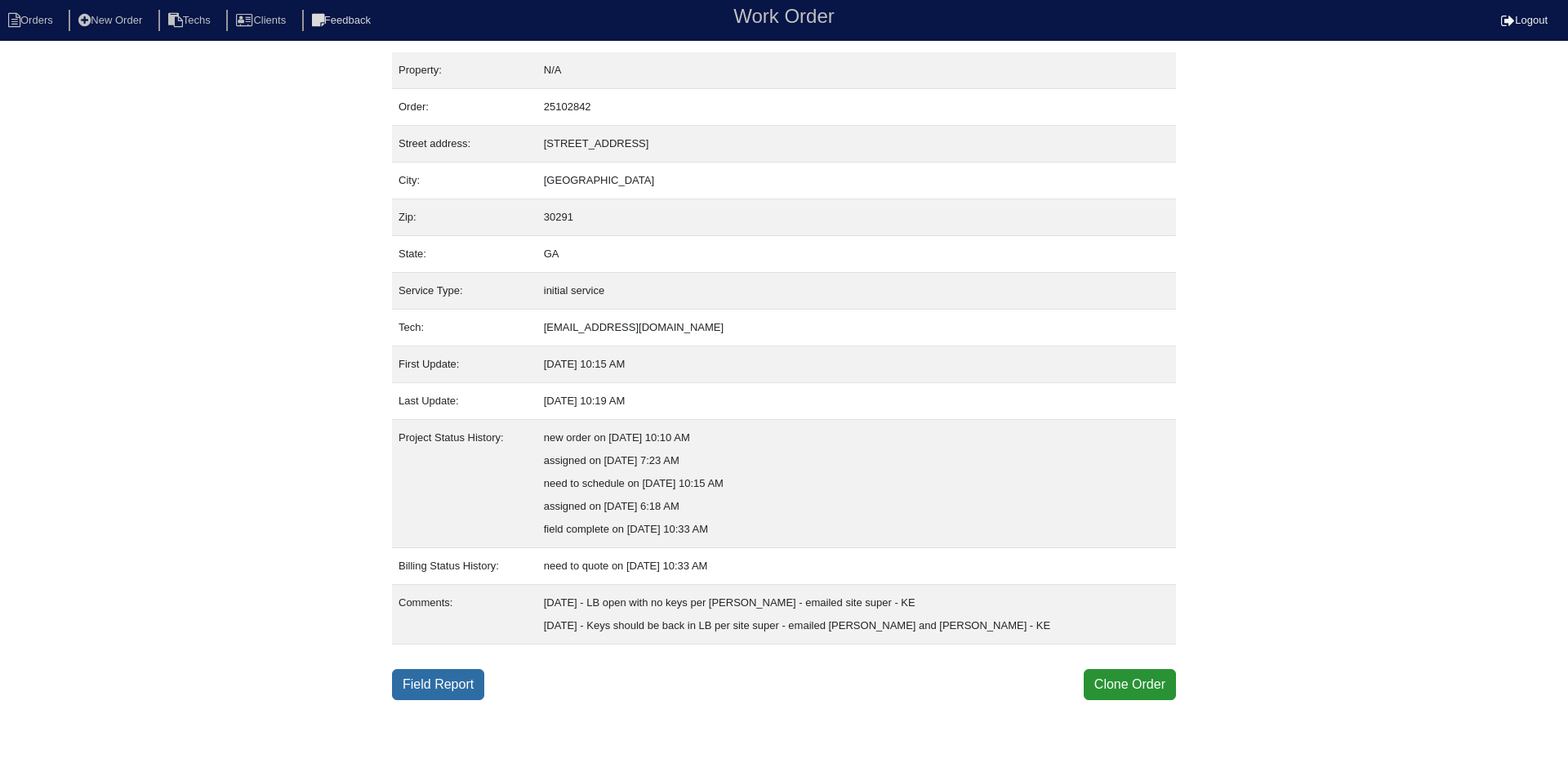
click at [430, 685] on link "Field Report" at bounding box center [439, 685] width 93 height 31
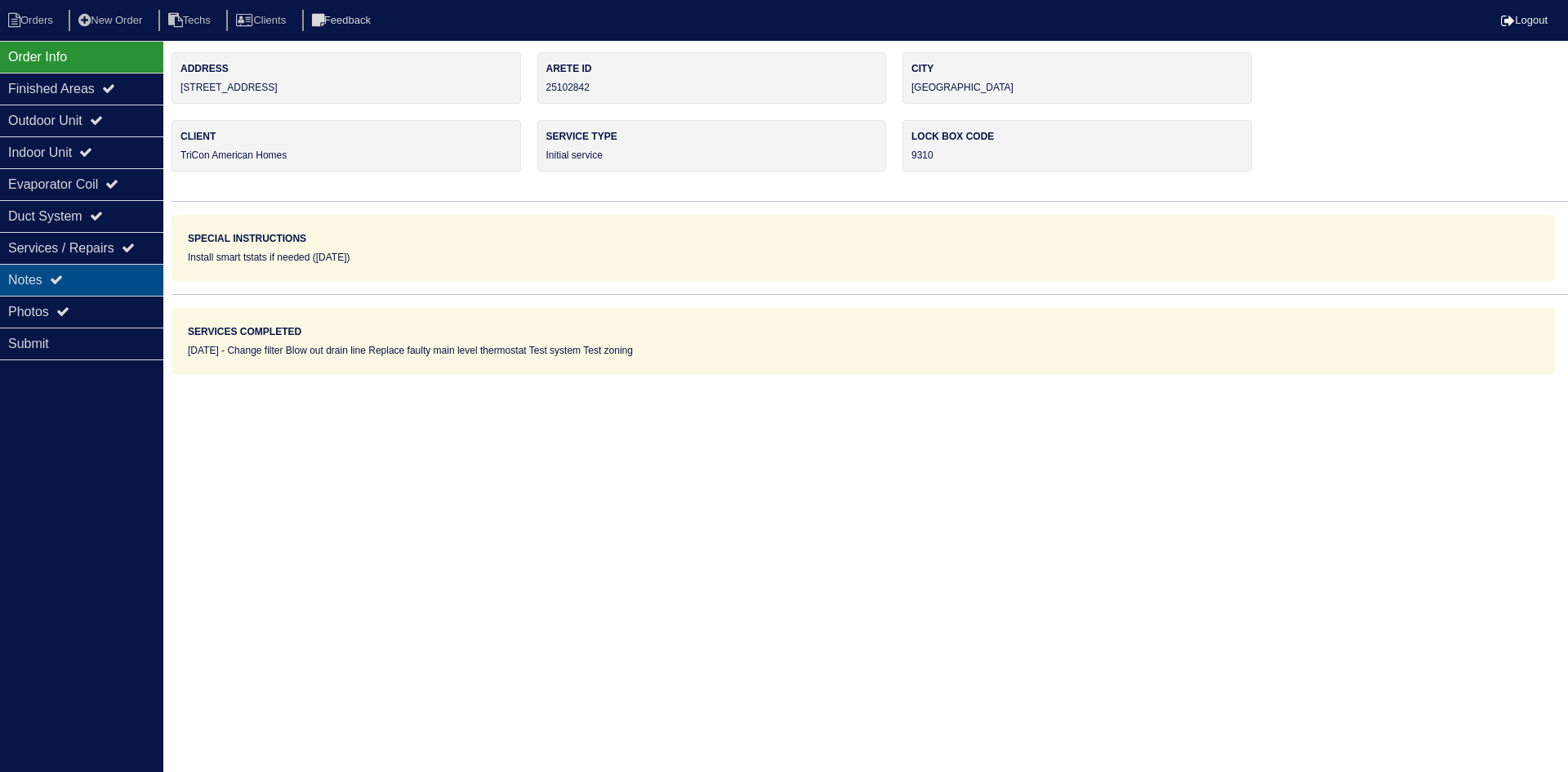
click at [63, 282] on icon at bounding box center [56, 278] width 13 height 13
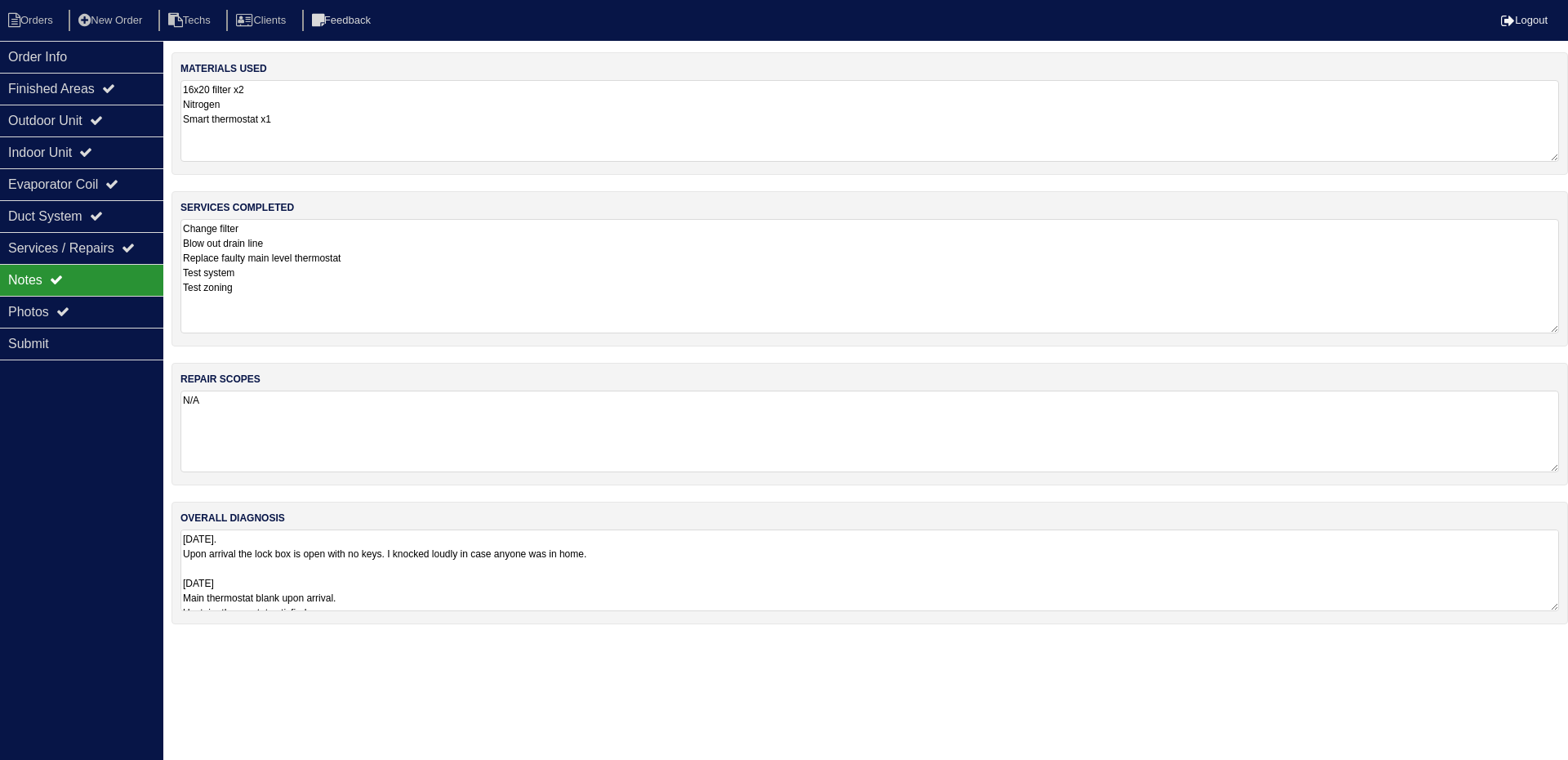
drag, startPoint x: 1552, startPoint y: 293, endPoint x: 1564, endPoint y: 326, distance: 35.1
click at [1564, 326] on div "services completed Change filter Blow out drain line Replace faulty main level …" at bounding box center [870, 268] width 1397 height 155
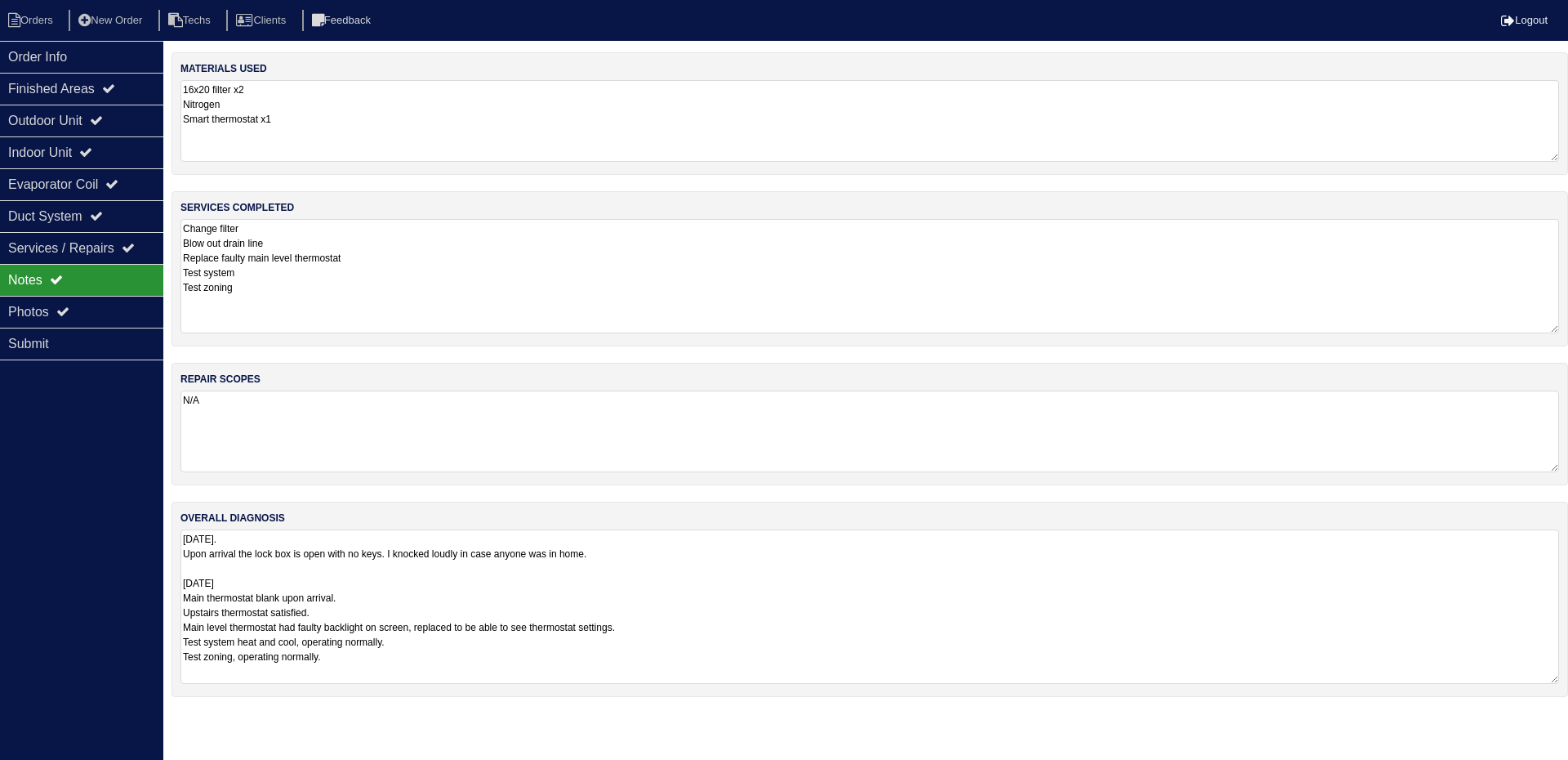
drag, startPoint x: 1556, startPoint y: 606, endPoint x: 1551, endPoint y: 679, distance: 73.2
click at [1551, 679] on textarea "8/7/25. Upon arrival the lock box is open with no keys. I knocked loudly in cas…" at bounding box center [870, 607] width 1379 height 154
click at [99, 108] on div "Outdoor Unit" at bounding box center [81, 120] width 164 height 32
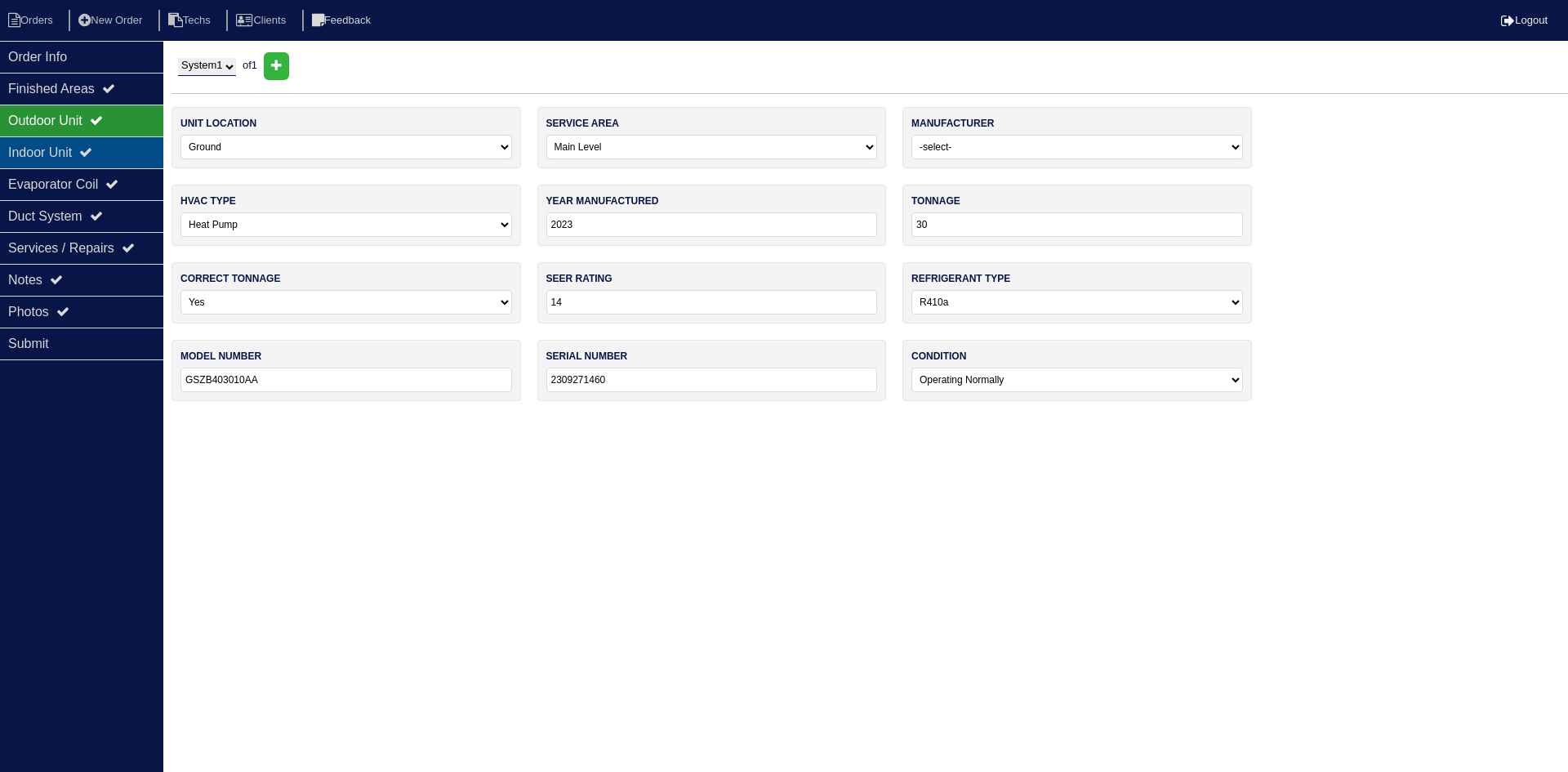
click at [109, 153] on div "Indoor Unit" at bounding box center [81, 152] width 164 height 32
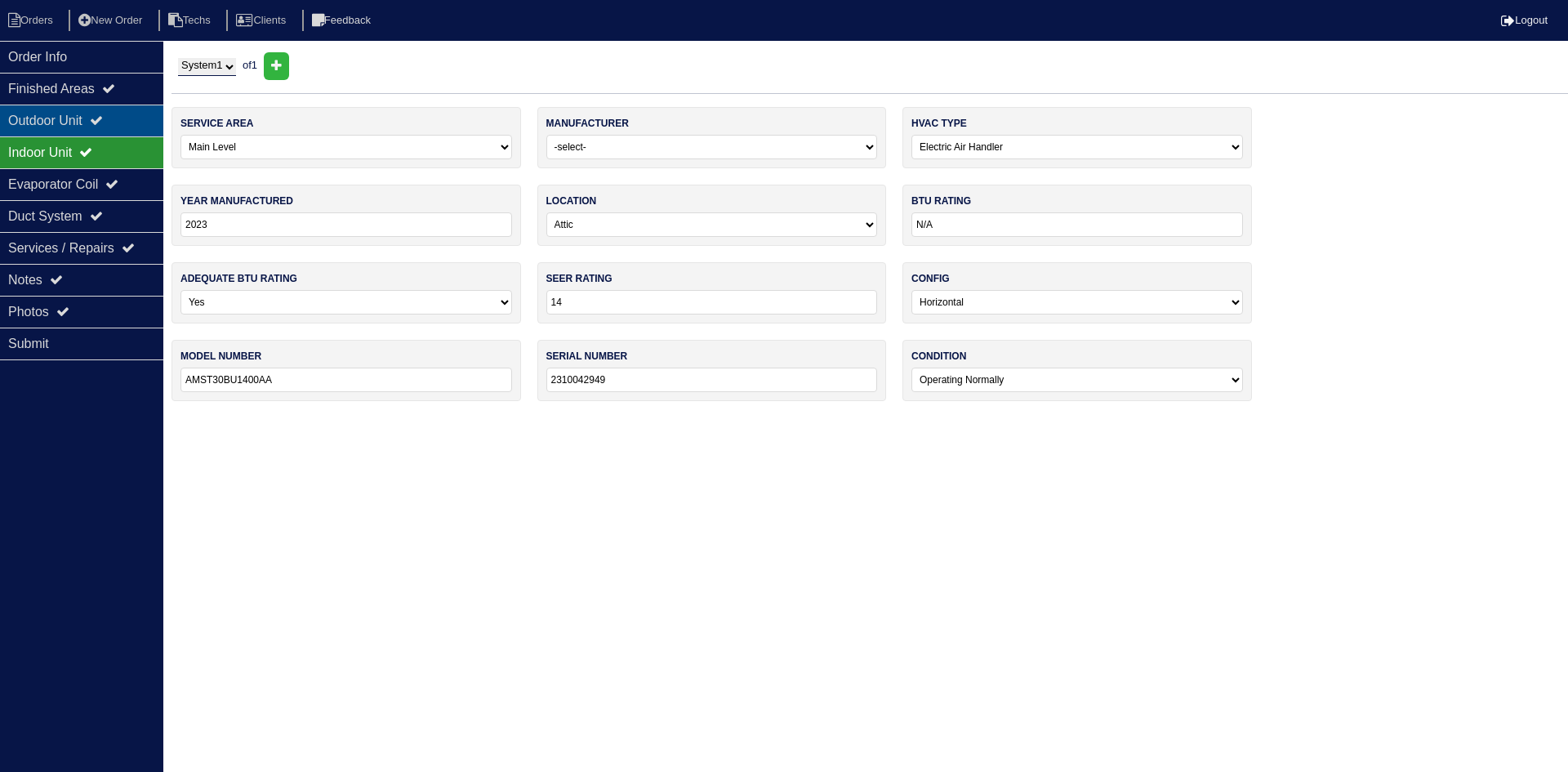
click at [112, 129] on div "Outdoor Unit" at bounding box center [81, 120] width 164 height 32
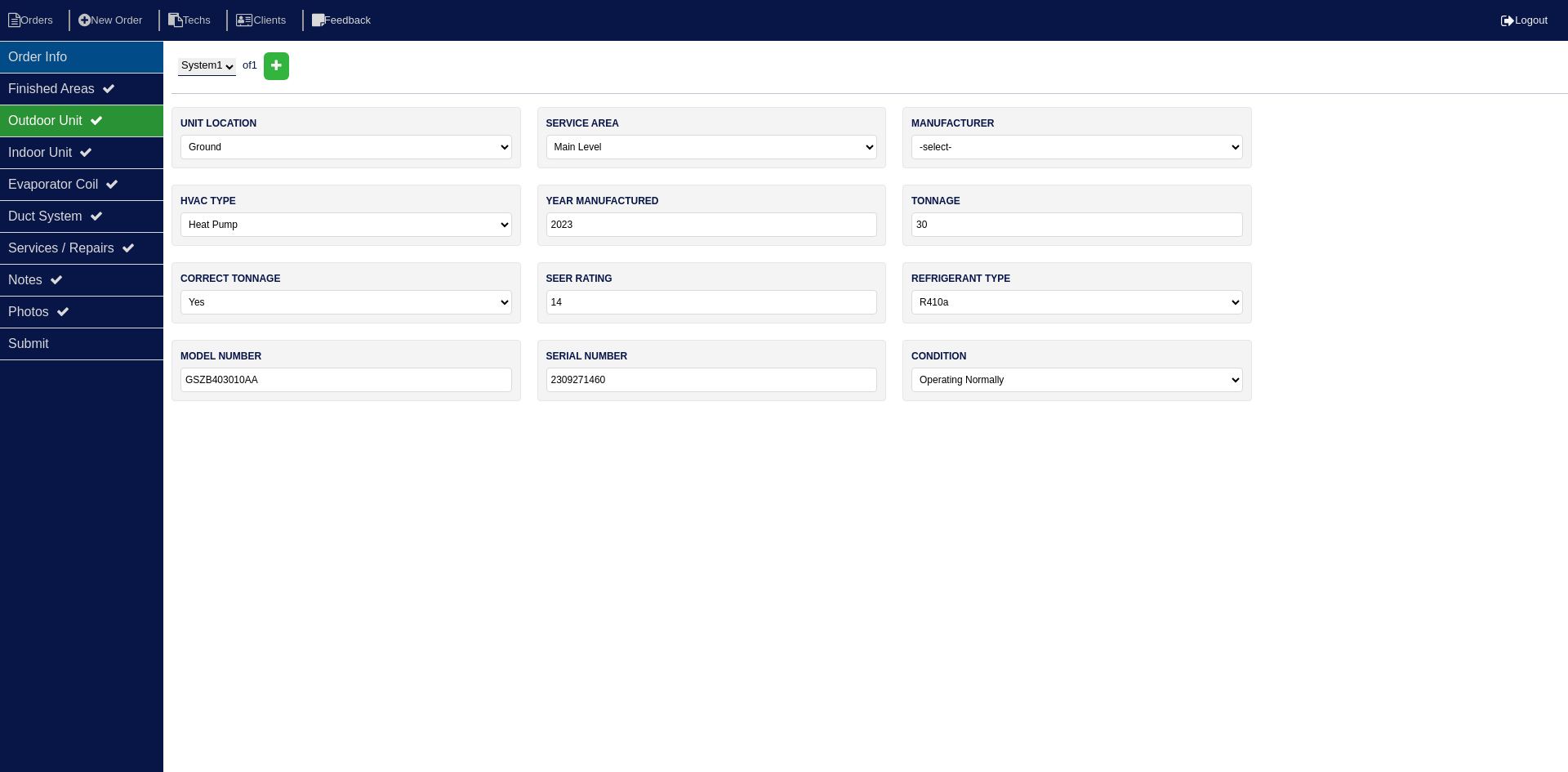
click at [99, 55] on div "Order Info" at bounding box center [81, 57] width 164 height 32
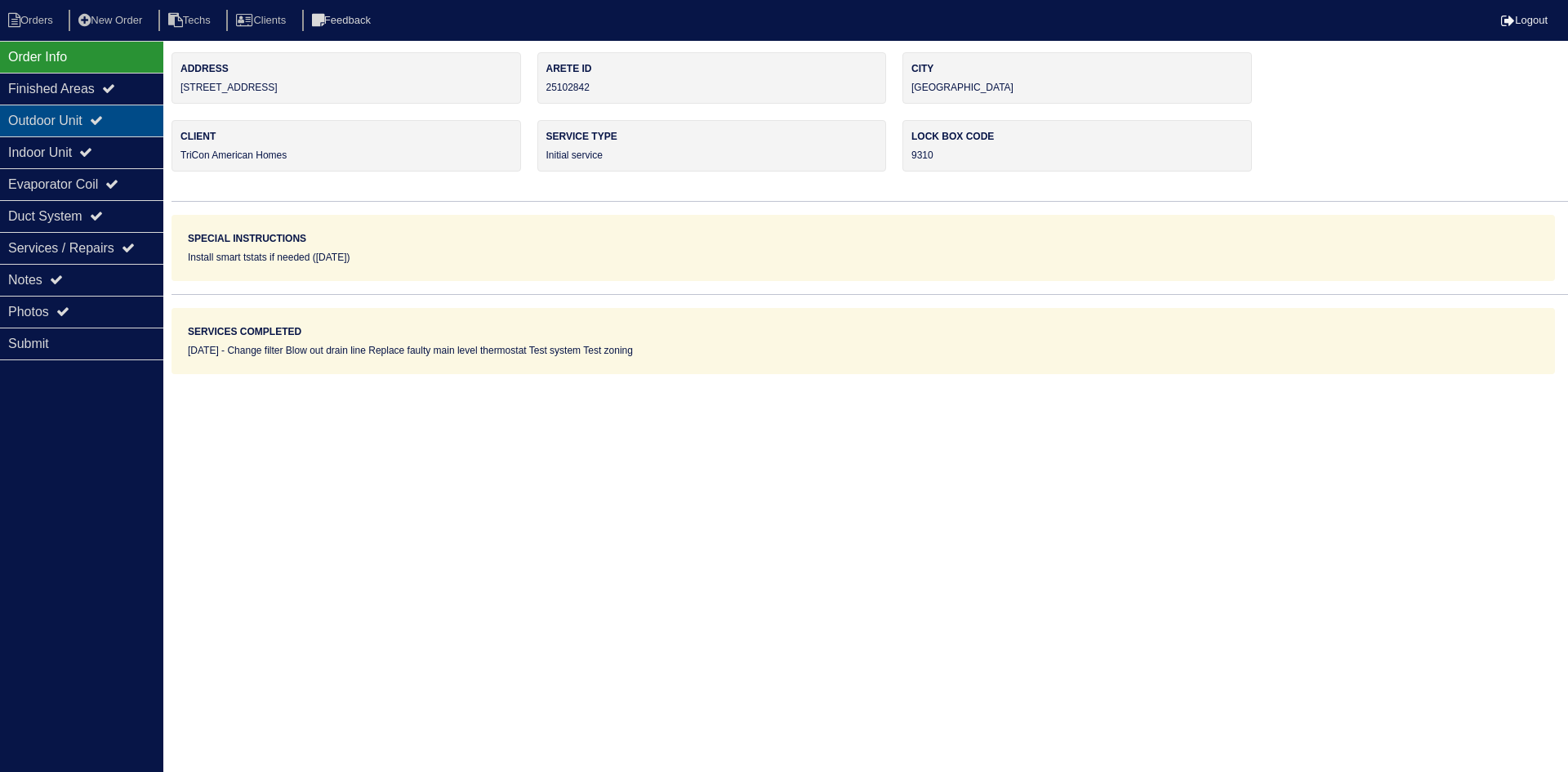
click at [103, 117] on icon at bounding box center [96, 120] width 13 height 13
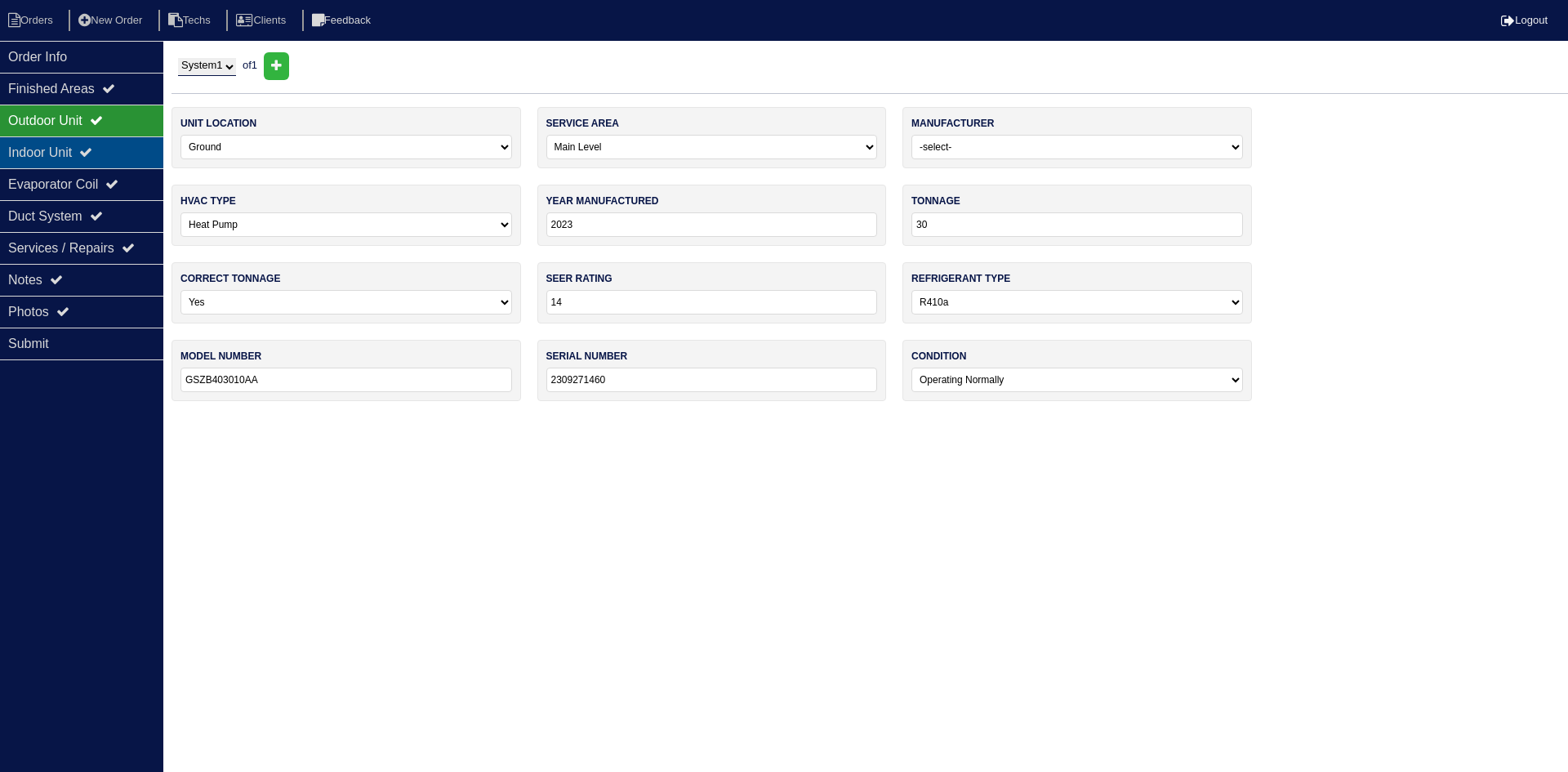
click at [93, 148] on icon at bounding box center [85, 152] width 13 height 13
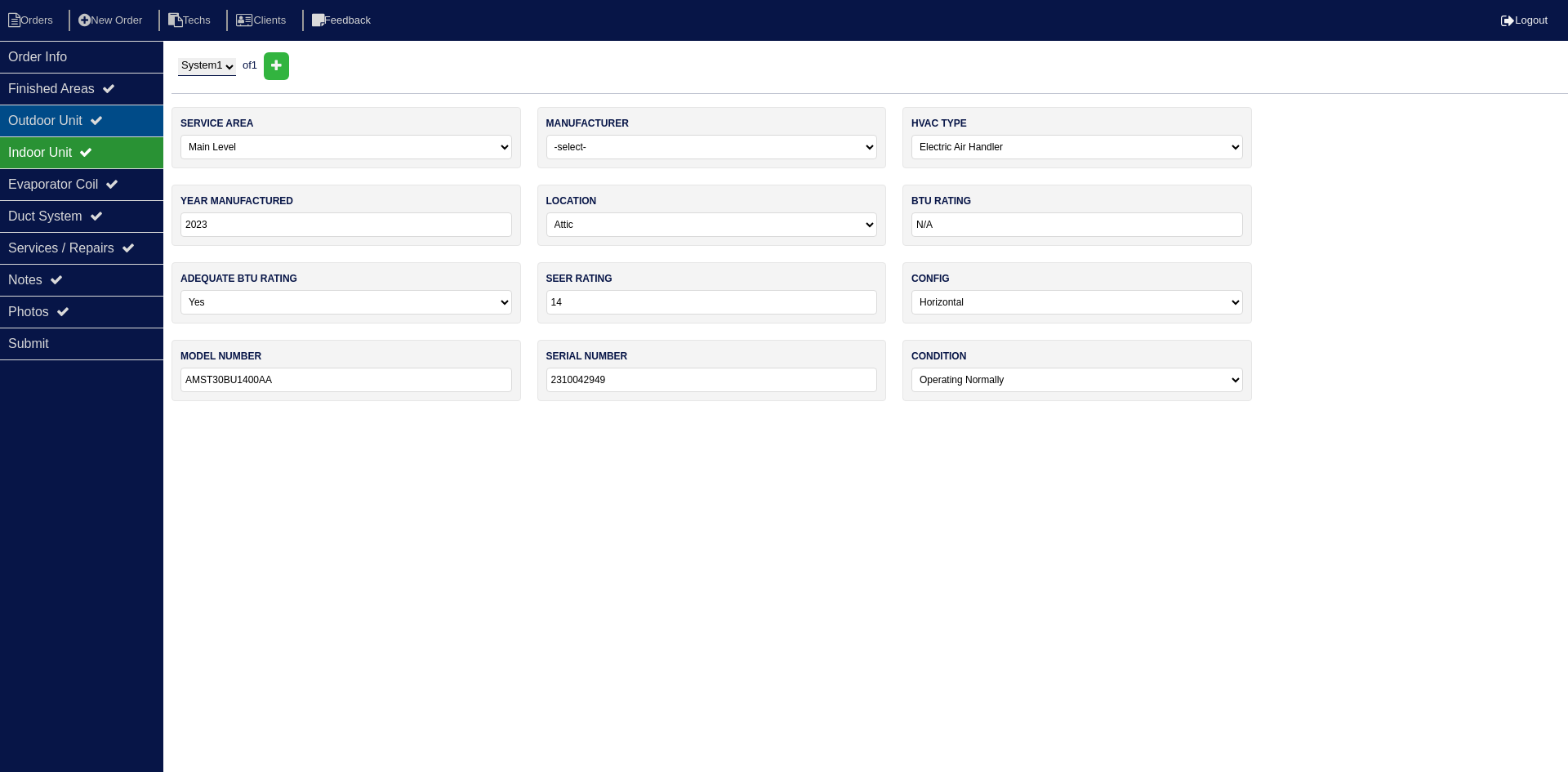
click at [101, 120] on icon at bounding box center [96, 120] width 13 height 13
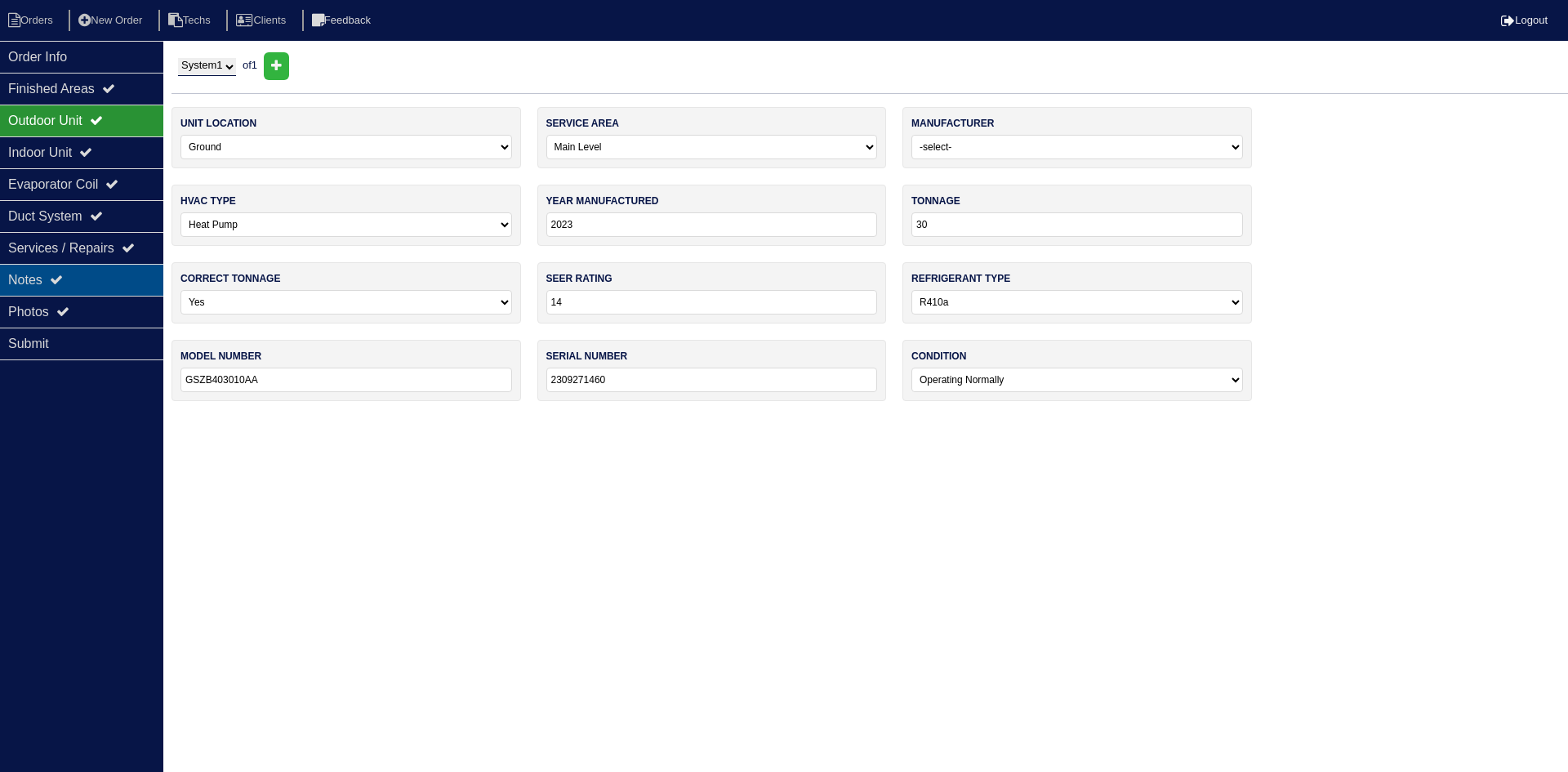
click at [91, 287] on div "Notes" at bounding box center [81, 279] width 164 height 32
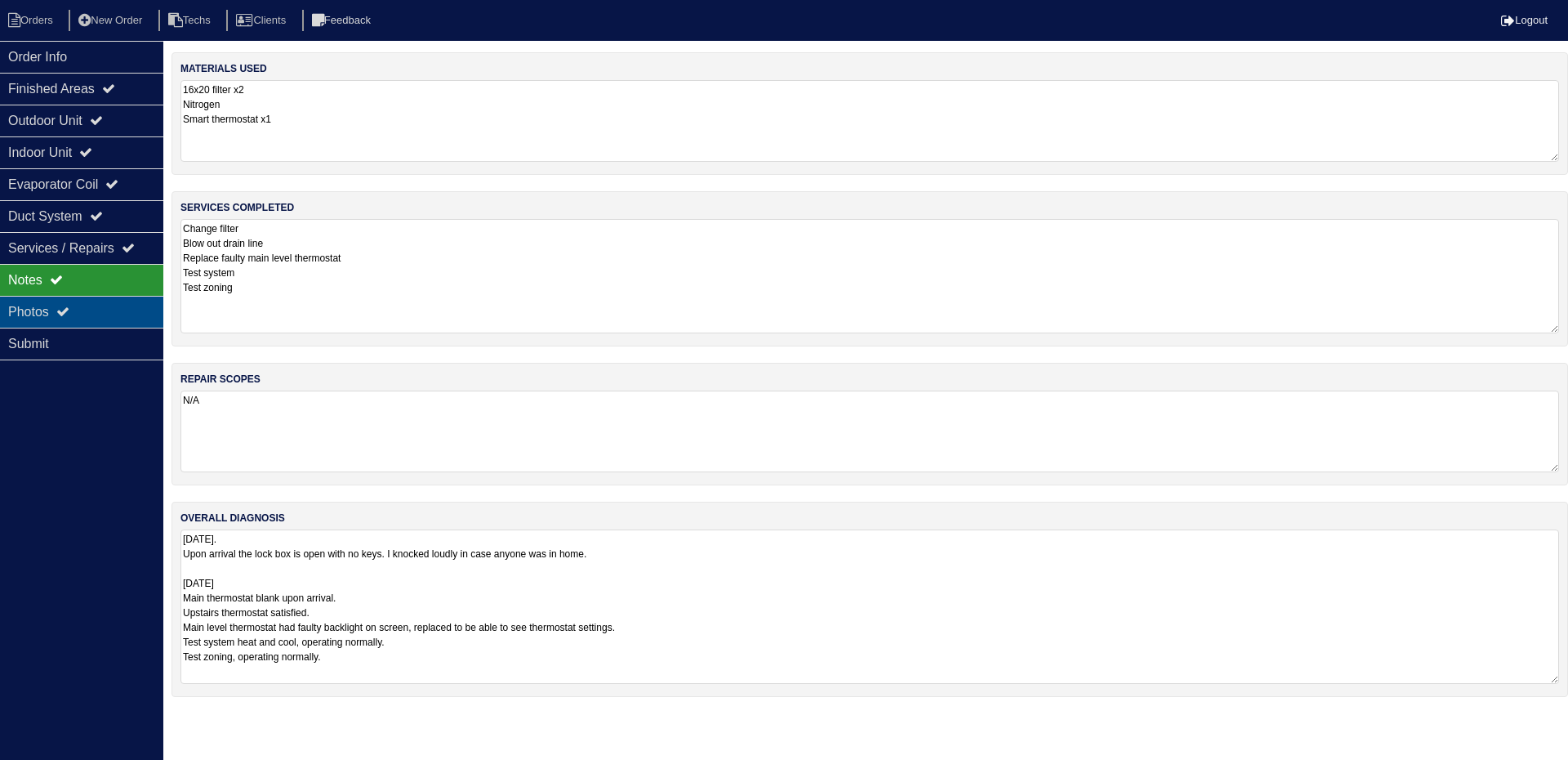
click at [123, 319] on div "Photos" at bounding box center [81, 311] width 164 height 32
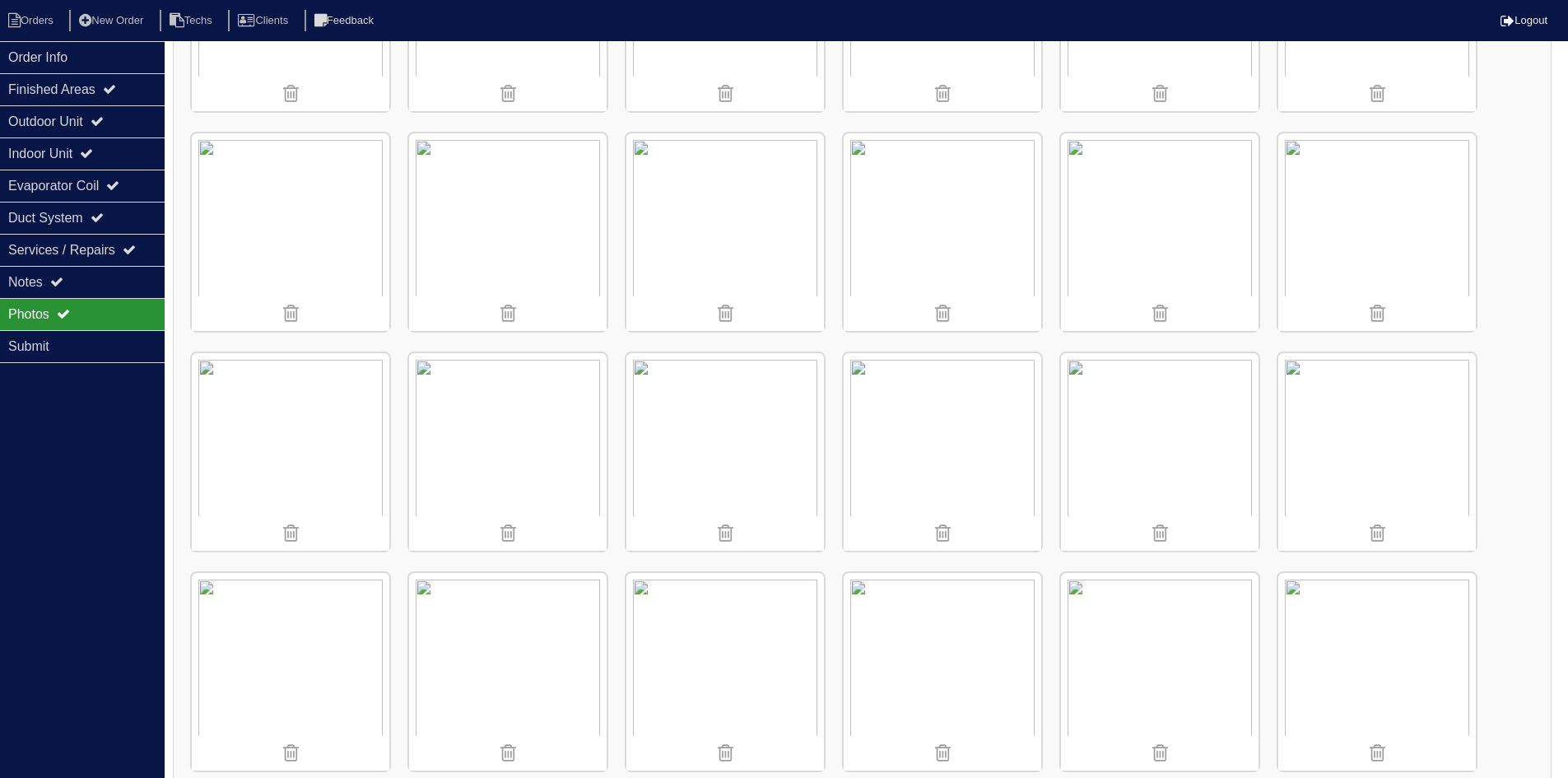
scroll to position [412, 0]
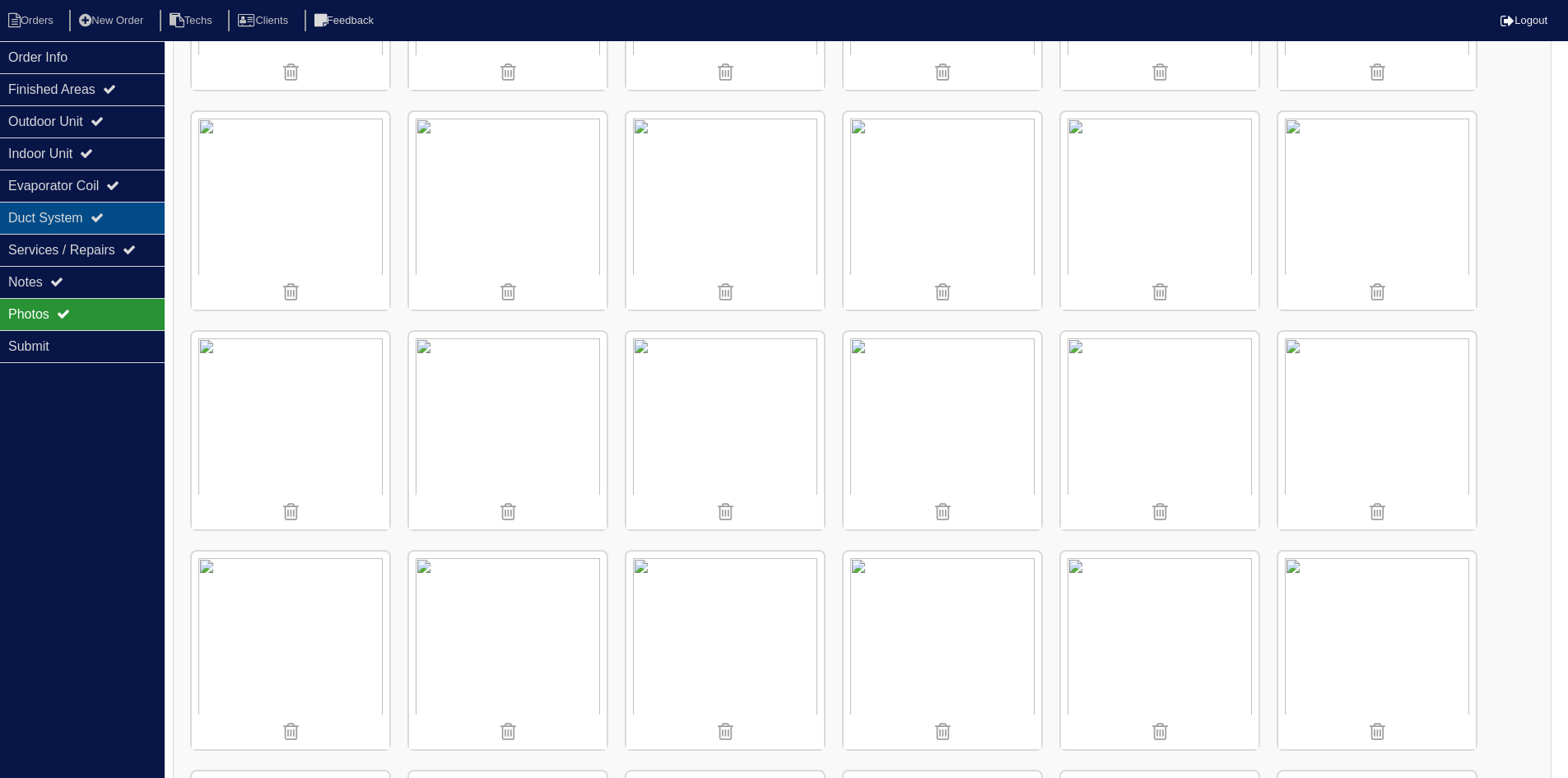
click at [111, 211] on div "Duct System" at bounding box center [82, 218] width 165 height 32
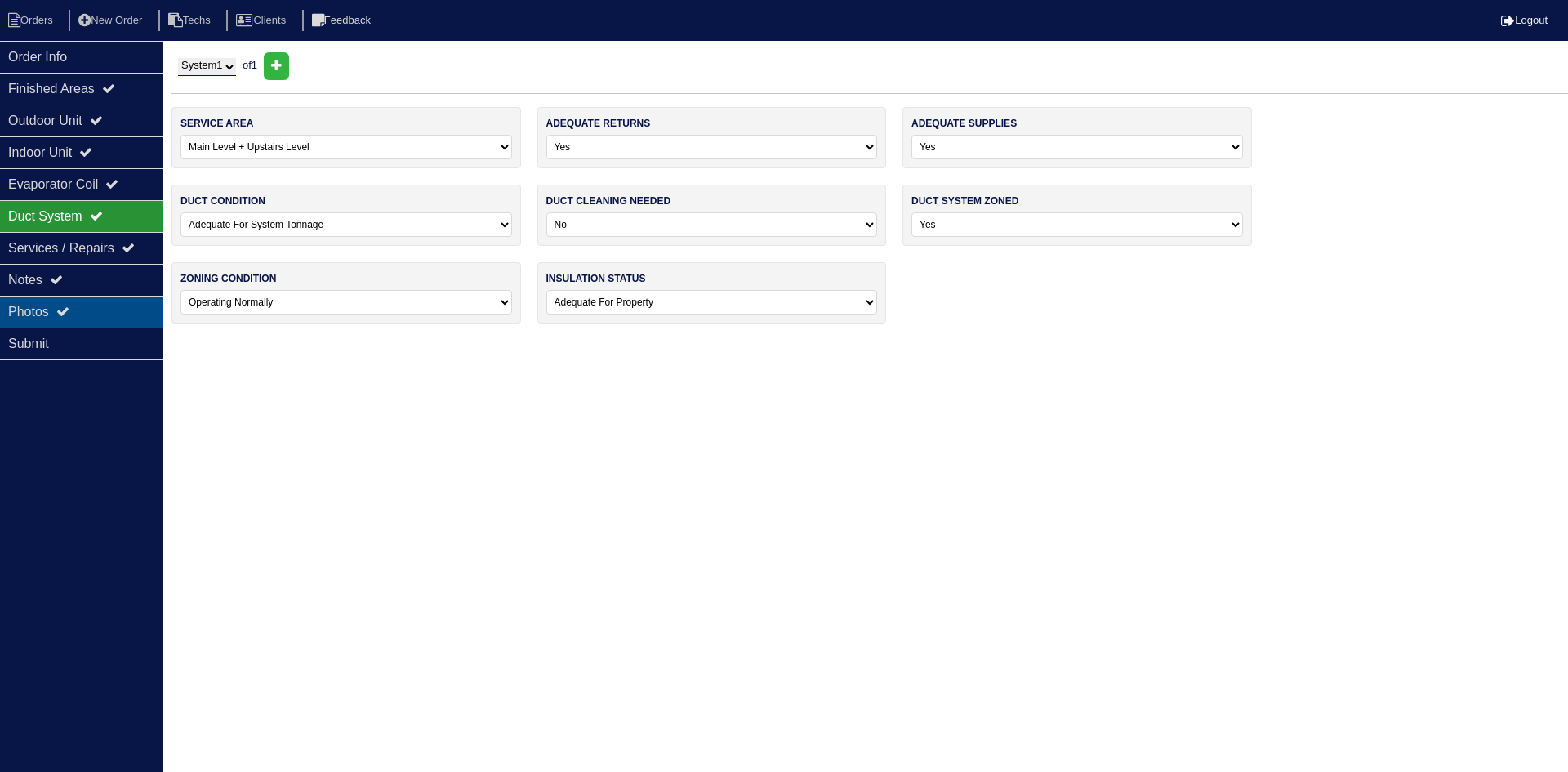
click at [88, 310] on div "Photos" at bounding box center [81, 311] width 164 height 32
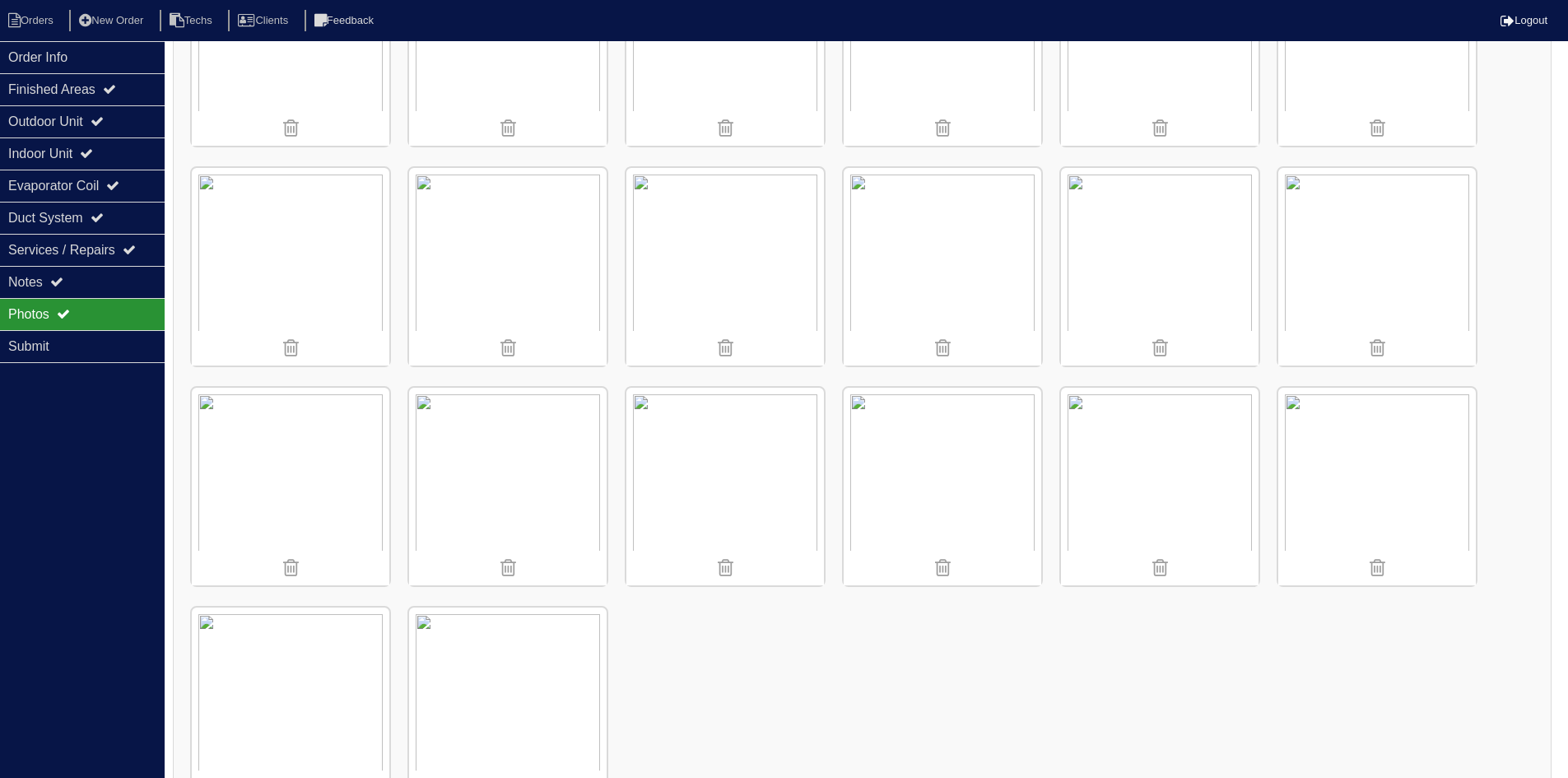
scroll to position [1294, 0]
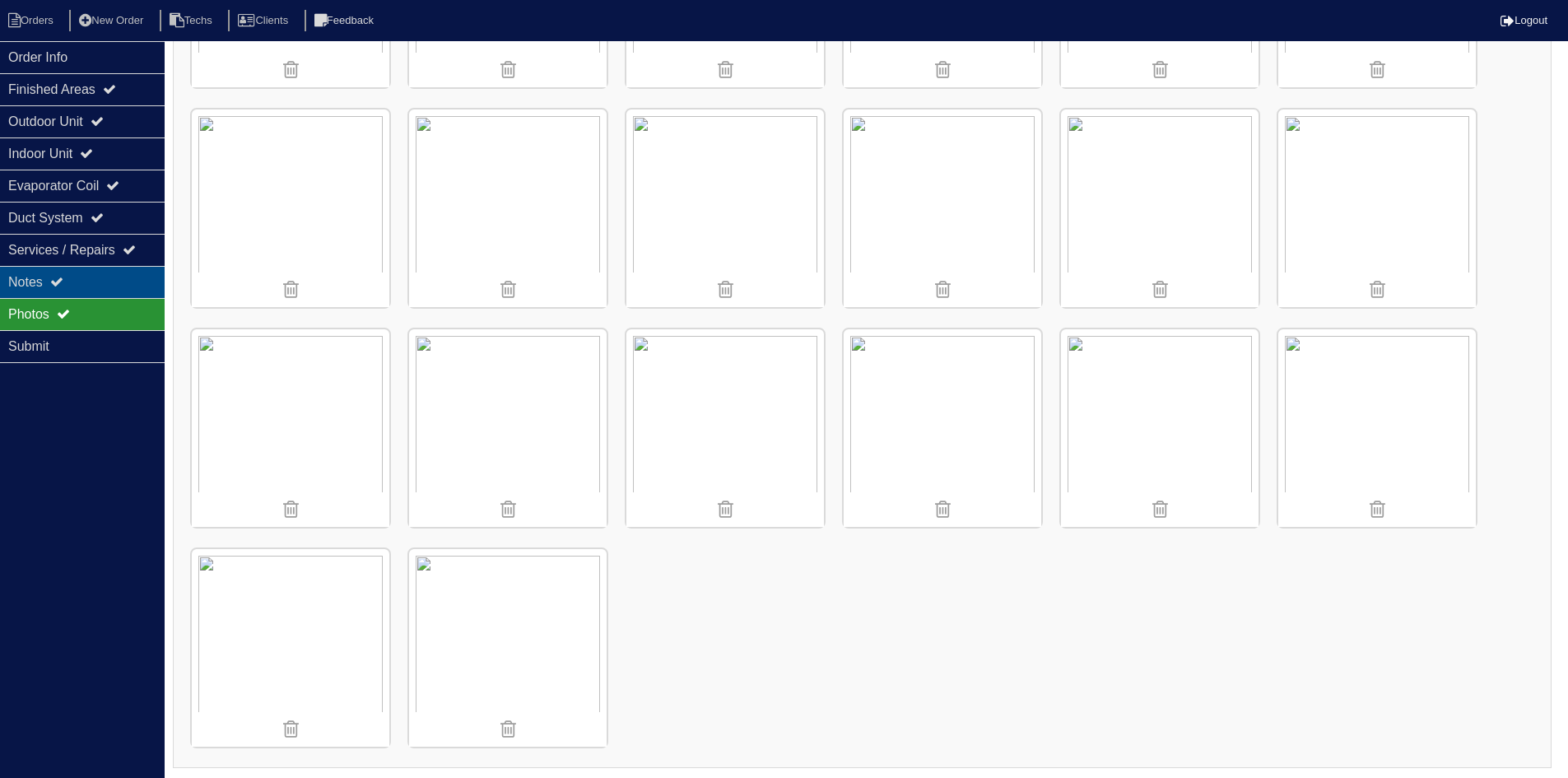
click at [94, 278] on div "Notes" at bounding box center [82, 281] width 165 height 32
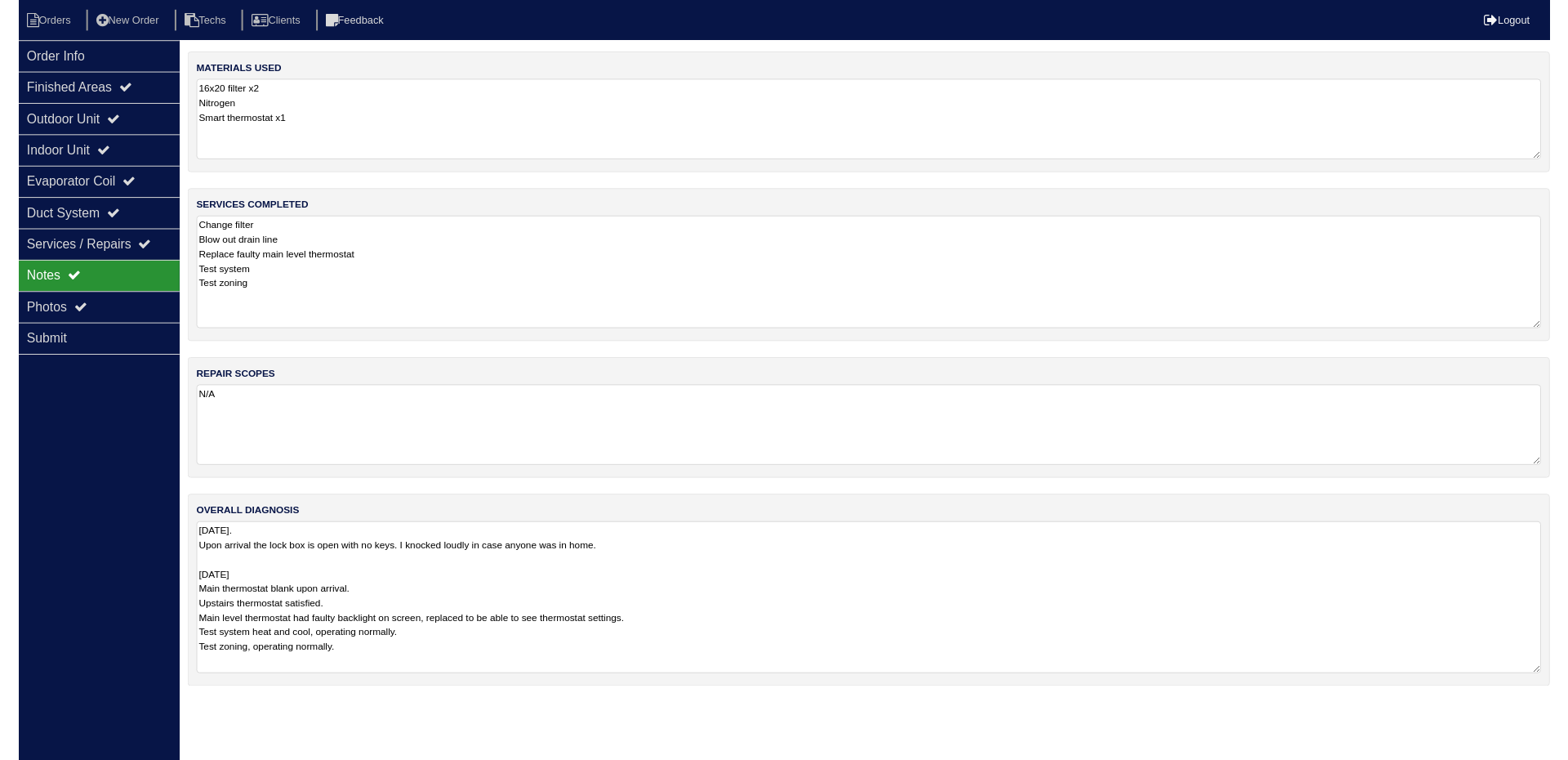
scroll to position [0, 0]
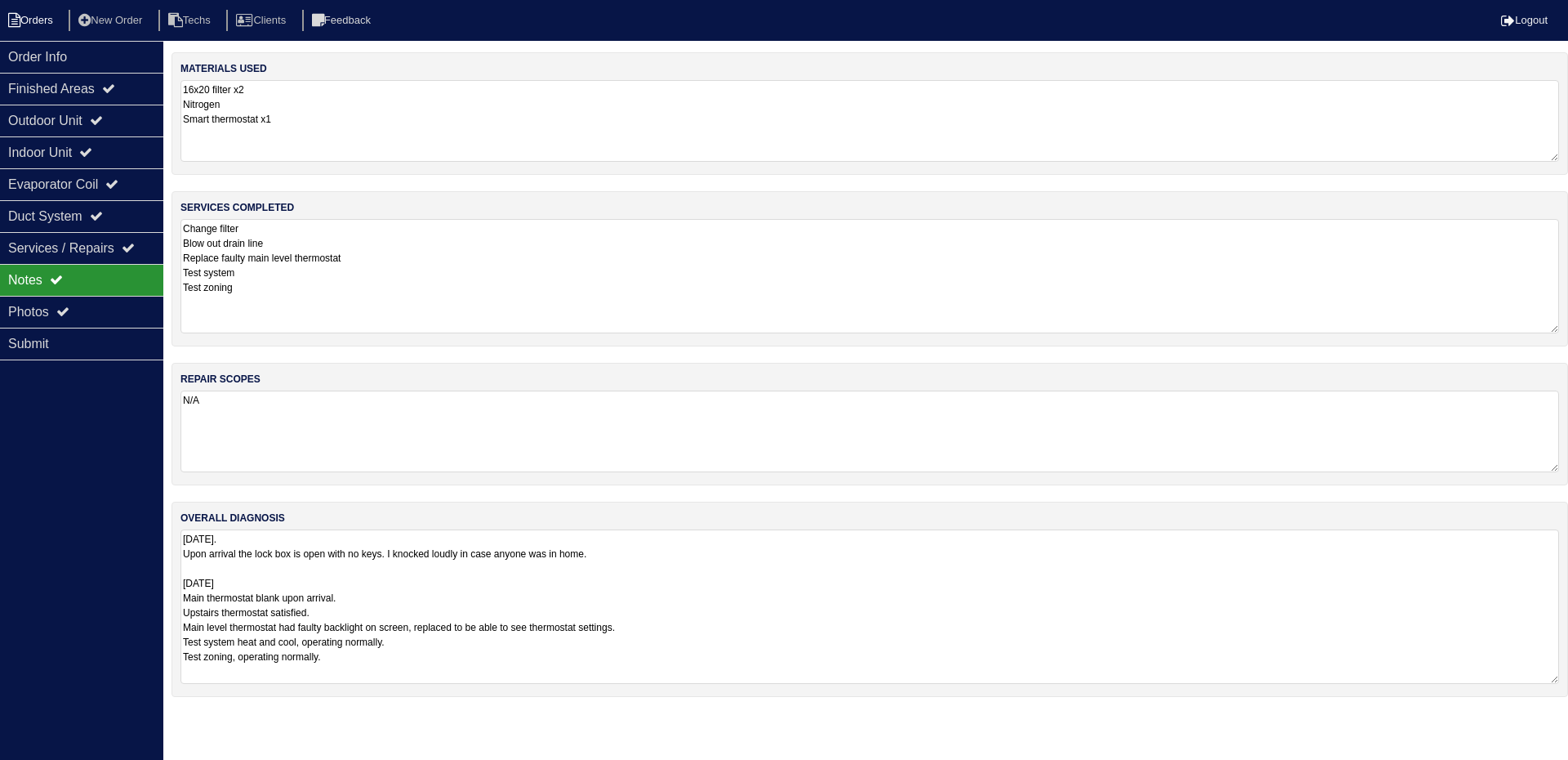
click at [24, 25] on li "Orders" at bounding box center [33, 21] width 66 height 22
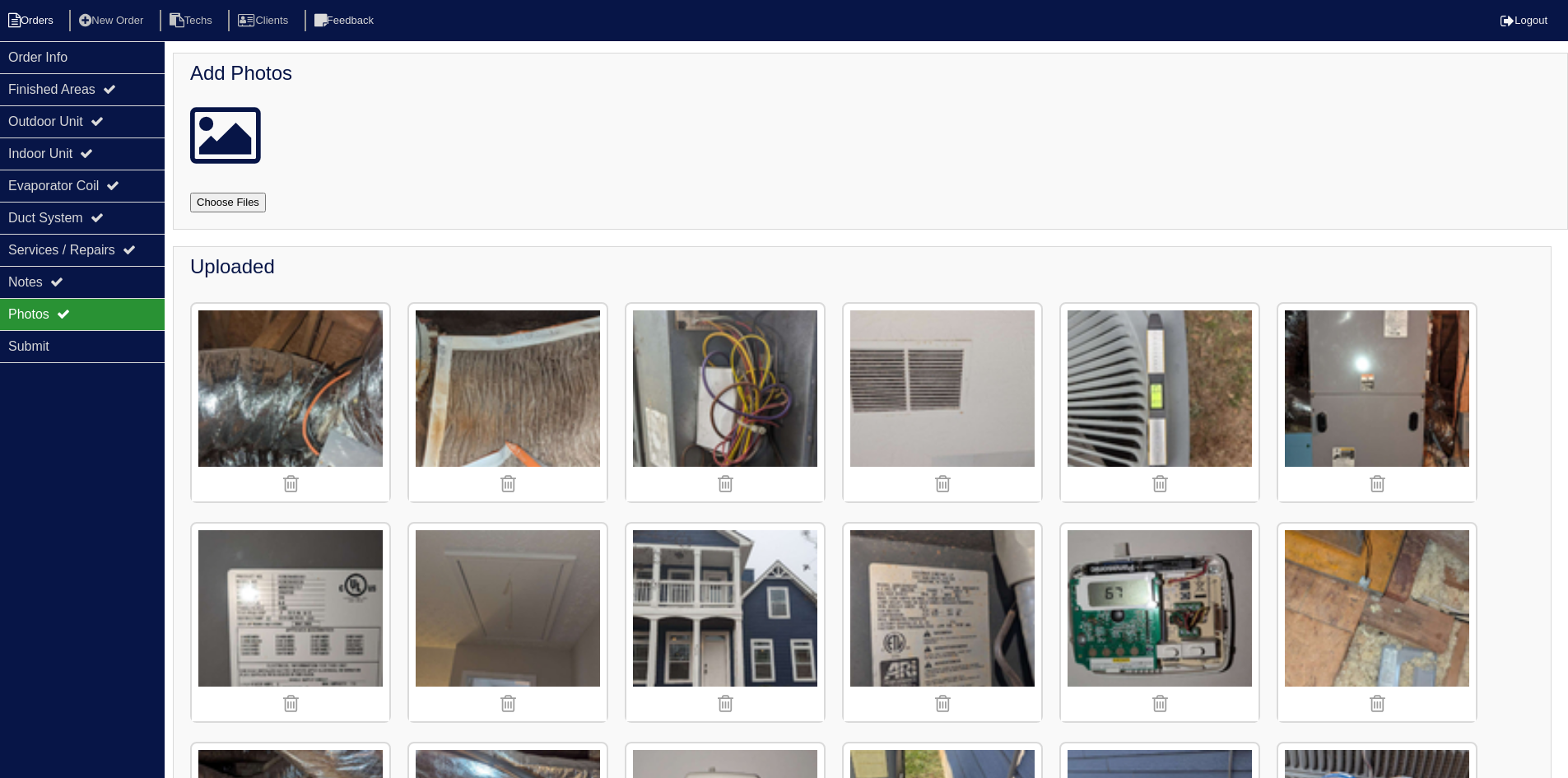
scroll to position [576, 0]
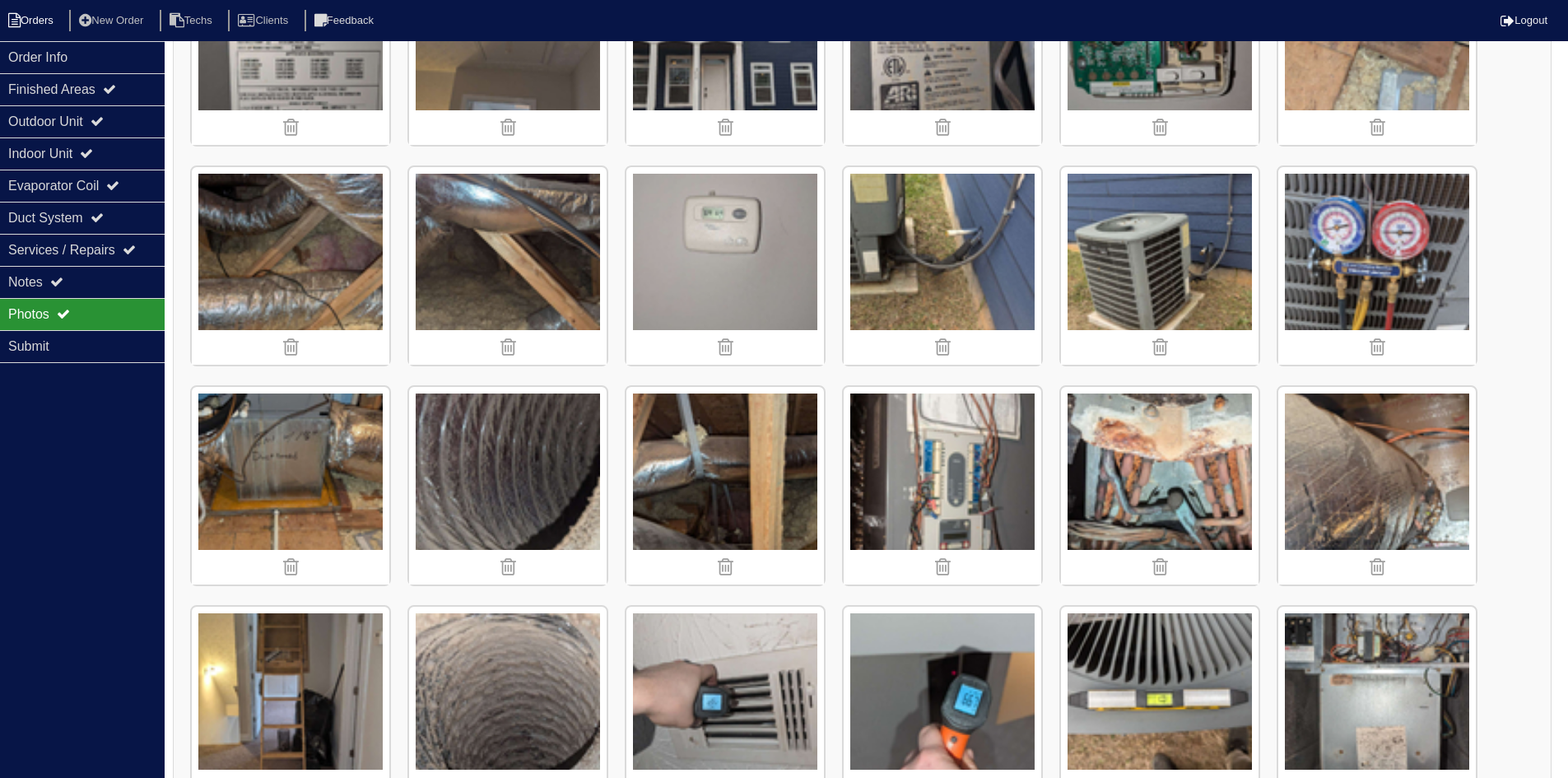
click at [53, 18] on li "Orders" at bounding box center [33, 21] width 66 height 22
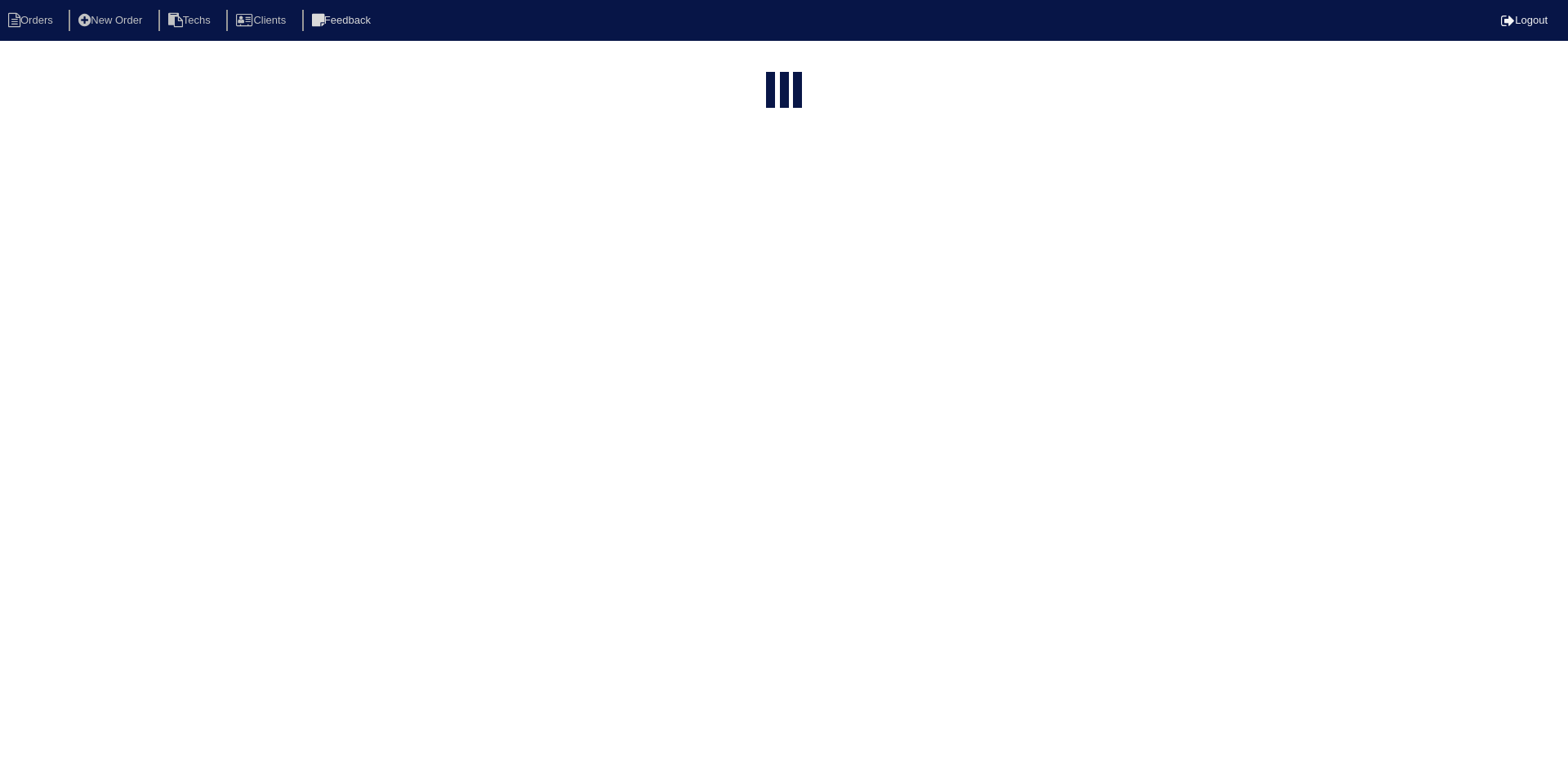
select select "15"
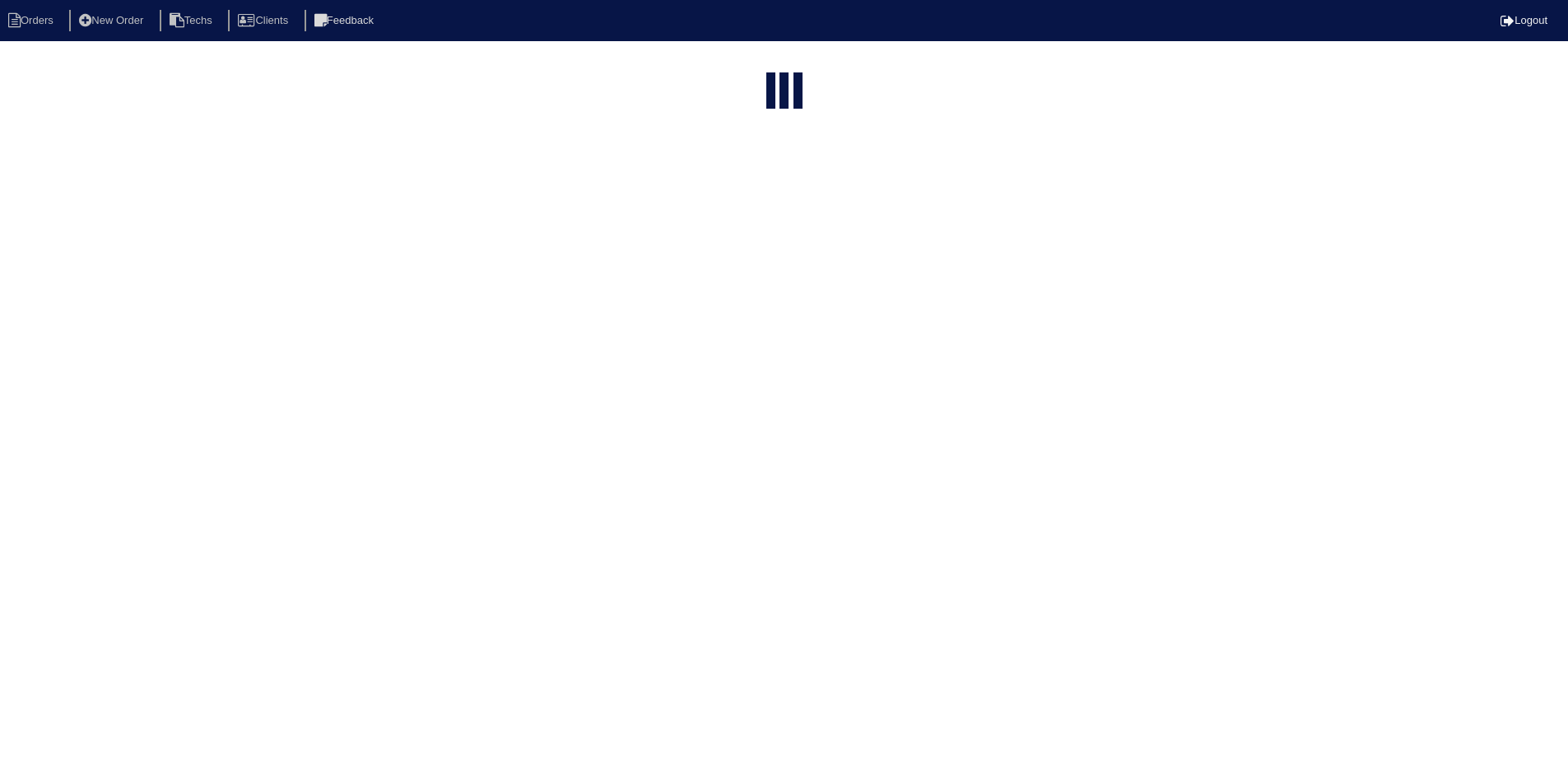
select select "field complete"
select select "need to quote"
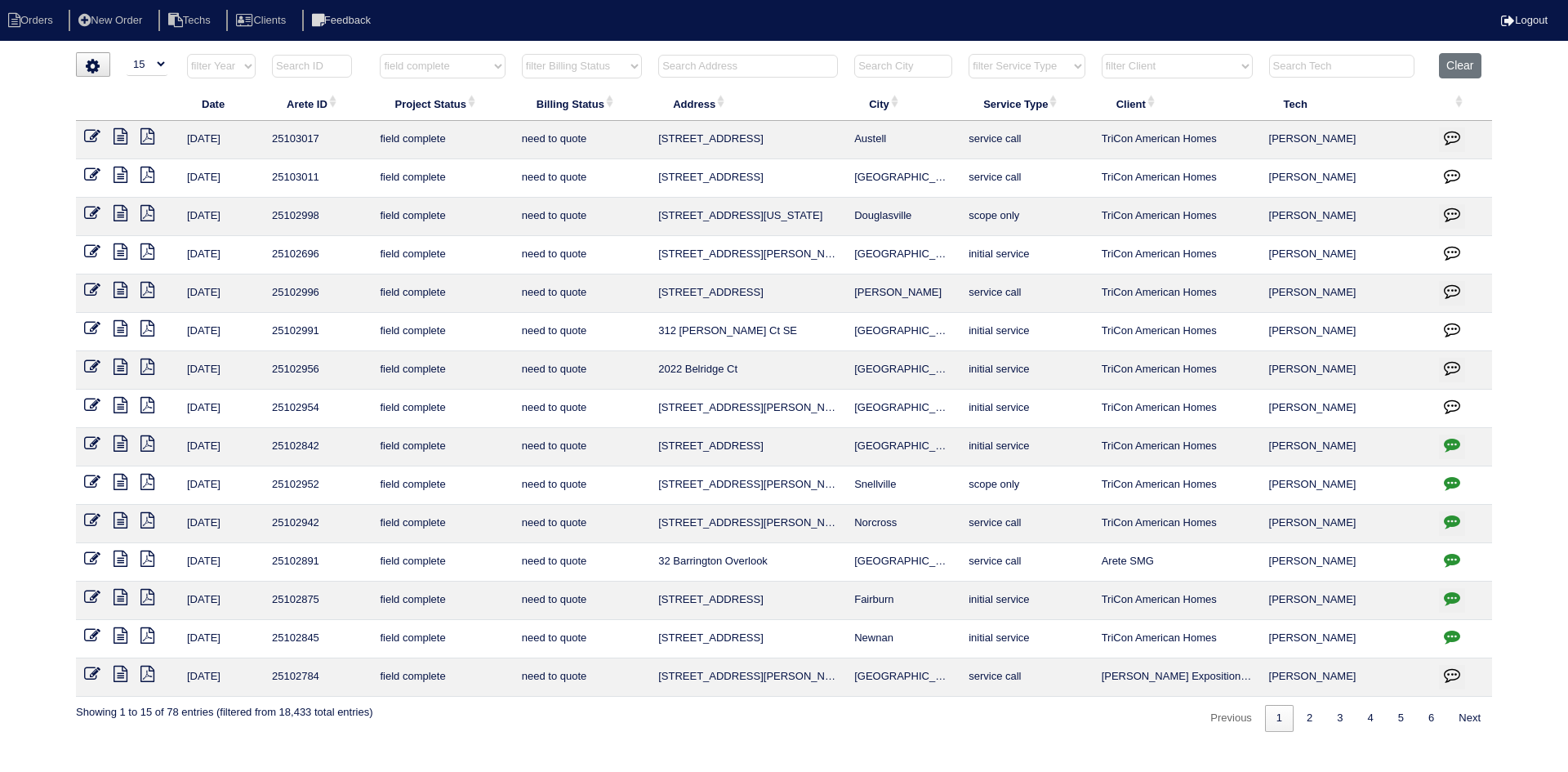
click at [122, 287] on icon at bounding box center [121, 290] width 14 height 16
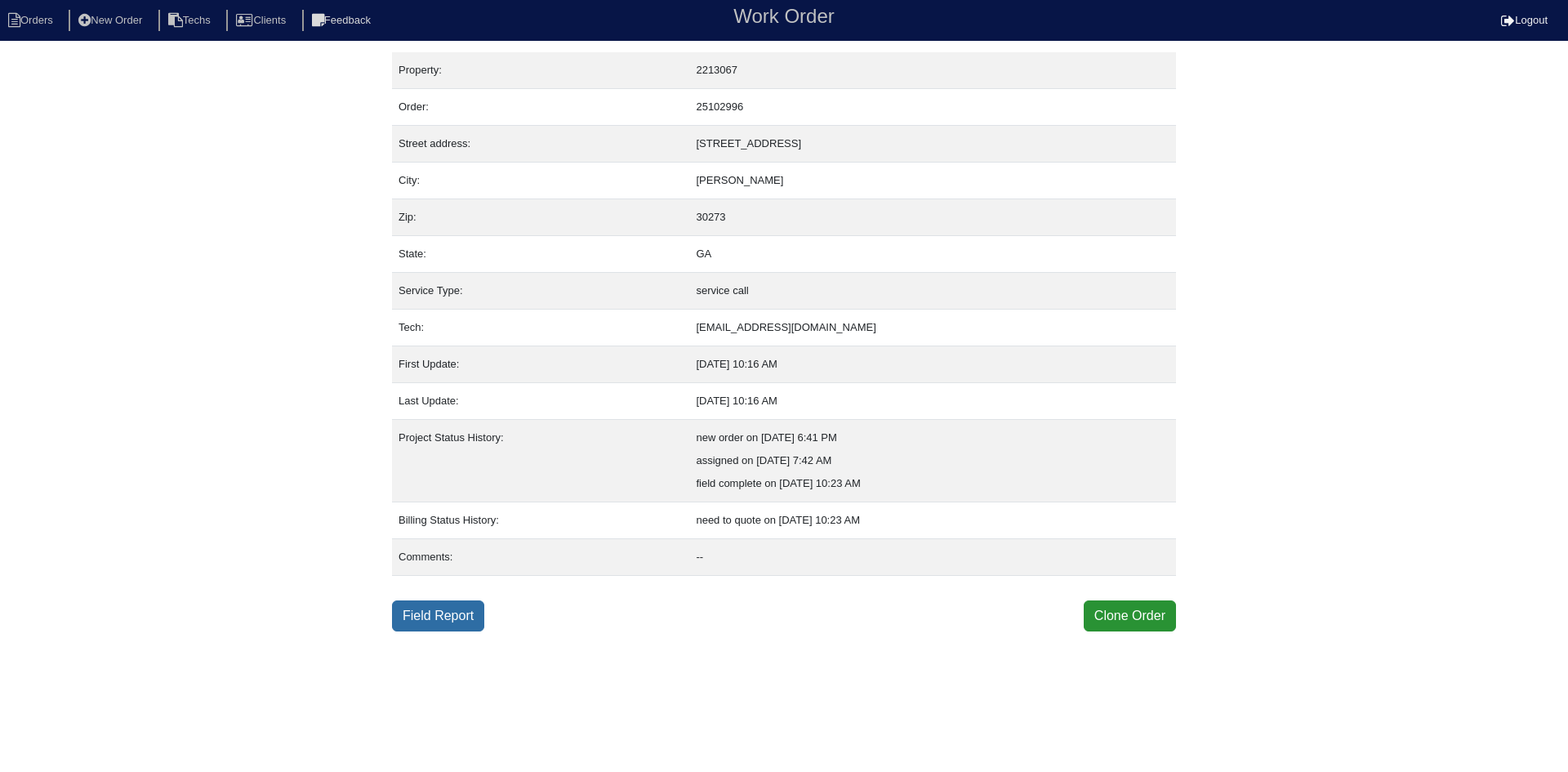
click at [440, 613] on link "Field Report" at bounding box center [439, 616] width 93 height 31
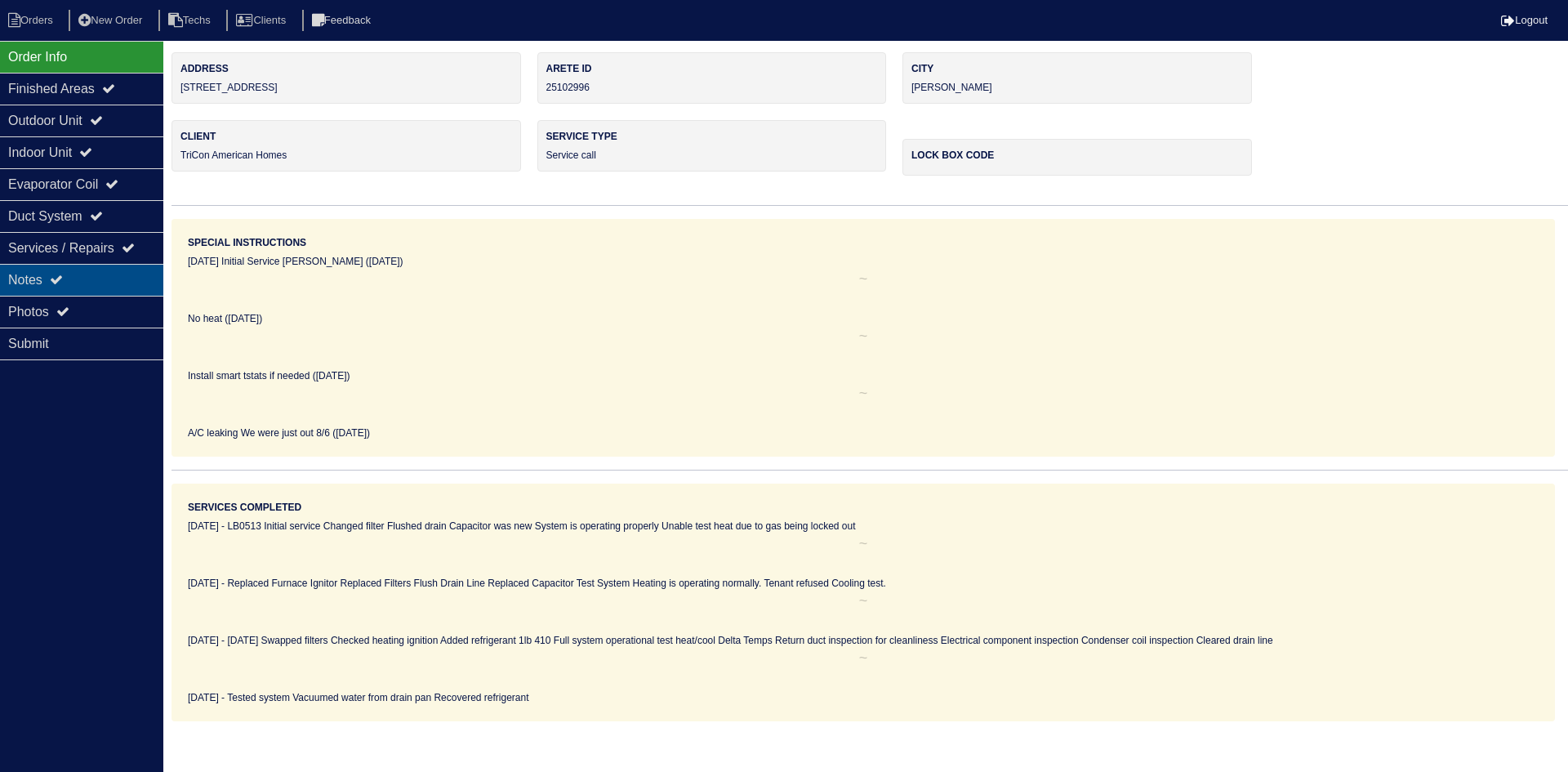
click at [73, 272] on div "Notes" at bounding box center [81, 279] width 164 height 32
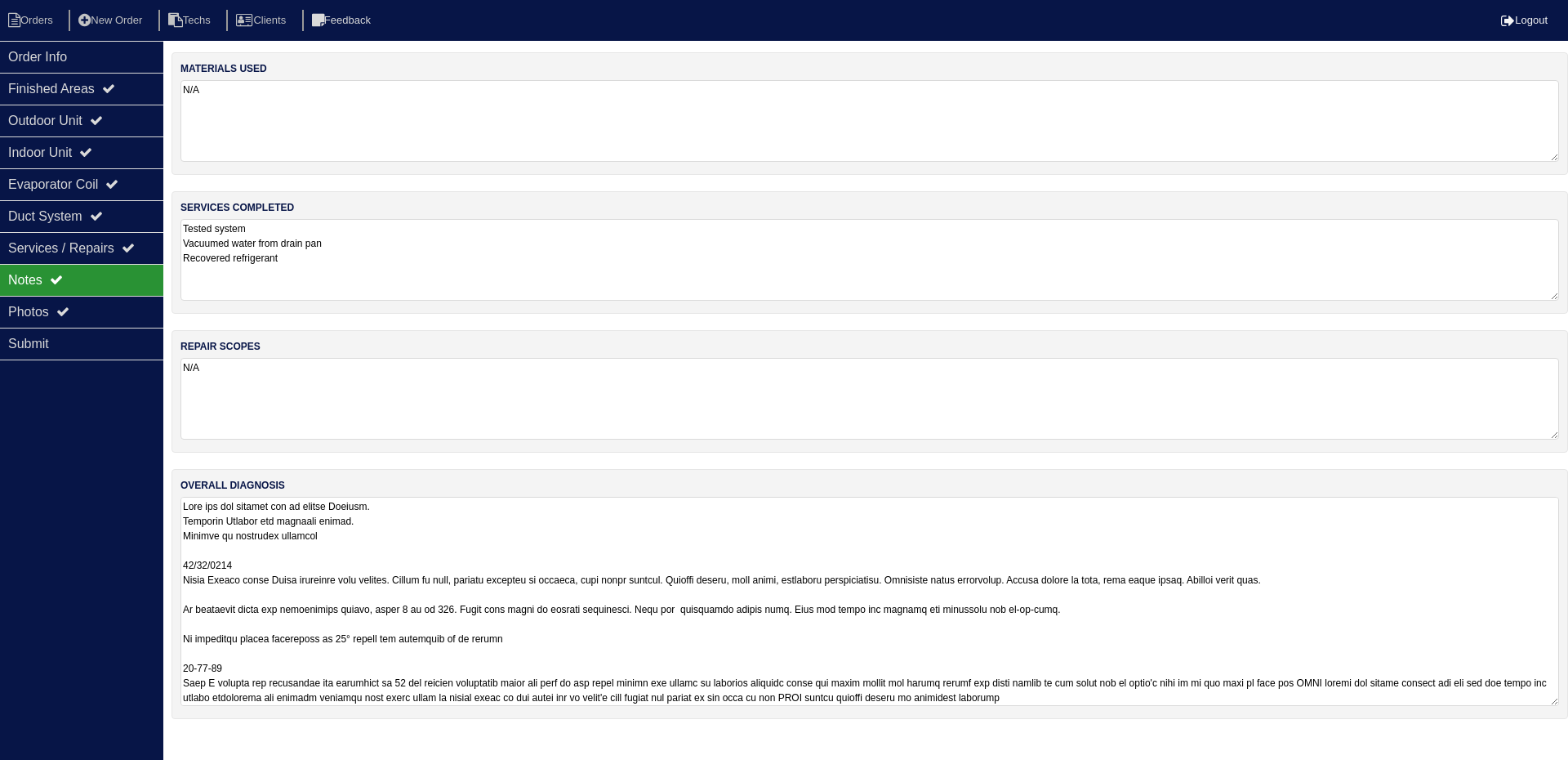
click at [1164, 529] on textarea at bounding box center [870, 601] width 1379 height 209
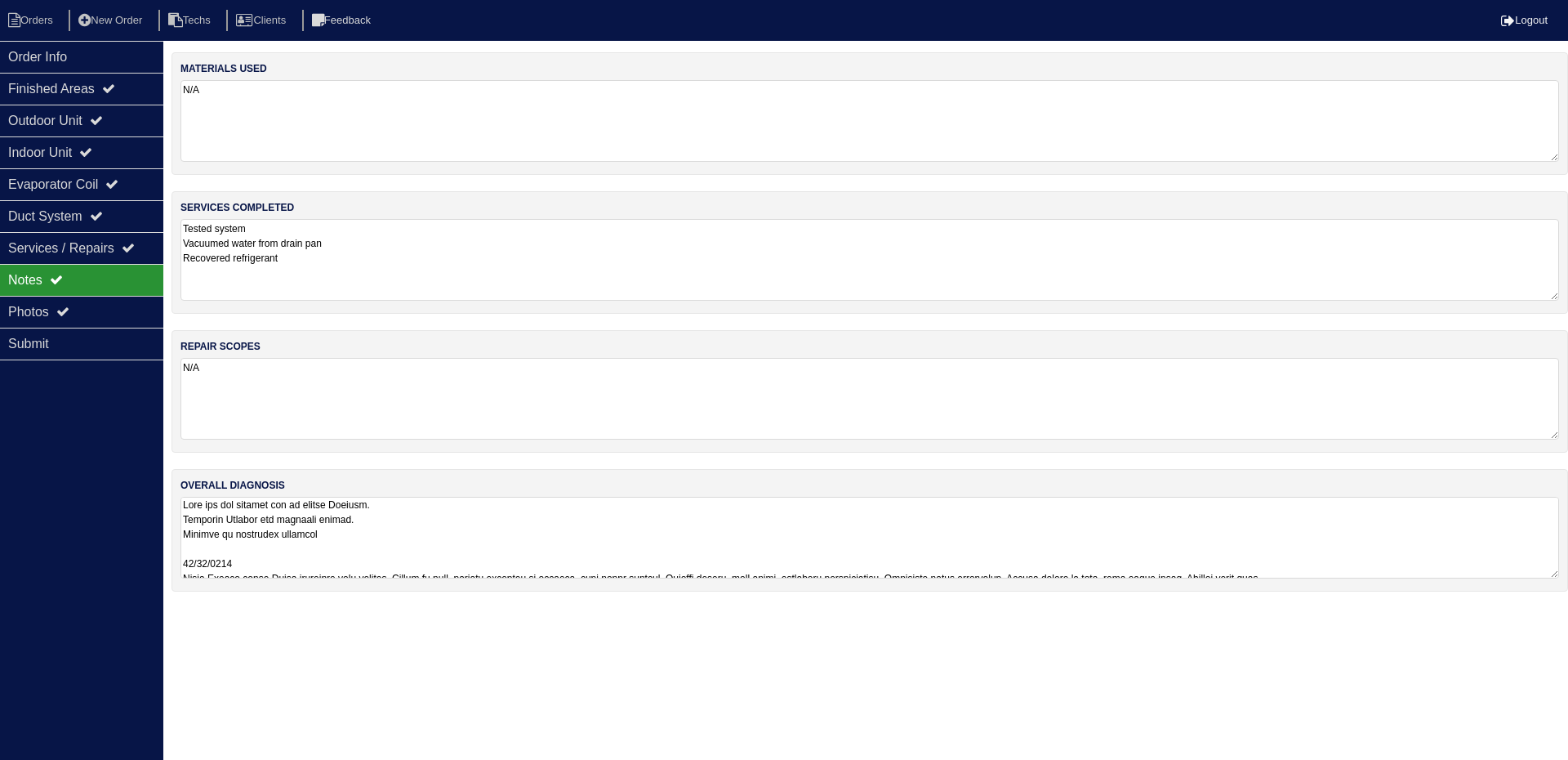
drag, startPoint x: 1469, startPoint y: 542, endPoint x: 1408, endPoint y: 550, distance: 61.5
click at [1469, 542] on textarea at bounding box center [870, 537] width 1379 height 81
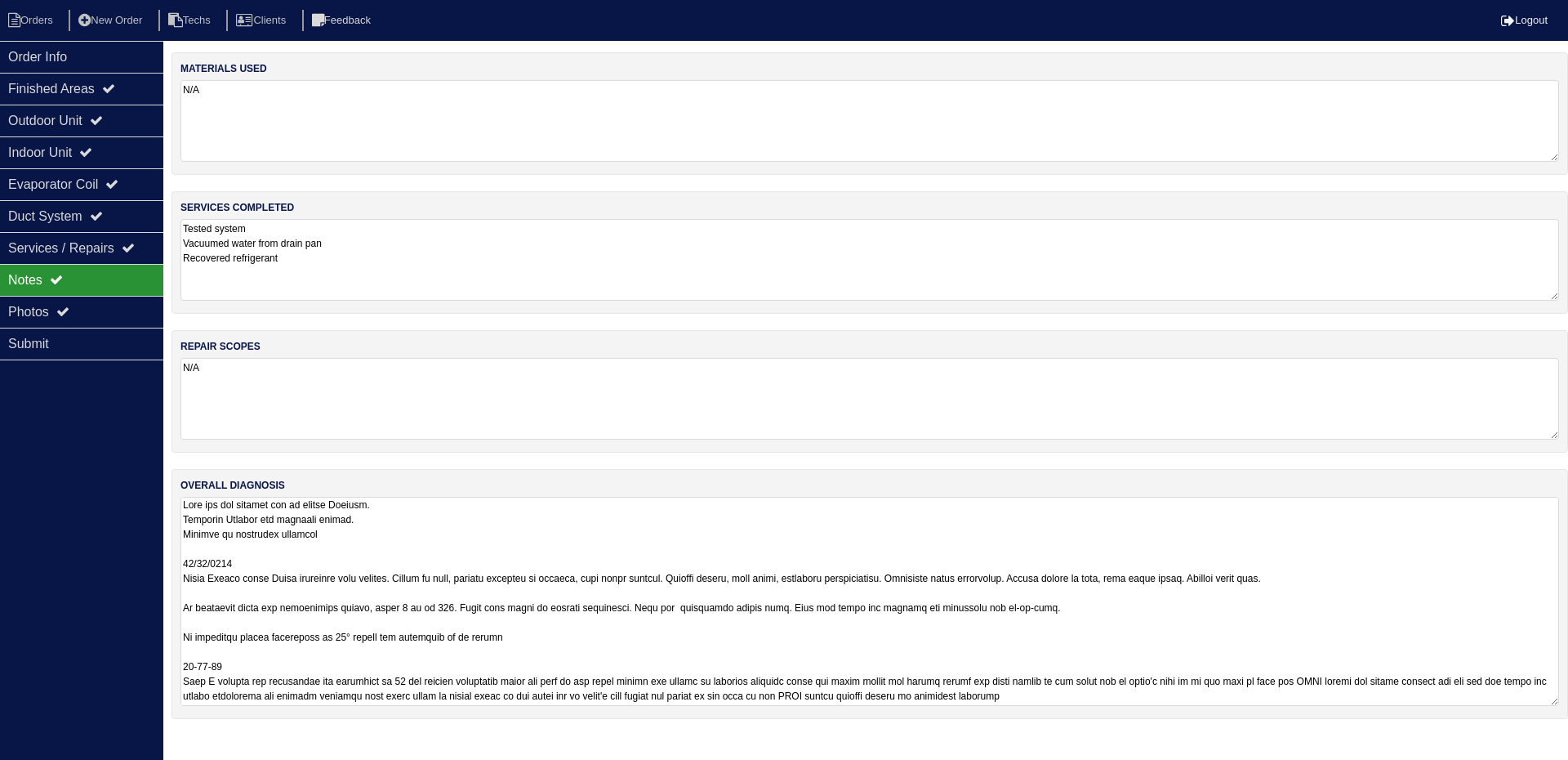
click at [1490, 538] on textarea at bounding box center [870, 601] width 1379 height 209
click at [259, 290] on textarea "Tested system Vacuumed water from drain pan Recovered refrigerant" at bounding box center [870, 259] width 1379 height 81
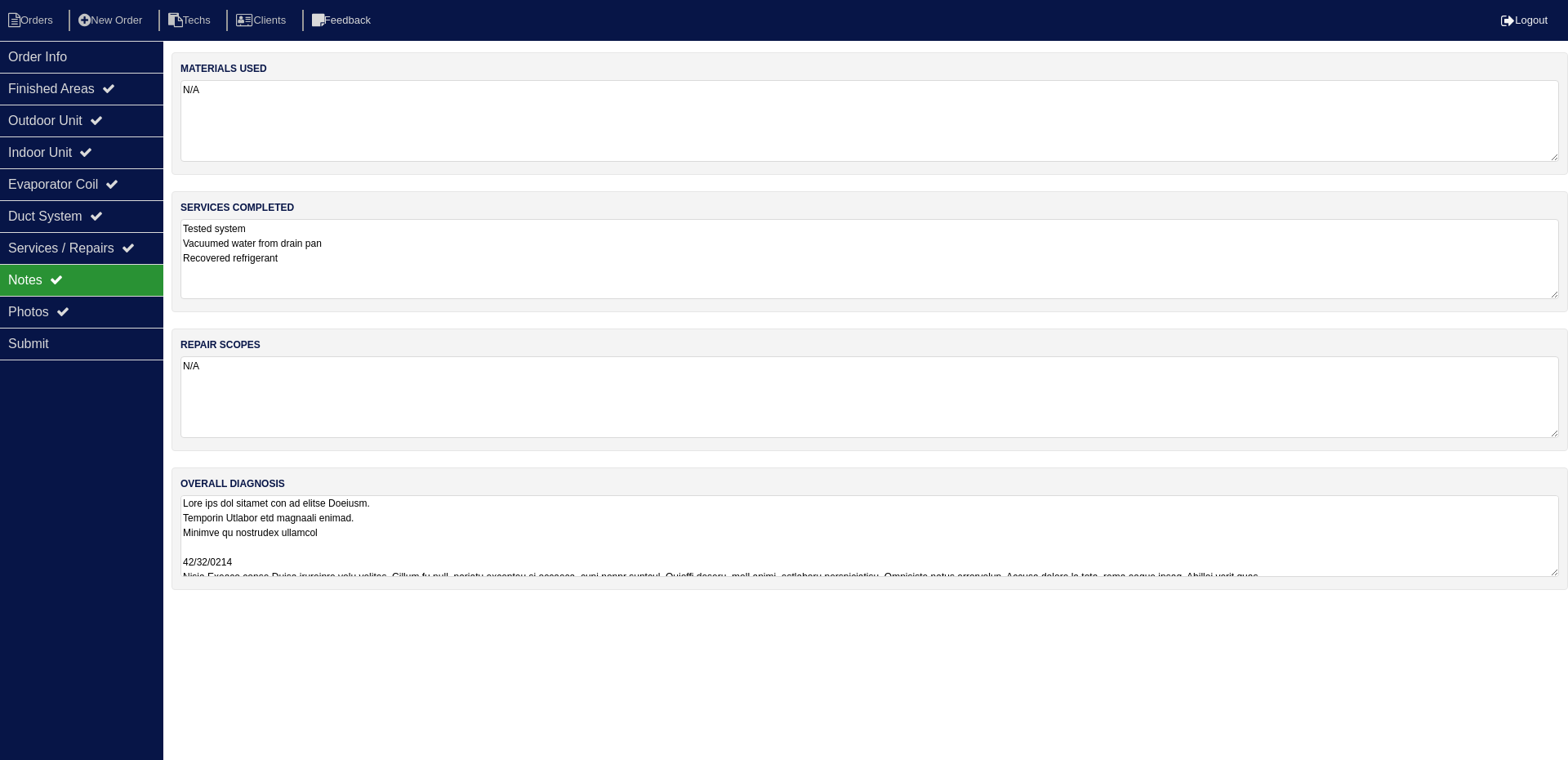
click at [212, 289] on textarea "Tested system Vacuumed water from drain pan Recovered refrigerant" at bounding box center [870, 258] width 1379 height 80
click at [324, 271] on textarea "Tested system Vacuumed water from drain pan Recovered refrigerant" at bounding box center [870, 258] width 1379 height 80
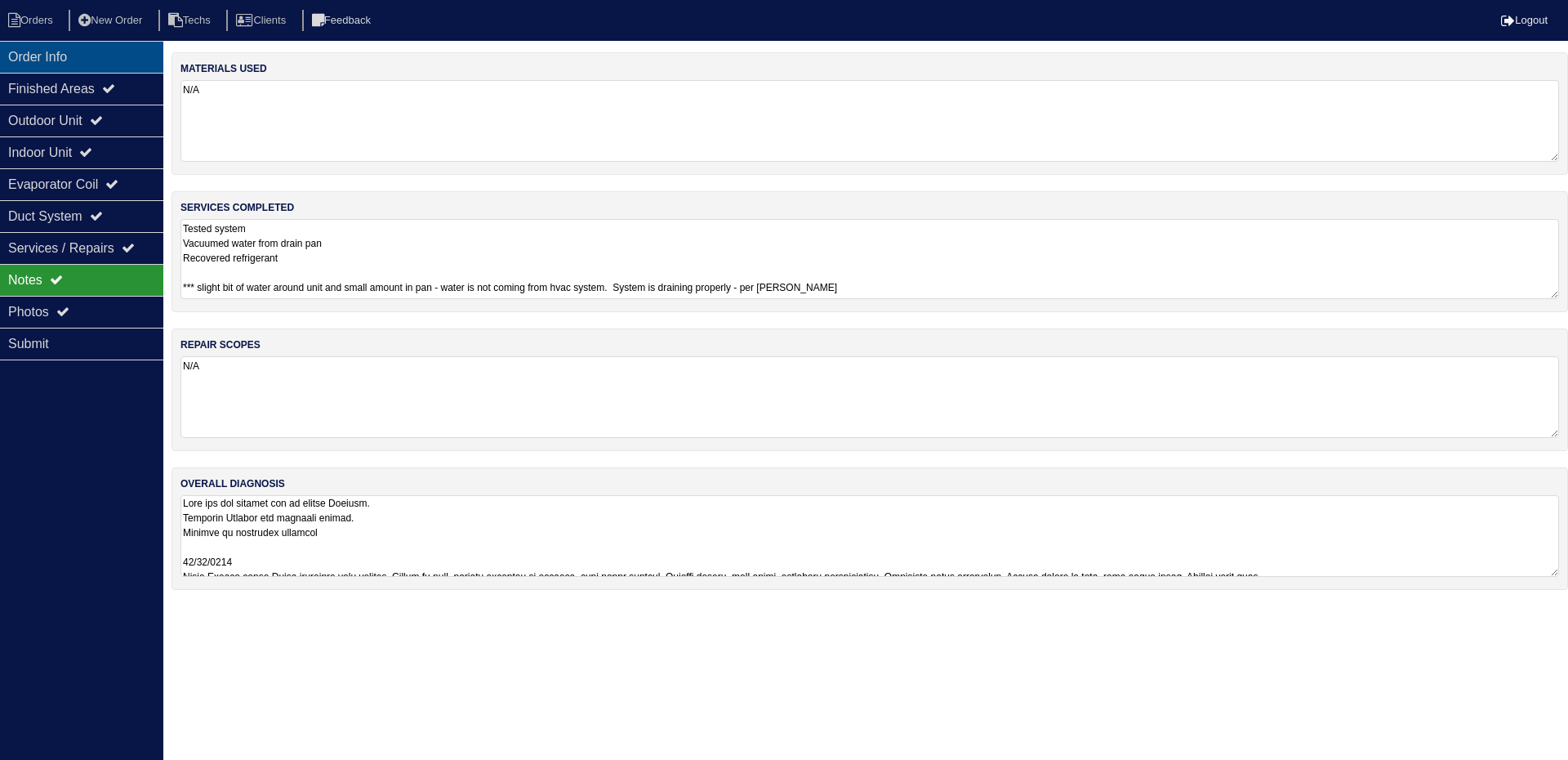
click at [98, 57] on div "Order Info" at bounding box center [81, 57] width 164 height 32
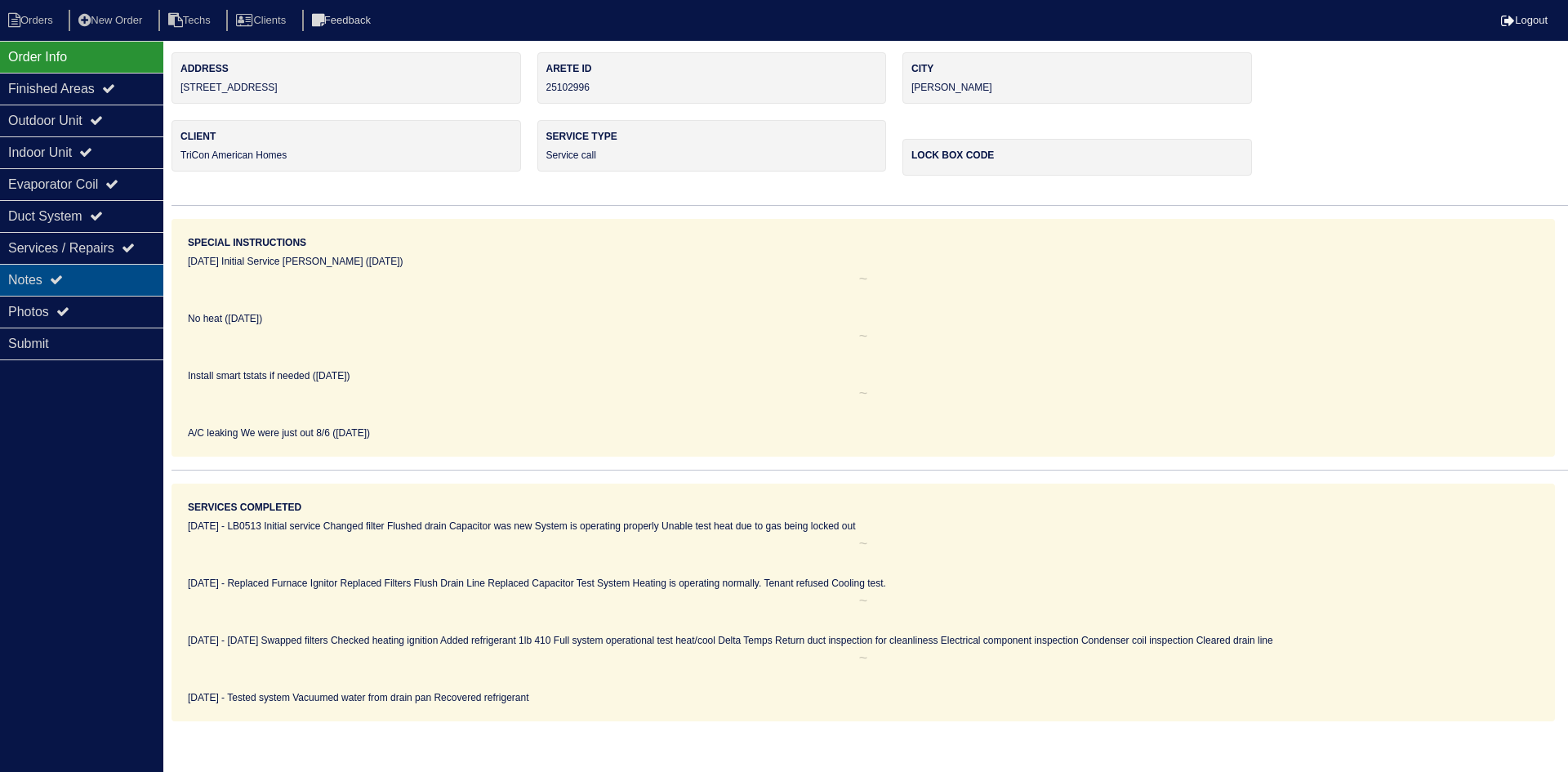
drag, startPoint x: 77, startPoint y: 275, endPoint x: 93, endPoint y: 274, distance: 16.0
click at [77, 275] on div "Notes" at bounding box center [81, 279] width 164 height 32
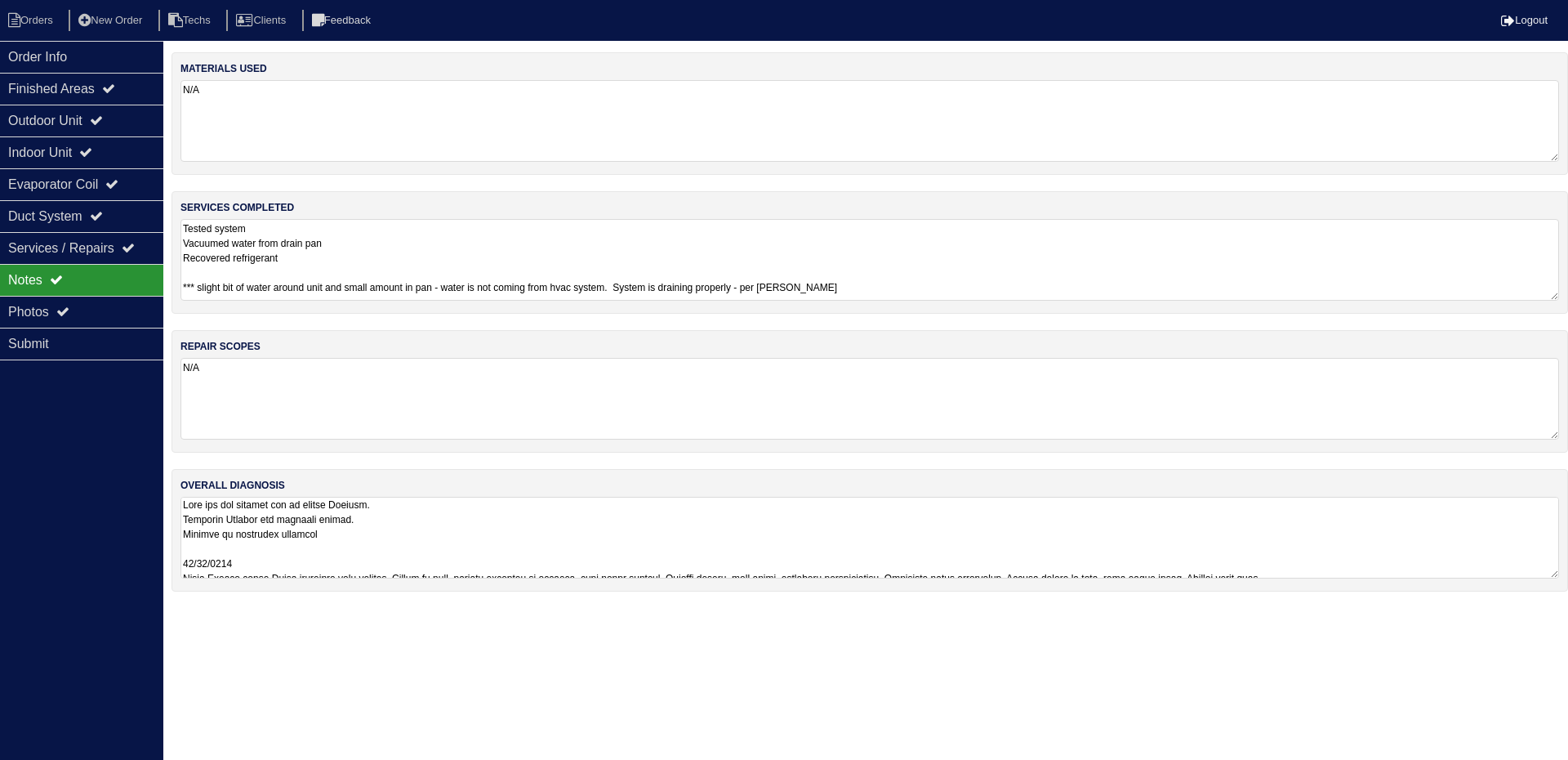
click at [359, 242] on textarea "Tested system Vacuumed water from drain pan Recovered refrigerant *** slight bi…" at bounding box center [870, 259] width 1379 height 81
click at [343, 266] on textarea "Tested system Vacuumed water from drain pan Recovered refrigerant *** slight bi…" at bounding box center [870, 258] width 1379 height 80
click at [333, 258] on textarea "Tested system Vacuumed water from drain pan Recovered refrigerant *** slight bi…" at bounding box center [870, 258] width 1379 height 80
type textarea "Tested system Vacuumed water from drain pan Recovered refrigerant (no charge pe…"
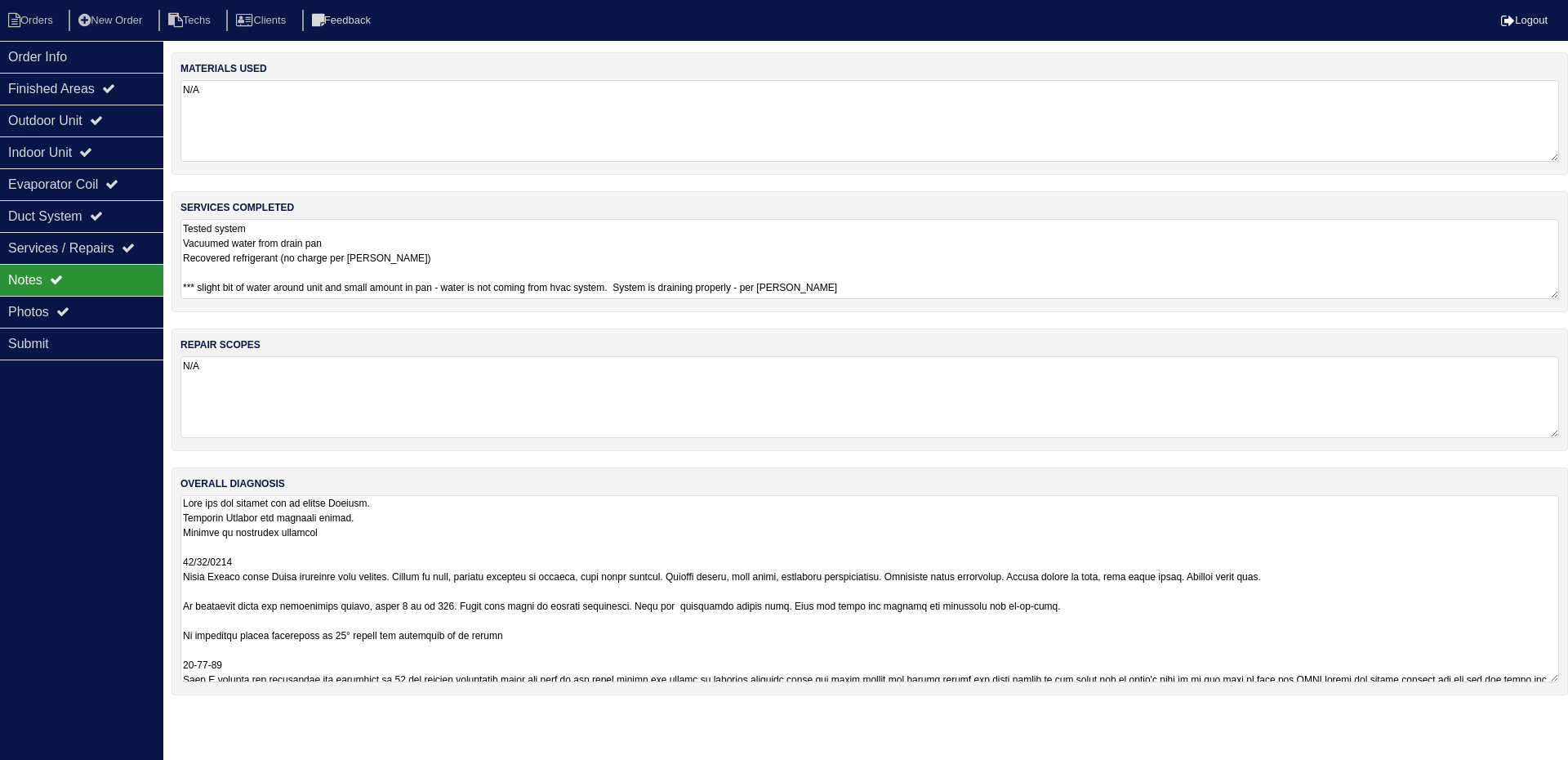
drag, startPoint x: 1554, startPoint y: 569, endPoint x: 1554, endPoint y: 674, distance: 105.0
click at [1554, 674] on textarea at bounding box center [870, 589] width 1379 height 187
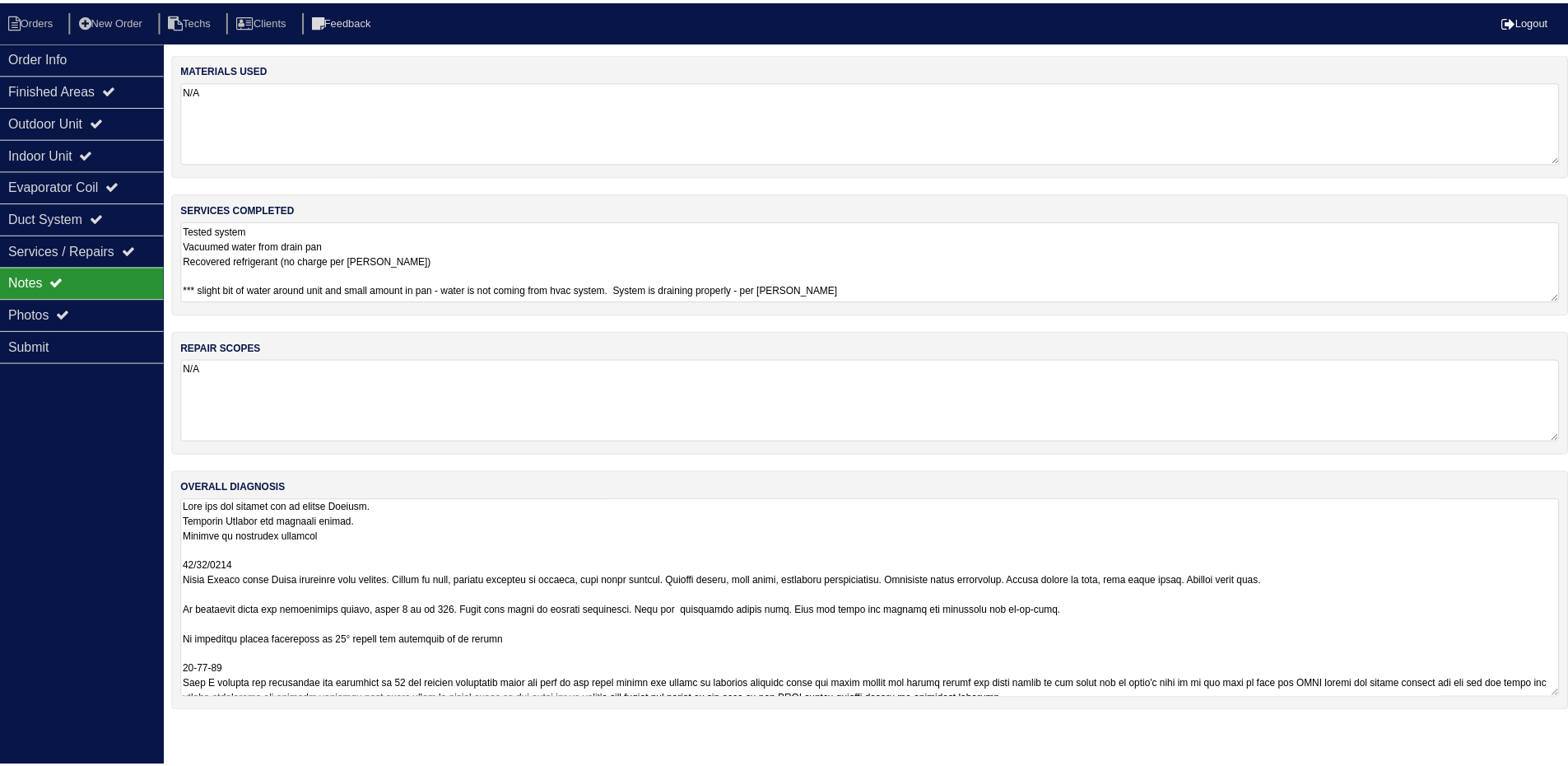
scroll to position [0, 0]
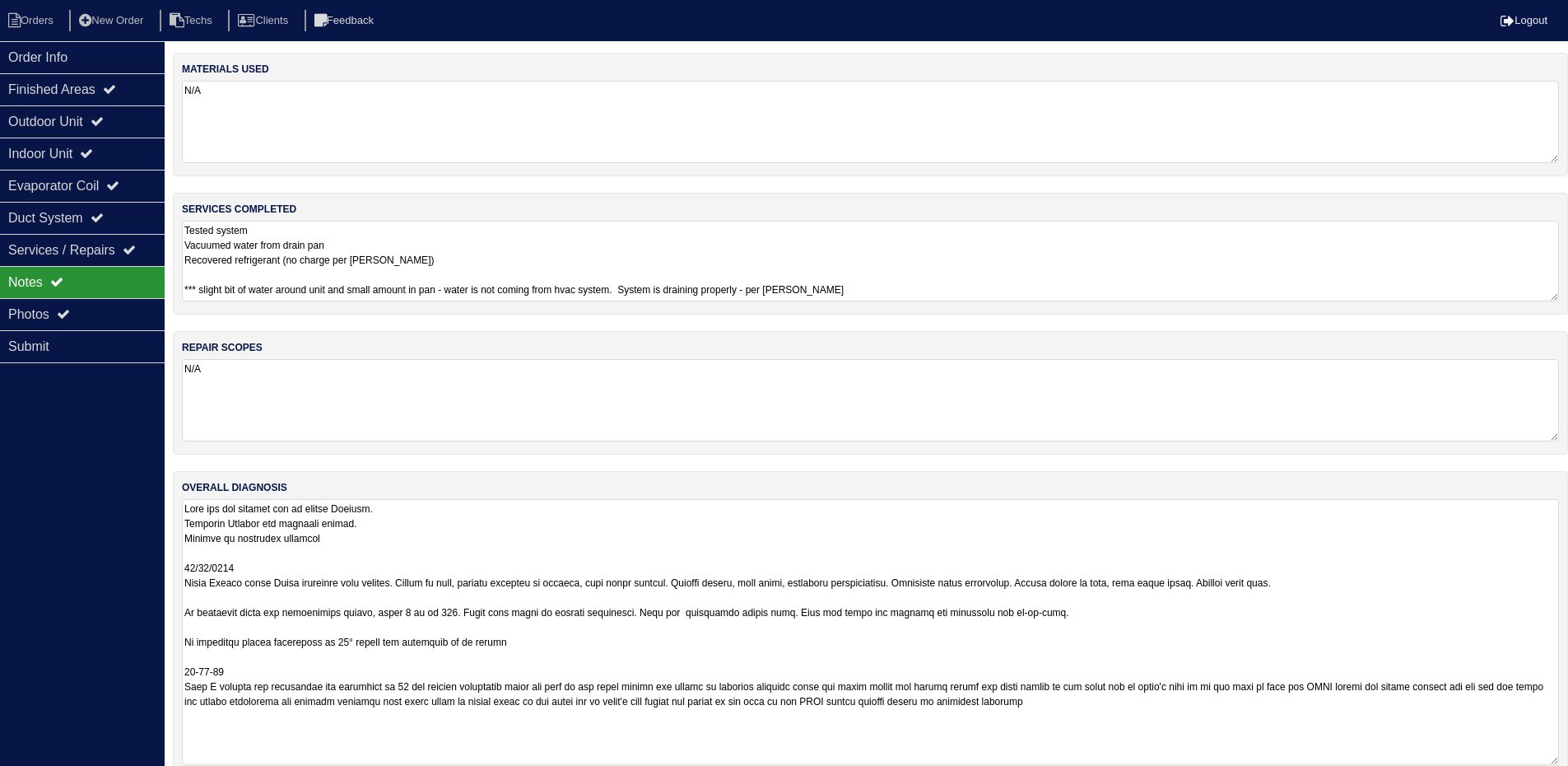
drag, startPoint x: 1567, startPoint y: 683, endPoint x: 1054, endPoint y: 760, distance: 518.7
click at [1553, 760] on textarea at bounding box center [870, 632] width 1377 height 266
click at [80, 120] on div "Outdoor Unit" at bounding box center [82, 121] width 165 height 32
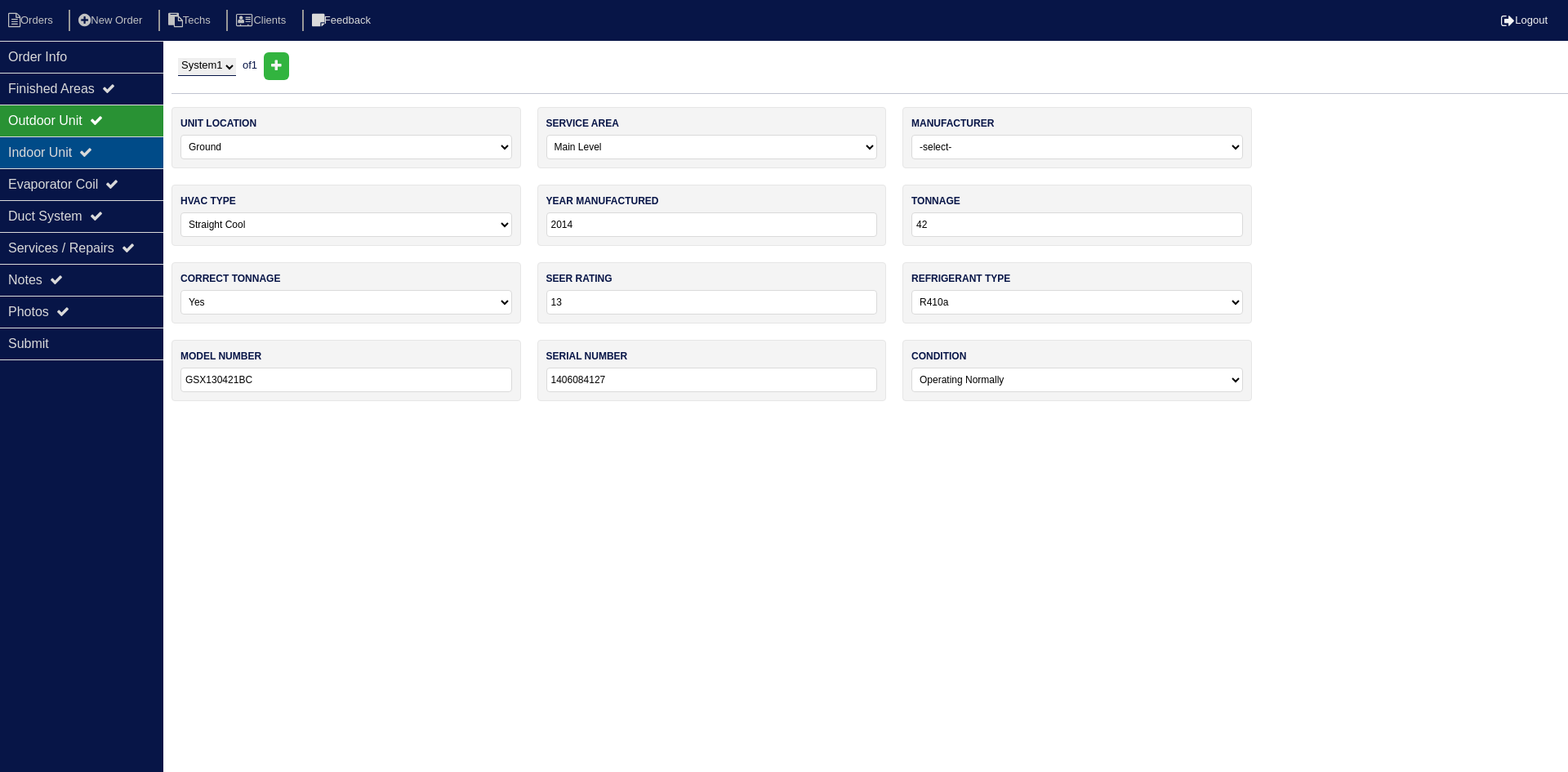
click at [85, 151] on div "Indoor Unit" at bounding box center [81, 152] width 164 height 32
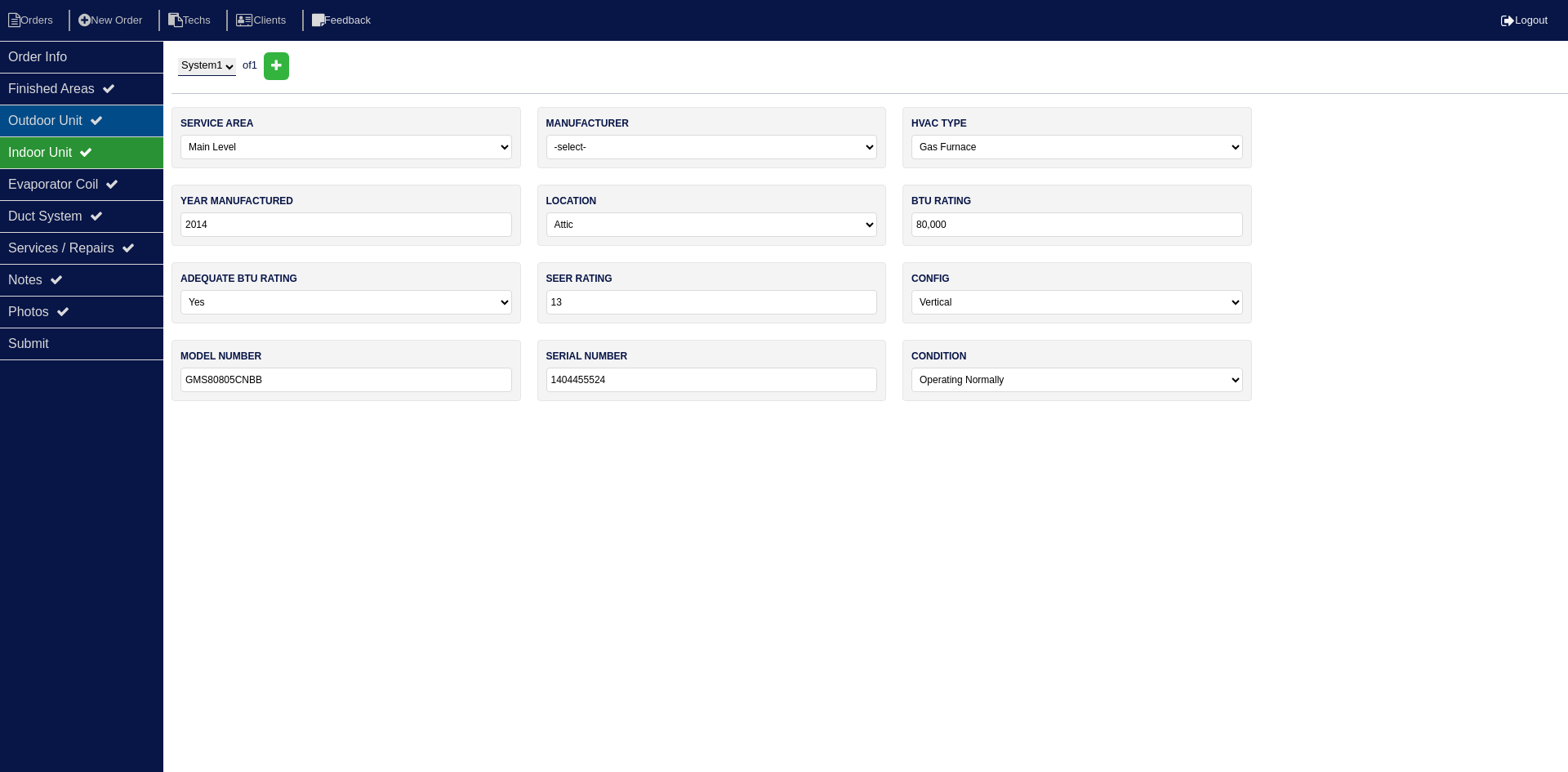
click at [87, 110] on div "Outdoor Unit" at bounding box center [81, 120] width 164 height 32
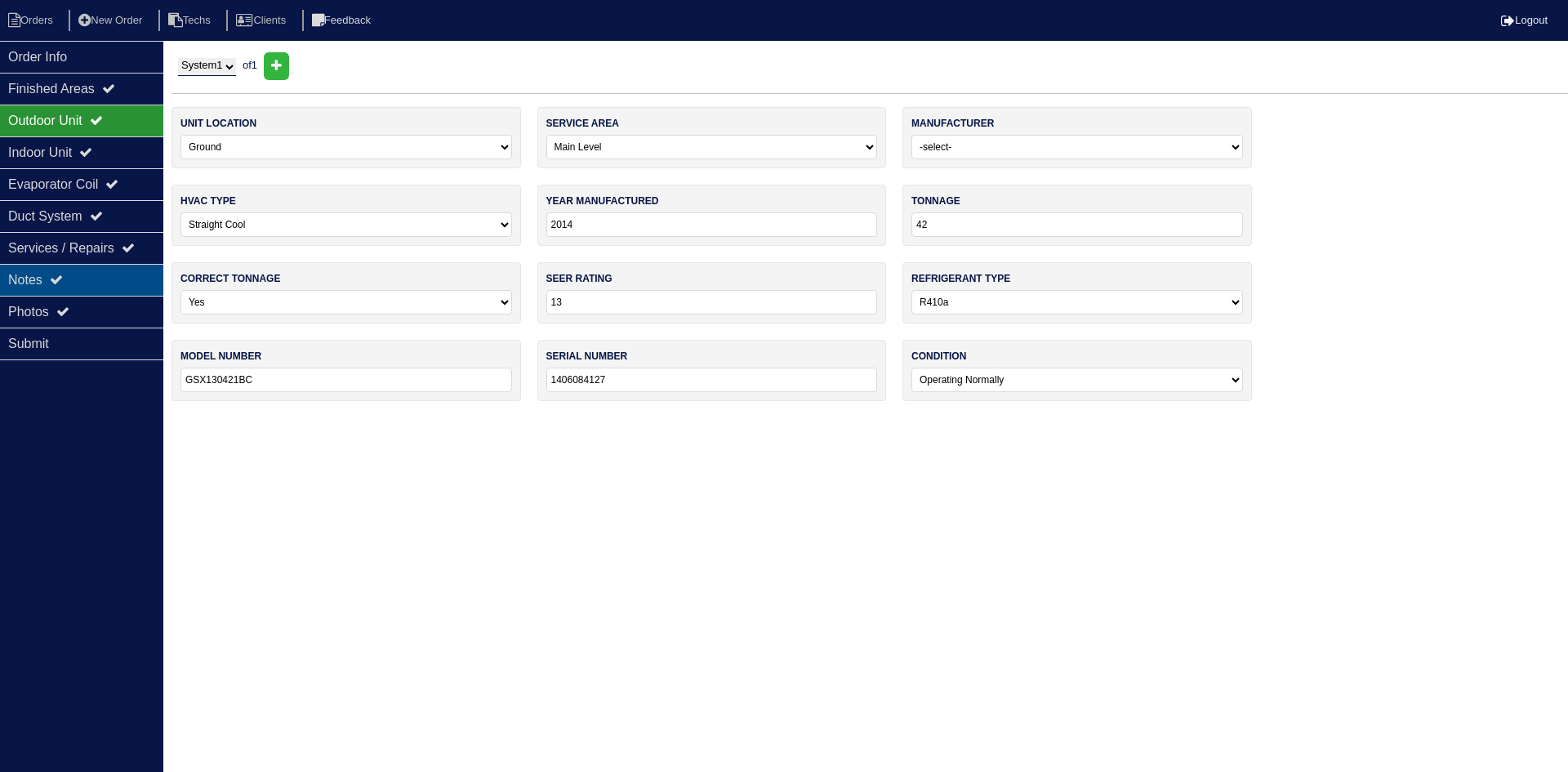
click at [89, 273] on div "Notes" at bounding box center [81, 279] width 164 height 32
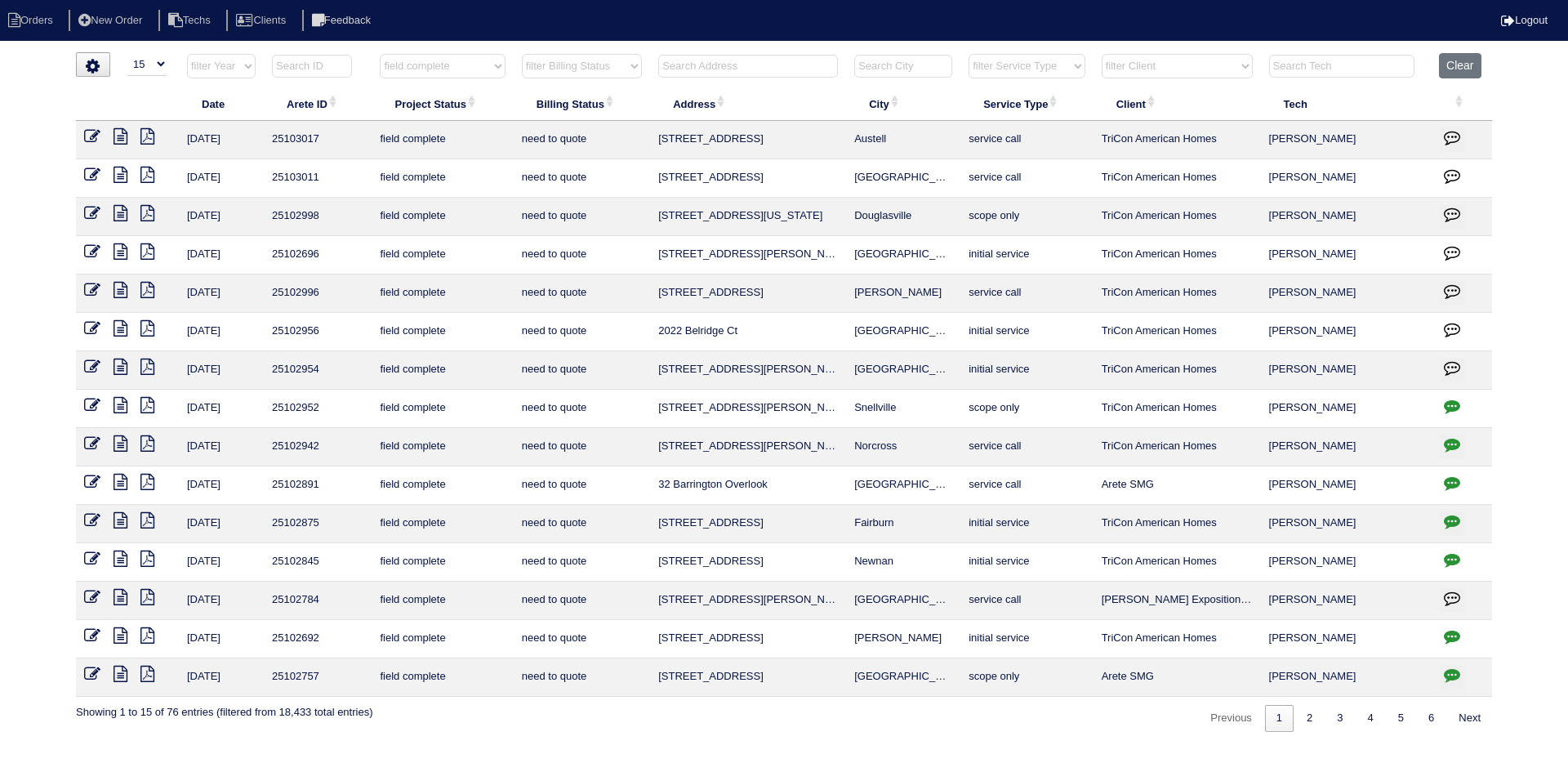
select select "15"
select select "field complete"
select select "need to quote"
click at [120, 327] on icon at bounding box center [121, 328] width 14 height 16
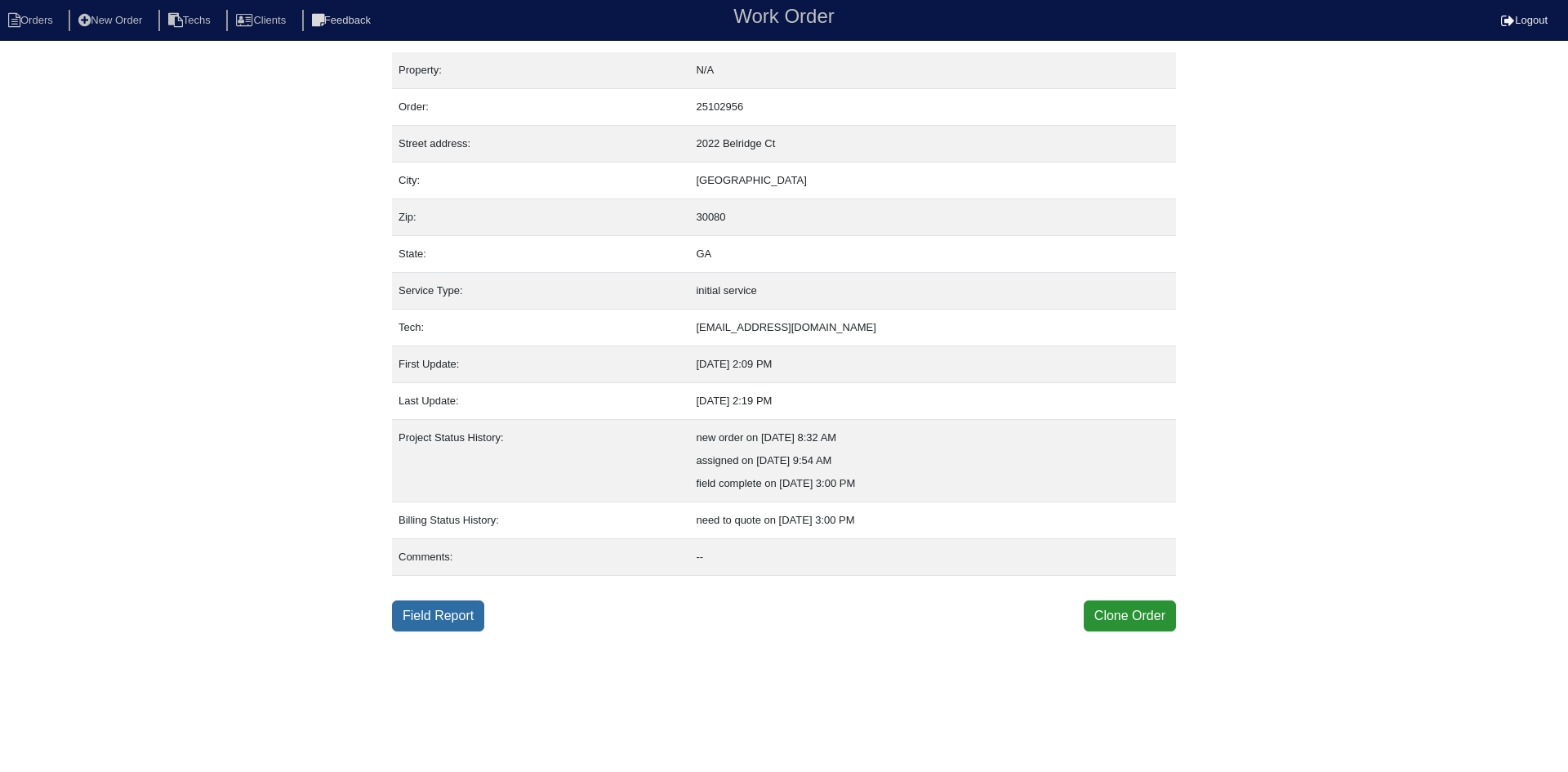
click at [440, 619] on link "Field Report" at bounding box center [439, 616] width 93 height 31
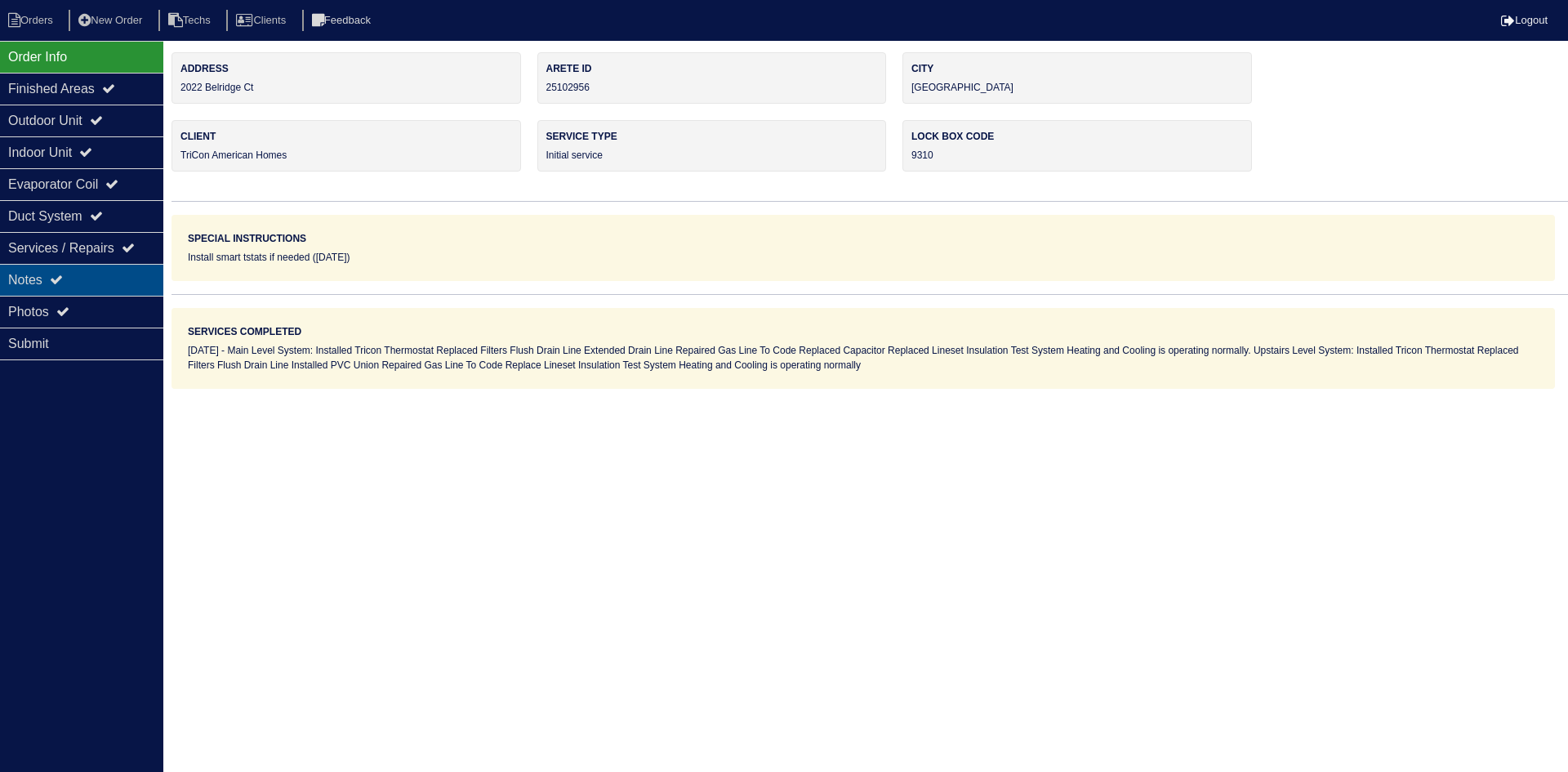
click at [91, 272] on div "Notes" at bounding box center [81, 279] width 164 height 32
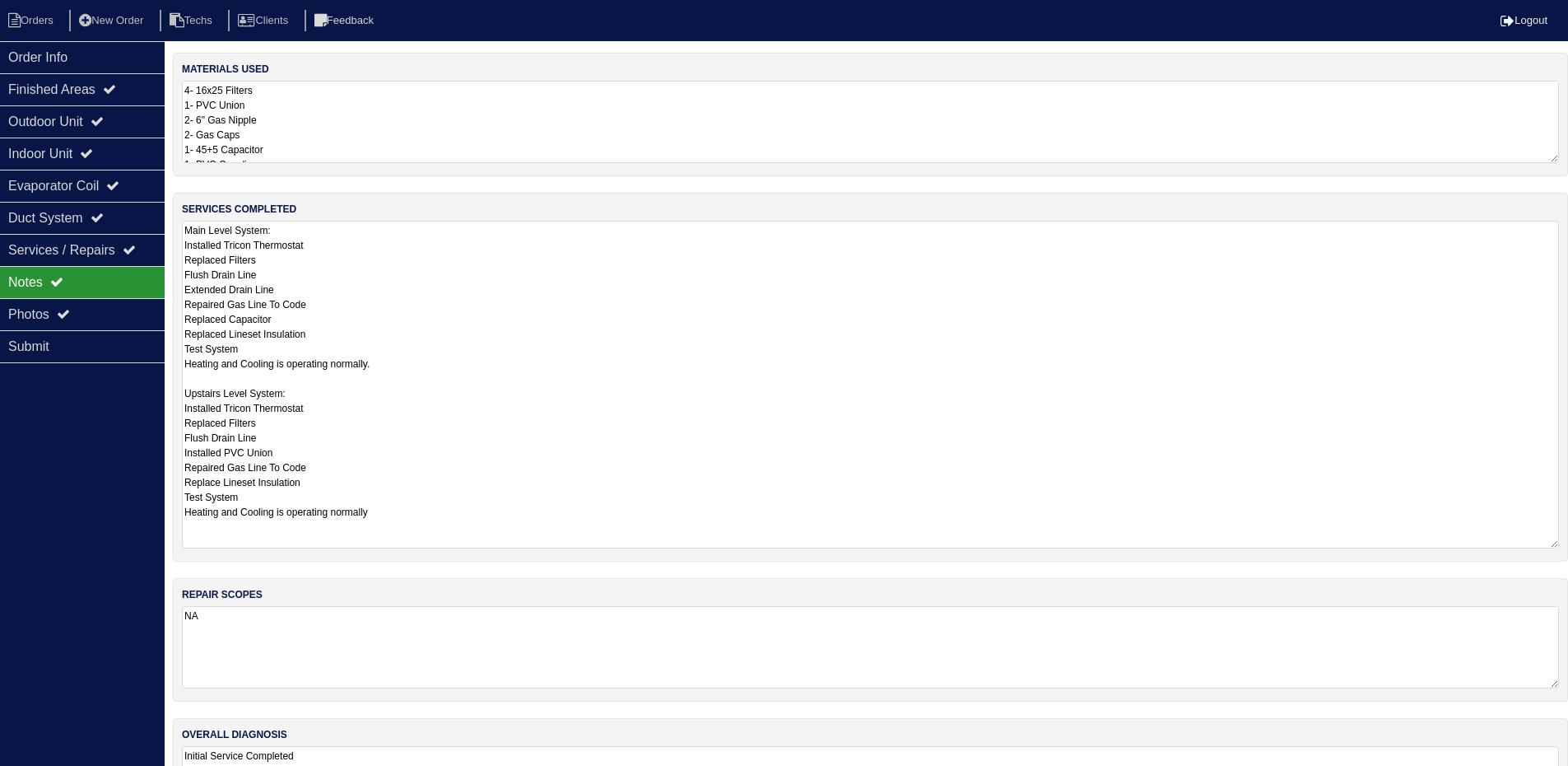
drag, startPoint x: 1564, startPoint y: 298, endPoint x: 1578, endPoint y: 543, distance: 245.4
click at [1568, 543] on html "Orders New Order Techs Clients Feedback Logout Orders New Order Users Clients M…" at bounding box center [784, 428] width 1568 height 858
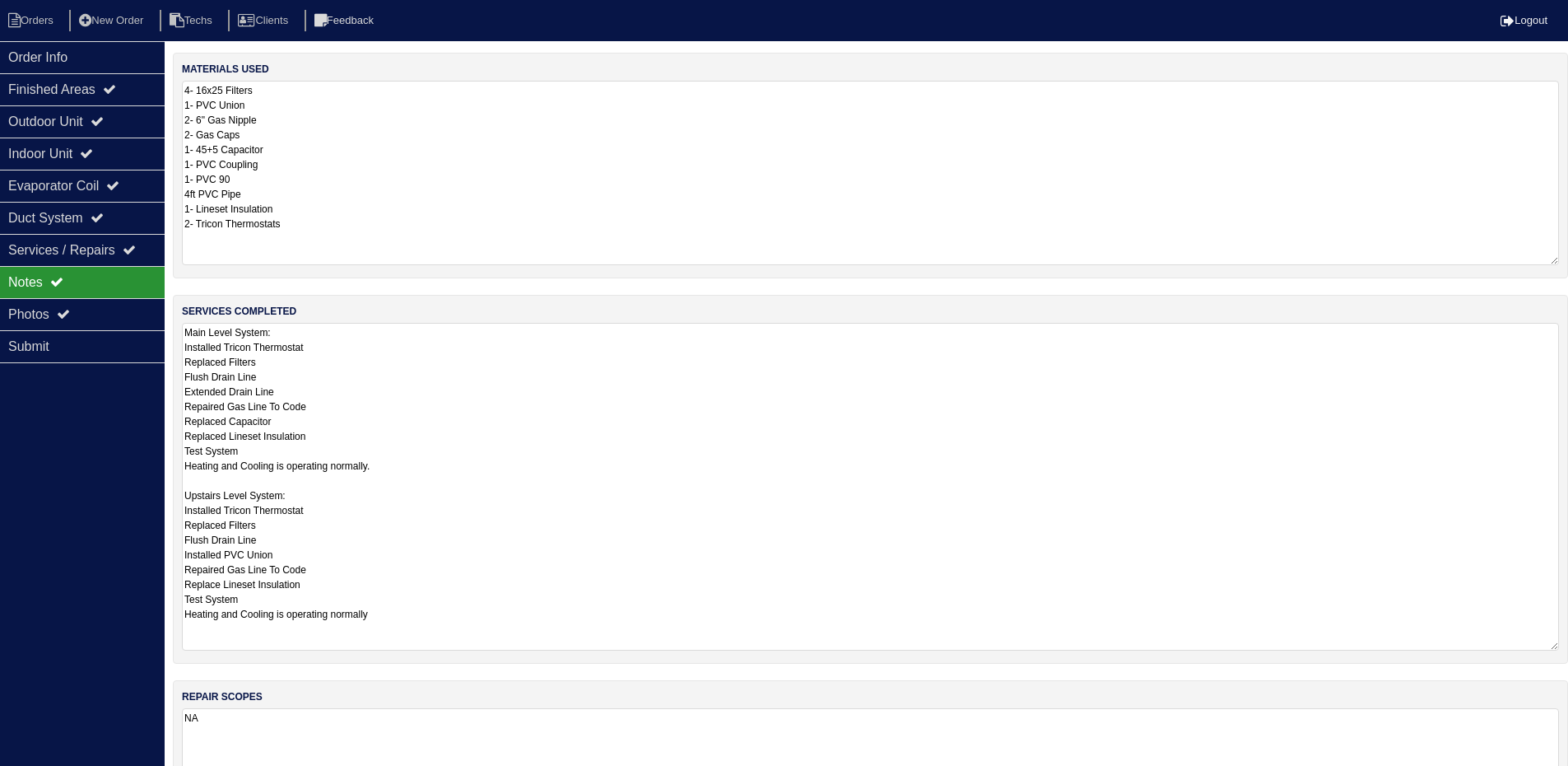
drag, startPoint x: 1557, startPoint y: 160, endPoint x: 1546, endPoint y: 263, distance: 103.6
click at [1554, 263] on textarea "4- 16x25 Filters 1- PVC Union 2- 6" Gas Nipple 2- Gas Caps 1- 45+5 Capacitor 1-…" at bounding box center [870, 173] width 1377 height 185
click at [72, 121] on div "Outdoor Unit" at bounding box center [82, 121] width 165 height 32
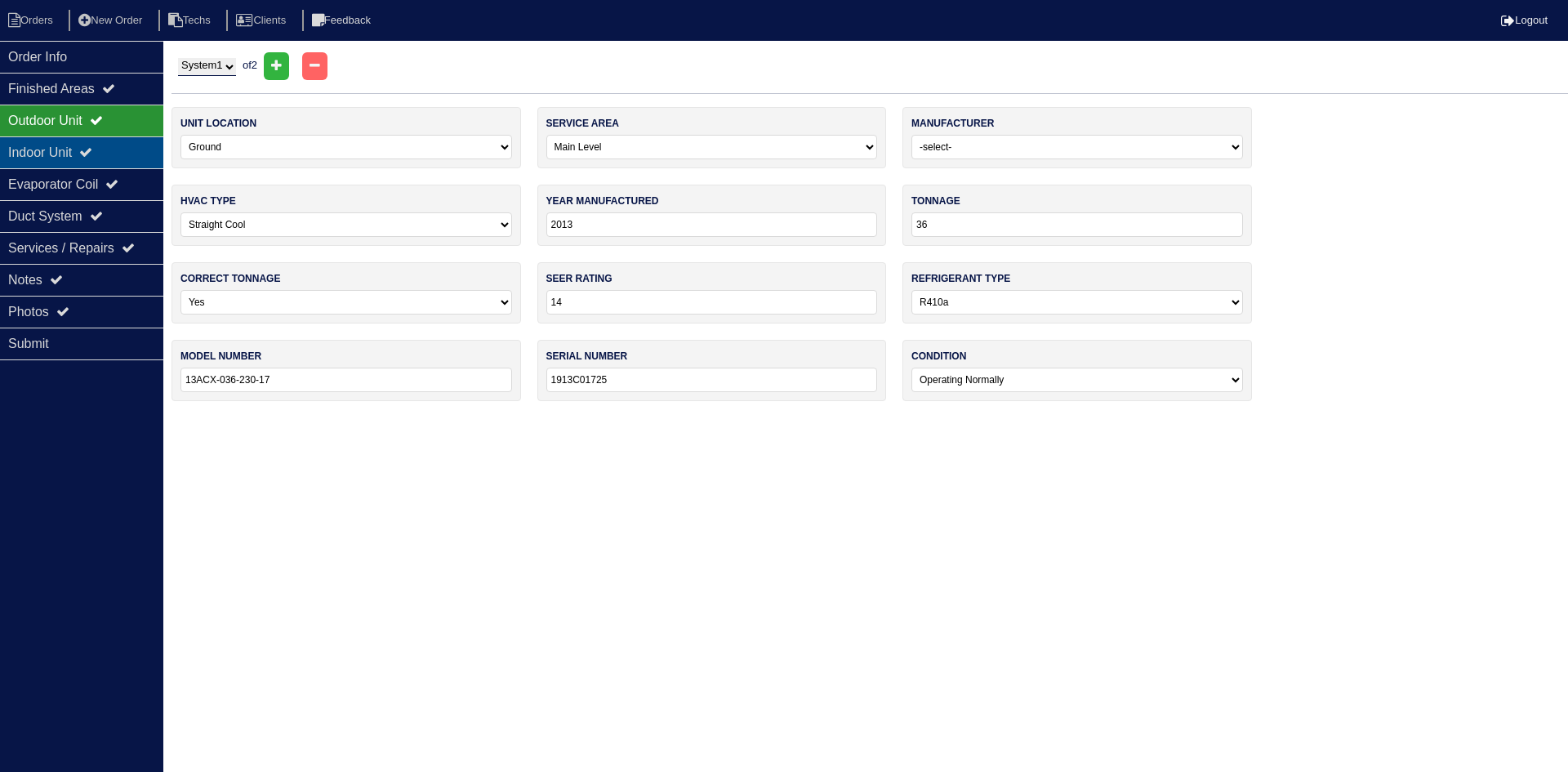
click at [87, 158] on div "Indoor Unit" at bounding box center [81, 152] width 164 height 32
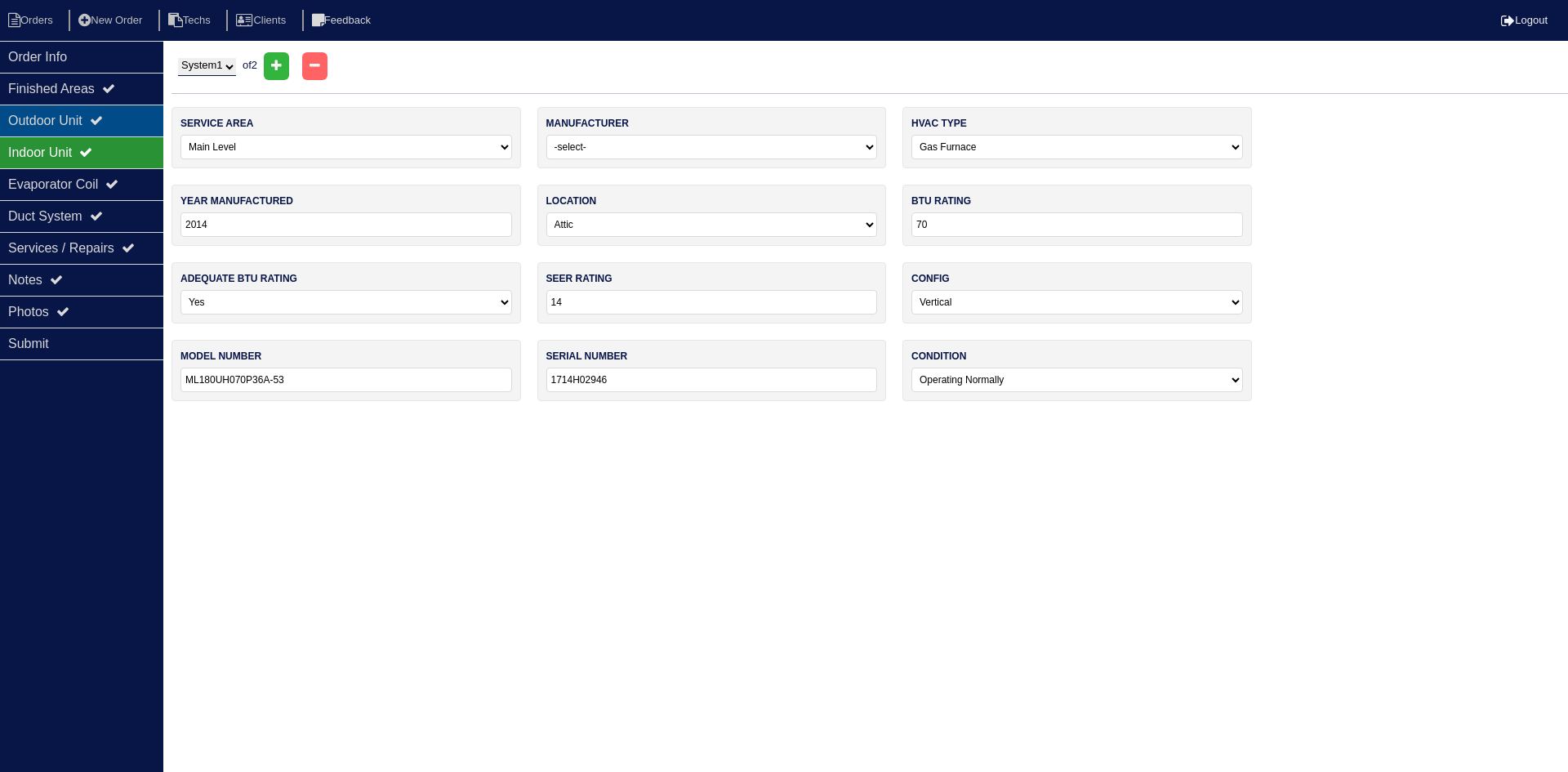
click at [70, 120] on div "Outdoor Unit" at bounding box center [81, 120] width 164 height 32
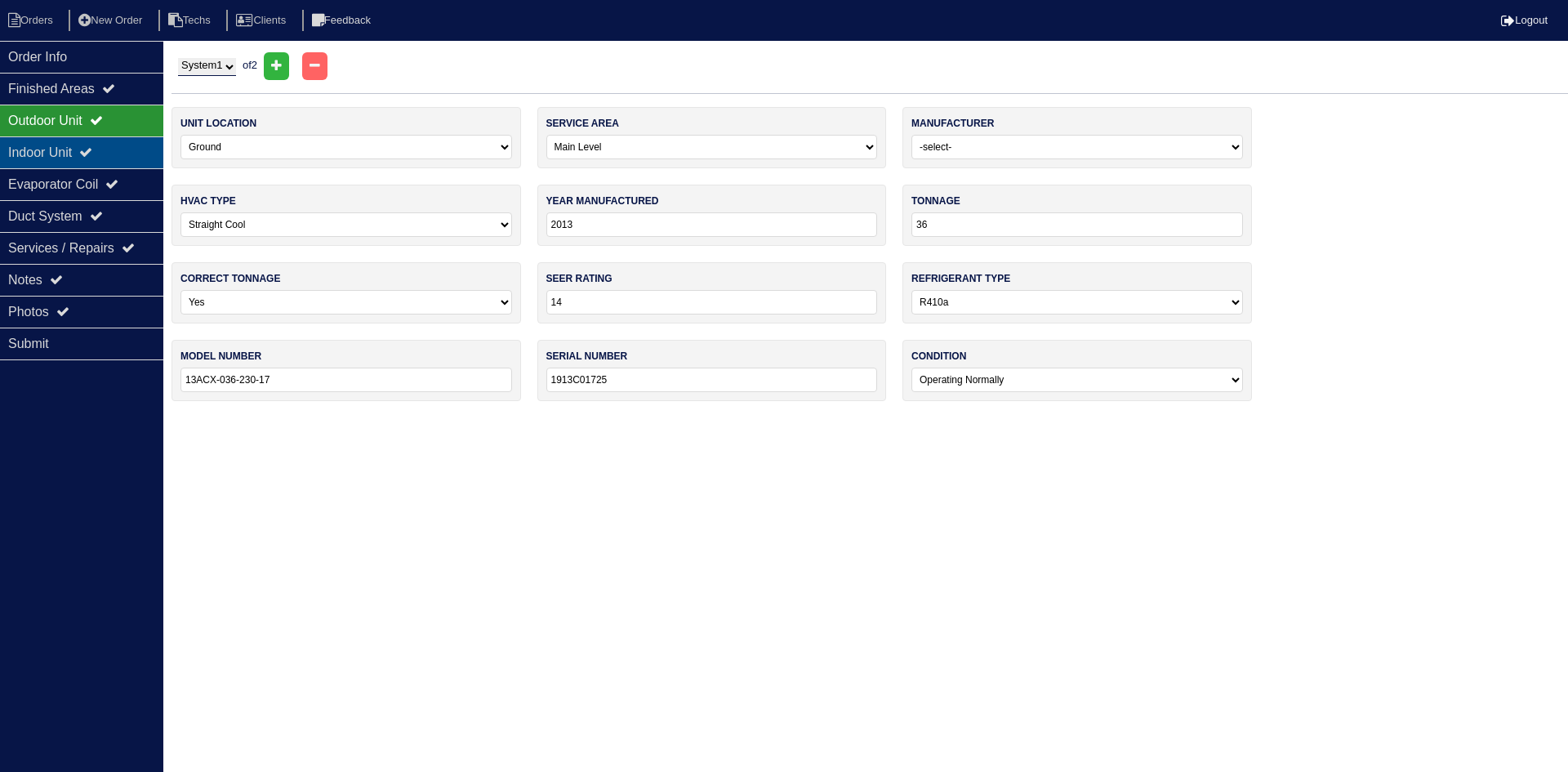
click at [137, 147] on div "Indoor Unit" at bounding box center [81, 152] width 164 height 32
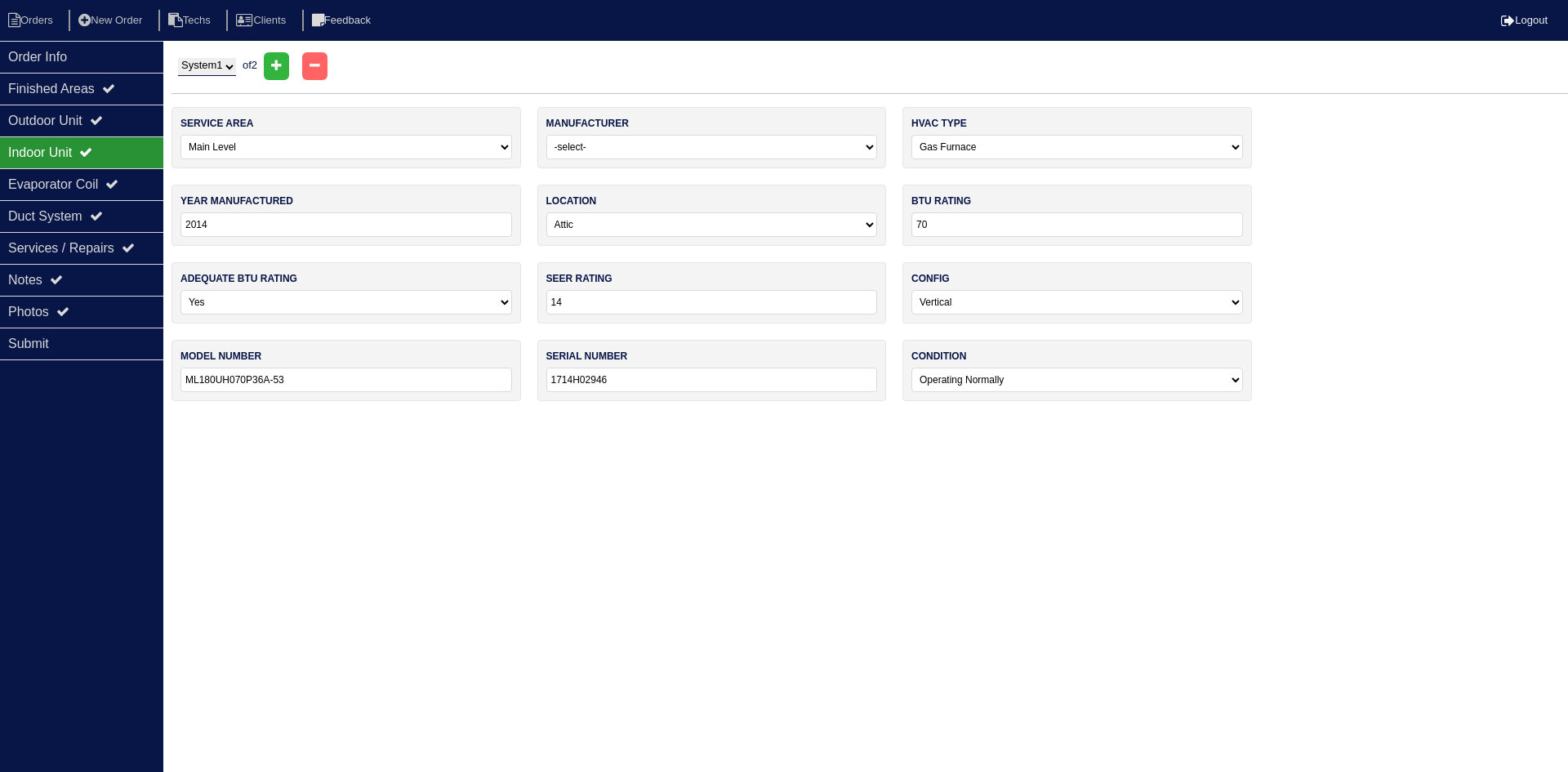
click at [211, 67] on select "System 1 System 2" at bounding box center [207, 67] width 58 height 18
select select "2"
click at [178, 58] on select "System 1 System 2" at bounding box center [207, 67] width 58 height 18
select select "1"
type input "2015"
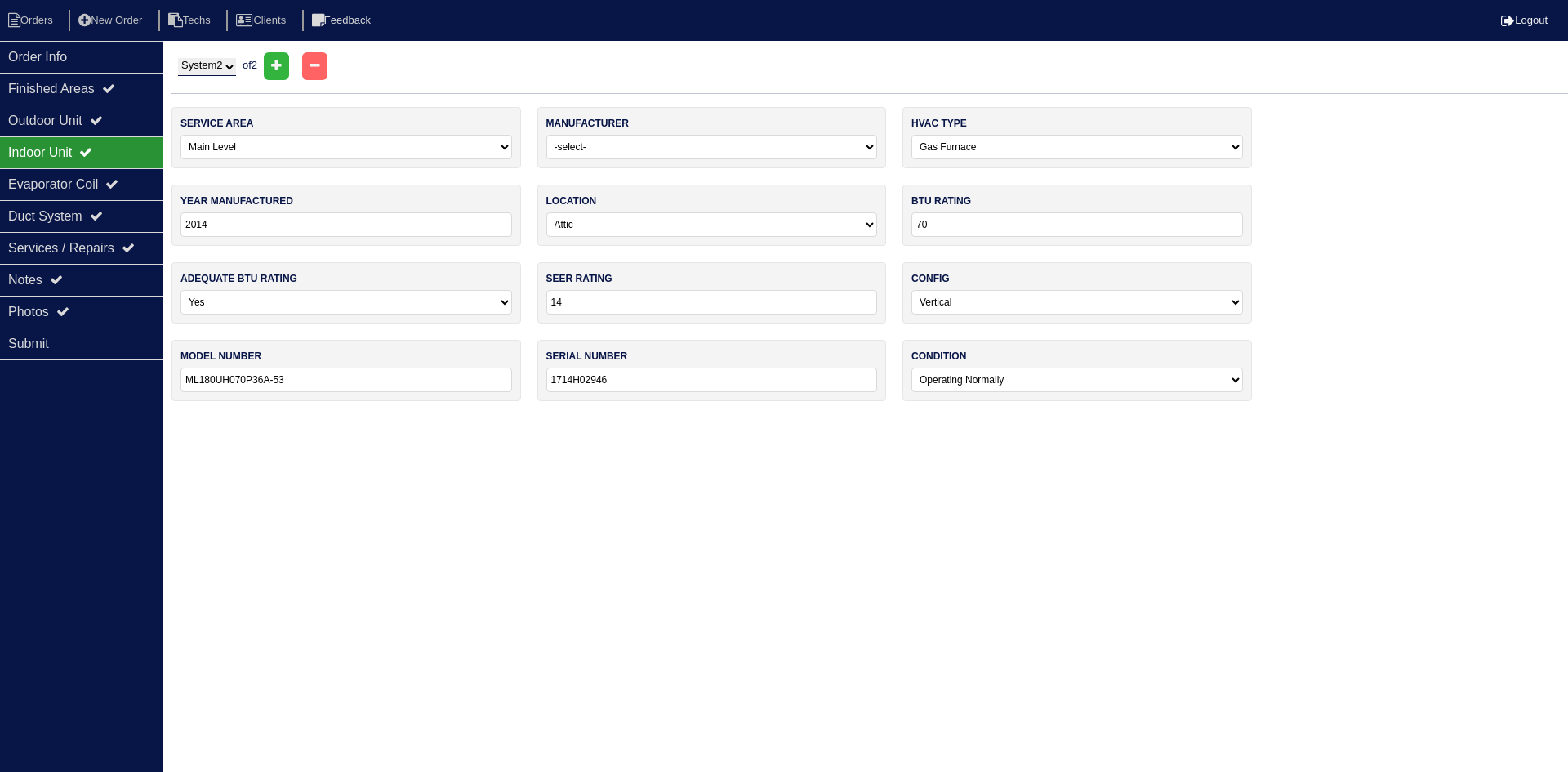
type input "1715C15605"
click at [89, 121] on div "Outdoor Unit" at bounding box center [81, 120] width 164 height 32
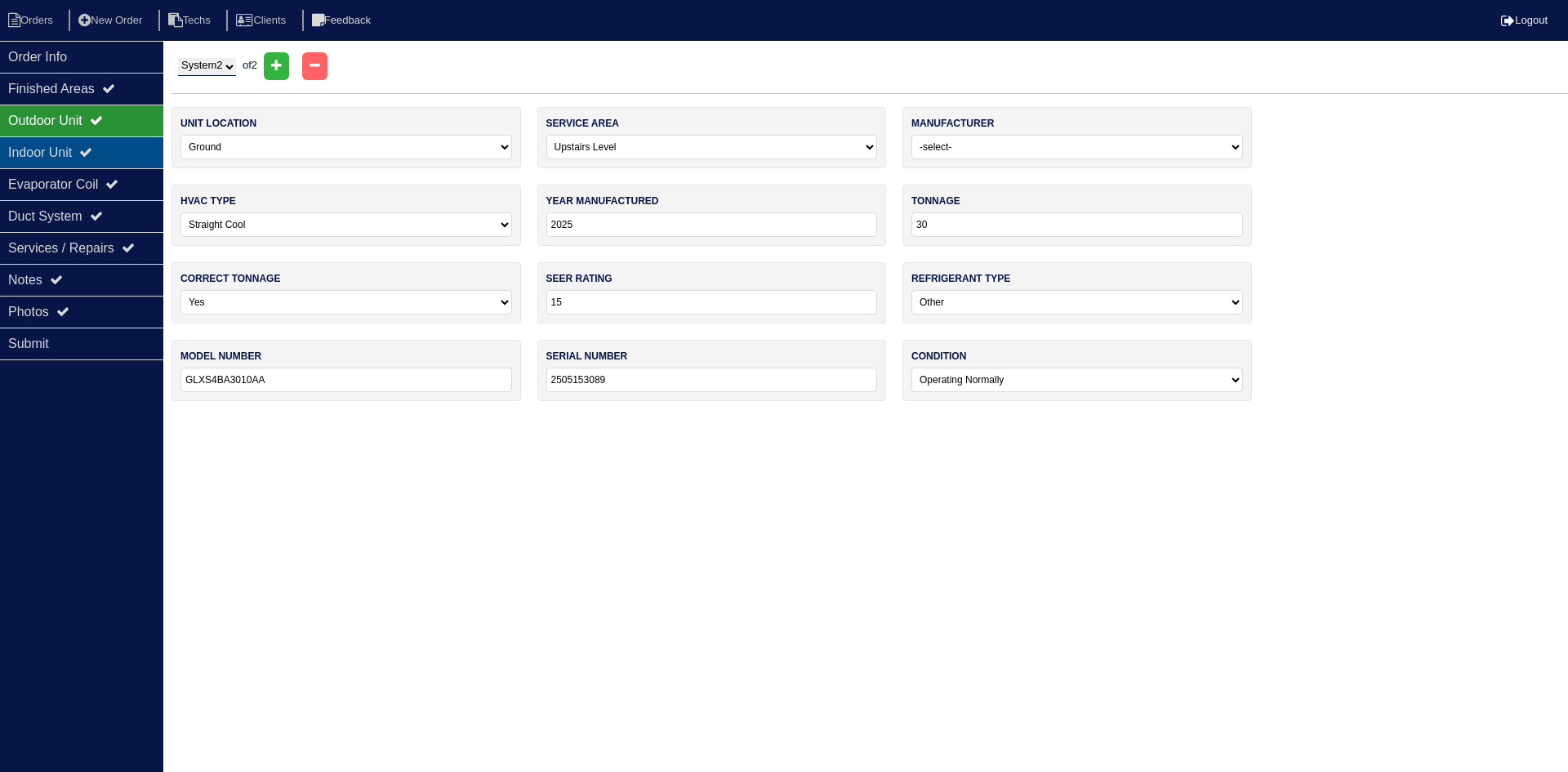
click at [86, 146] on div "Indoor Unit" at bounding box center [81, 152] width 164 height 32
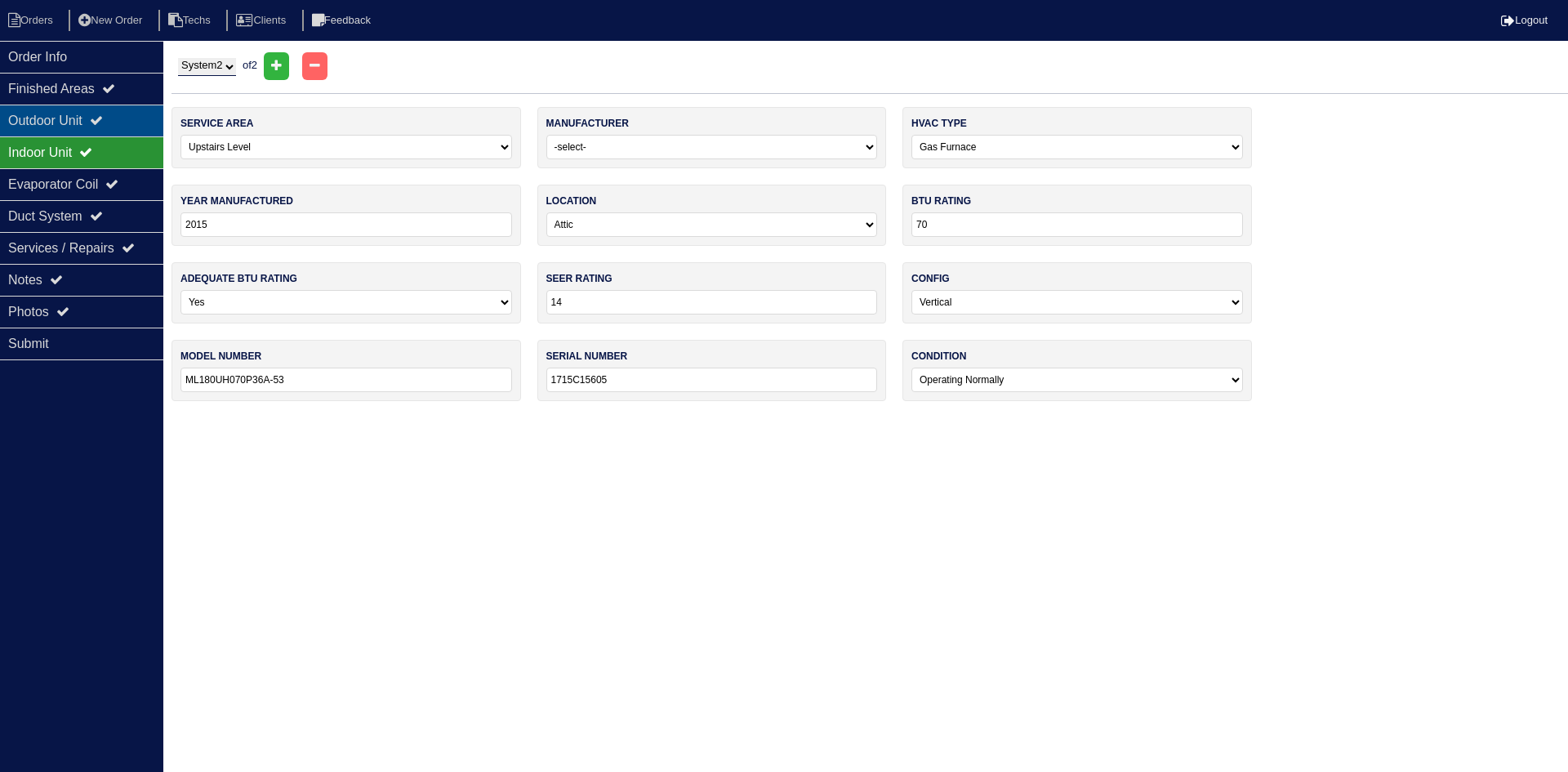
click at [82, 115] on div "Outdoor Unit" at bounding box center [81, 120] width 164 height 32
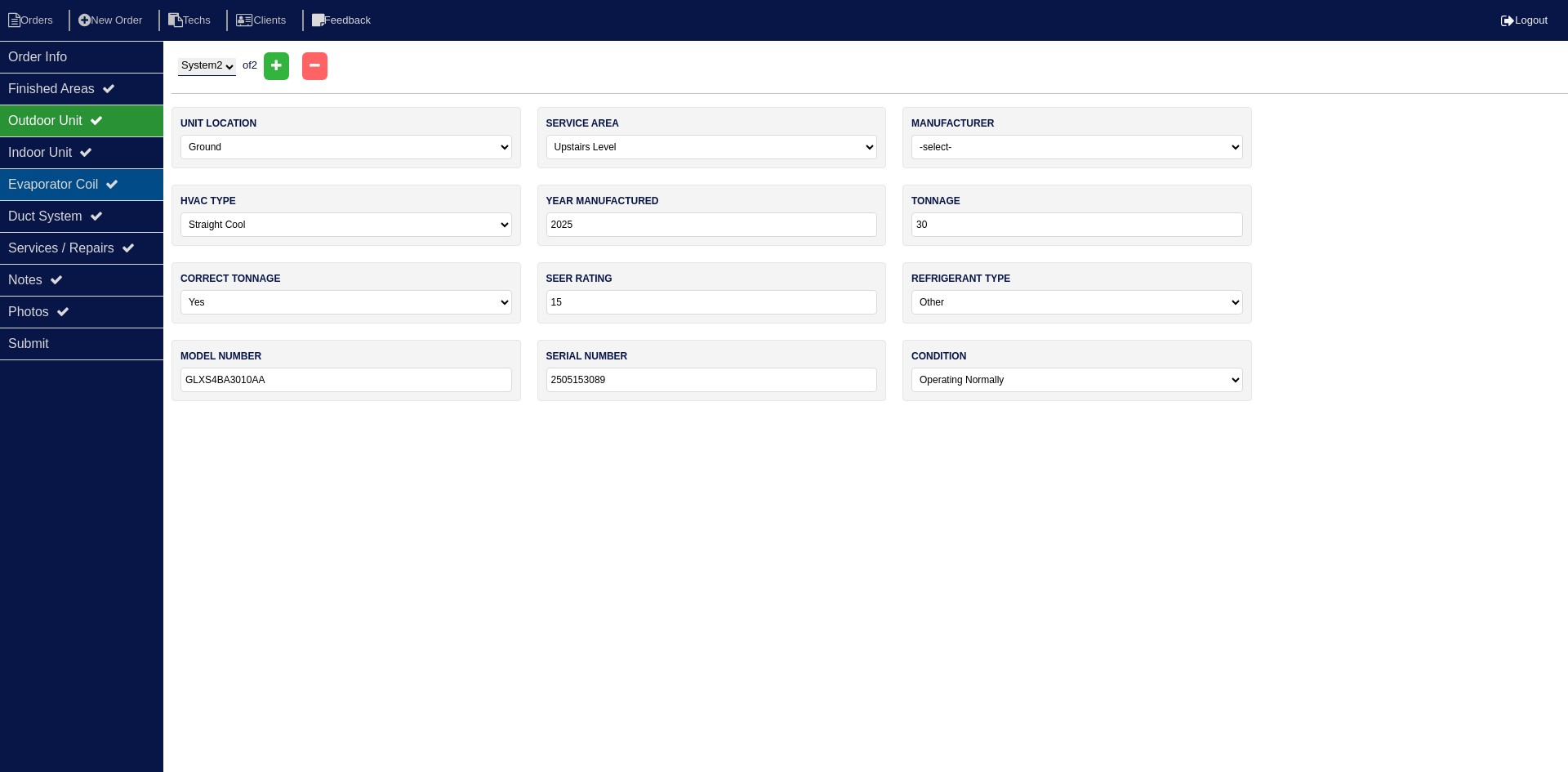
click at [96, 180] on div "Evaporator Coil" at bounding box center [81, 183] width 164 height 32
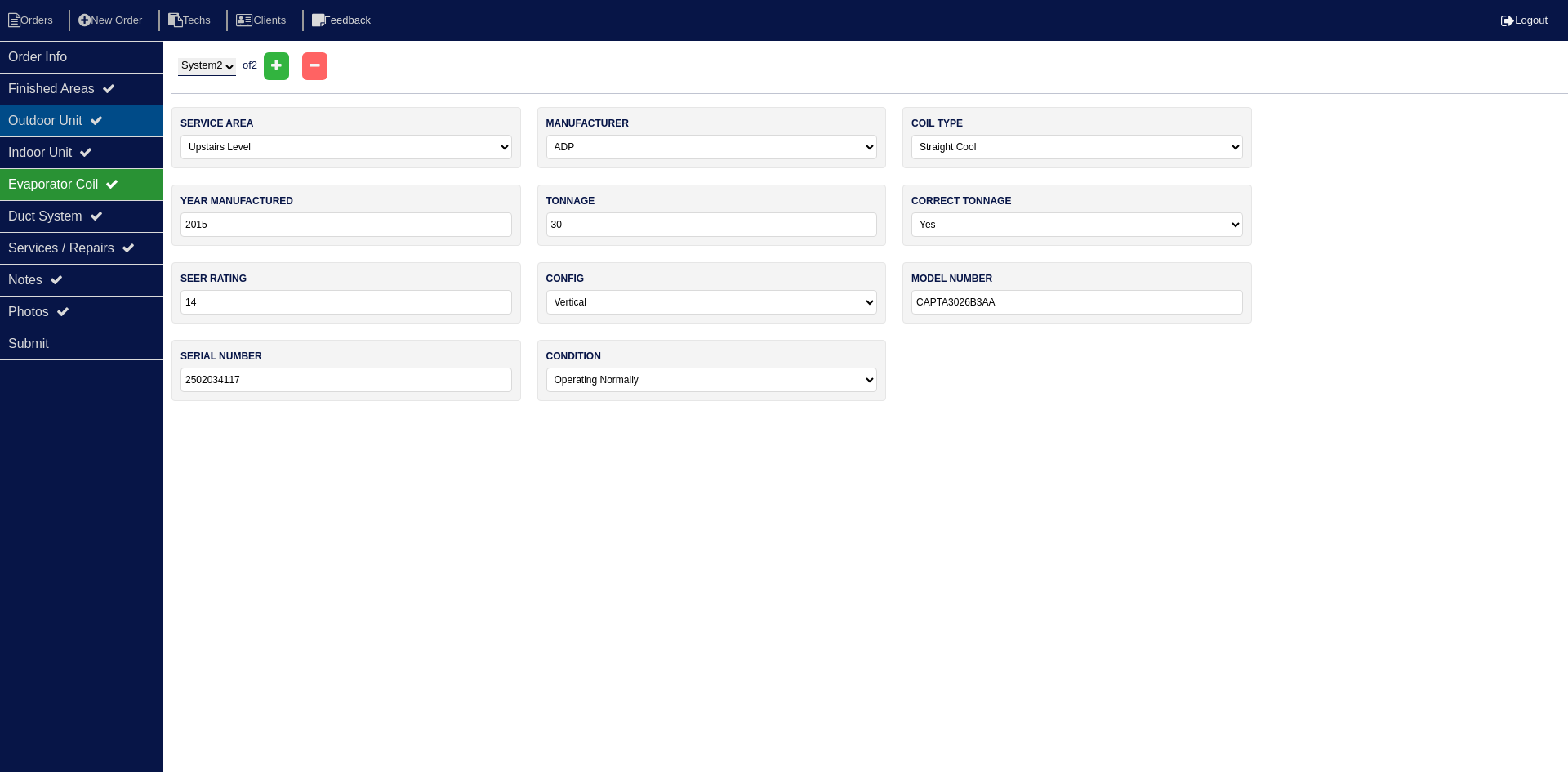
click at [94, 117] on div "Outdoor Unit" at bounding box center [81, 120] width 164 height 32
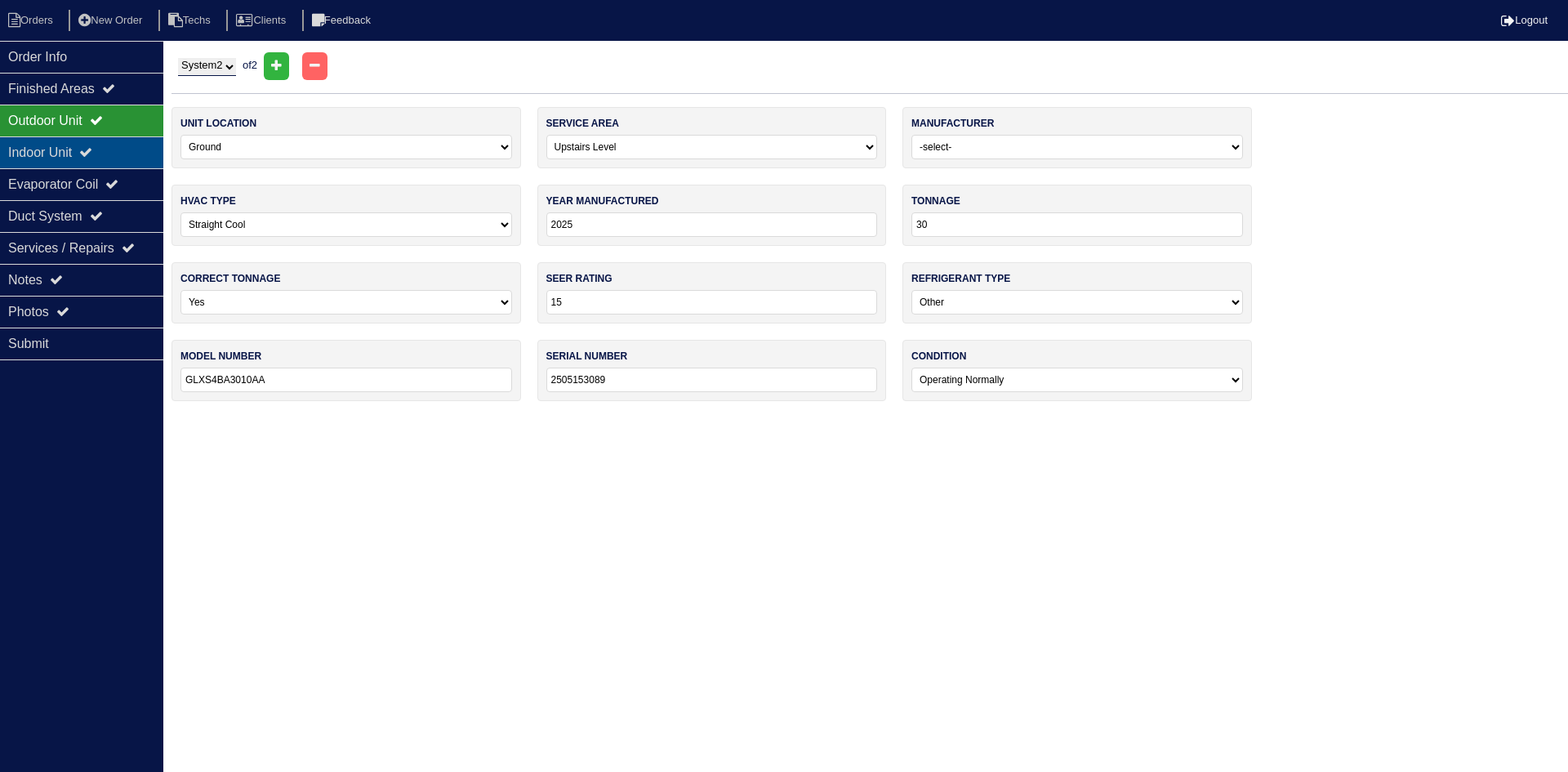
click at [73, 149] on div "Indoor Unit" at bounding box center [81, 152] width 164 height 32
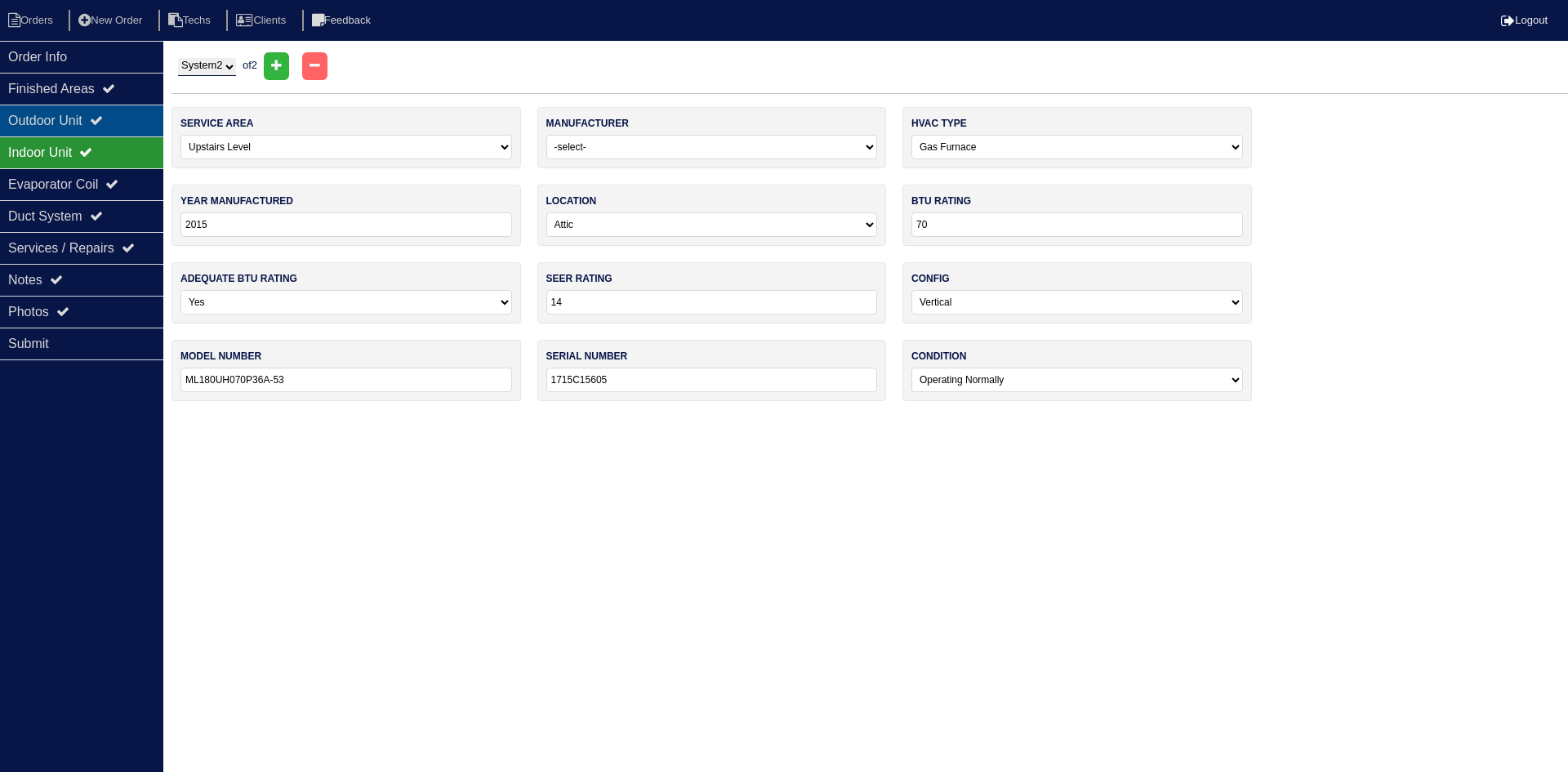
click at [100, 111] on div "Outdoor Unit" at bounding box center [81, 120] width 164 height 32
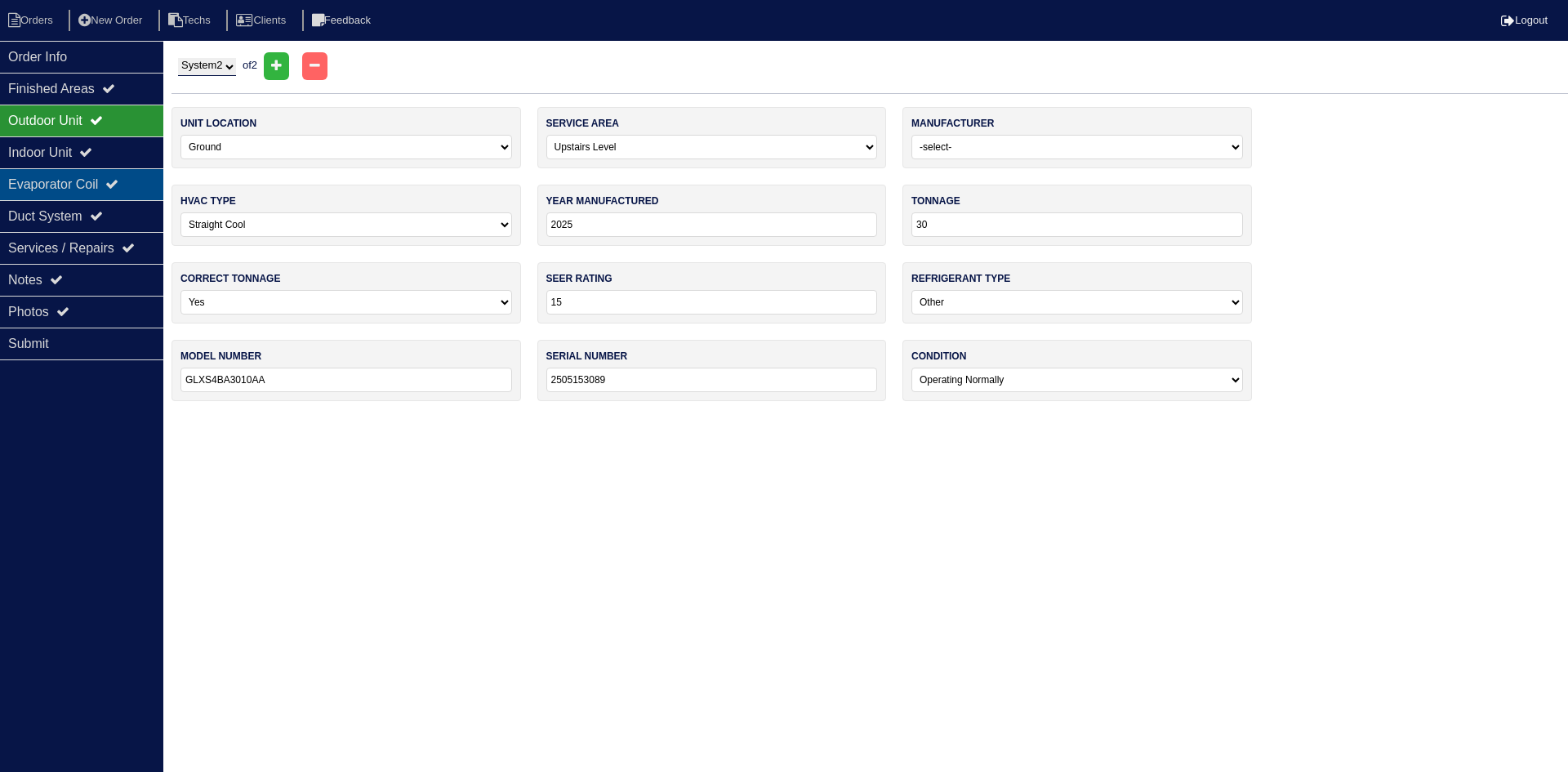
click at [85, 184] on div "Evaporator Coil" at bounding box center [81, 183] width 164 height 32
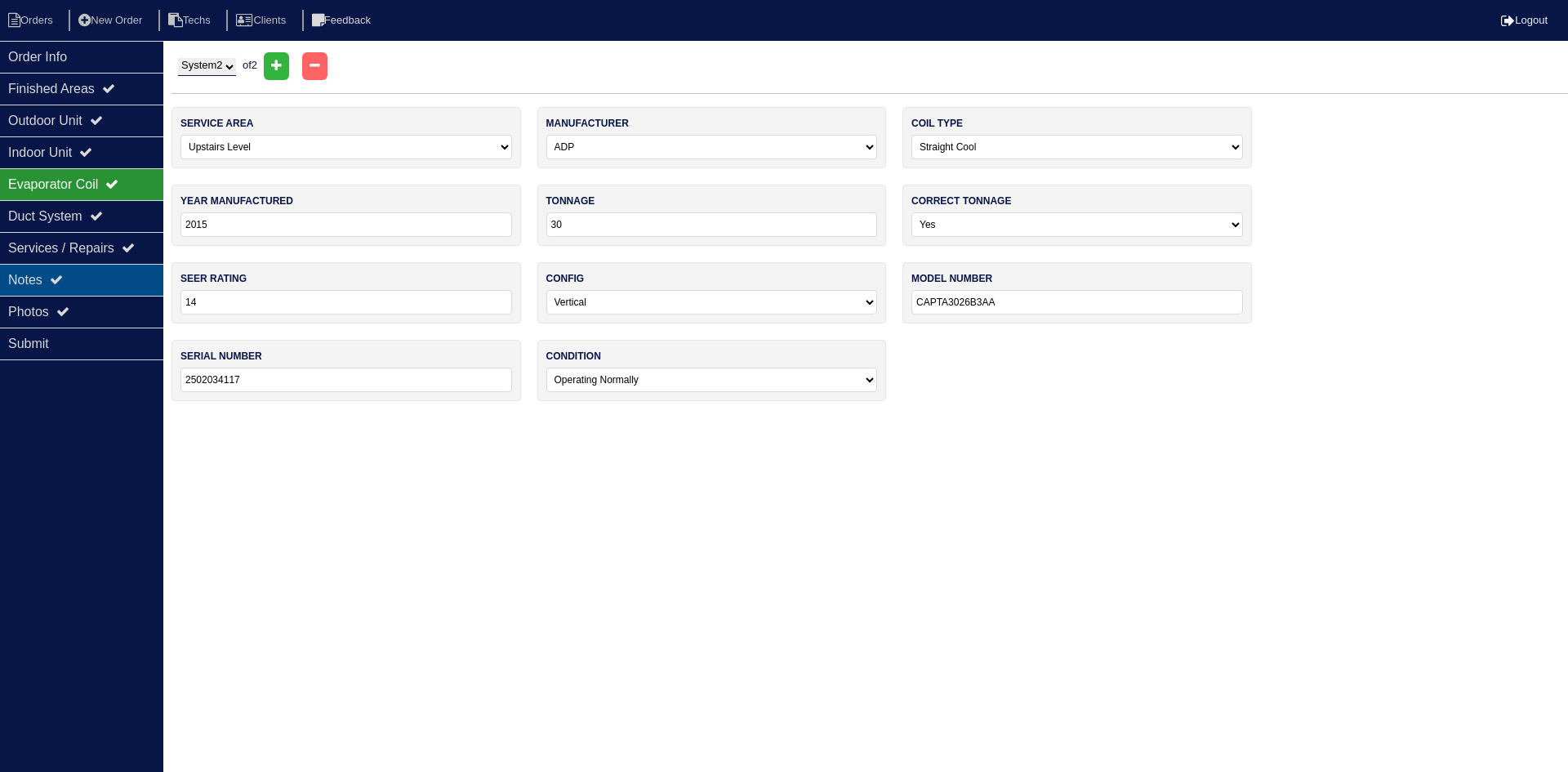
click at [49, 278] on div "Notes" at bounding box center [81, 279] width 164 height 32
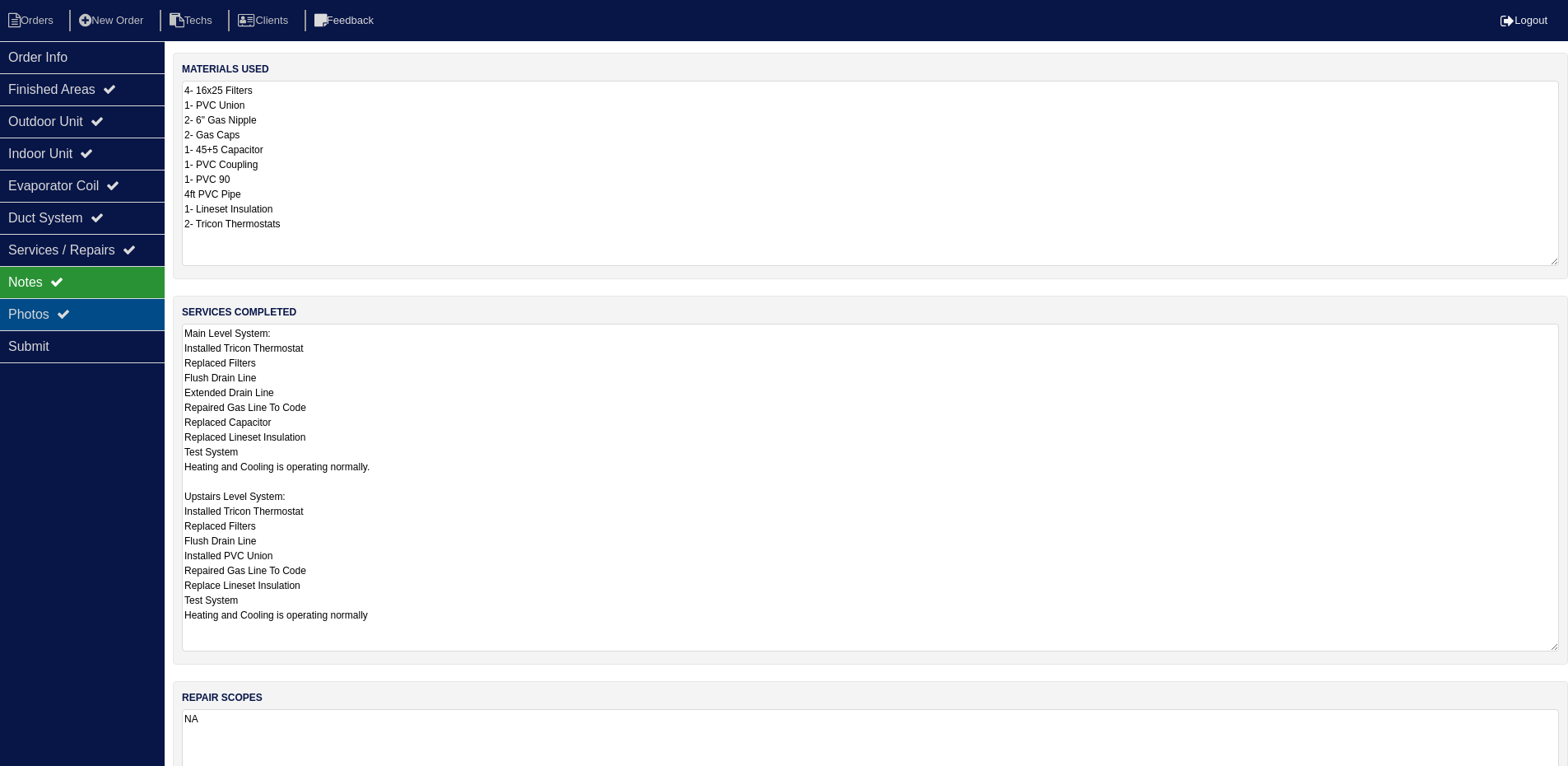
drag, startPoint x: 28, startPoint y: 308, endPoint x: 50, endPoint y: 317, distance: 23.8
click at [28, 308] on div "Photos" at bounding box center [82, 313] width 165 height 32
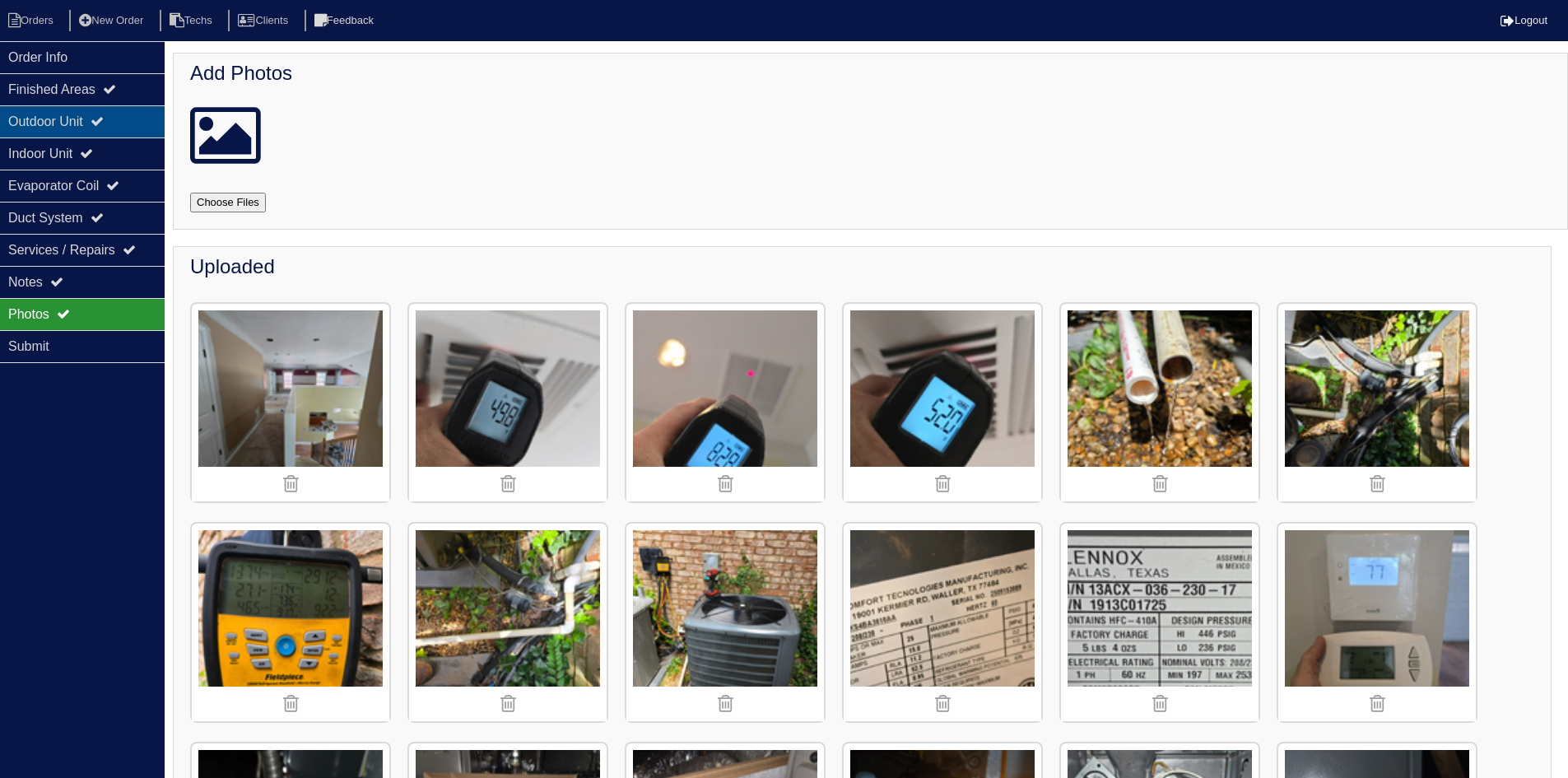
click at [104, 125] on icon at bounding box center [97, 121] width 13 height 13
select select "2"
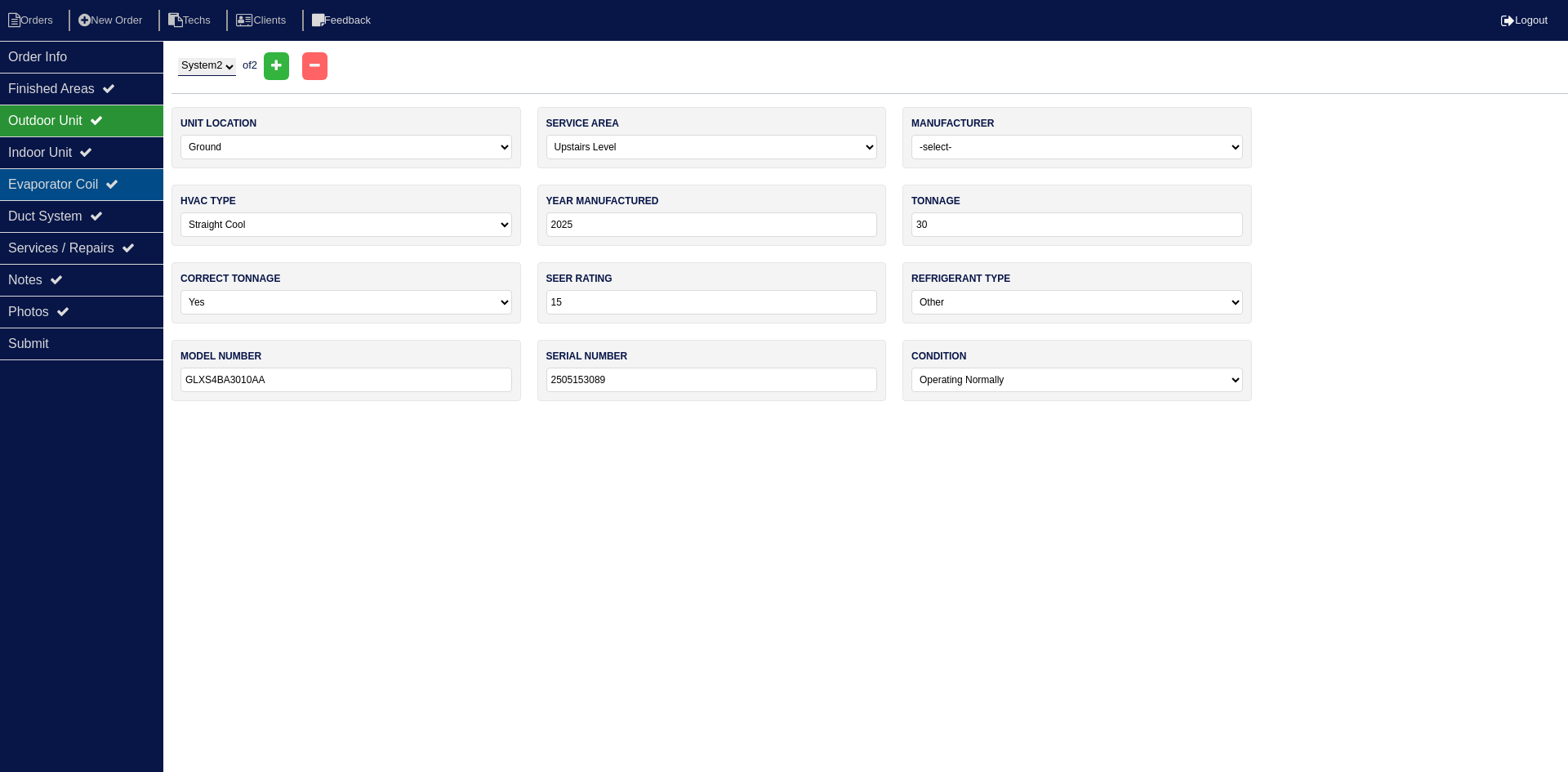
click at [105, 183] on div "Evaporator Coil" at bounding box center [81, 183] width 164 height 32
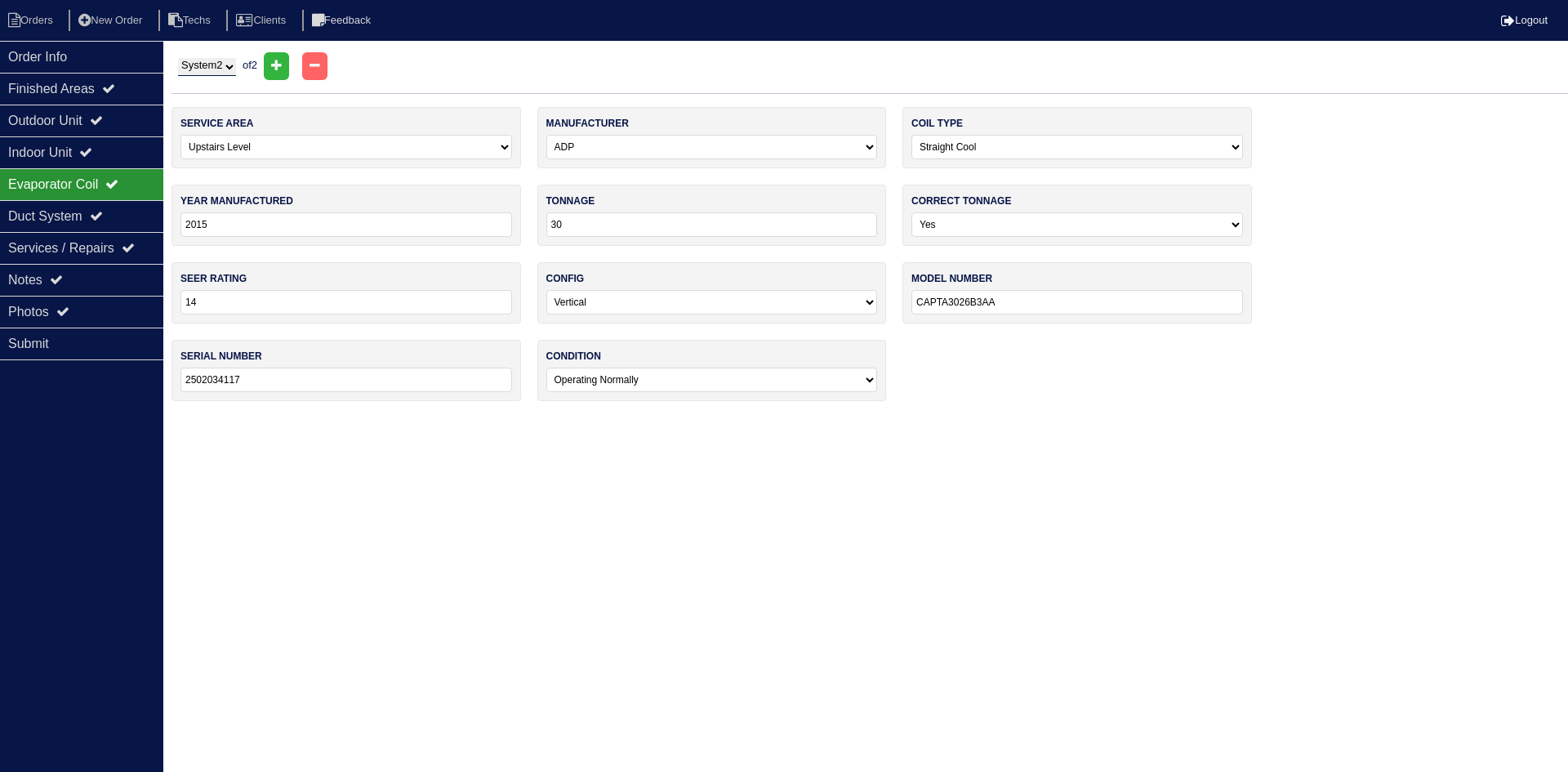
drag, startPoint x: 966, startPoint y: 305, endPoint x: 915, endPoint y: 306, distance: 51.0
click at [915, 306] on input "CAPTA3026B3AA" at bounding box center [1077, 302] width 332 height 25
click at [54, 16] on li "Orders" at bounding box center [33, 21] width 66 height 22
select select "15"
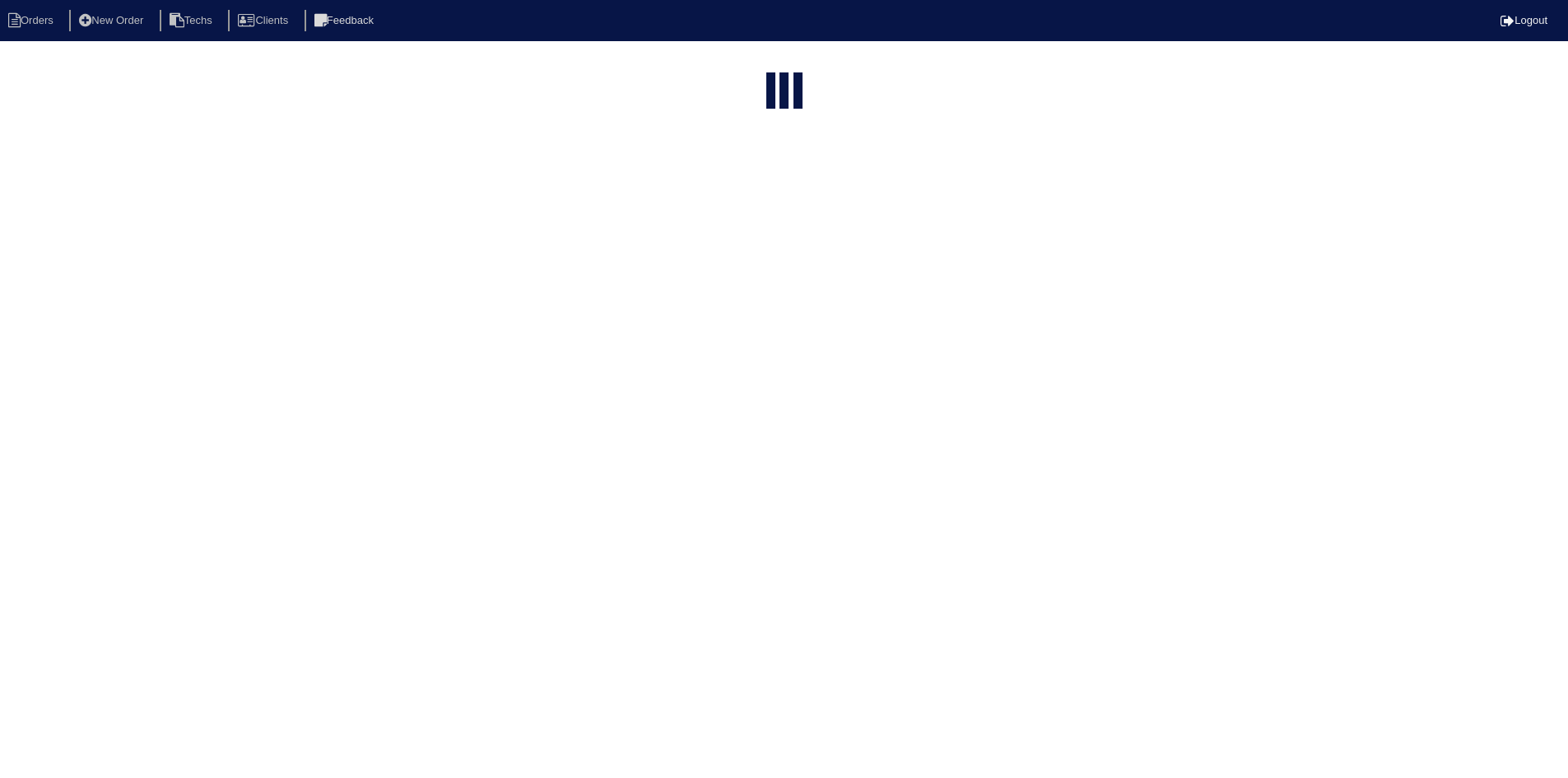
select select "field complete"
select select "need to quote"
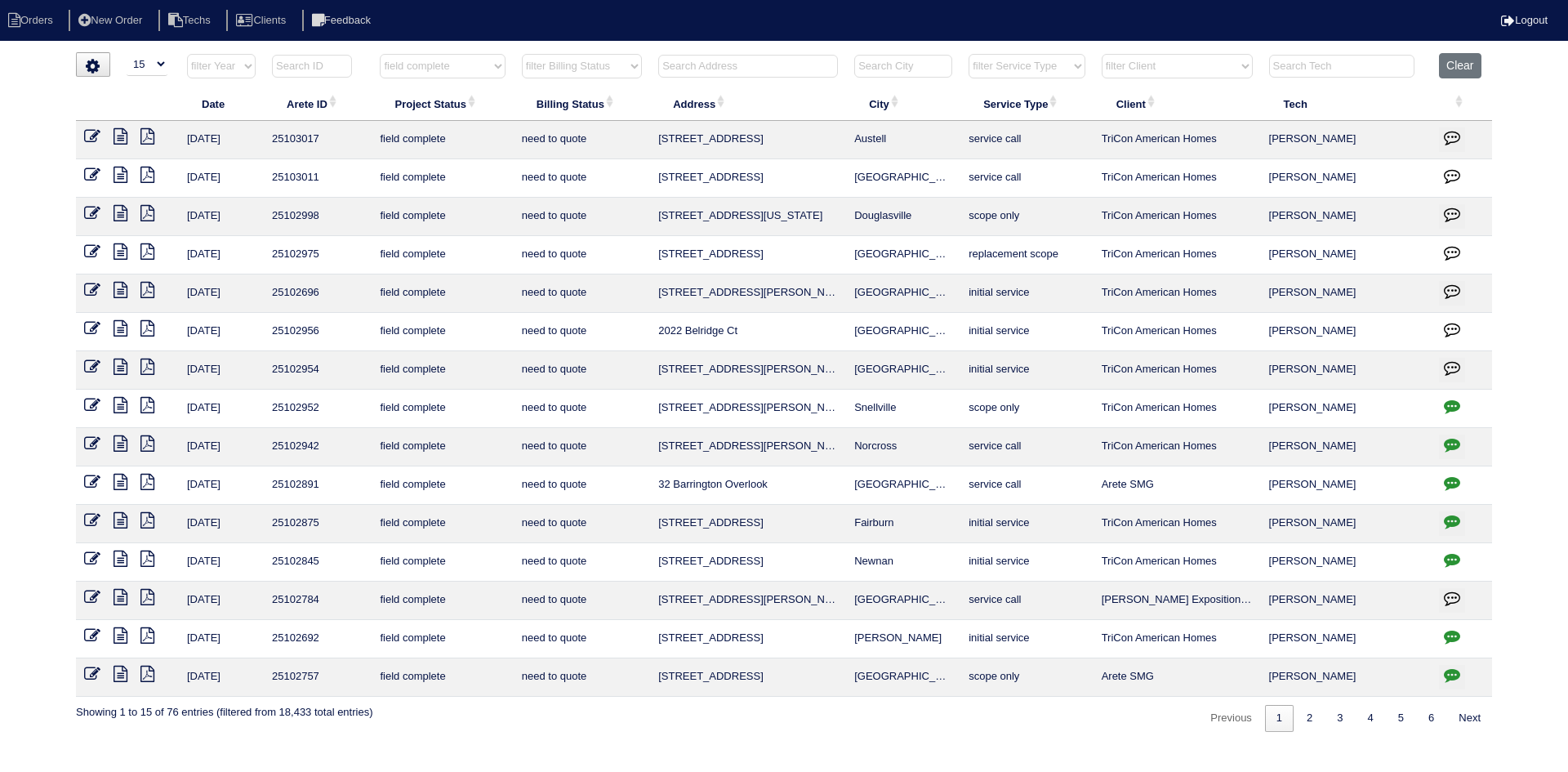
click at [119, 332] on icon at bounding box center [121, 328] width 14 height 16
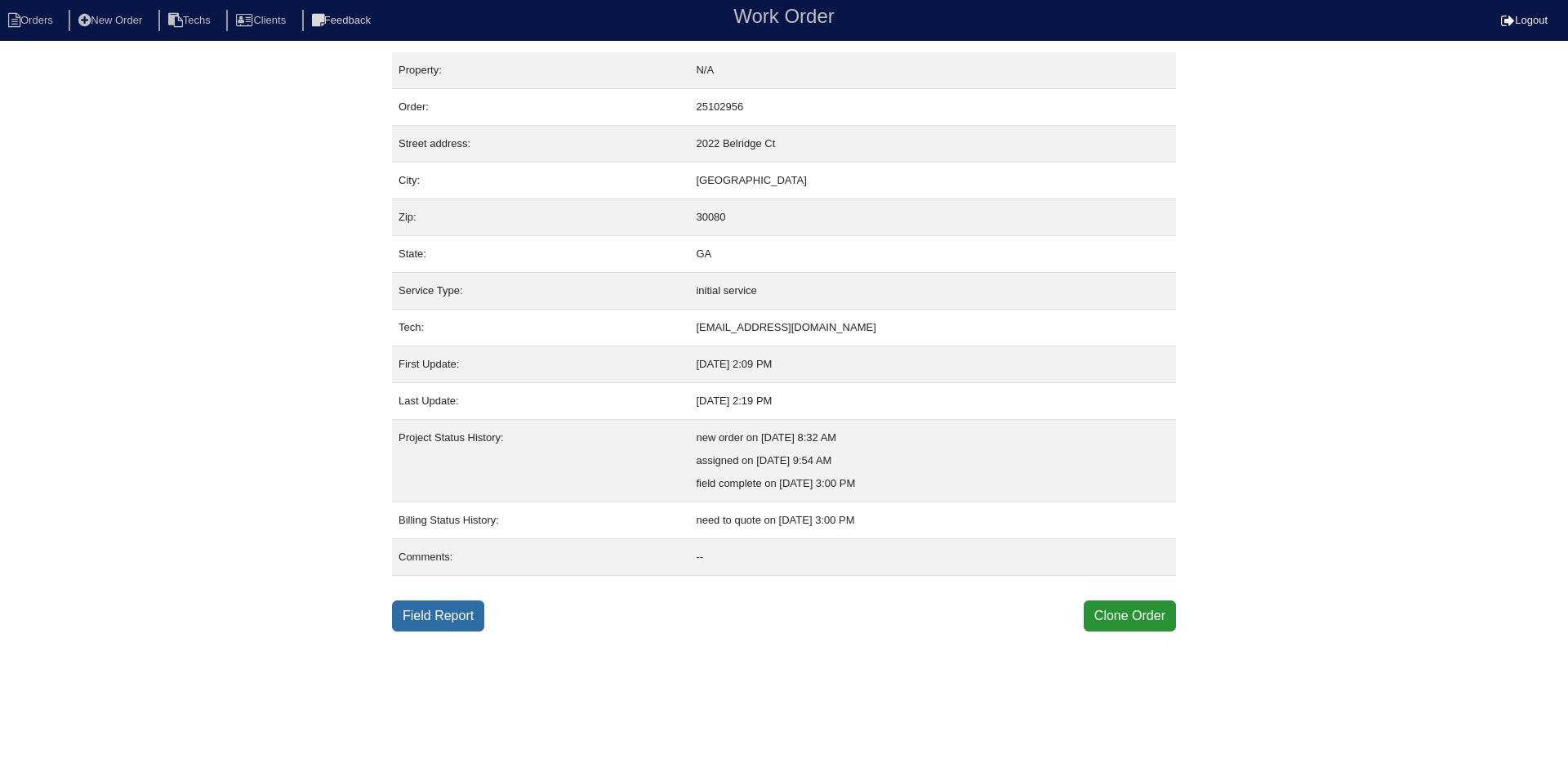
click at [421, 621] on link "Field Report" at bounding box center [439, 616] width 93 height 31
select select "0"
select select "ADP"
select select "0"
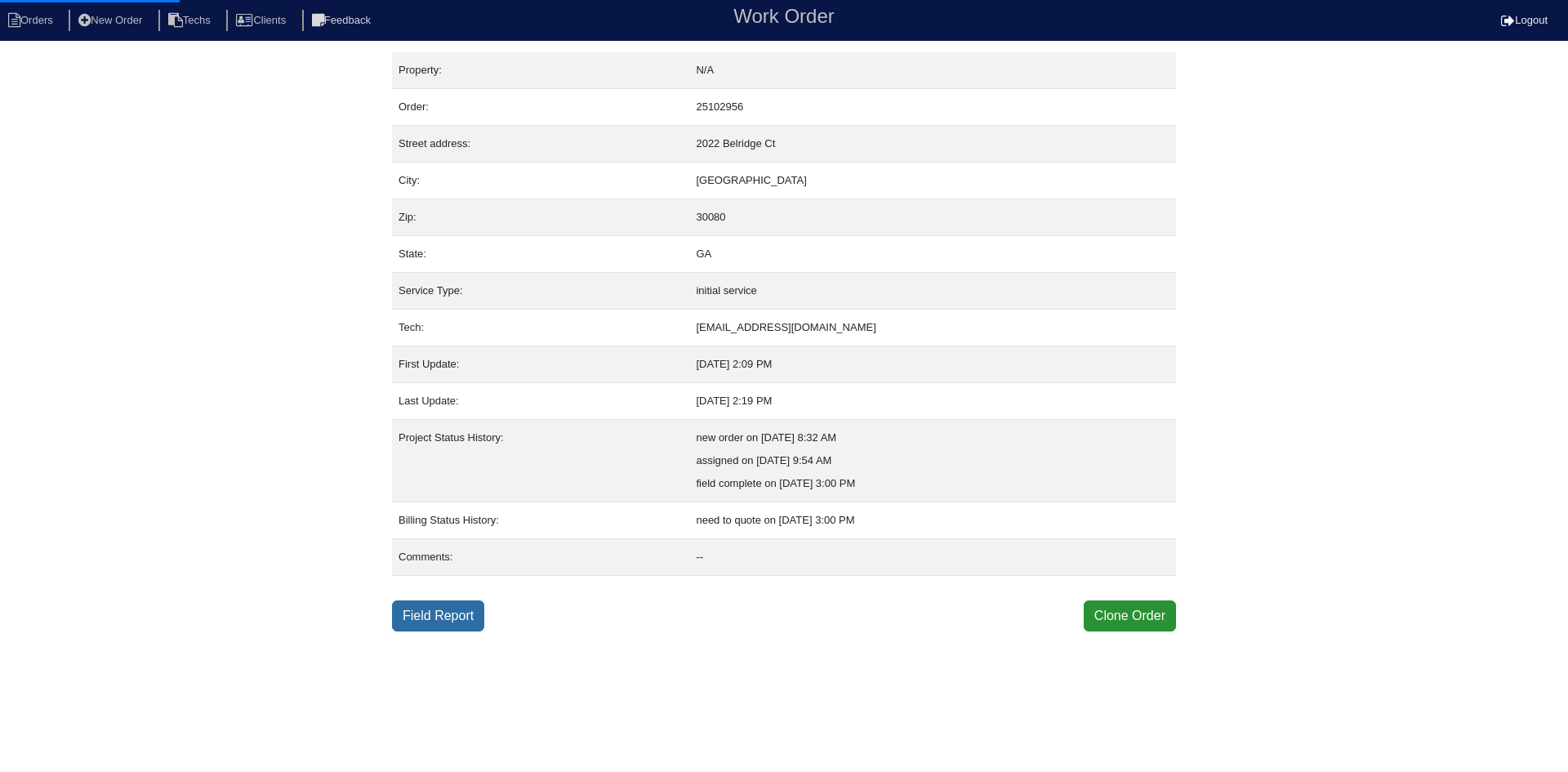
select select "0"
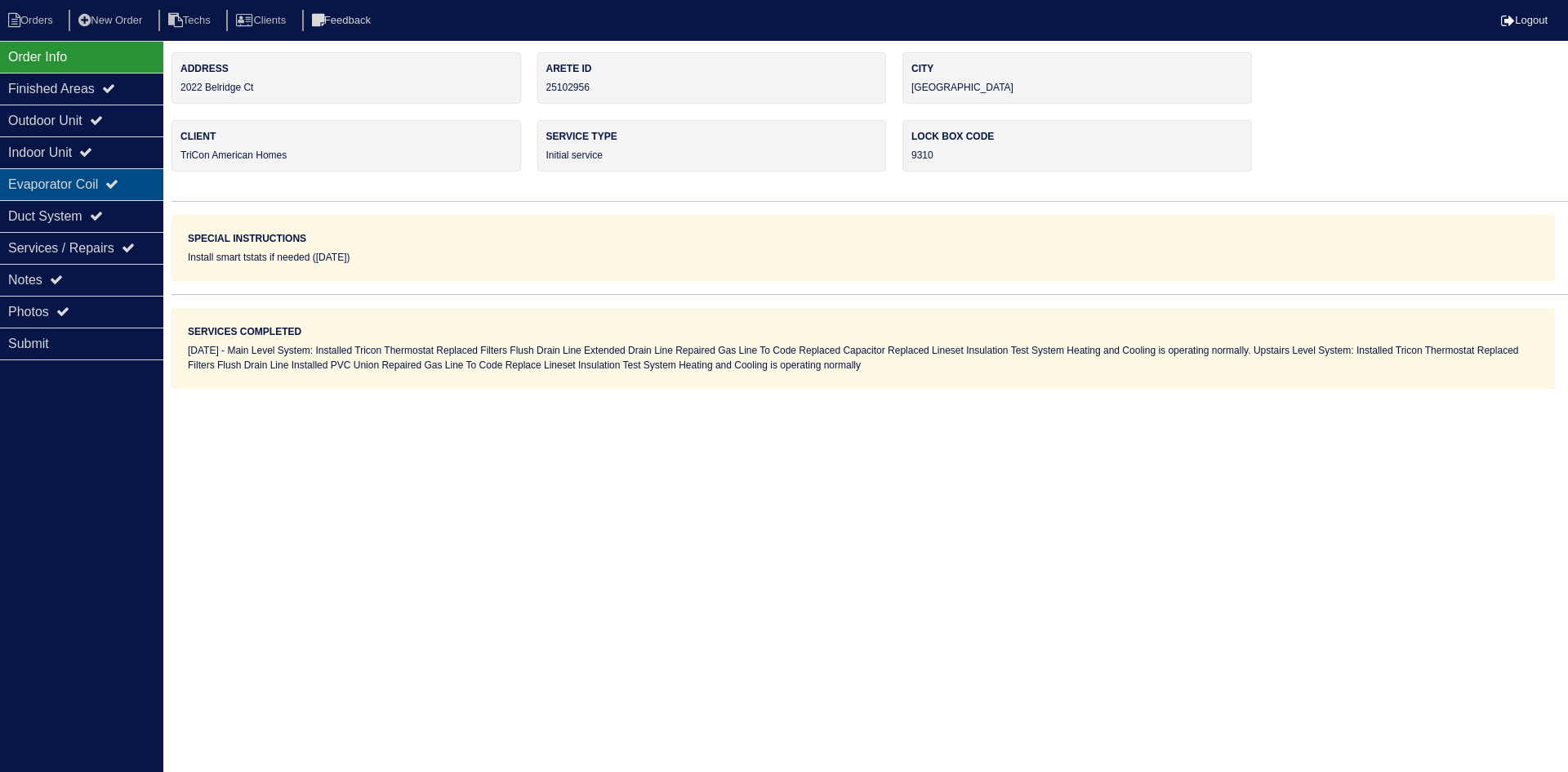
click at [105, 183] on div "Evaporator Coil" at bounding box center [81, 183] width 164 height 32
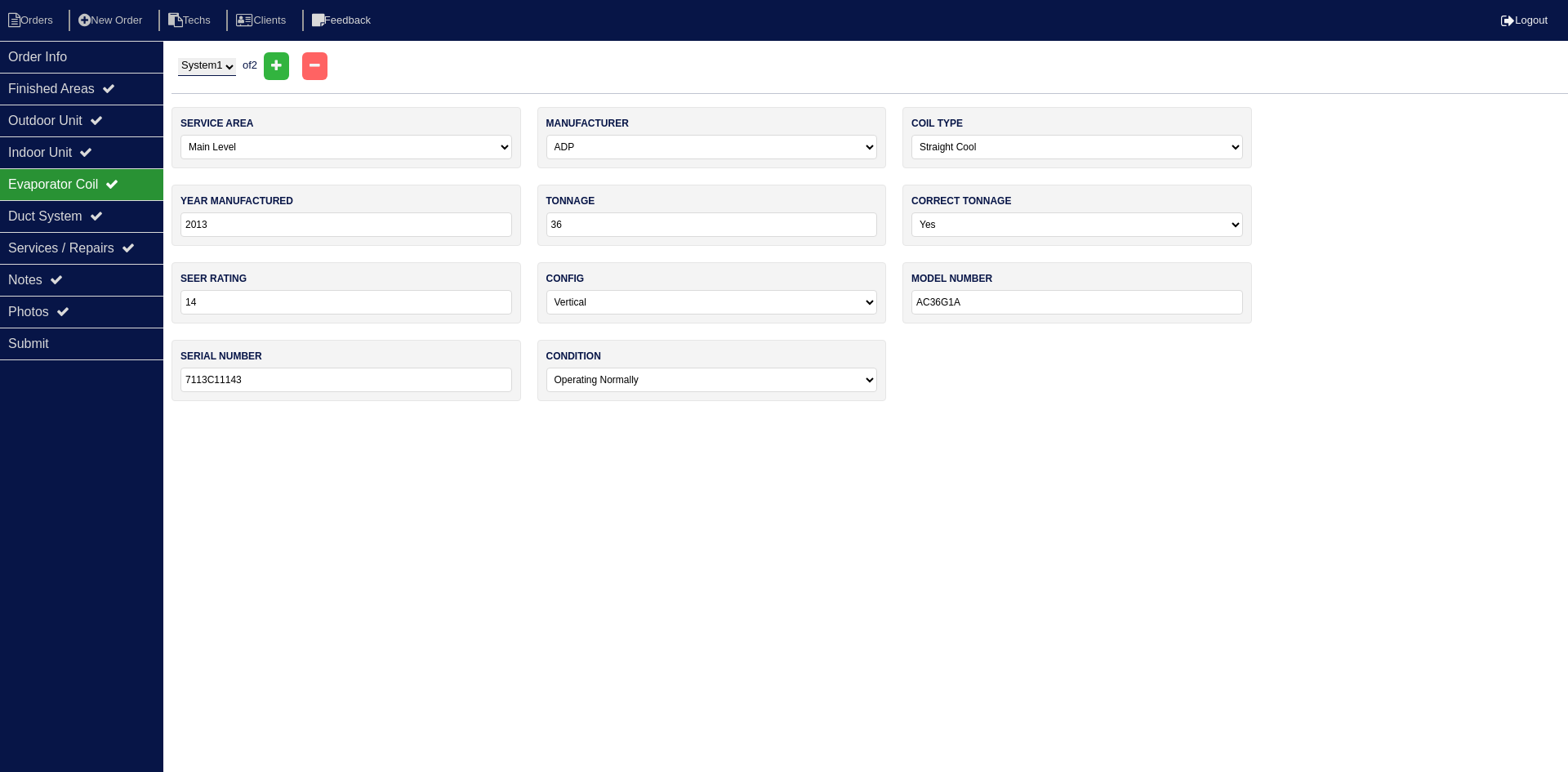
click at [218, 62] on select "System 1 System 2" at bounding box center [207, 67] width 58 height 18
select select "2"
click at [178, 58] on select "System 1 System 2" at bounding box center [207, 67] width 58 height 18
select select "1"
select select "[PERSON_NAME]"
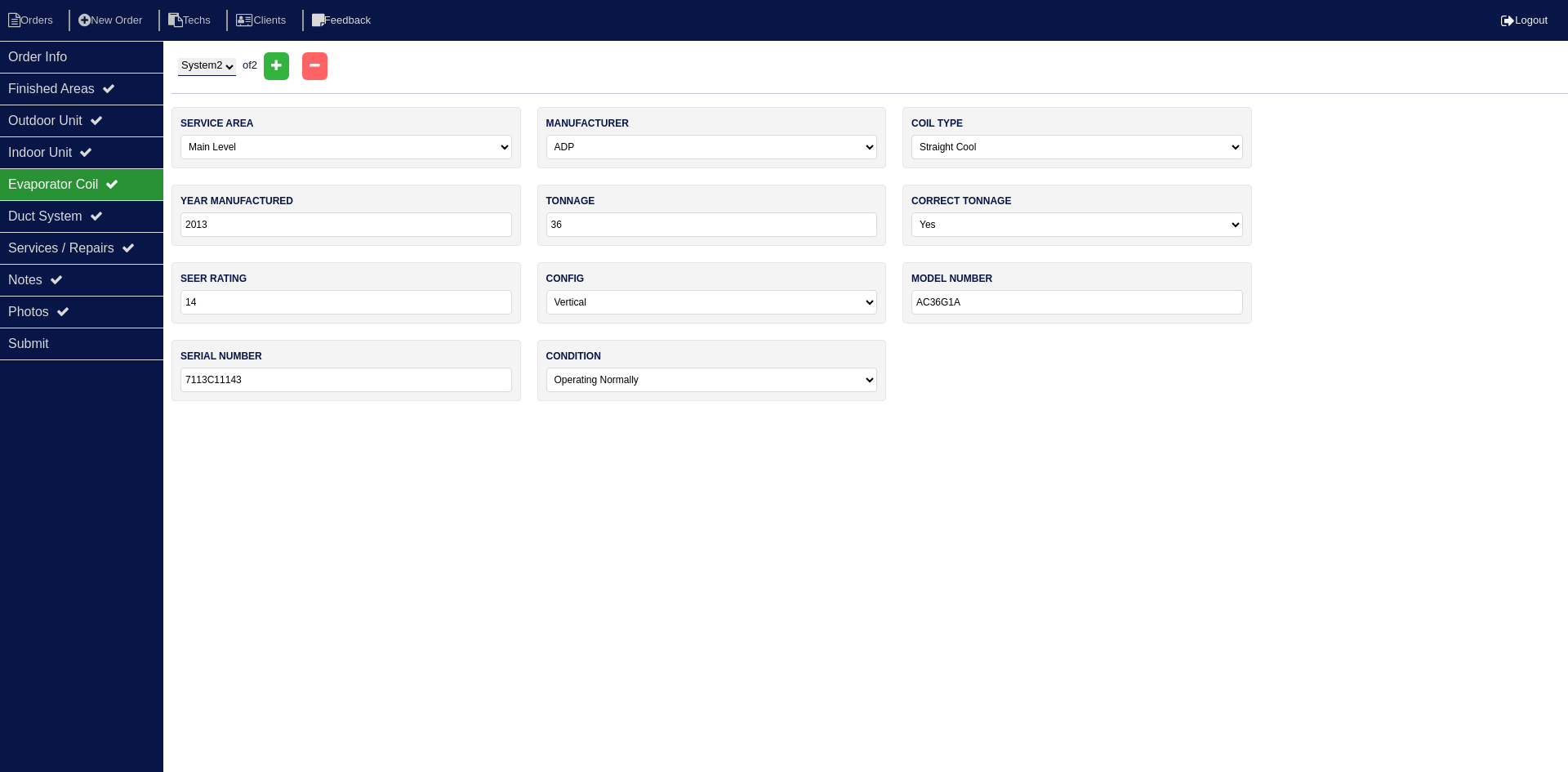
type input "2015"
type input "30"
type input "CAPTA3026B3AA"
type input "2502034117"
click at [298, 227] on input "2015" at bounding box center [346, 224] width 332 height 25
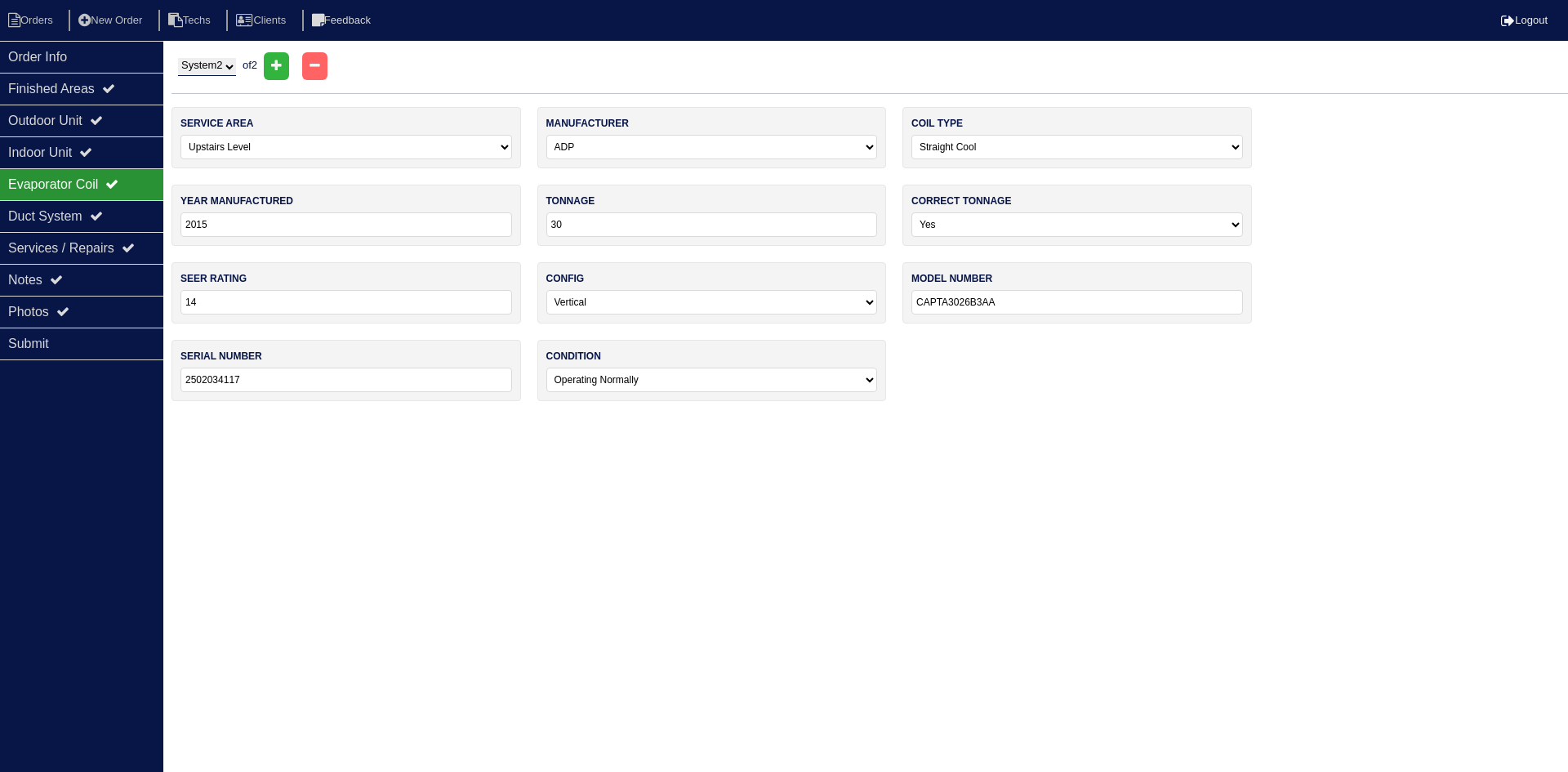
click at [298, 227] on input "2015" at bounding box center [346, 224] width 332 height 25
type input "2025"
click at [30, 19] on li "Orders" at bounding box center [33, 21] width 66 height 22
select select "15"
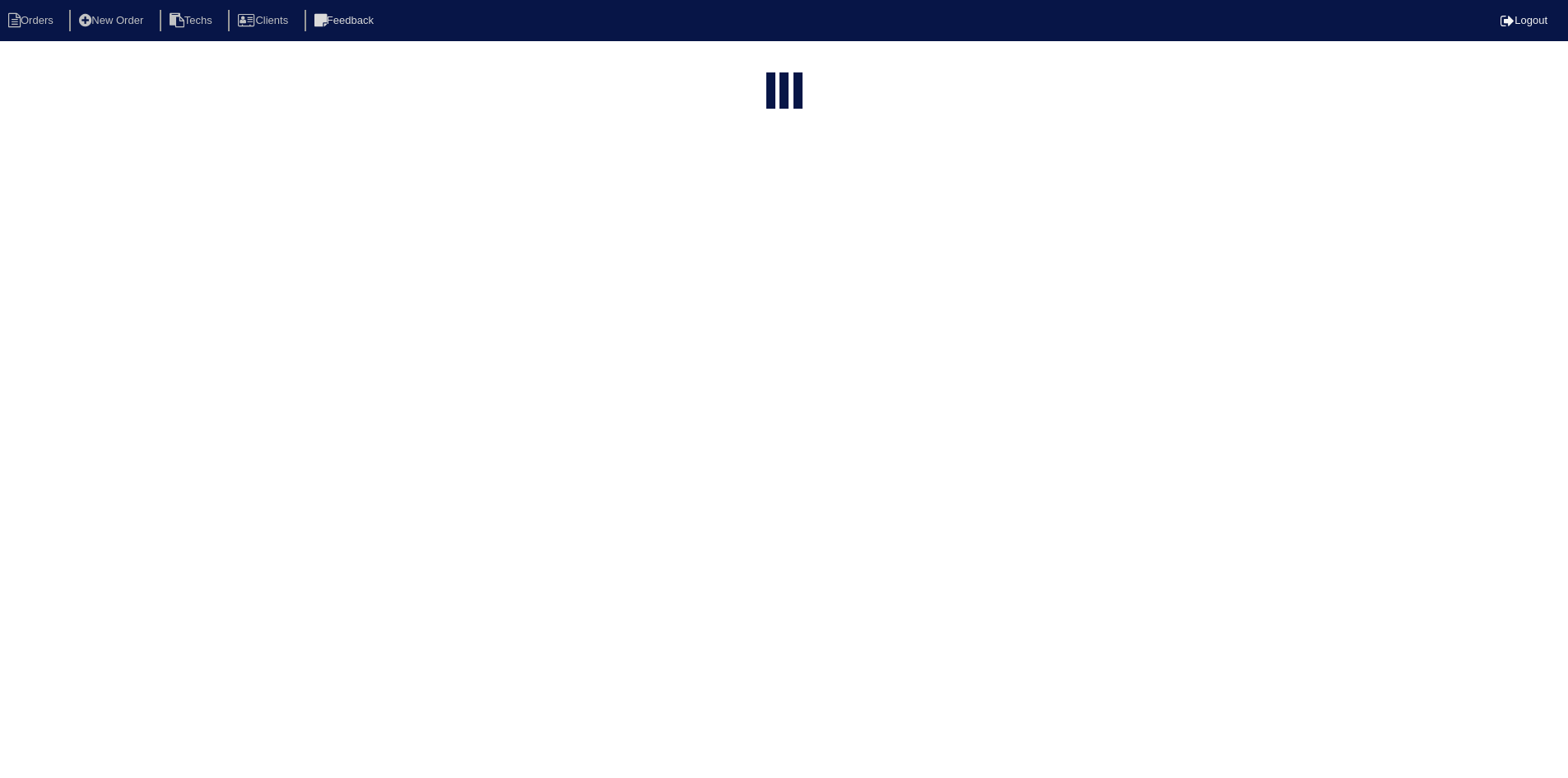
select select "field complete"
select select "need to quote"
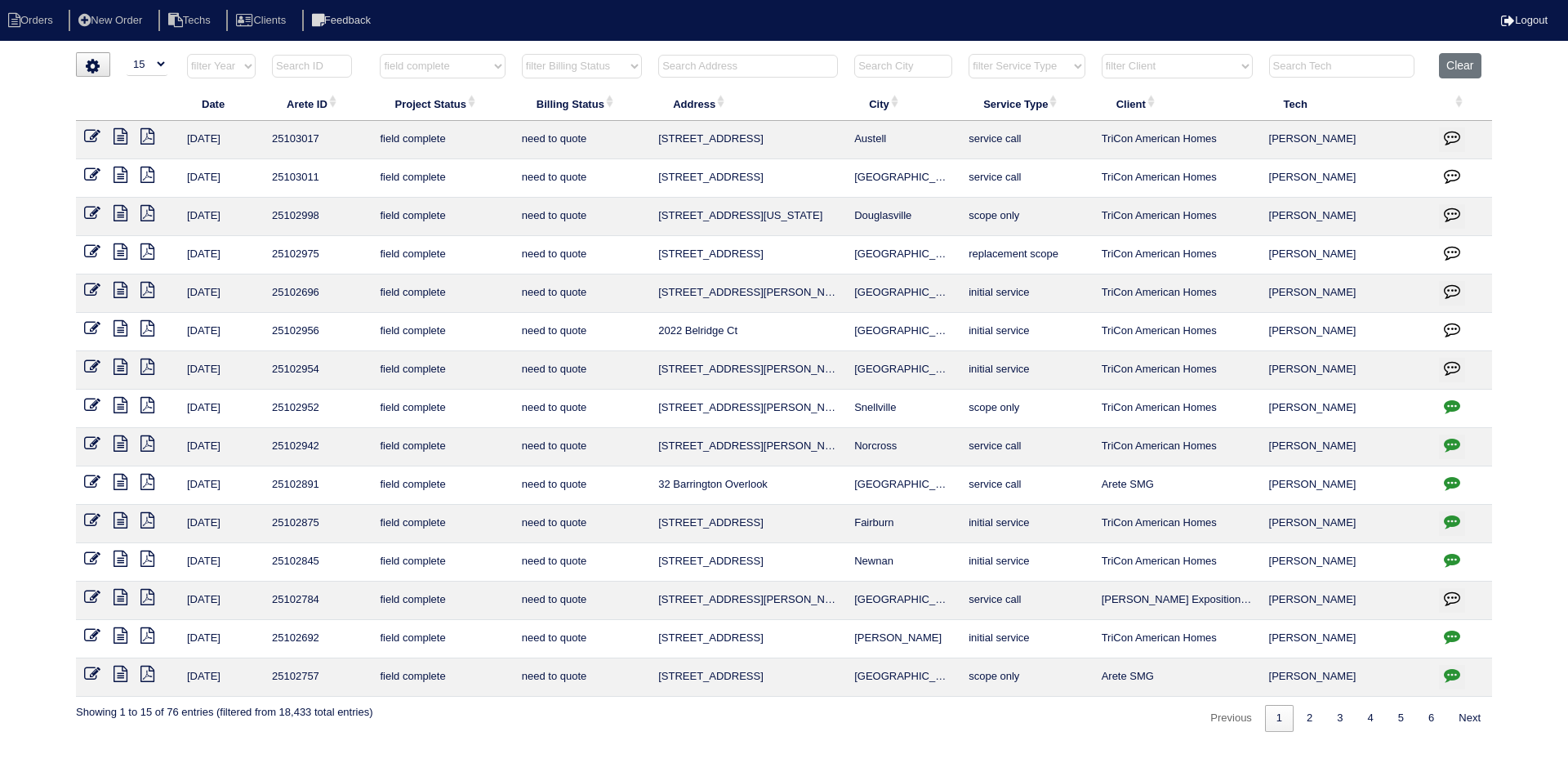
click at [115, 365] on icon at bounding box center [121, 367] width 14 height 16
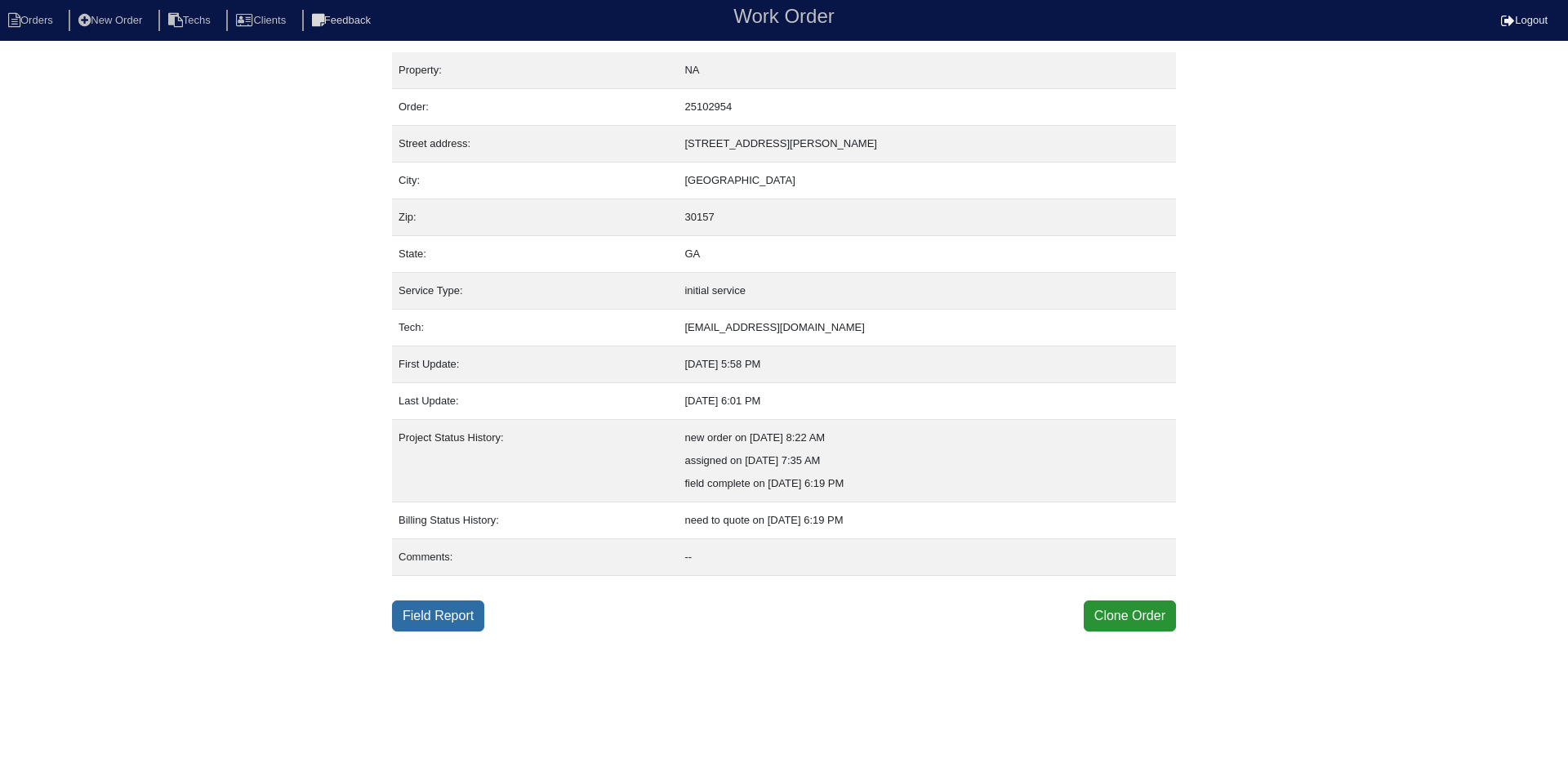
click at [430, 613] on link "Field Report" at bounding box center [439, 616] width 93 height 31
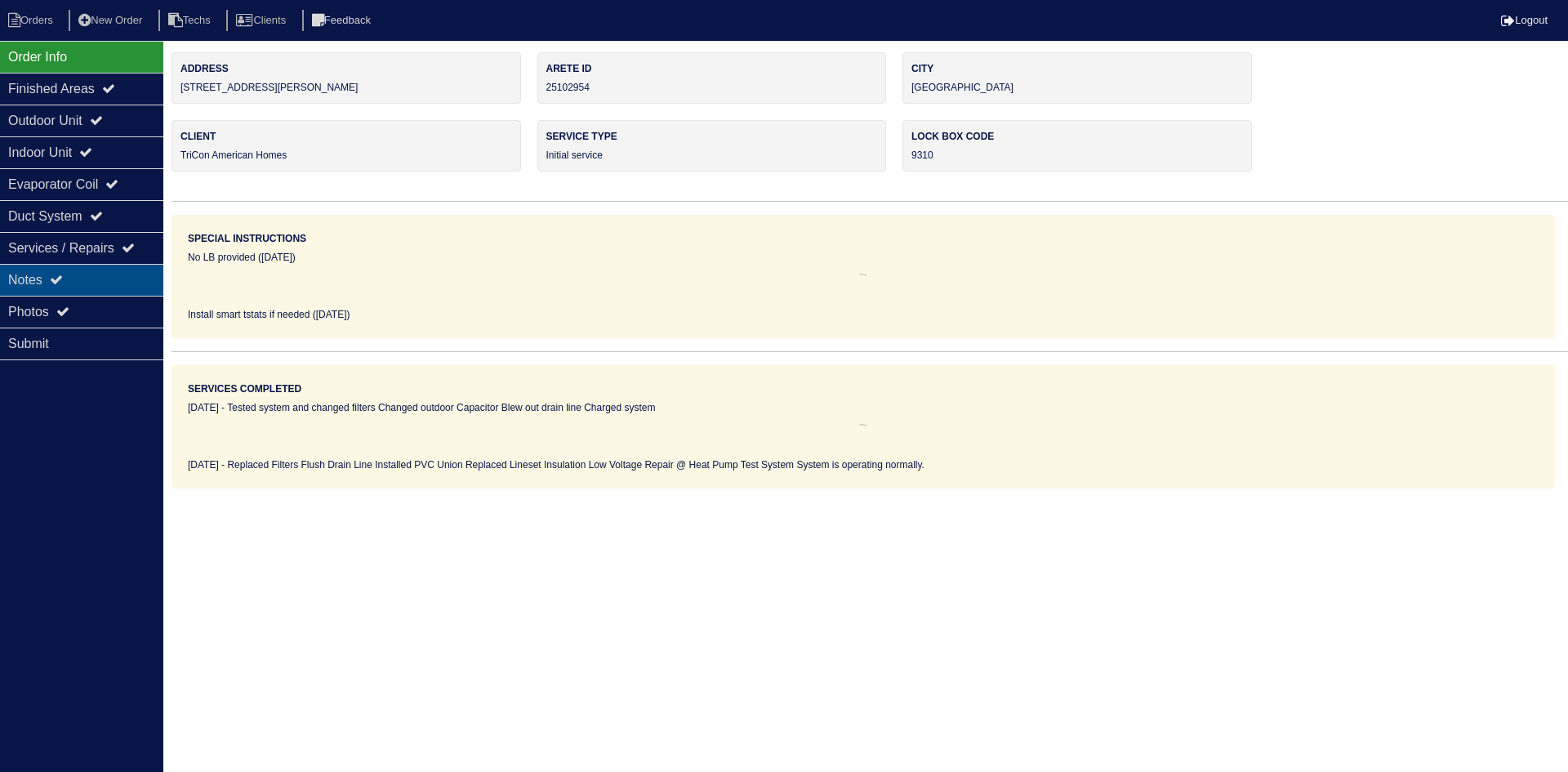
click at [58, 278] on icon at bounding box center [56, 278] width 13 height 13
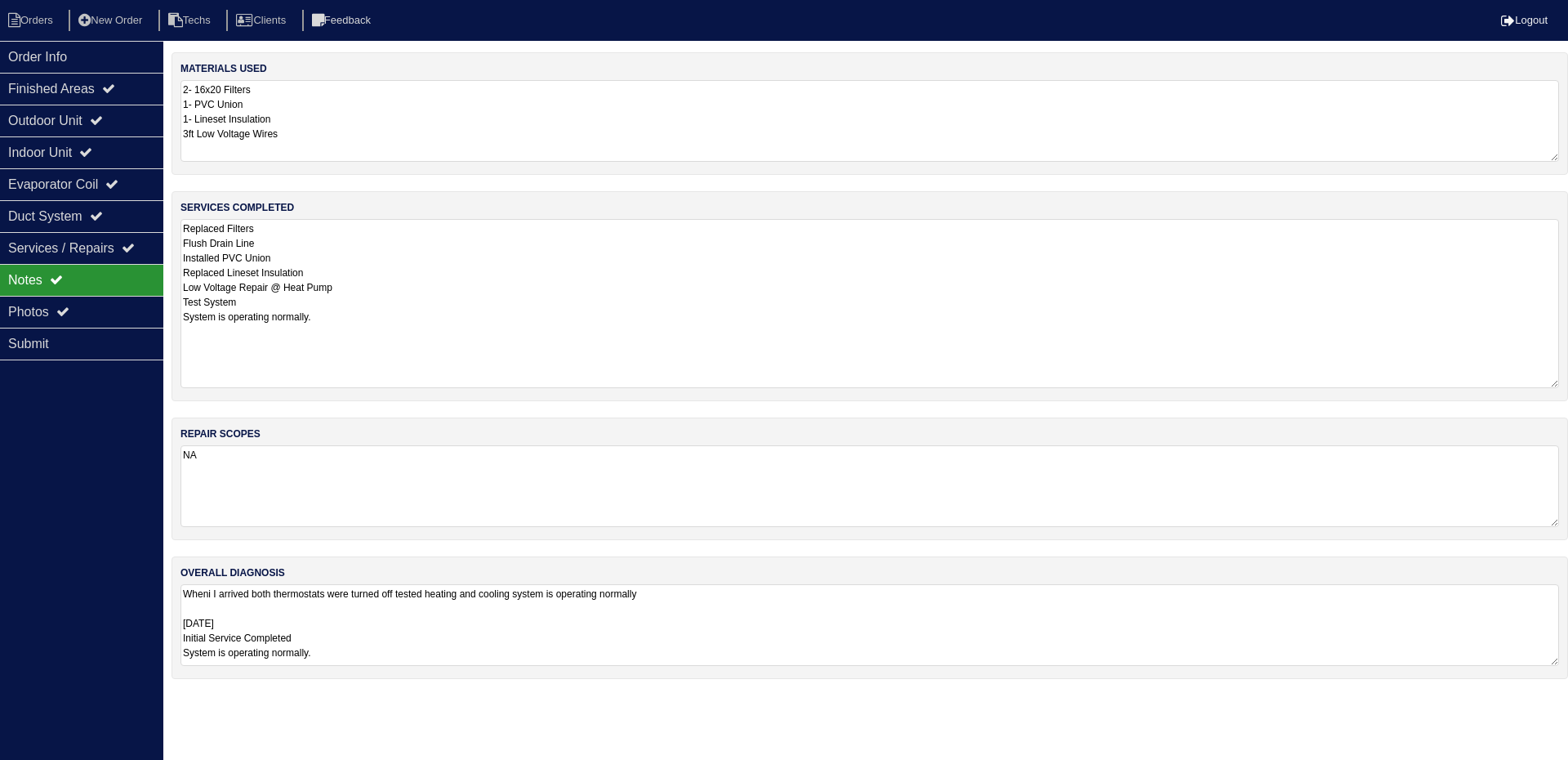
drag, startPoint x: 1553, startPoint y: 296, endPoint x: 1530, endPoint y: 383, distance: 90.0
click at [1530, 383] on textarea "Replaced Filters Flush Drain Line Installed PVC Union Replaced Lineset Insulati…" at bounding box center [870, 302] width 1379 height 169
drag, startPoint x: 1556, startPoint y: 661, endPoint x: 1382, endPoint y: 682, distance: 175.3
click at [1549, 727] on div "overall diagnosis Wheni I arrived both thermostats were turned off tested heati…" at bounding box center [864, 650] width 1385 height 189
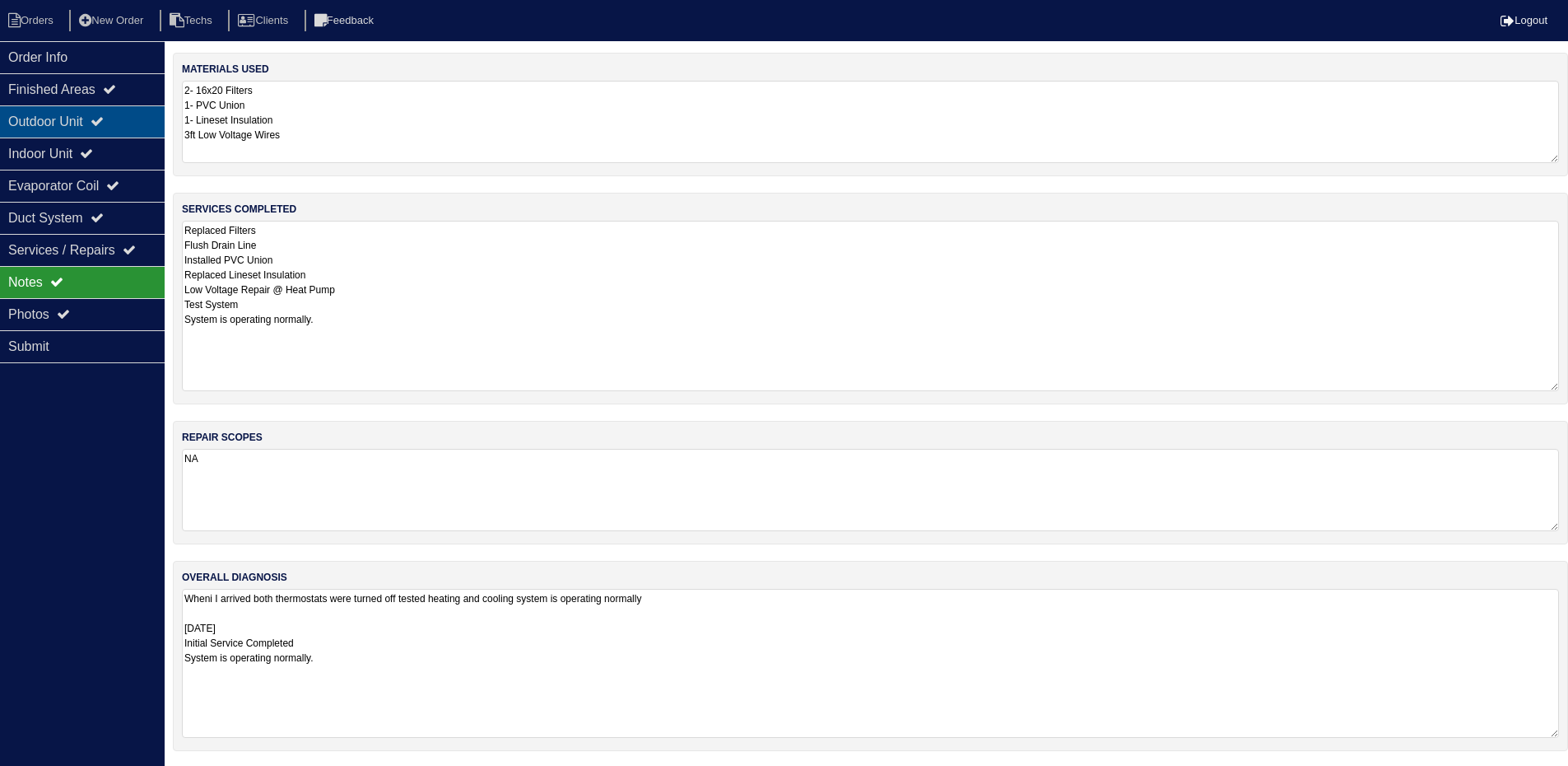
click at [78, 113] on div "Outdoor Unit" at bounding box center [82, 121] width 165 height 32
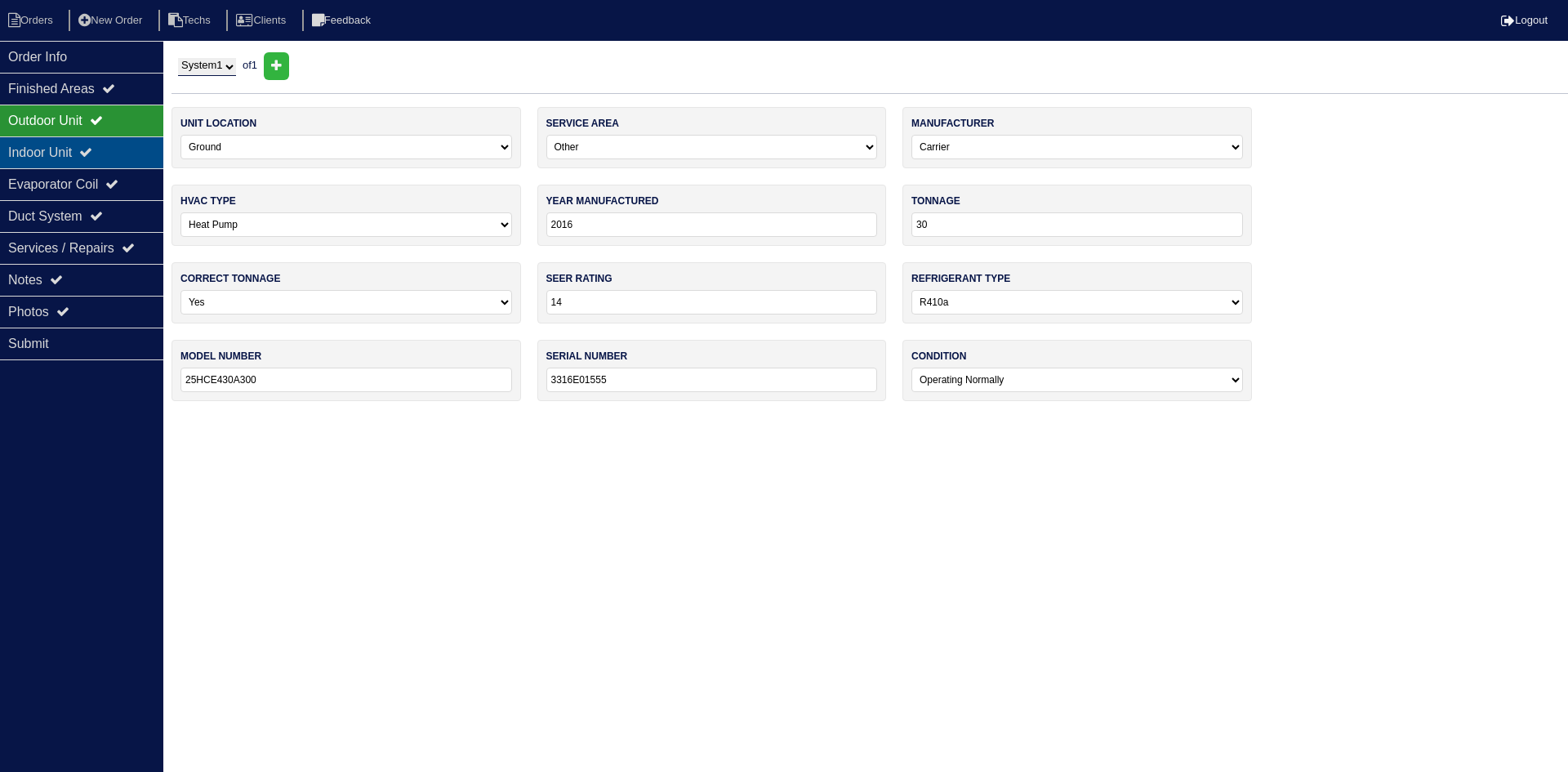
click at [73, 141] on div "Indoor Unit" at bounding box center [81, 152] width 164 height 32
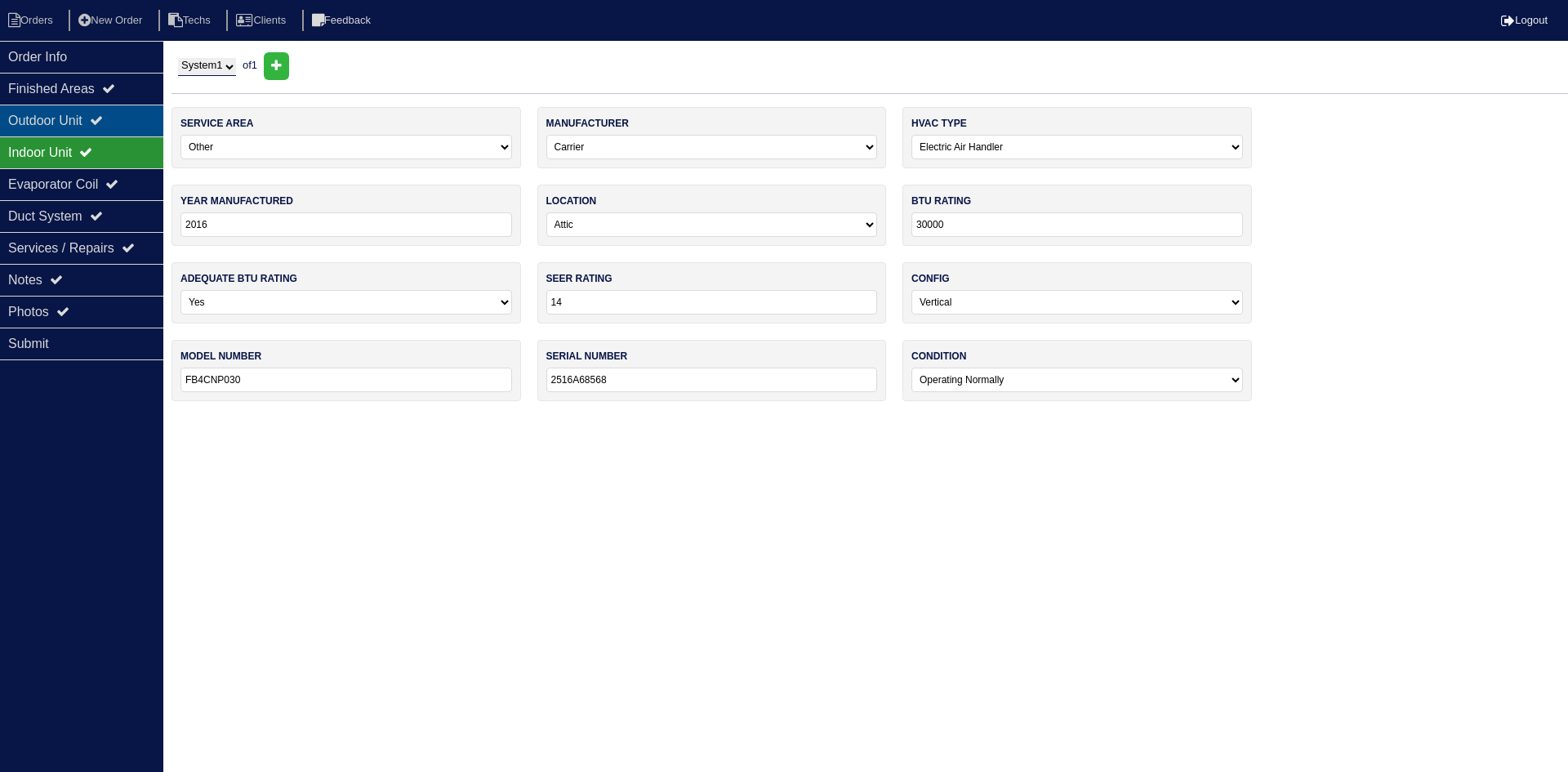
click at [67, 125] on div "Outdoor Unit" at bounding box center [81, 120] width 164 height 32
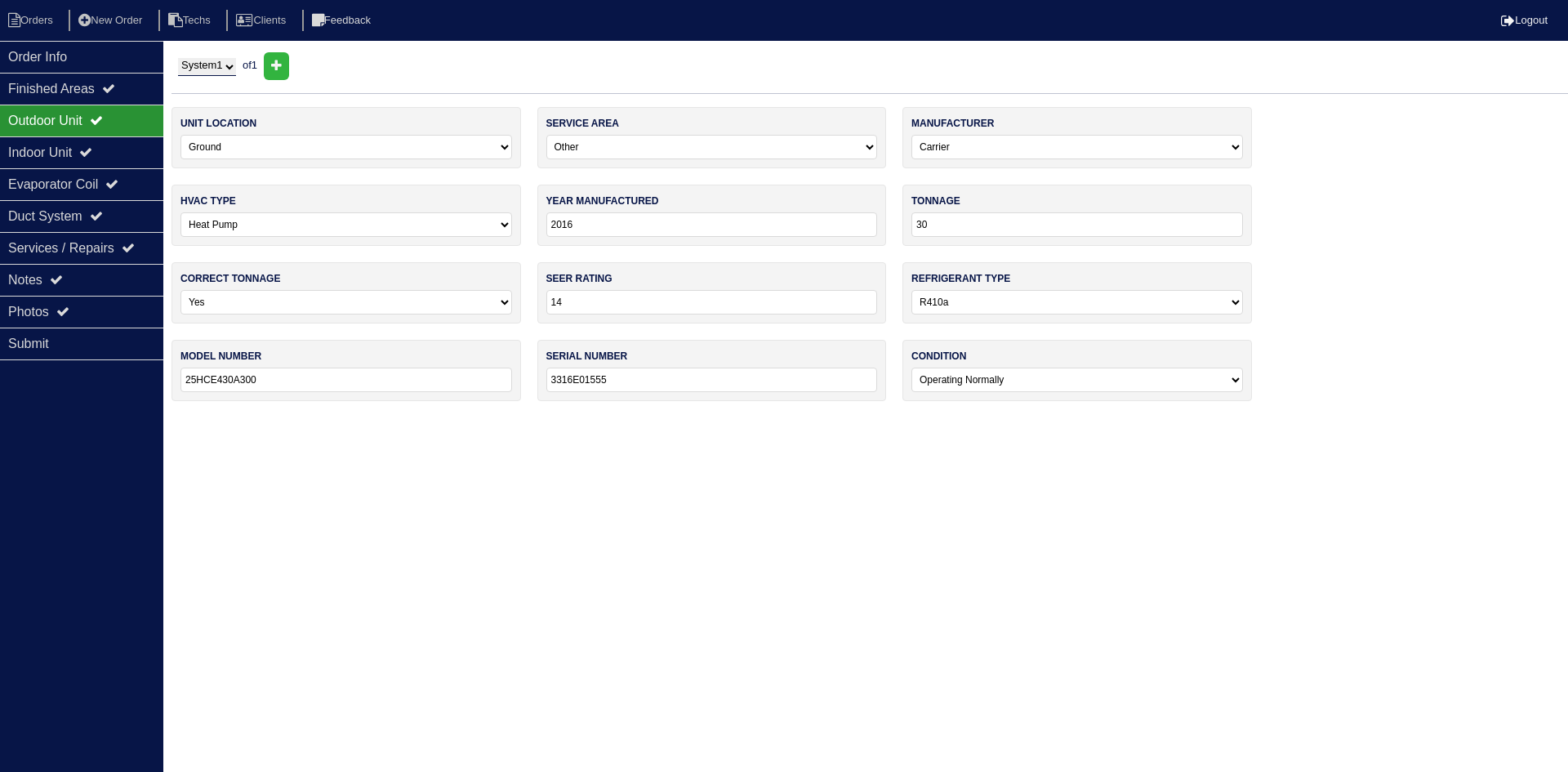
click at [62, 135] on div "Outdoor Unit" at bounding box center [81, 120] width 164 height 32
click at [60, 149] on div "Indoor Unit" at bounding box center [81, 152] width 164 height 32
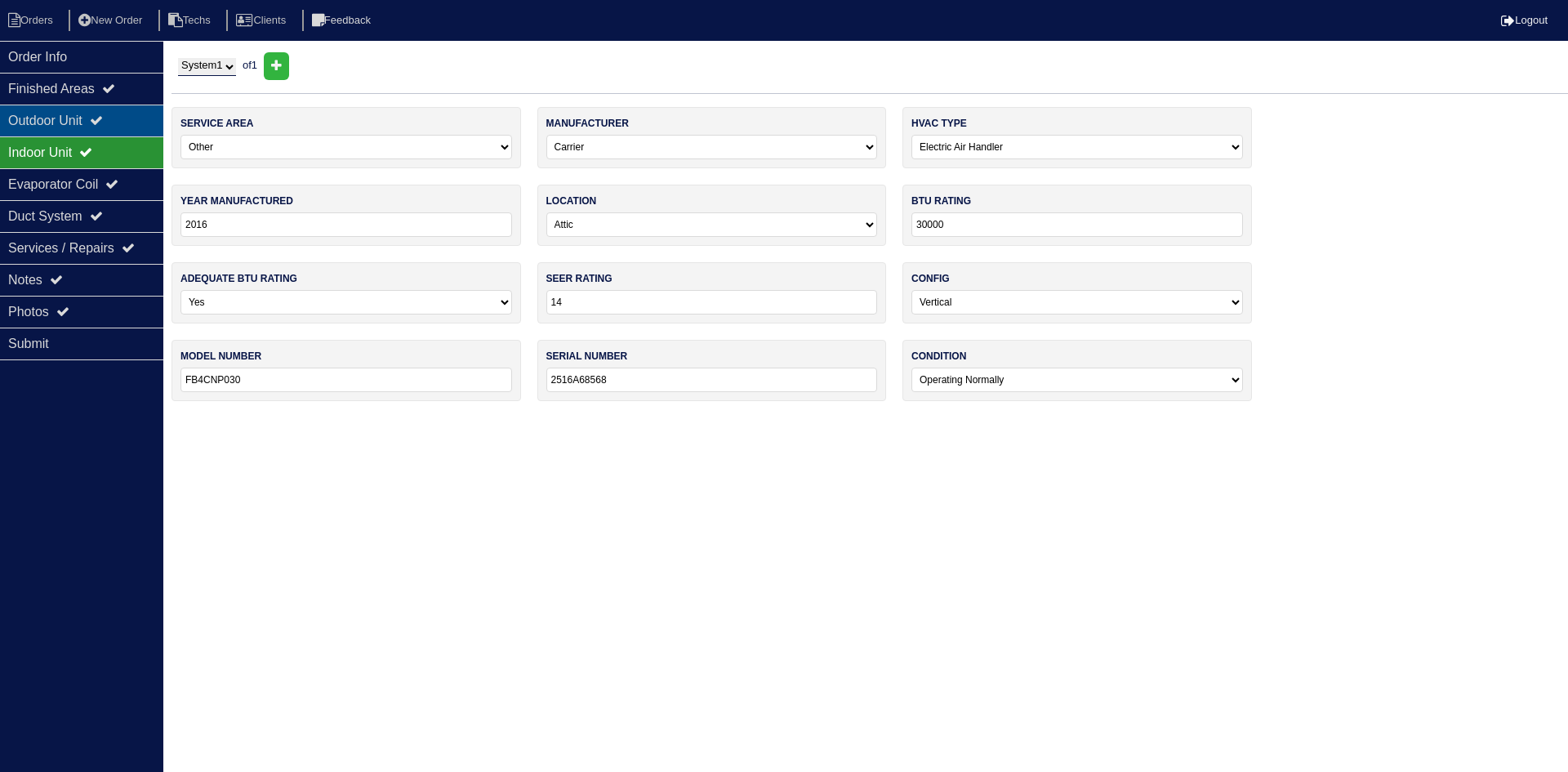
click at [53, 122] on div "Outdoor Unit" at bounding box center [81, 120] width 164 height 32
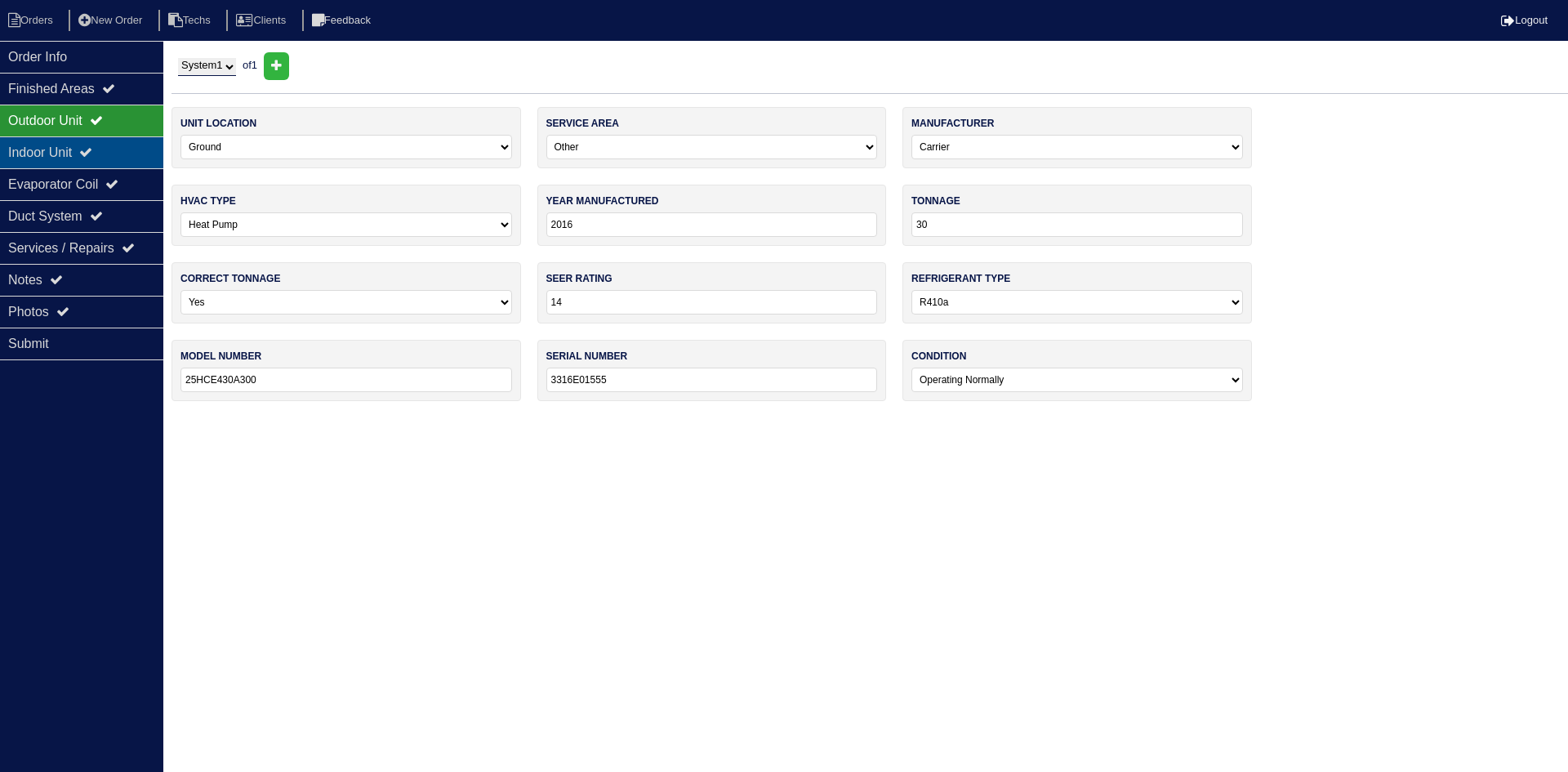
click at [127, 140] on div "Indoor Unit" at bounding box center [81, 152] width 164 height 32
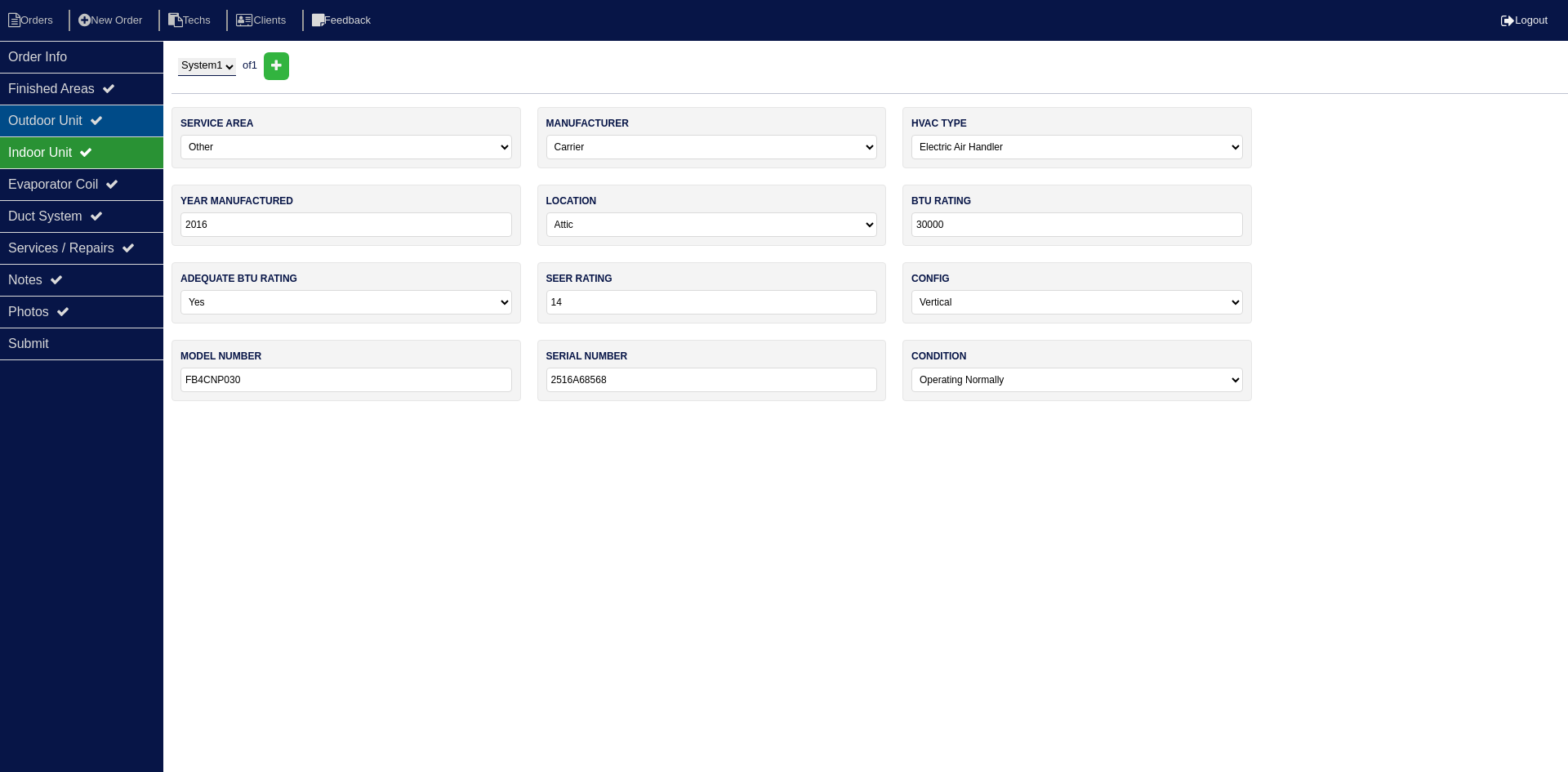
click at [103, 119] on icon at bounding box center [96, 120] width 13 height 13
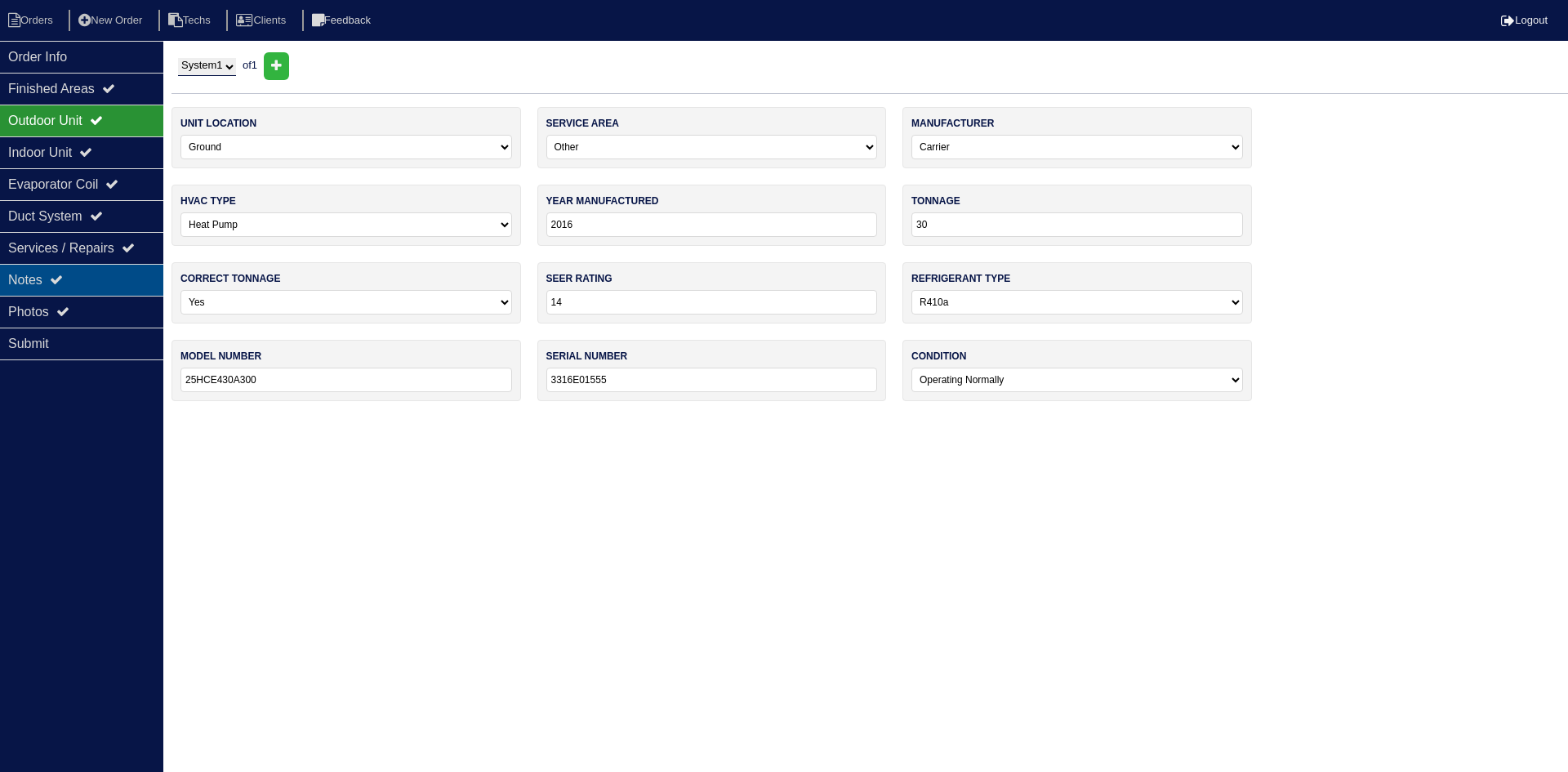
click at [114, 269] on div "Notes" at bounding box center [81, 279] width 164 height 32
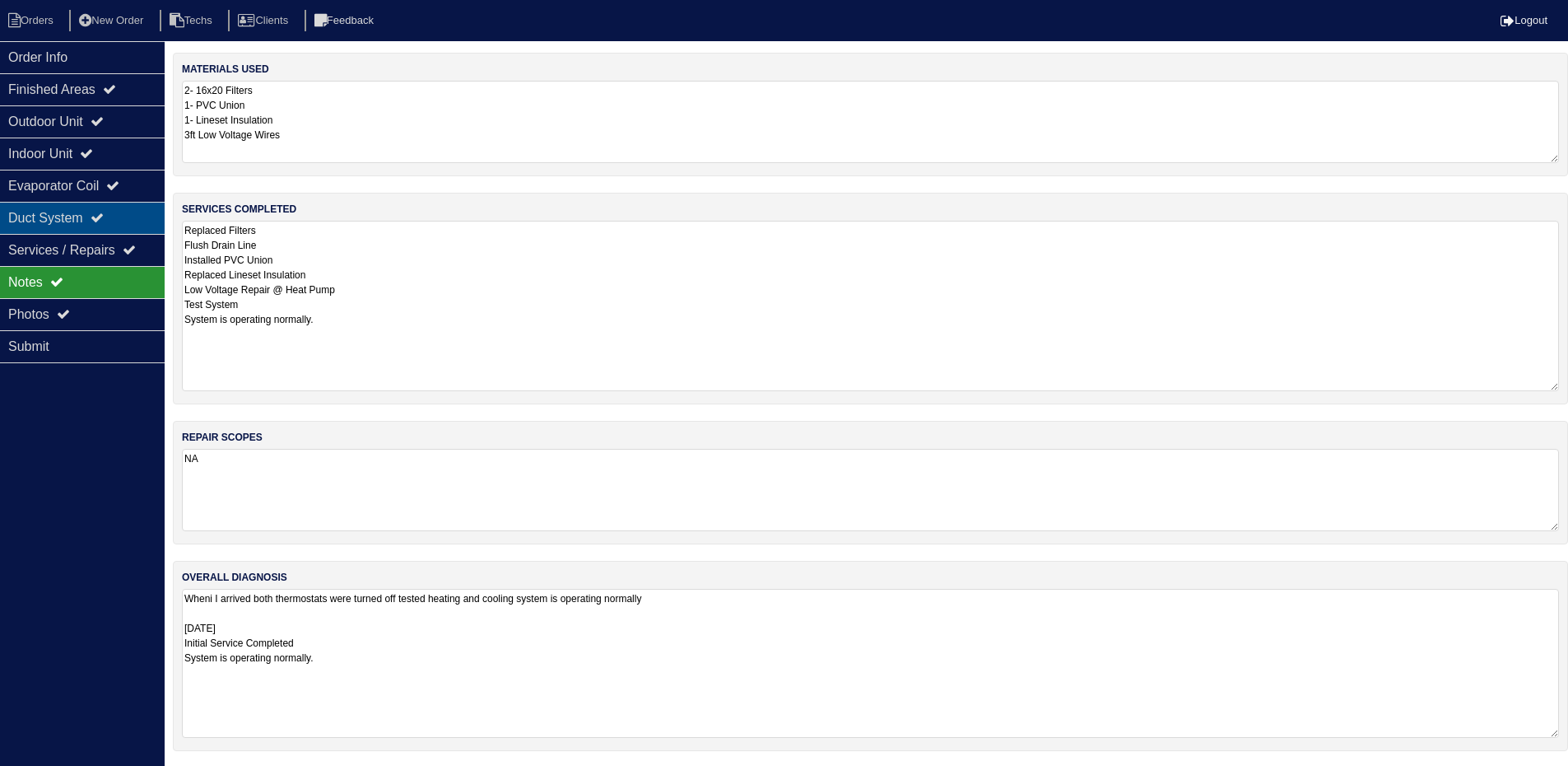
click at [83, 216] on div "Duct System" at bounding box center [82, 218] width 165 height 32
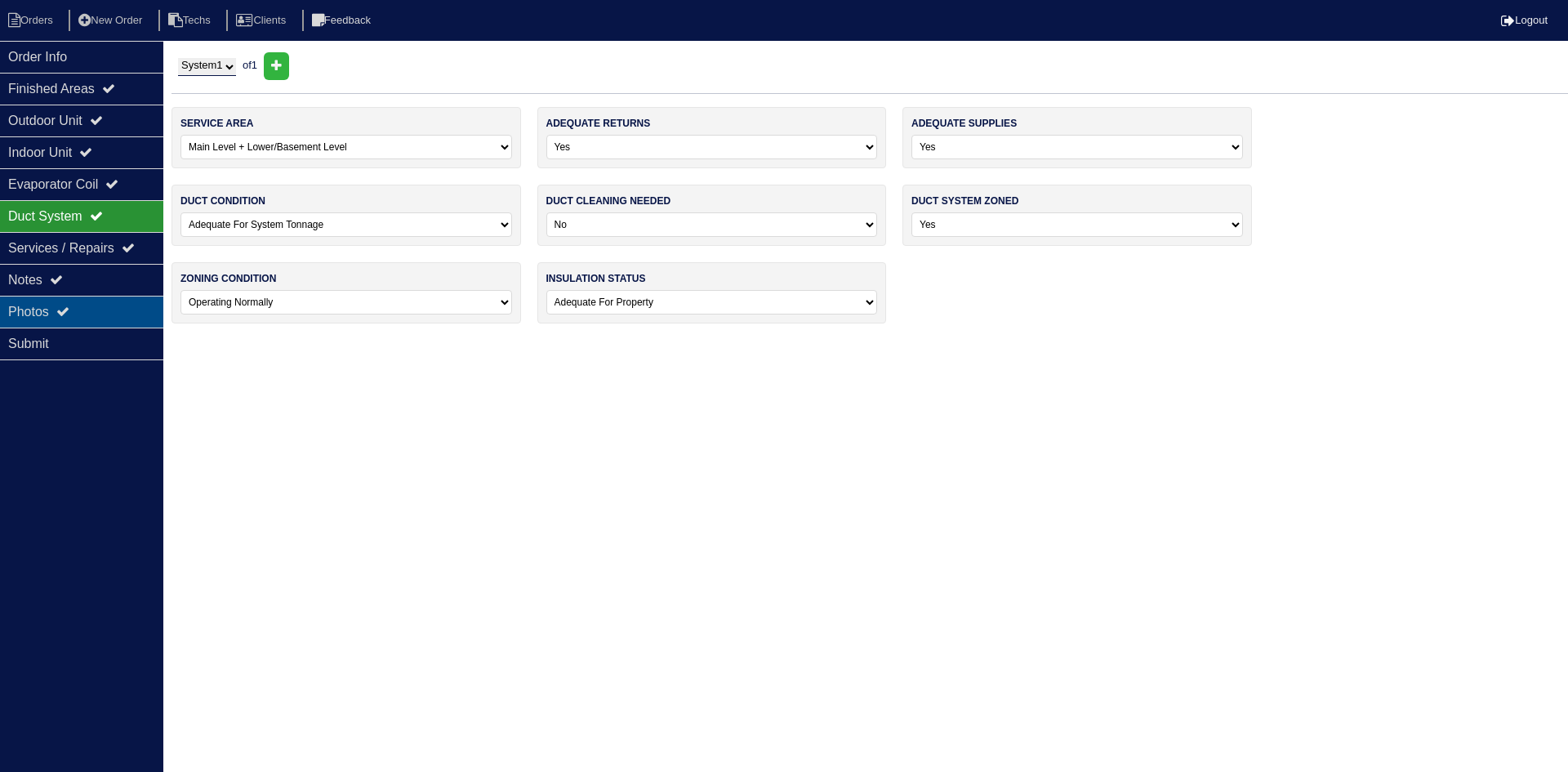
drag, startPoint x: 105, startPoint y: 308, endPoint x: 115, endPoint y: 308, distance: 10.0
click at [105, 308] on div "Photos" at bounding box center [81, 311] width 164 height 32
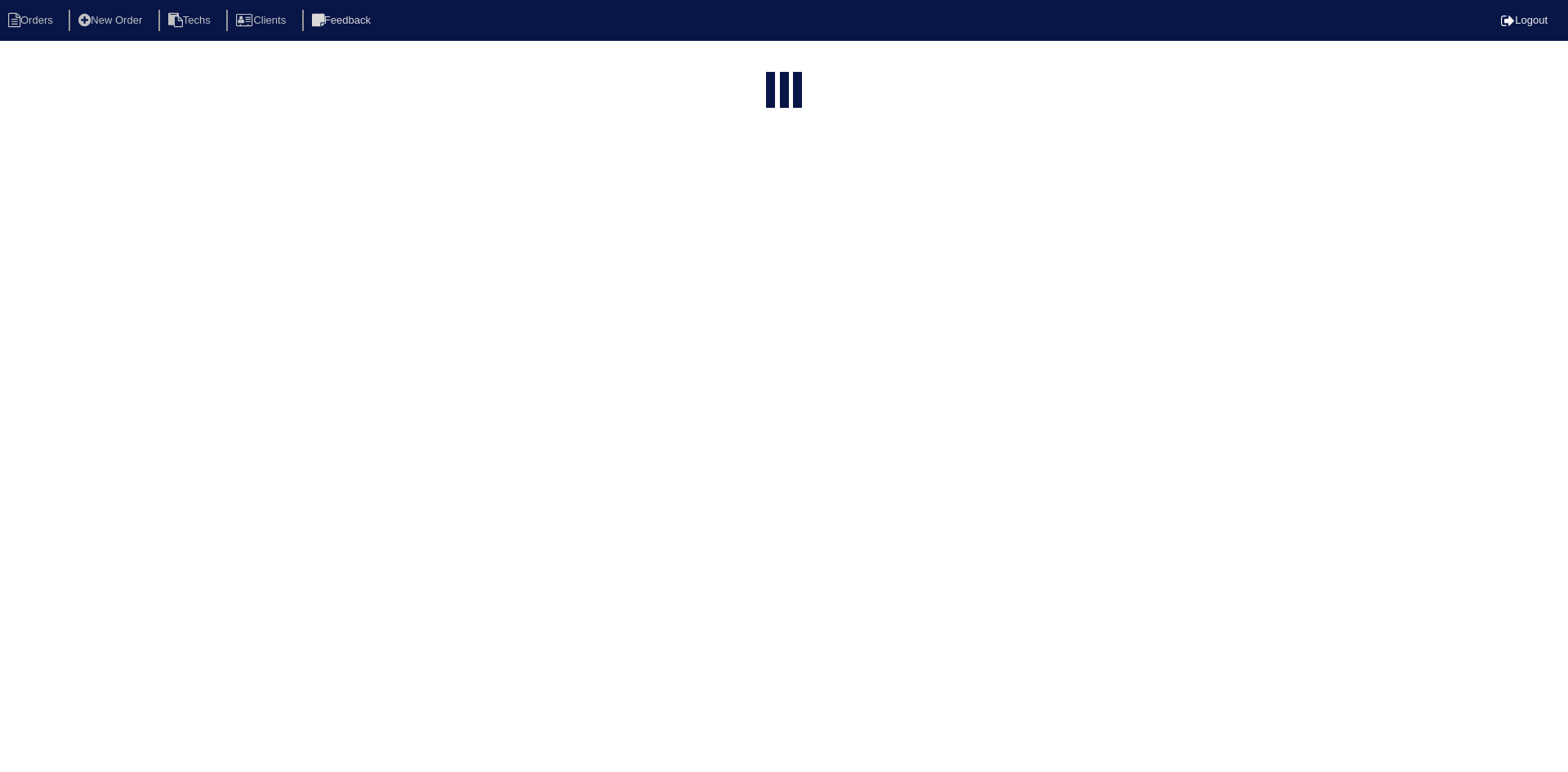
select select "15"
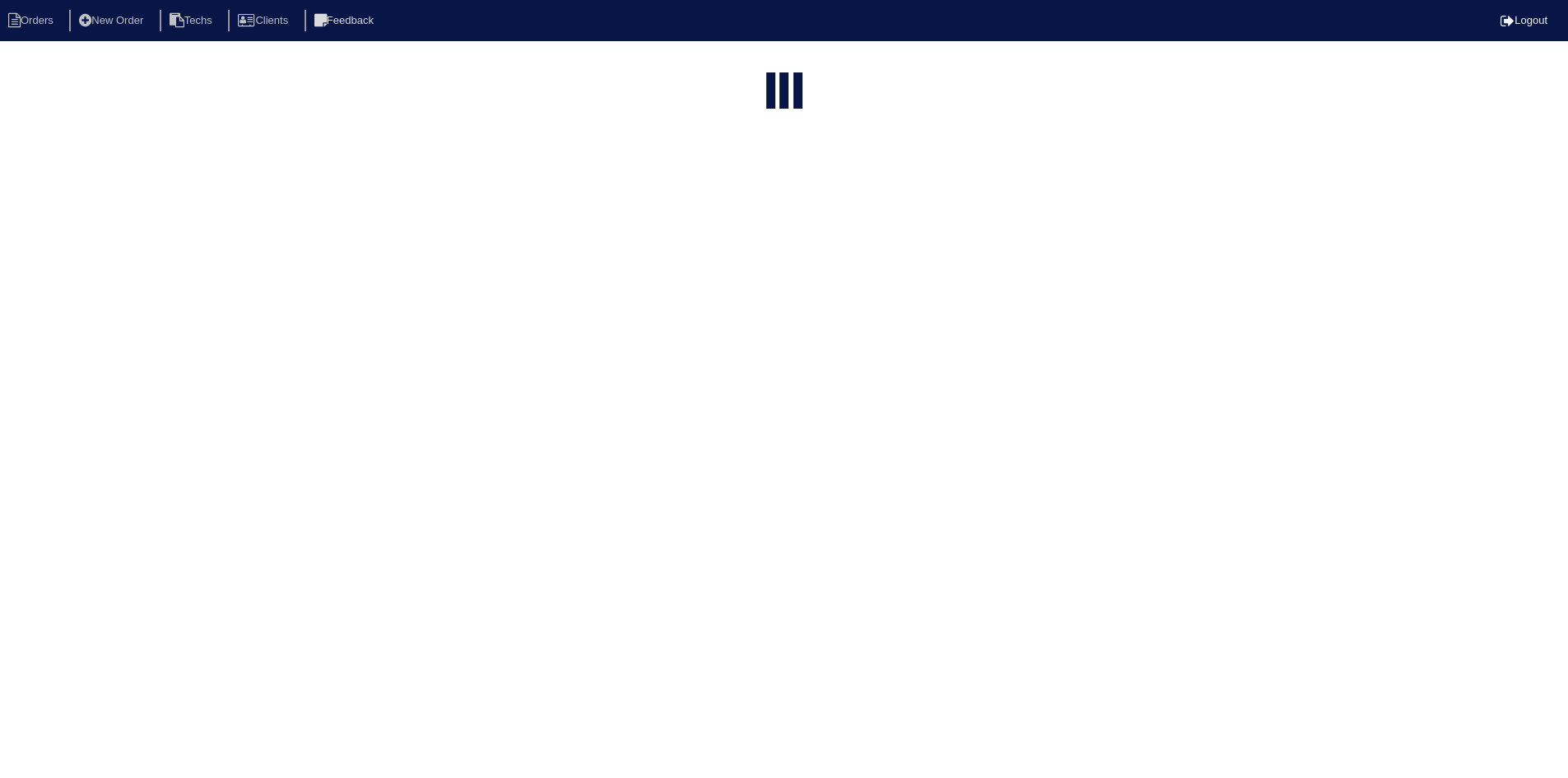
select select "field complete"
select select "need to quote"
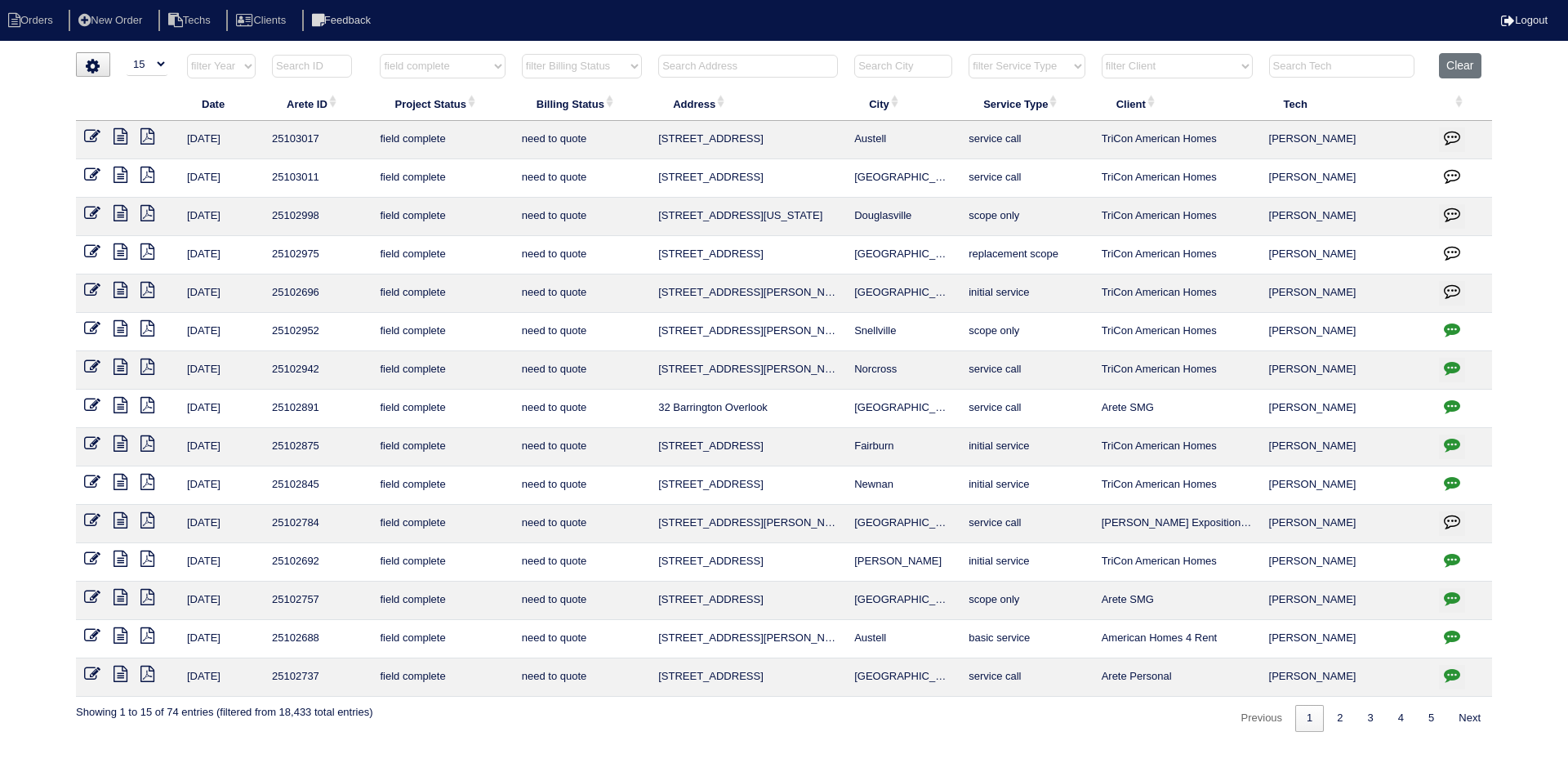
click at [785, 69] on input "text" at bounding box center [748, 66] width 180 height 23
click at [1466, 63] on button "Clear" at bounding box center [1460, 66] width 42 height 26
select select
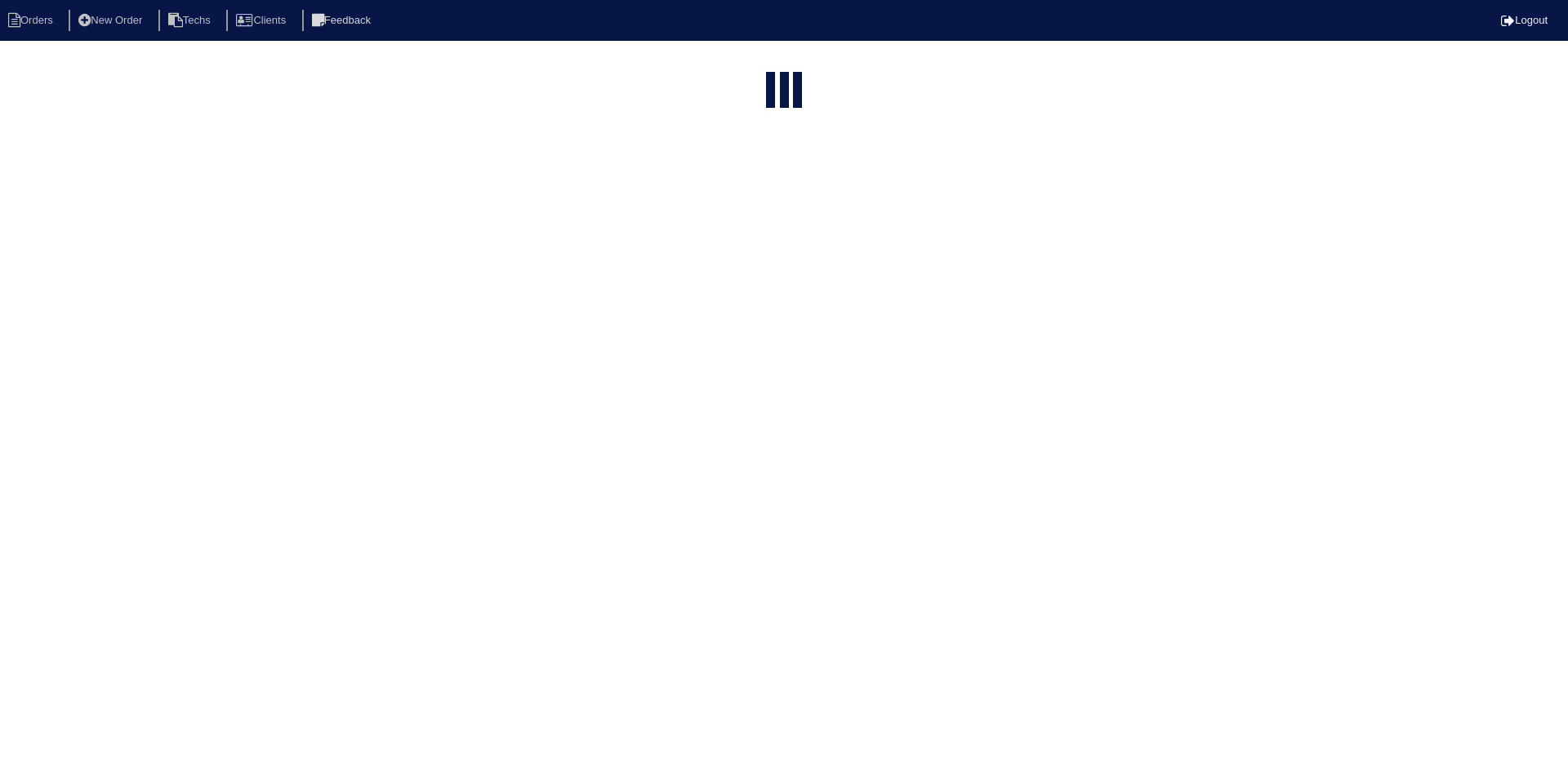
select select "15"
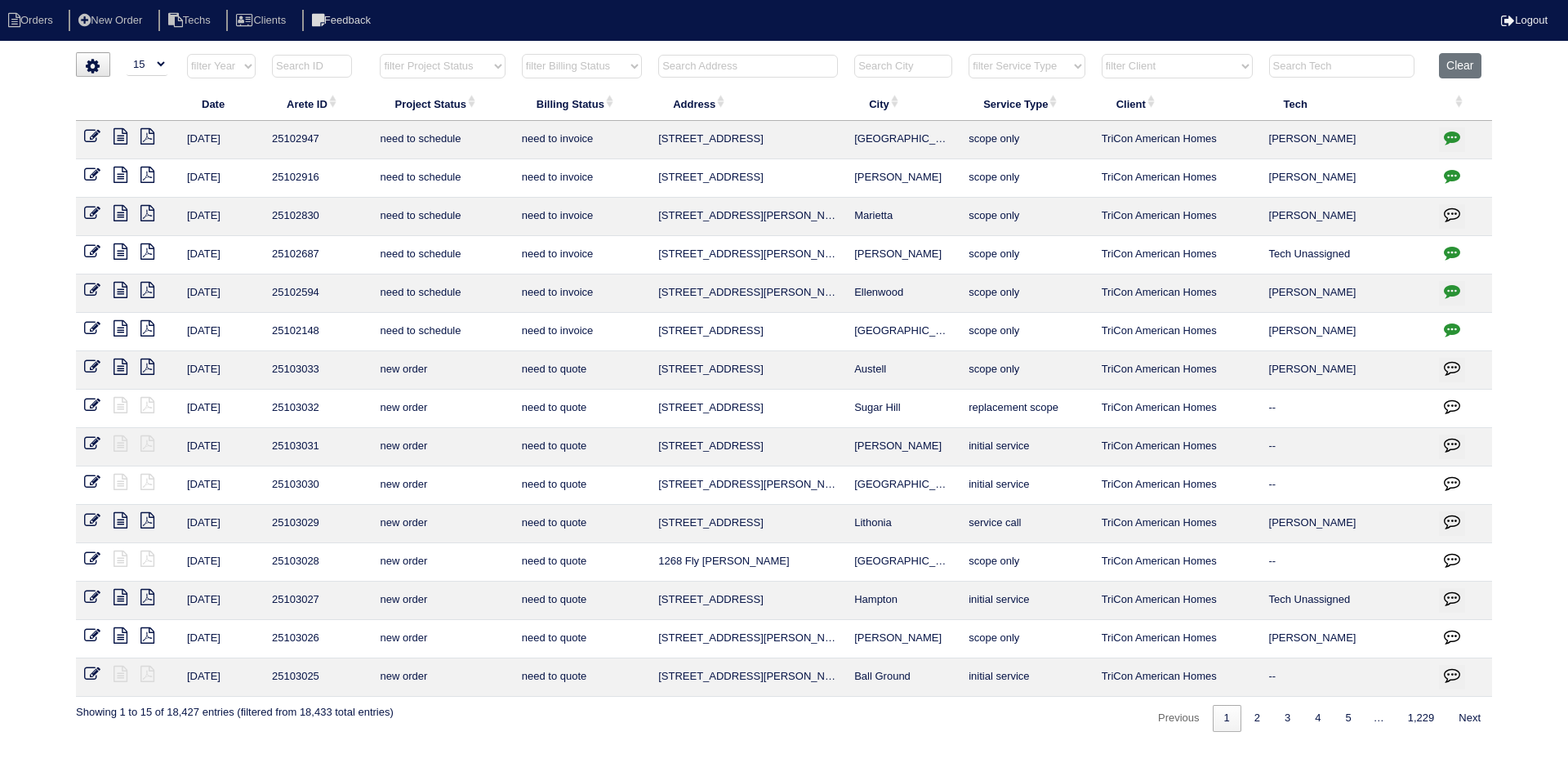
click at [738, 69] on input "text" at bounding box center [748, 66] width 180 height 23
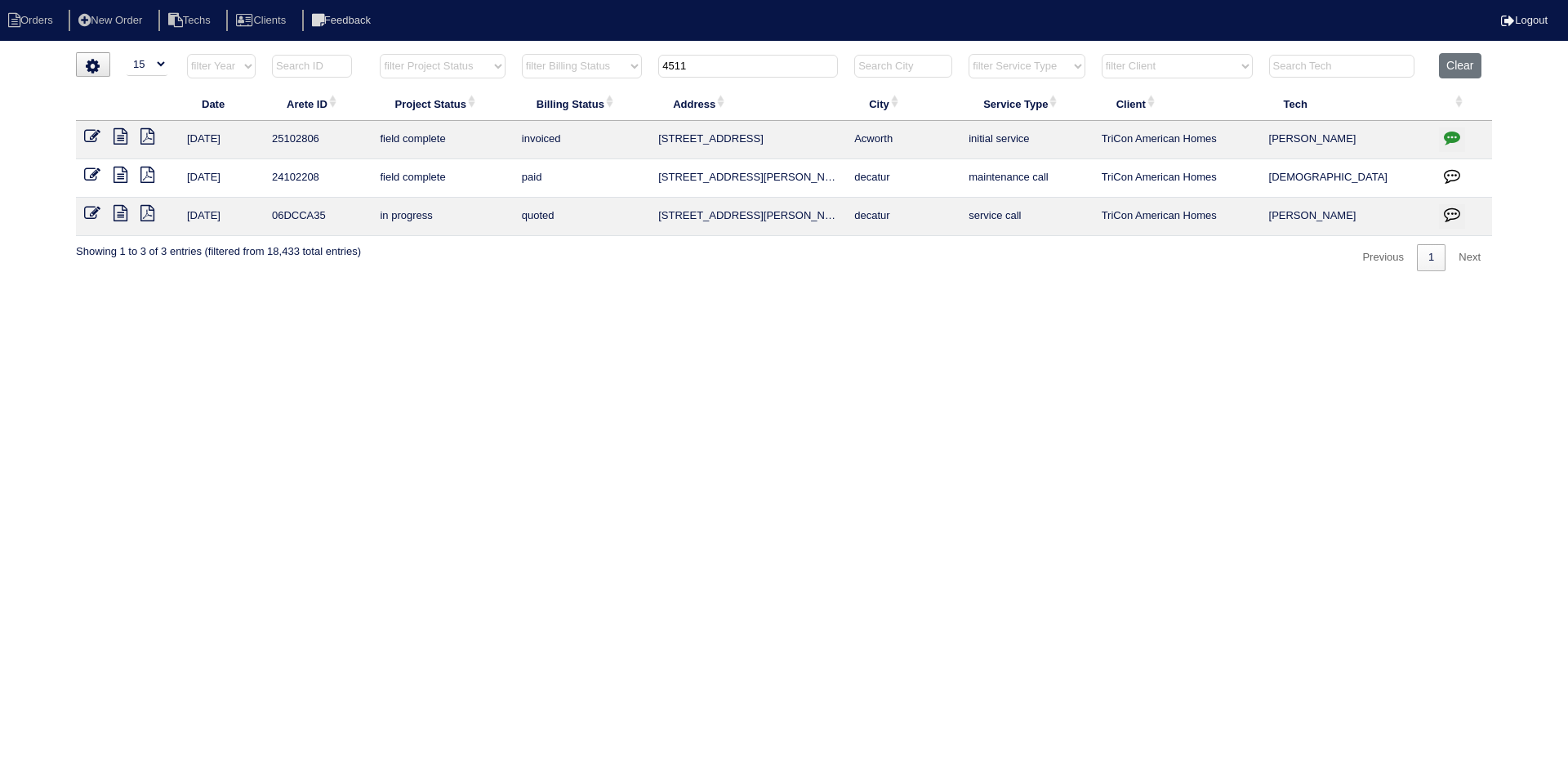
type input "4511"
click at [118, 135] on icon at bounding box center [121, 136] width 14 height 16
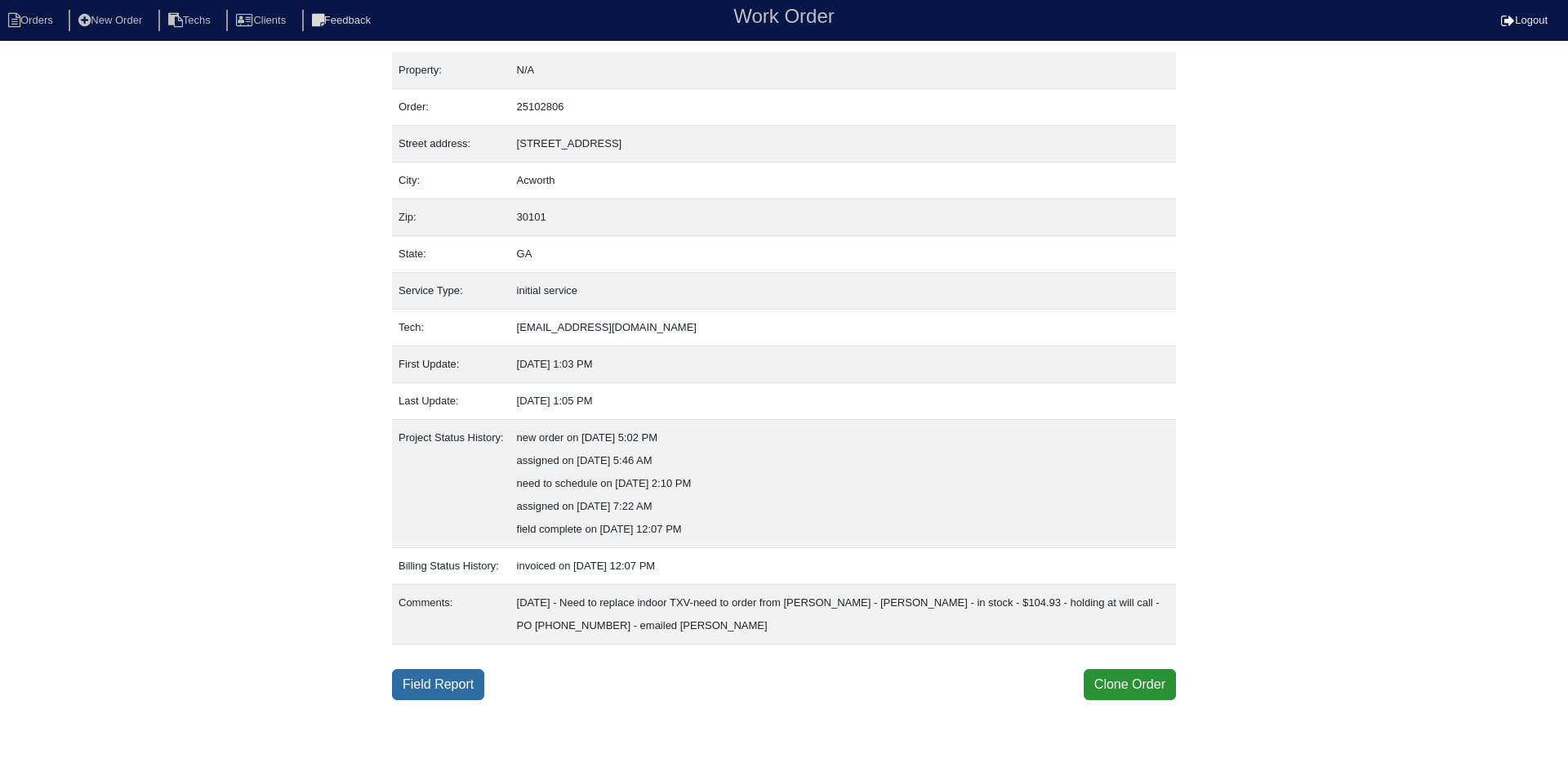
click at [443, 687] on link "Field Report" at bounding box center [439, 685] width 93 height 31
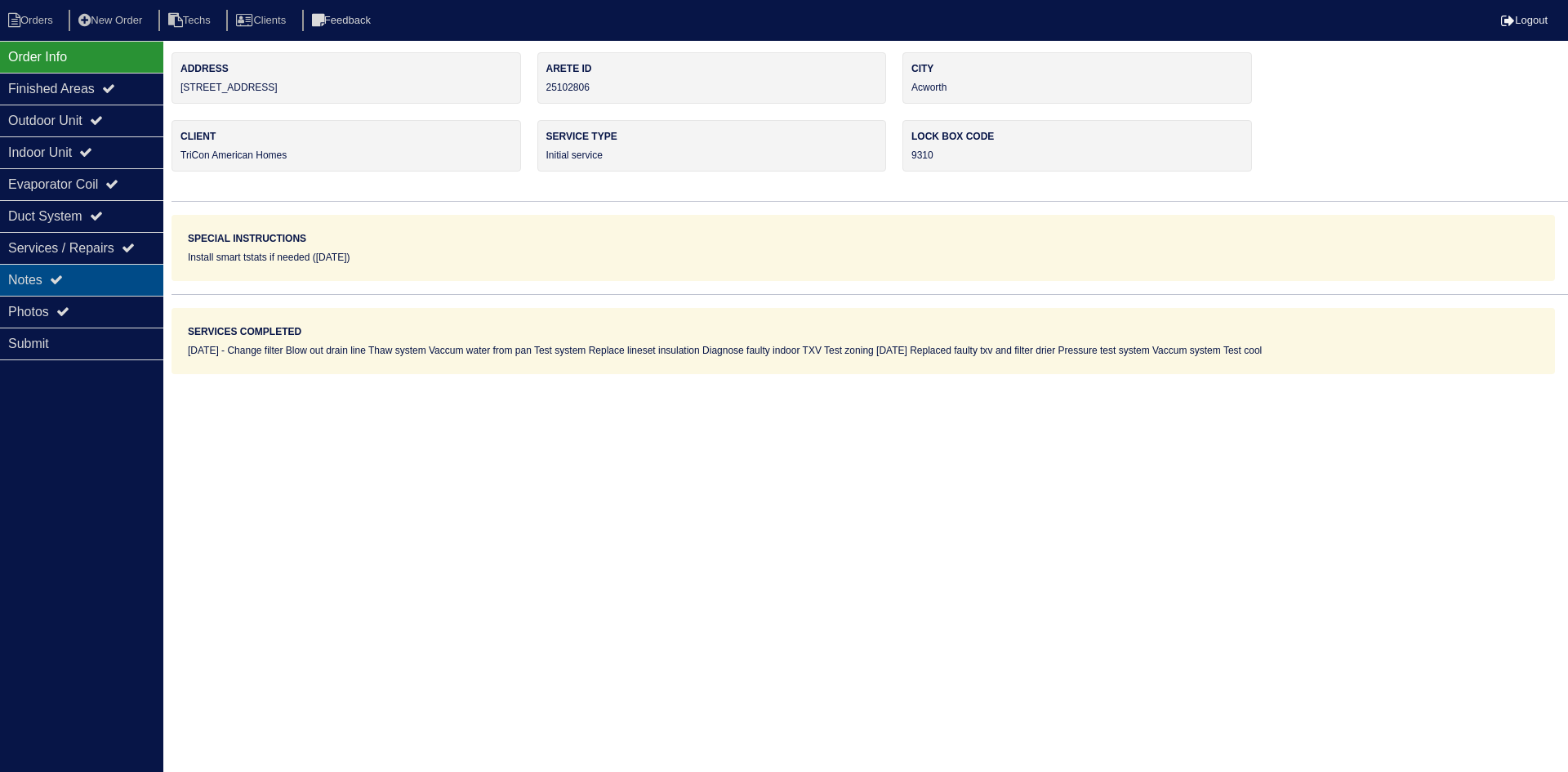
click at [80, 272] on div "Notes" at bounding box center [81, 279] width 164 height 32
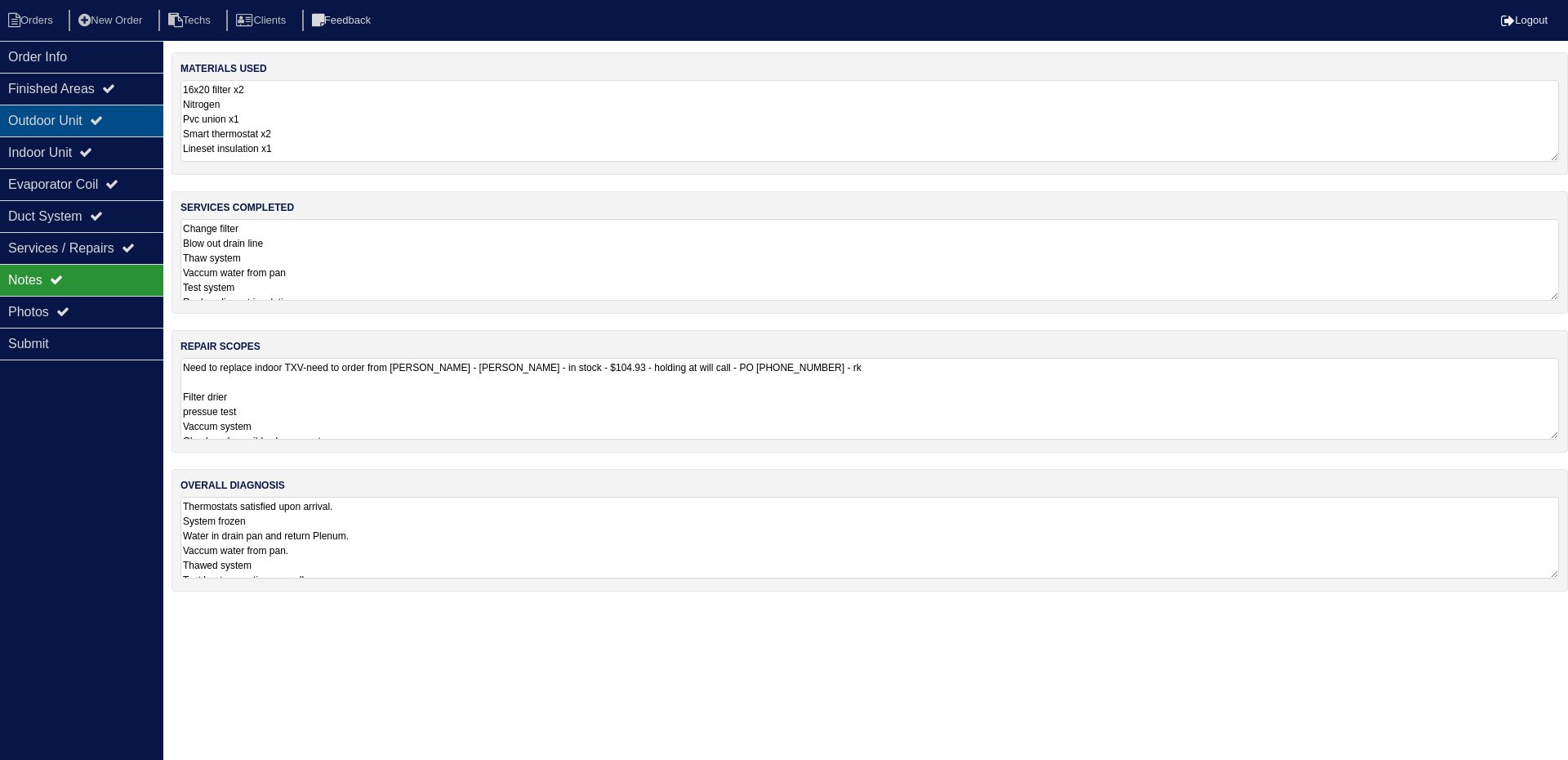
click at [72, 116] on div "Outdoor Unit" at bounding box center [81, 120] width 164 height 32
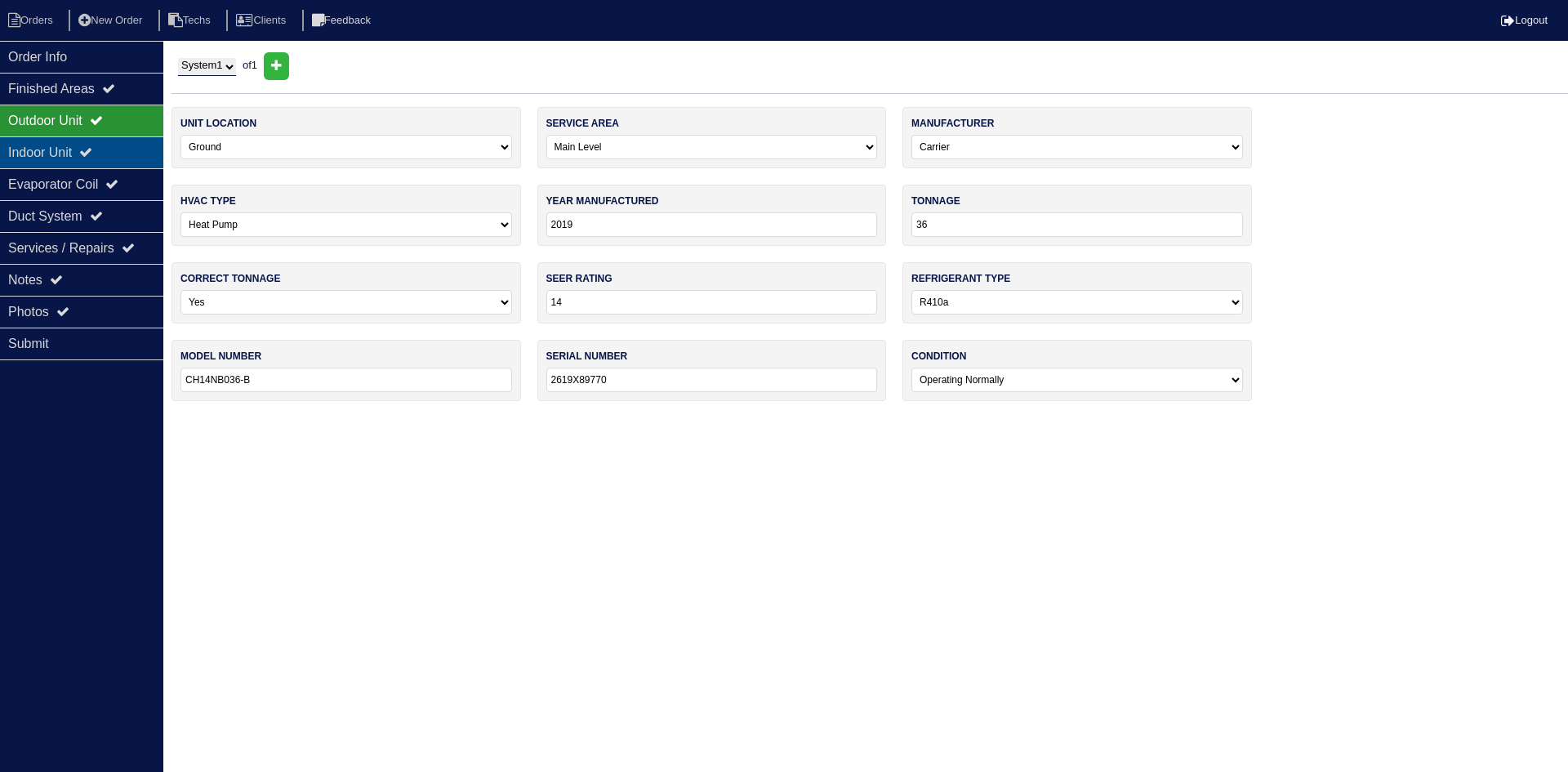
click at [58, 148] on div "Indoor Unit" at bounding box center [81, 152] width 164 height 32
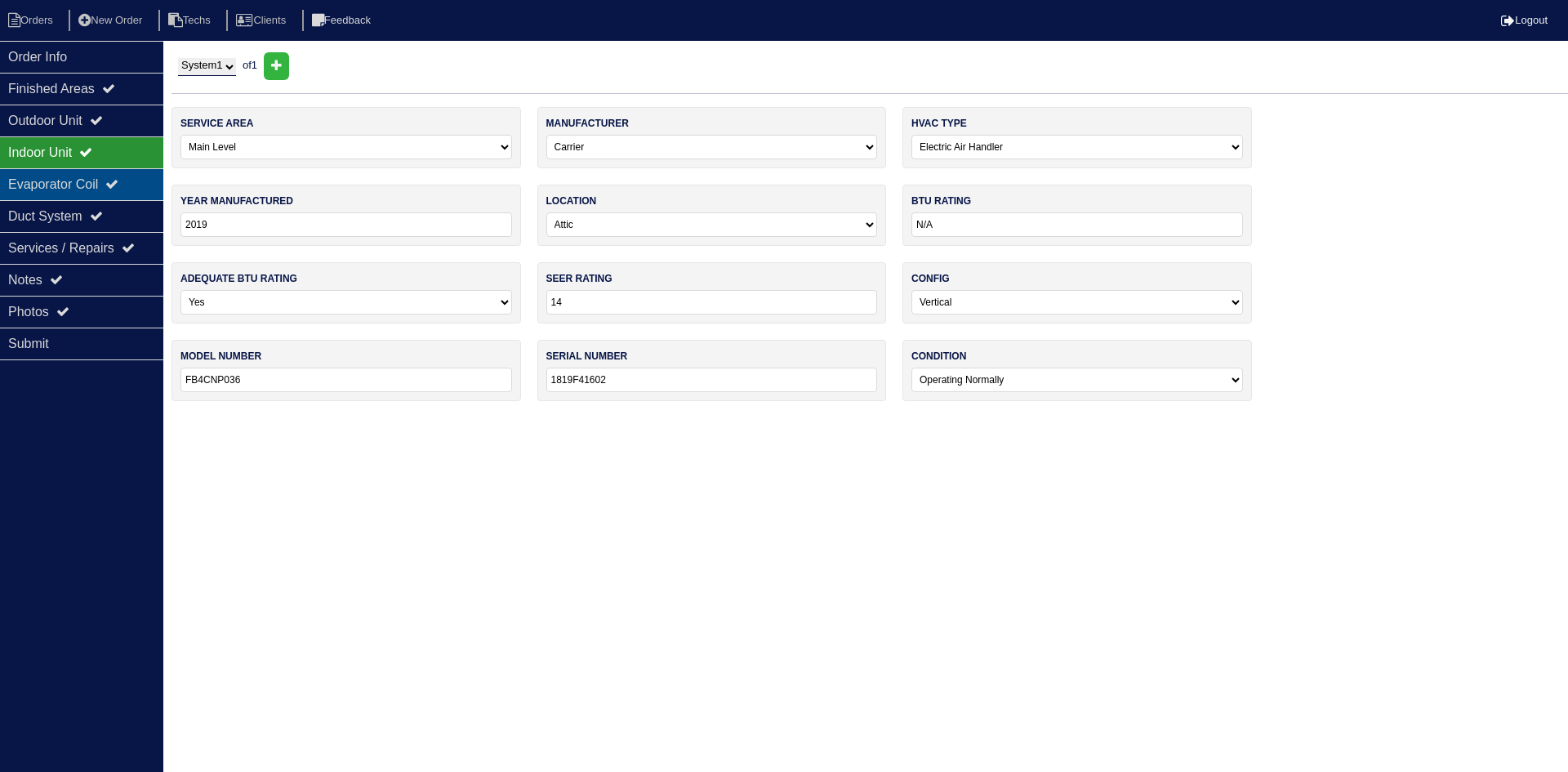
click at [106, 177] on div "Evaporator Coil" at bounding box center [81, 183] width 164 height 32
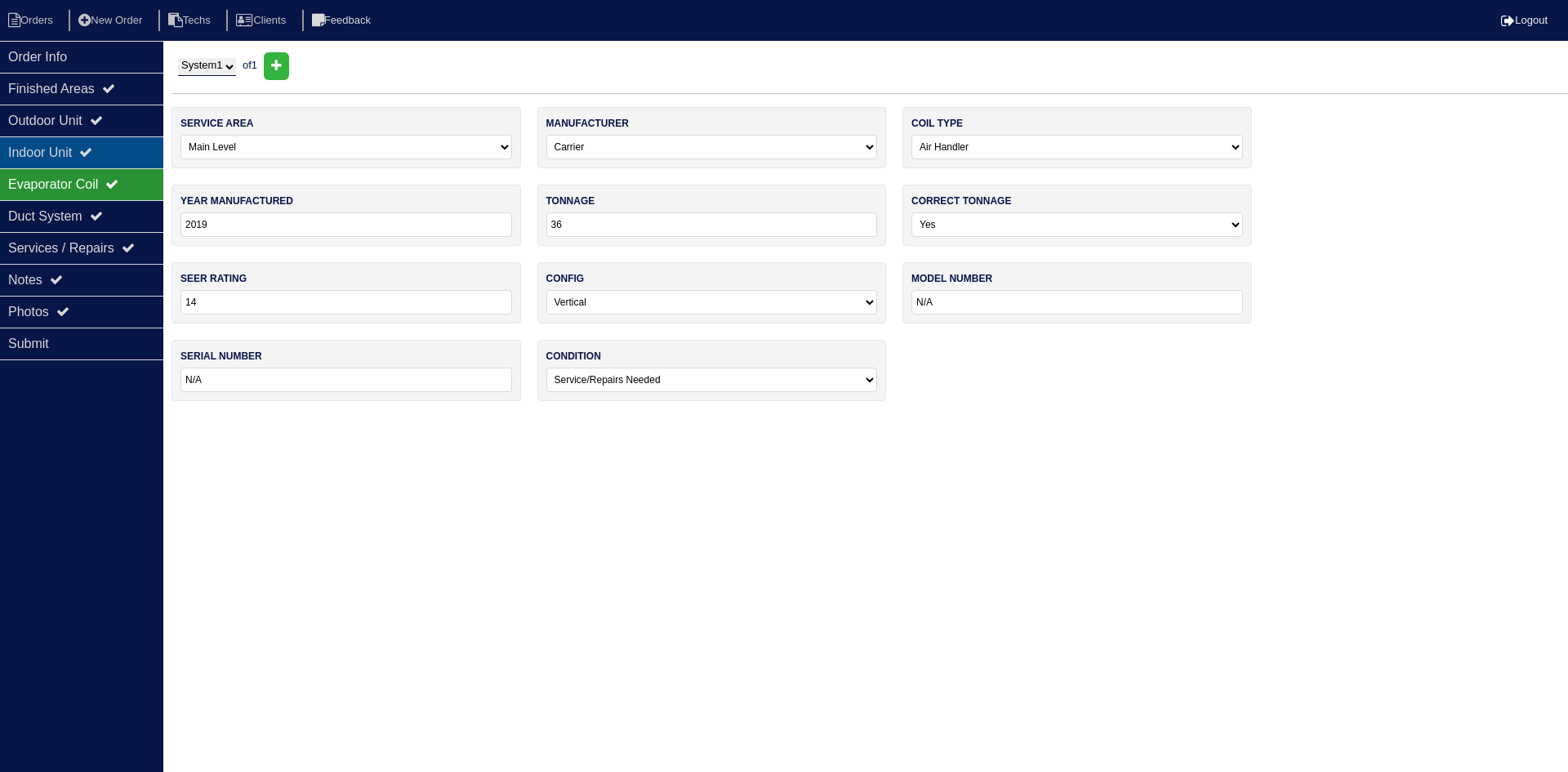
click at [105, 146] on div "Indoor Unit" at bounding box center [81, 152] width 164 height 32
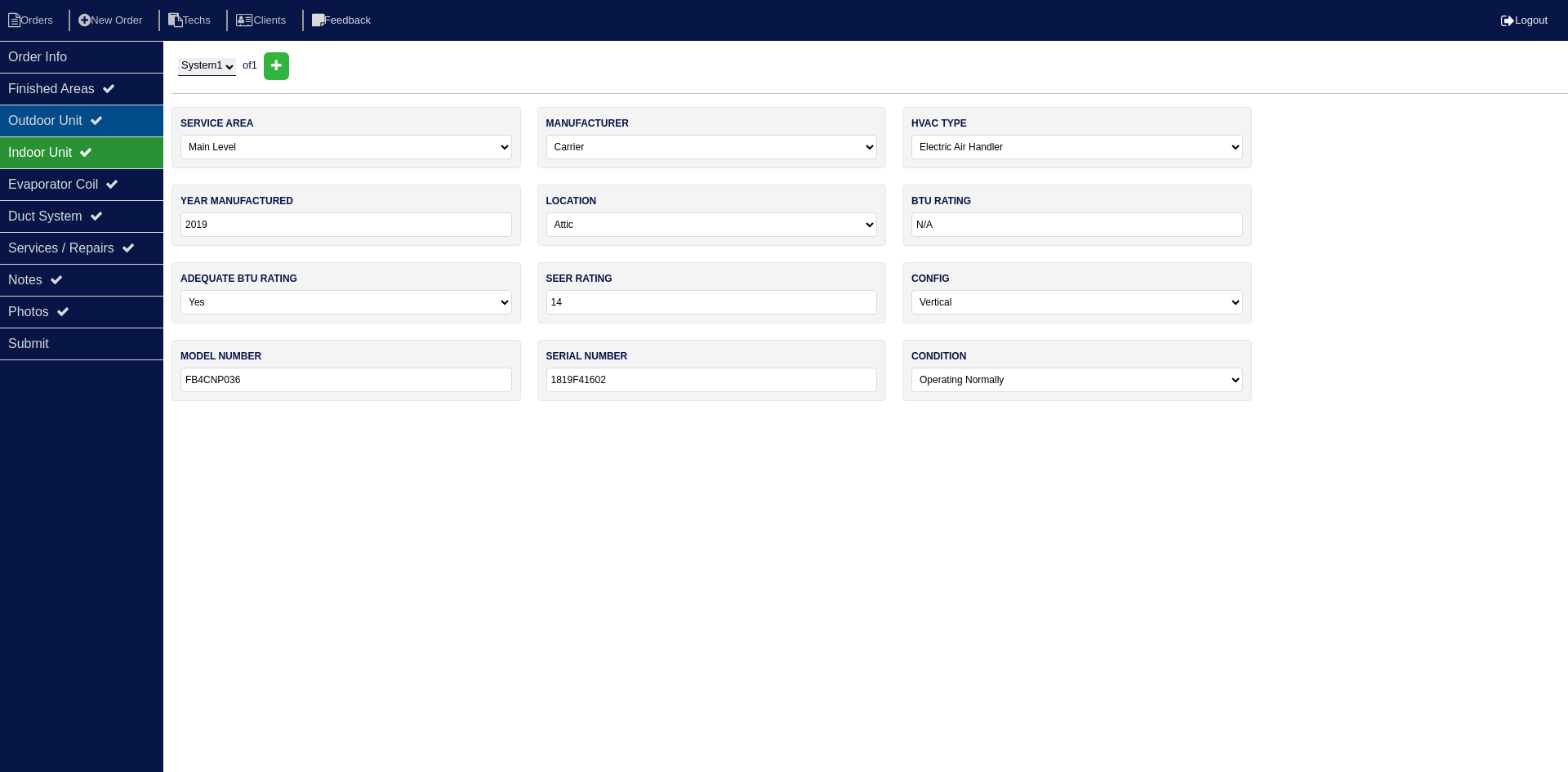
click at [103, 120] on icon at bounding box center [96, 120] width 13 height 13
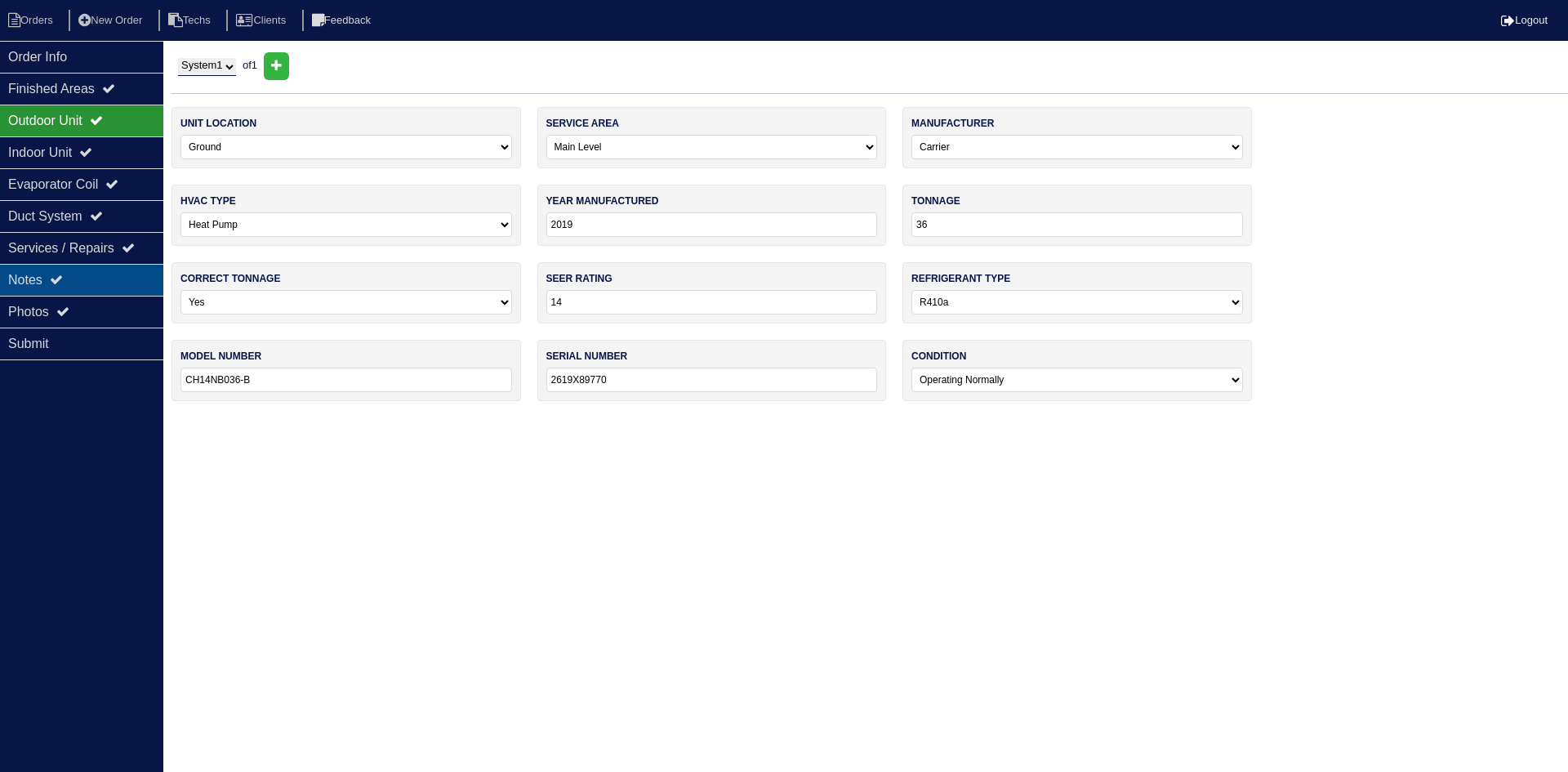
click at [96, 270] on div "Notes" at bounding box center [81, 279] width 164 height 32
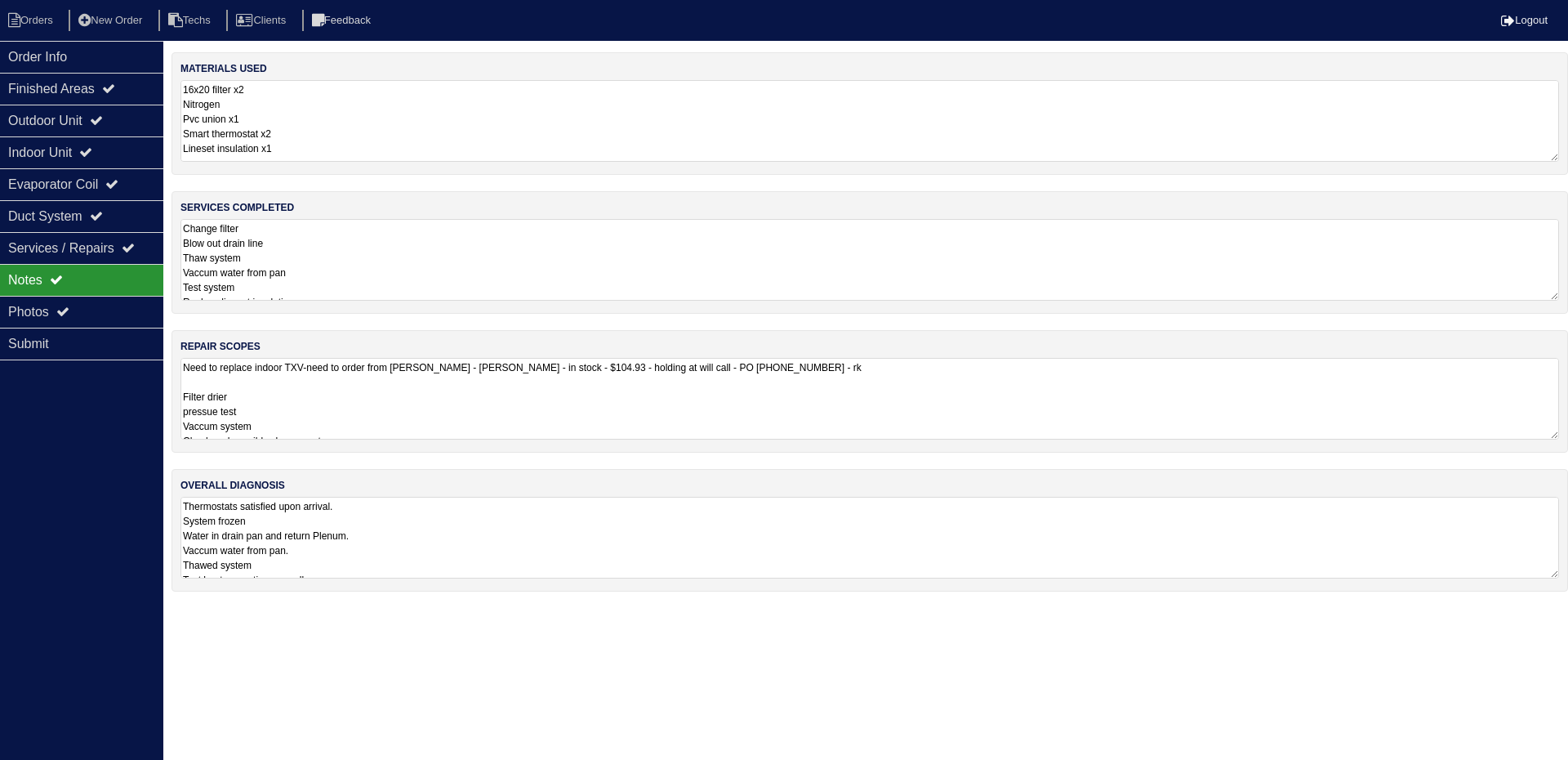
click at [728, 389] on textarea "Need to replace indoor TXV-need to order from [PERSON_NAME] - [PERSON_NAME] - i…" at bounding box center [870, 398] width 1379 height 81
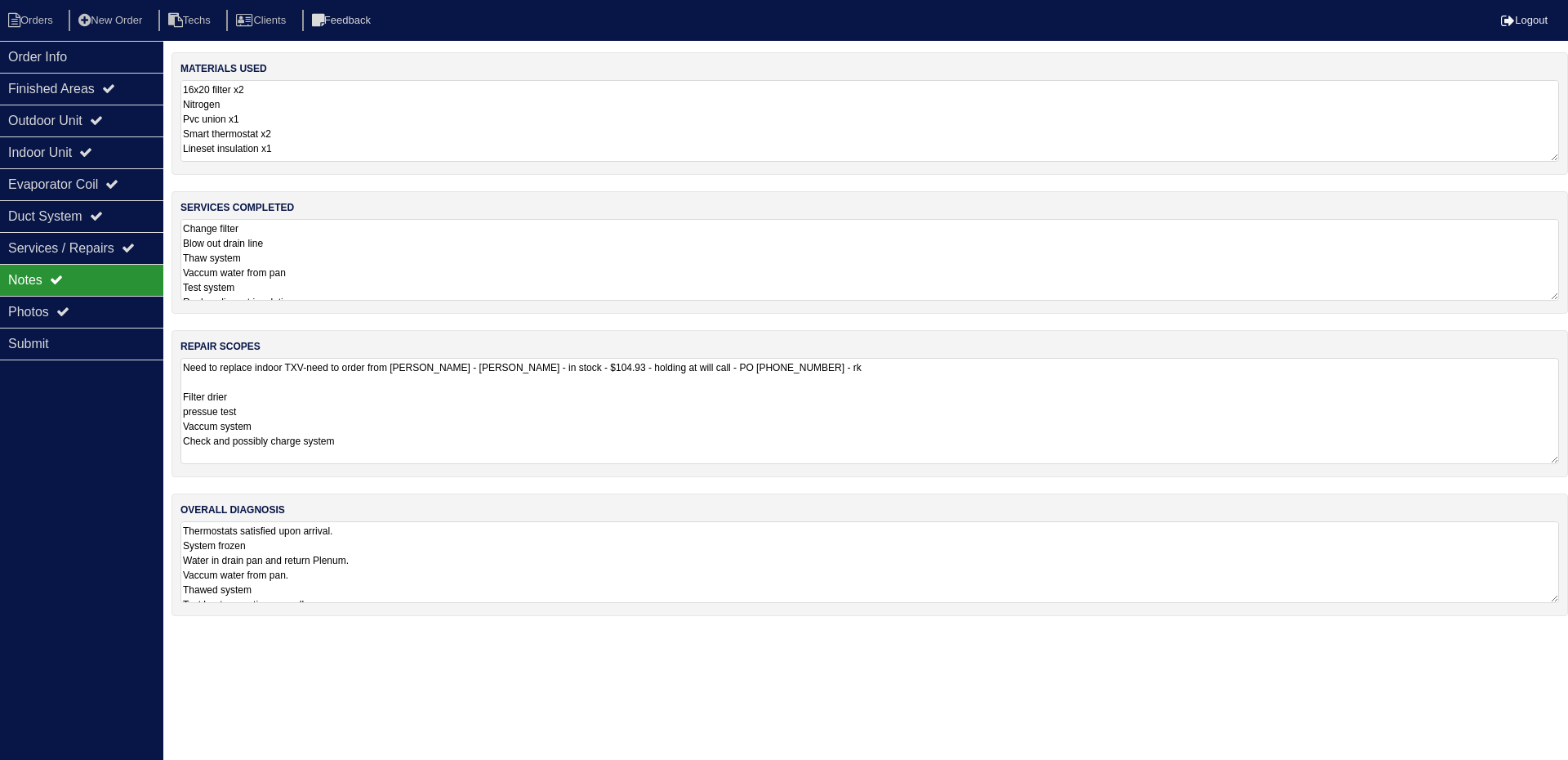
click at [574, 535] on textarea "Thermostats satisfied upon arrival. System frozen Water in drain pan and return…" at bounding box center [870, 561] width 1379 height 81
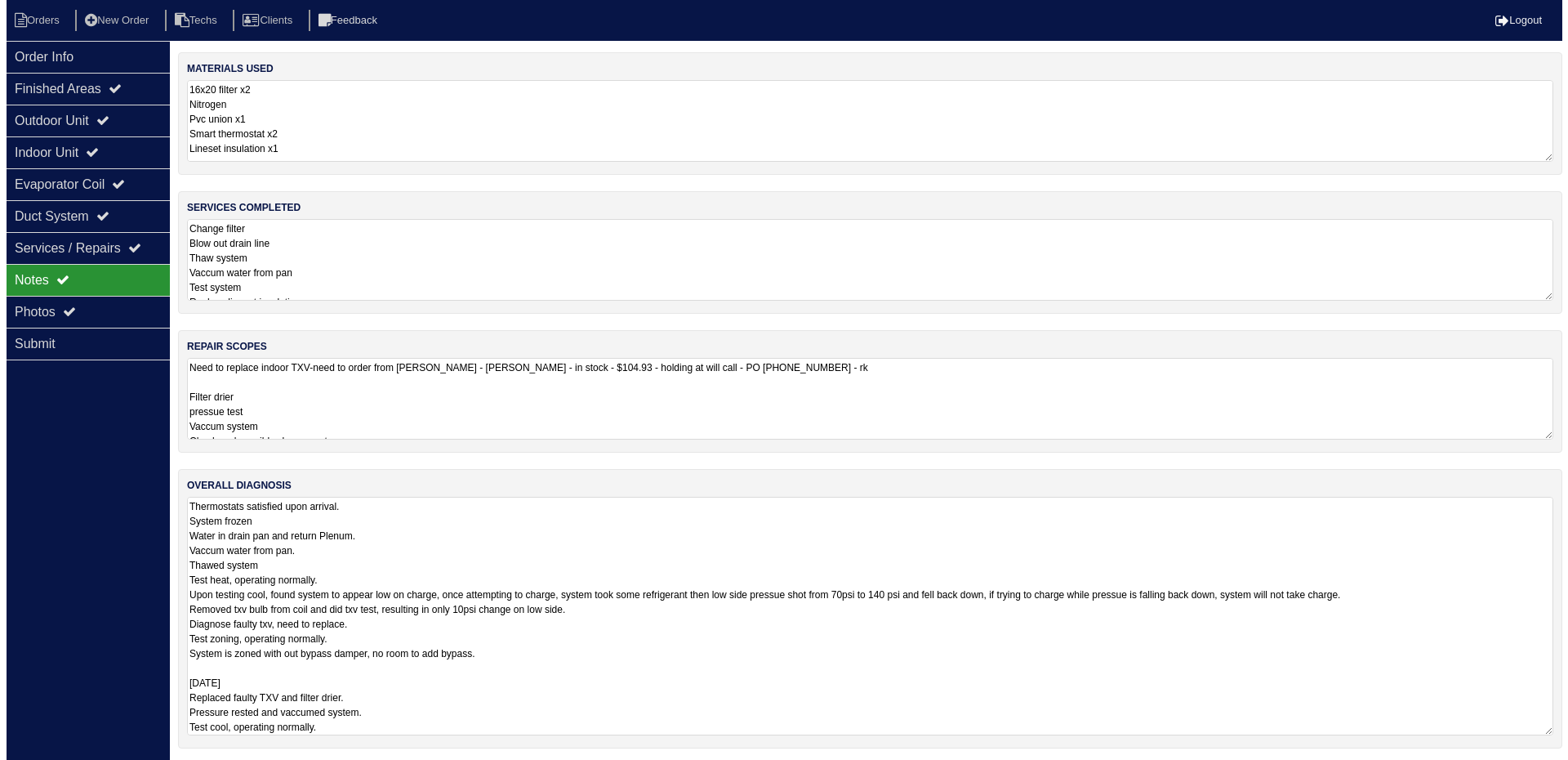
scroll to position [2, 0]
